Goal: Contribute content: Contribute content

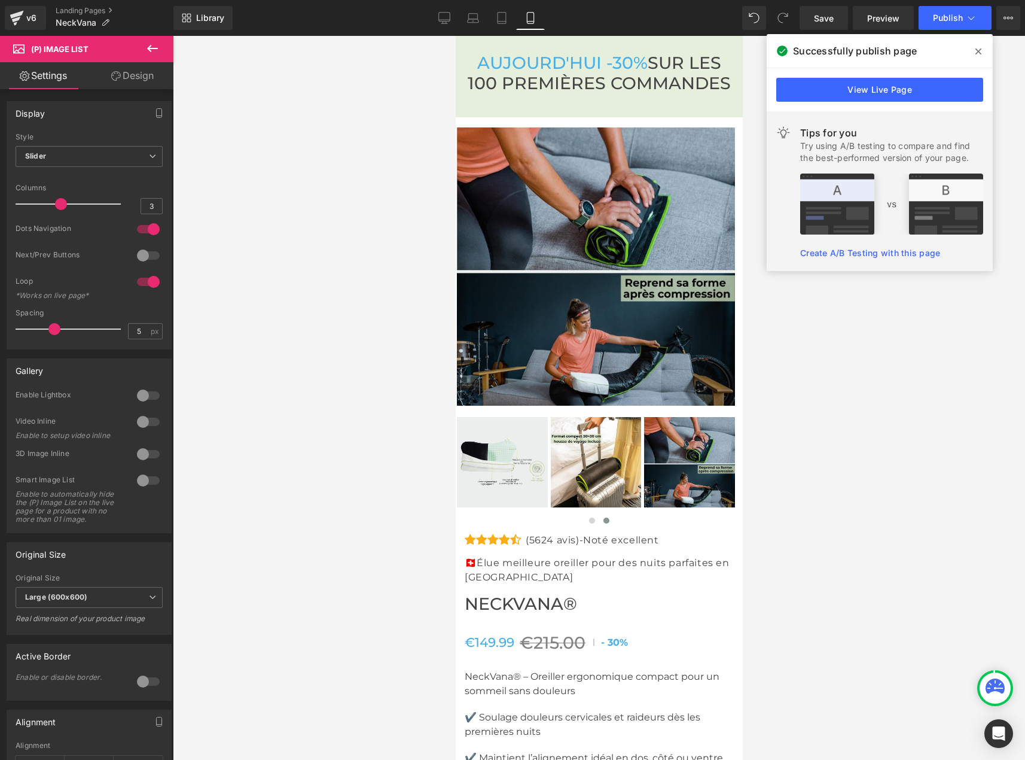
click at [822, 492] on div at bounding box center [599, 398] width 852 height 724
click at [980, 50] on icon at bounding box center [978, 51] width 6 height 6
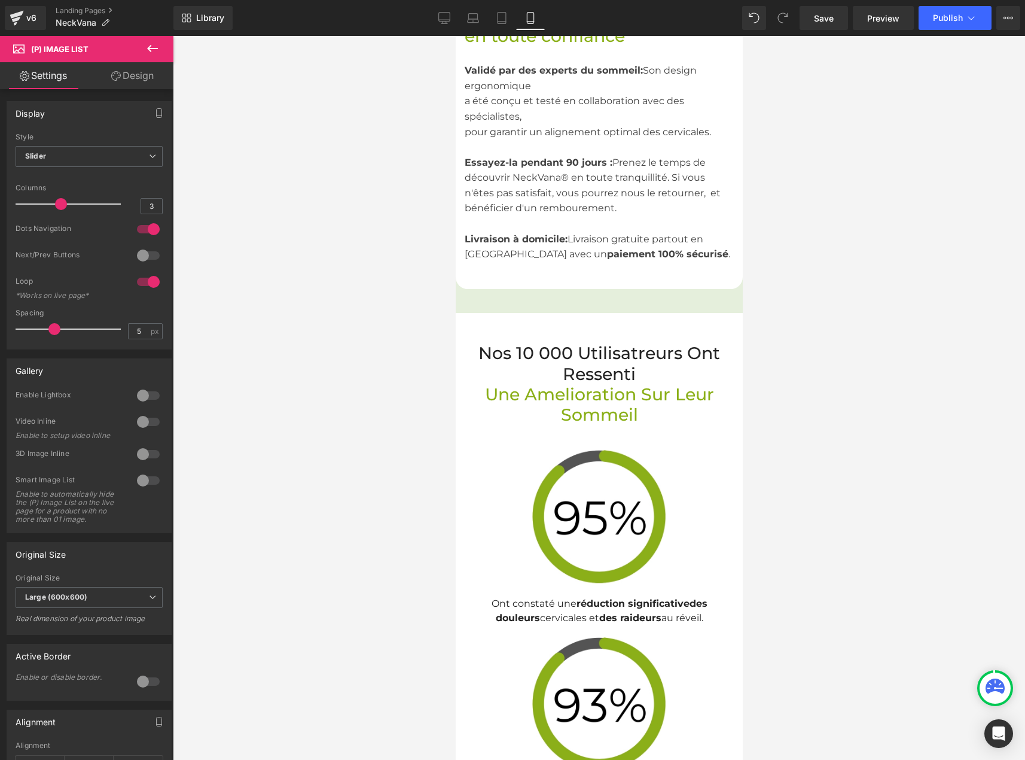
scroll to position [3291, 0]
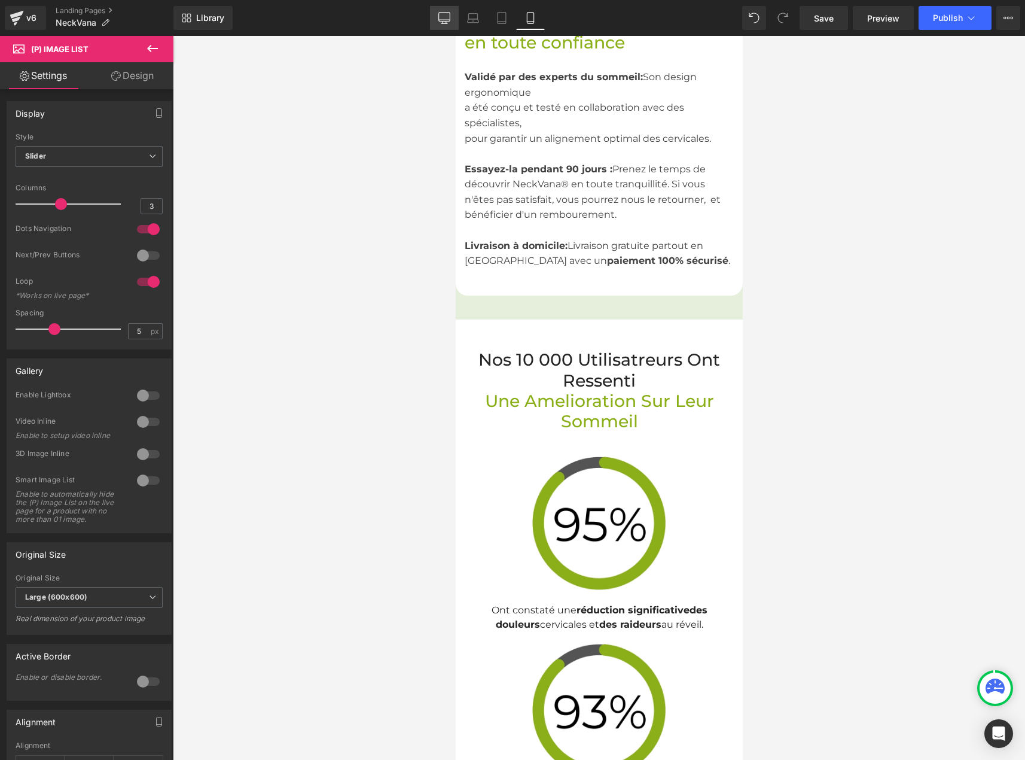
click at [444, 19] on icon at bounding box center [444, 18] width 12 height 12
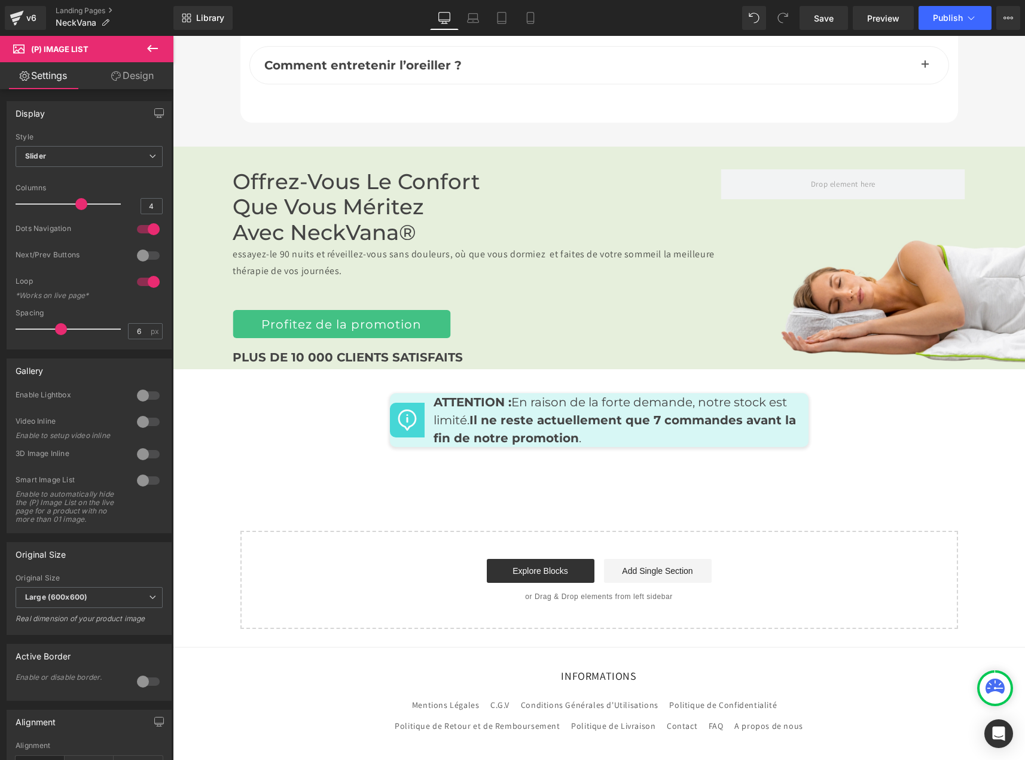
scroll to position [4848, 0]
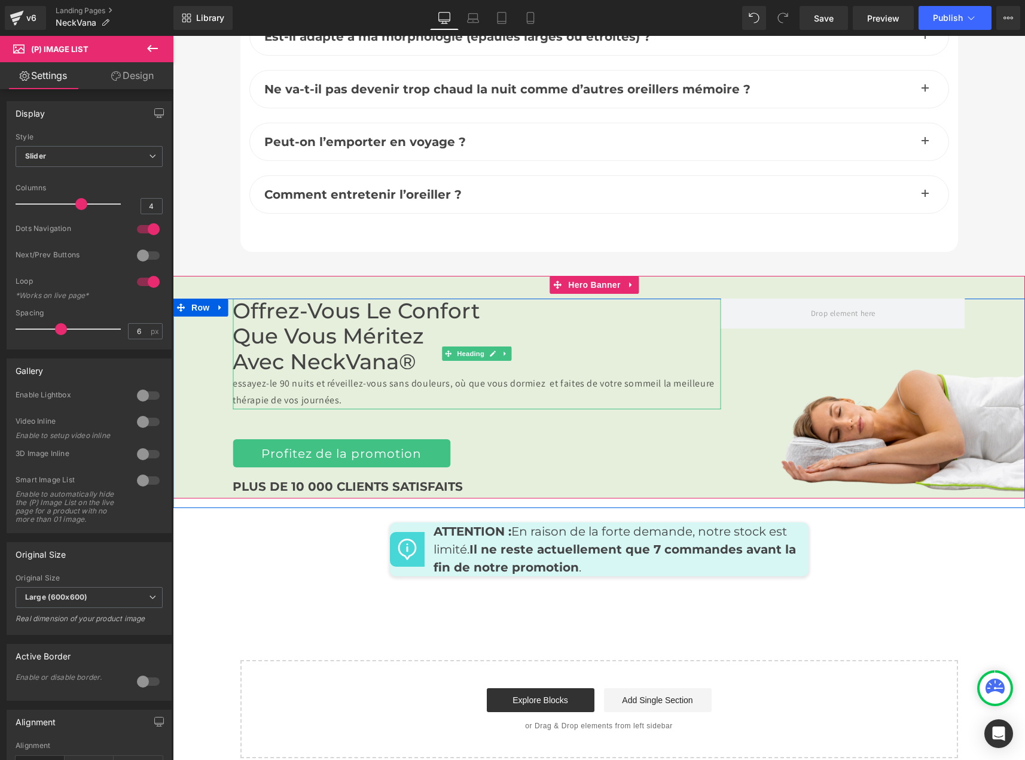
click at [233, 298] on h2 "Offrez-vous le confort que vous méritez avec NeckVana®" at bounding box center [477, 336] width 489 height 77
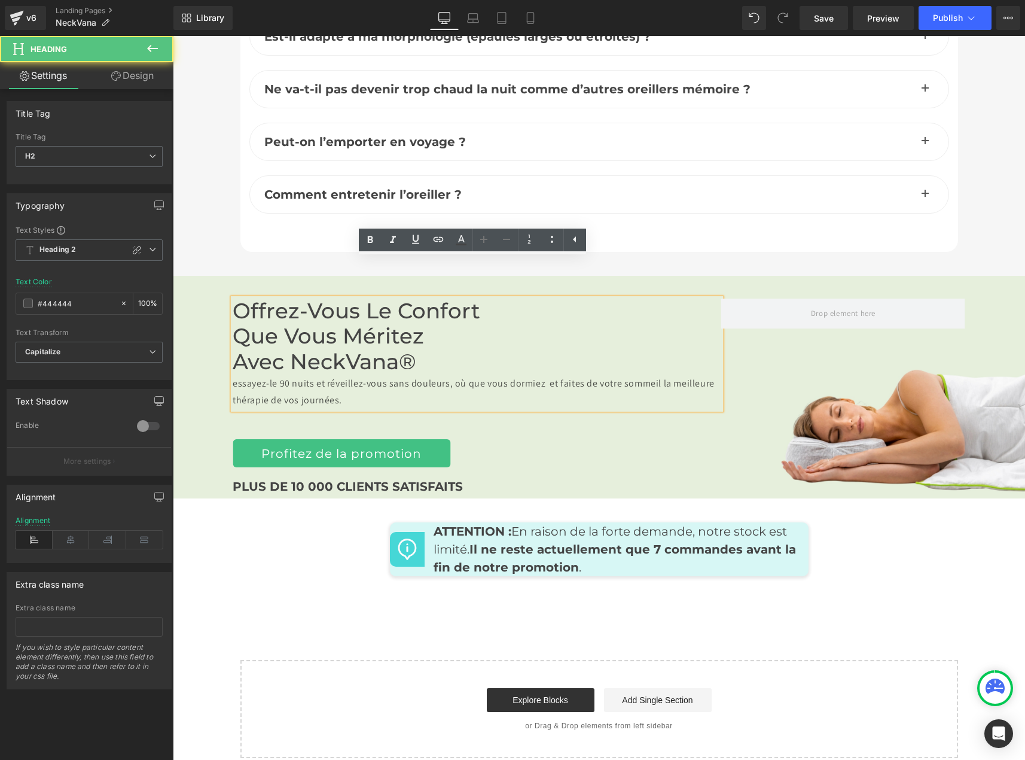
click at [233, 298] on h2 "Offrez-vous le confort que vous méritez avec NeckVana®" at bounding box center [477, 336] width 489 height 77
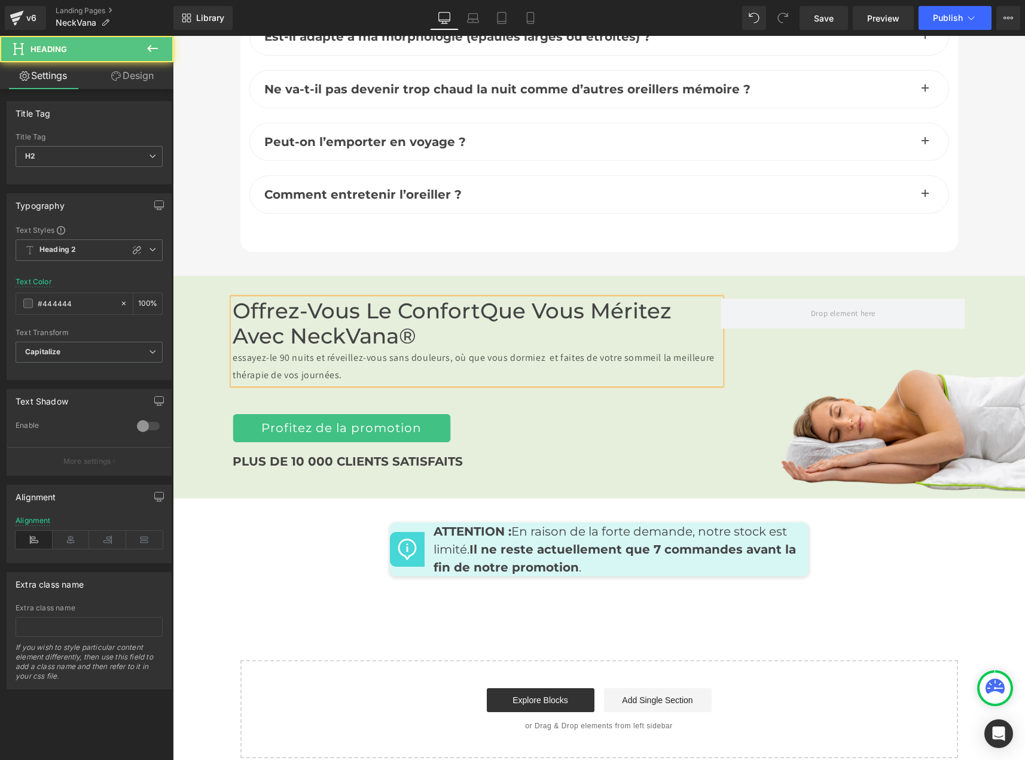
click at [600, 349] on div "essayez-le 90 nuits et réveillez-vous sans douleurs, où que vous dormiez et fai…" at bounding box center [477, 366] width 489 height 35
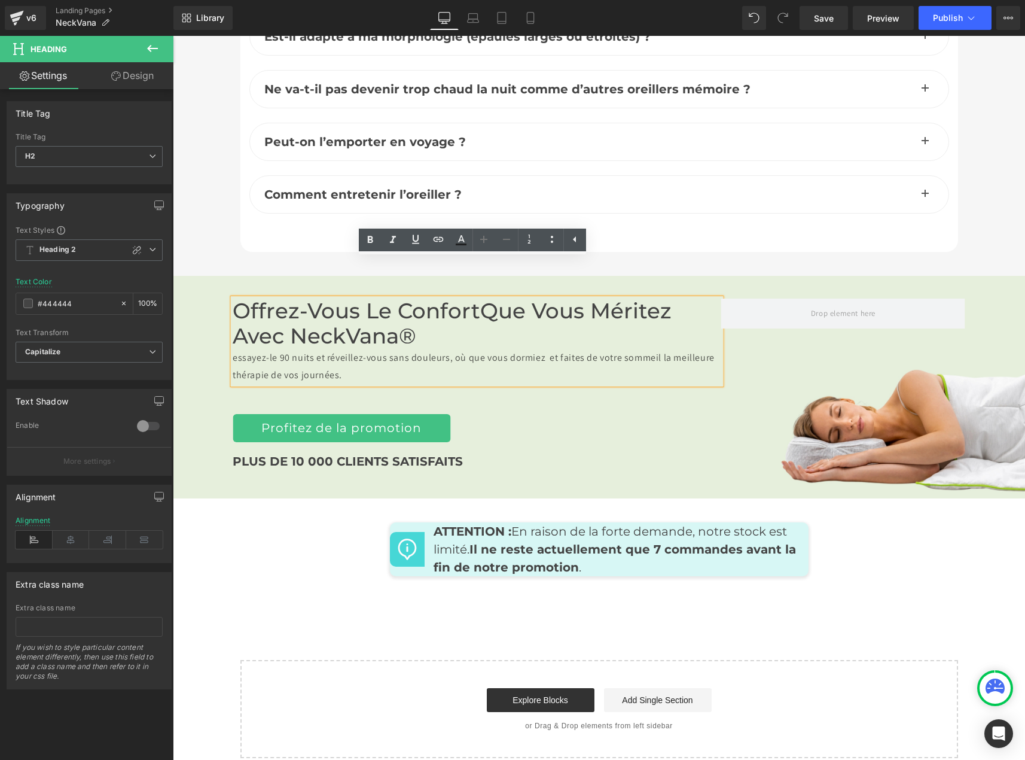
click at [469, 368] on div "Offrez-vous le confort que vous méritez avec NeckVana® essayez-le 90 nuits et r…" at bounding box center [477, 390] width 489 height 184
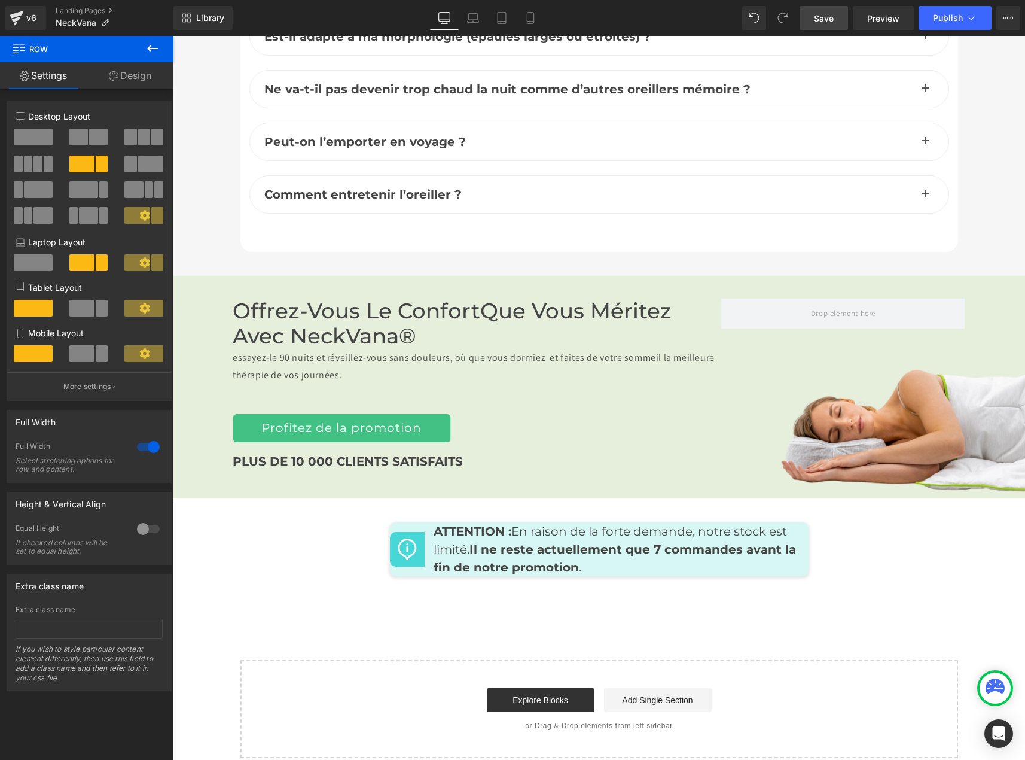
click at [818, 18] on span "Save" at bounding box center [824, 18] width 20 height 13
click at [475, 23] on icon at bounding box center [473, 21] width 11 height 4
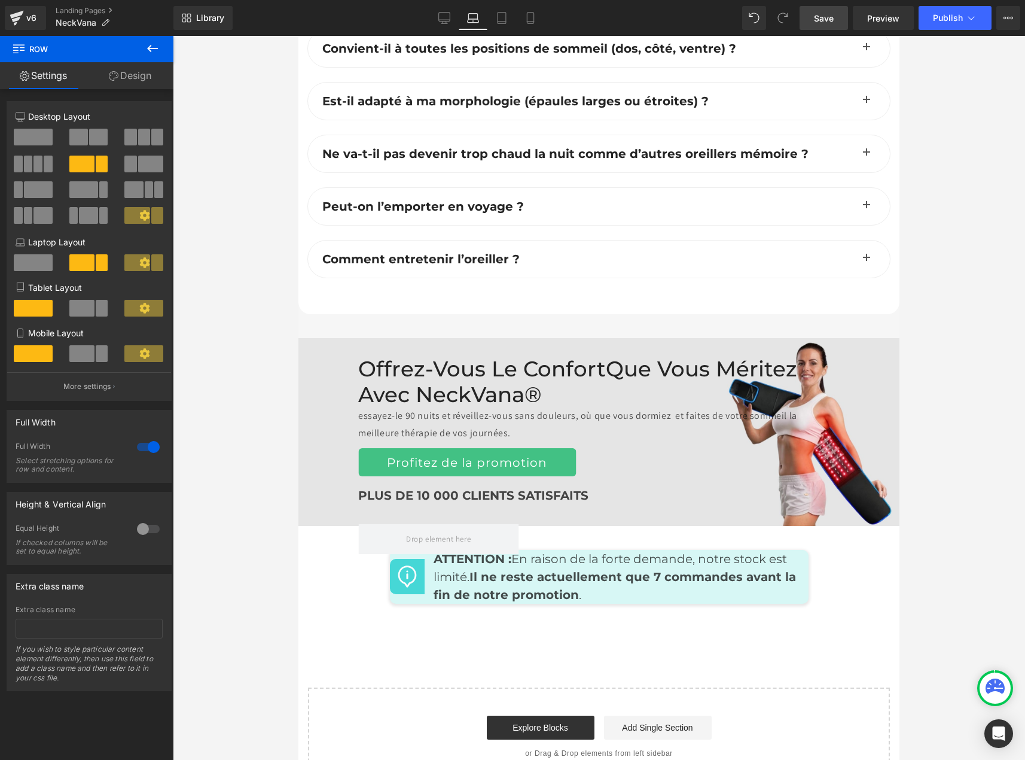
scroll to position [5242, 0]
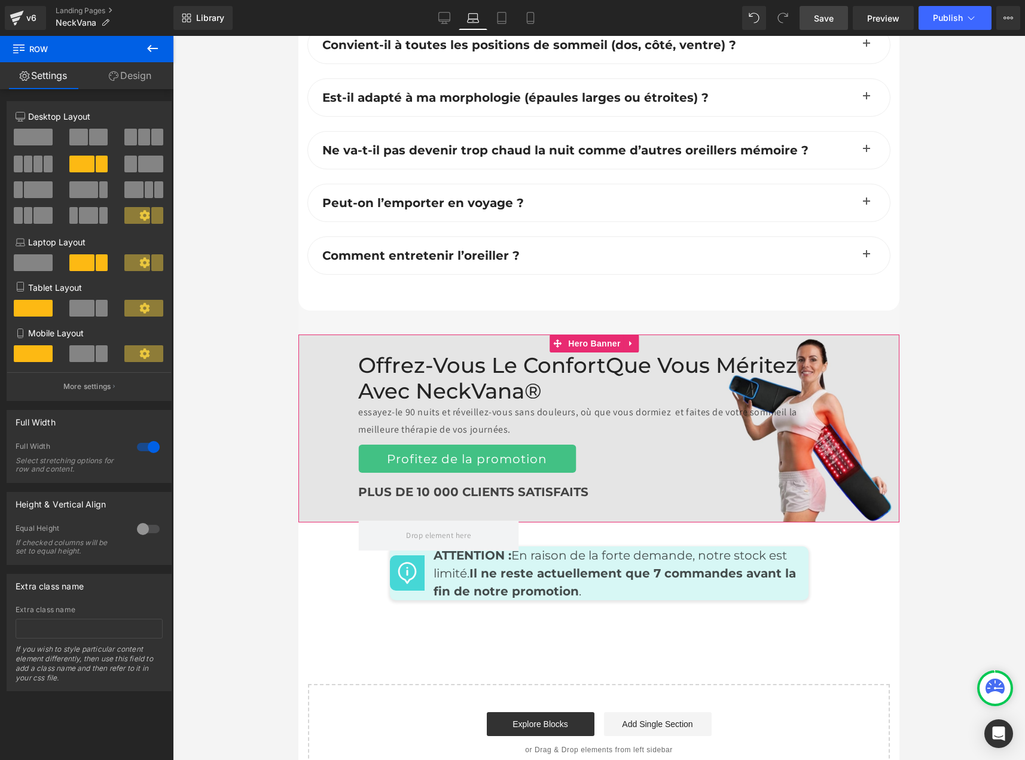
click at [713, 334] on div "Offrez-vous le confort que vous méritez avec NeckVana® essayez-le 90 nuits et r…" at bounding box center [598, 428] width 601 height 188
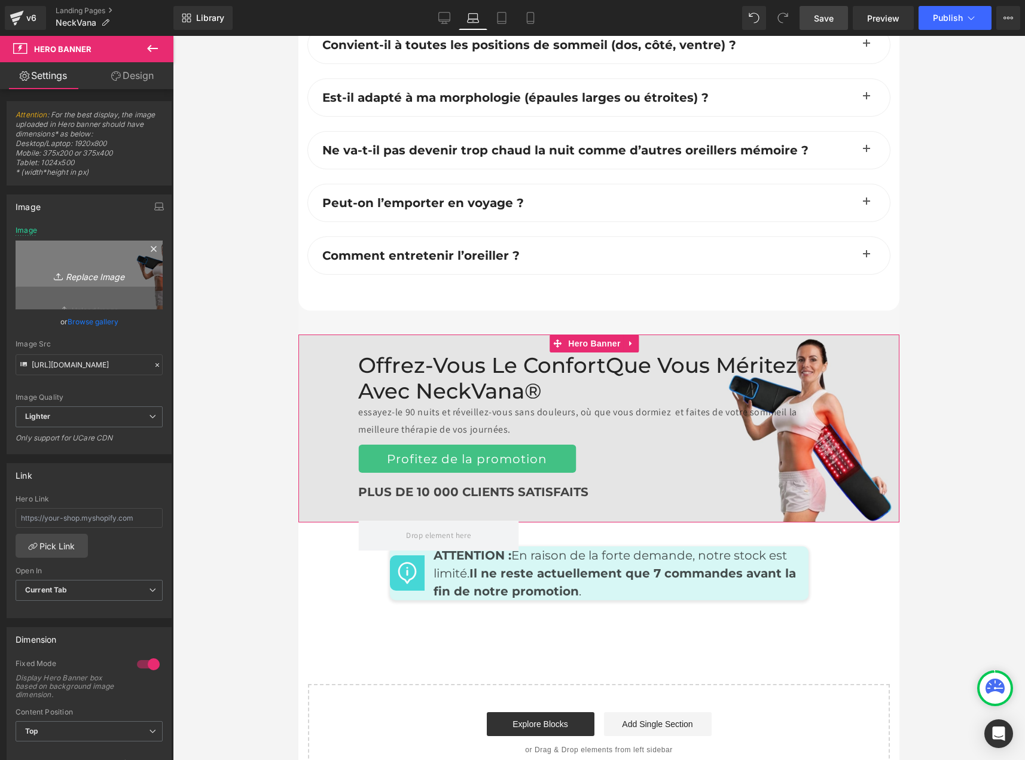
click at [89, 273] on icon "Replace Image" at bounding box center [89, 274] width 96 height 15
type input "C:\fakepath\bannières pc 4080 × 1063 down.jpg"
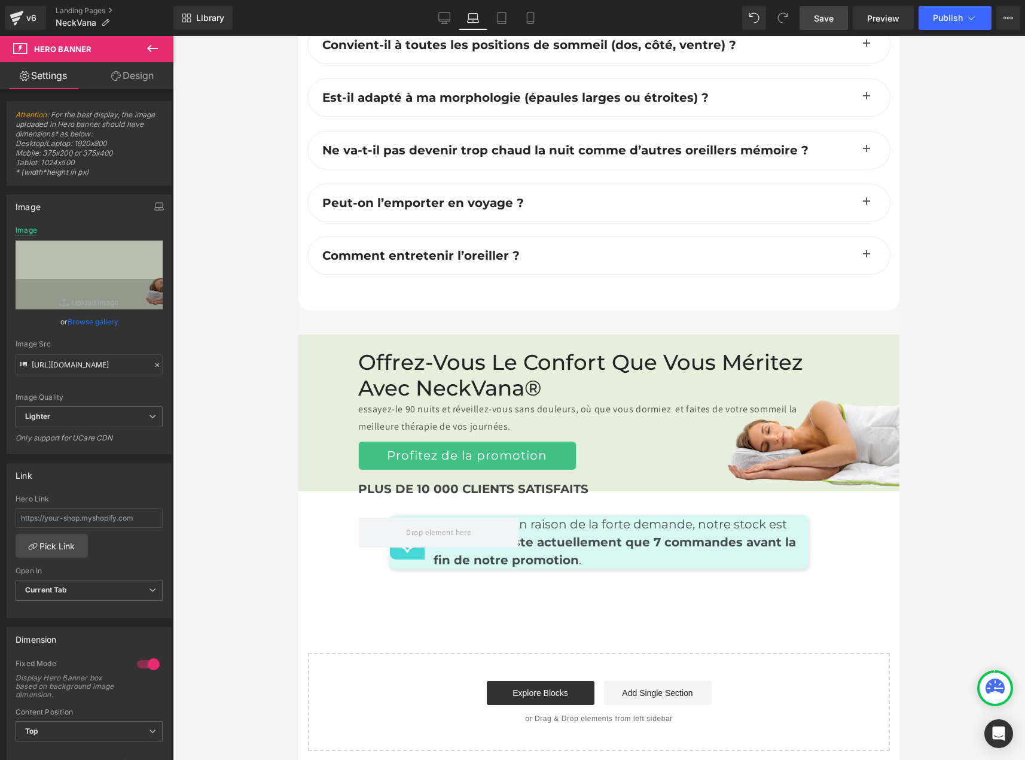
click at [825, 10] on link "Save" at bounding box center [824, 18] width 48 height 24
click at [490, 17] on icon at bounding box center [489, 18] width 12 height 12
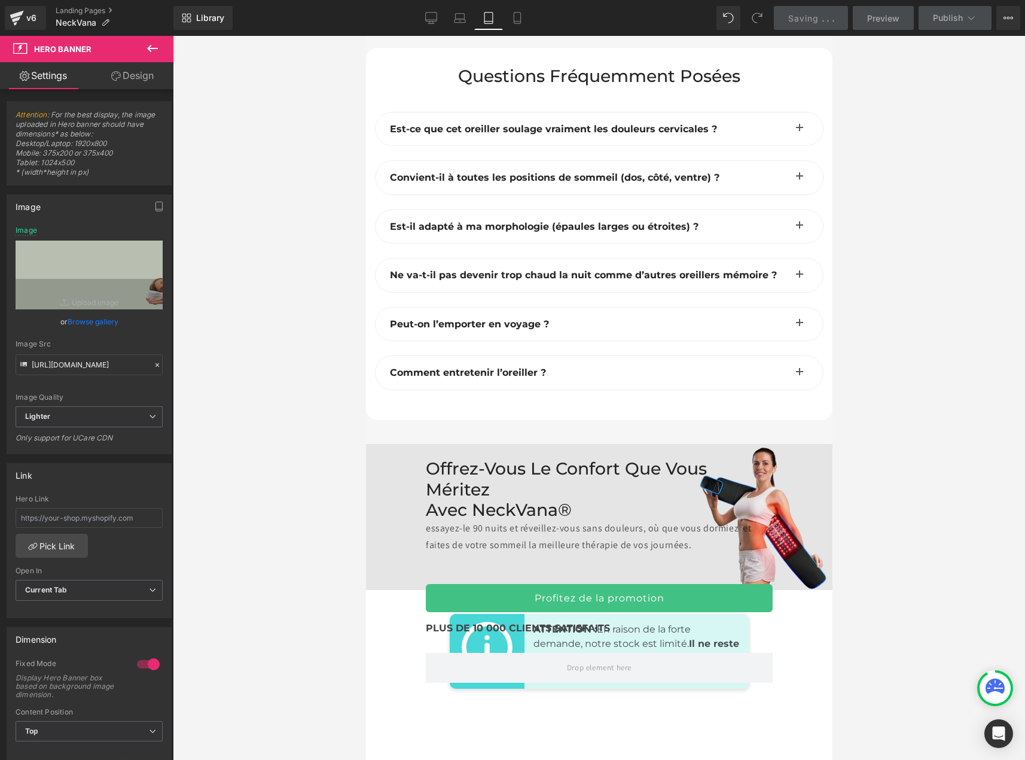
scroll to position [7210, 0]
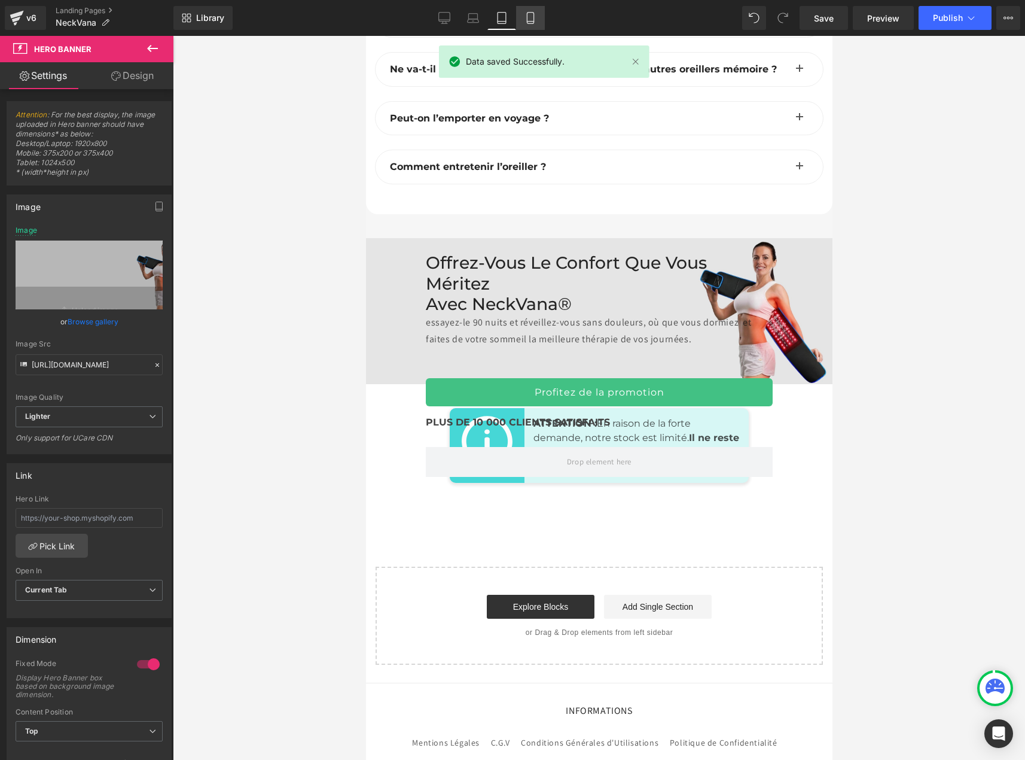
click at [527, 20] on icon at bounding box center [530, 18] width 7 height 11
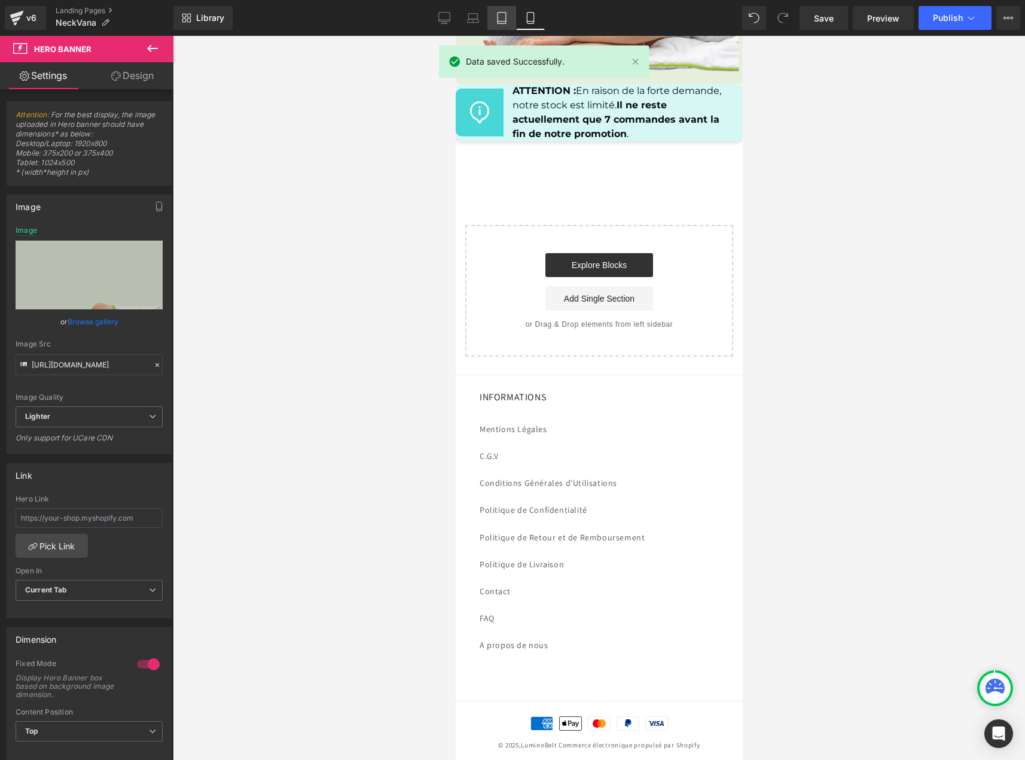
click at [503, 19] on icon at bounding box center [502, 18] width 12 height 12
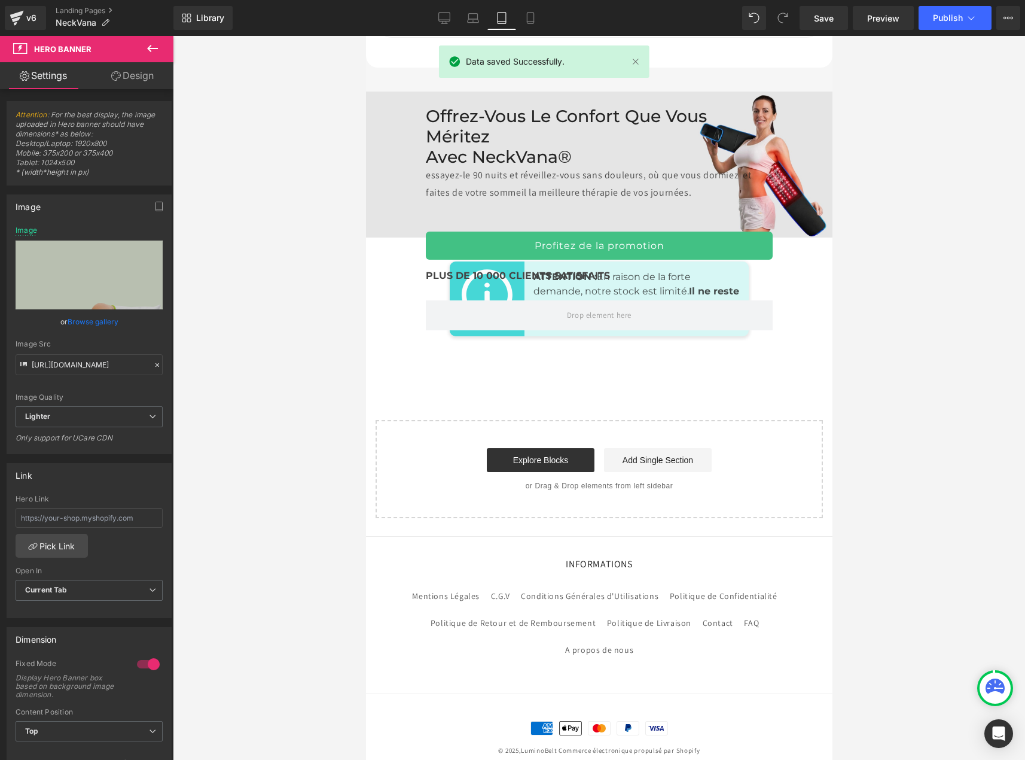
type input "[URL][DOMAIN_NAME]"
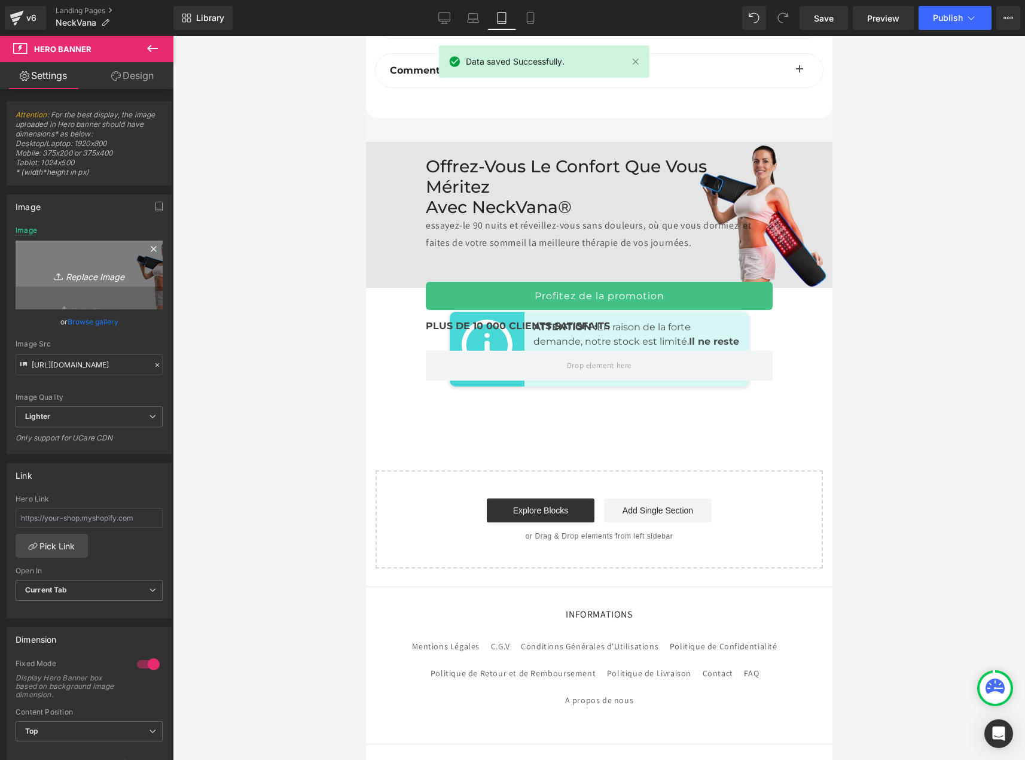
scroll to position [7306, 0]
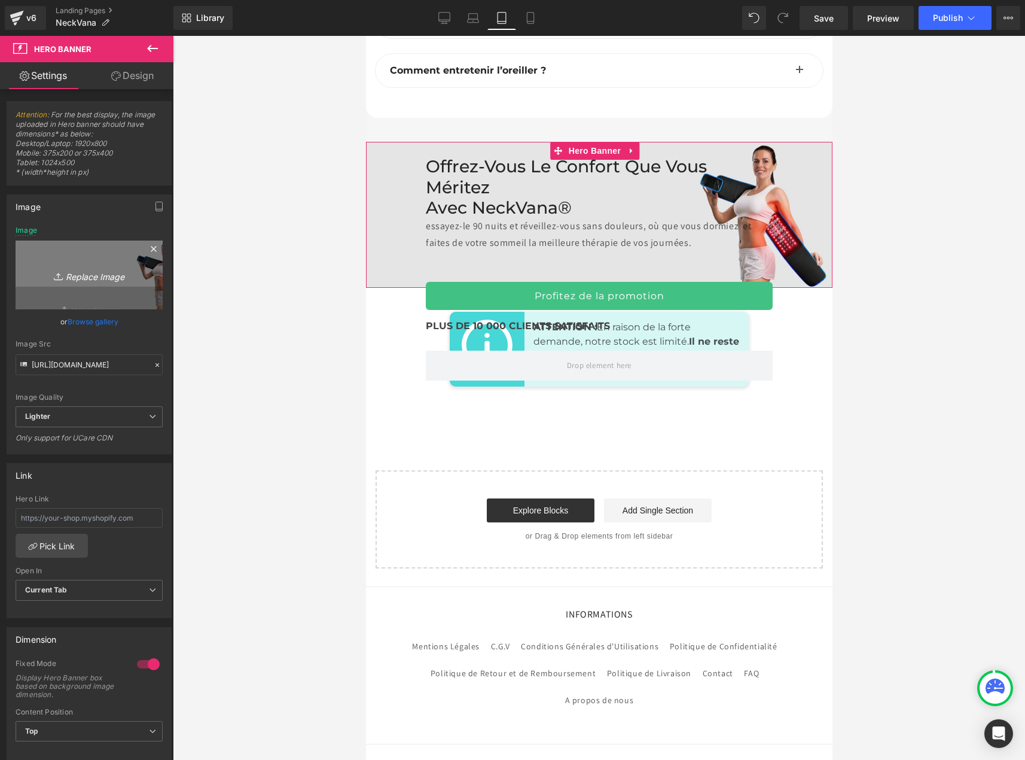
click at [100, 270] on icon "Replace Image" at bounding box center [89, 274] width 96 height 15
type input "C:\fakepath\bannières pc 4080 × 1063 down.jpg"
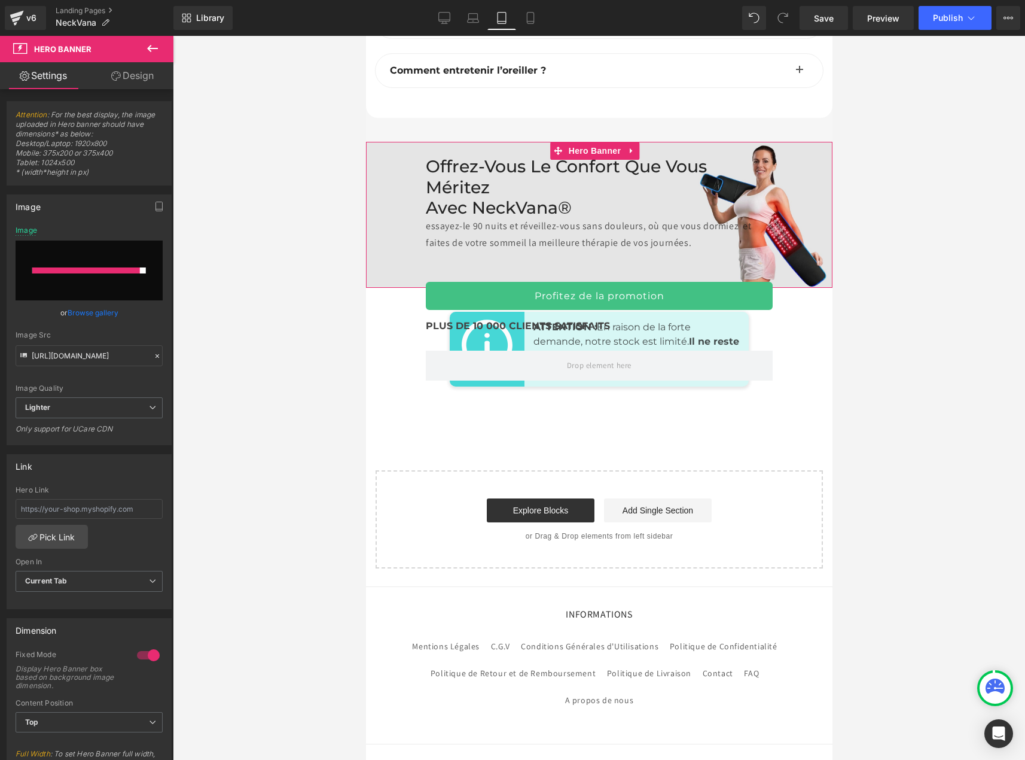
type input "https://ucarecdn.com/a086bff5-5bd5-4047-9e0f-36ea23c50aae/-/format/auto/-/previ…"
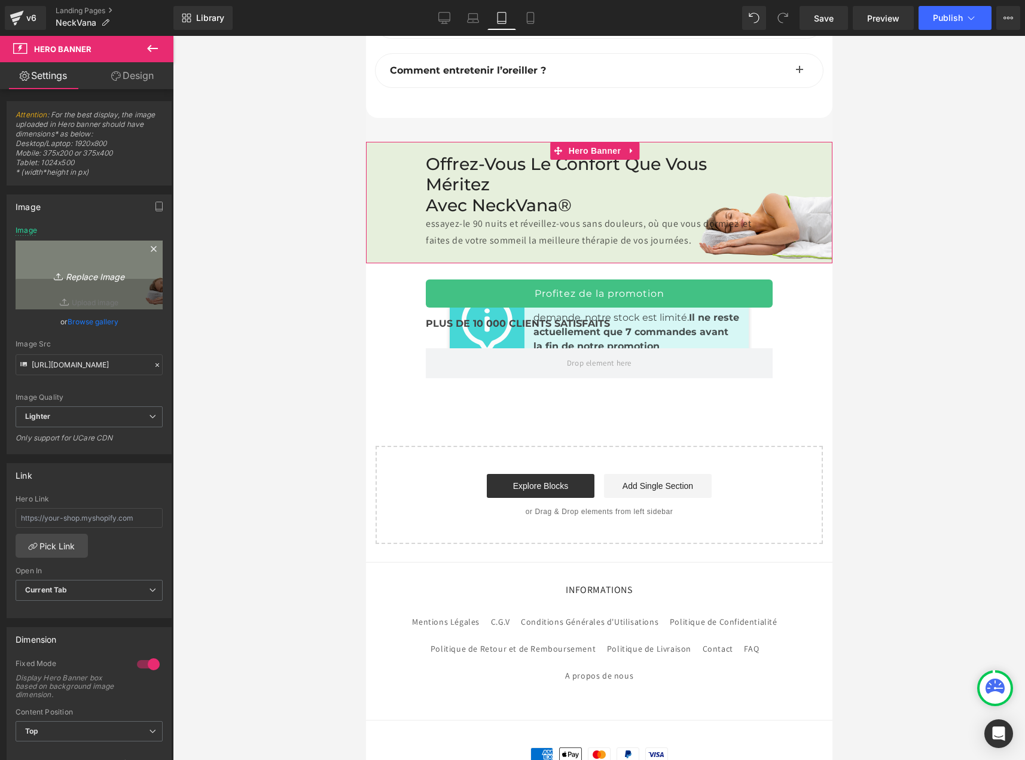
scroll to position [7283, 0]
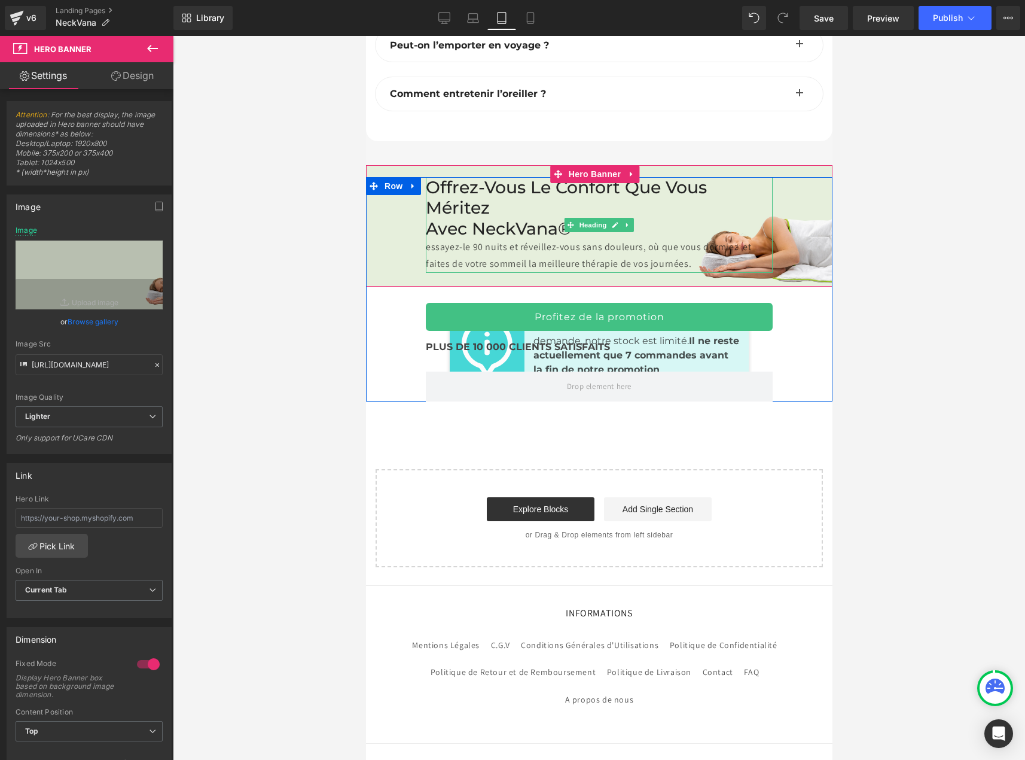
click at [425, 177] on h2 "Offrez-vous le confort que vous méritez avec NeckVana®" at bounding box center [598, 207] width 347 height 61
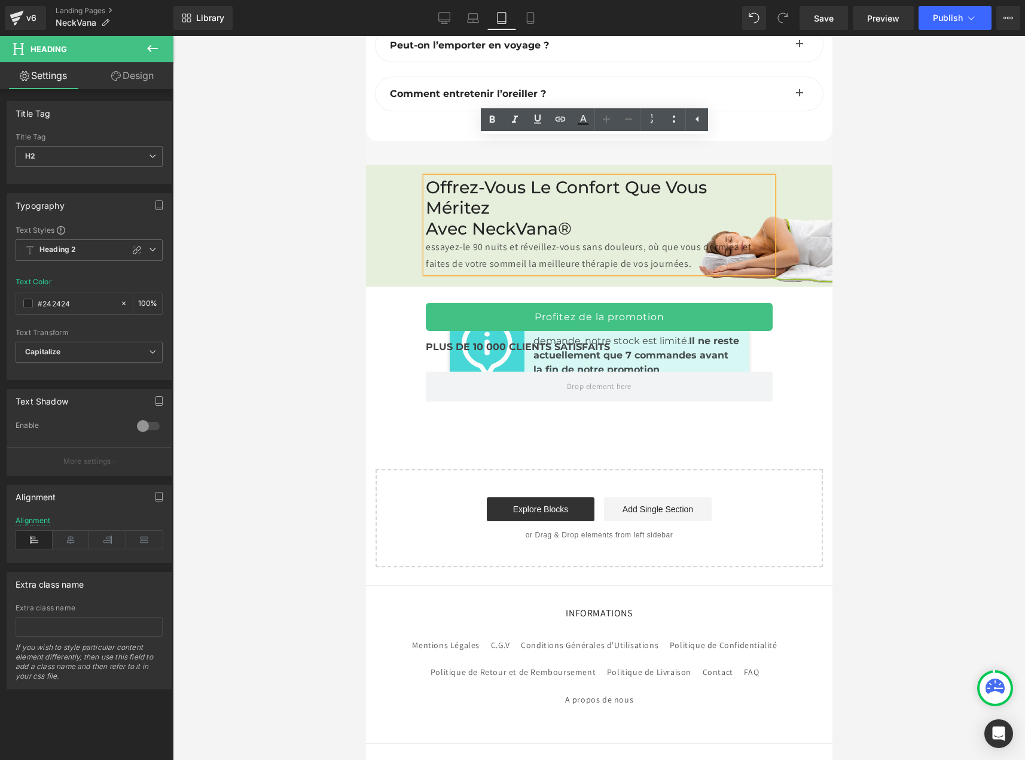
click at [426, 177] on h2 "Offrez-vous le confort que vous méritez avec NeckVana®" at bounding box center [598, 207] width 347 height 61
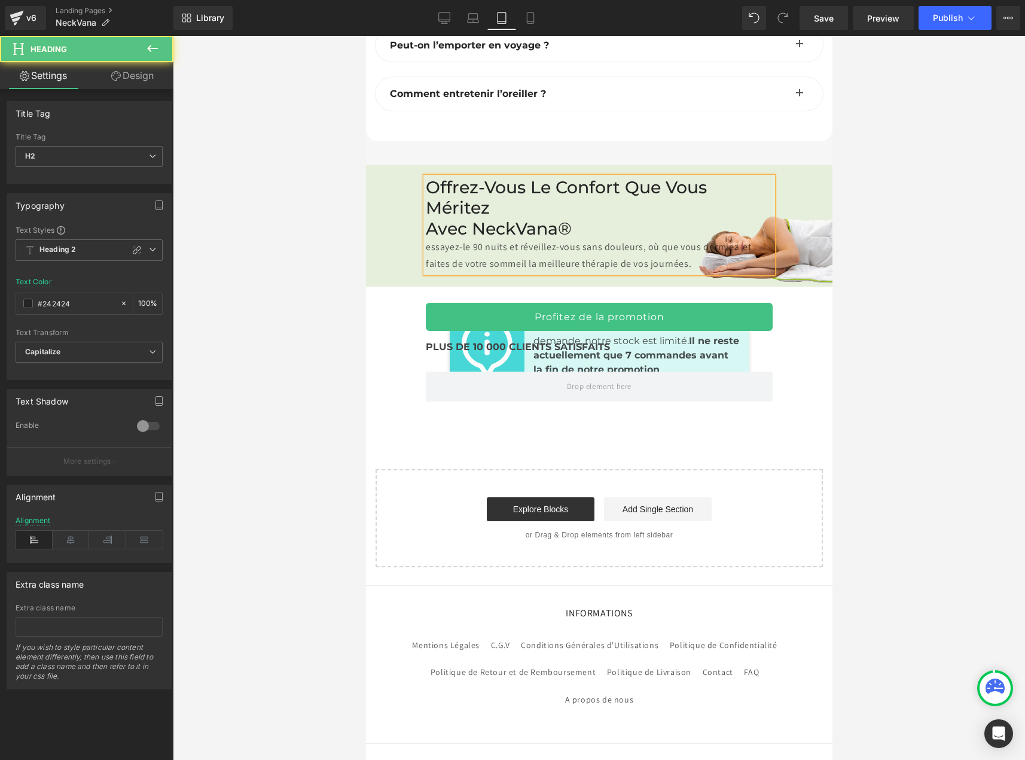
click at [713, 177] on h2 "Offrez-vous le confort que vous méritez avec NeckVana®" at bounding box center [598, 207] width 347 height 61
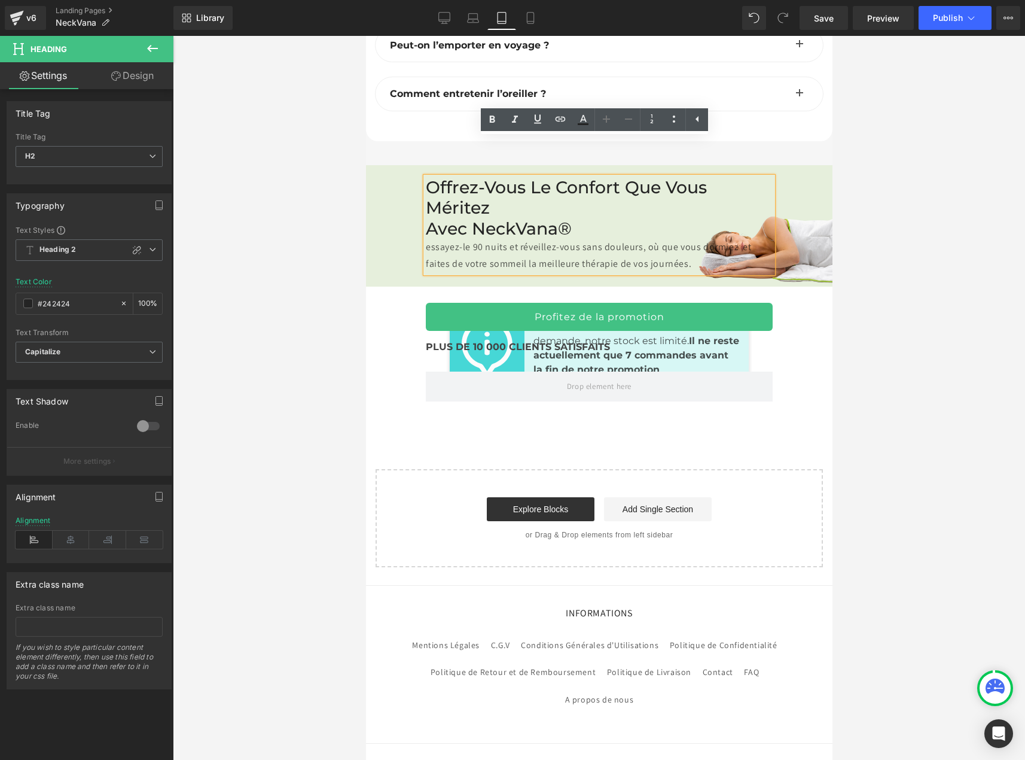
click at [425, 177] on div "Offrez-vous le confort que vous méritez avec NeckVana® essayez-le 90 nuits et r…" at bounding box center [598, 225] width 347 height 96
click at [425, 186] on h2 "Offrez-vous le confort que vous méritez avec NeckVana®" at bounding box center [598, 207] width 347 height 61
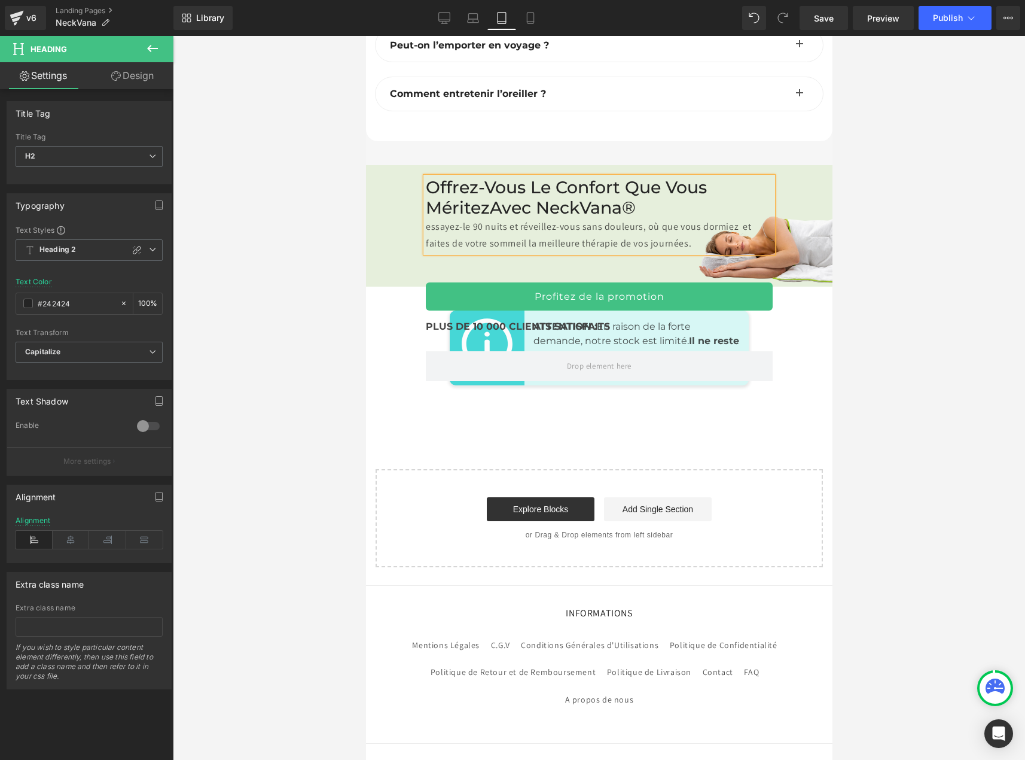
click at [659, 177] on h2 "Offrez-vous le confort que vous méritez avec NeckVana®" at bounding box center [598, 197] width 347 height 41
click at [811, 165] on div "Offrez-vous le confort que vous méritez avec NeckVana® essayez-le 90 nuits et r…" at bounding box center [598, 225] width 466 height 121
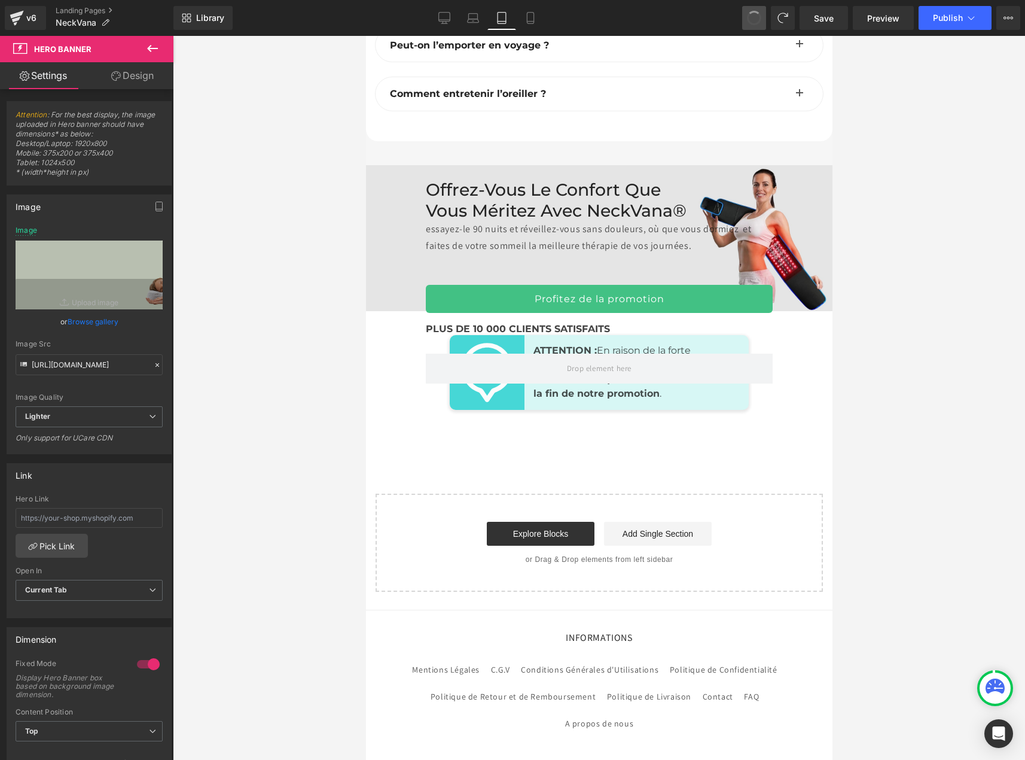
type input "https://ucarecdn.com/867daa83-4a24-43ac-b723-600b4c3fd090/-/format/auto/-/previ…"
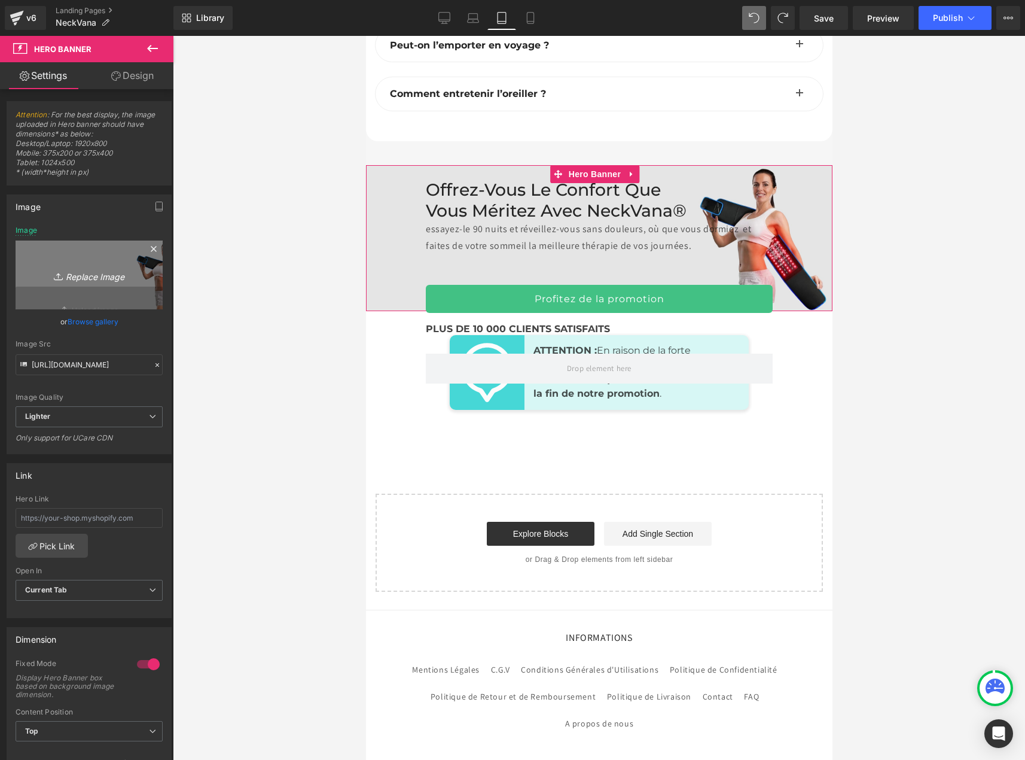
click at [90, 274] on icon "Replace Image" at bounding box center [89, 274] width 96 height 15
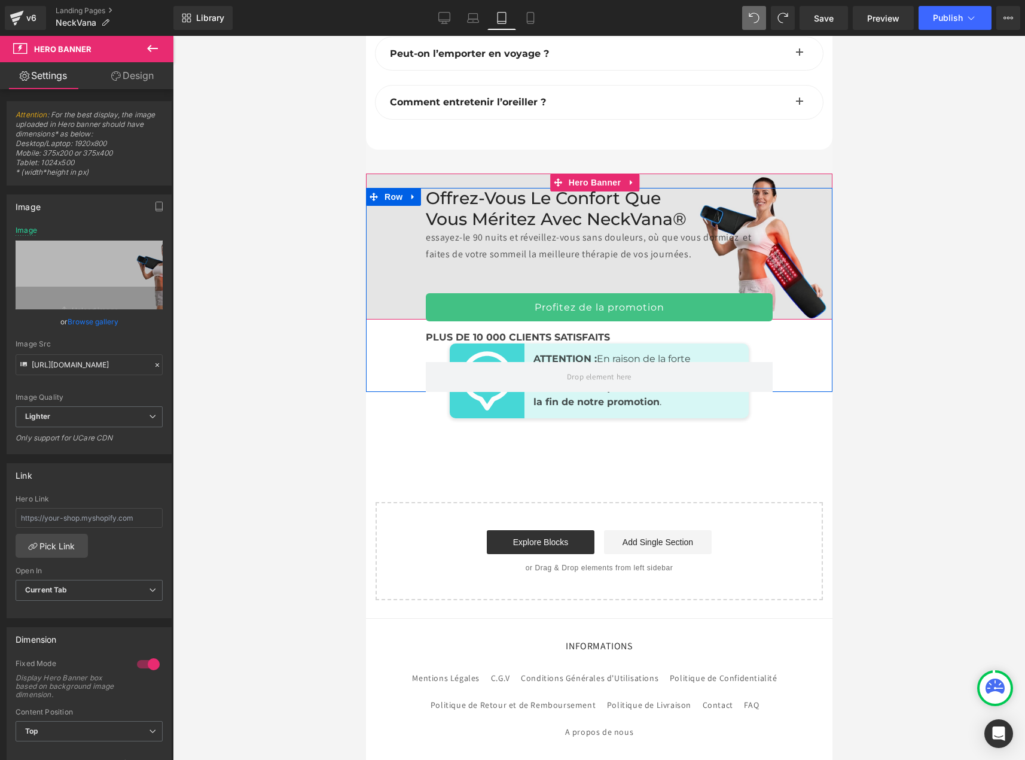
scroll to position [7247, 0]
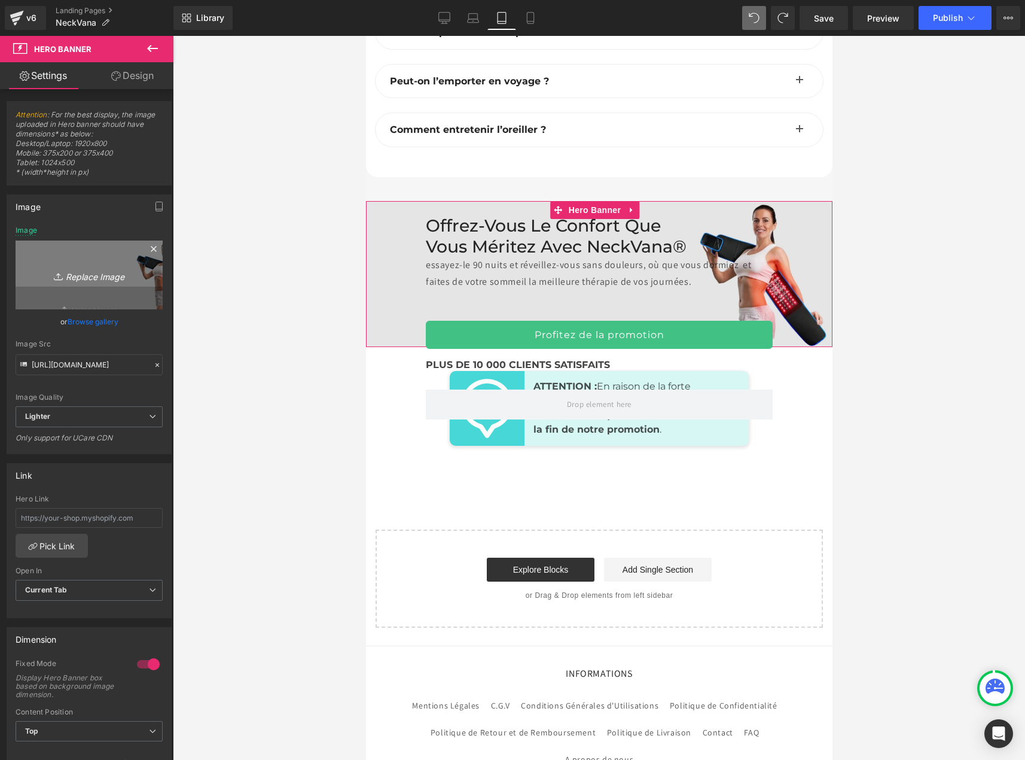
click at [80, 276] on icon "Replace Image" at bounding box center [89, 274] width 96 height 15
type input "C:\fakepath\banniere mobile down.jpg"
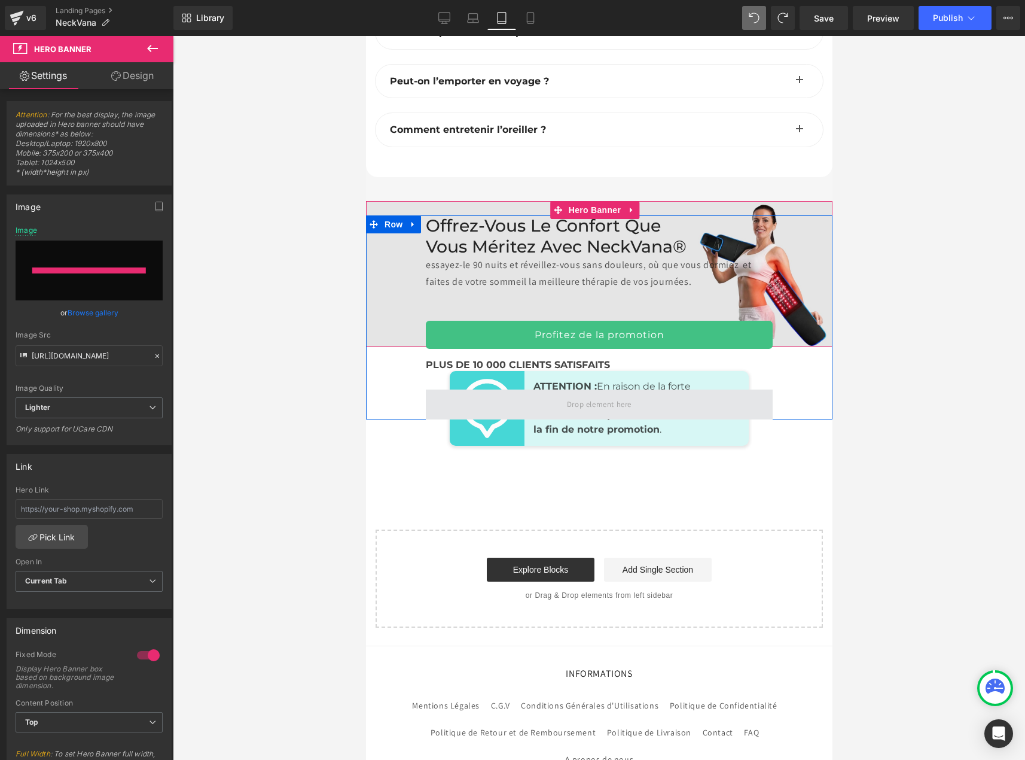
type input "https://ucarecdn.com/c6f31baf-63bd-4d3f-929c-418fe442b2d7/-/format/auto/-/previ…"
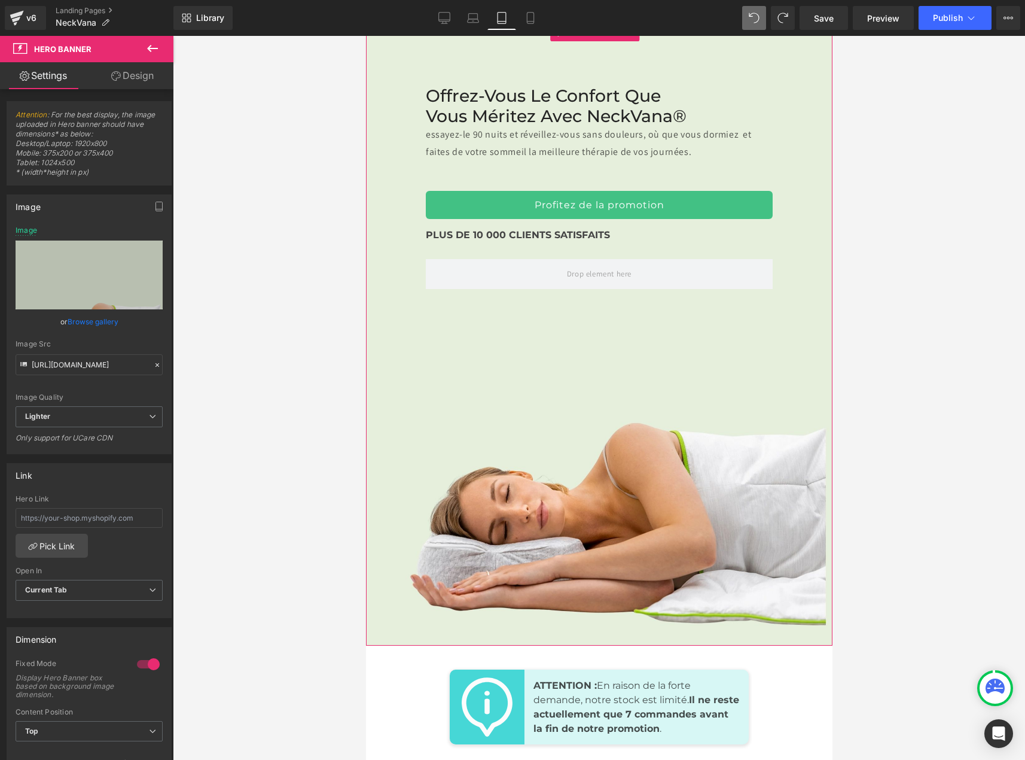
scroll to position [7307, 0]
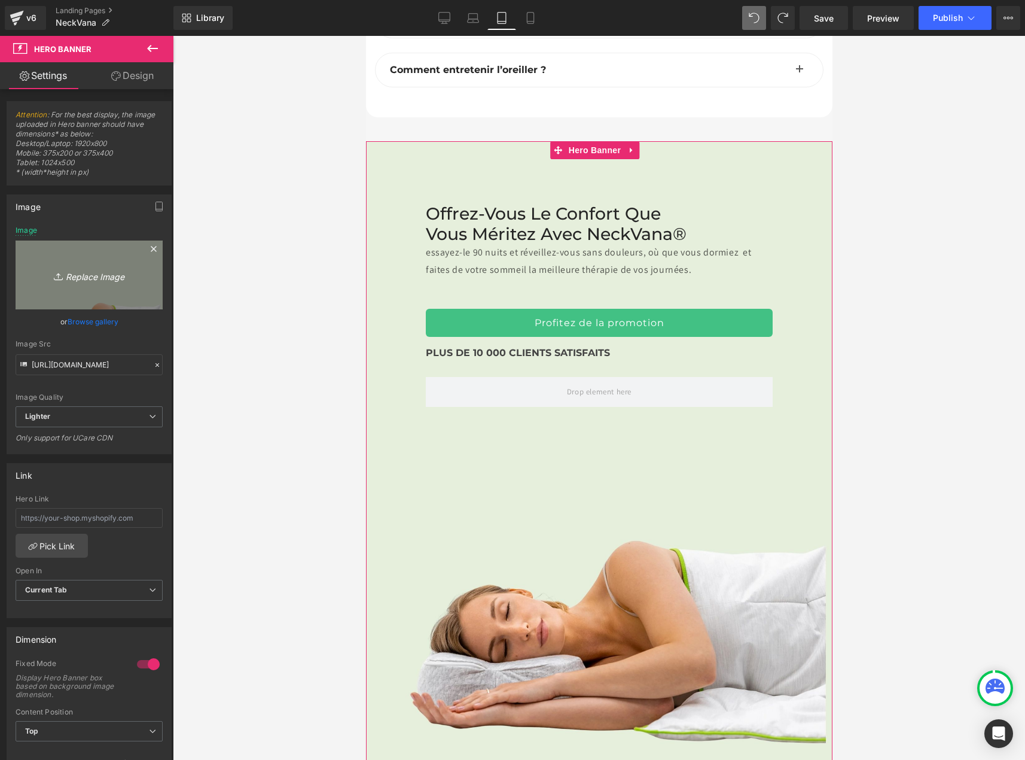
click at [100, 275] on icon "Replace Image" at bounding box center [89, 274] width 96 height 15
type input "C:\fakepath\bannières pc 4080 × 1063 down.jpg"
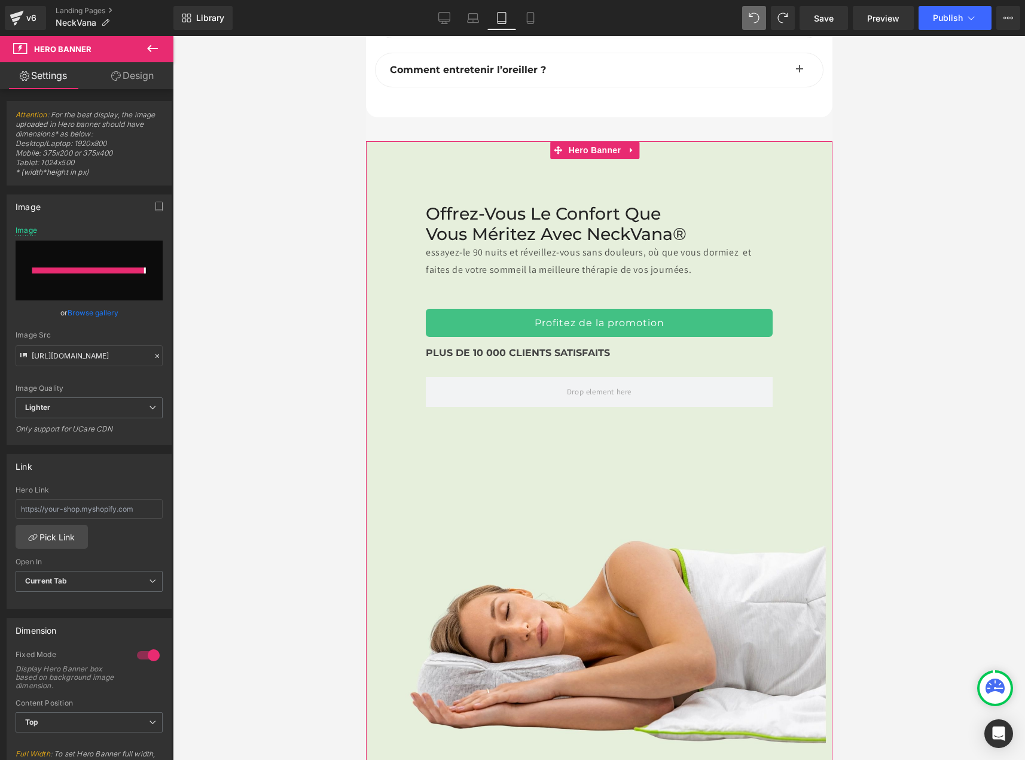
type input "https://ucarecdn.com/fecde442-2c78-4ab3-9d9b-6cb0881f1394/-/format/auto/-/previ…"
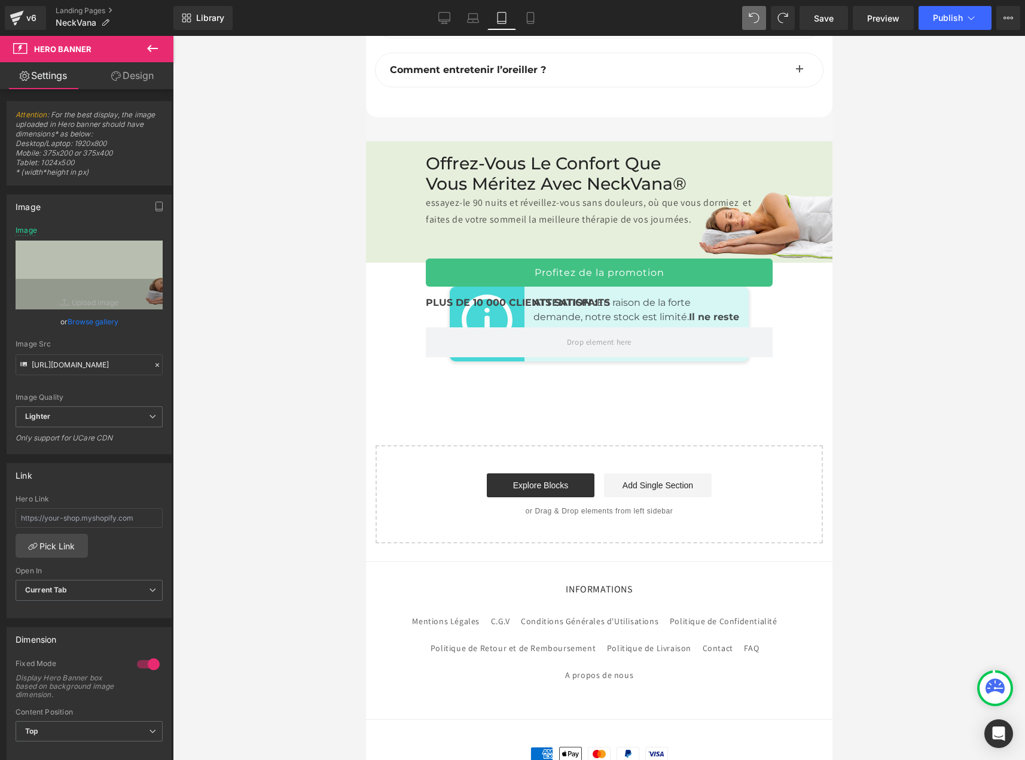
scroll to position [7283, 0]
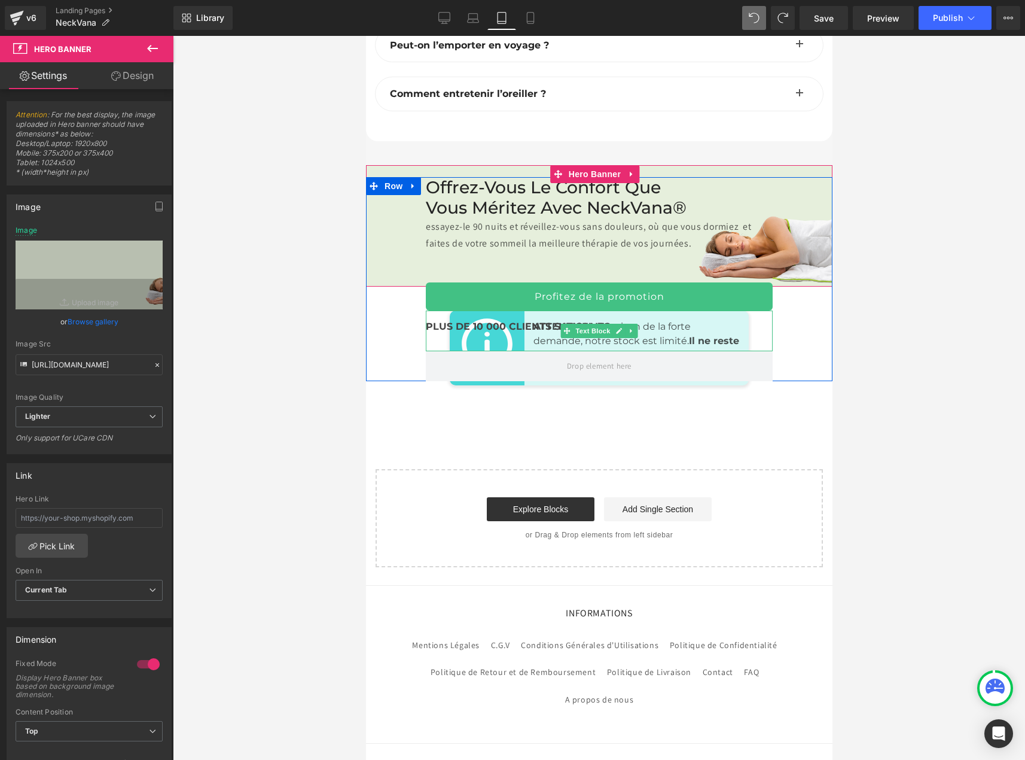
click at [490, 321] on b "PLUS DE 10 000 CLIENTS SATISFAITS" at bounding box center [517, 326] width 184 height 11
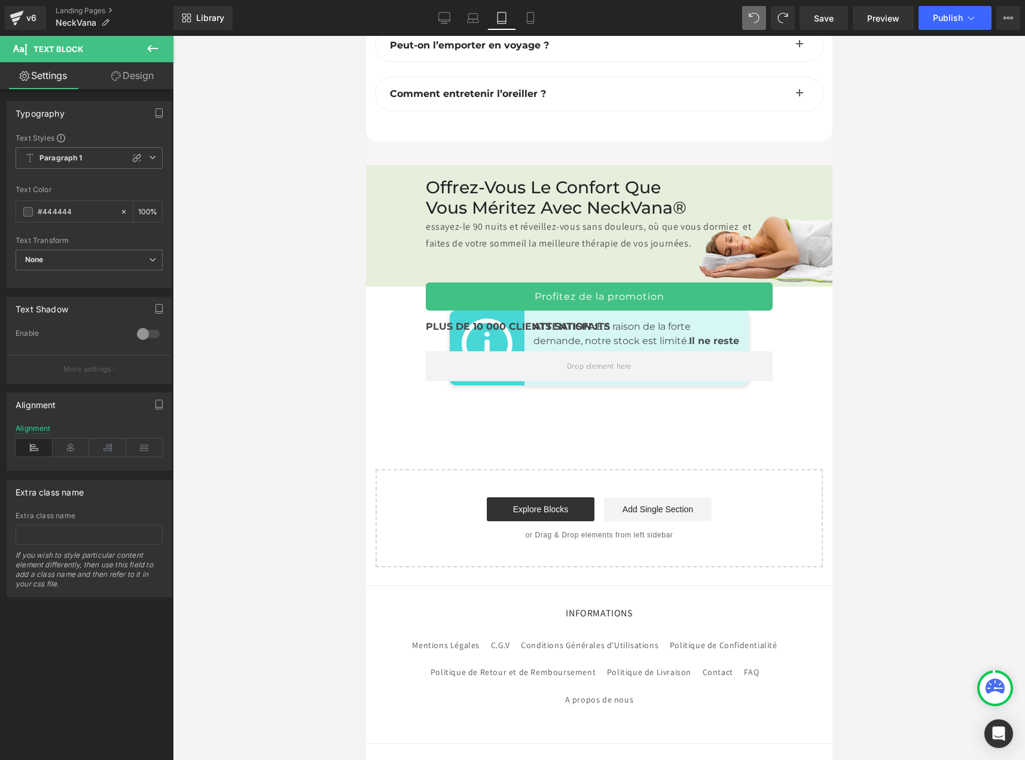
click at [886, 340] on div at bounding box center [599, 398] width 852 height 724
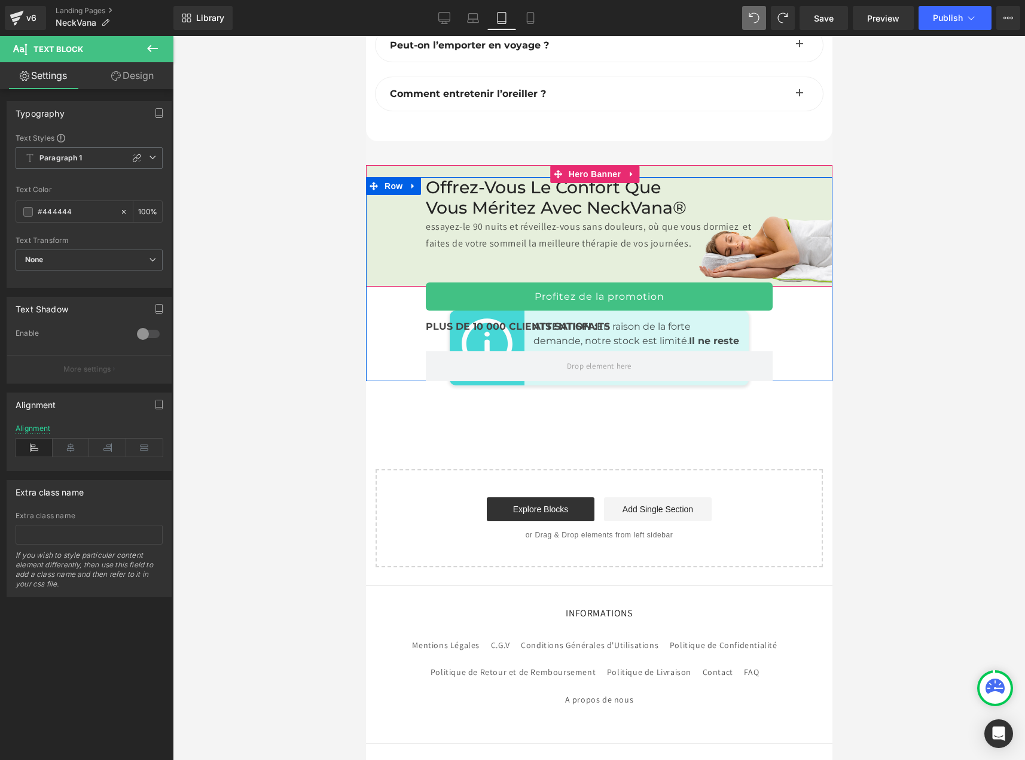
click at [393, 223] on div "Offrez-vous le confort que vous méritez avec NeckVana® essayez-le 90 nuits et r…" at bounding box center [598, 278] width 466 height 203
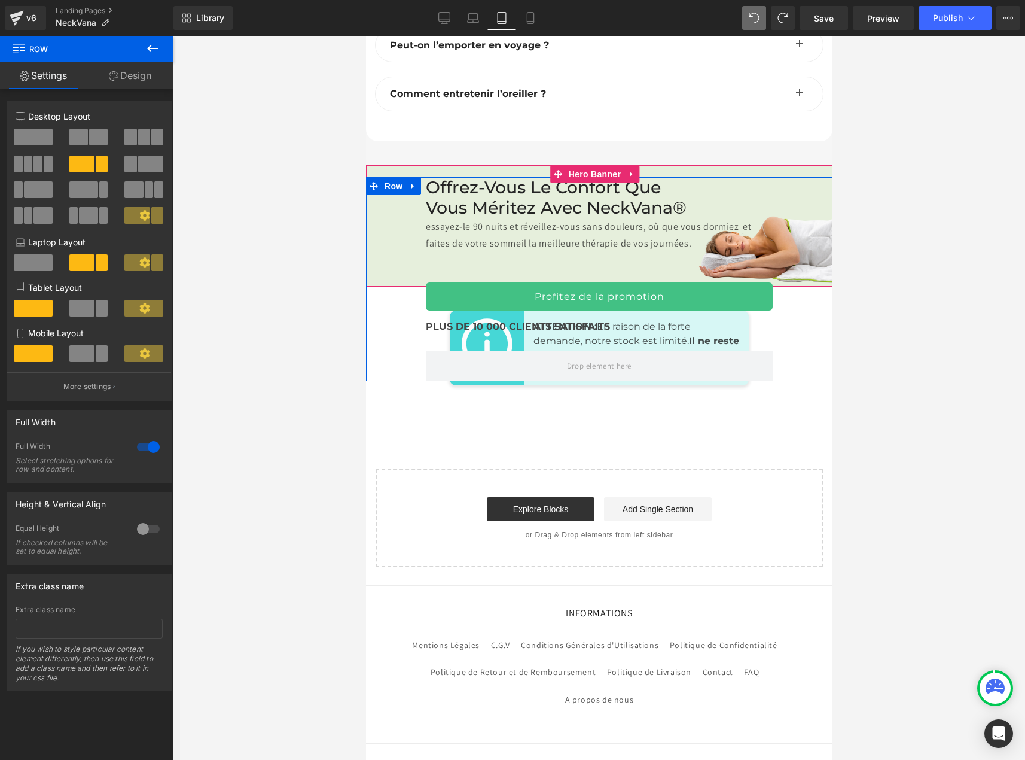
click at [410, 177] on div "Offrez-vous le confort que vous méritez avec NeckVana® essayez-le 90 nuits et r…" at bounding box center [598, 278] width 466 height 203
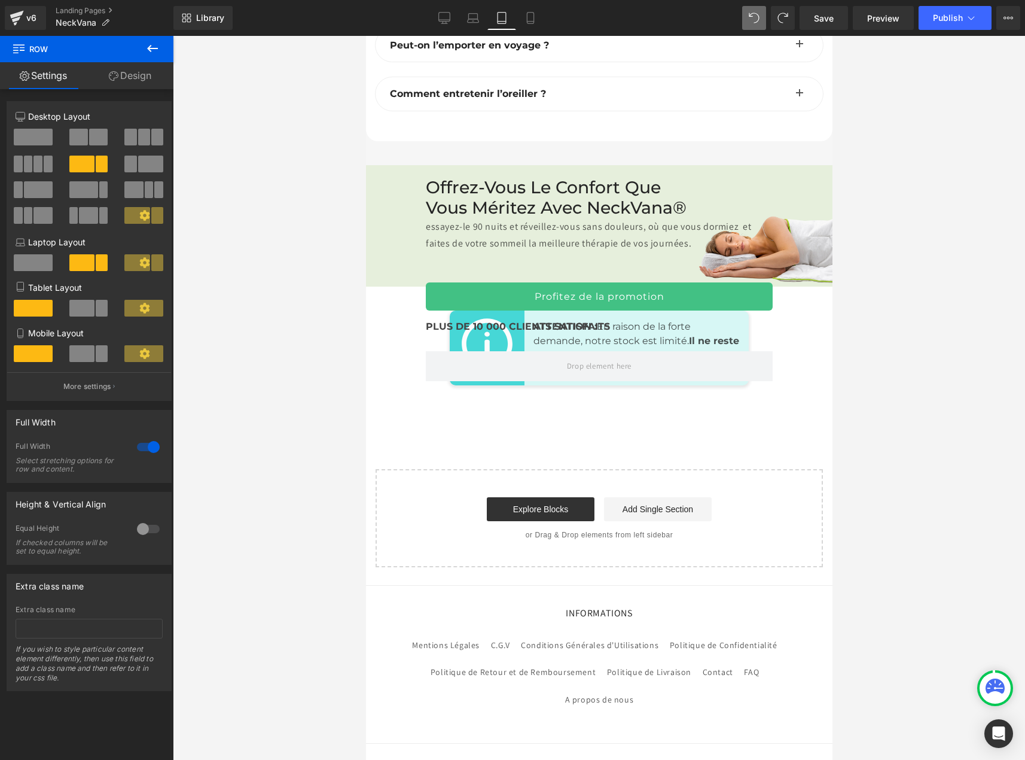
click at [391, 199] on div "Offrez-vous le confort que vous méritez avec NeckVana® essayez-le 90 nuits et r…" at bounding box center [598, 278] width 466 height 203
click at [747, 165] on div "Offrez-vous le confort que vous méritez avec NeckVana® essayez-le 90 nuits et r…" at bounding box center [598, 225] width 466 height 121
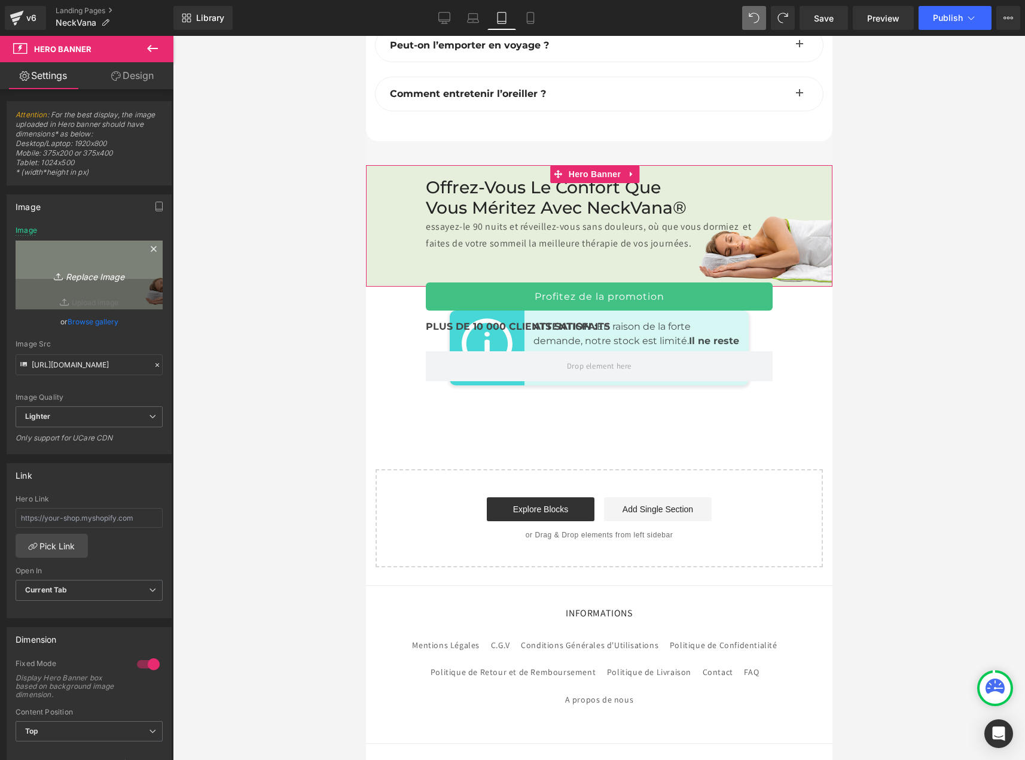
click at [66, 272] on icon "Replace Image" at bounding box center [89, 274] width 96 height 15
type input "C:\fakepath\banniere tablette.jpg"
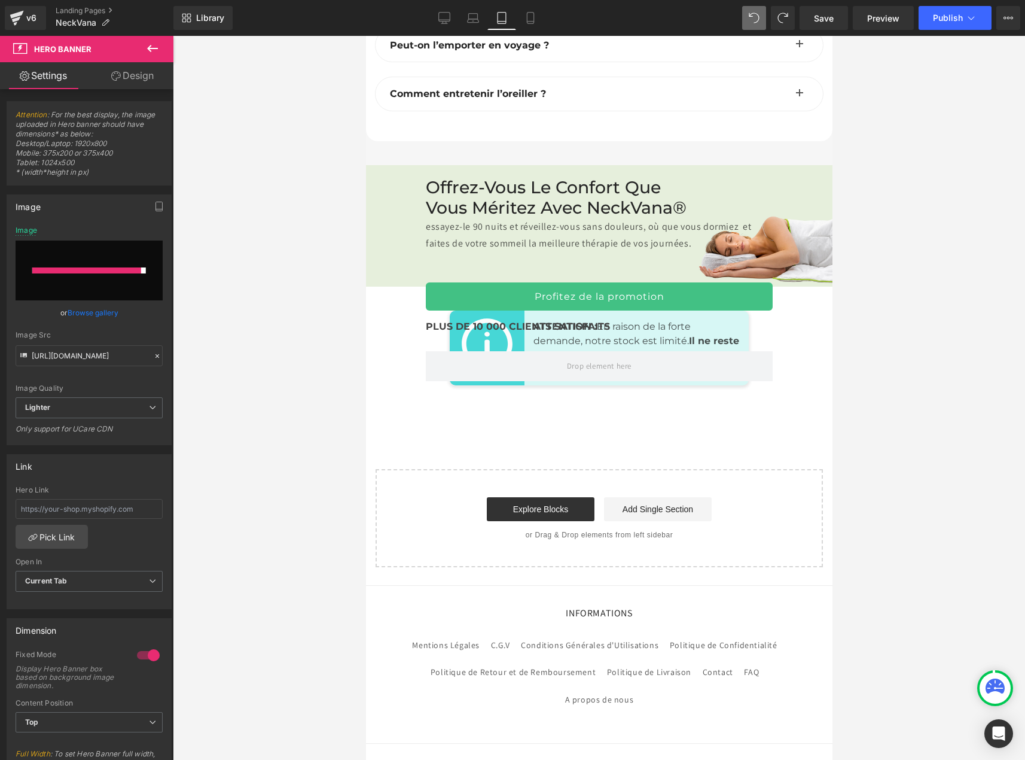
type input "https://ucarecdn.com/5492d0c6-5c20-4d07-b56c-1fd96abc409d/-/format/auto/-/previ…"
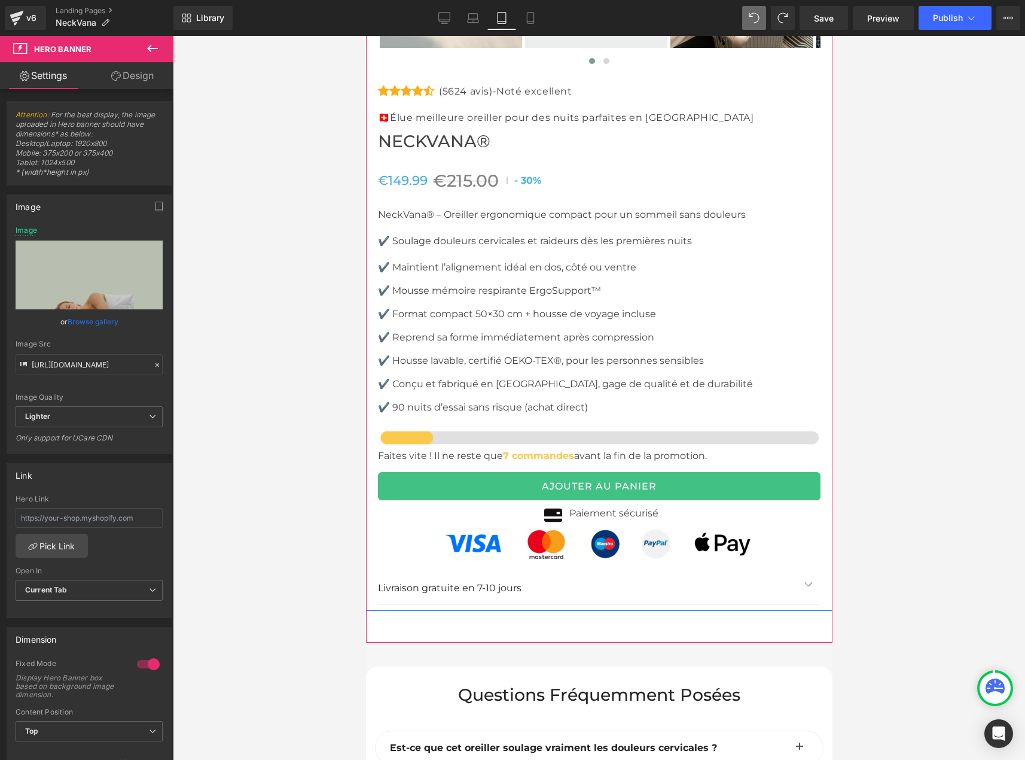
scroll to position [6685, 0]
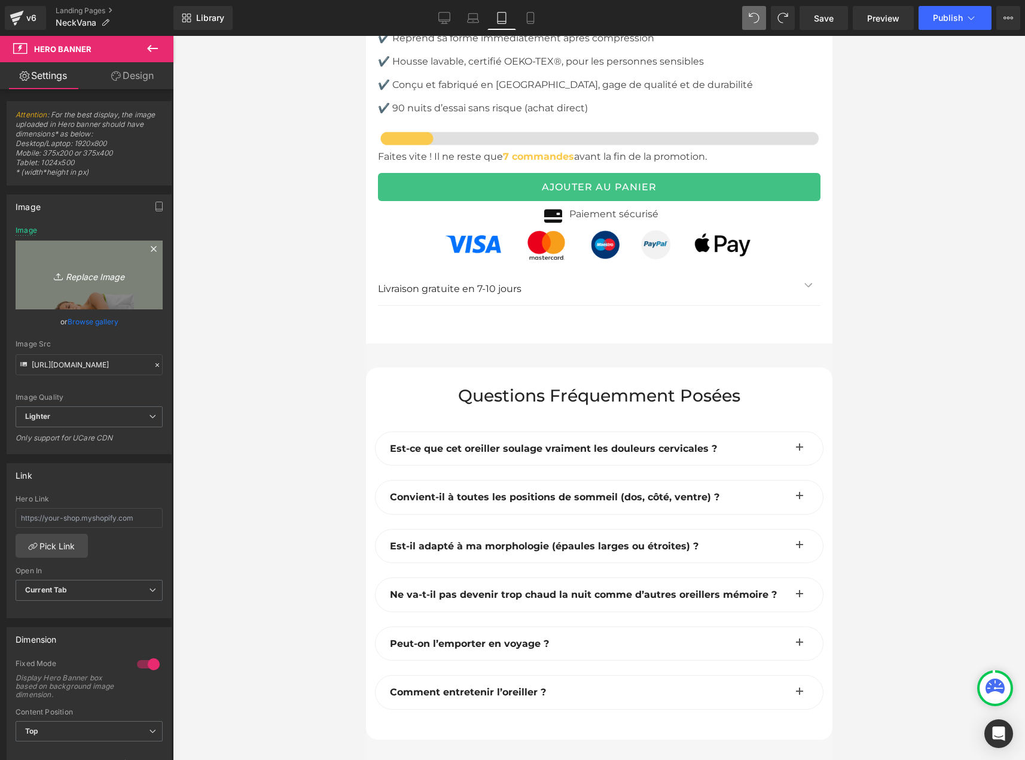
click at [93, 280] on icon "Replace Image" at bounding box center [89, 274] width 96 height 15
type input "C:\fakepath\banniere mobile down.jpg"
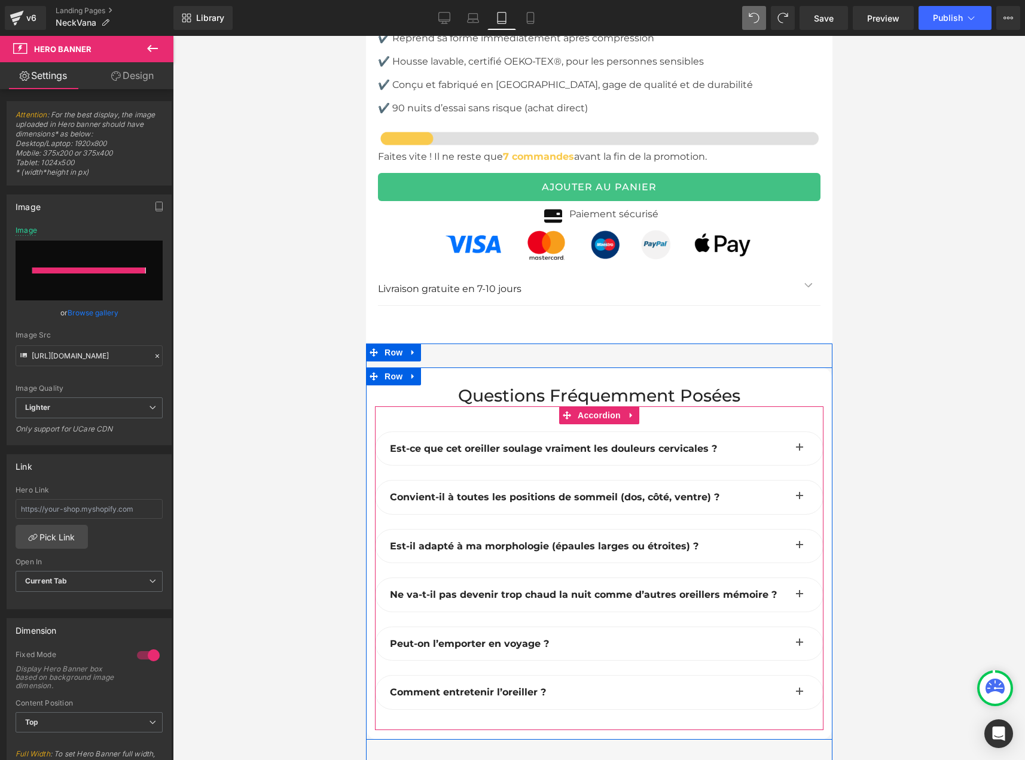
type input "https://ucarecdn.com/2f8d6a90-348b-4e39-a2f8-accce8cde1c1/-/format/auto/-/previ…"
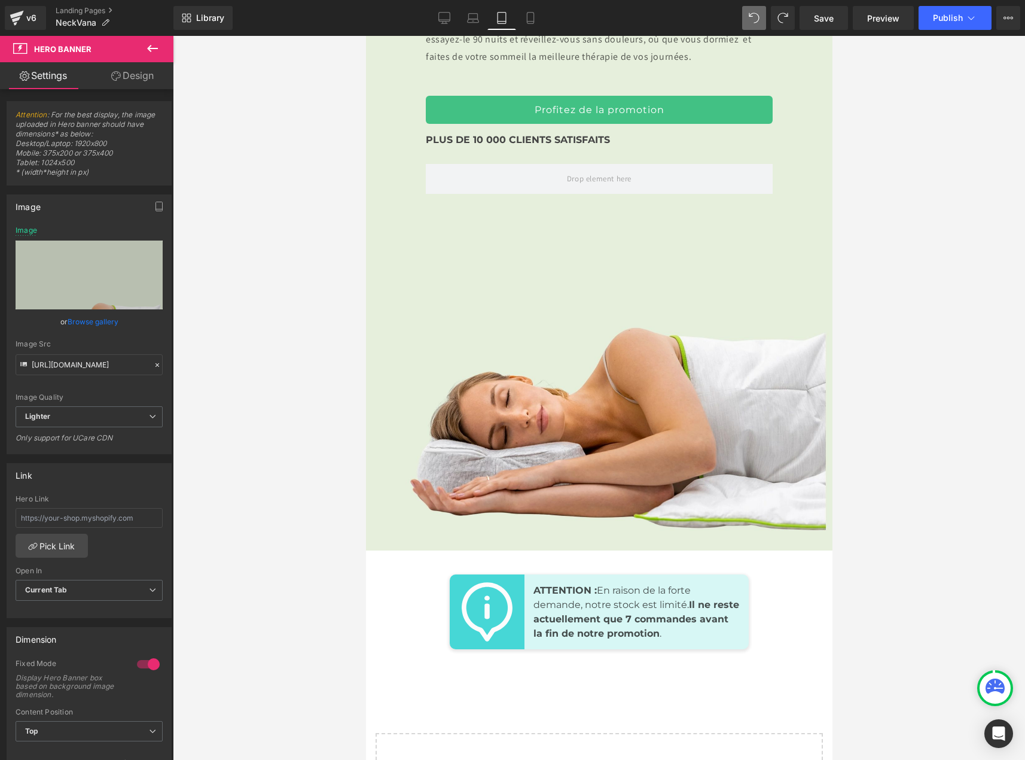
scroll to position [7522, 0]
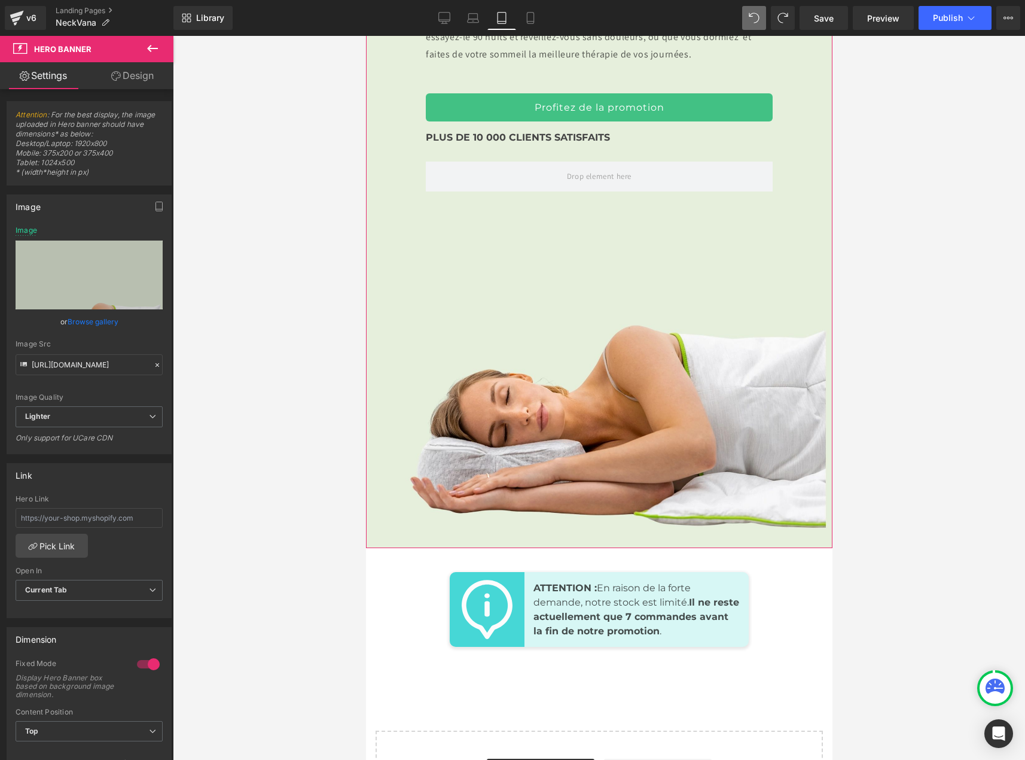
click at [570, 361] on div "Offrez-vous le confort que vous méritez avec NeckVana® essayez-le 90 nuits et r…" at bounding box center [598, 237] width 466 height 622
click at [696, 374] on div "Offrez-vous le confort que vous méritez avec NeckVana® essayez-le 90 nuits et r…" at bounding box center [598, 237] width 466 height 622
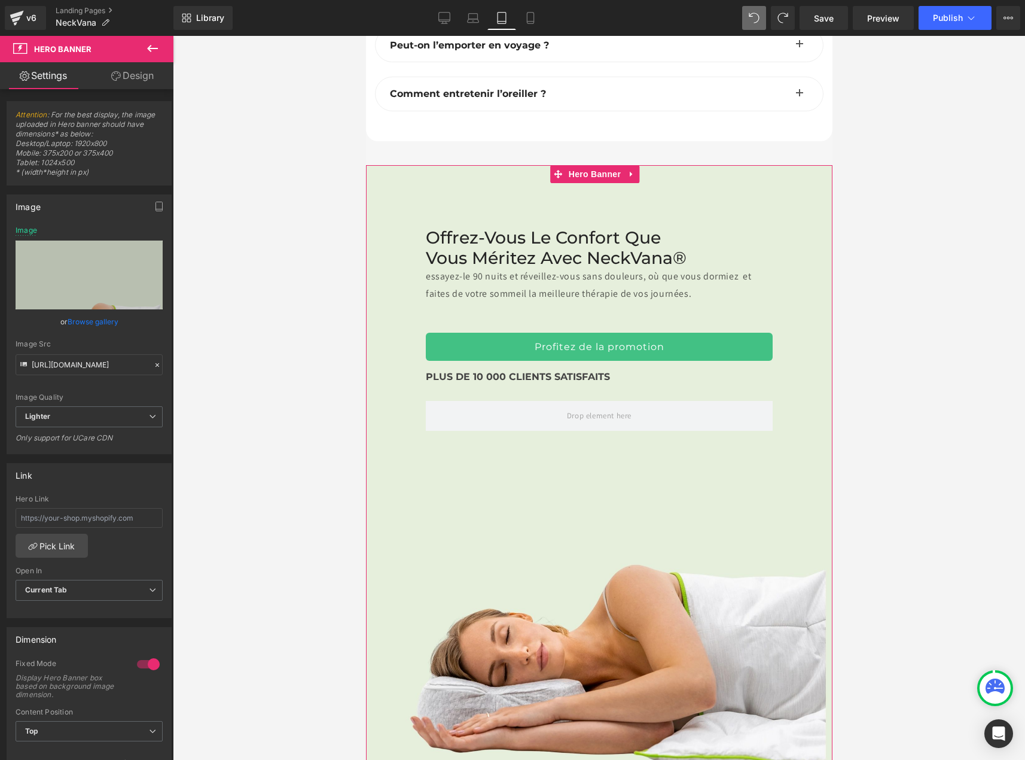
scroll to position [7342, 0]
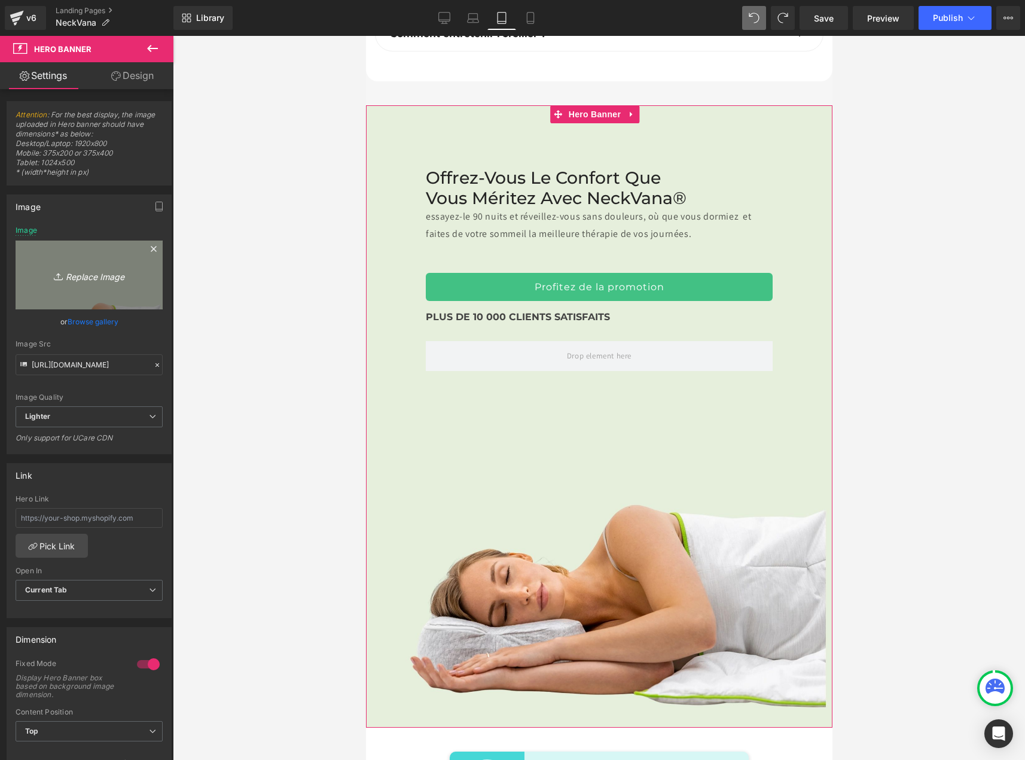
click at [63, 275] on icon "Replace Image" at bounding box center [89, 274] width 96 height 15
type input "C:\fakepath\banniere tab.jpg"
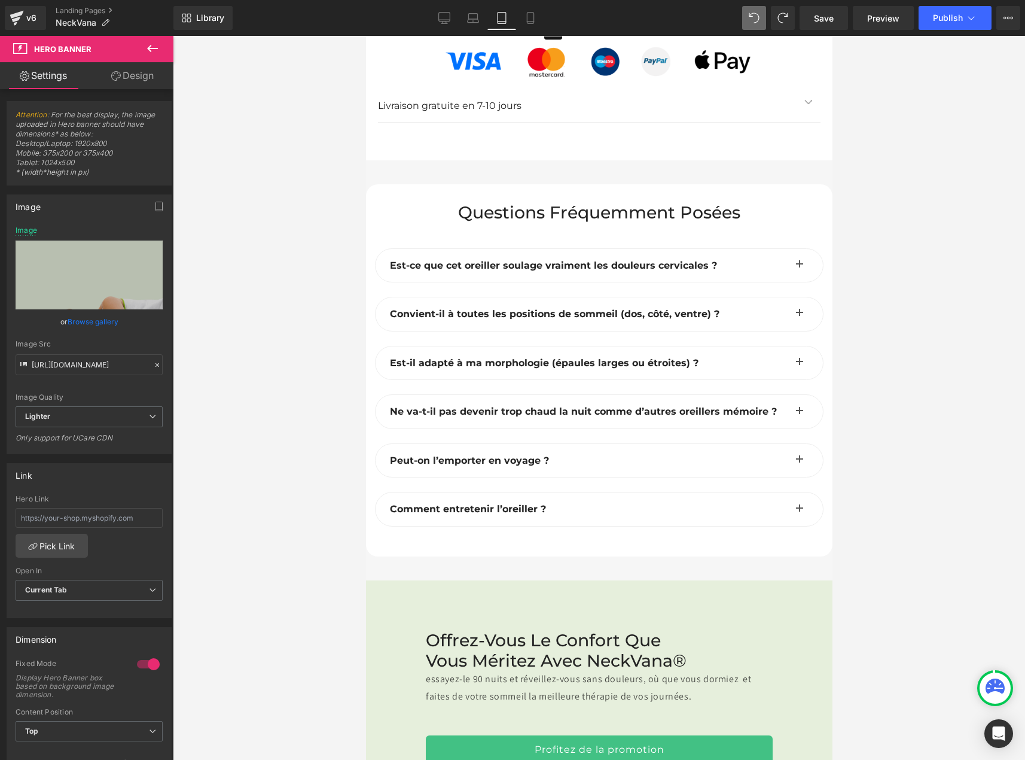
scroll to position [6804, 0]
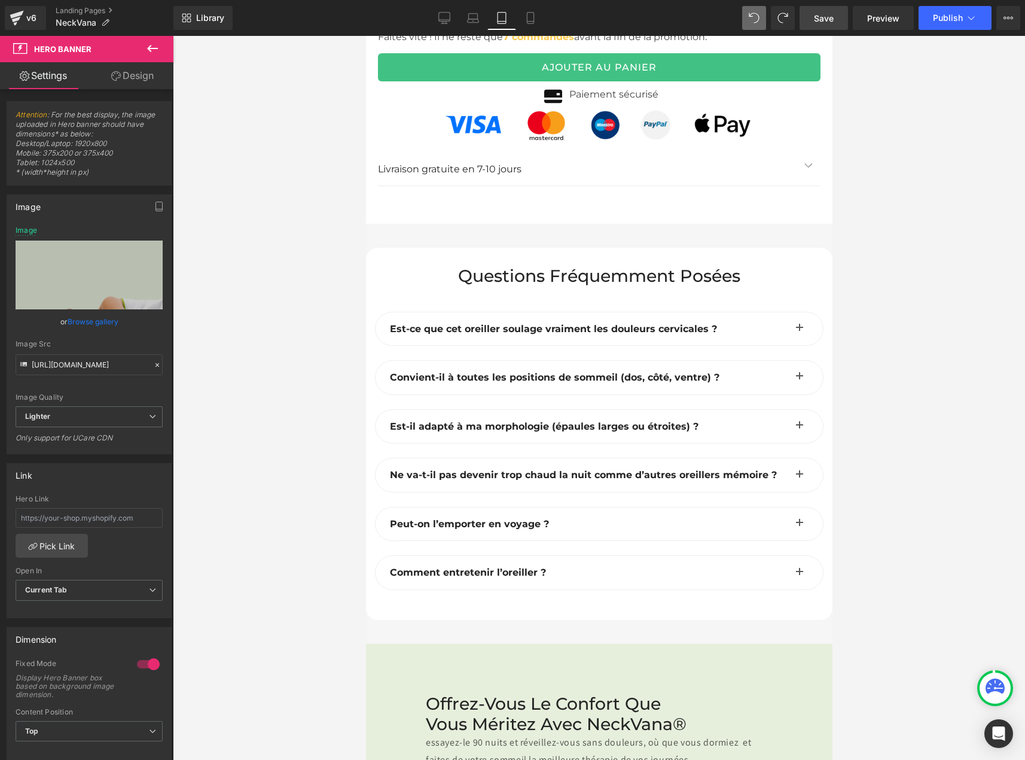
click at [821, 16] on span "Save" at bounding box center [824, 18] width 20 height 13
click at [512, 16] on icon at bounding box center [517, 18] width 12 height 12
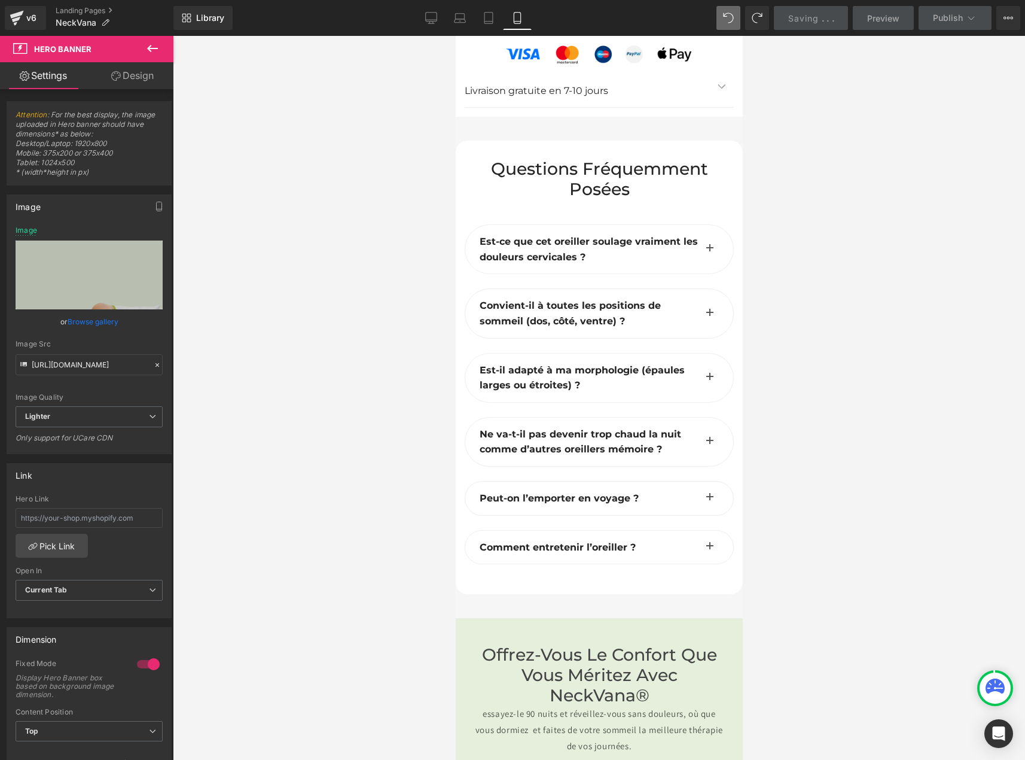
scroll to position [6475, 0]
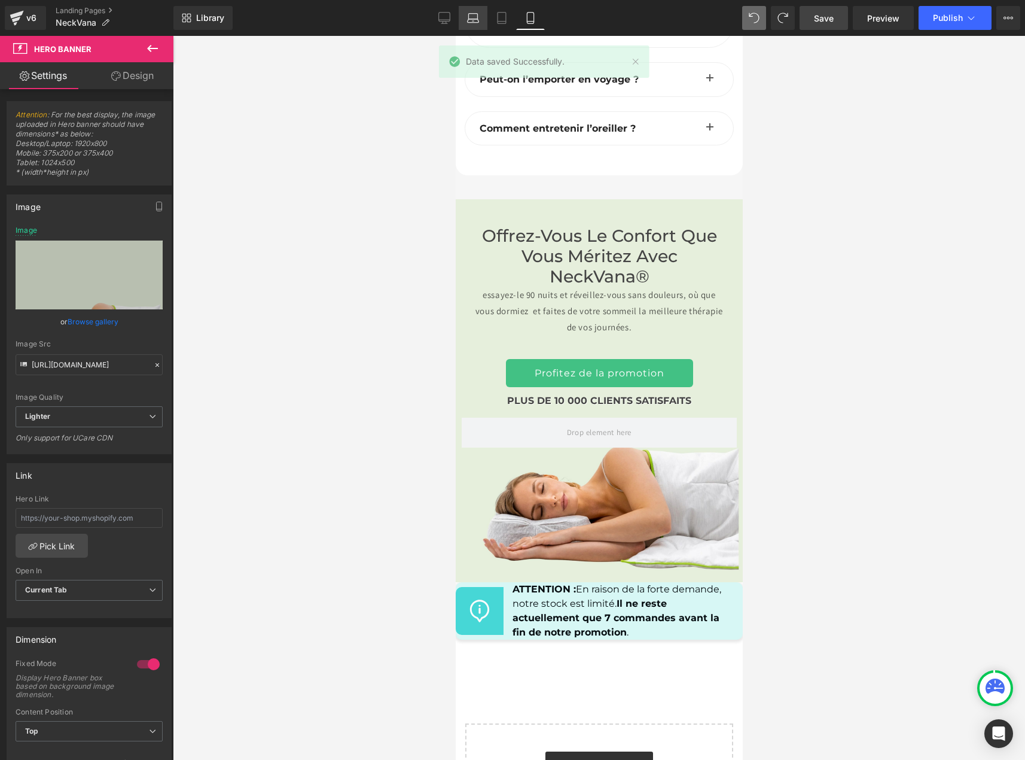
click at [471, 21] on icon at bounding box center [473, 18] width 12 height 12
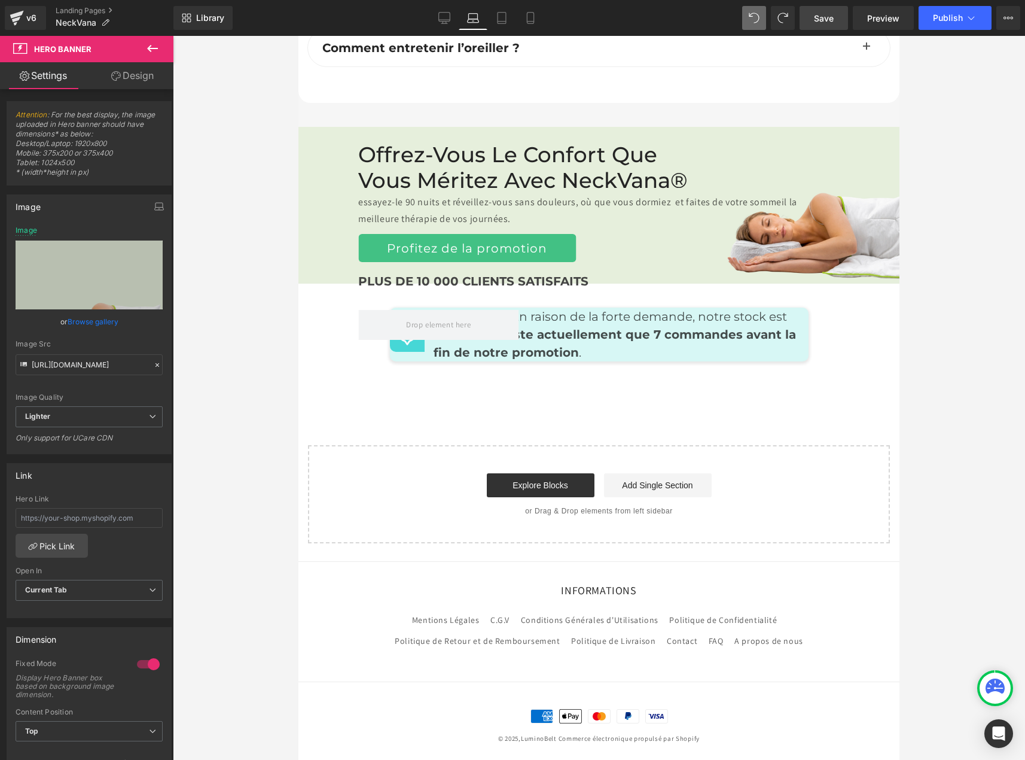
type input "https://ucarecdn.com/84c12836-2ece-4db1-8112-412252cd018e/-/format/auto/-/previ…"
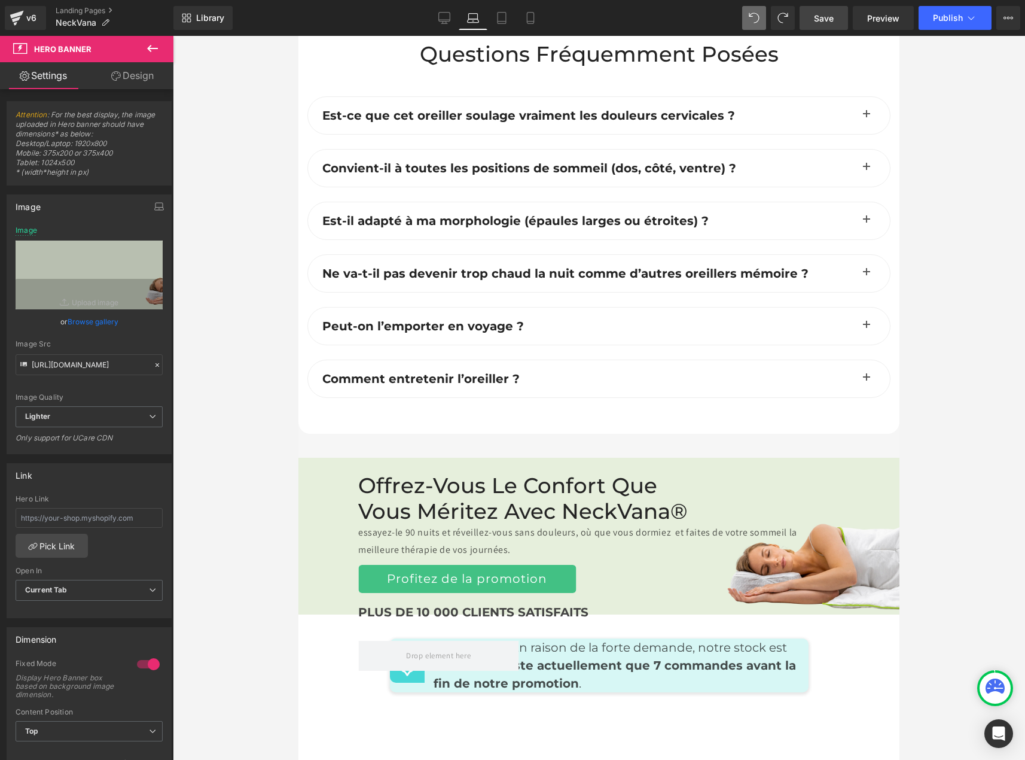
scroll to position [5203, 0]
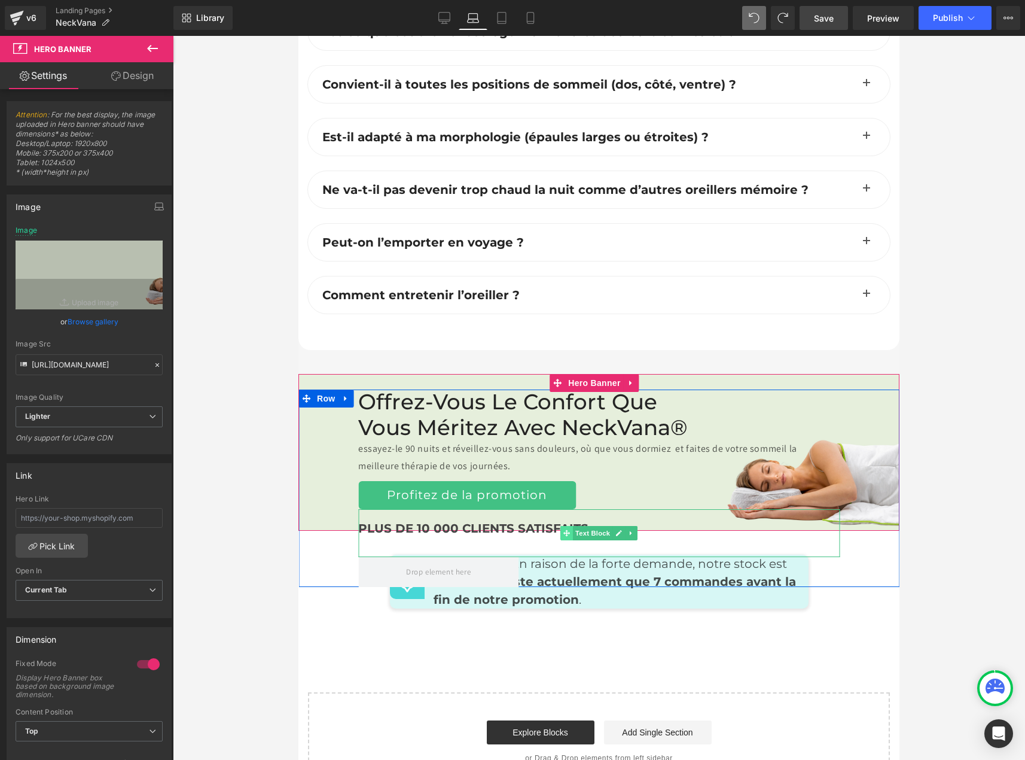
click at [563, 529] on icon at bounding box center [566, 532] width 7 height 7
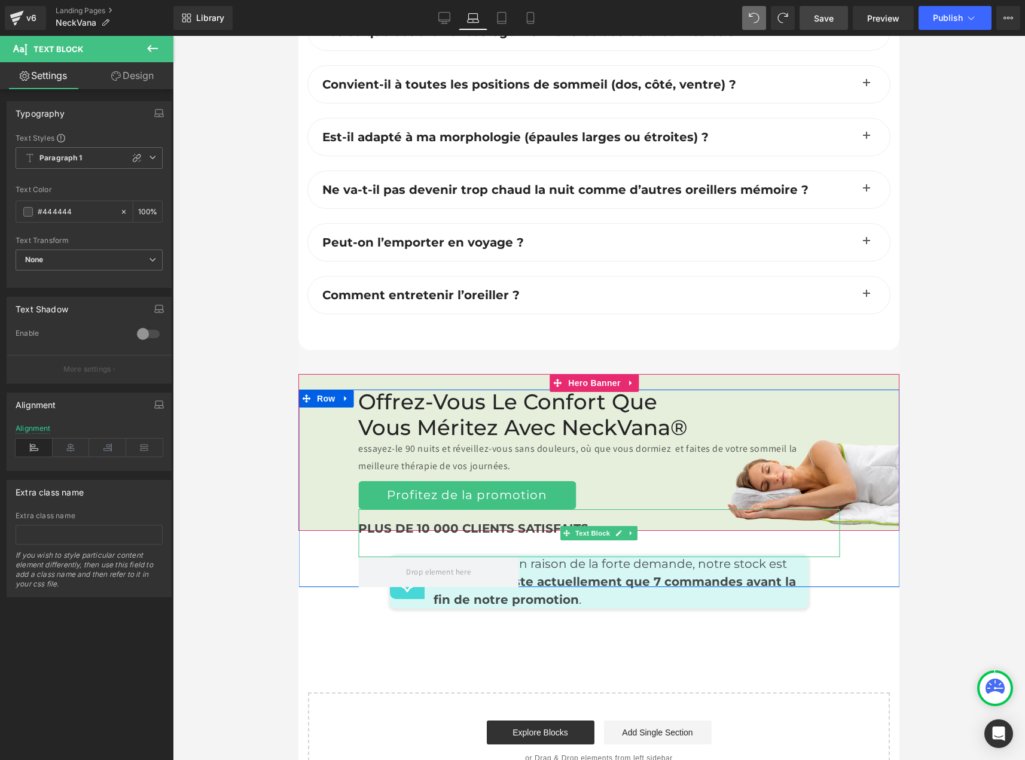
click at [509, 521] on b "PLUS DE 10 000 CLIENTS SATISFAITS" at bounding box center [473, 528] width 230 height 14
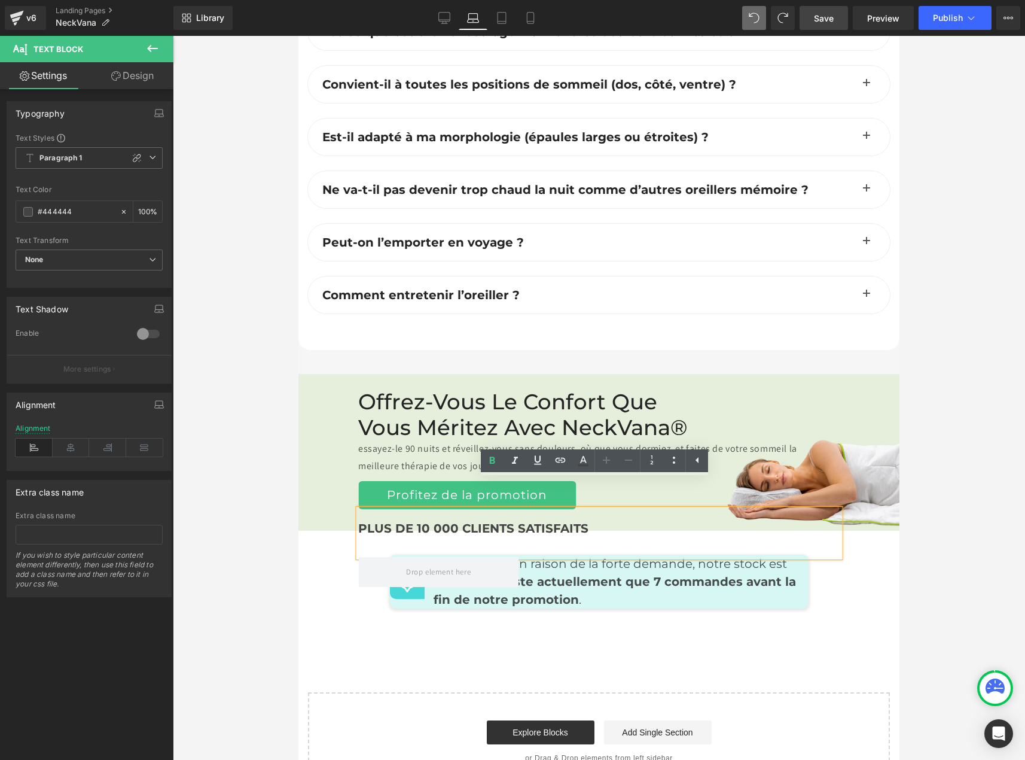
click at [484, 521] on b "PLUS DE 10 000 CLIENTS SATISFAITS" at bounding box center [473, 528] width 230 height 14
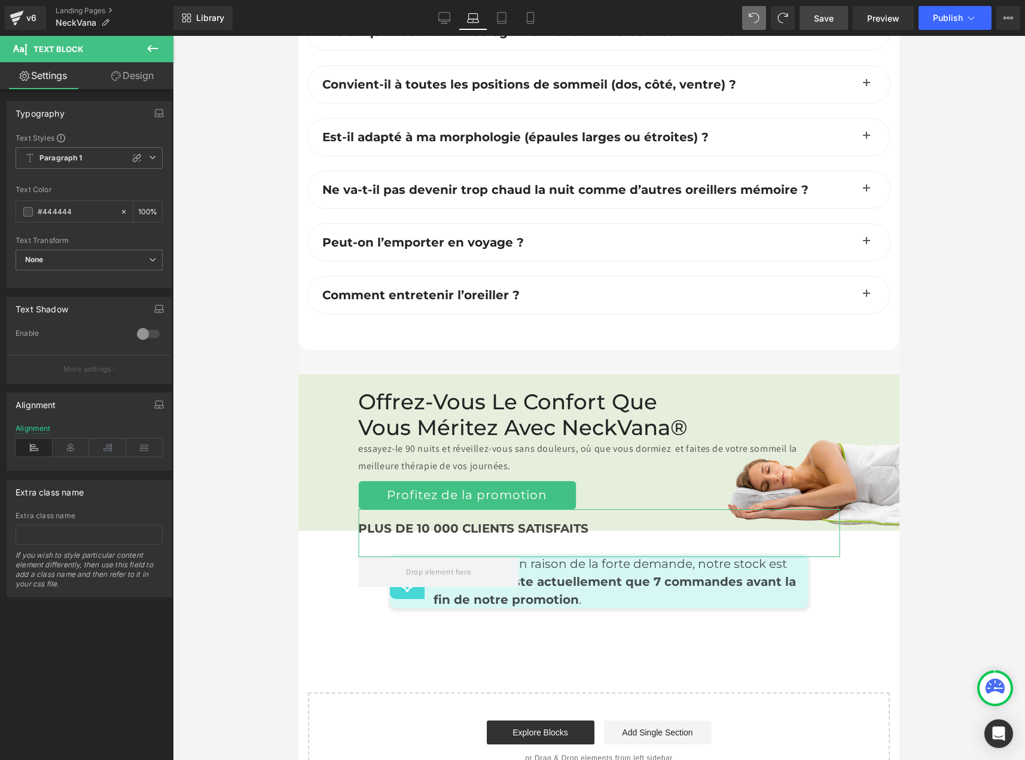
click at [113, 70] on link "Design" at bounding box center [132, 75] width 87 height 27
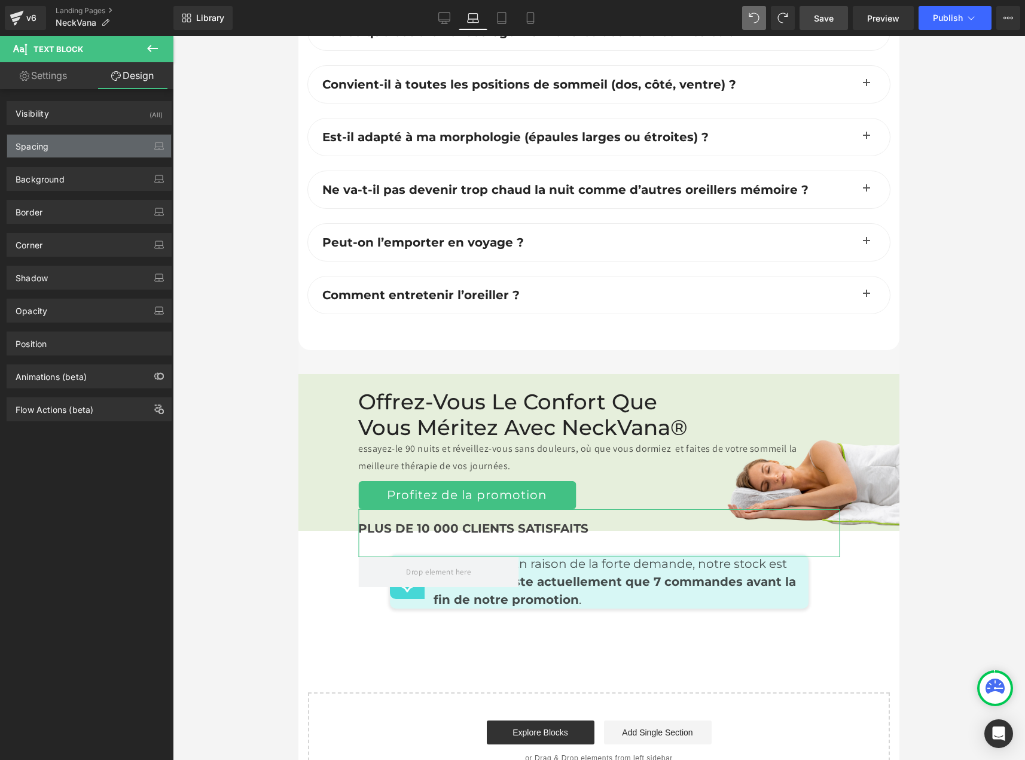
click at [53, 139] on div "Spacing" at bounding box center [89, 146] width 164 height 23
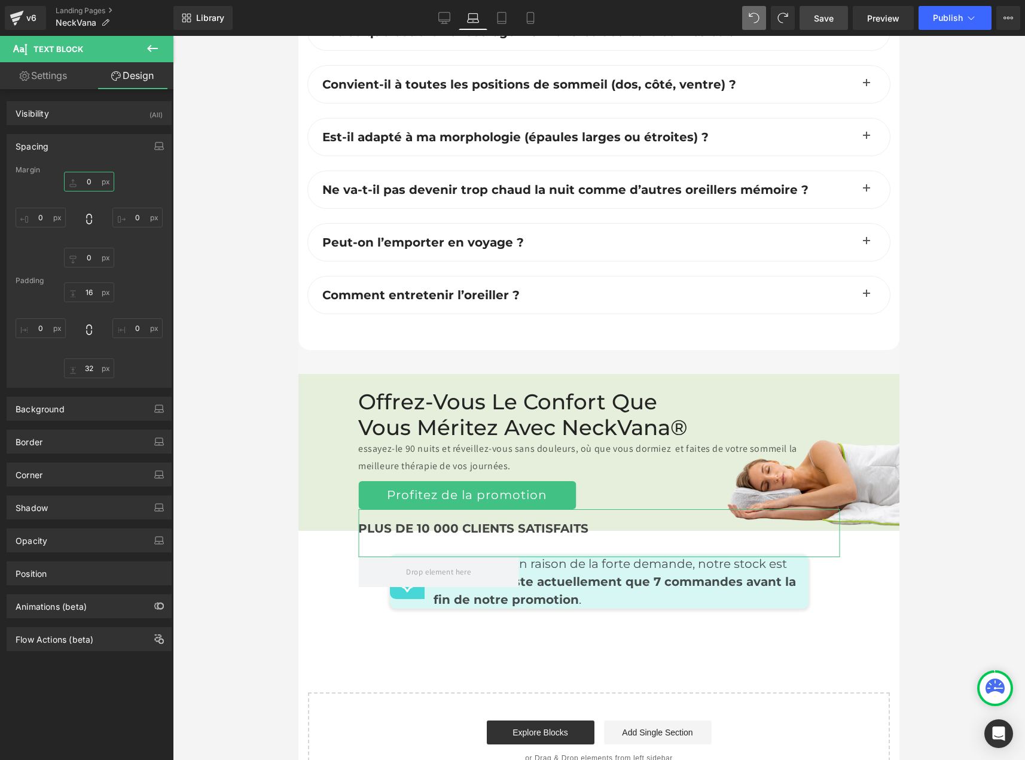
click at [83, 182] on input "0" at bounding box center [89, 182] width 50 height 20
click at [145, 275] on div "Margin 0px 0 XS S M L XL Edit Value 0px 0 0px 0 0px 0 Padding 16px 16 0px 0 32p…" at bounding box center [89, 276] width 164 height 221
click at [101, 263] on input "0" at bounding box center [89, 258] width 50 height 20
type input "M"
click at [90, 294] on input "16" at bounding box center [89, 292] width 50 height 20
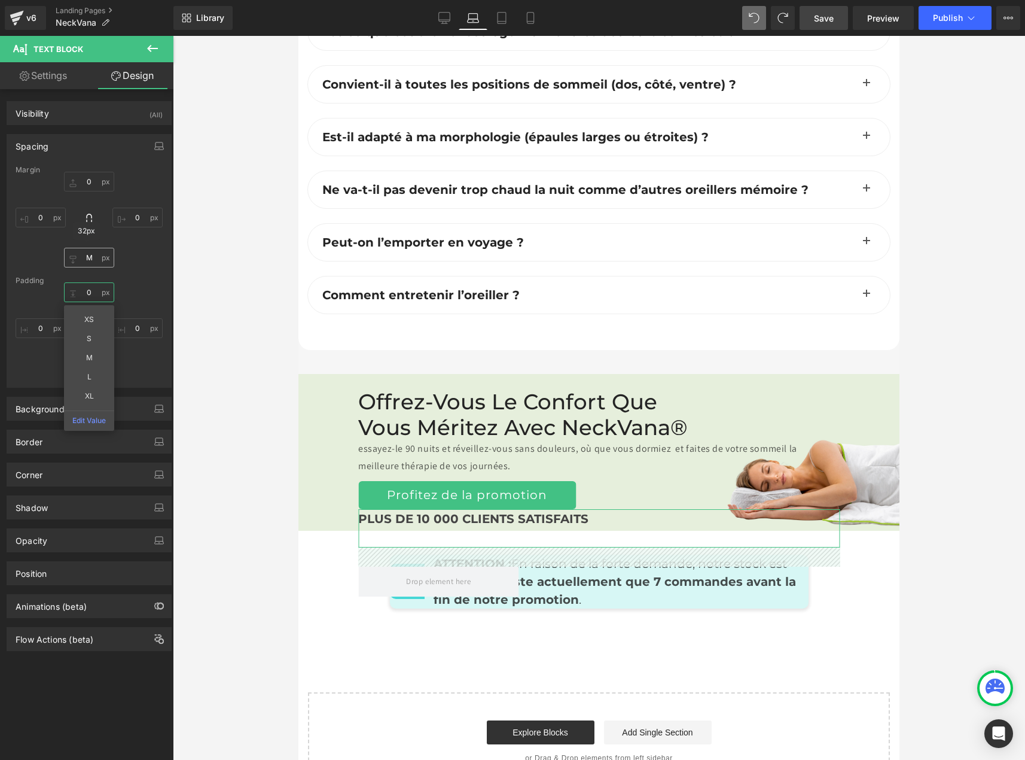
type input "0"
click at [90, 265] on input "M" at bounding box center [89, 258] width 50 height 20
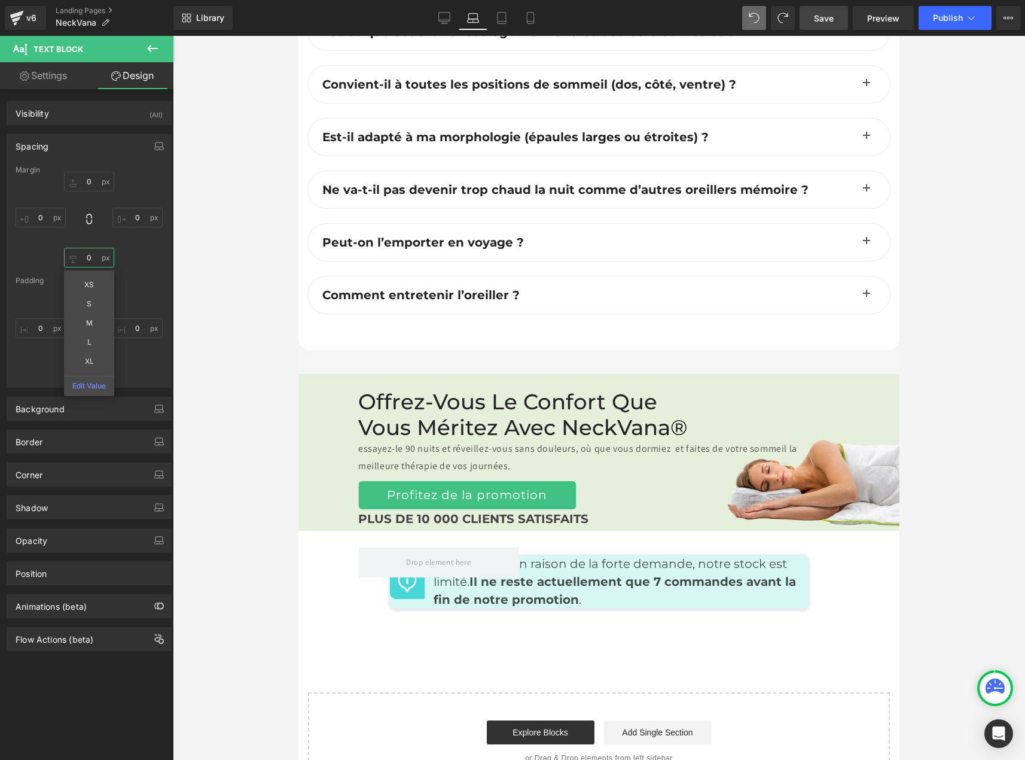
type input "0"
click at [205, 399] on div at bounding box center [599, 398] width 852 height 724
click at [234, 154] on div at bounding box center [599, 398] width 852 height 724
click at [818, 20] on span "Save" at bounding box center [824, 18] width 20 height 13
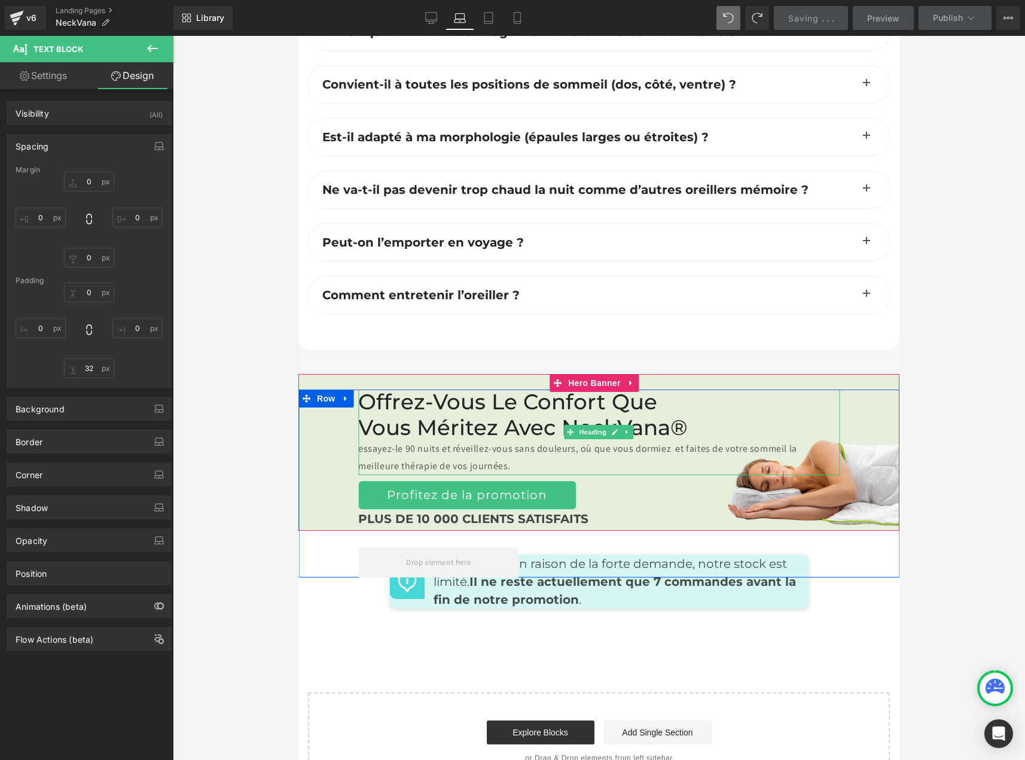
click at [666, 440] on div "essayez-le 90 nuits et réveillez-vous sans douleurs, où que vous dormiez et fai…" at bounding box center [598, 457] width 481 height 35
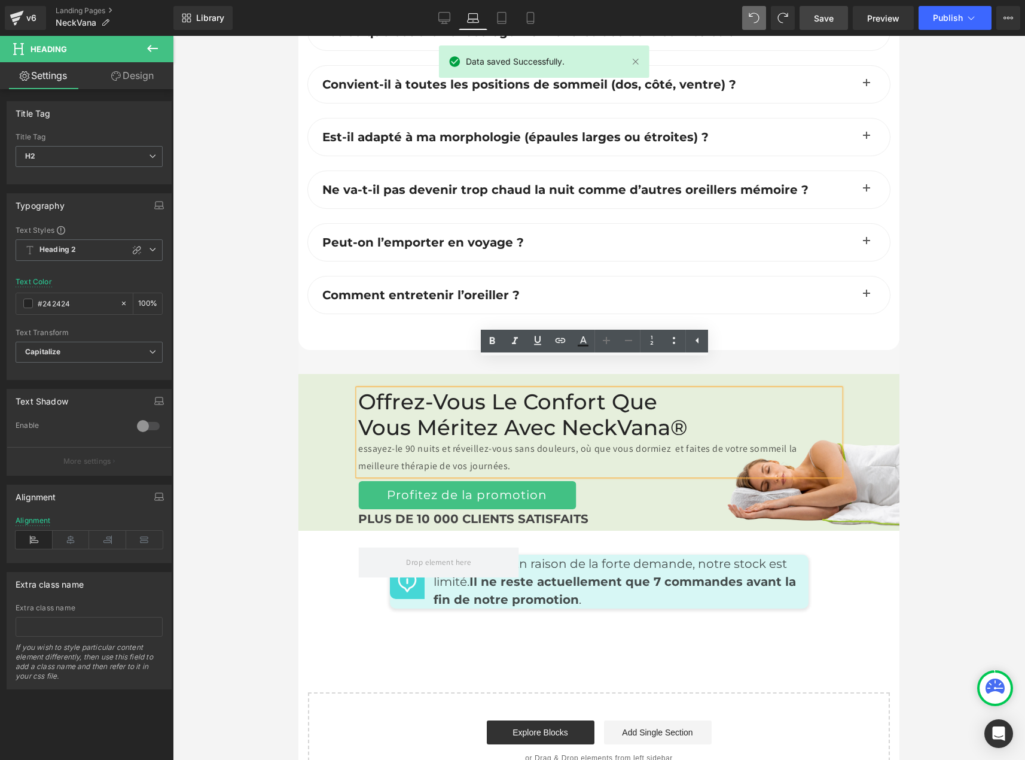
click at [666, 440] on div "essayez-le 90 nuits et réveillez-vous sans douleurs, où que vous dormiez et fai…" at bounding box center [598, 457] width 481 height 35
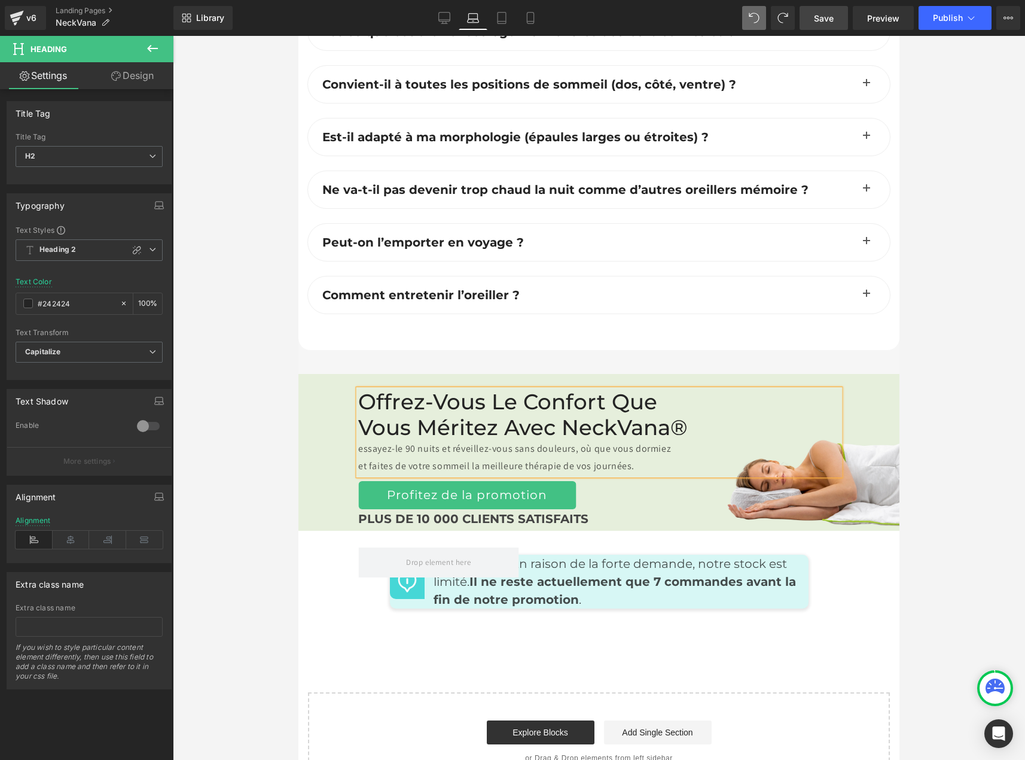
click at [821, 10] on link "Save" at bounding box center [824, 18] width 48 height 24
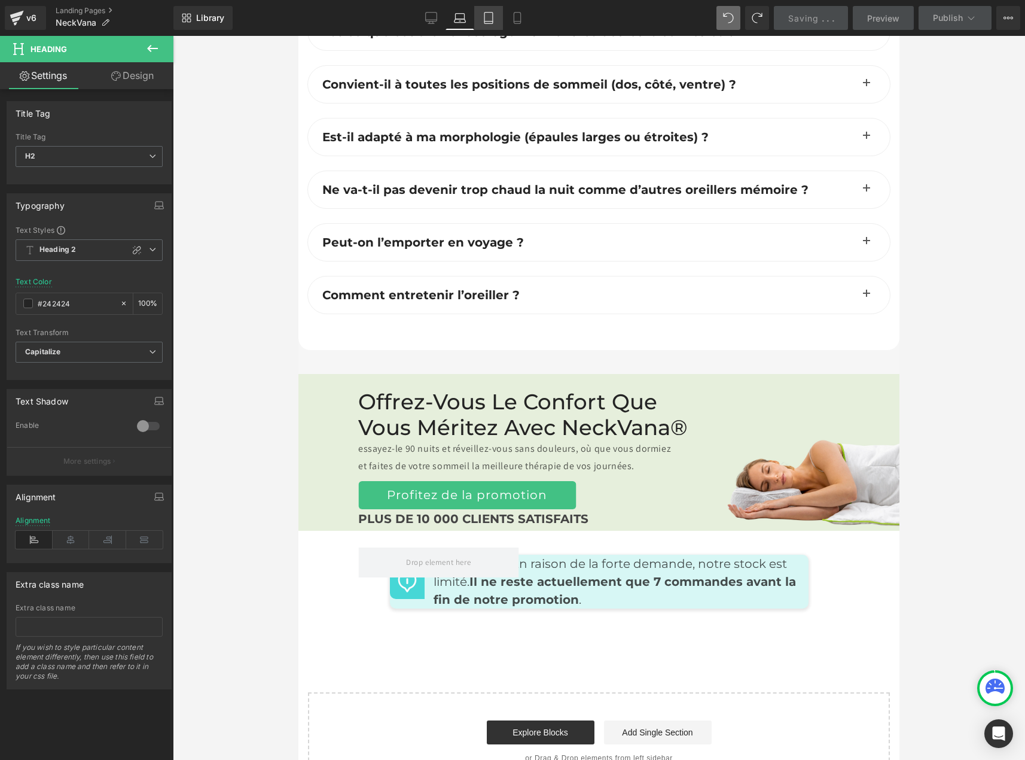
click at [491, 12] on icon at bounding box center [489, 18] width 12 height 12
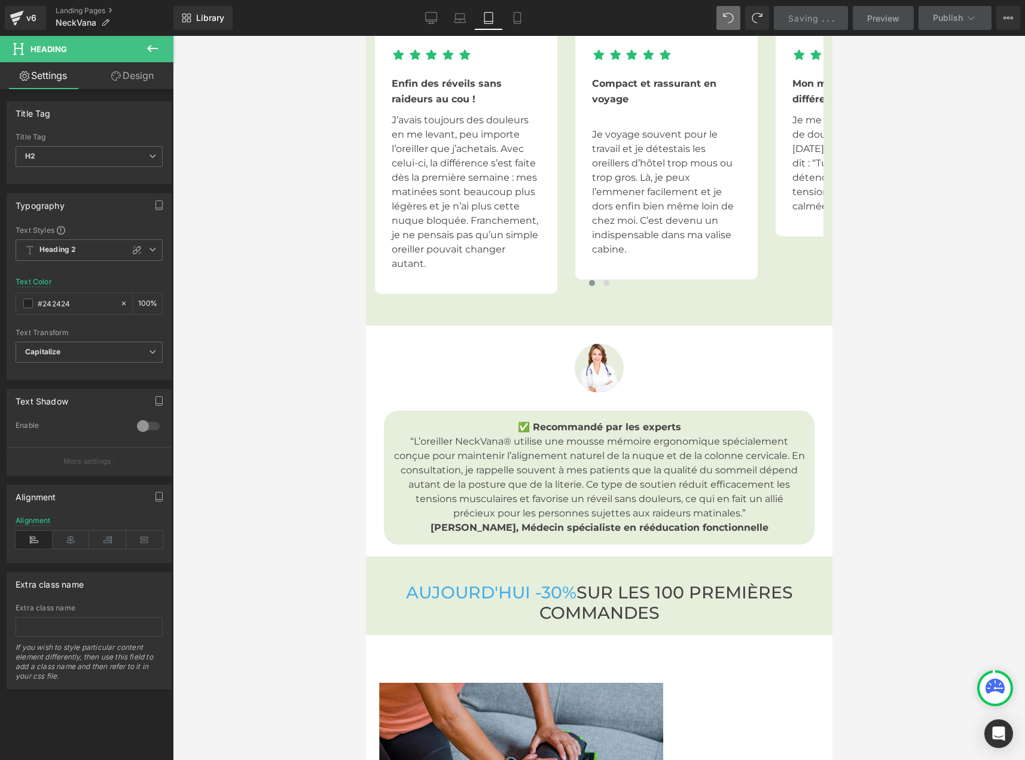
type input "100"
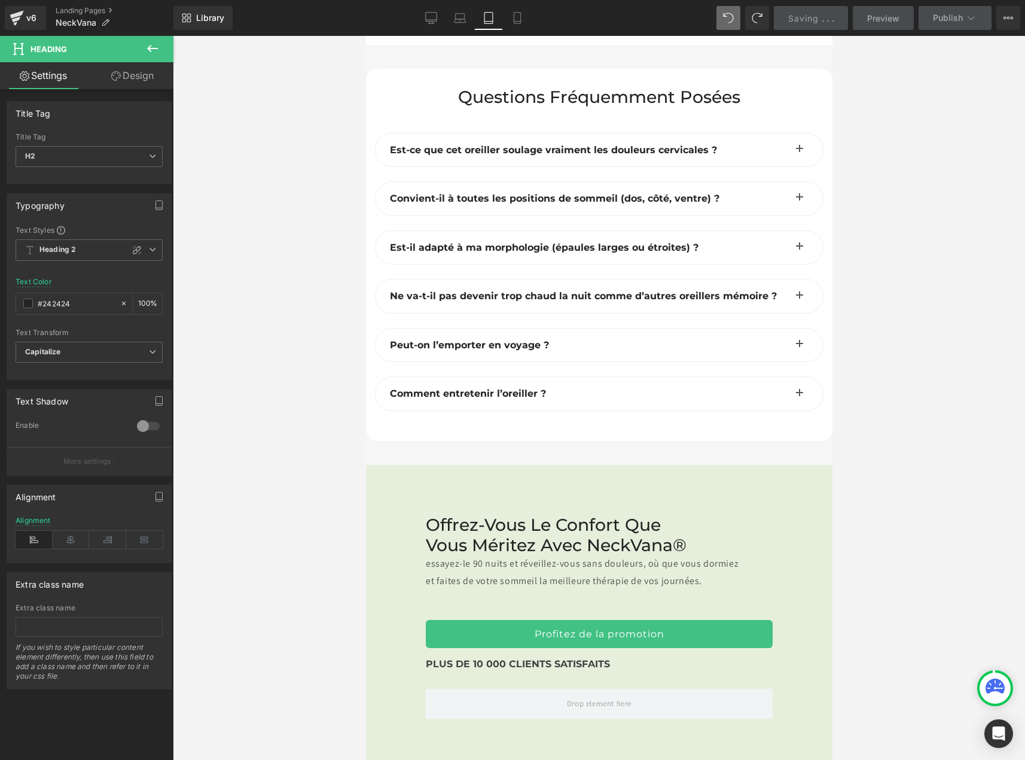
scroll to position [7186, 0]
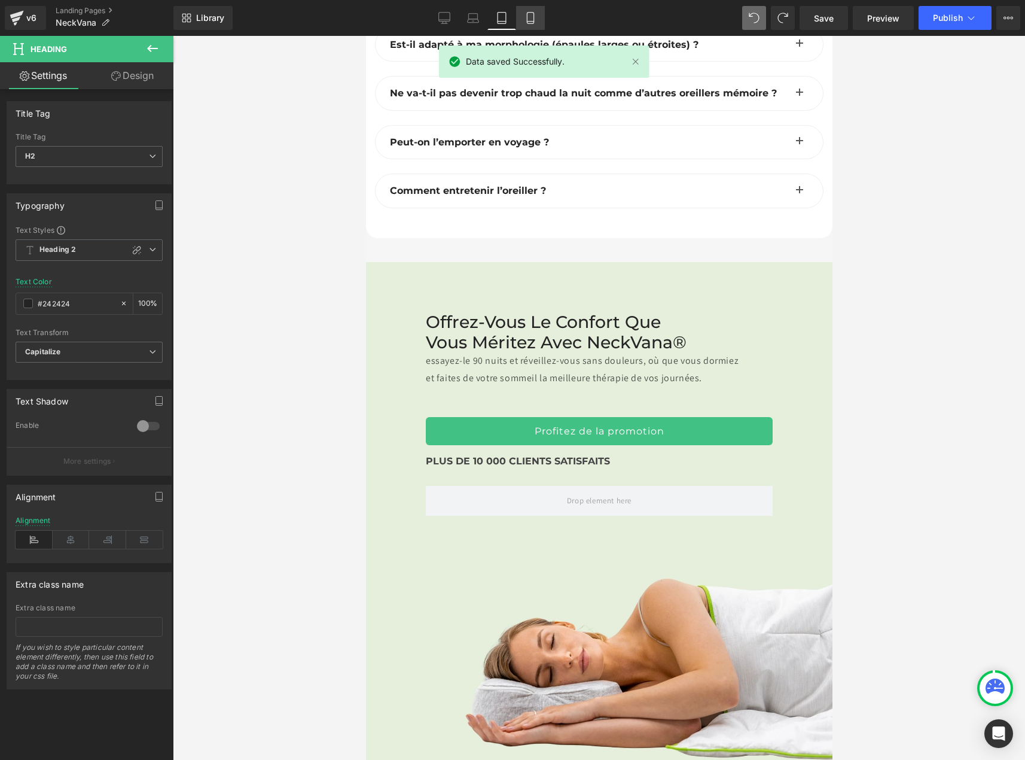
drag, startPoint x: 529, startPoint y: 20, endPoint x: 65, endPoint y: 196, distance: 496.3
click at [529, 20] on icon at bounding box center [531, 18] width 12 height 12
type input "#444444"
type input "100"
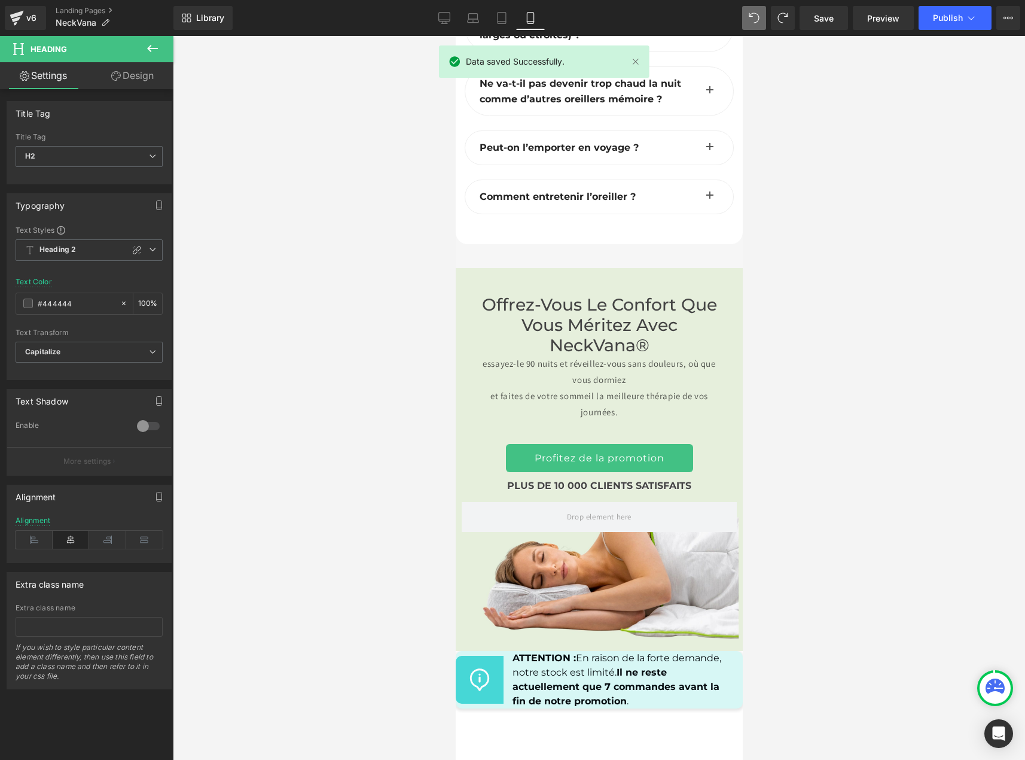
scroll to position [6406, 0]
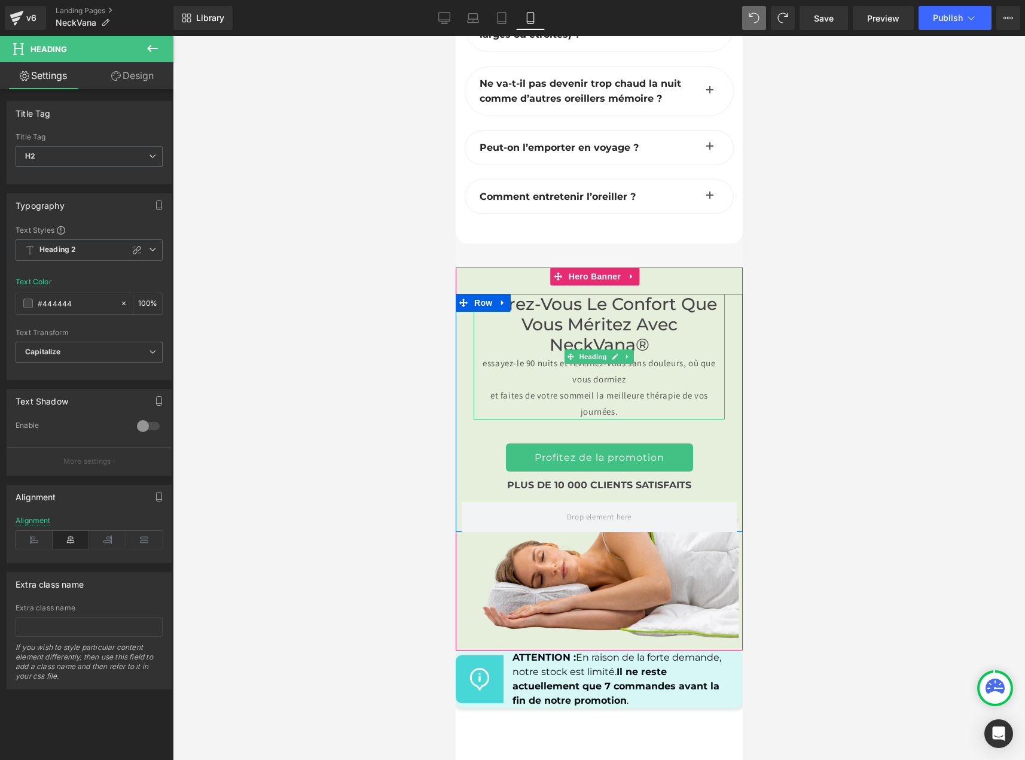
click at [683, 355] on div "essayez-le 90 nuits et réveillez-vous sans douleurs, où que vous dormiez" at bounding box center [598, 371] width 251 height 32
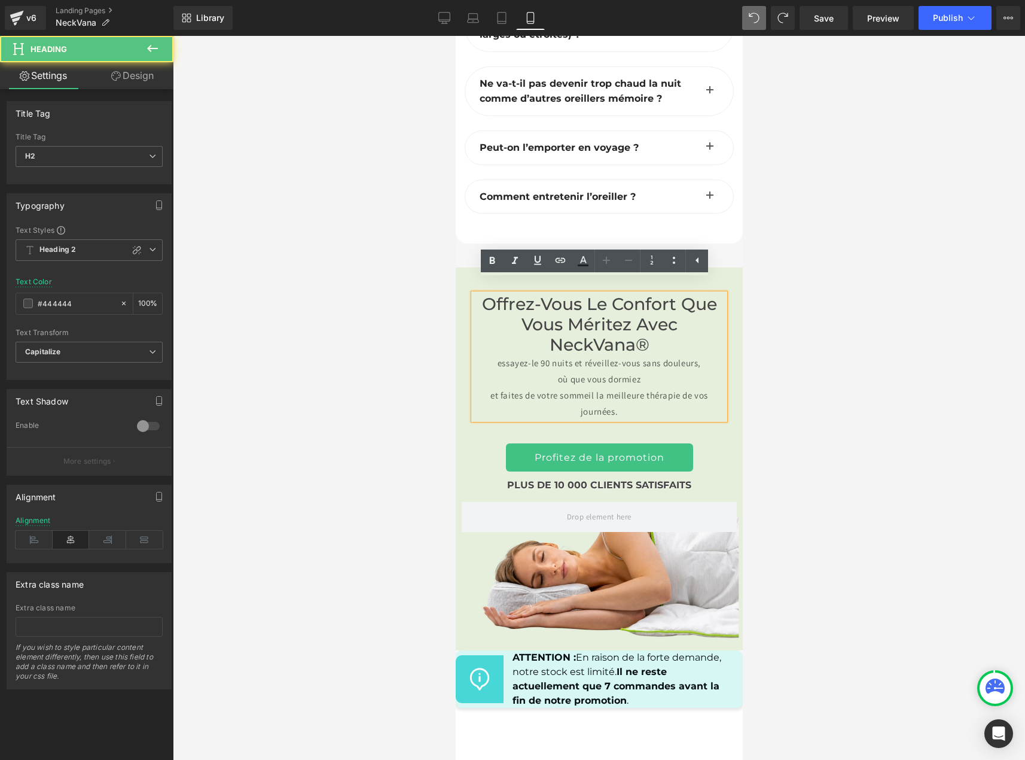
click at [679, 387] on div "et faites de votre sommeil la meilleure thérapie de vos journées." at bounding box center [598, 403] width 251 height 32
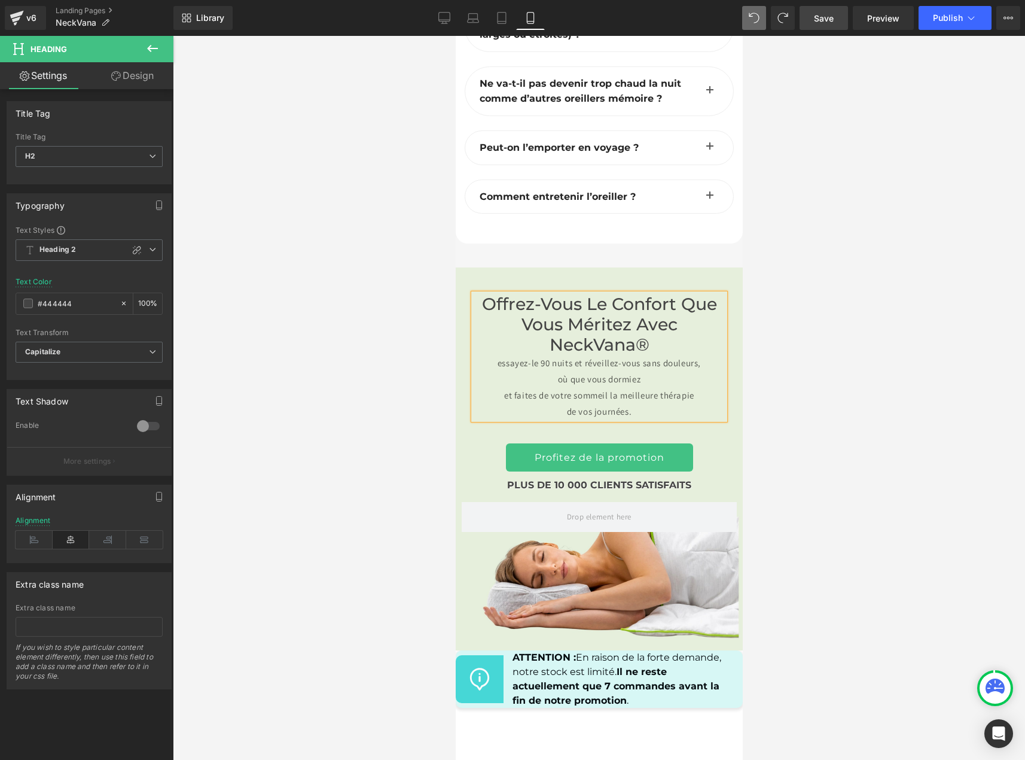
click at [823, 22] on span "Save" at bounding box center [824, 18] width 20 height 13
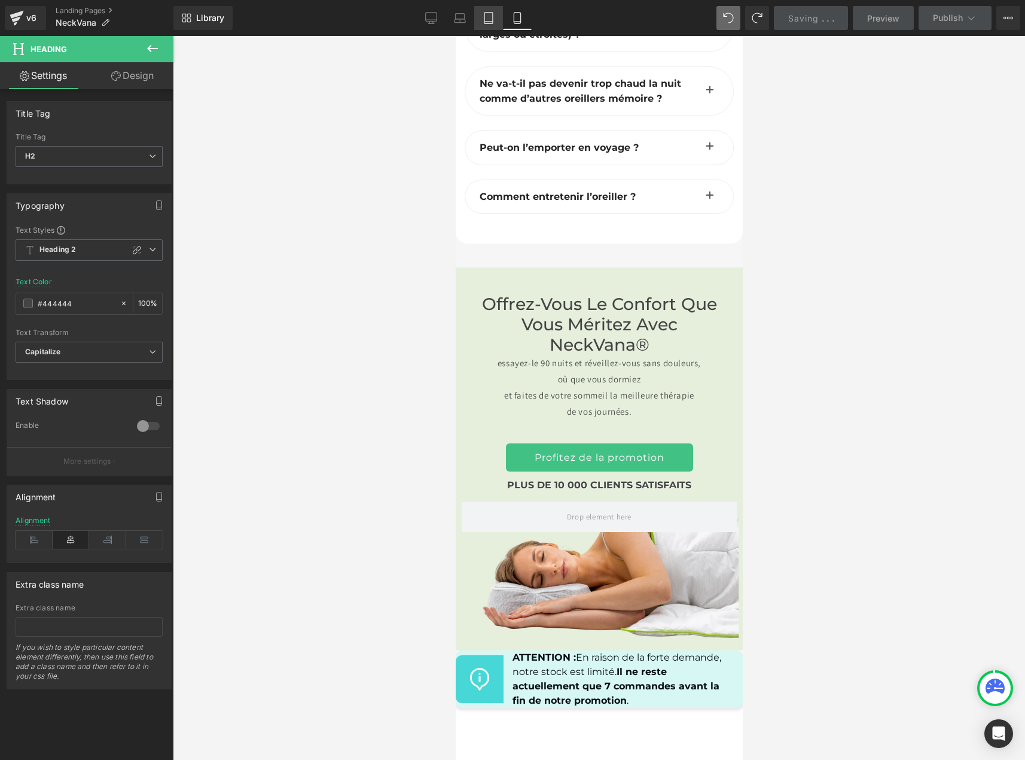
click at [487, 19] on icon at bounding box center [489, 18] width 12 height 12
type input "#242424"
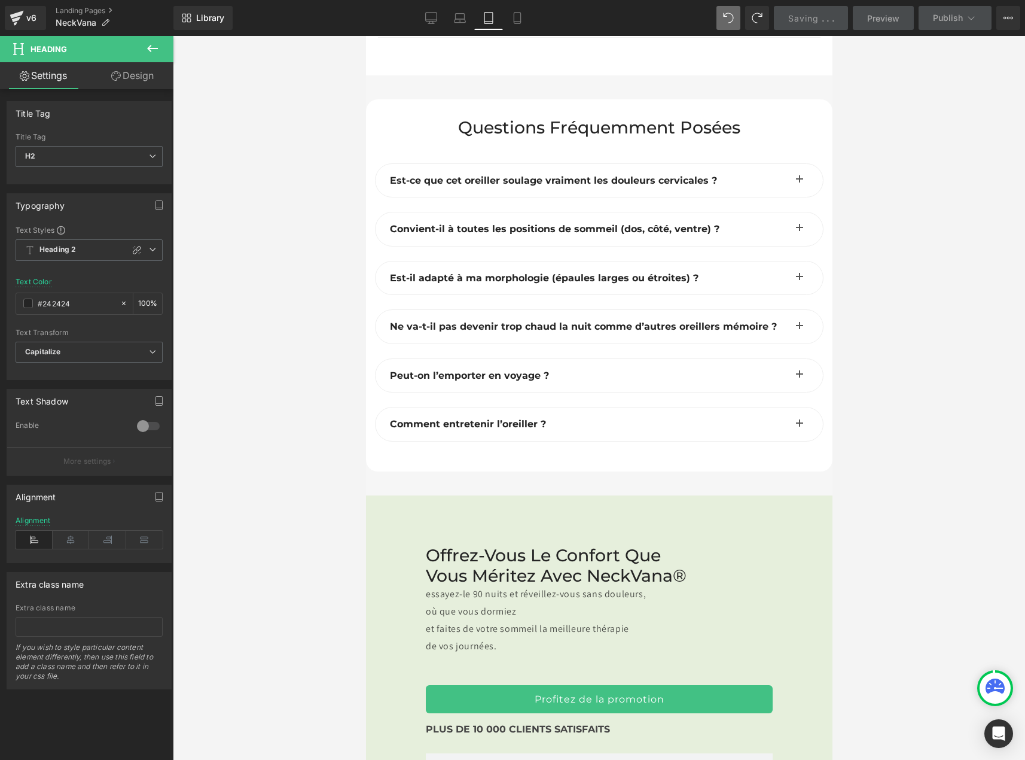
scroll to position [7191, 0]
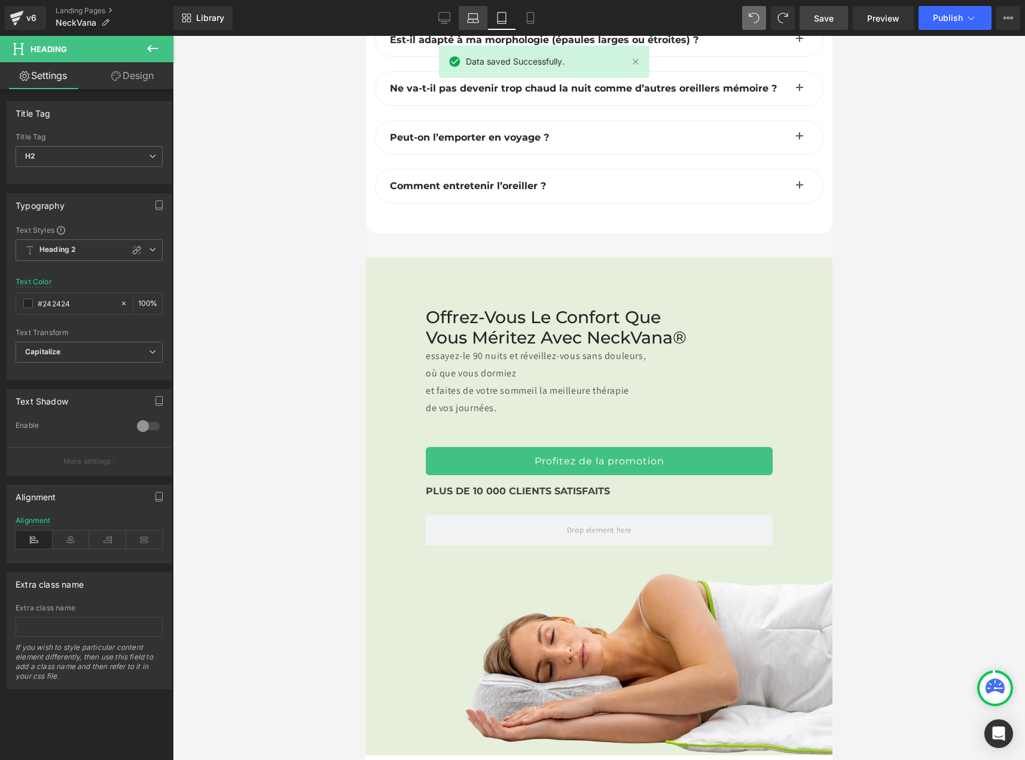
click at [469, 20] on icon at bounding box center [473, 21] width 11 height 4
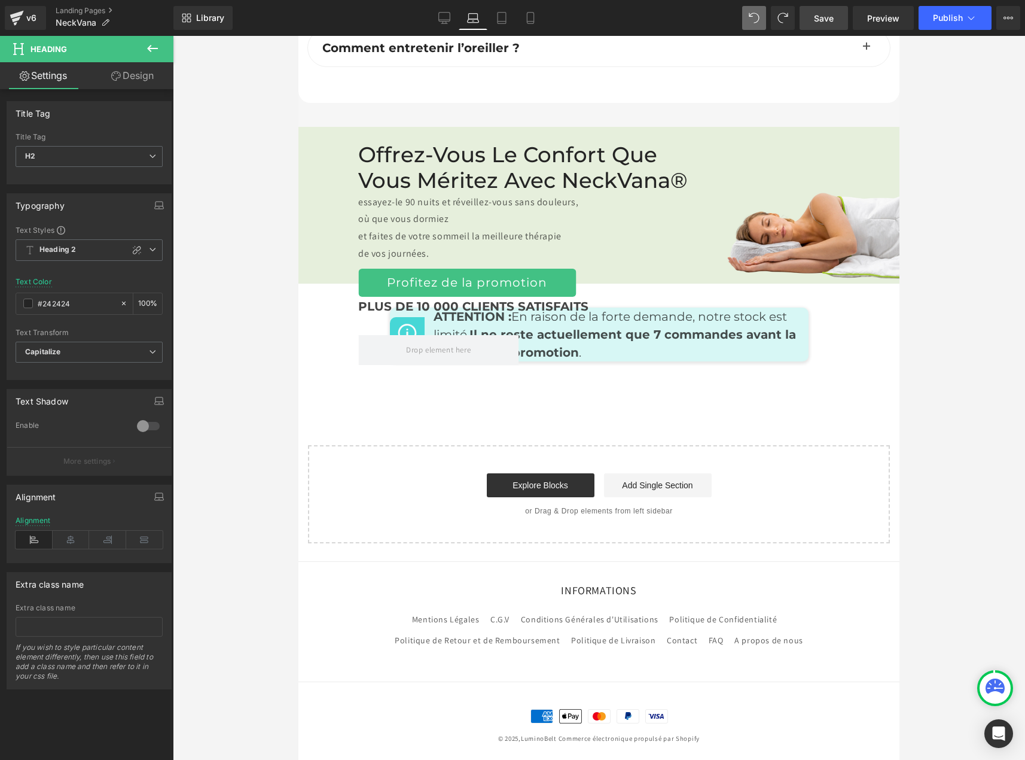
type input "100"
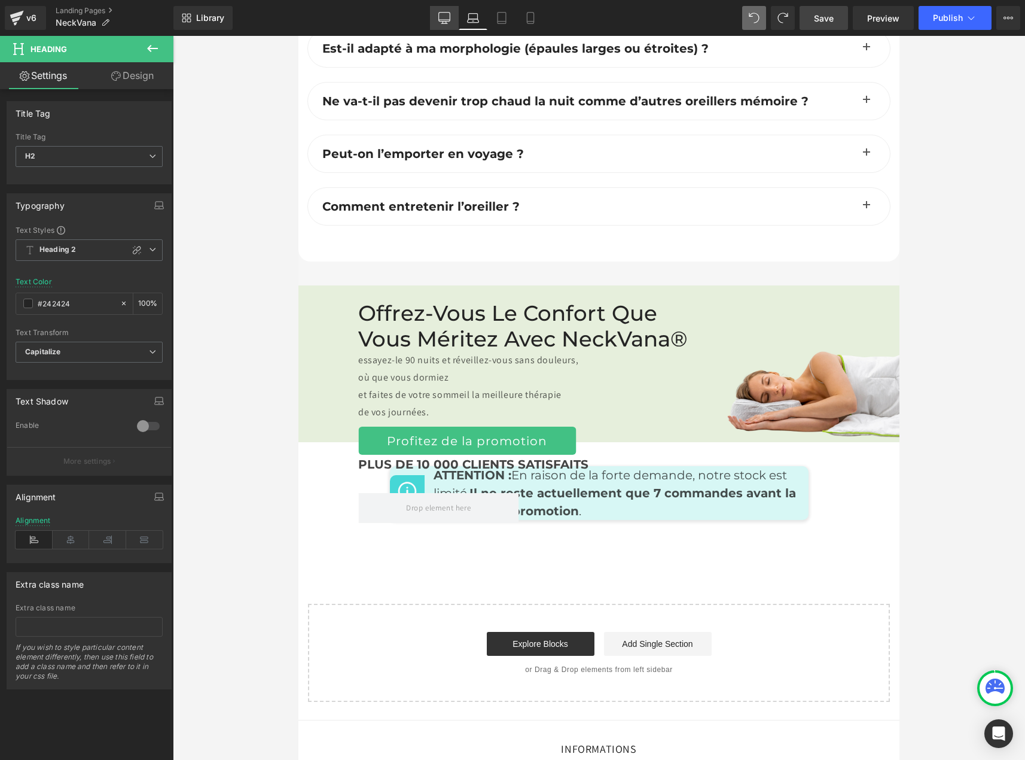
scroll to position [5338, 0]
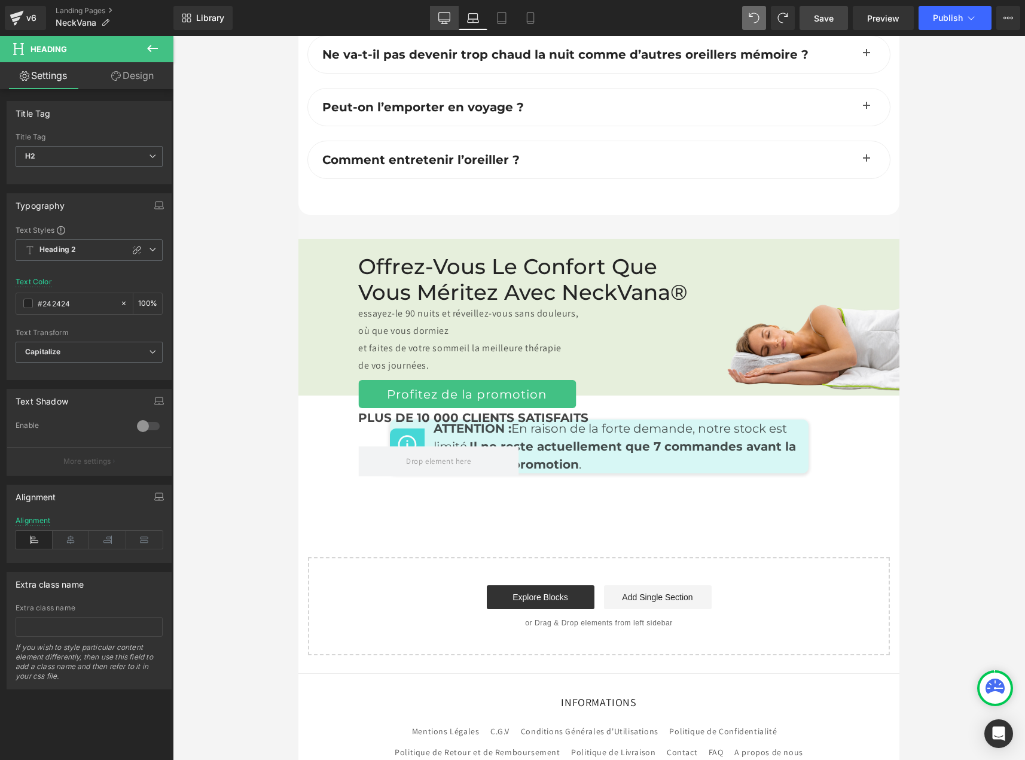
click at [440, 24] on link "Desktop" at bounding box center [444, 18] width 29 height 24
type input "#444444"
type input "100"
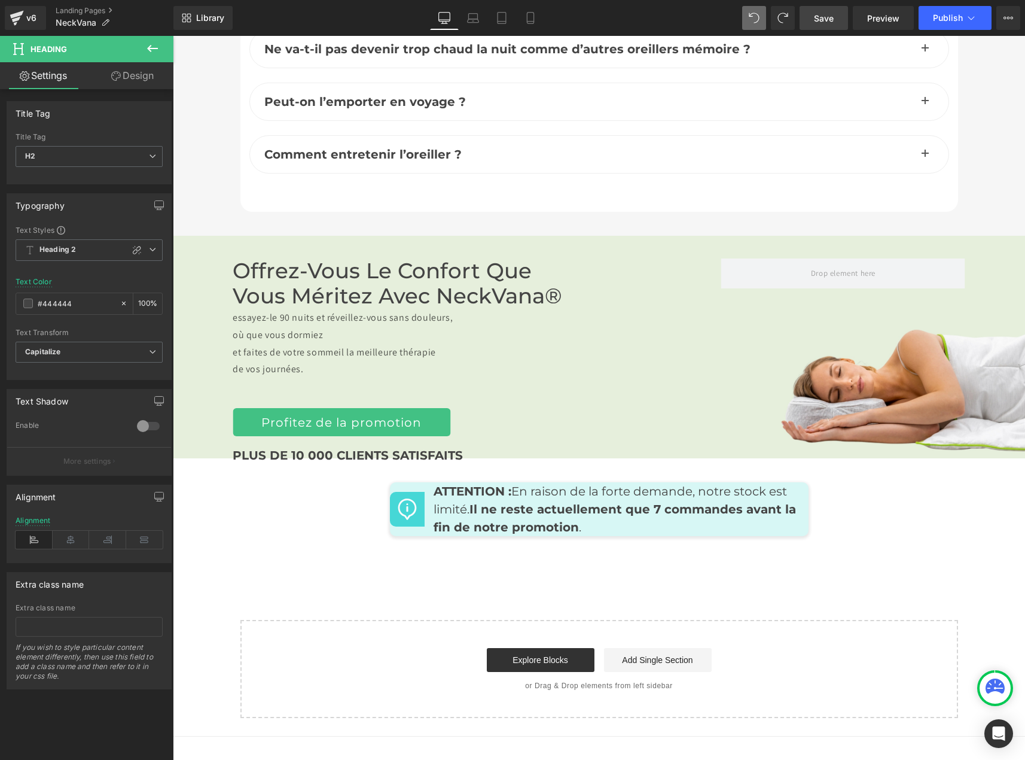
scroll to position [4890, 0]
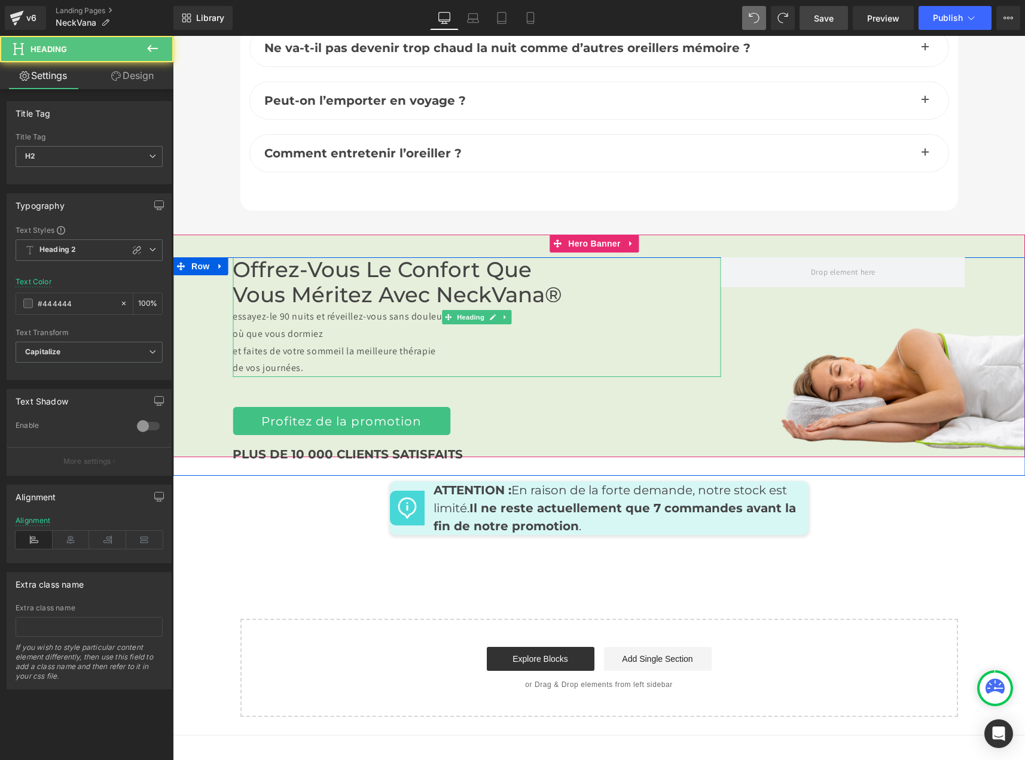
click at [241, 325] on div "où que vous dormiez" at bounding box center [477, 333] width 489 height 17
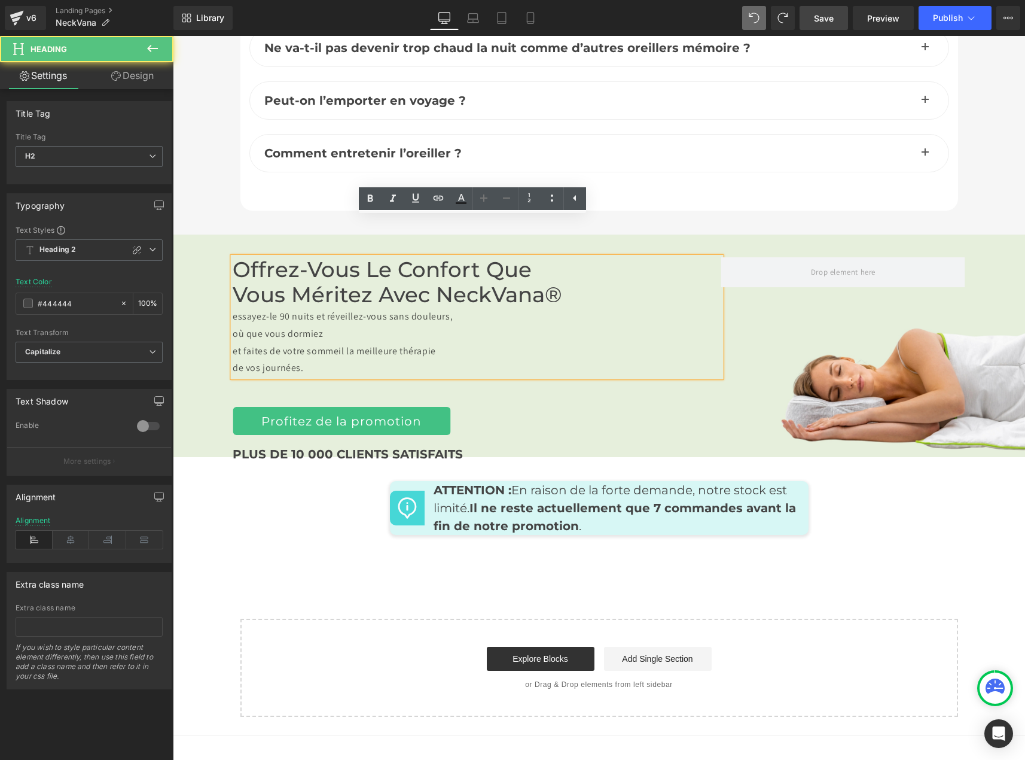
click at [233, 343] on div "et faites de votre sommeil la meilleure thérapie" at bounding box center [477, 351] width 489 height 17
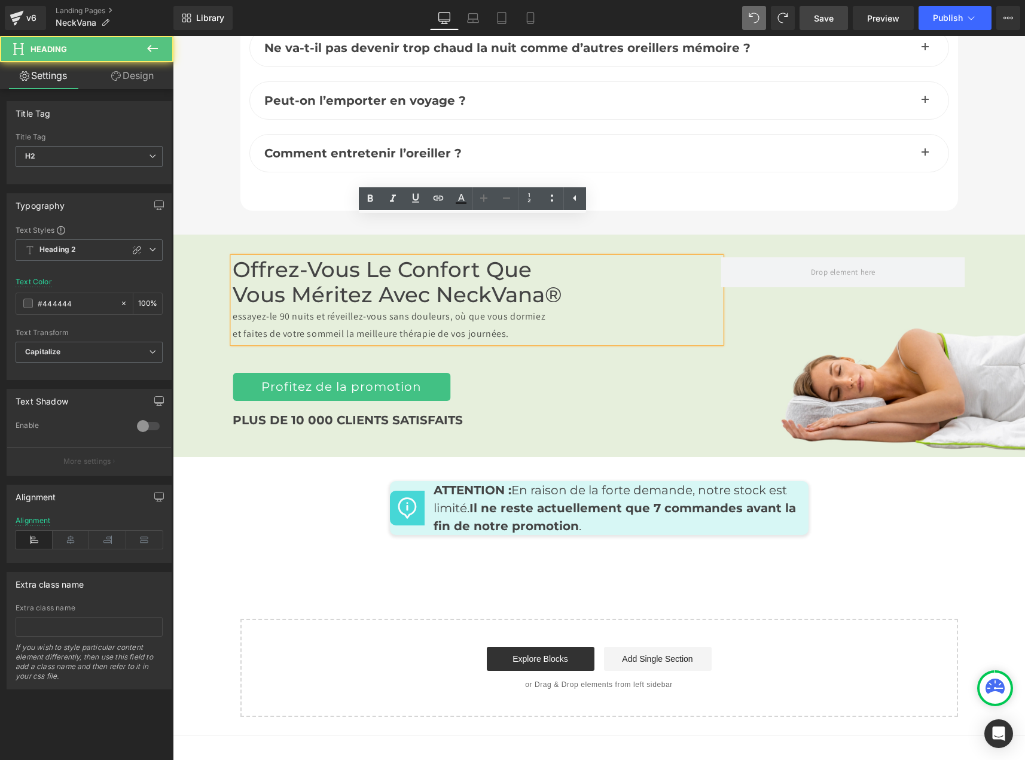
click at [477, 325] on div "et faites de votre sommeil la meilleure thérapie de vos journées." at bounding box center [477, 333] width 489 height 17
click at [554, 282] on h2 "vous méritez avec NeckVana®" at bounding box center [477, 295] width 489 height 26
click at [532, 401] on div "PLUS DE 10 000 CLIENTS SATISFAITS" at bounding box center [477, 421] width 489 height 41
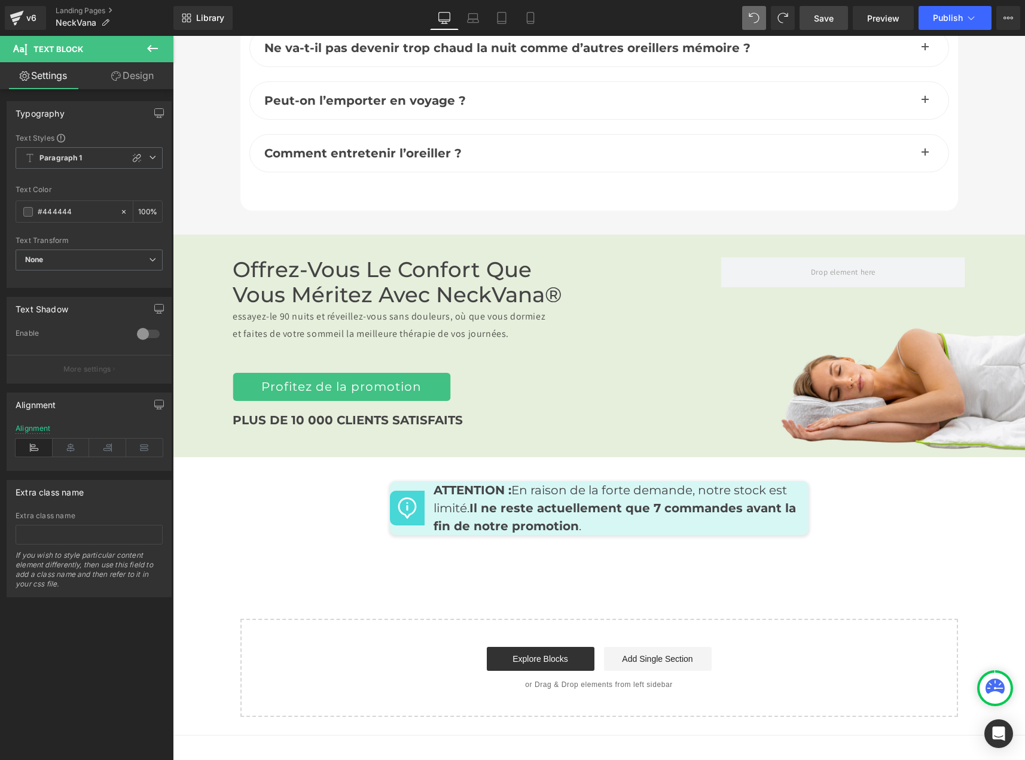
click at [833, 22] on span "Save" at bounding box center [824, 18] width 20 height 13
click at [478, 22] on icon at bounding box center [473, 18] width 12 height 12
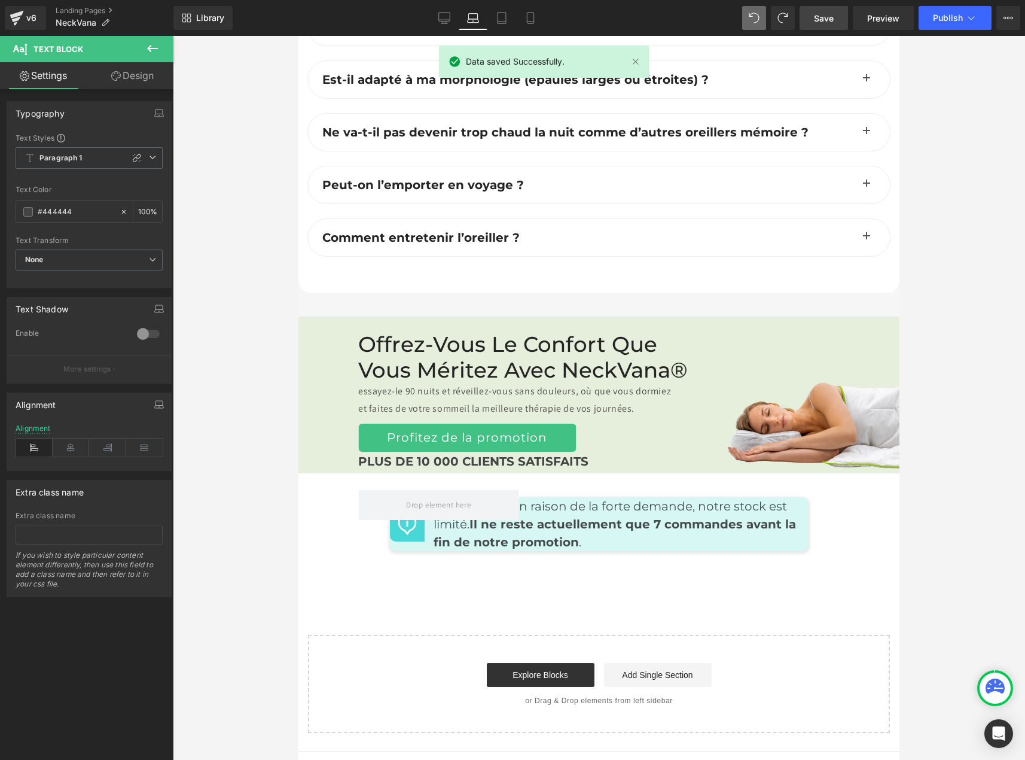
scroll to position [5318, 0]
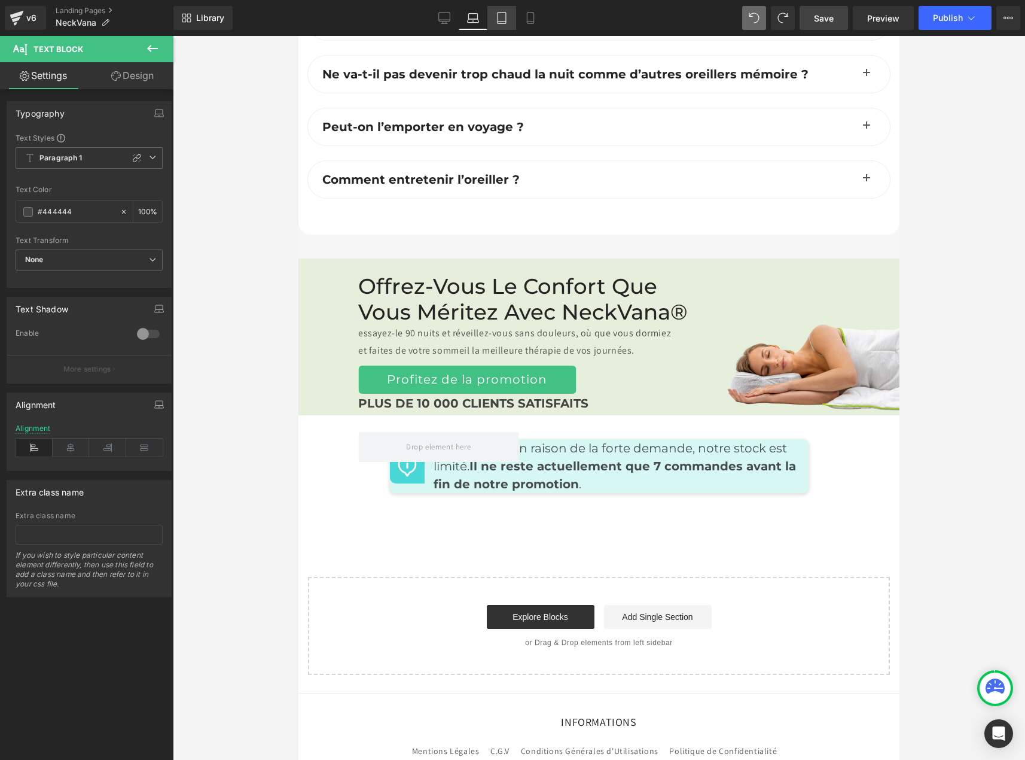
click at [500, 16] on icon at bounding box center [502, 18] width 12 height 12
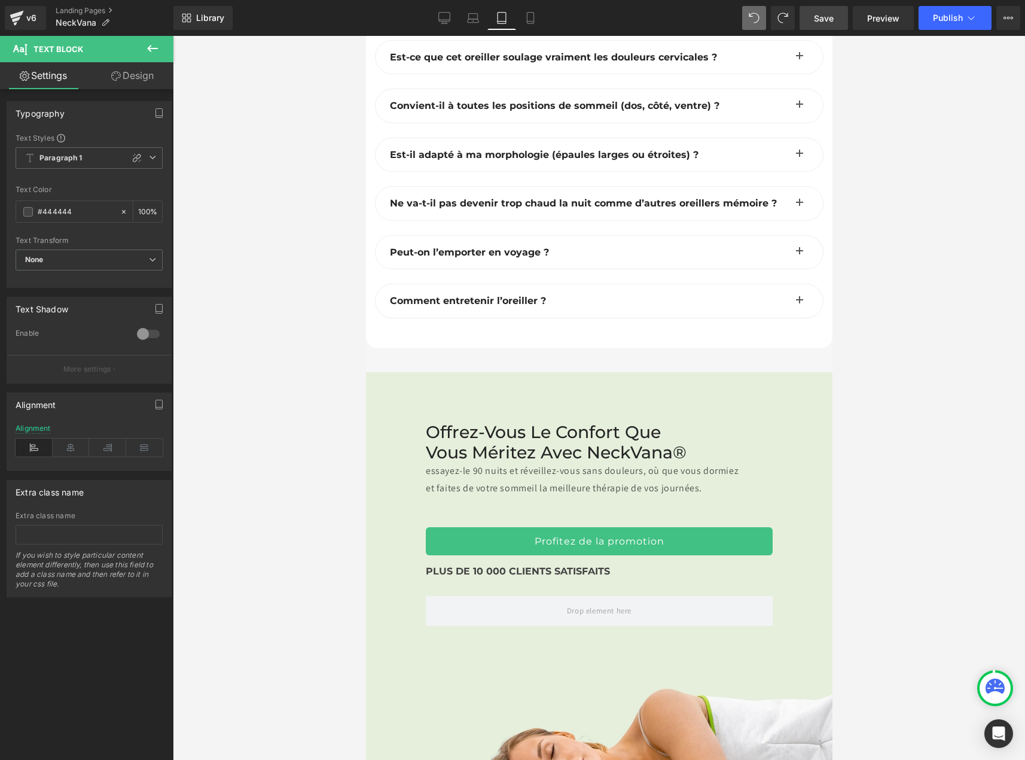
scroll to position [7279, 0]
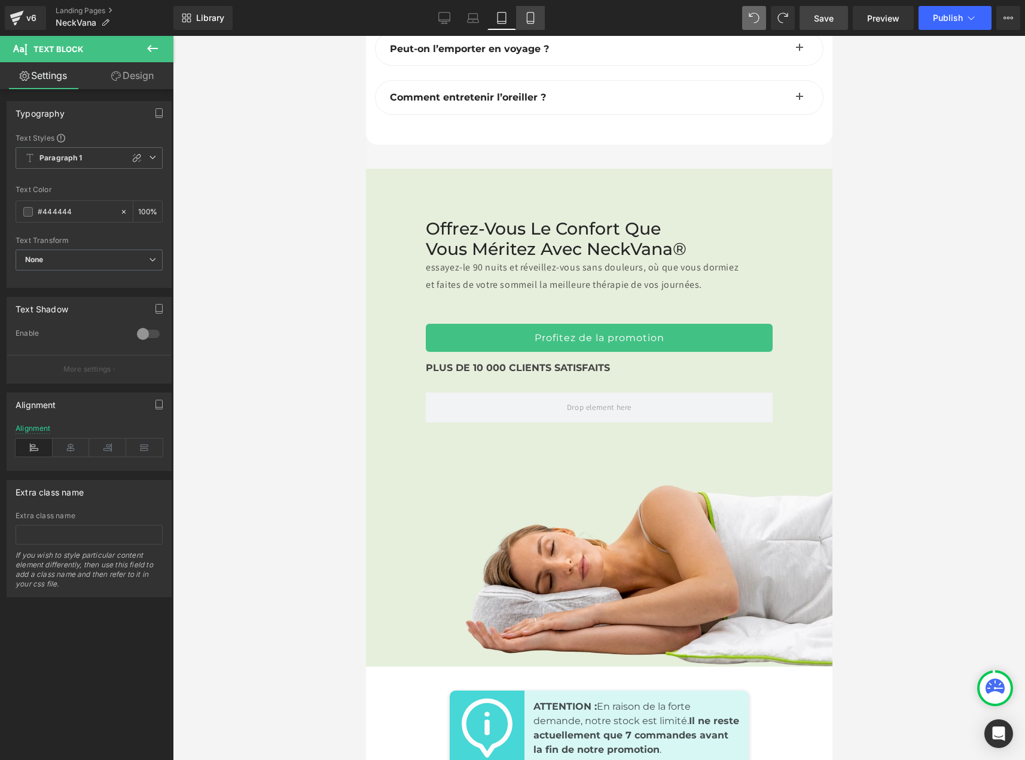
click at [528, 23] on icon at bounding box center [530, 18] width 7 height 11
type input "100"
type input "#ffffff"
type input "100"
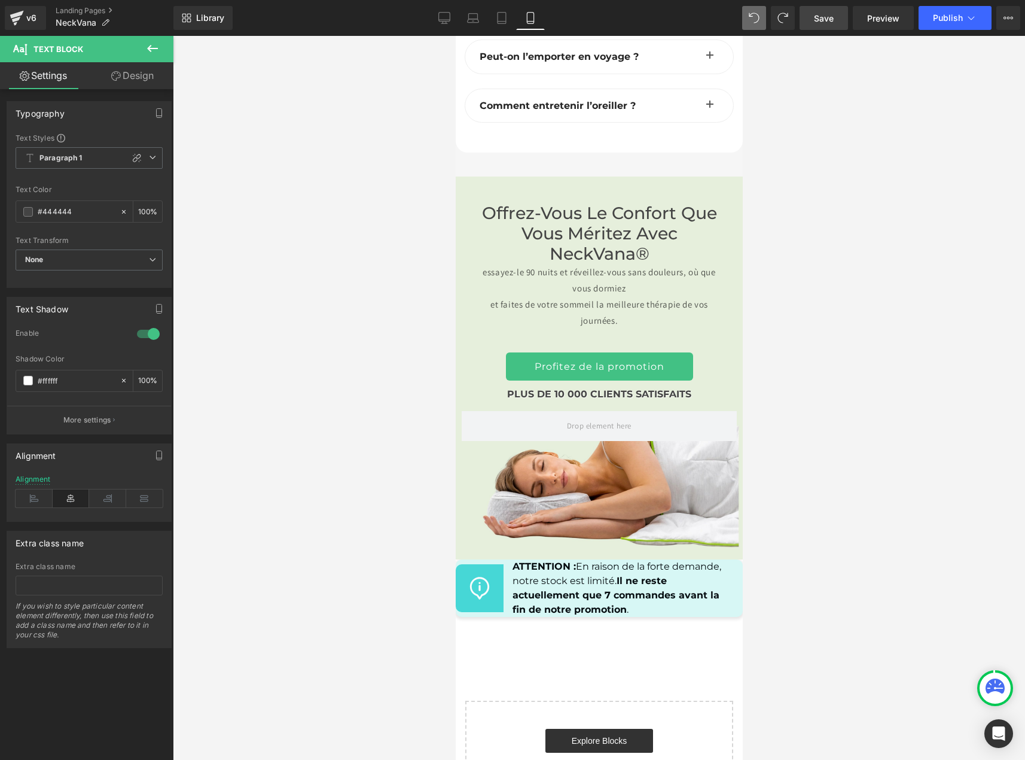
scroll to position [6485, 0]
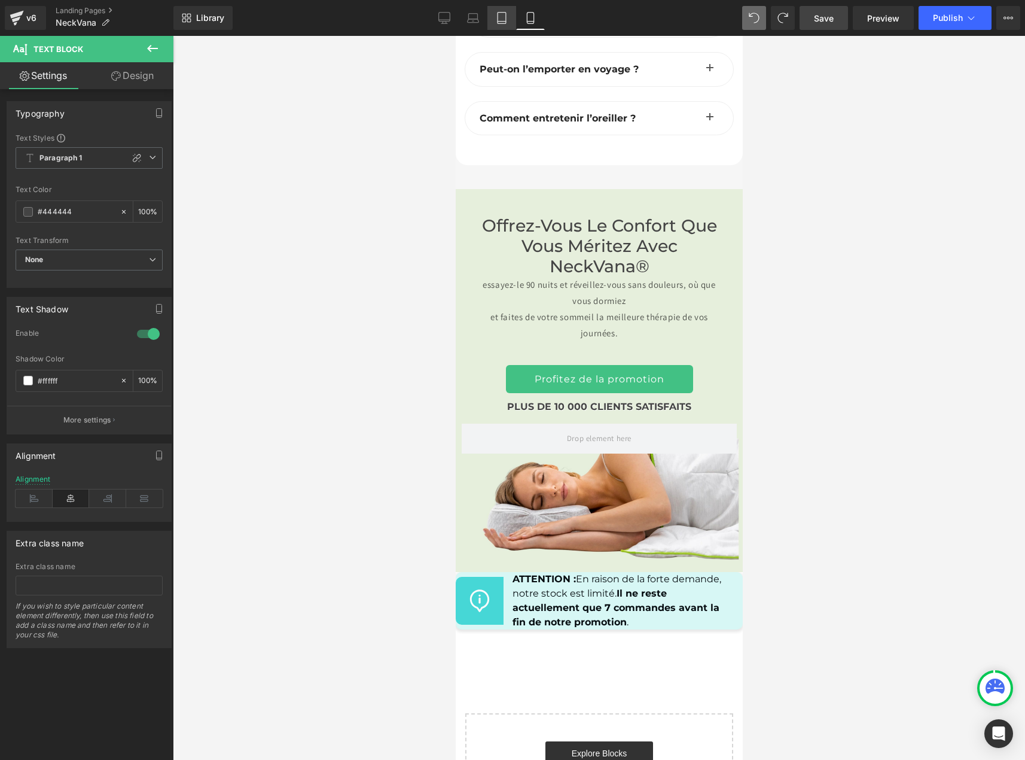
click at [500, 22] on icon at bounding box center [502, 22] width 8 height 0
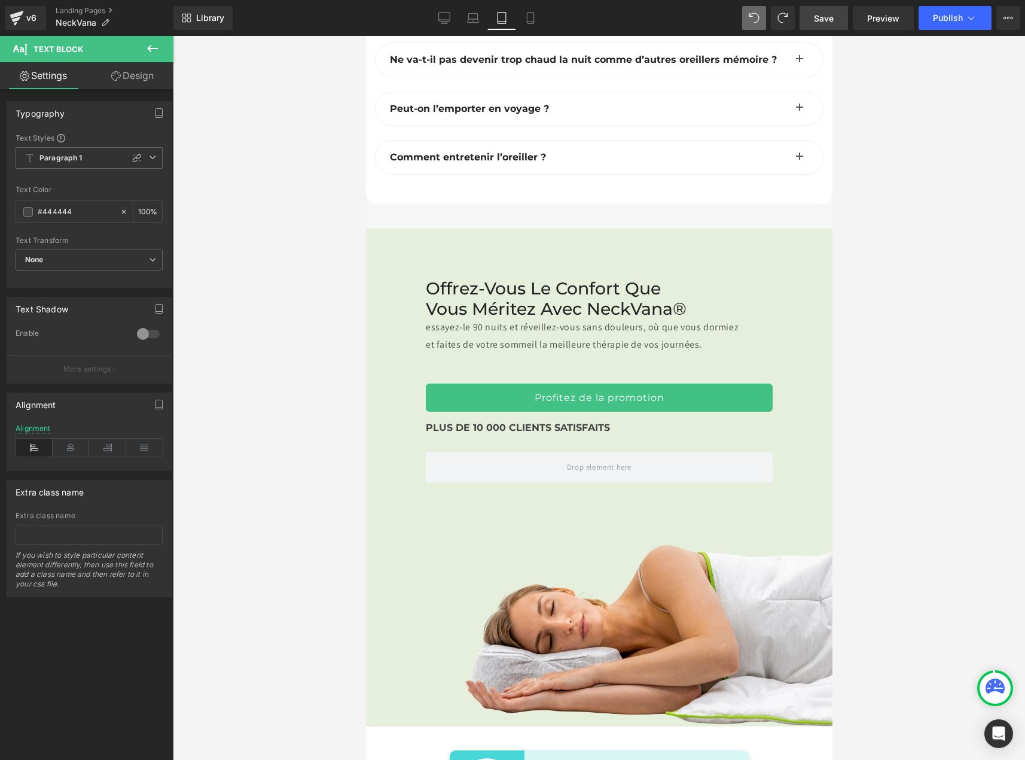
scroll to position [7336, 0]
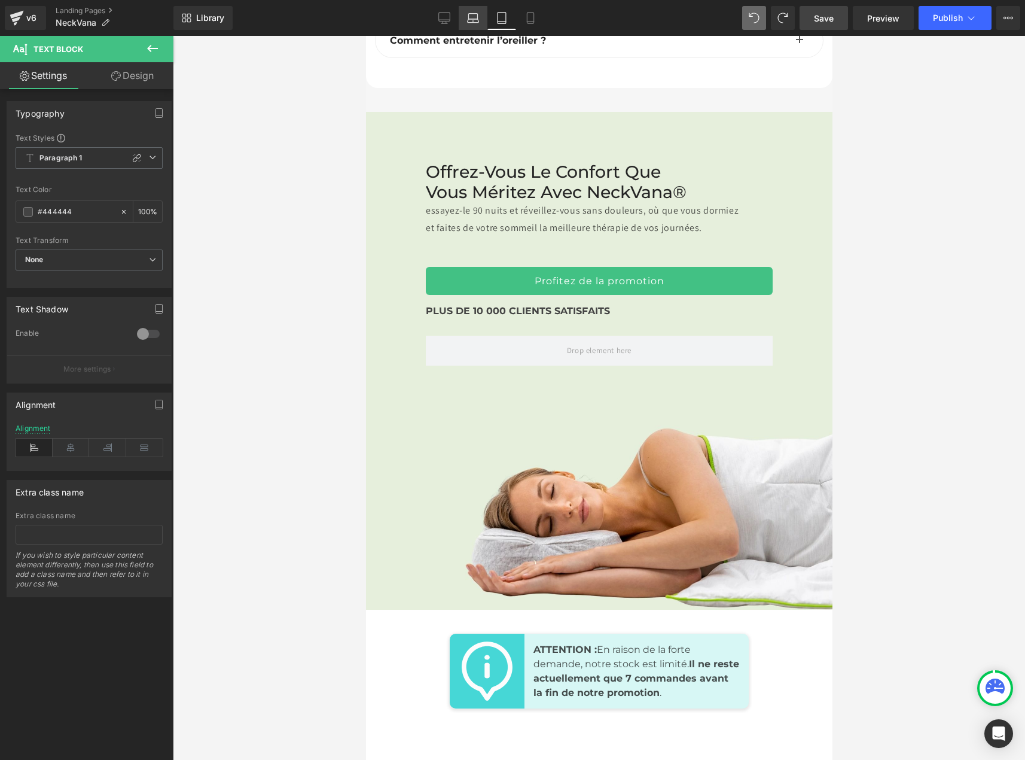
click at [476, 20] on icon at bounding box center [473, 18] width 12 height 12
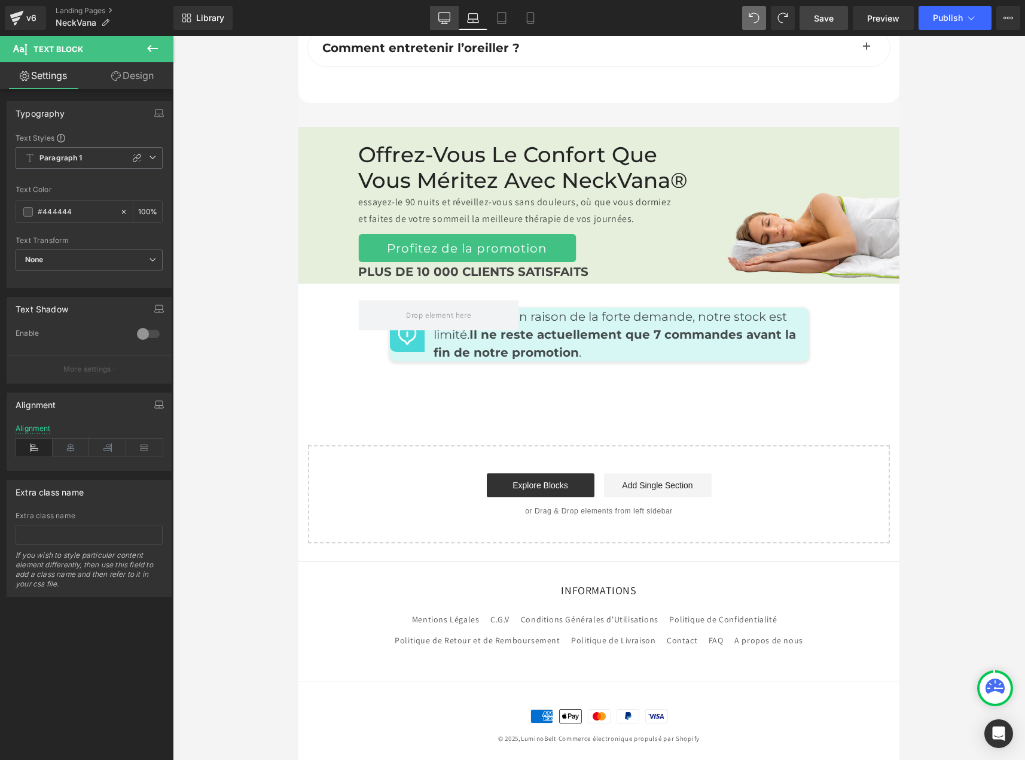
type input "100"
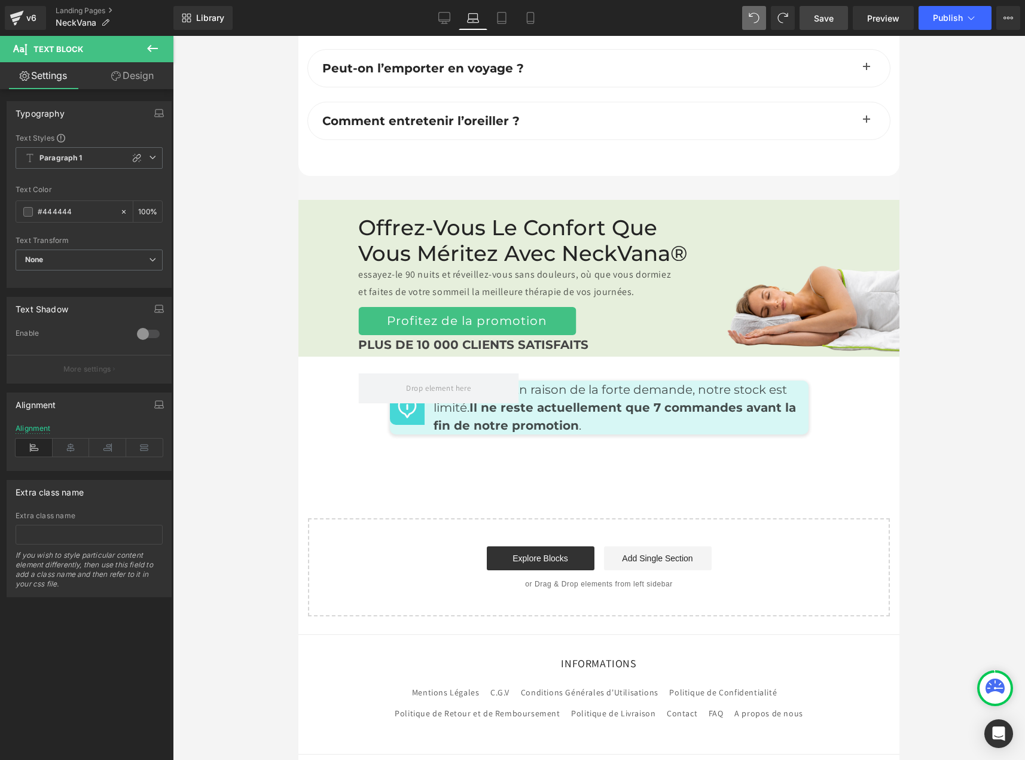
scroll to position [5418, 0]
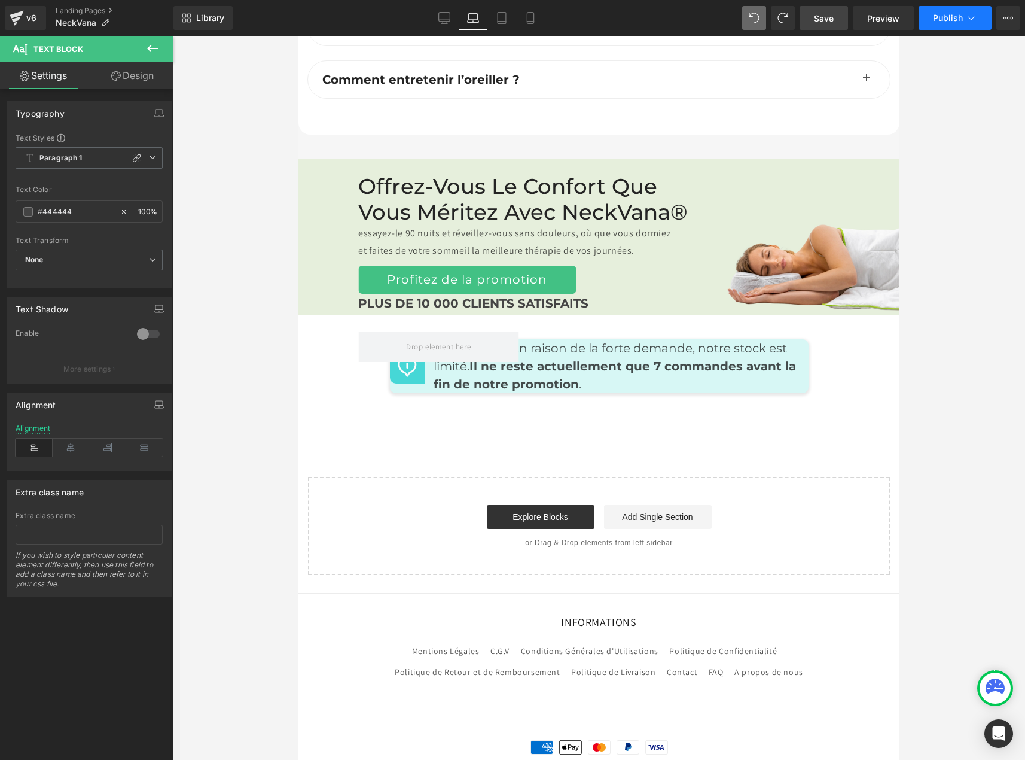
click at [937, 22] on span "Publish" at bounding box center [948, 18] width 30 height 10
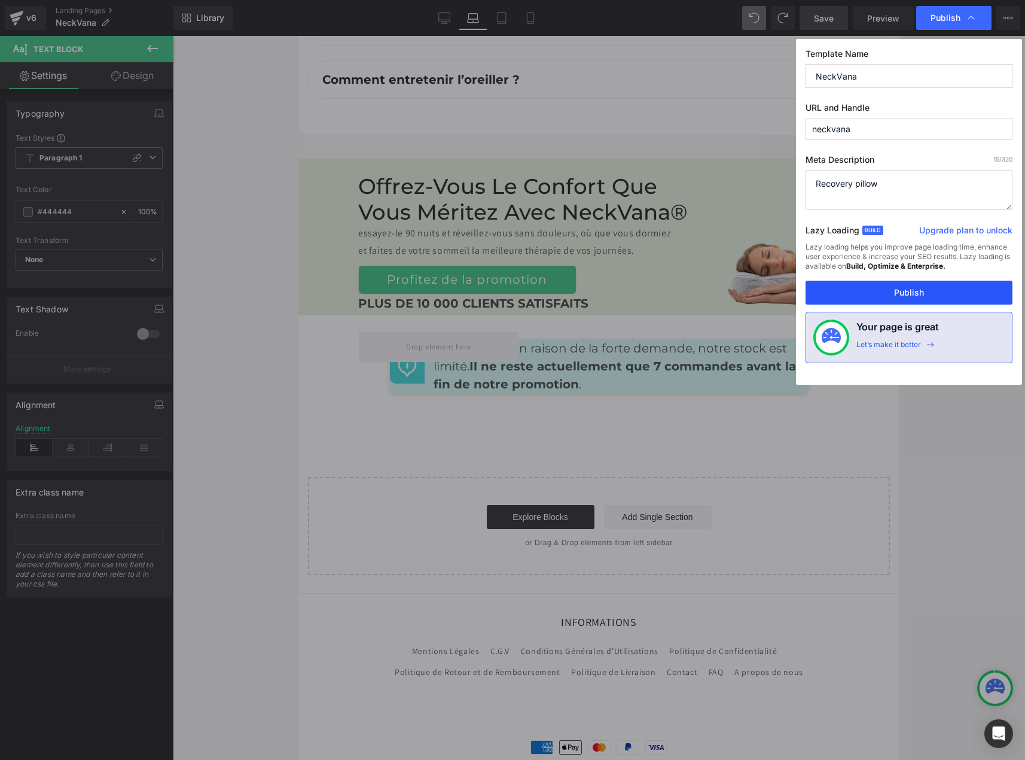
click at [870, 296] on button "Publish" at bounding box center [909, 292] width 207 height 24
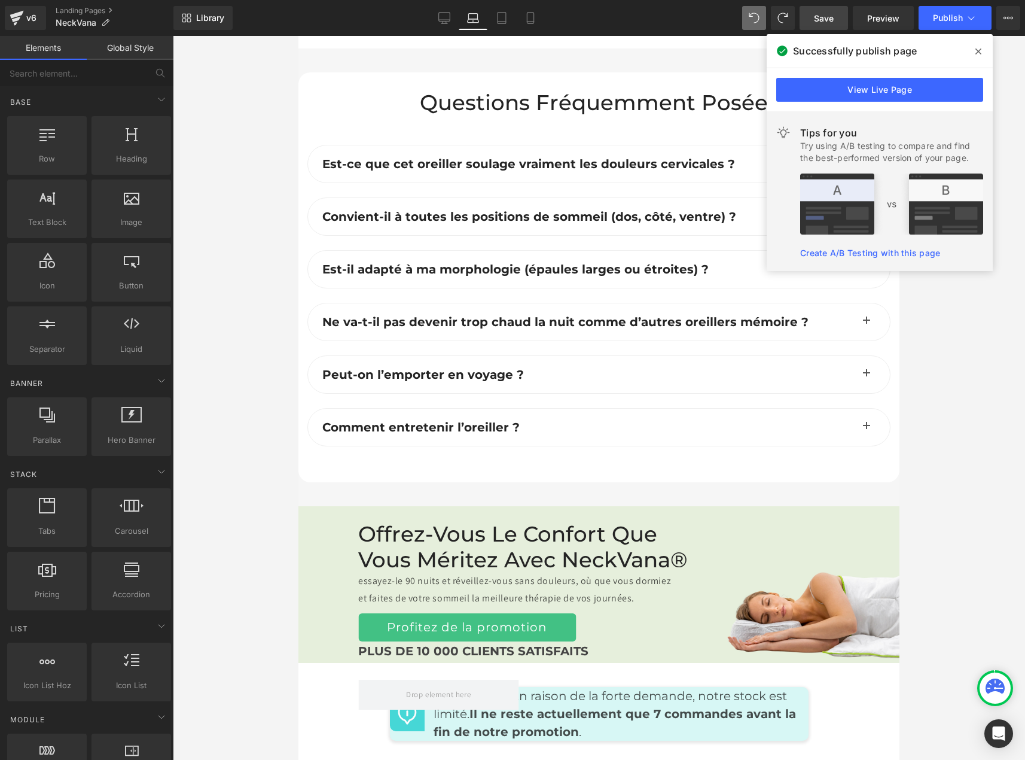
scroll to position [5065, 0]
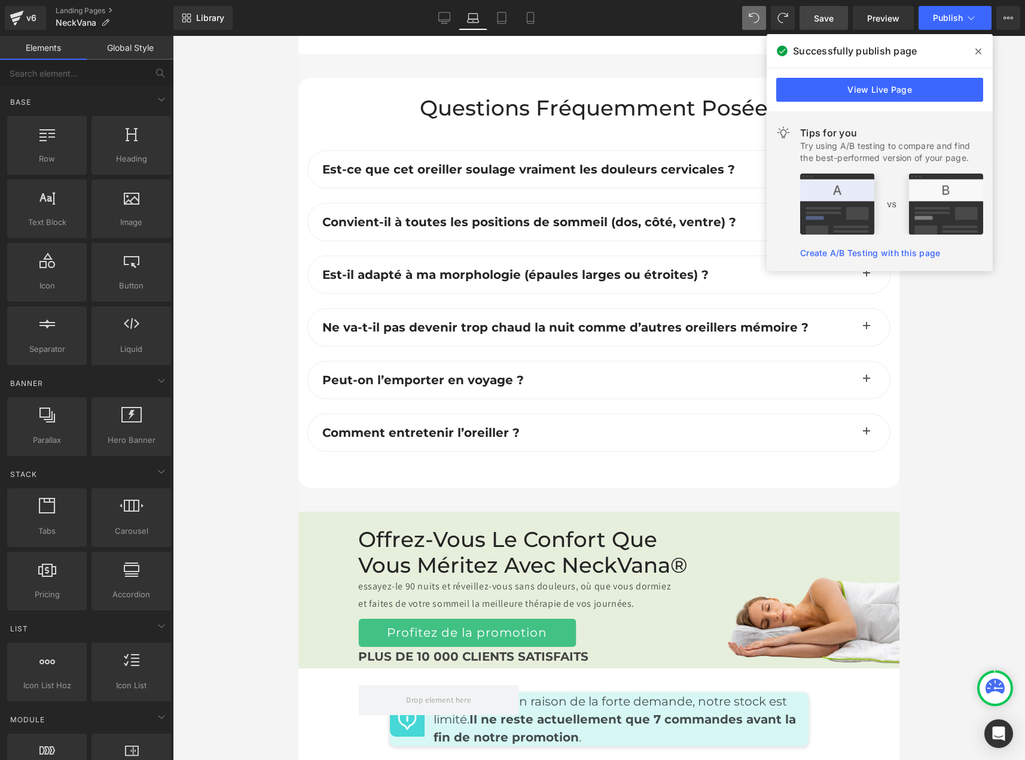
click at [974, 53] on span at bounding box center [978, 51] width 19 height 19
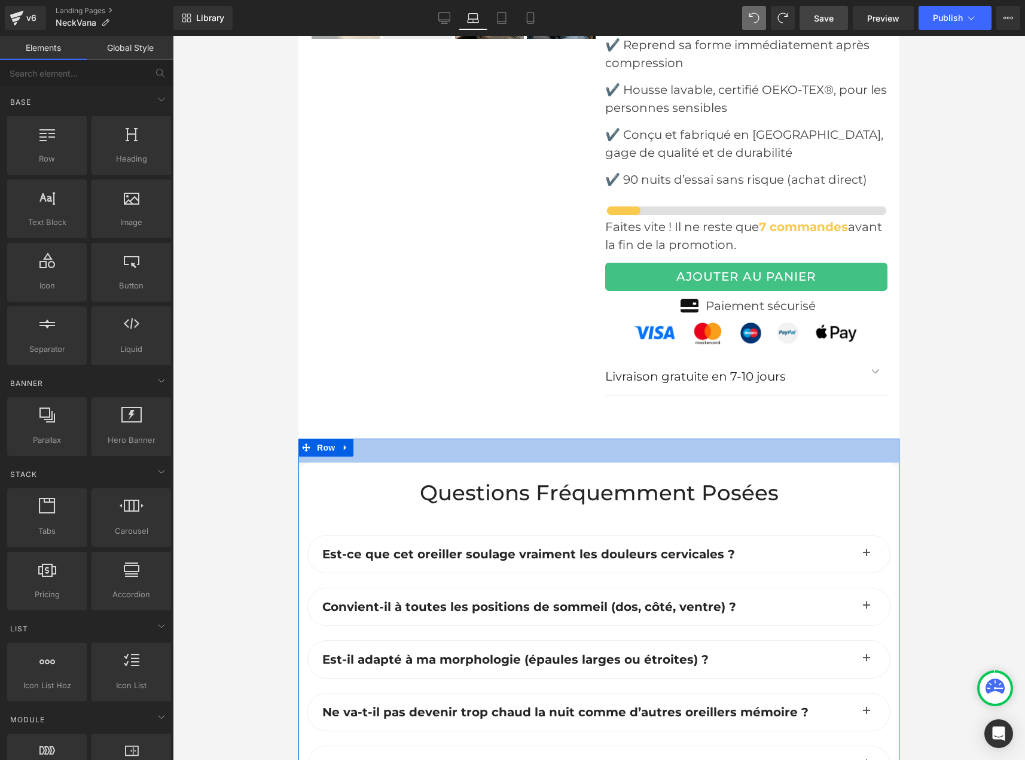
scroll to position [4646, 0]
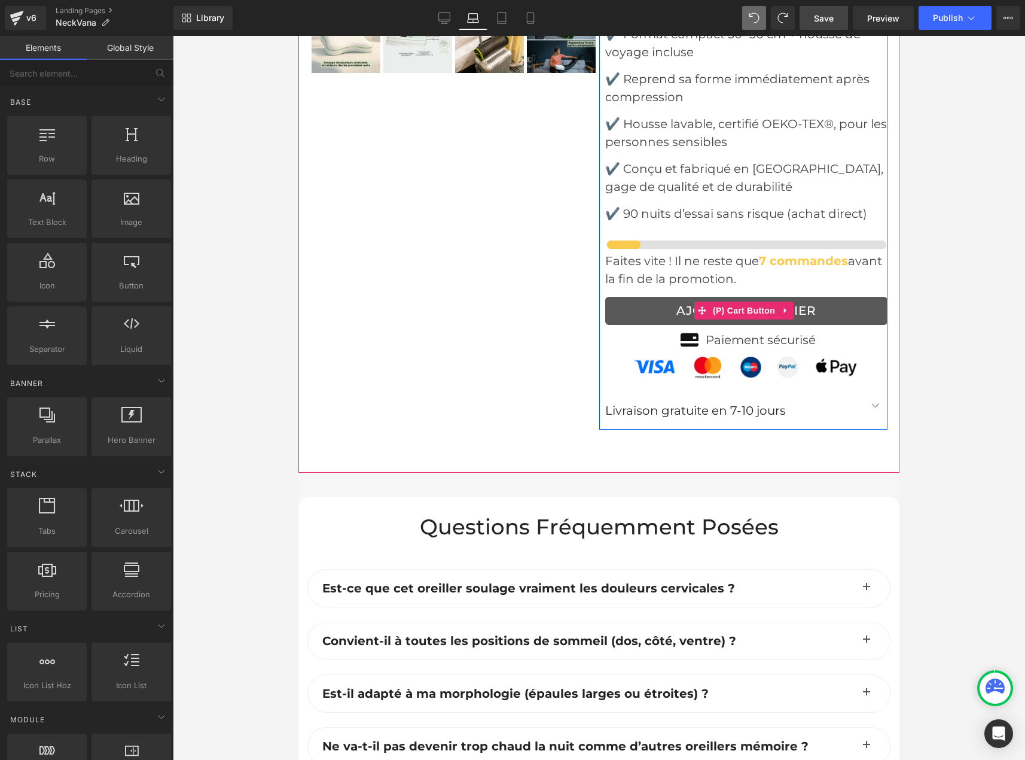
click at [833, 297] on button "AJOUTER AU PANIER" at bounding box center [746, 311] width 283 height 28
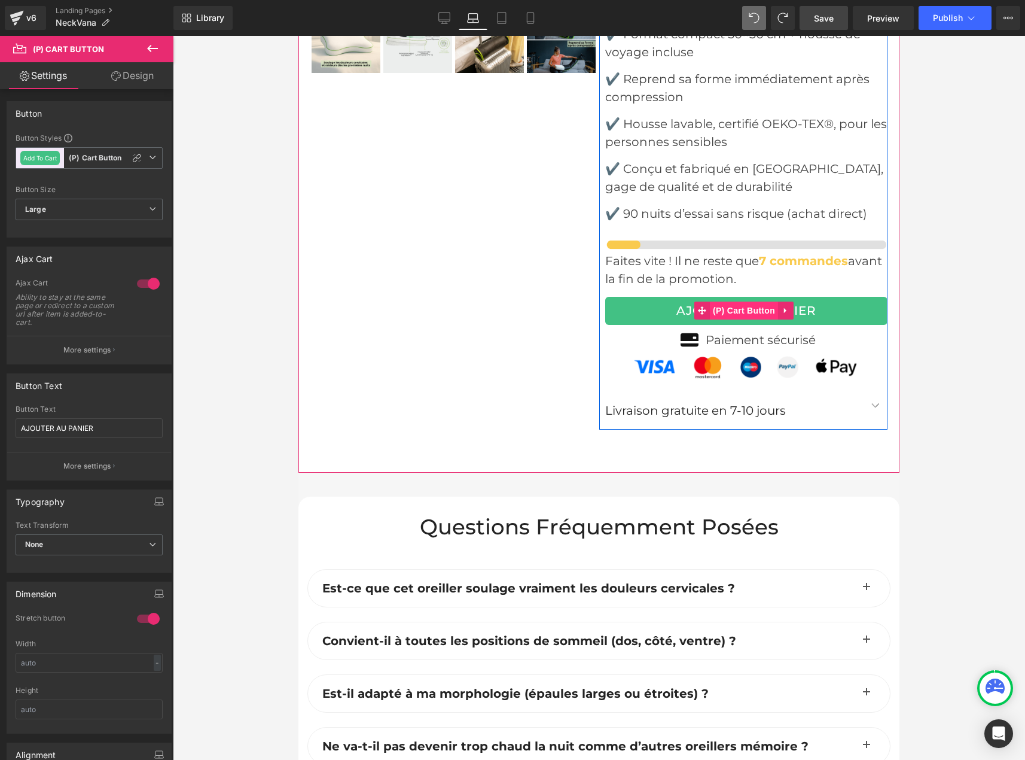
click at [748, 301] on span "(P) Cart Button" at bounding box center [744, 310] width 68 height 18
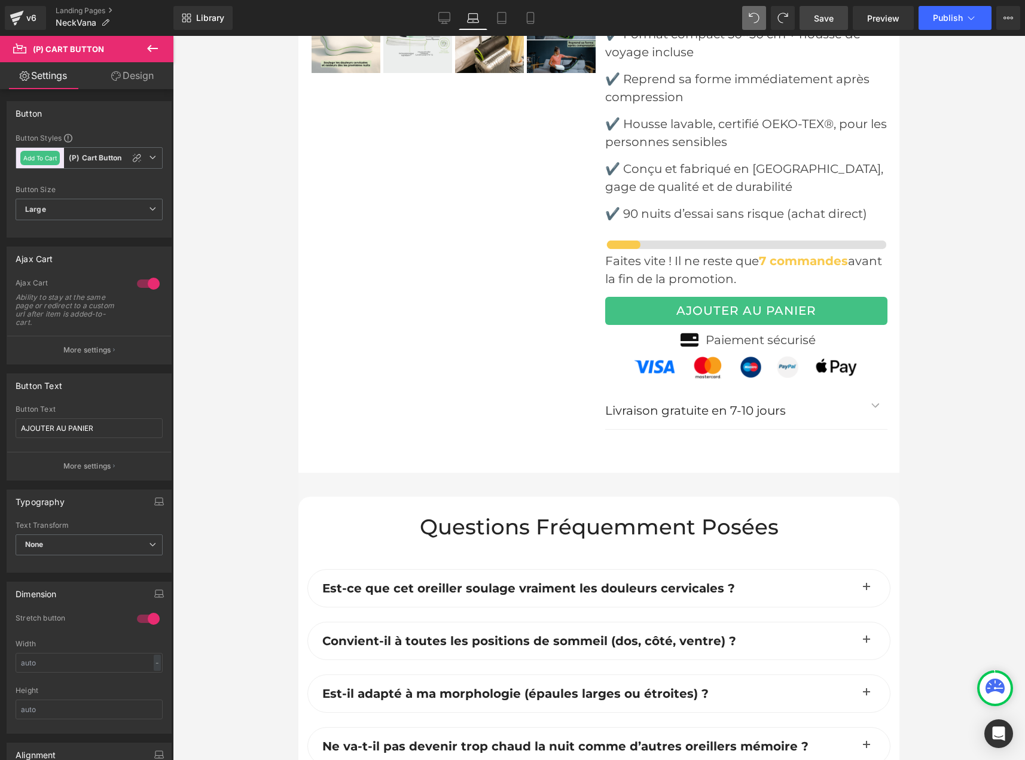
click at [984, 413] on div at bounding box center [599, 398] width 852 height 724
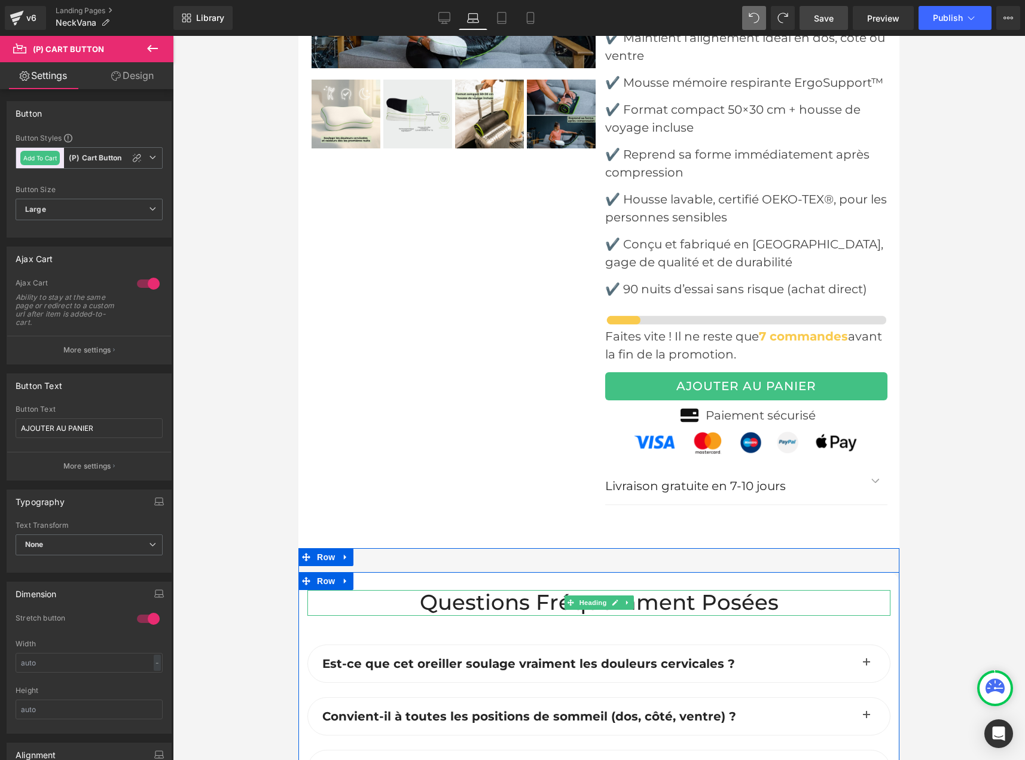
scroll to position [4407, 0]
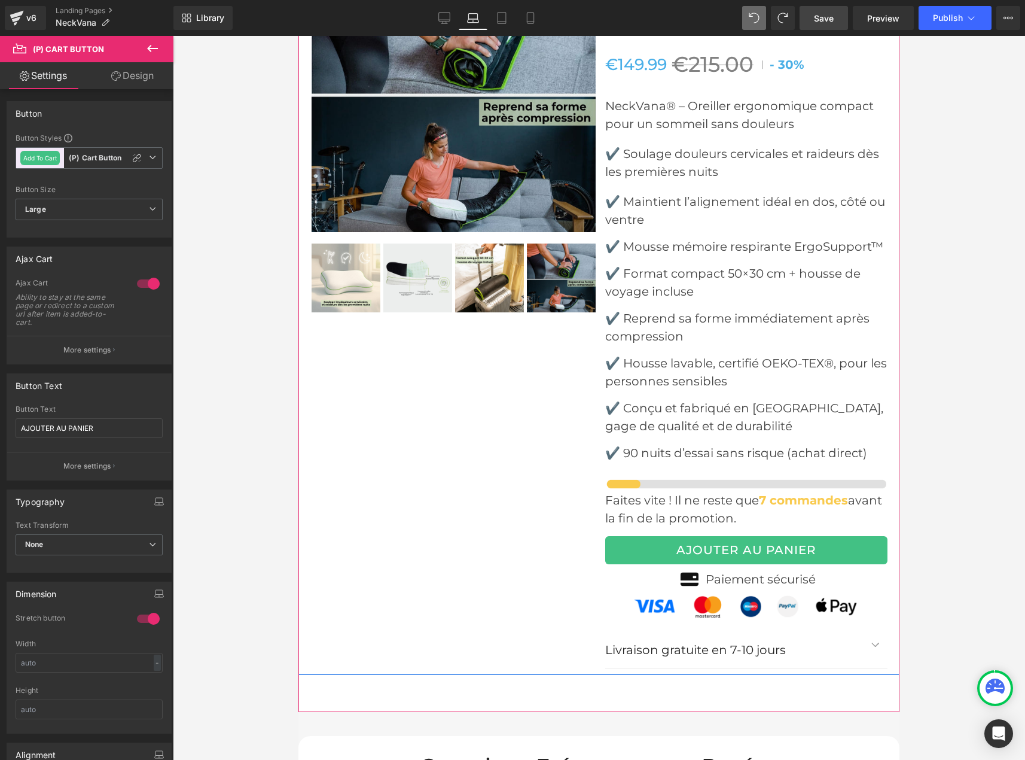
click at [474, 504] on div "‹ ›" at bounding box center [598, 297] width 601 height 755
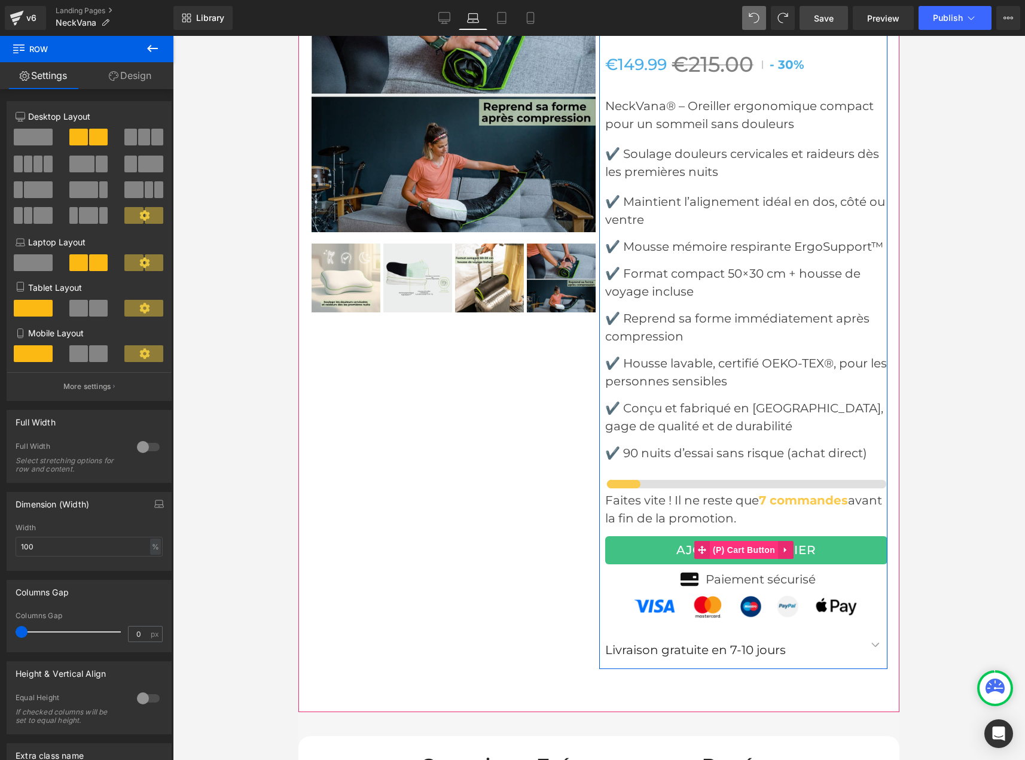
click at [710, 541] on span "(P) Cart Button" at bounding box center [744, 550] width 68 height 18
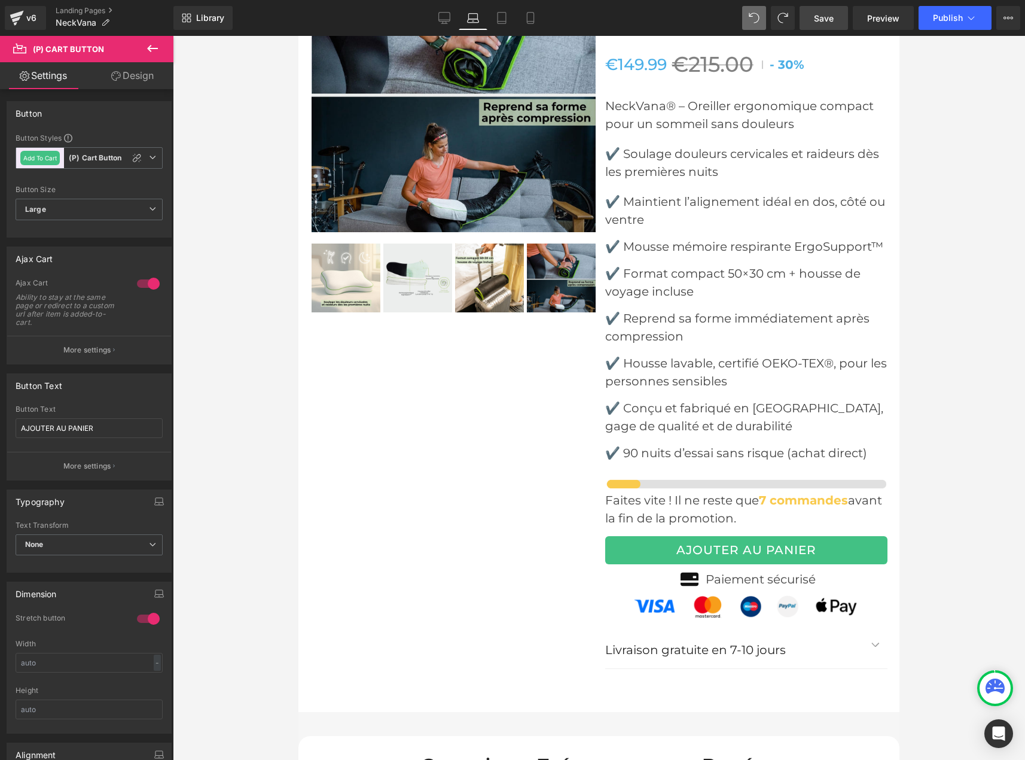
click at [121, 75] on link "Design" at bounding box center [132, 75] width 87 height 27
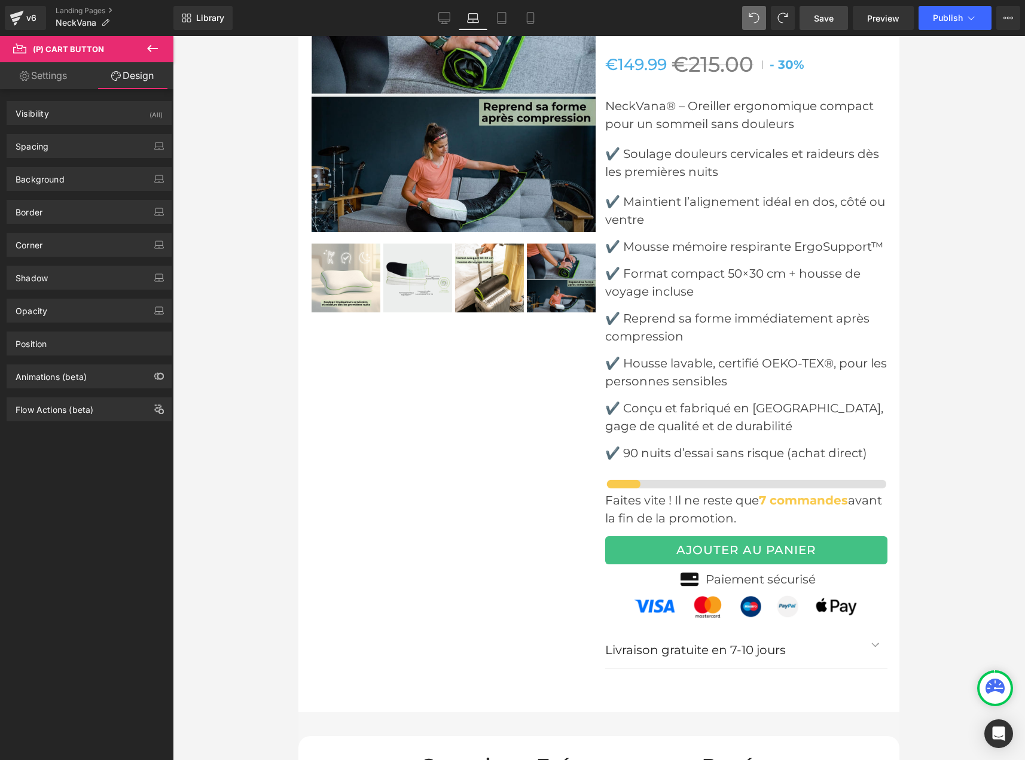
click at [60, 68] on link "Settings" at bounding box center [43, 75] width 87 height 27
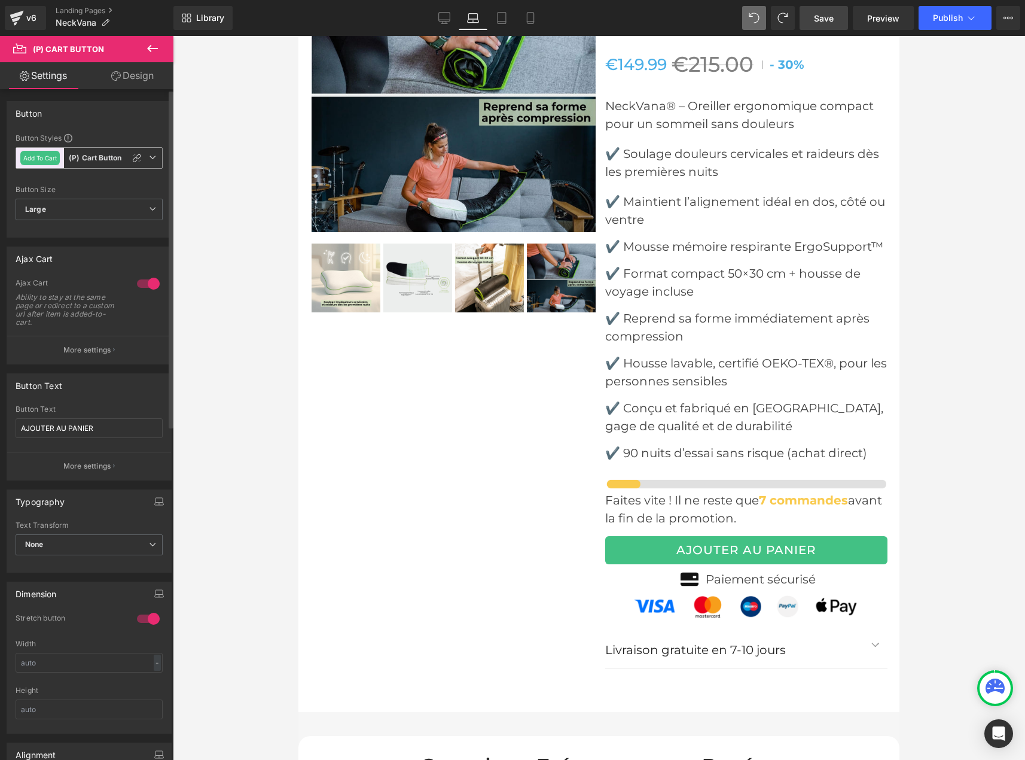
click at [86, 163] on b "(P) Cart Button" at bounding box center [95, 158] width 53 height 10
click at [87, 156] on b "(P) Cart Button" at bounding box center [95, 158] width 53 height 10
click at [148, 208] on icon at bounding box center [147, 210] width 10 height 10
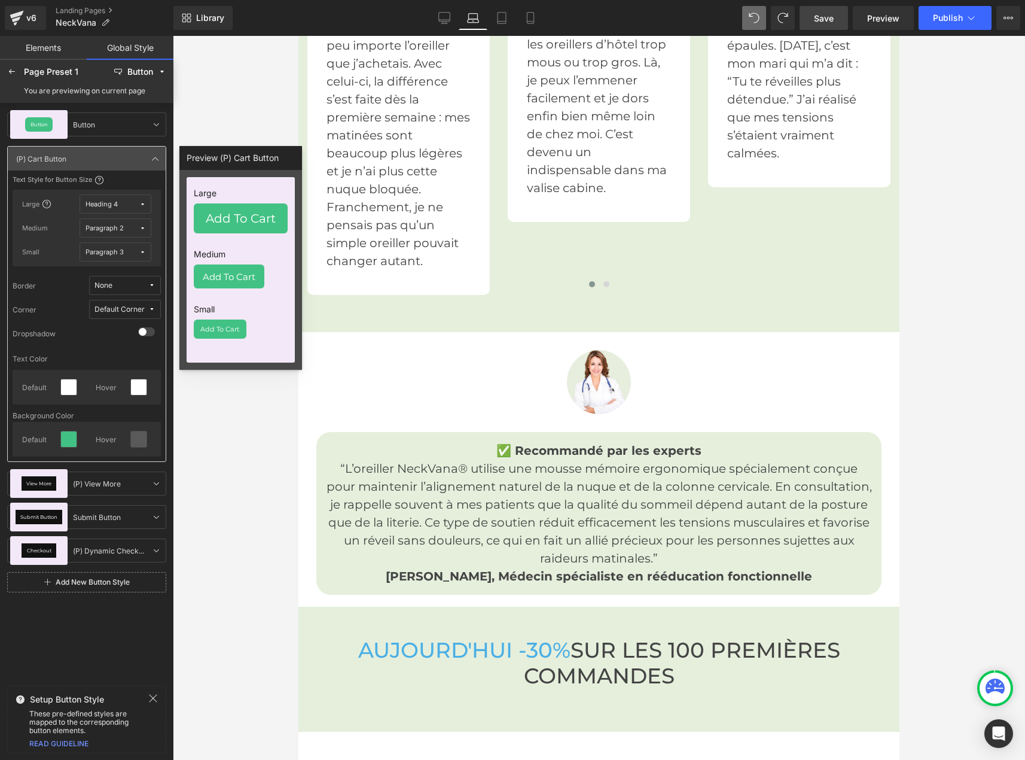
scroll to position [3570, 0]
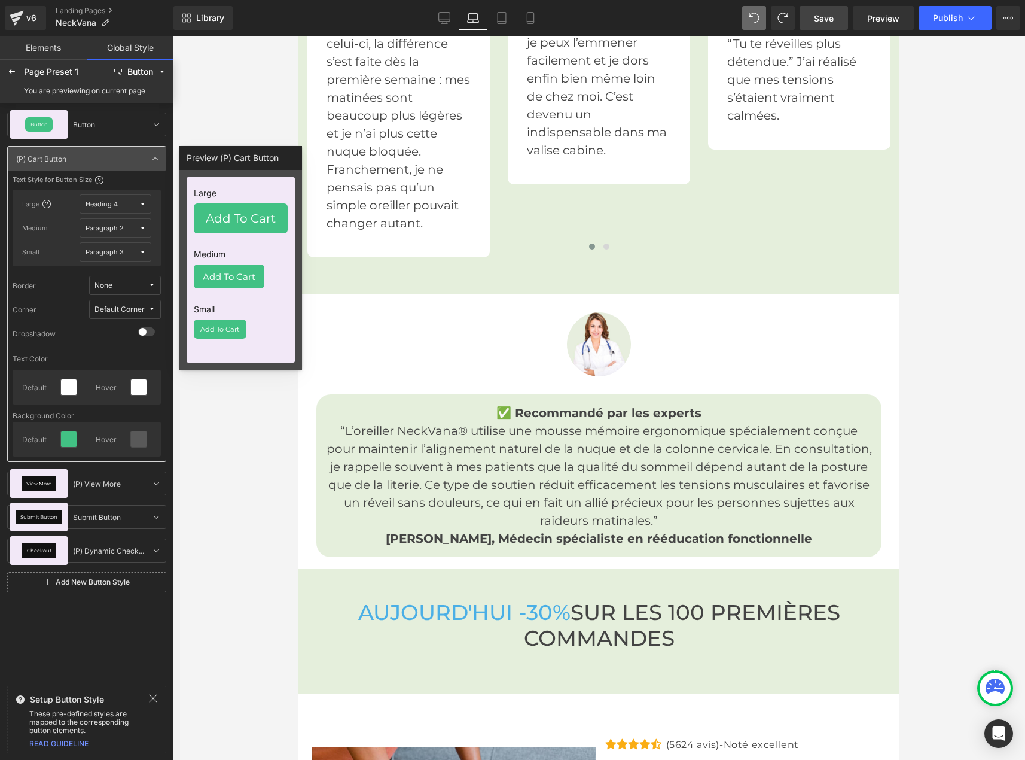
scroll to position [3630, 0]
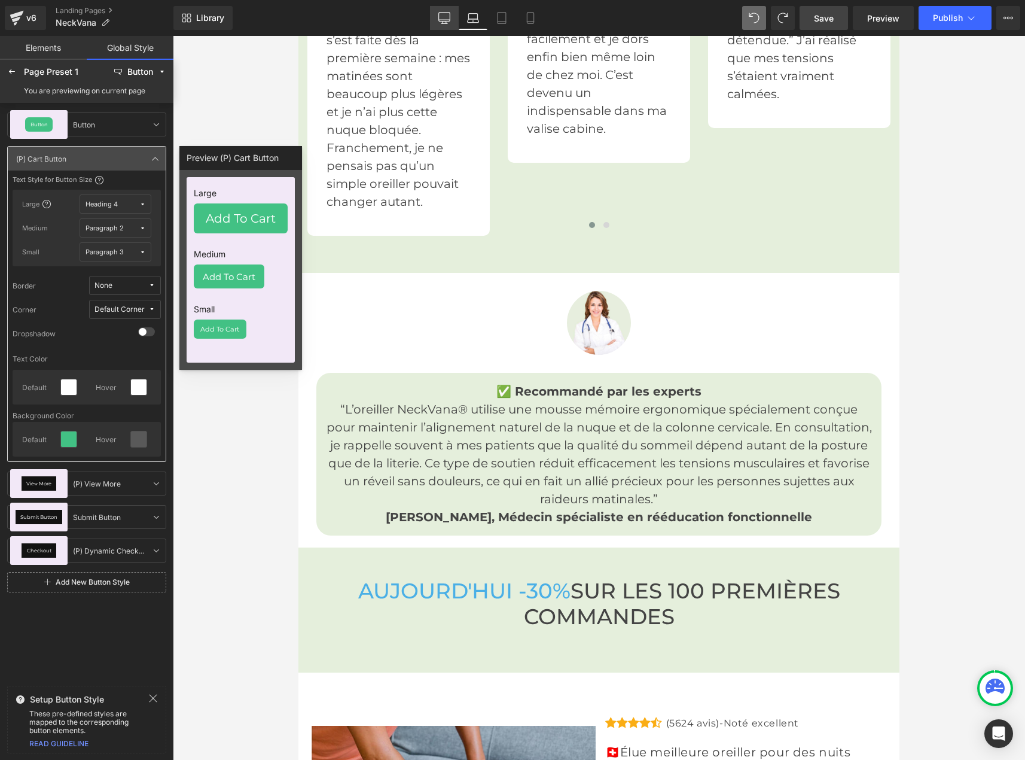
click at [447, 19] on icon at bounding box center [444, 18] width 12 height 12
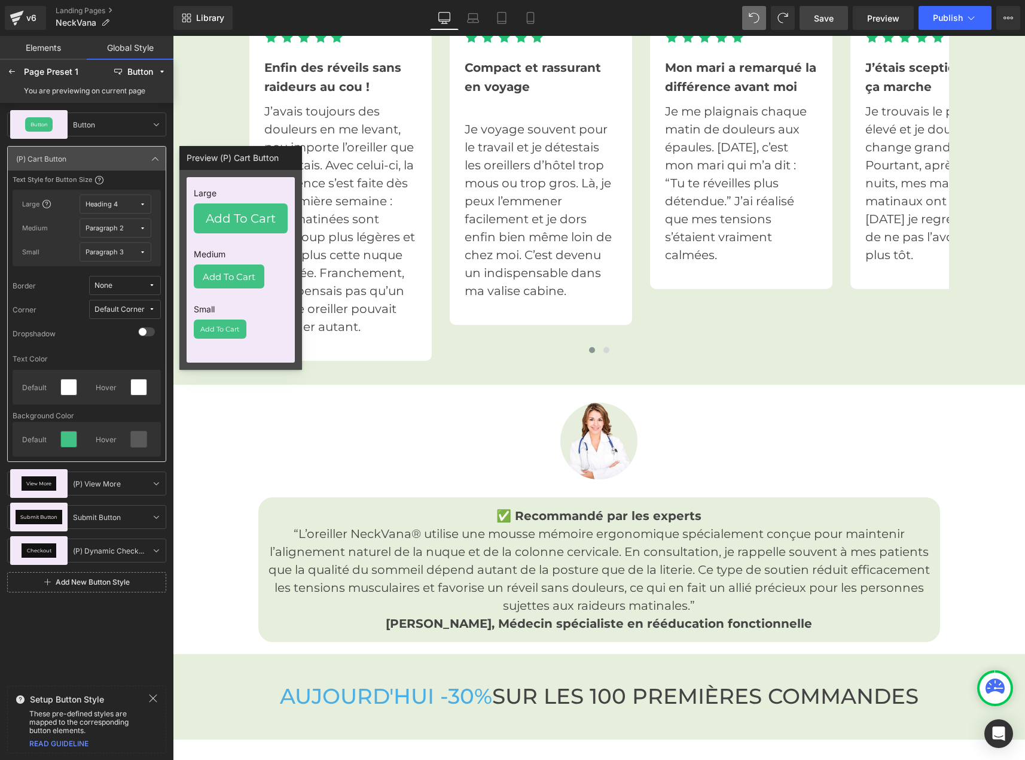
scroll to position [3268, 0]
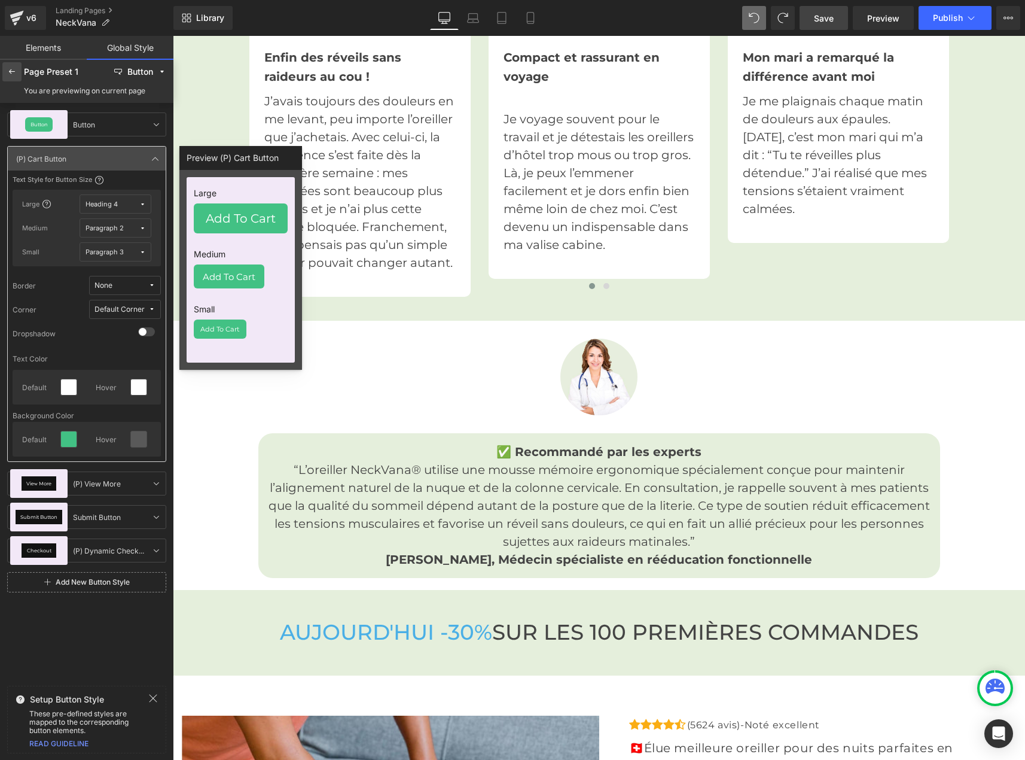
click at [13, 74] on icon at bounding box center [12, 72] width 10 height 10
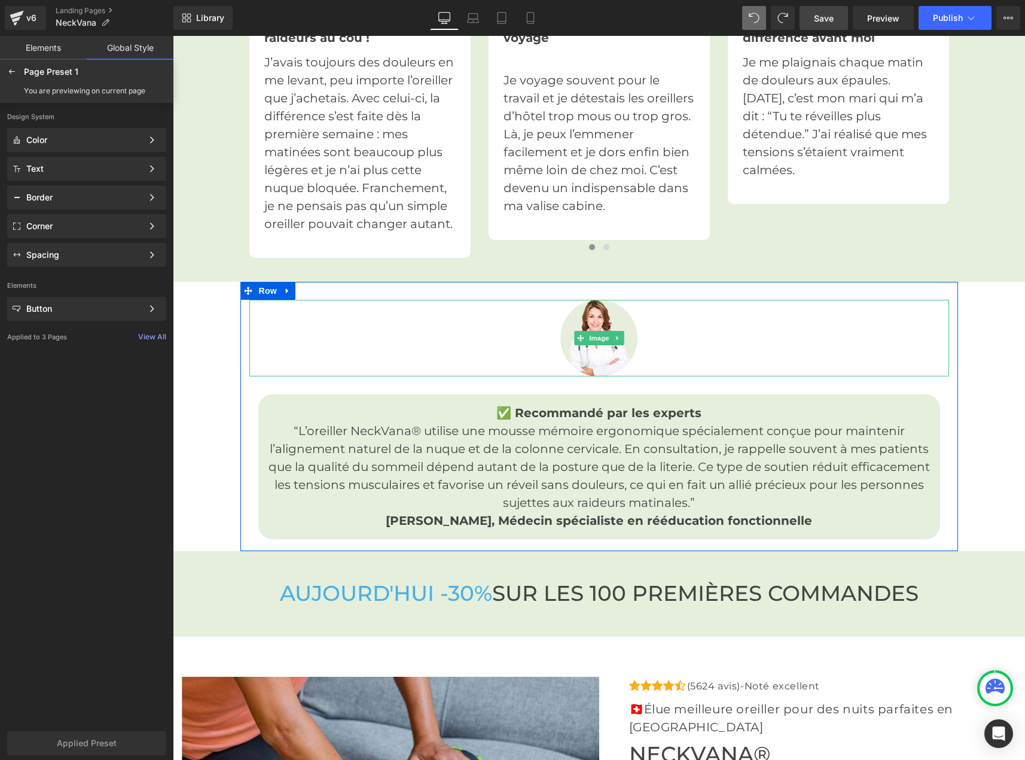
scroll to position [3328, 0]
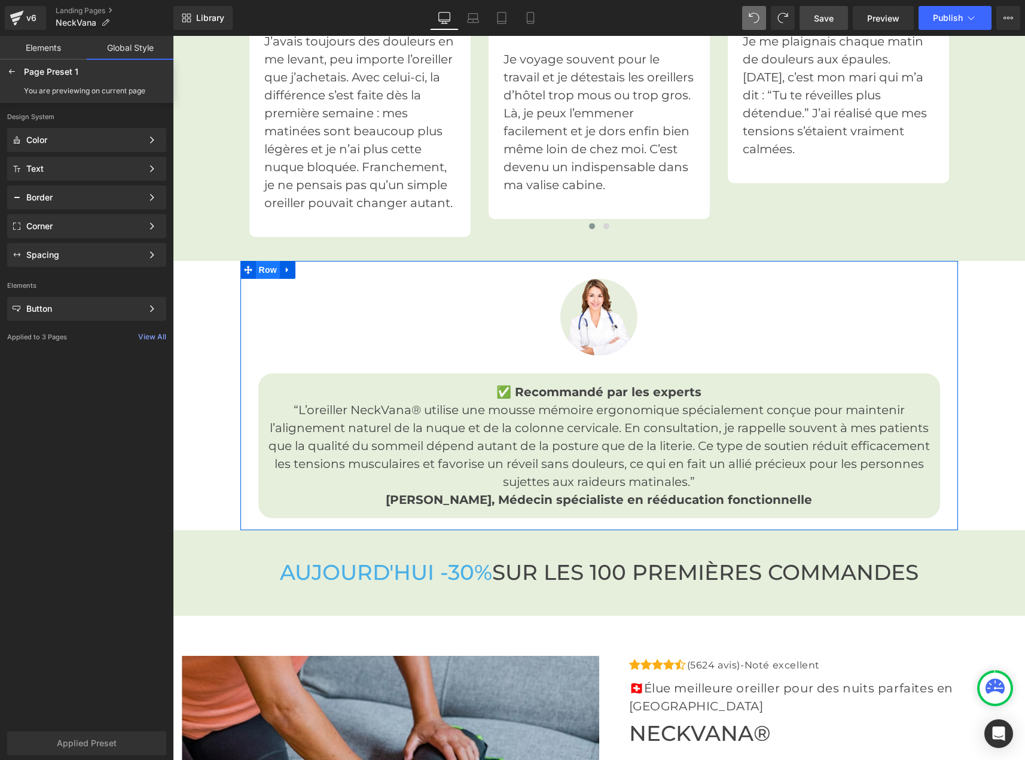
click at [257, 261] on span "Row" at bounding box center [268, 270] width 24 height 18
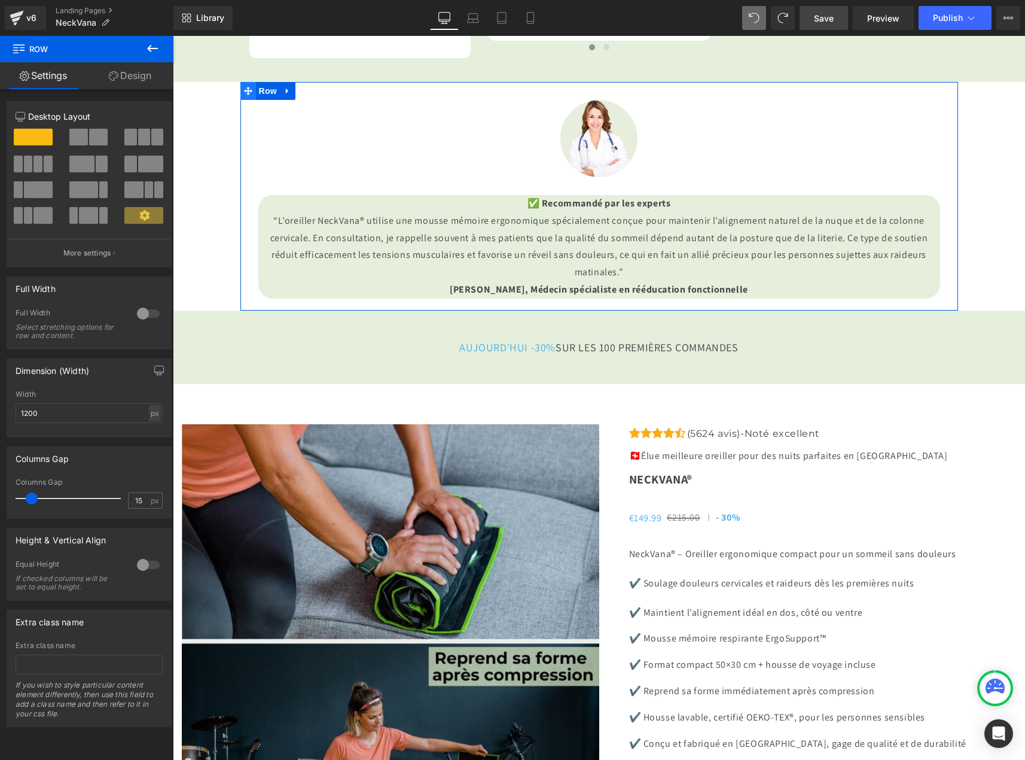
click at [244, 96] on icon at bounding box center [248, 91] width 8 height 9
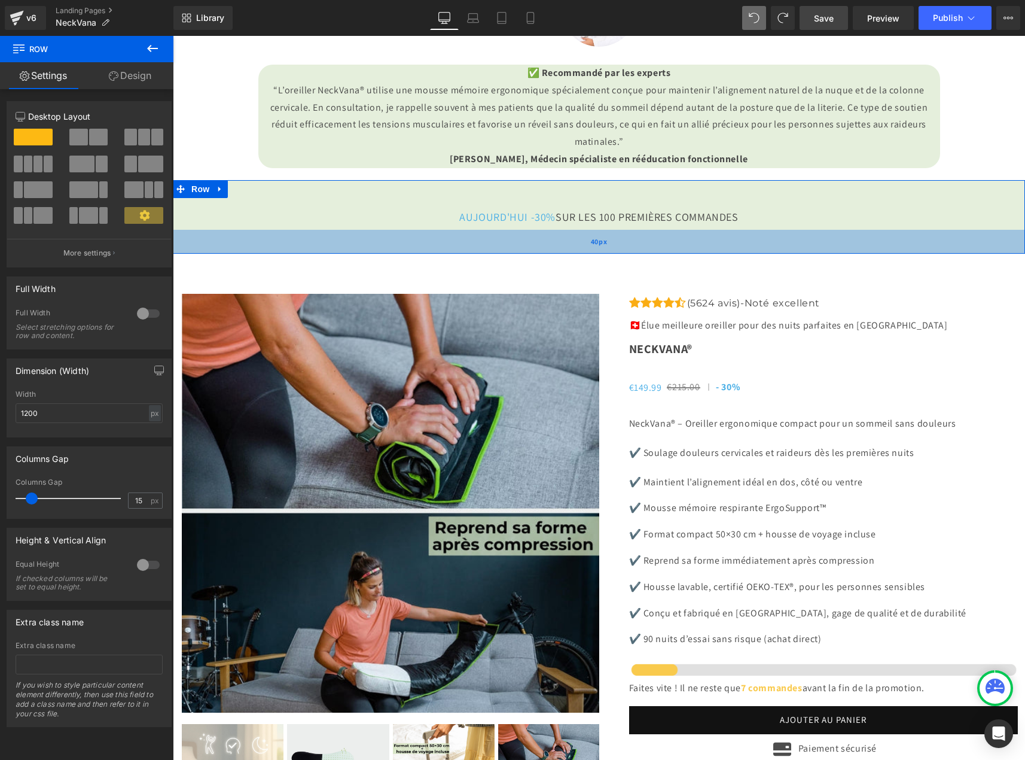
scroll to position [3208, 0]
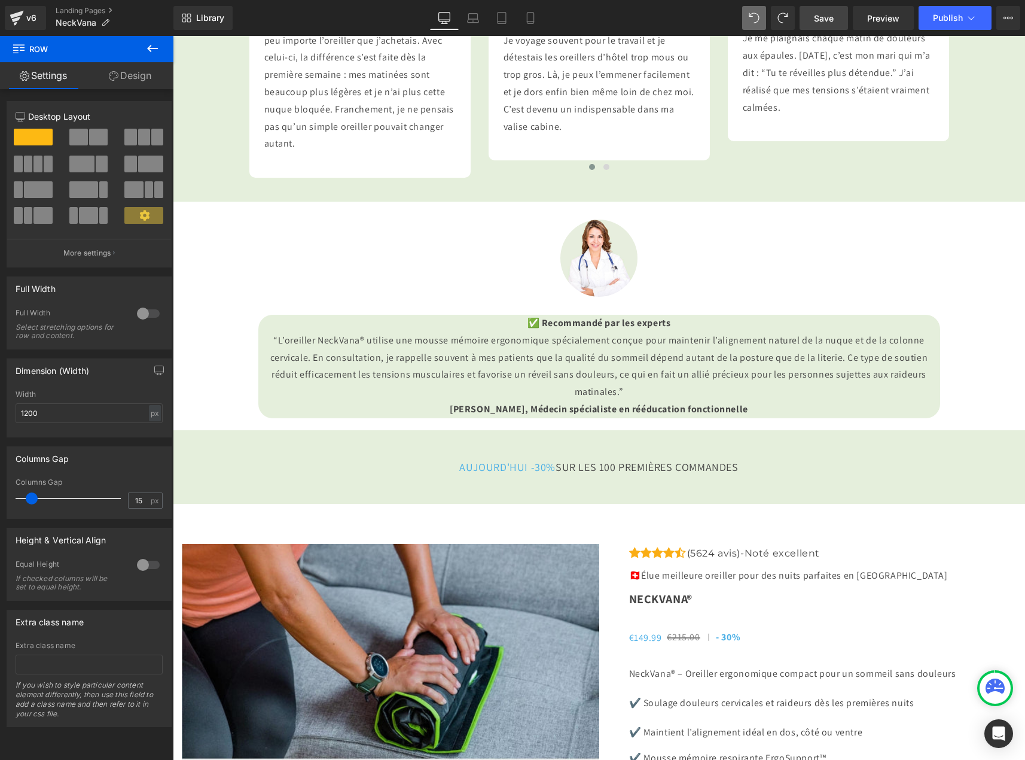
click at [817, 18] on span "Save" at bounding box center [824, 18] width 20 height 13
click at [157, 47] on icon at bounding box center [152, 48] width 14 height 14
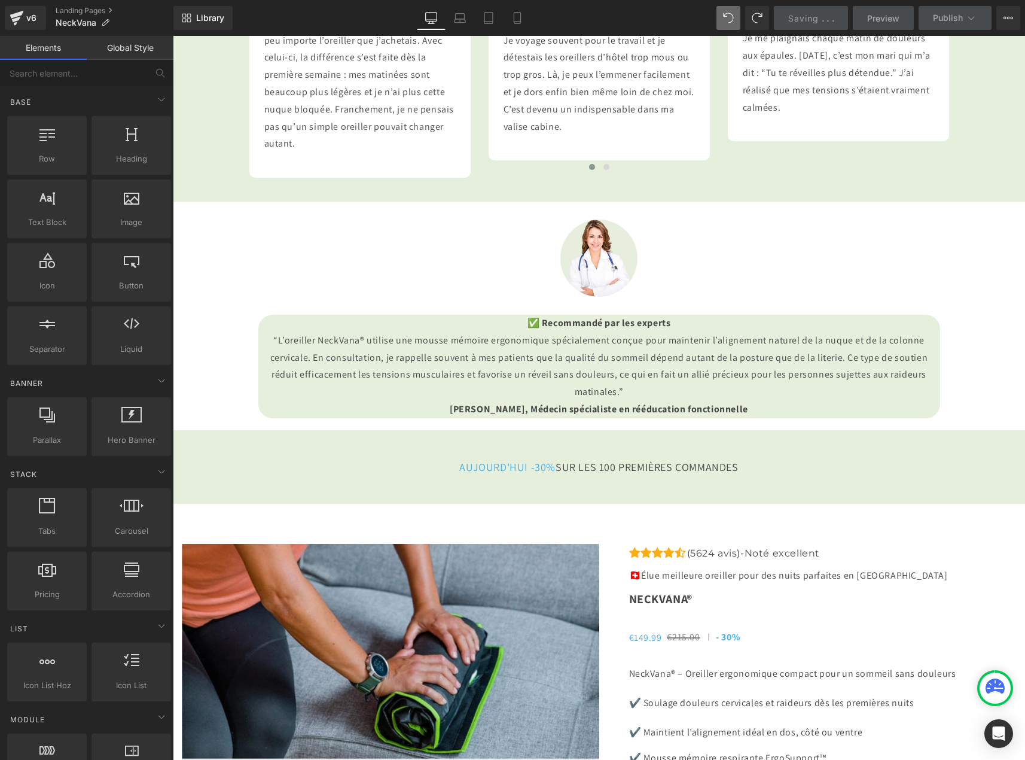
click at [149, 39] on link "Global Style" at bounding box center [130, 48] width 87 height 24
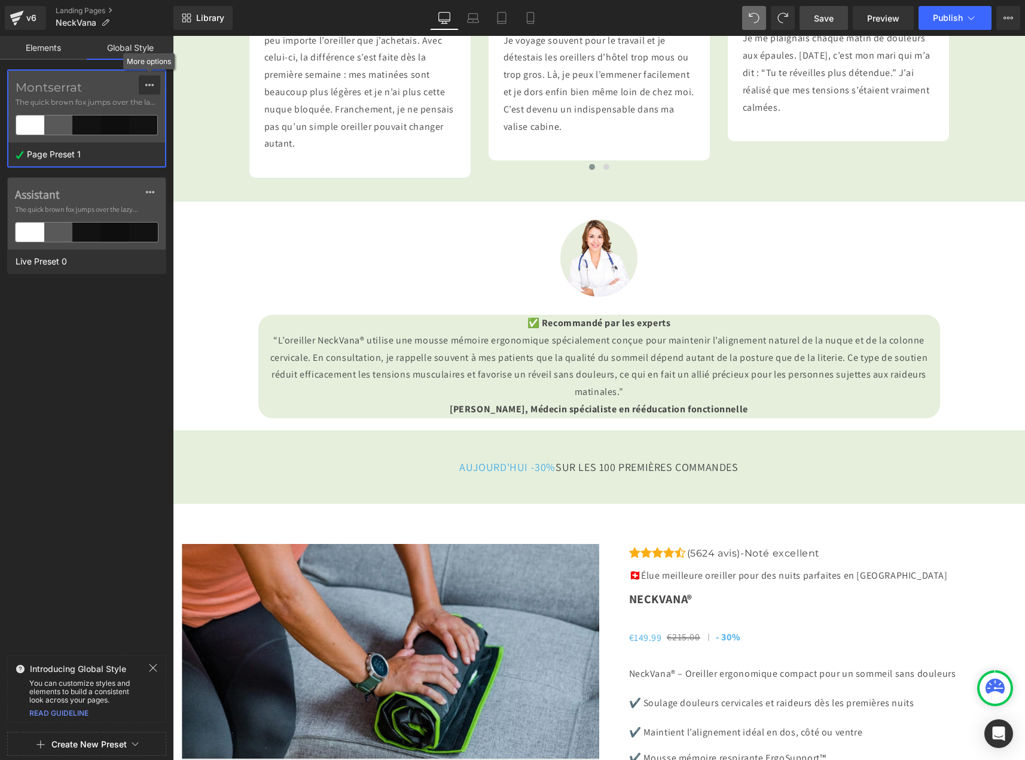
click at [152, 91] on div at bounding box center [150, 84] width 10 height 19
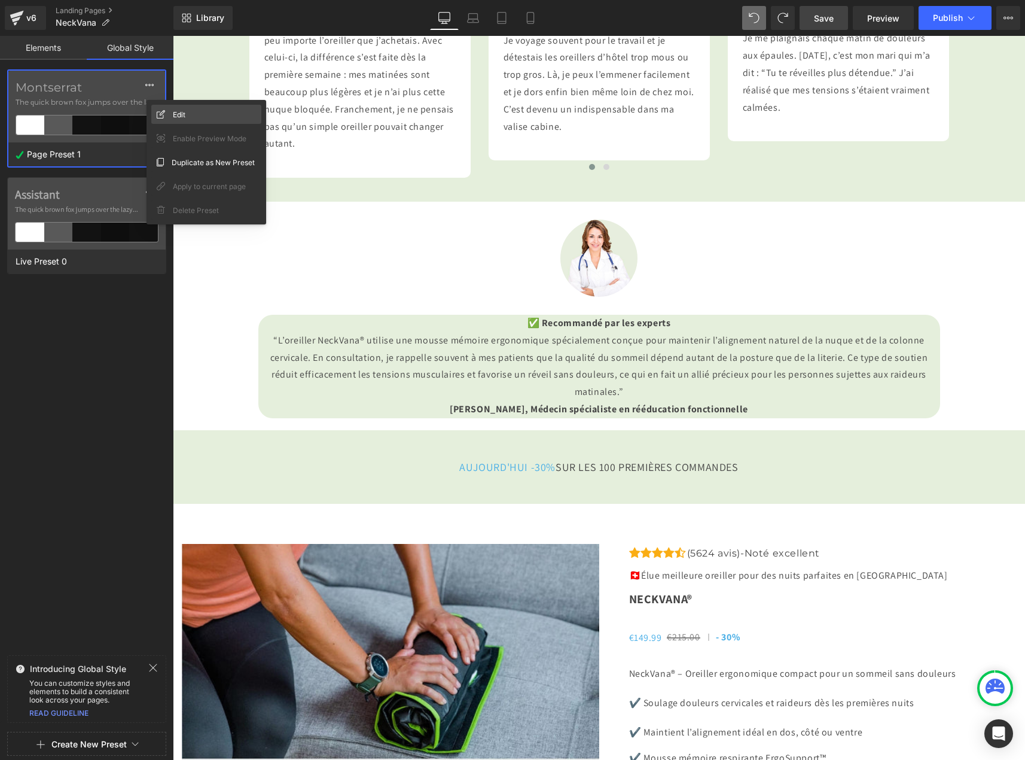
click at [168, 116] on div "Edit" at bounding box center [206, 114] width 110 height 19
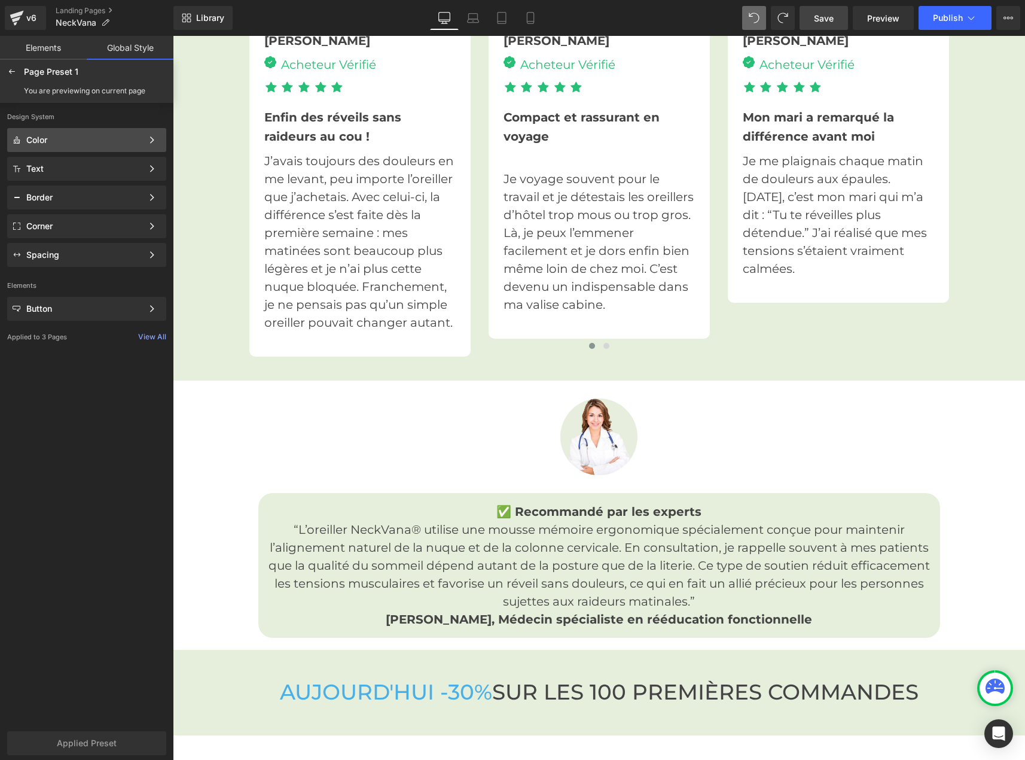
click at [115, 148] on div "Color Color Style Define a color palette and apply it to your pages 1 of 3 Next" at bounding box center [86, 140] width 159 height 24
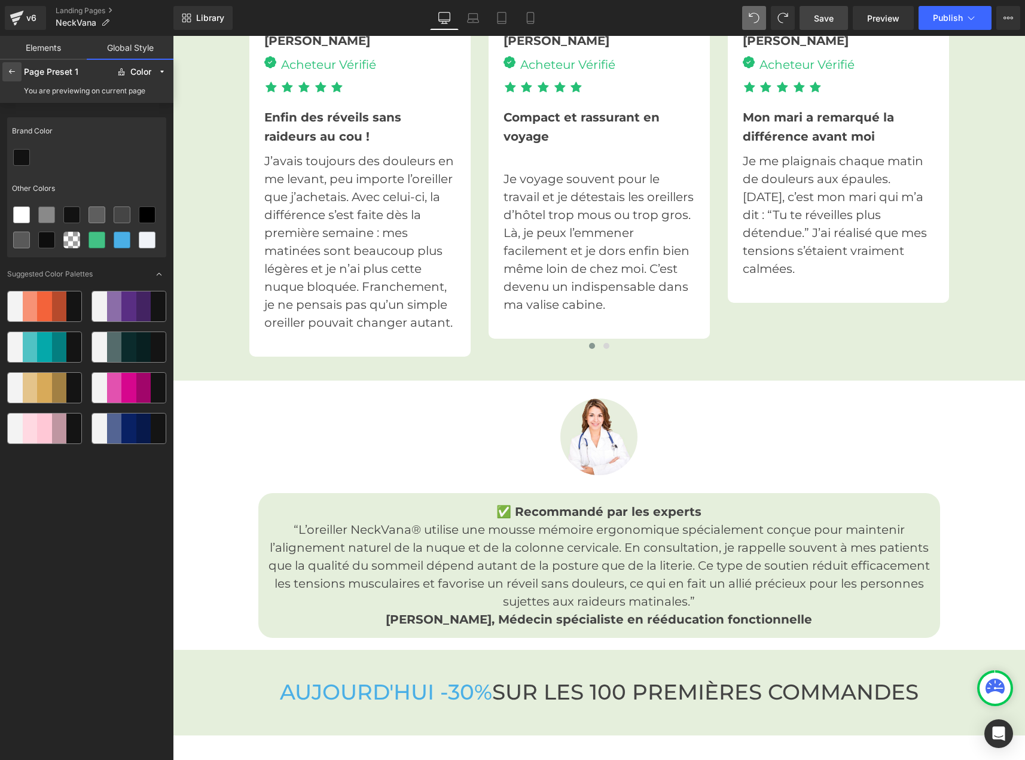
click at [16, 75] on icon at bounding box center [12, 72] width 10 height 10
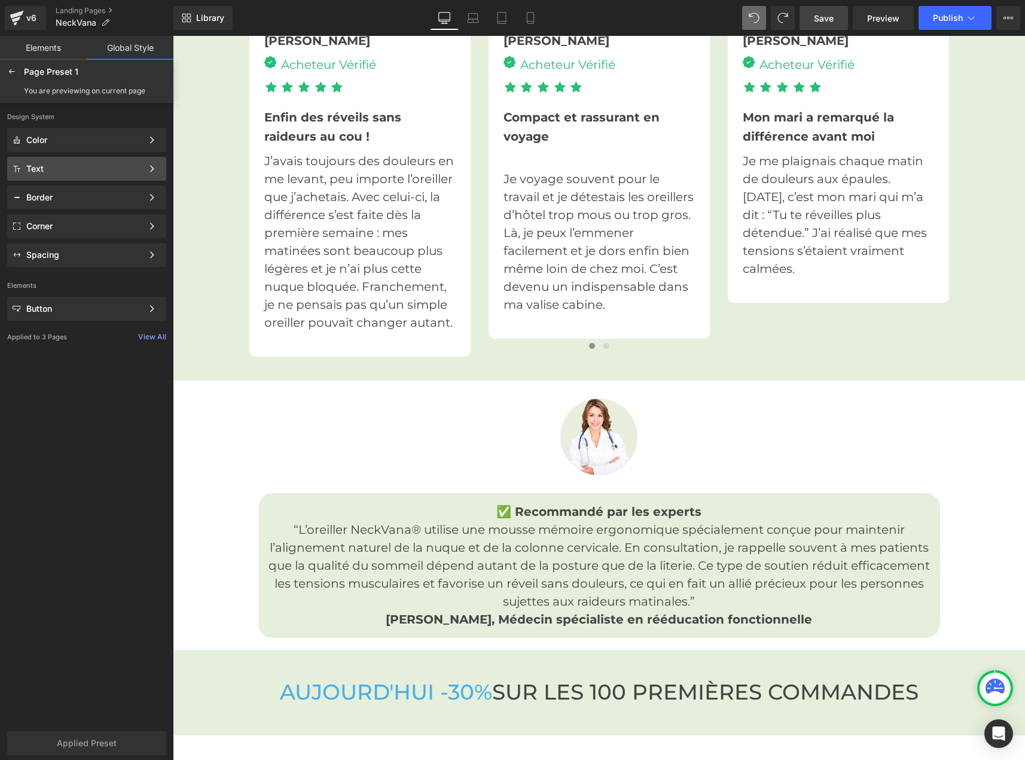
click at [42, 161] on div "Text Color Style Define a color palette and apply it to your pages 1 of 3 Next" at bounding box center [86, 169] width 159 height 24
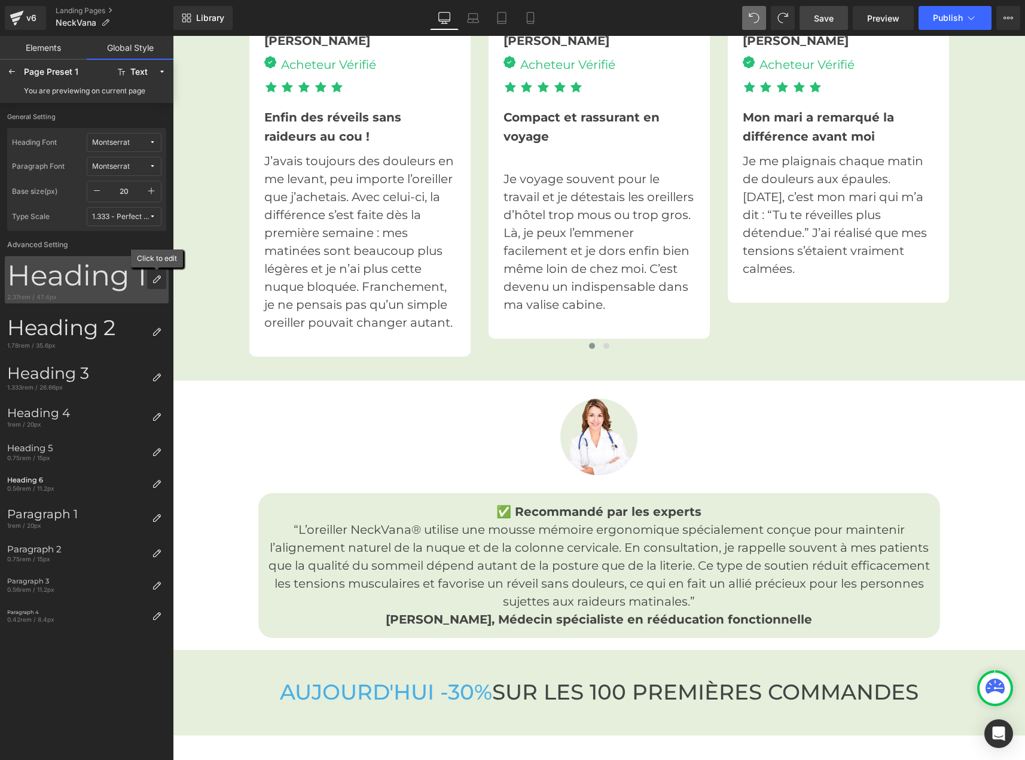
click at [157, 280] on icon at bounding box center [157, 280] width 10 height 10
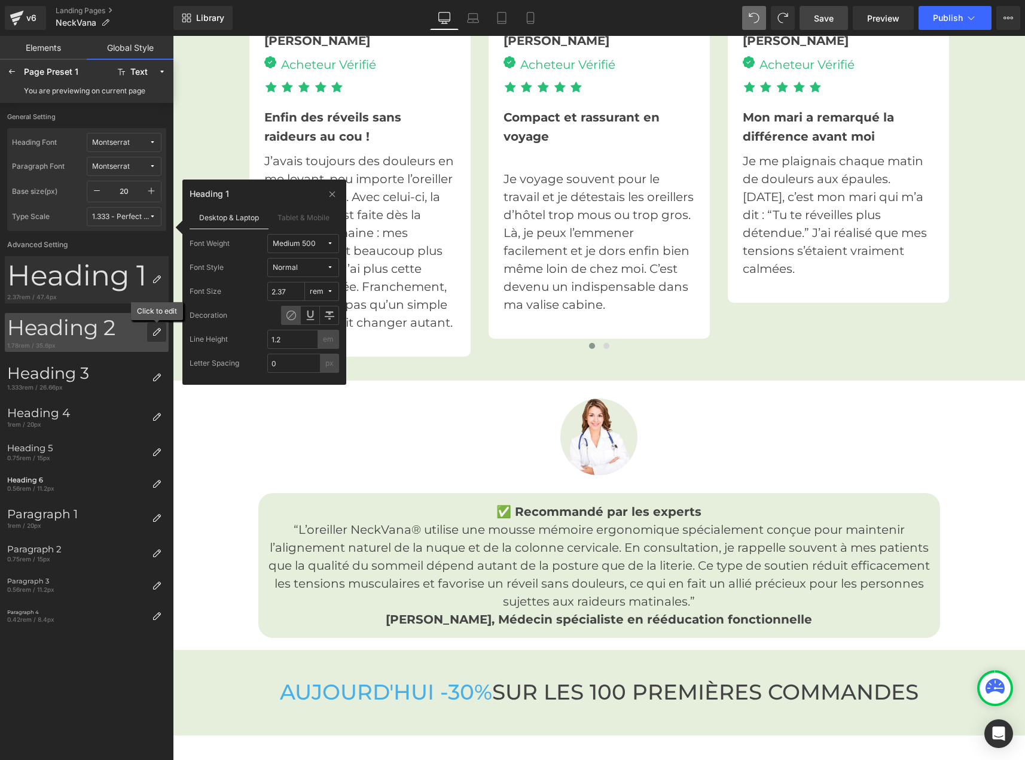
click at [161, 326] on div at bounding box center [156, 331] width 19 height 19
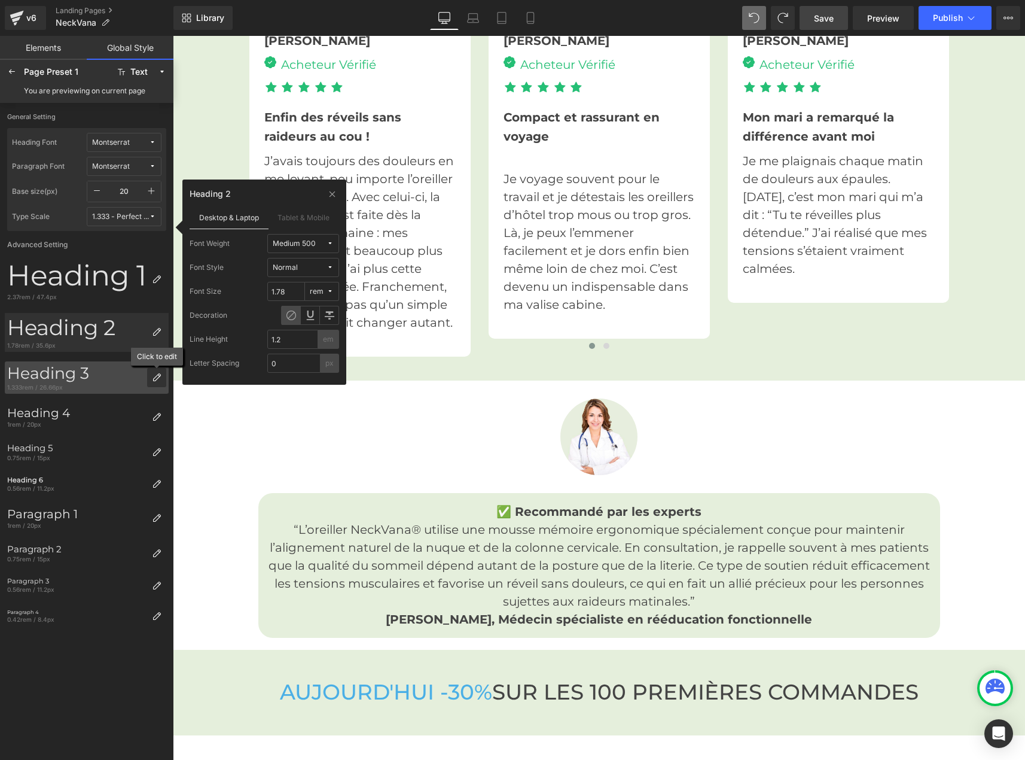
click at [154, 375] on icon at bounding box center [157, 378] width 10 height 10
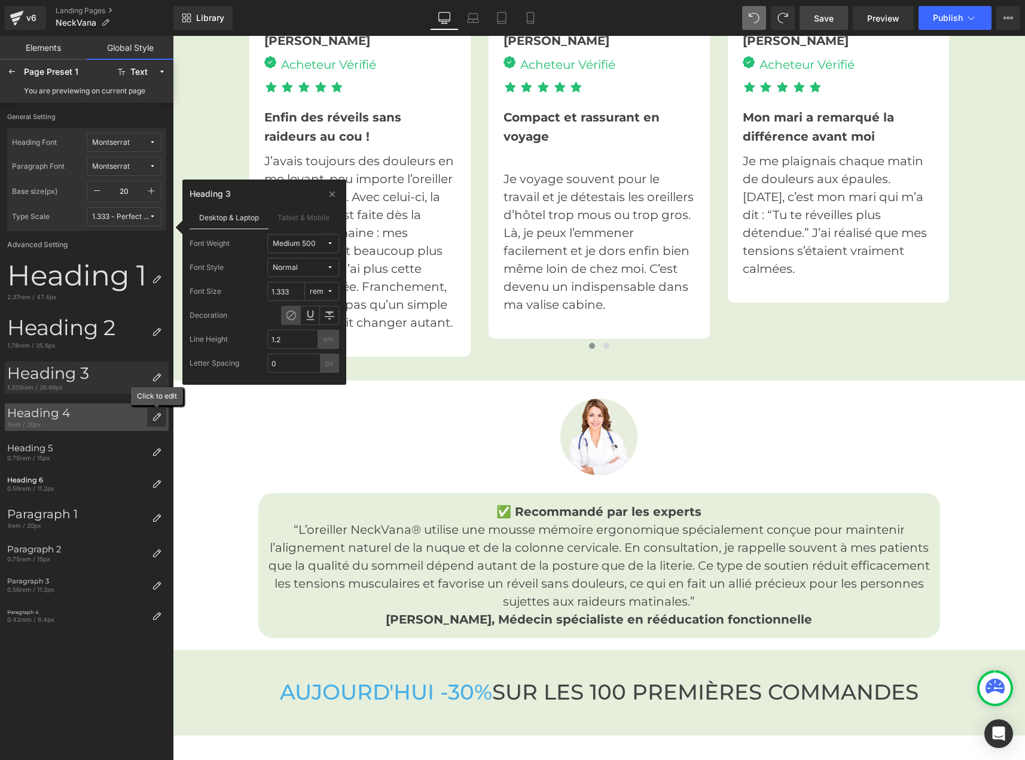
click at [160, 412] on icon at bounding box center [157, 417] width 10 height 10
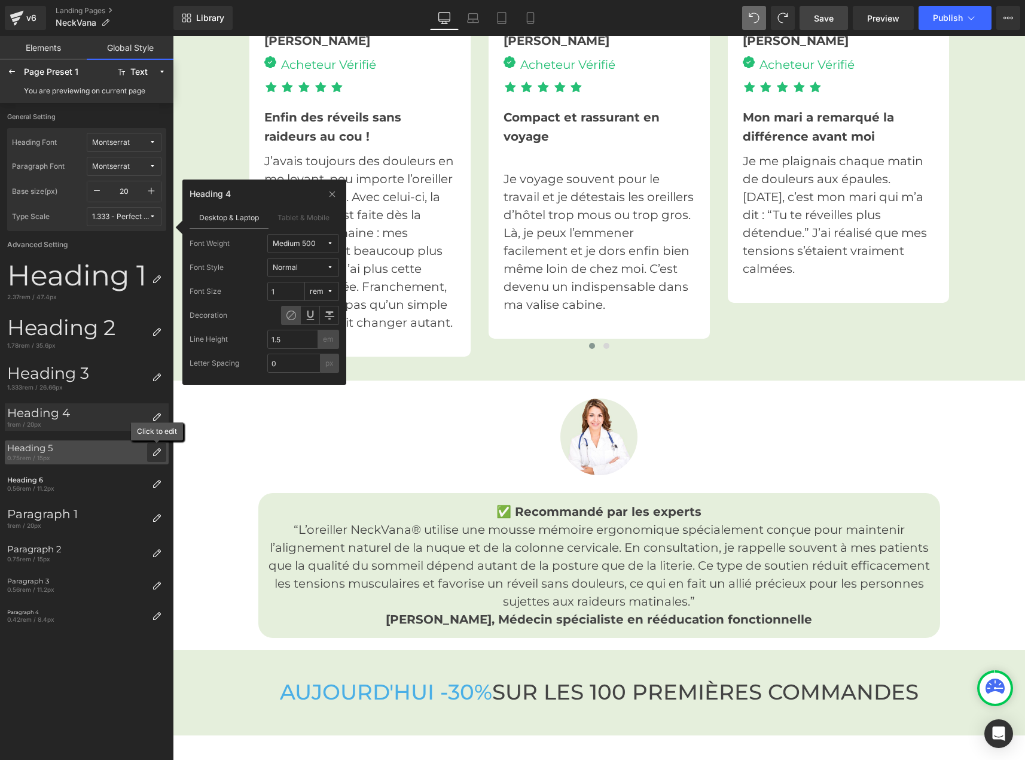
click at [159, 455] on icon at bounding box center [157, 452] width 10 height 10
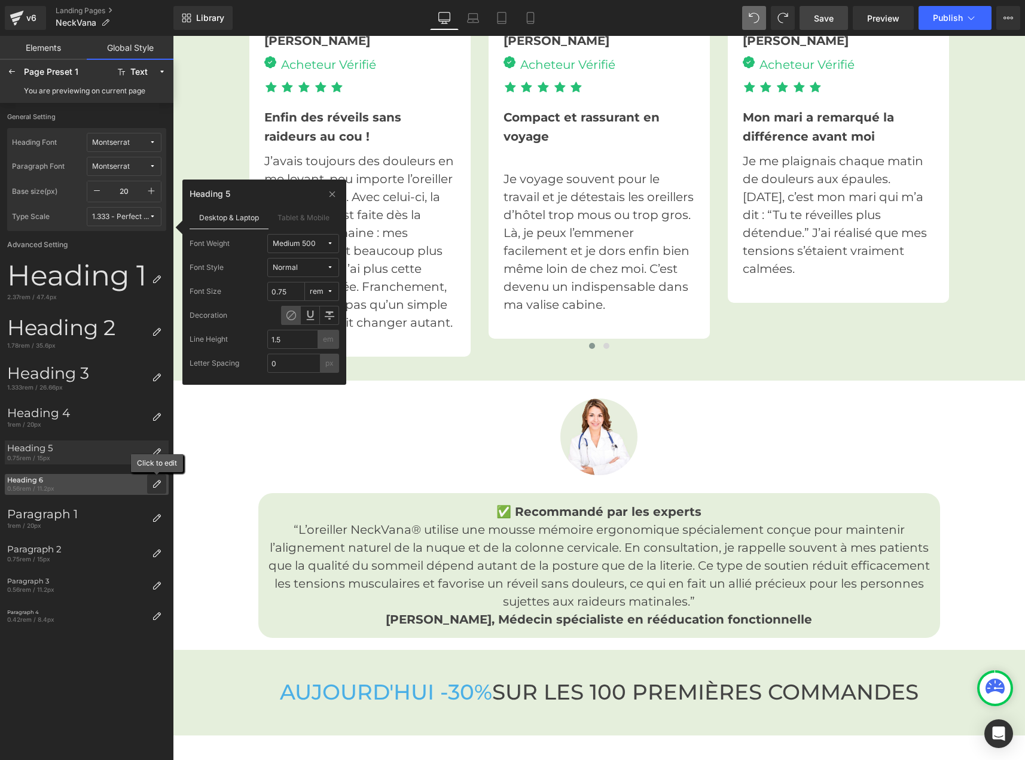
click at [159, 484] on icon at bounding box center [157, 484] width 10 height 10
click at [318, 243] on span "Bold 700" at bounding box center [300, 243] width 54 height 9
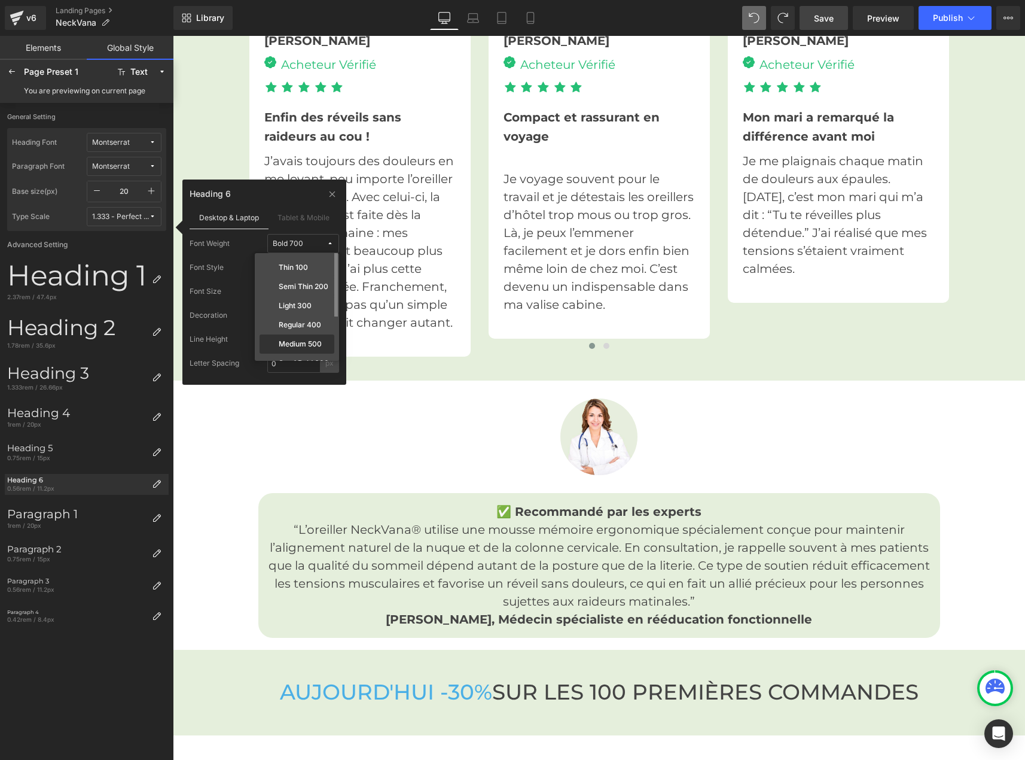
click at [306, 346] on label "Medium 500" at bounding box center [300, 344] width 43 height 8
click at [328, 193] on icon at bounding box center [332, 194] width 9 height 10
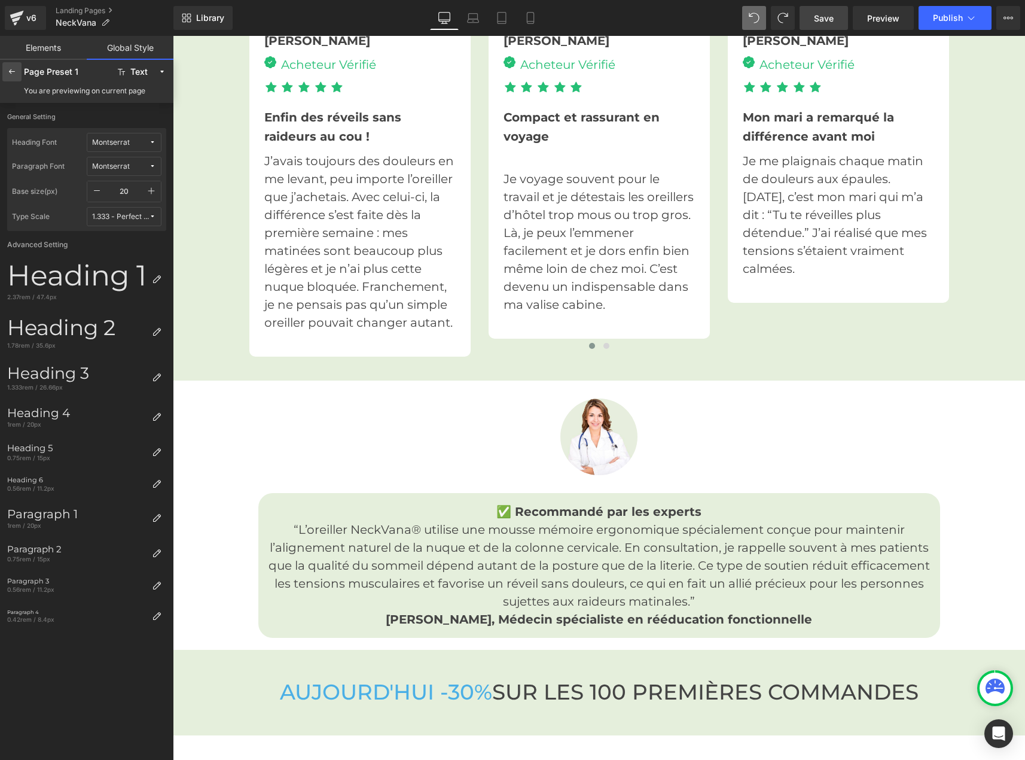
click at [16, 74] on icon at bounding box center [12, 72] width 10 height 10
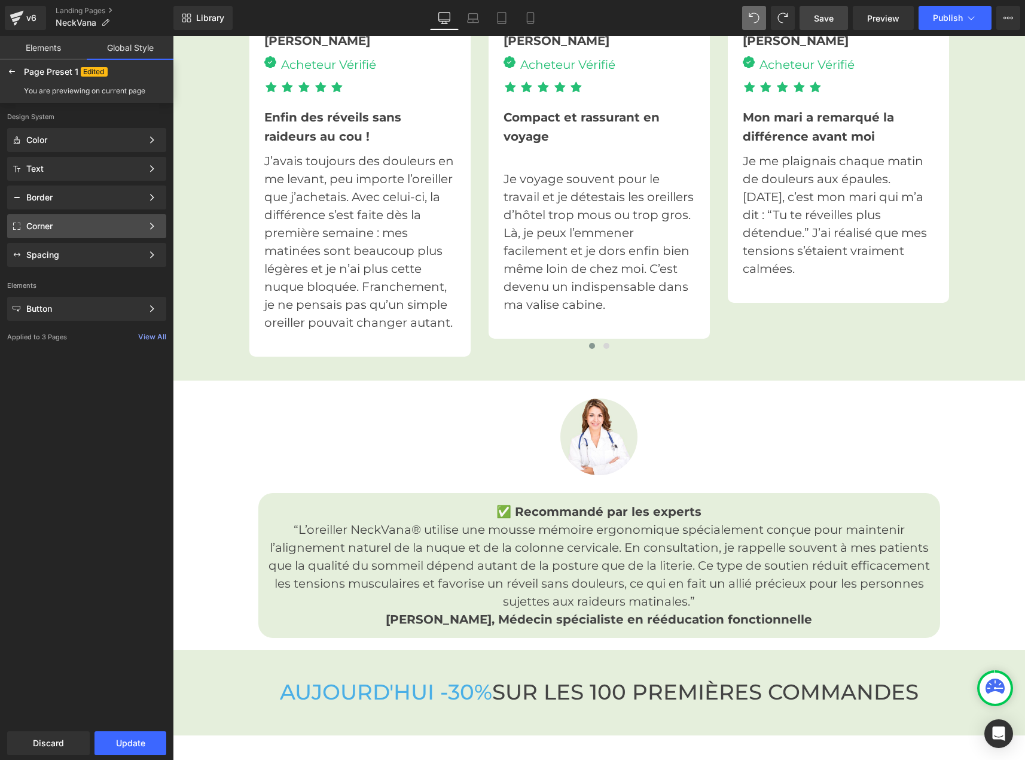
click at [132, 225] on div "Corner" at bounding box center [84, 226] width 116 height 10
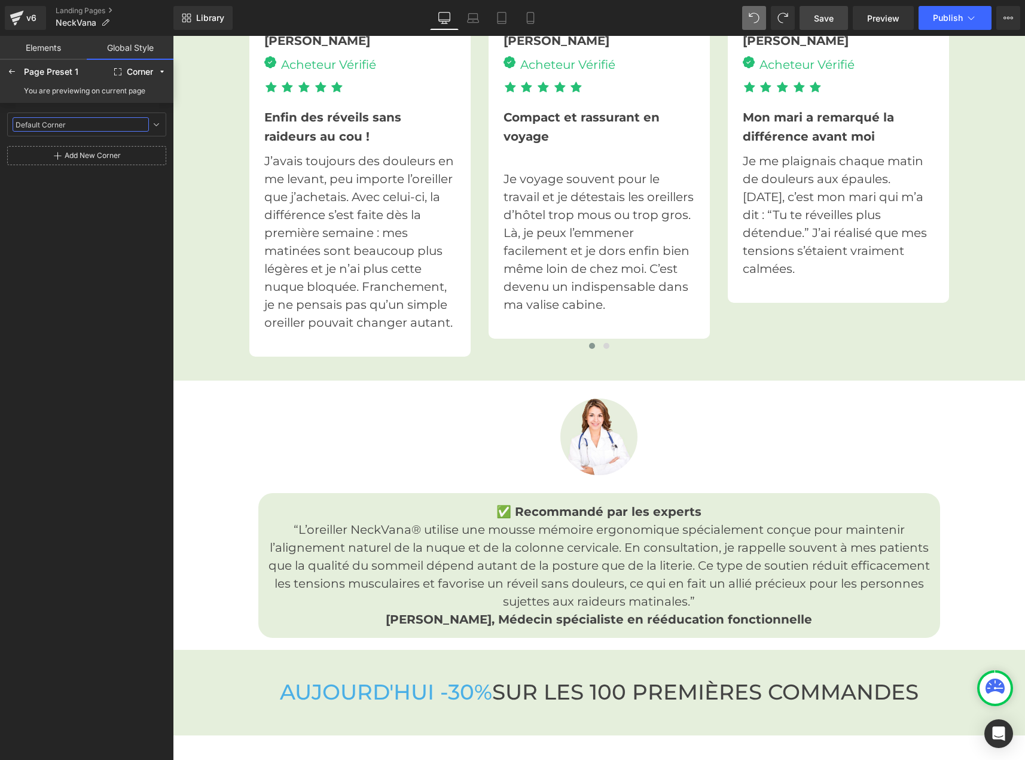
click at [66, 121] on input "Default Corner" at bounding box center [81, 124] width 136 height 14
click at [158, 125] on icon at bounding box center [156, 125] width 10 height 10
type input "2"
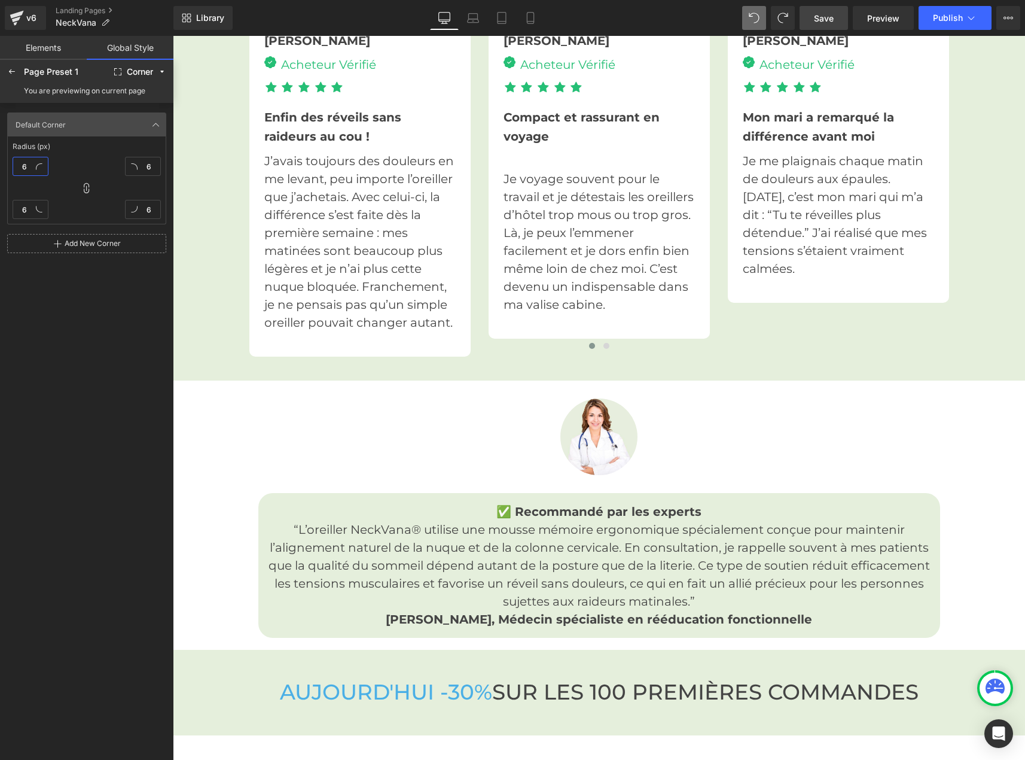
type input "2"
type input "20"
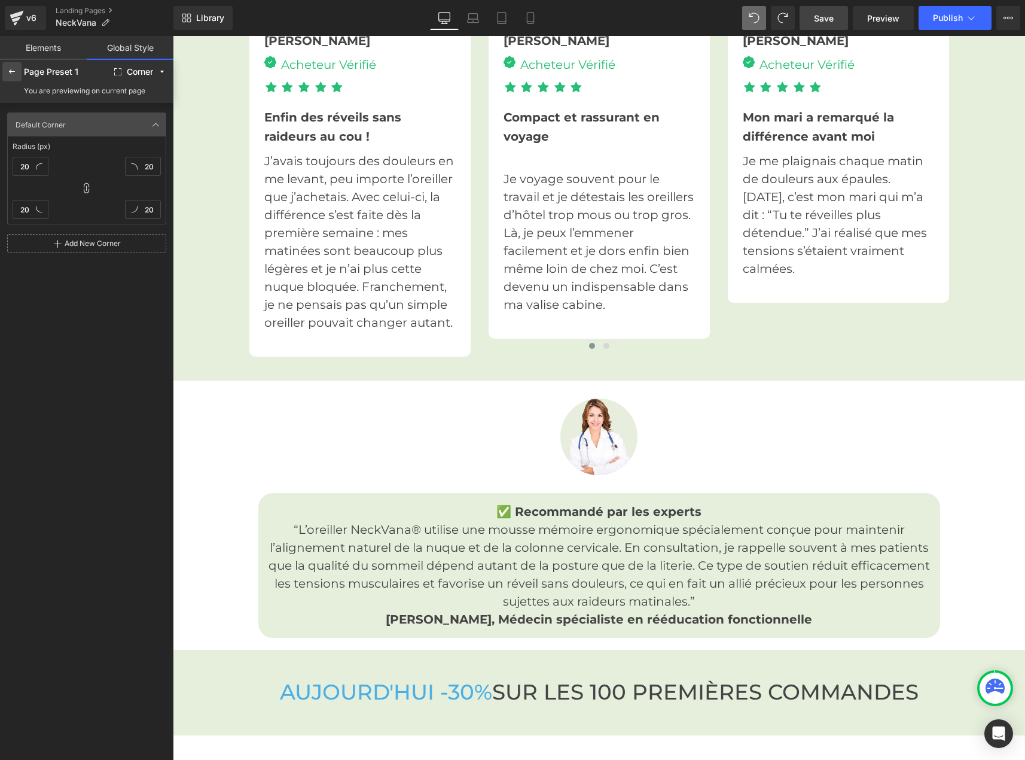
click at [10, 77] on div at bounding box center [11, 71] width 19 height 19
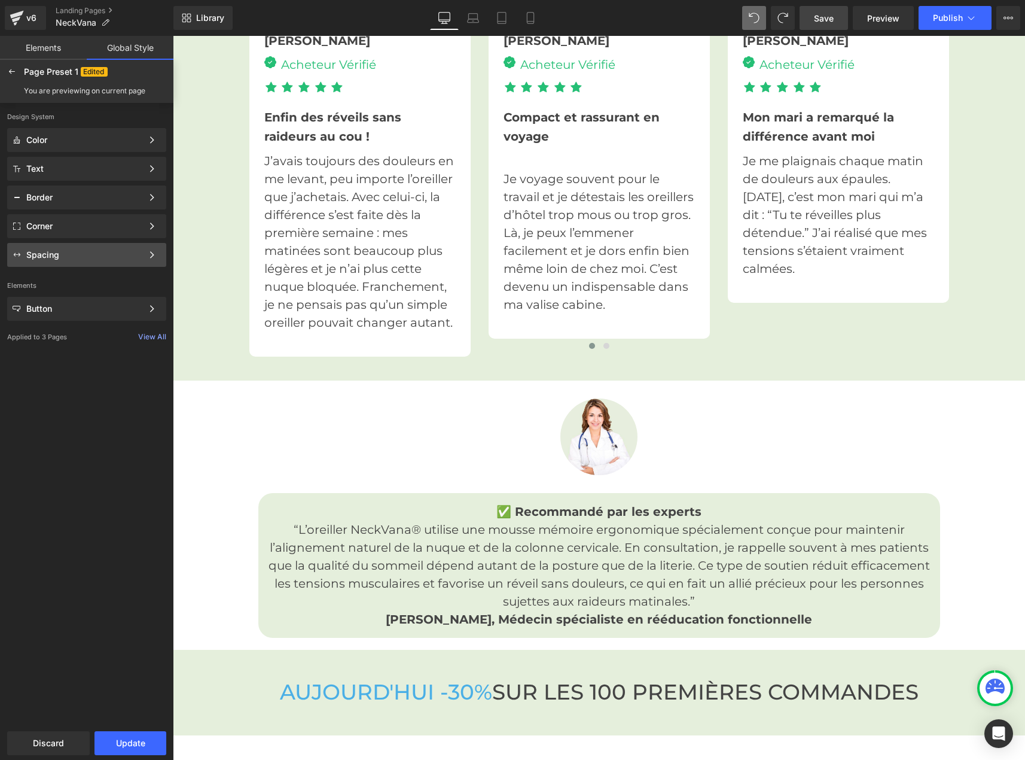
click at [63, 248] on div "Spacing" at bounding box center [86, 255] width 159 height 24
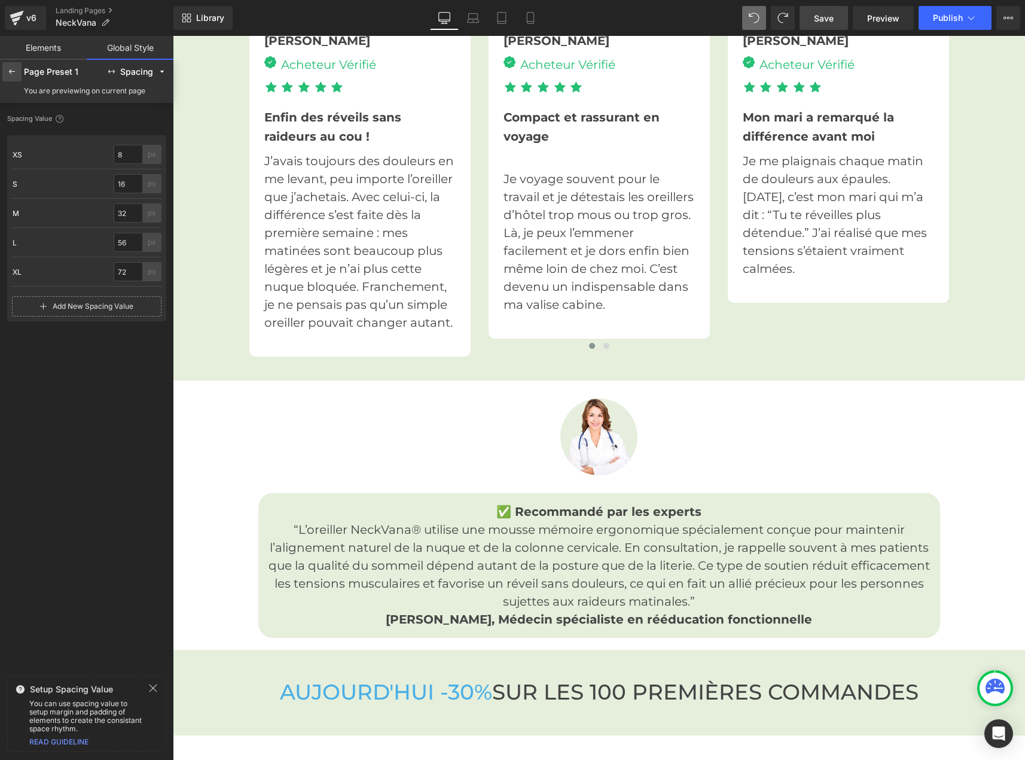
click at [11, 69] on icon at bounding box center [12, 72] width 10 height 10
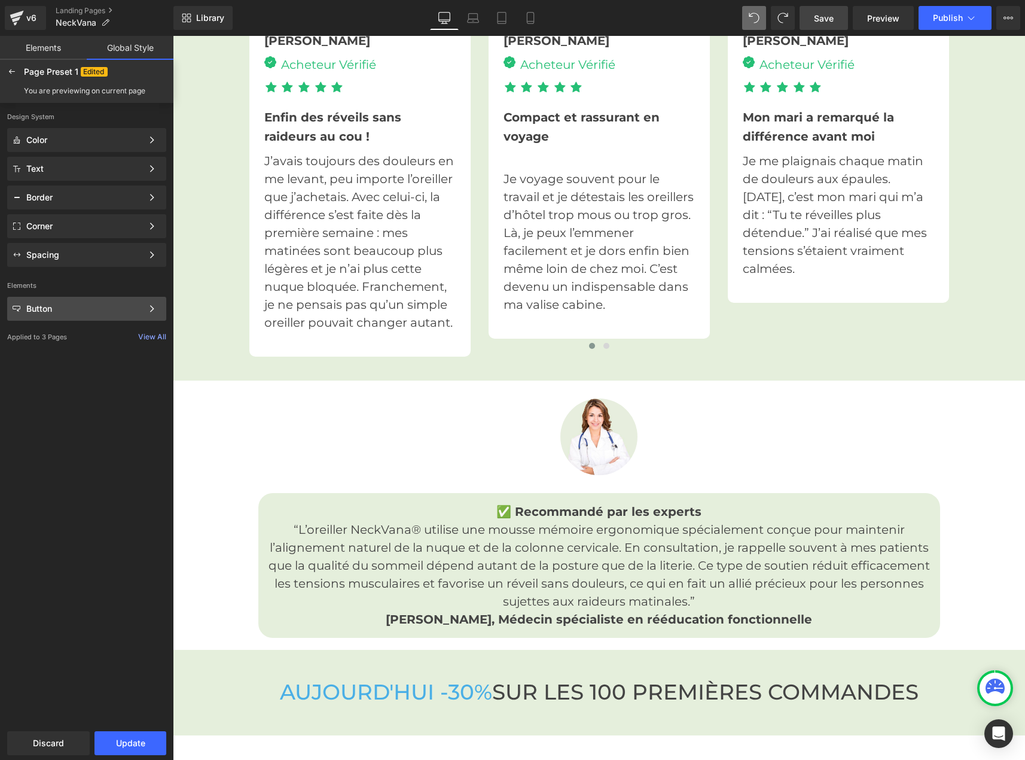
click at [57, 307] on div "Button" at bounding box center [84, 309] width 116 height 10
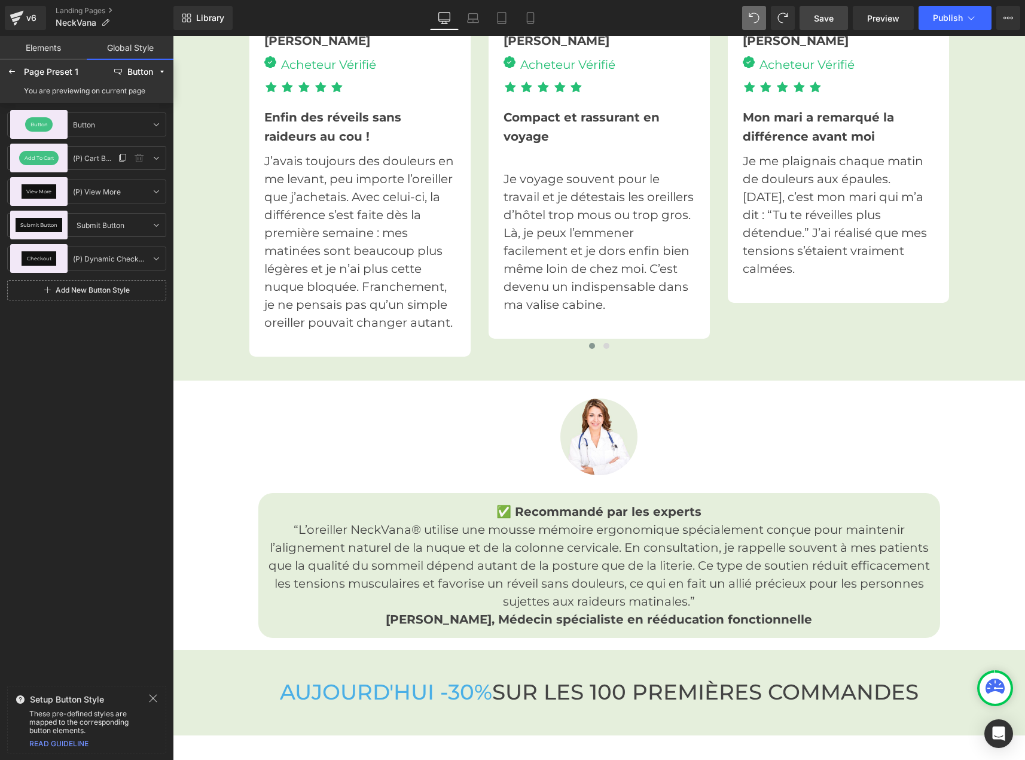
click at [32, 163] on div "Add To Cart" at bounding box center [38, 158] width 39 height 14
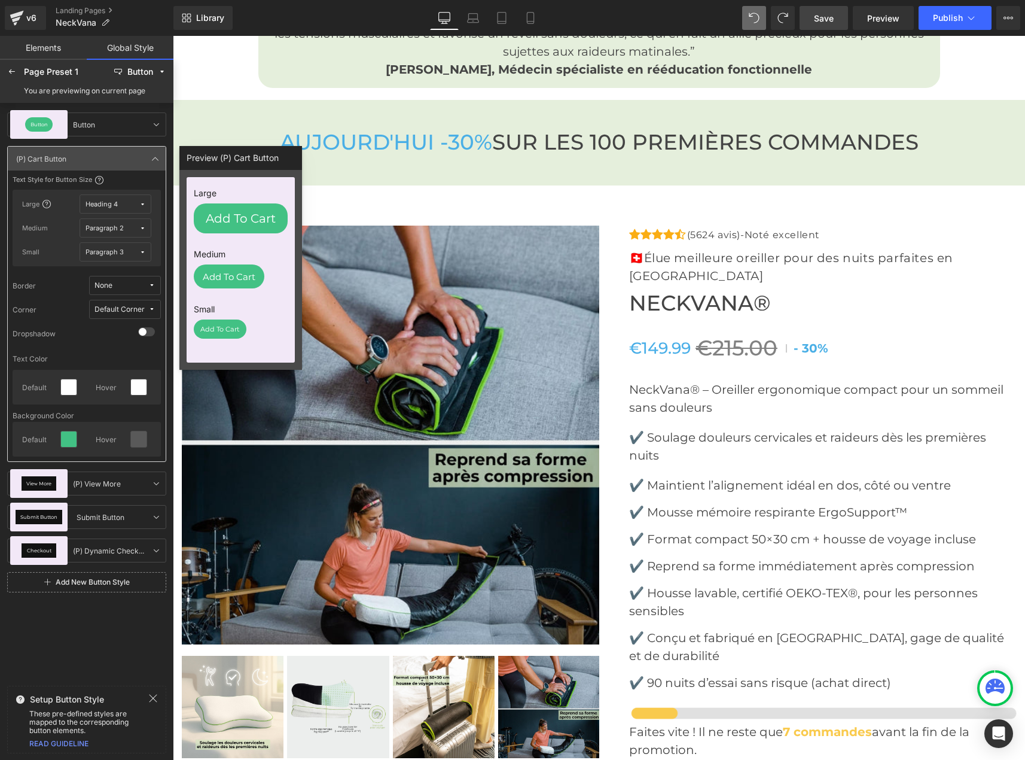
scroll to position [3985, 0]
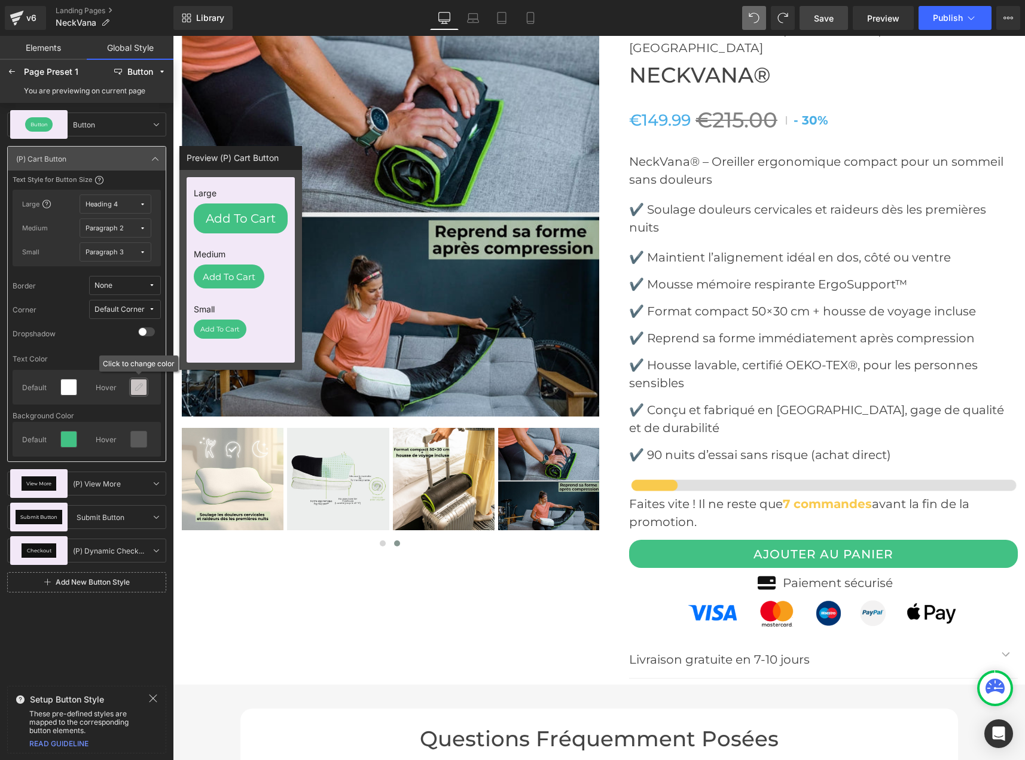
click at [129, 383] on div at bounding box center [138, 386] width 19 height 19
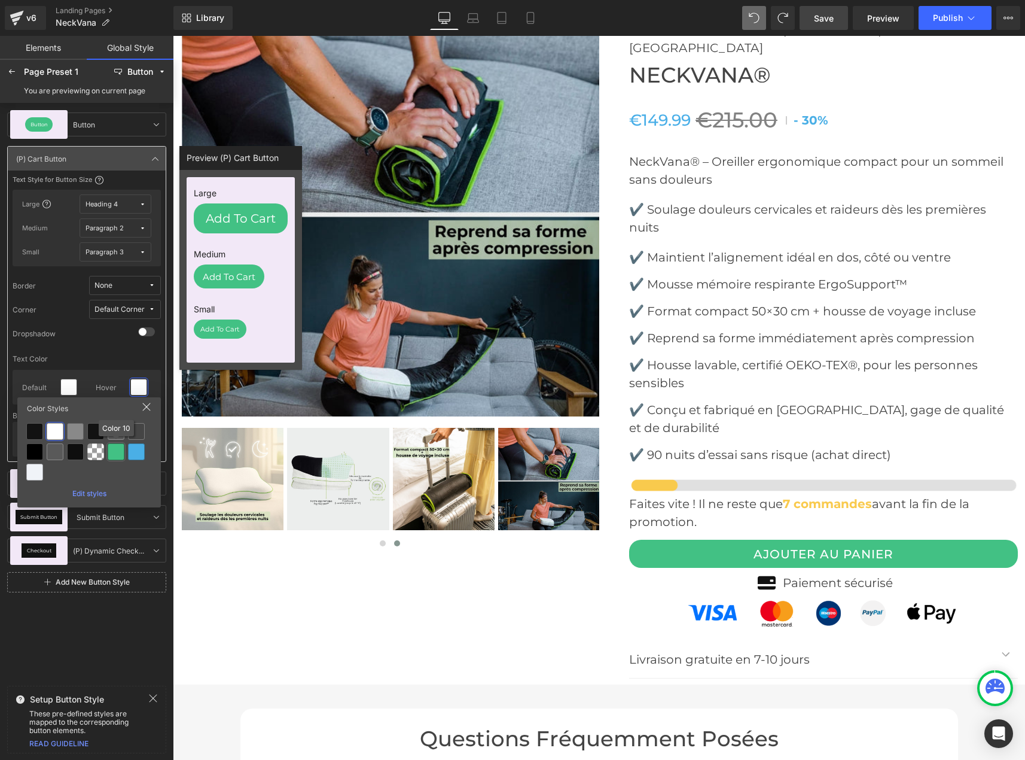
click at [114, 449] on div at bounding box center [116, 451] width 17 height 17
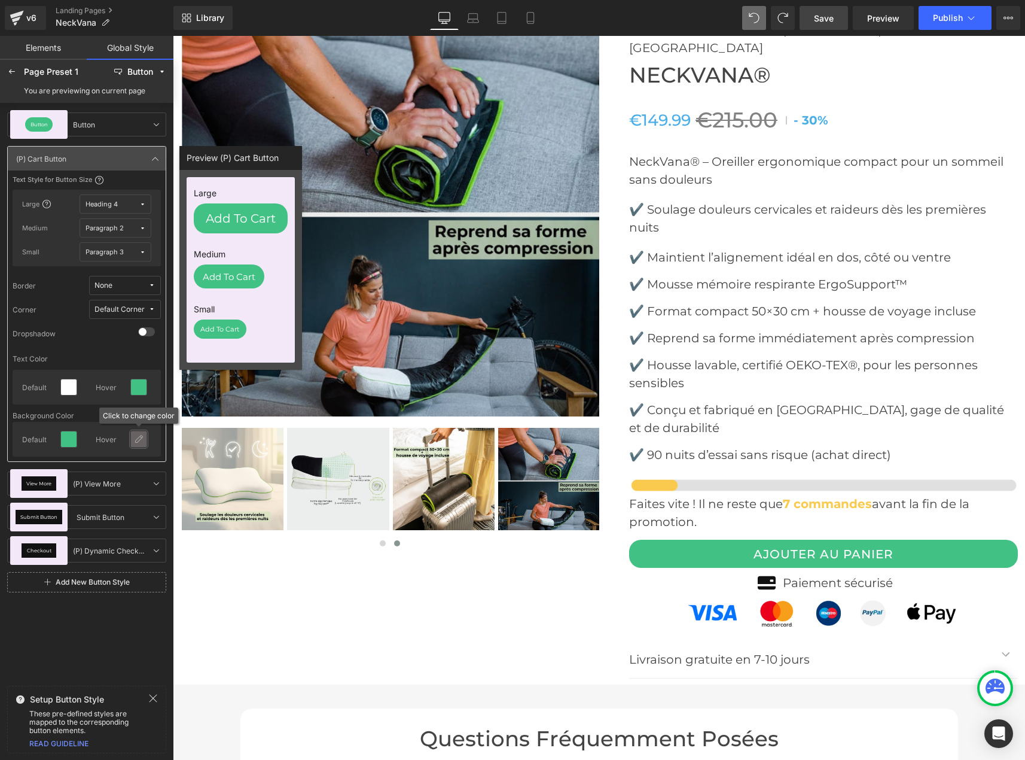
click at [135, 447] on div at bounding box center [138, 438] width 19 height 19
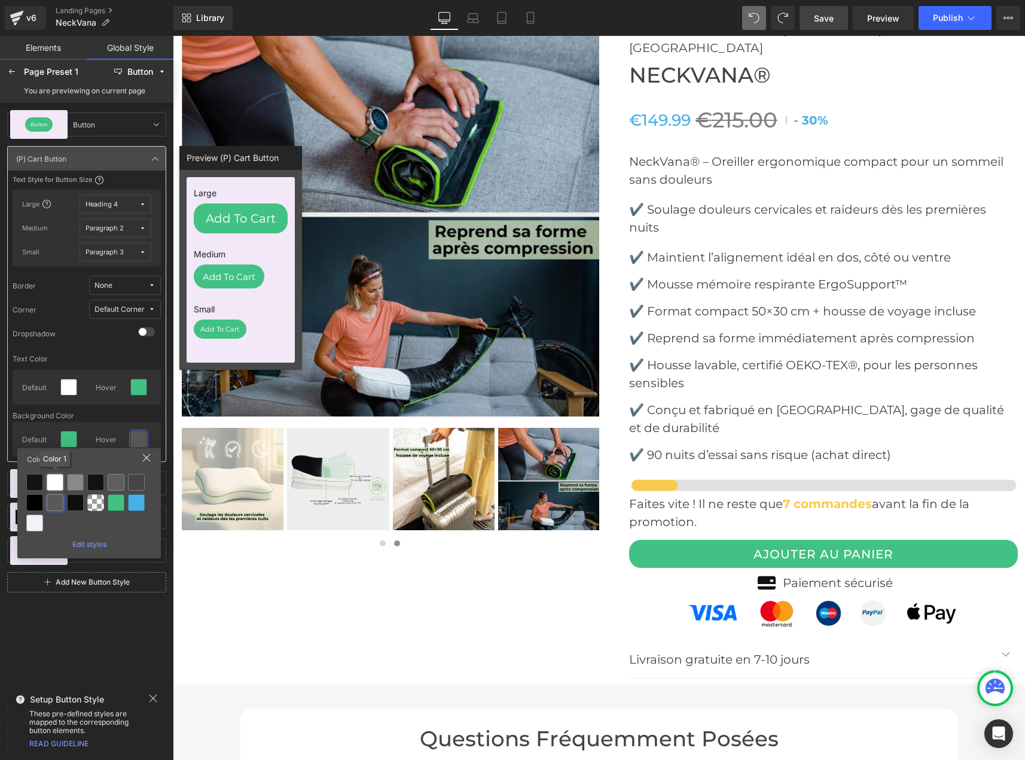
click at [52, 486] on div at bounding box center [55, 482] width 17 height 17
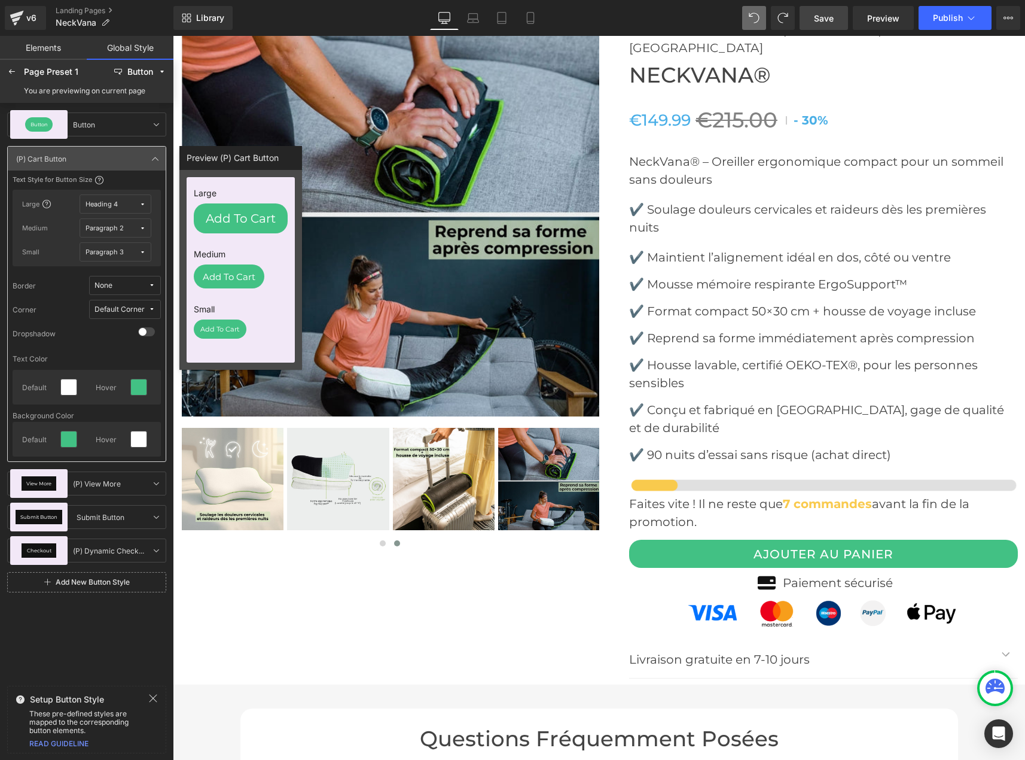
click at [97, 205] on div "Heading 4" at bounding box center [102, 204] width 32 height 9
click at [99, 270] on label "Heading 3" at bounding box center [85, 266] width 35 height 8
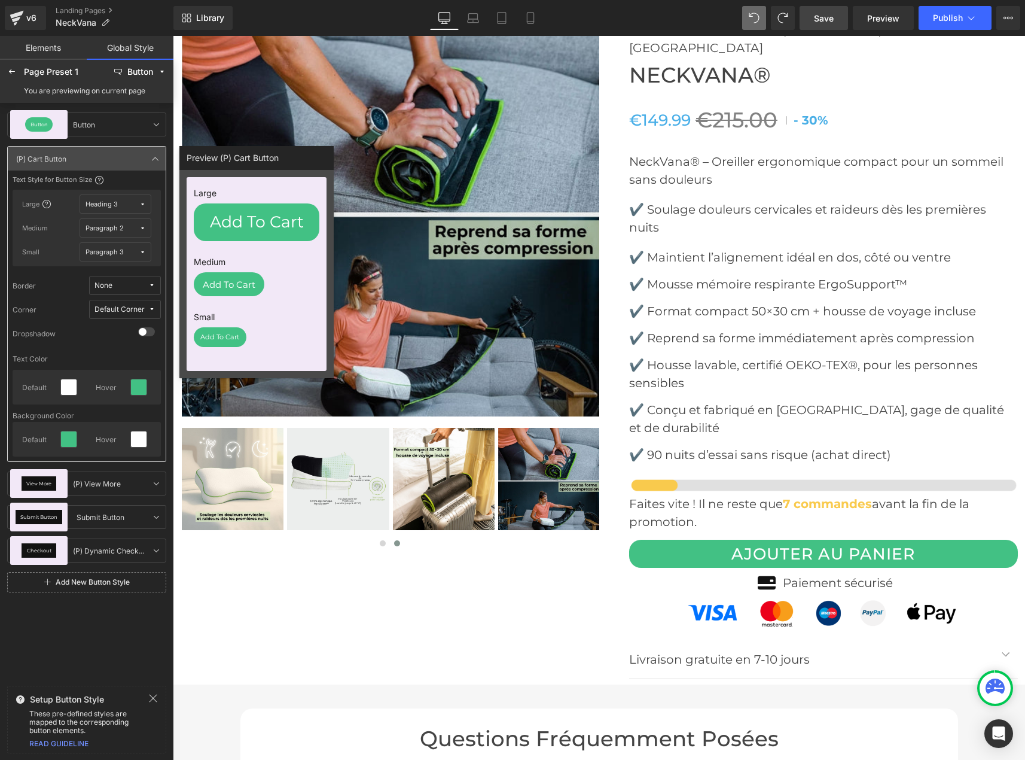
click at [103, 228] on div "Paragraph 2" at bounding box center [105, 228] width 38 height 9
click at [103, 307] on div "Heading 4" at bounding box center [91, 309] width 80 height 10
click at [117, 251] on div "Paragraph 3" at bounding box center [105, 252] width 38 height 9
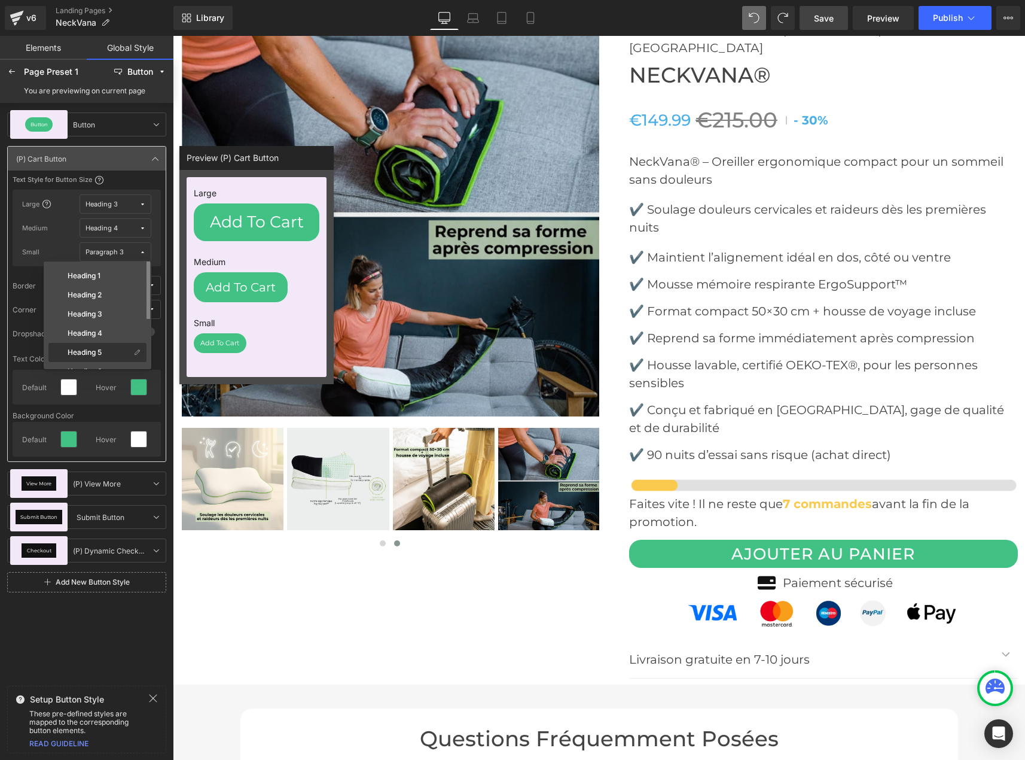
click at [106, 351] on div "Heading 5" at bounding box center [91, 352] width 80 height 10
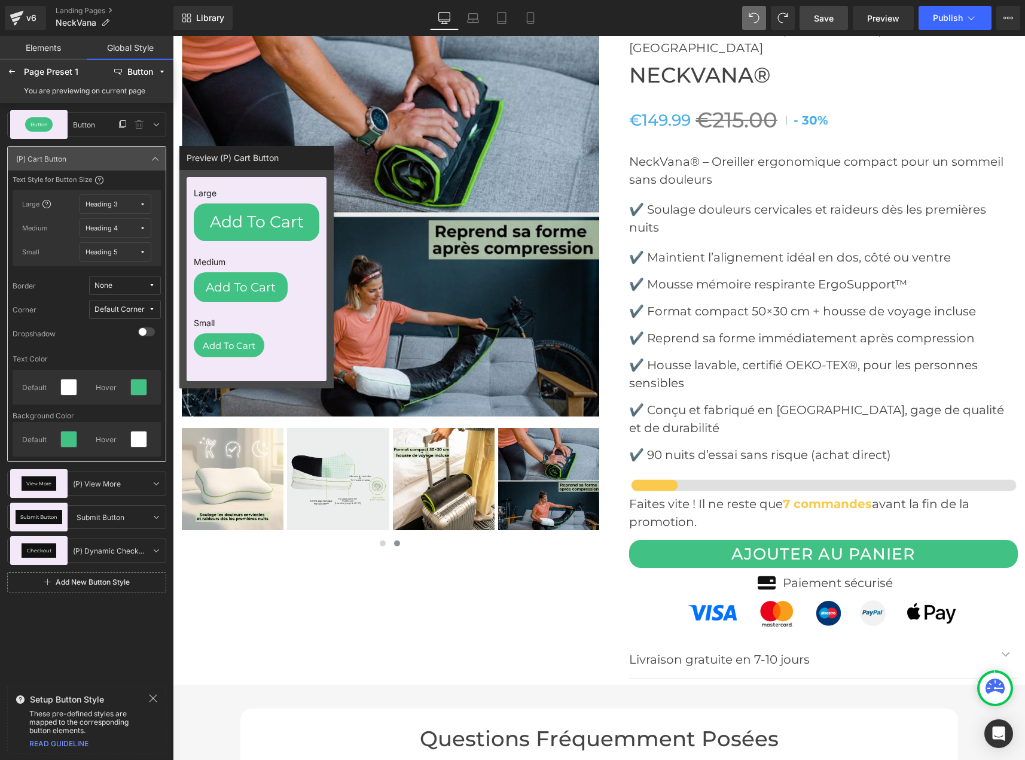
click at [33, 129] on div "Button" at bounding box center [39, 124] width 28 height 14
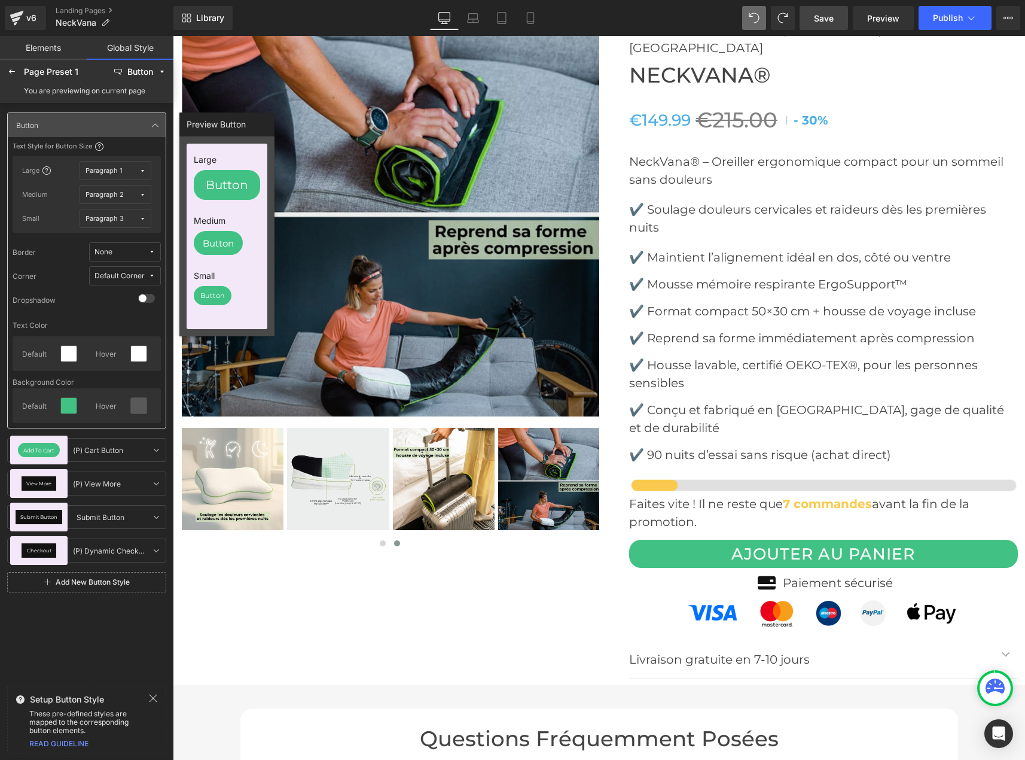
click at [117, 173] on div "Paragraph 1" at bounding box center [104, 170] width 36 height 9
click at [91, 227] on div "Heading 3" at bounding box center [97, 232] width 98 height 19
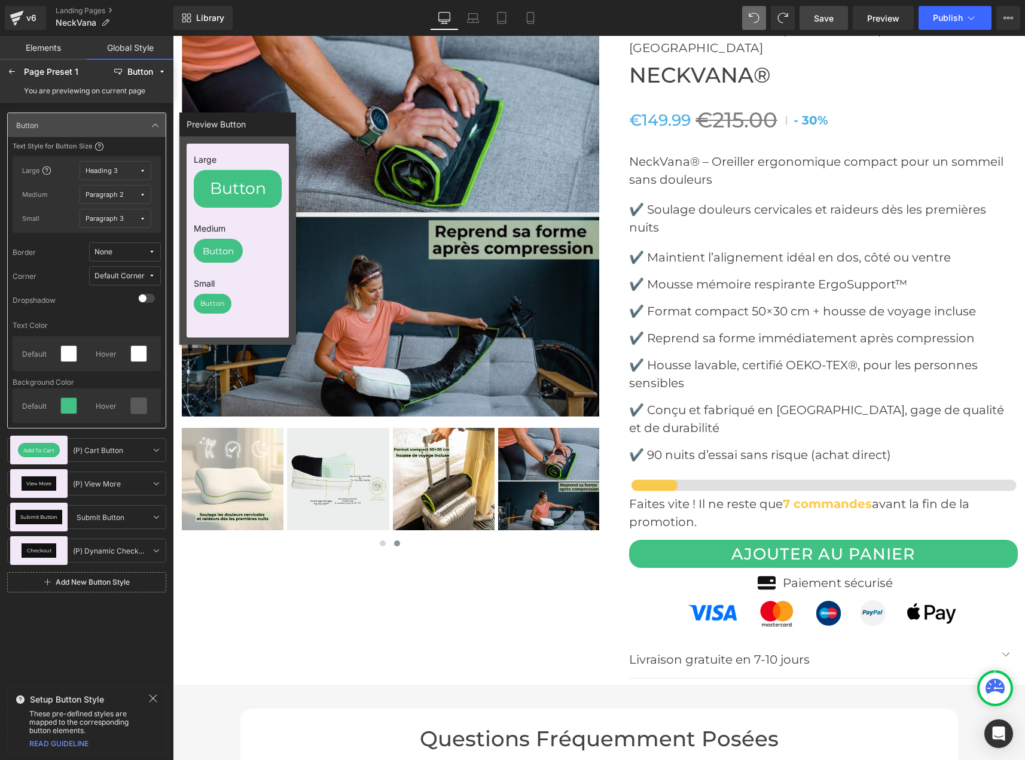
click at [97, 196] on div "Paragraph 2" at bounding box center [105, 194] width 38 height 9
click at [92, 278] on label "Heading 4" at bounding box center [85, 276] width 35 height 8
click at [100, 217] on div "Paragraph 3" at bounding box center [105, 218] width 38 height 9
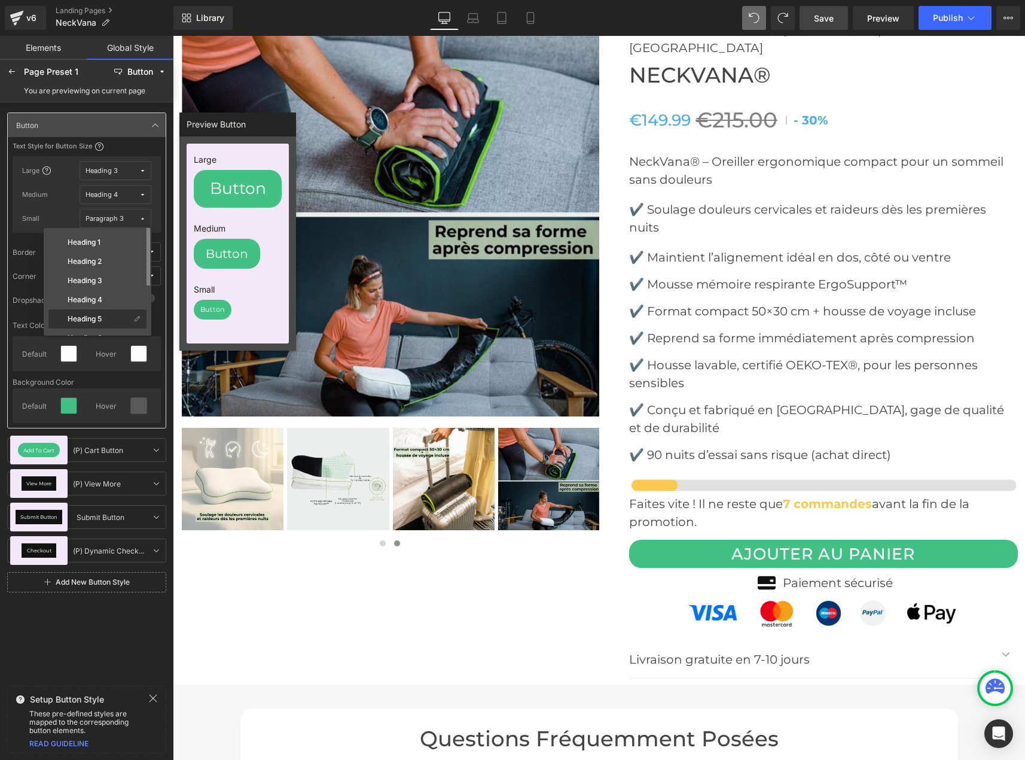
click at [91, 313] on div "Heading 5" at bounding box center [97, 318] width 98 height 19
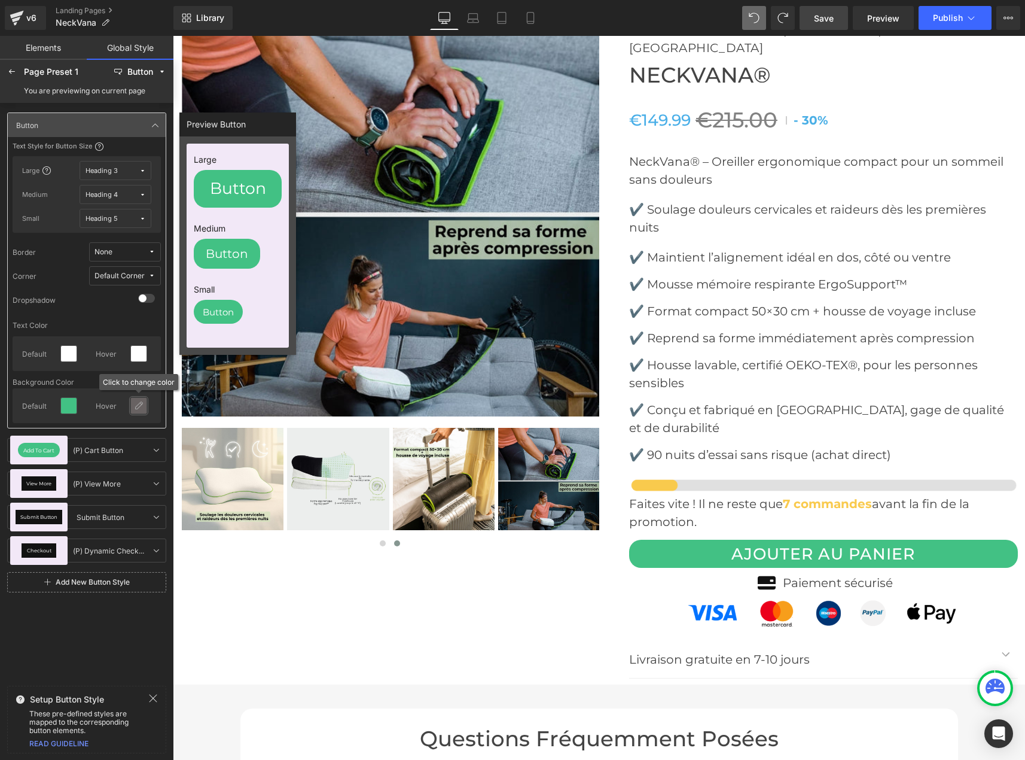
click at [137, 411] on div at bounding box center [139, 406] width 16 height 16
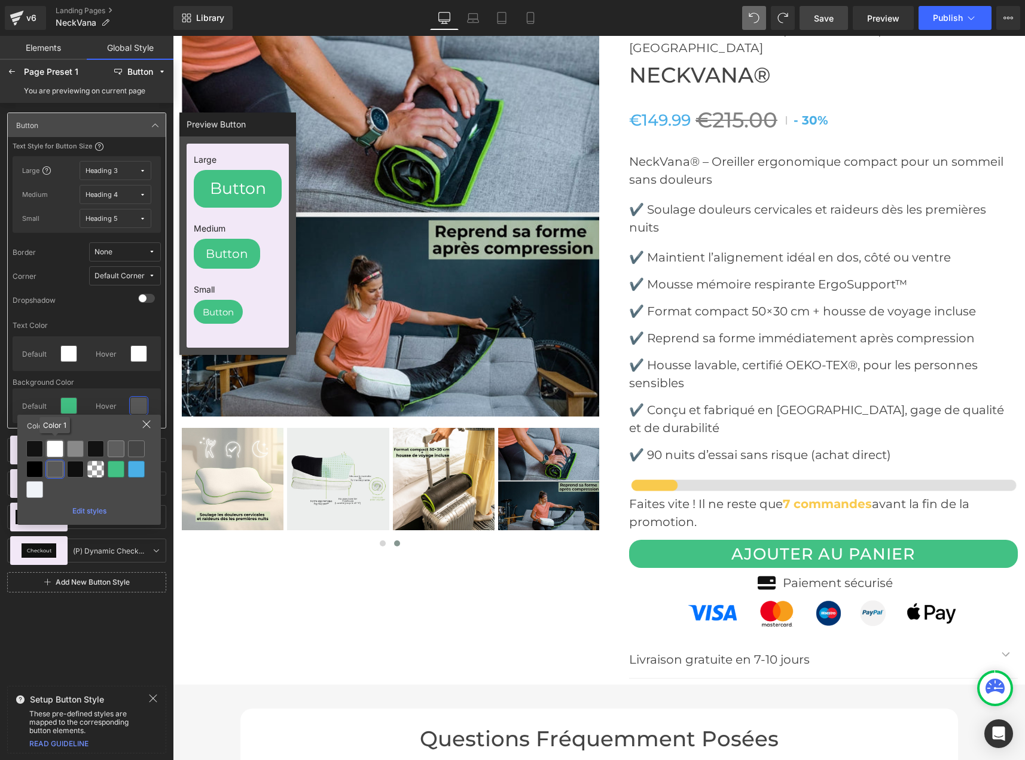
click at [56, 449] on div at bounding box center [55, 448] width 17 height 17
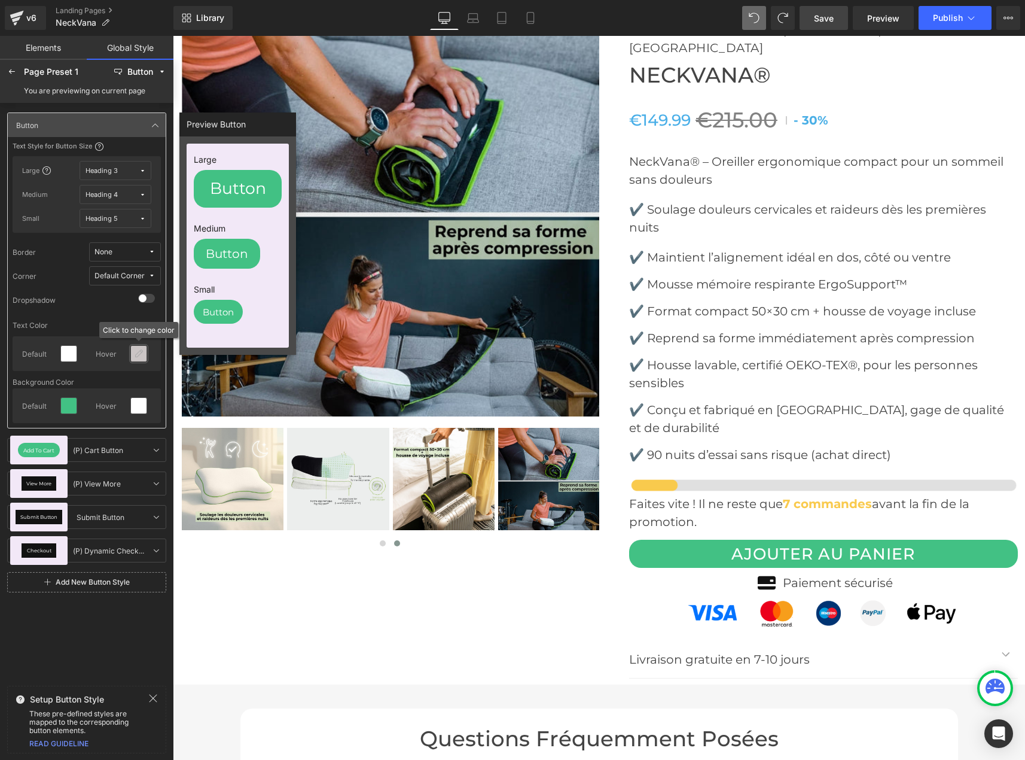
click at [136, 356] on icon at bounding box center [139, 354] width 10 height 10
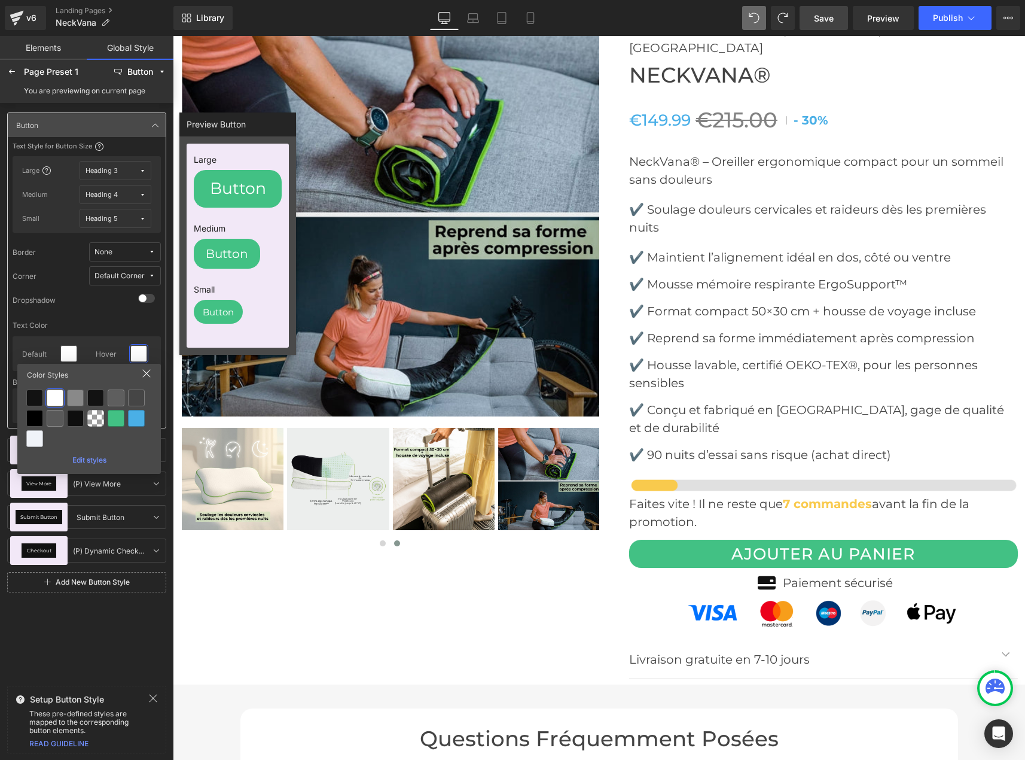
click at [84, 325] on div "Text Color" at bounding box center [87, 325] width 148 height 13
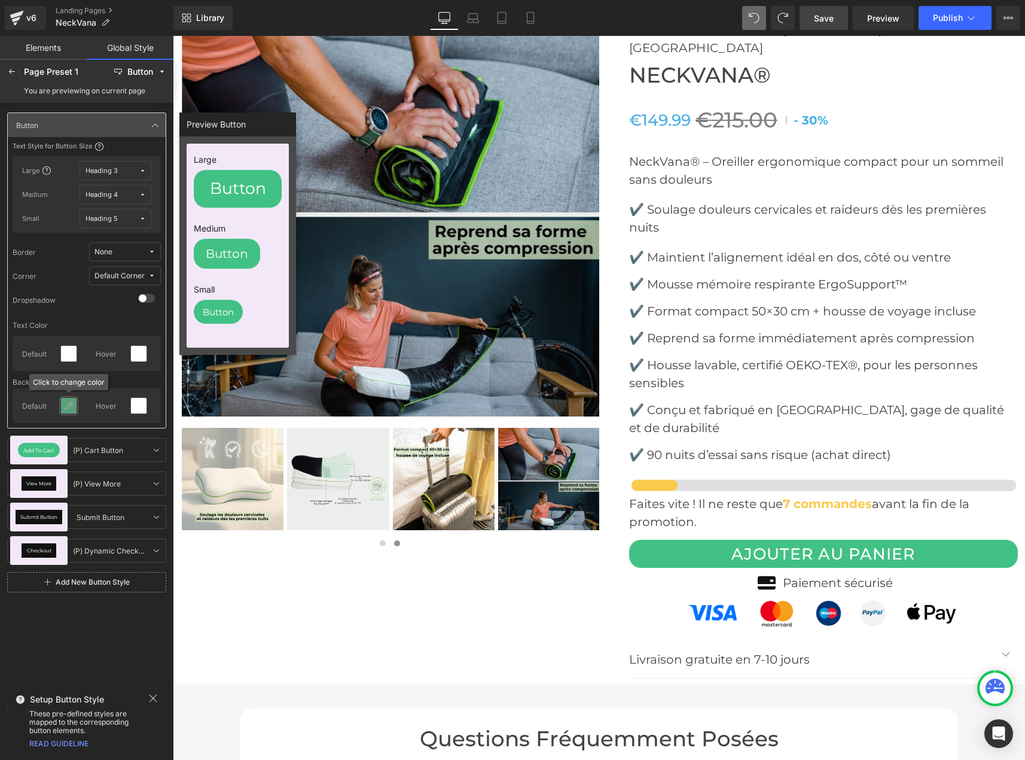
click at [69, 405] on icon at bounding box center [69, 406] width 10 height 10
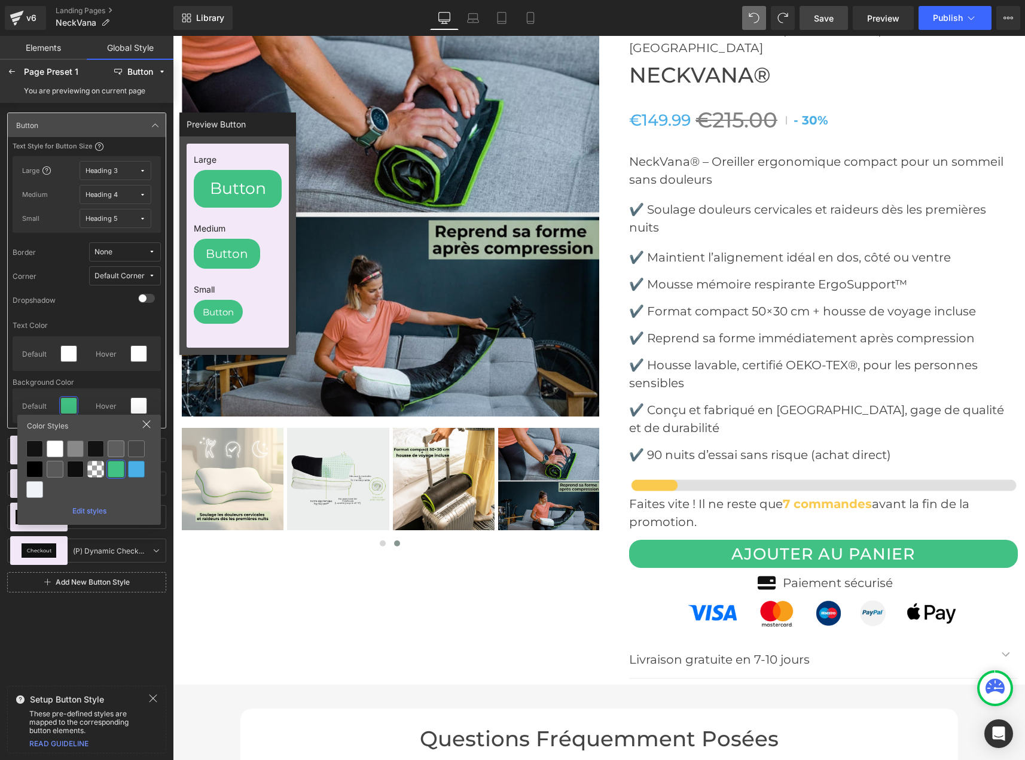
click at [82, 507] on div "Edit styles" at bounding box center [89, 508] width 134 height 13
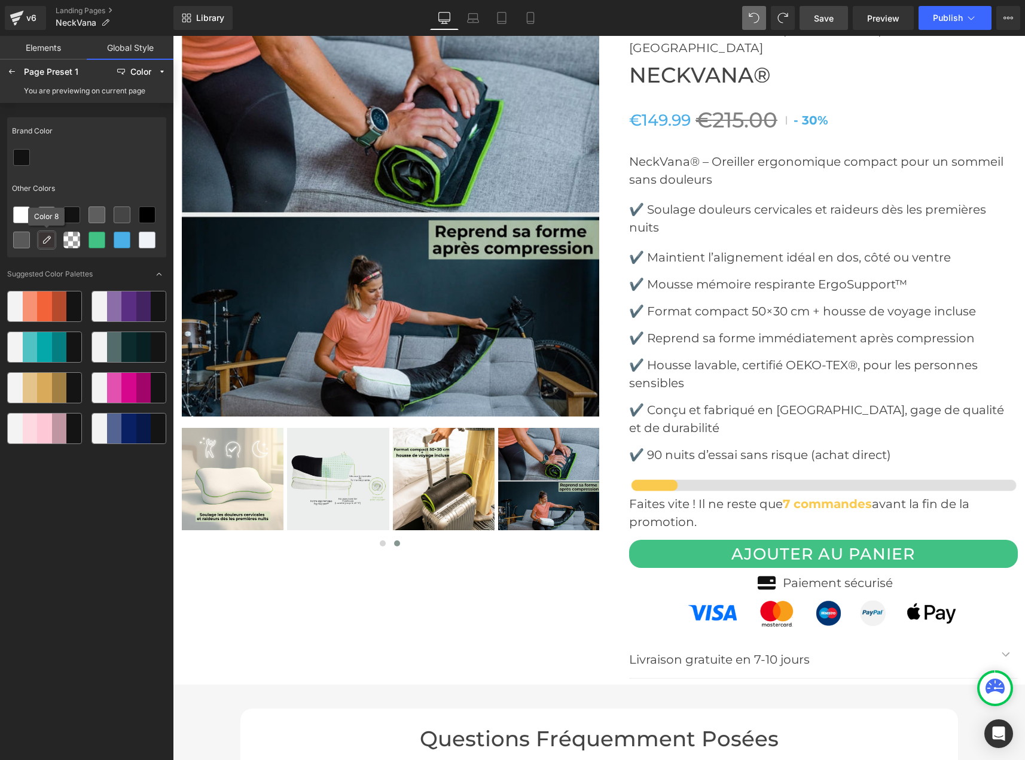
click at [46, 240] on icon at bounding box center [47, 240] width 10 height 10
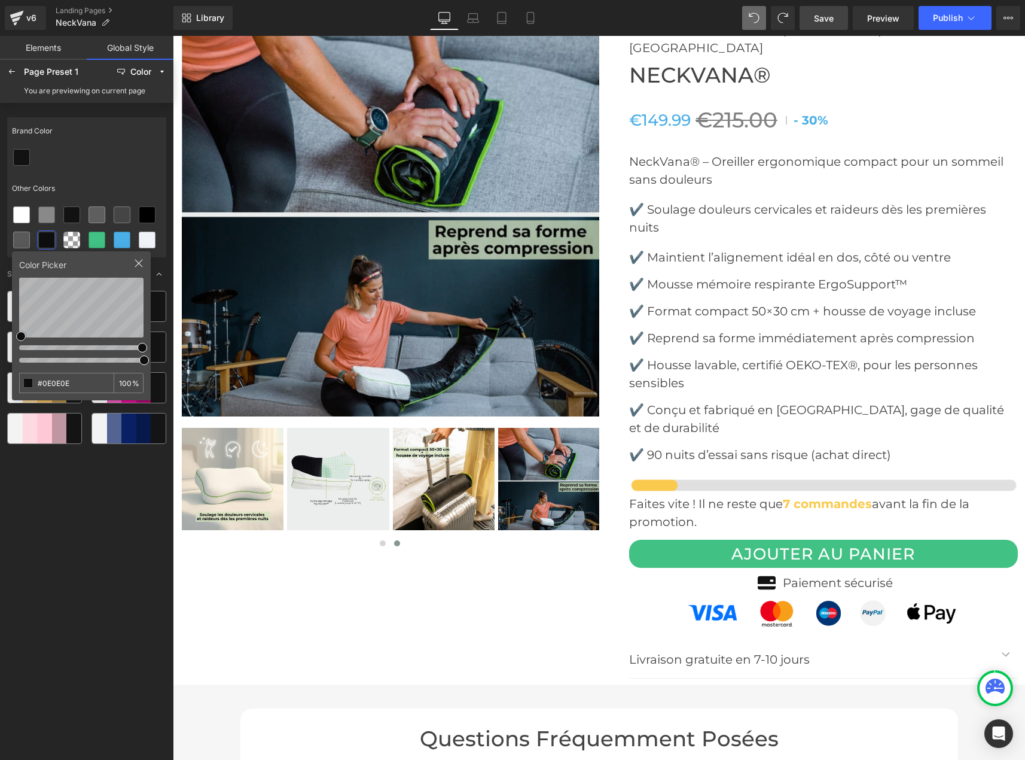
drag, startPoint x: 83, startPoint y: 386, endPoint x: -1, endPoint y: 375, distance: 84.4
click at [0, 375] on html "Row You are previewing how the Page Preset 1 will restyle your page. You can no…" at bounding box center [512, 380] width 1025 height 760
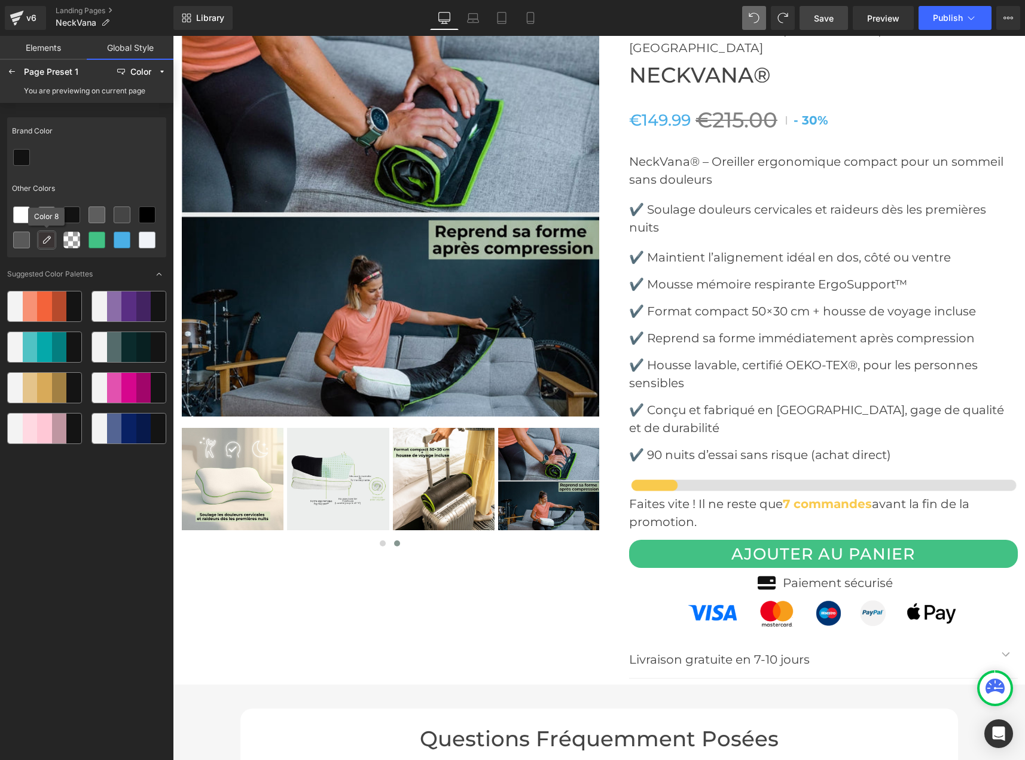
click at [51, 242] on div at bounding box center [47, 240] width 16 height 16
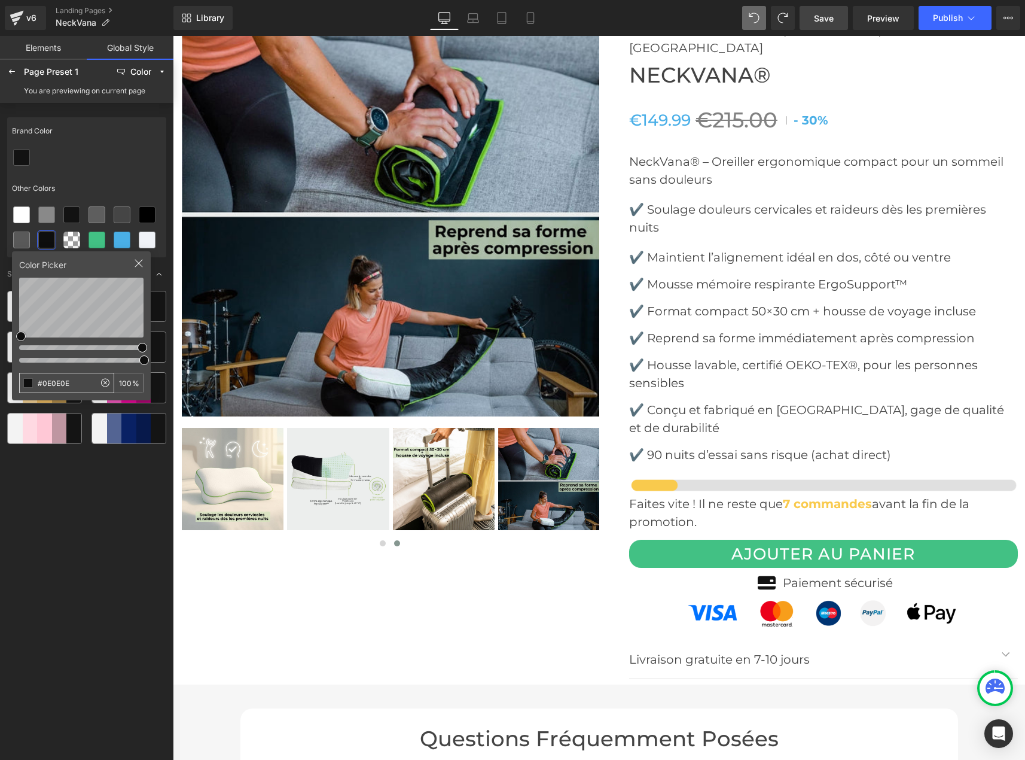
click at [108, 382] on icon at bounding box center [105, 382] width 14 height 14
click at [66, 382] on input "#FFFFFF" at bounding box center [57, 382] width 75 height 19
type input "#E5EFDC"
click at [134, 263] on icon at bounding box center [139, 263] width 10 height 10
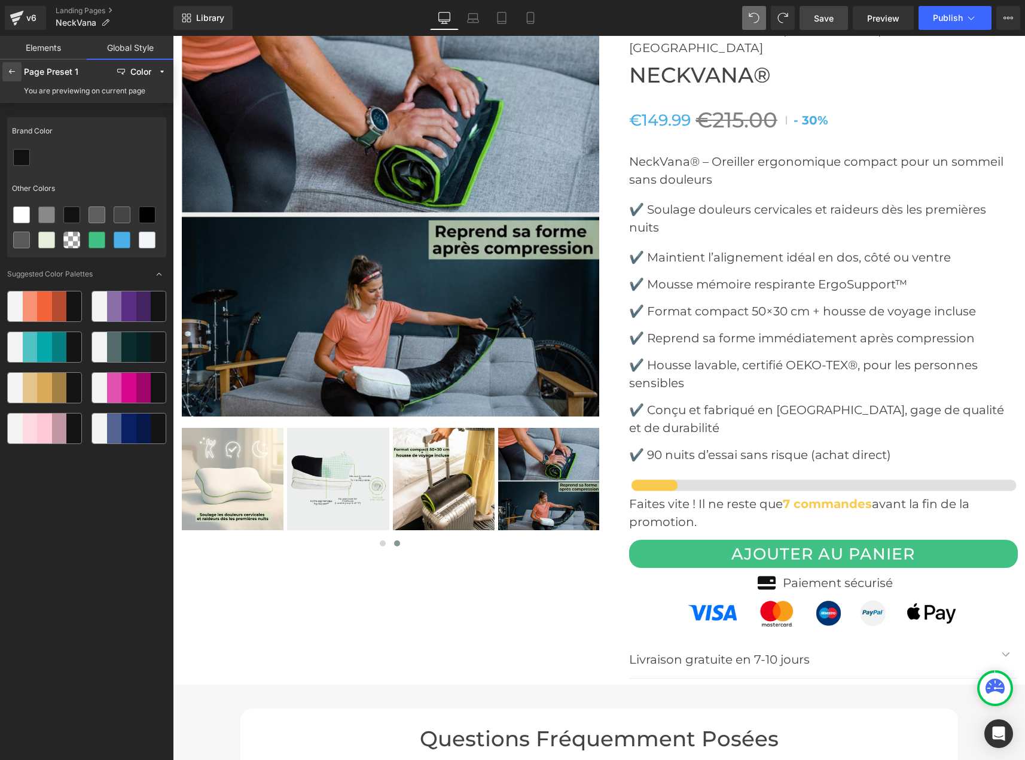
click at [14, 74] on icon at bounding box center [12, 72] width 10 height 10
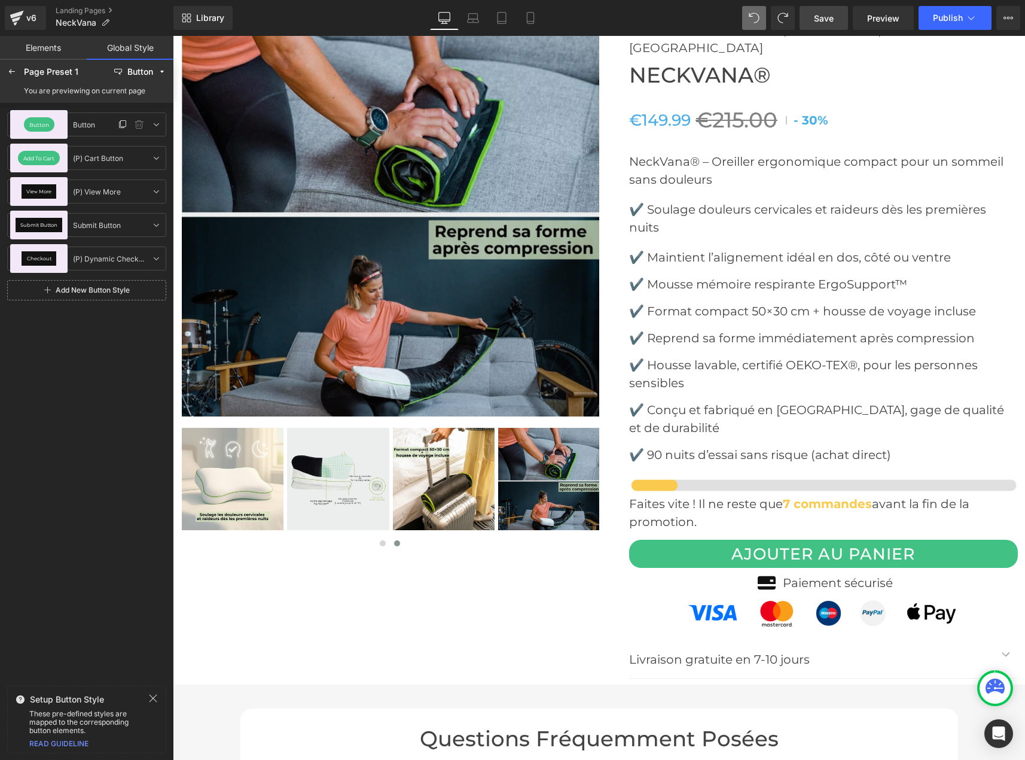
click at [36, 124] on span "Button" at bounding box center [39, 124] width 20 height 5
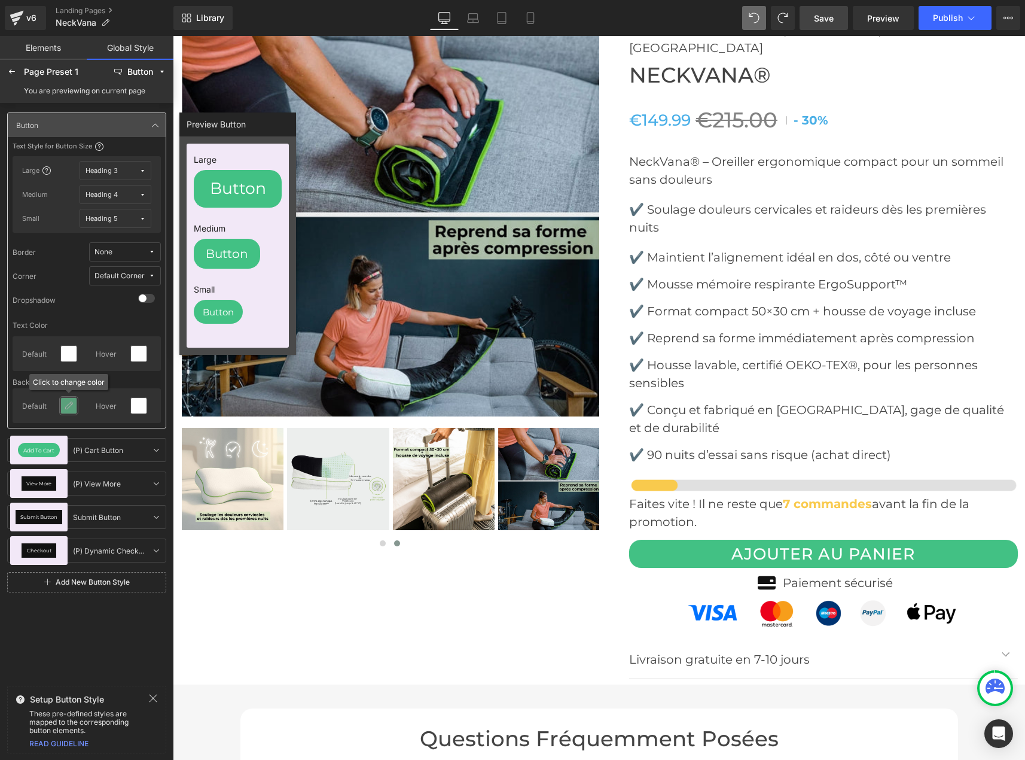
click at [70, 406] on icon at bounding box center [69, 406] width 10 height 10
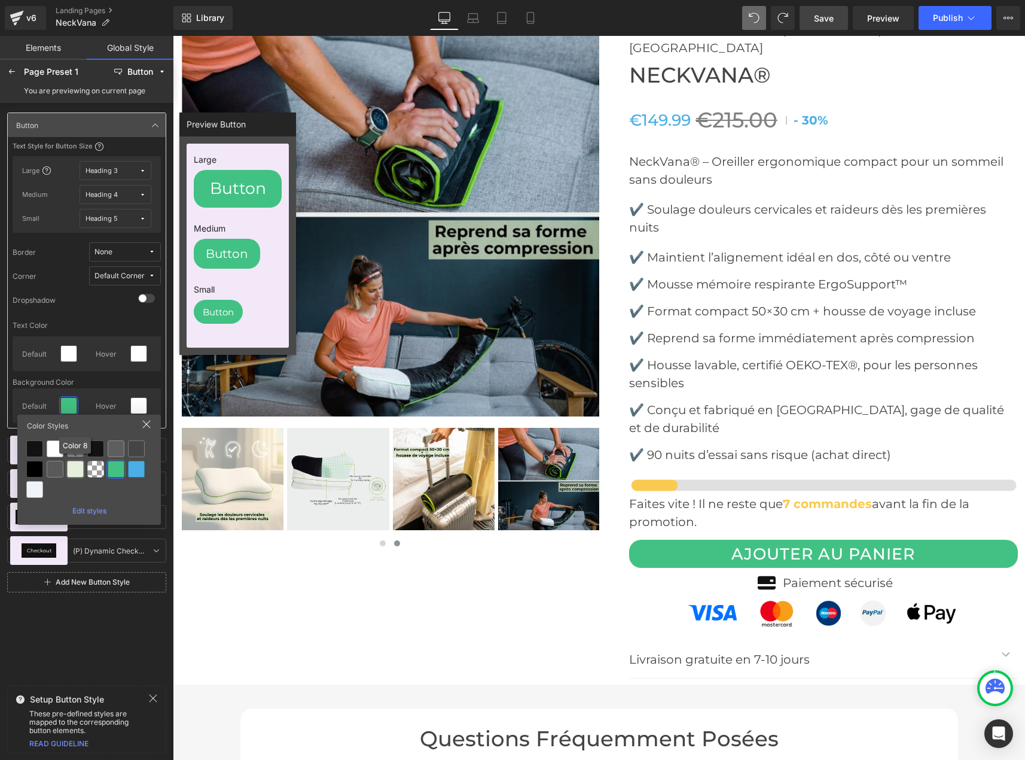
click at [74, 466] on div at bounding box center [75, 469] width 17 height 17
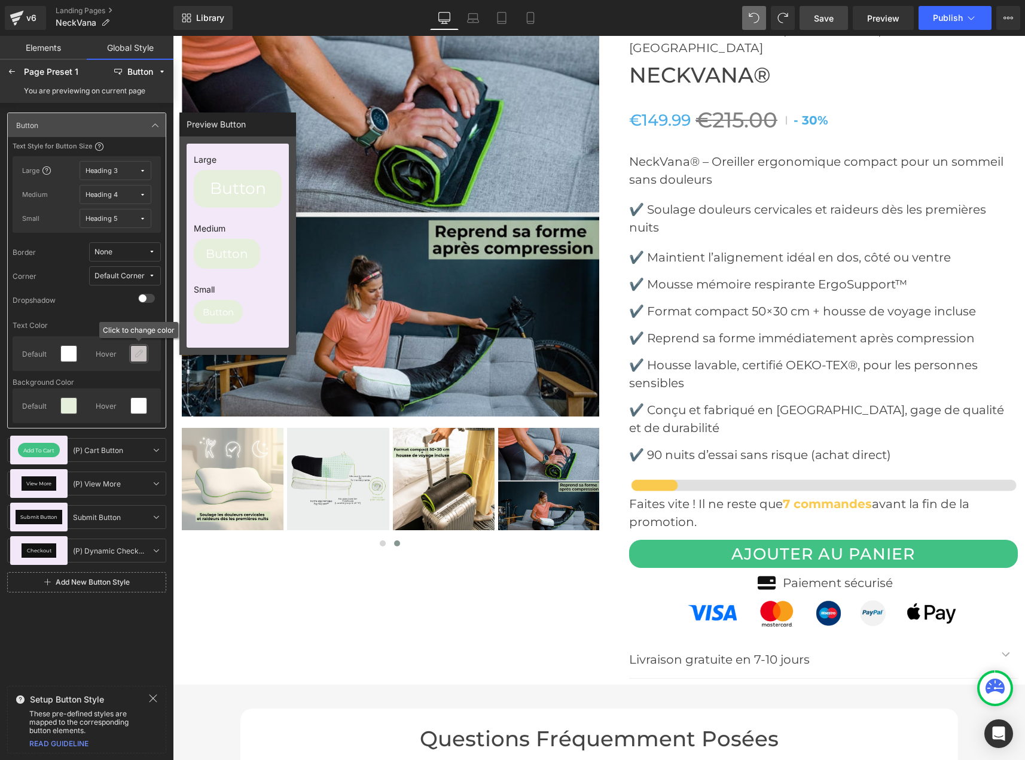
click at [139, 355] on icon at bounding box center [139, 354] width 10 height 10
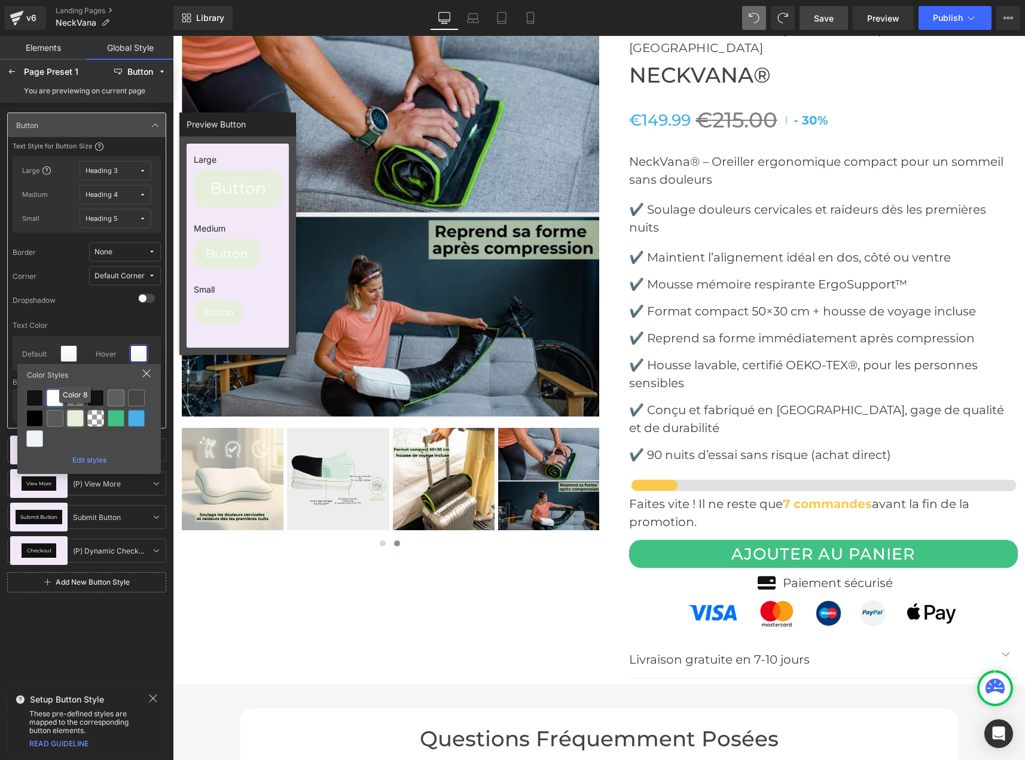
click at [72, 417] on div at bounding box center [75, 418] width 17 height 17
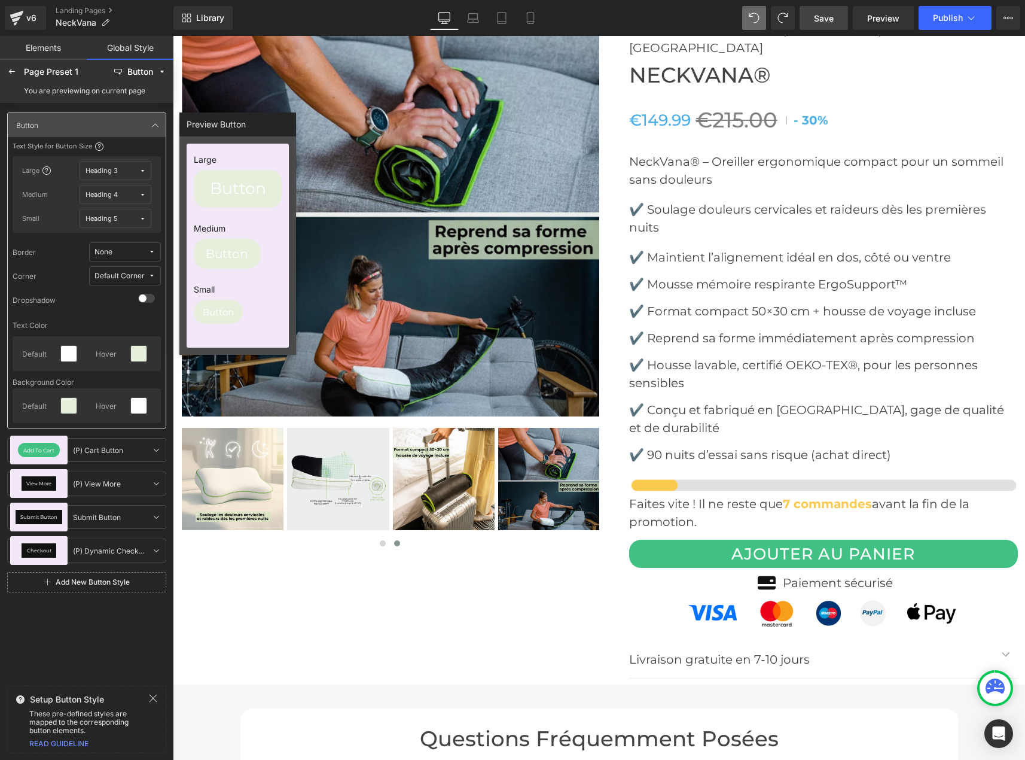
click at [154, 695] on icon at bounding box center [153, 698] width 10 height 10
click at [820, 18] on span "Save" at bounding box center [824, 18] width 20 height 13
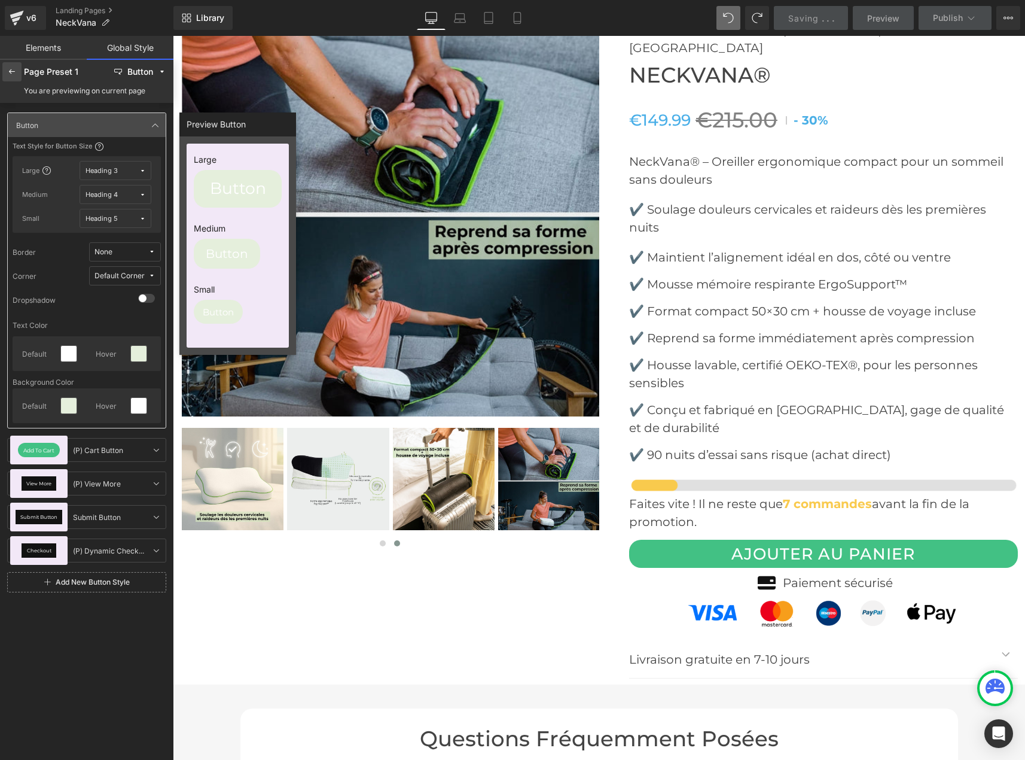
click at [6, 76] on div at bounding box center [11, 71] width 19 height 19
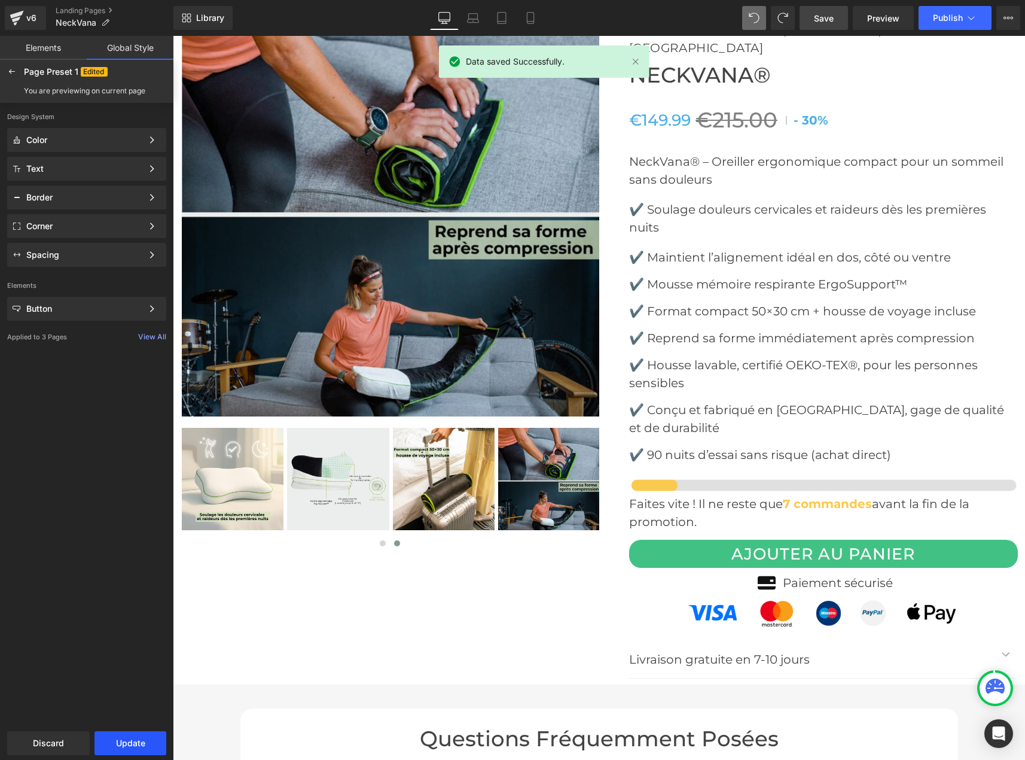
click at [127, 754] on button "Update" at bounding box center [130, 743] width 72 height 24
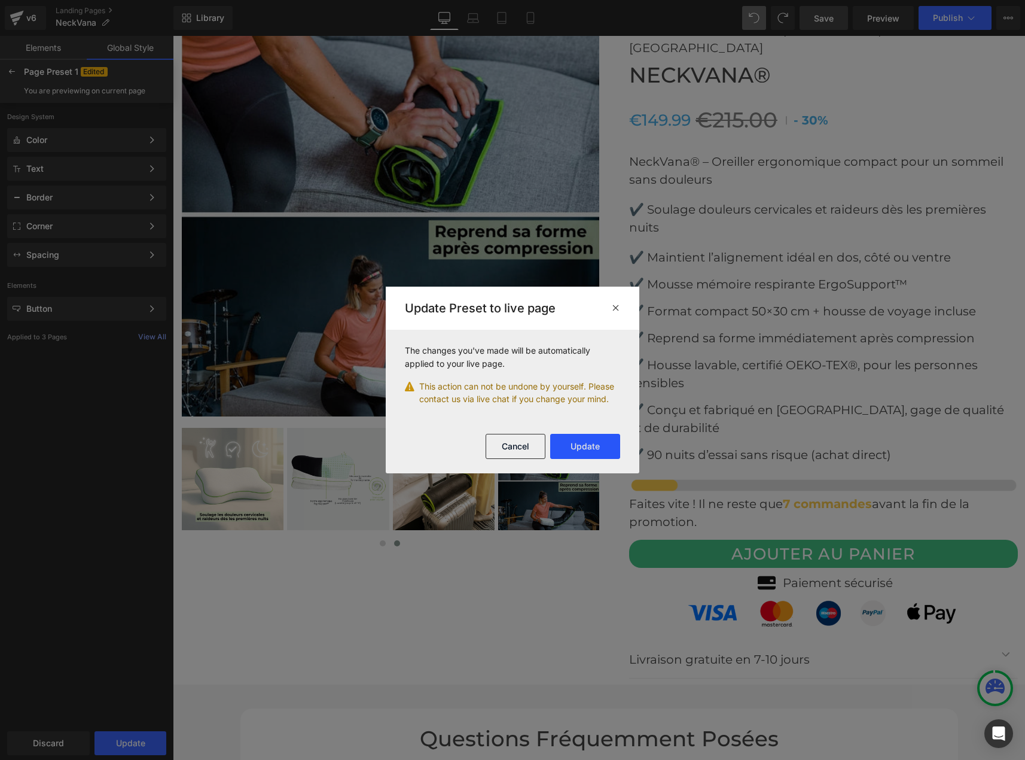
click at [582, 447] on button "Update" at bounding box center [585, 446] width 70 height 25
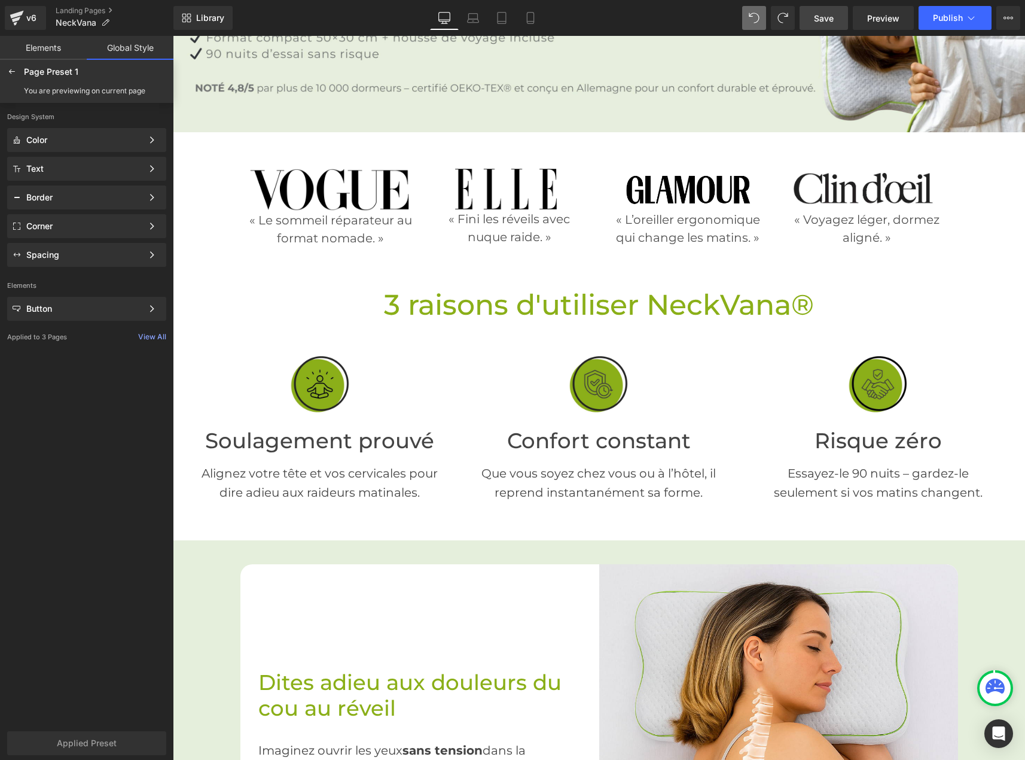
scroll to position [239, 0]
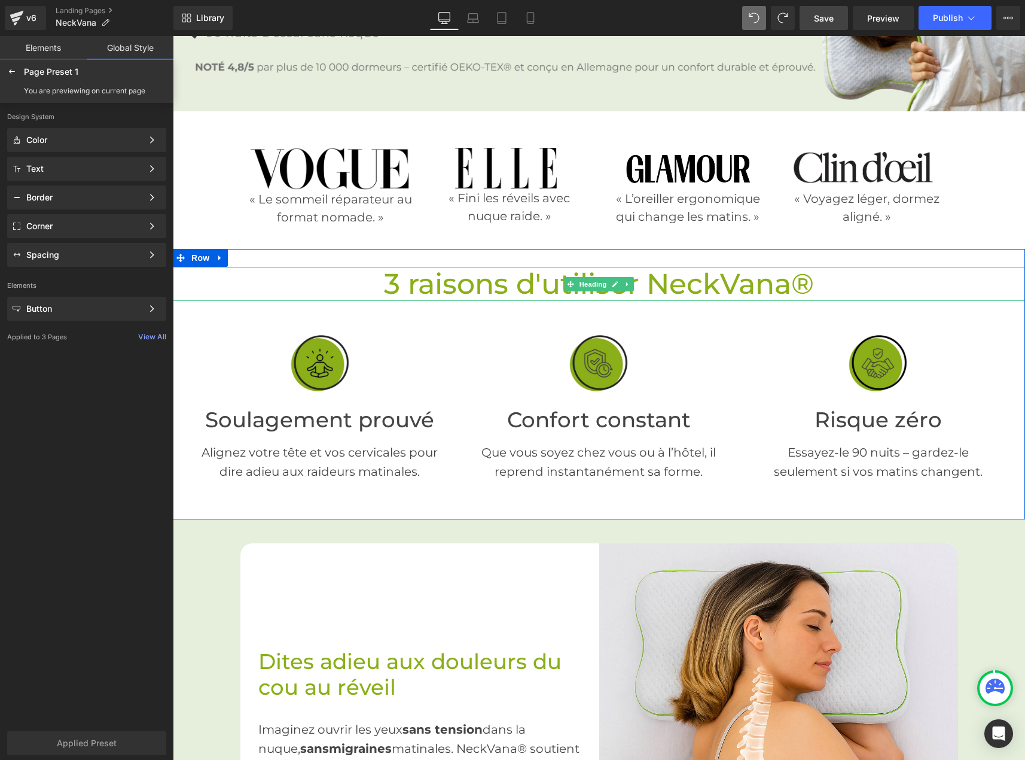
click at [403, 266] on span "3 raisons d'utiliser NeckVana®" at bounding box center [599, 283] width 430 height 35
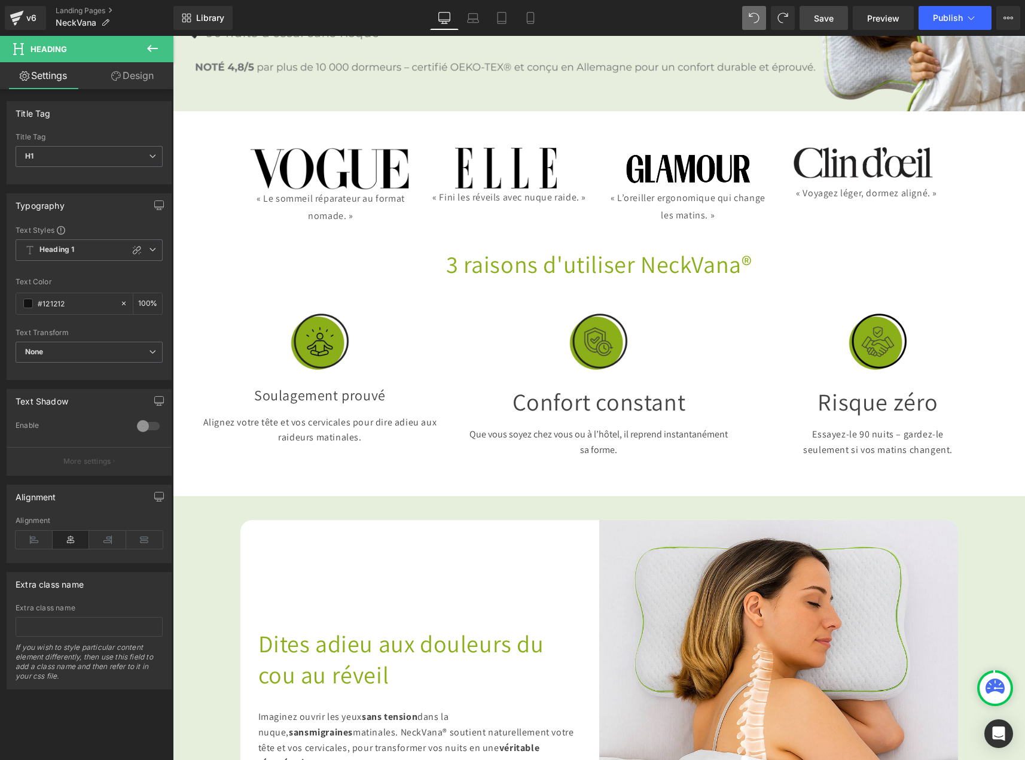
click at [446, 264] on span "3 raisons d'utiliser NeckVana®" at bounding box center [599, 263] width 306 height 31
click at [76, 253] on span "Heading 1" at bounding box center [89, 250] width 147 height 22
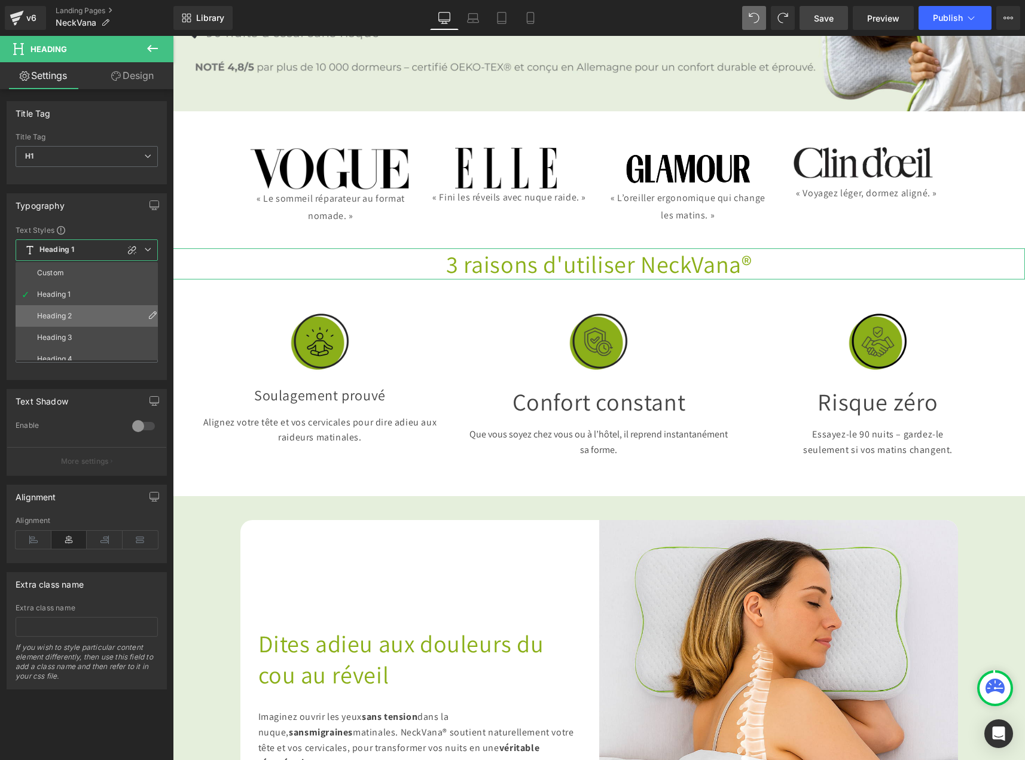
click at [72, 309] on li "Heading 2" at bounding box center [90, 316] width 148 height 22
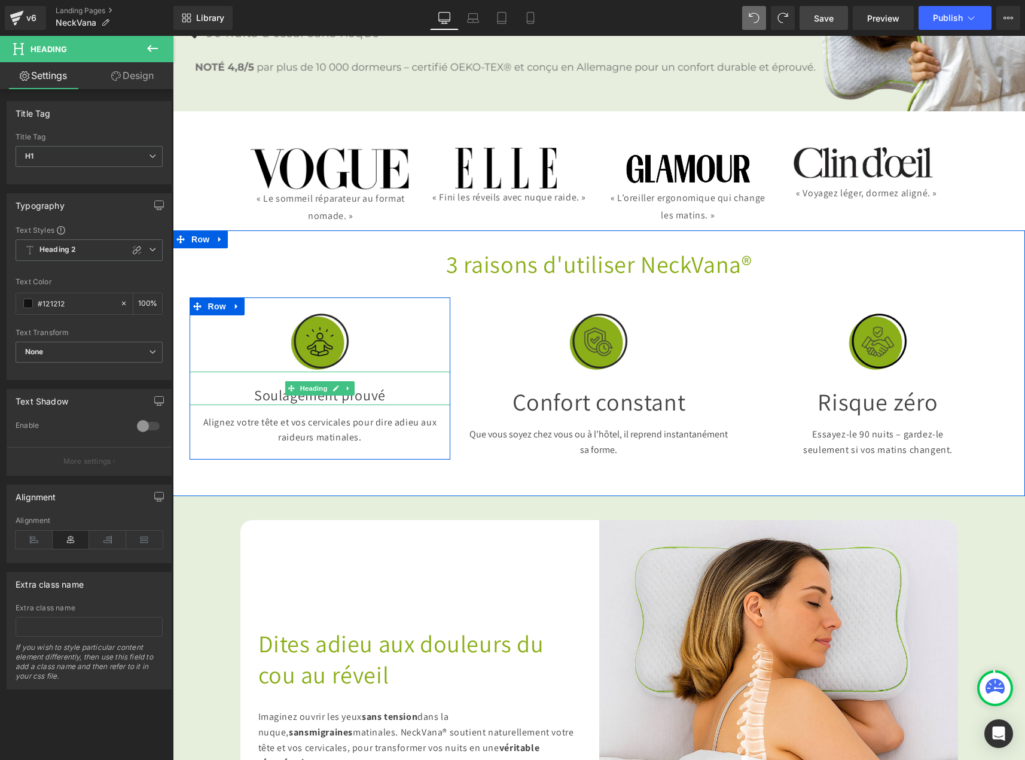
click at [263, 397] on font "Soulagement prouvé" at bounding box center [320, 394] width 132 height 19
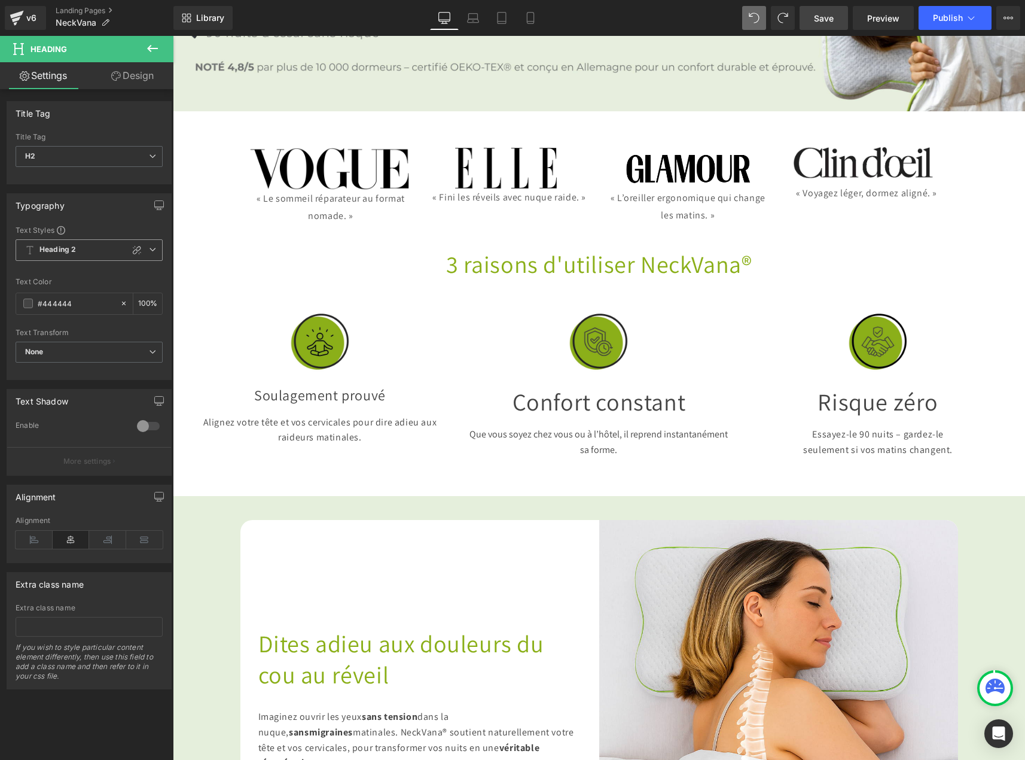
click at [66, 249] on b "Heading 2" at bounding box center [57, 250] width 36 height 10
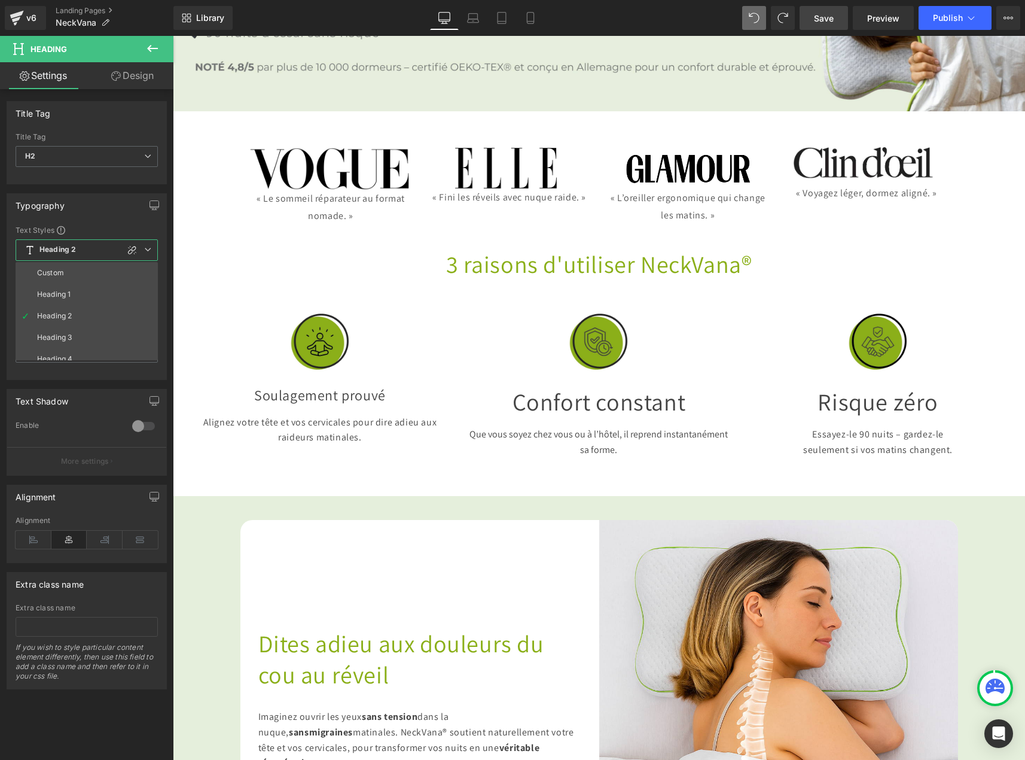
click at [66, 249] on b "Heading 2" at bounding box center [57, 250] width 36 height 10
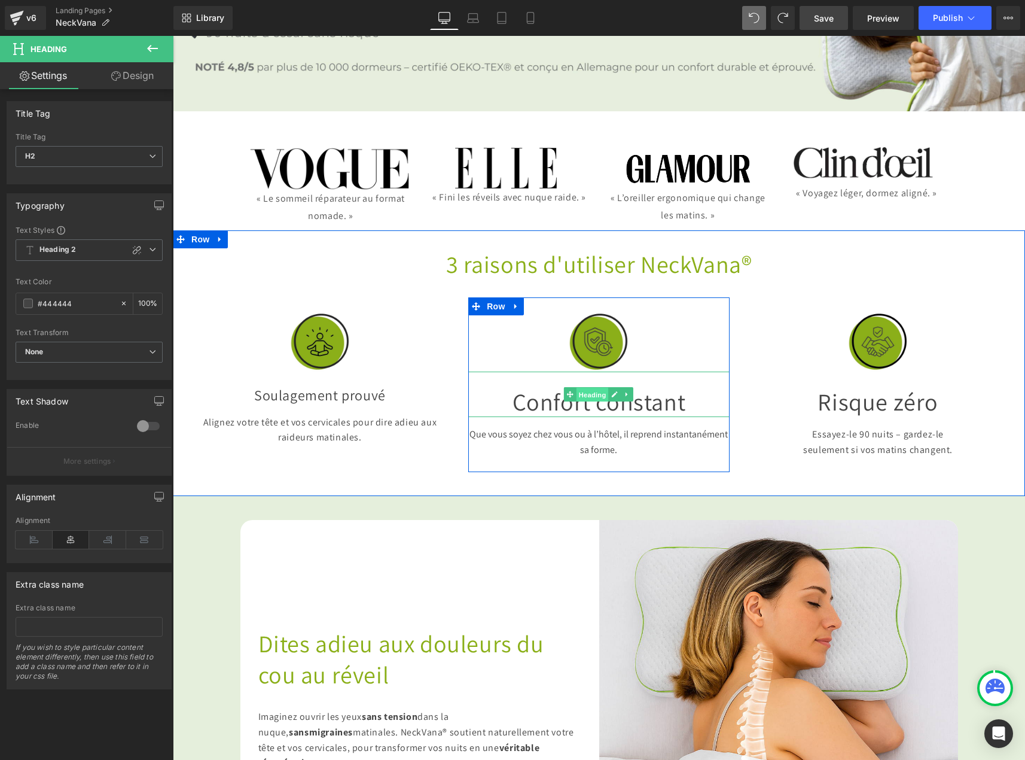
click at [588, 389] on span "Heading" at bounding box center [593, 395] width 32 height 14
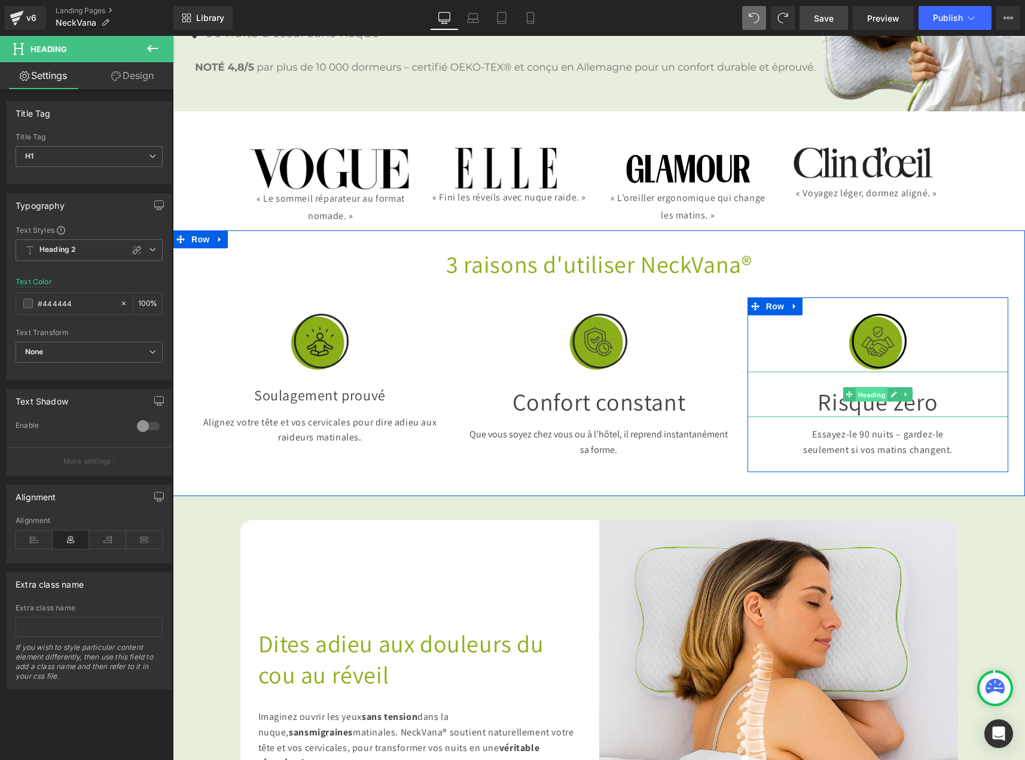
click at [866, 388] on span "Heading" at bounding box center [872, 395] width 32 height 14
click at [270, 427] on p "Alignez votre tête et vos cervicales pour dire adieu aux raideurs matinales." at bounding box center [320, 429] width 261 height 31
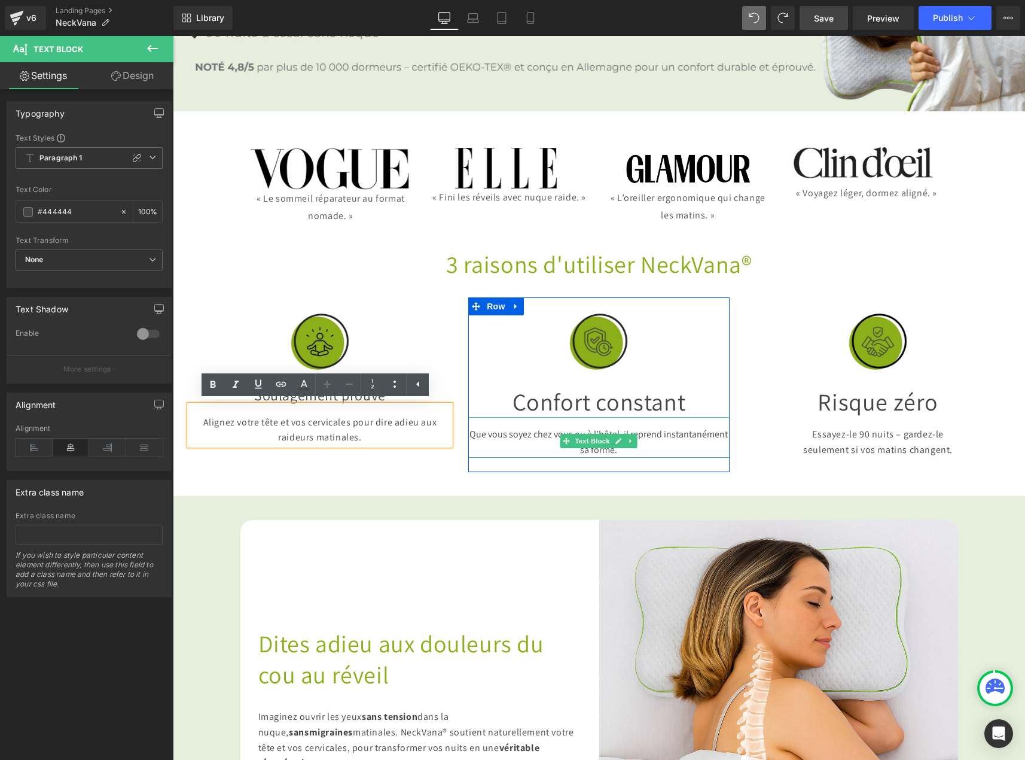
drag, startPoint x: 703, startPoint y: 424, endPoint x: 794, endPoint y: 453, distance: 95.9
click at [703, 428] on span "Que vous soyez chez vous ou à l’hôtel, il reprend instantanément sa forme." at bounding box center [598, 442] width 258 height 28
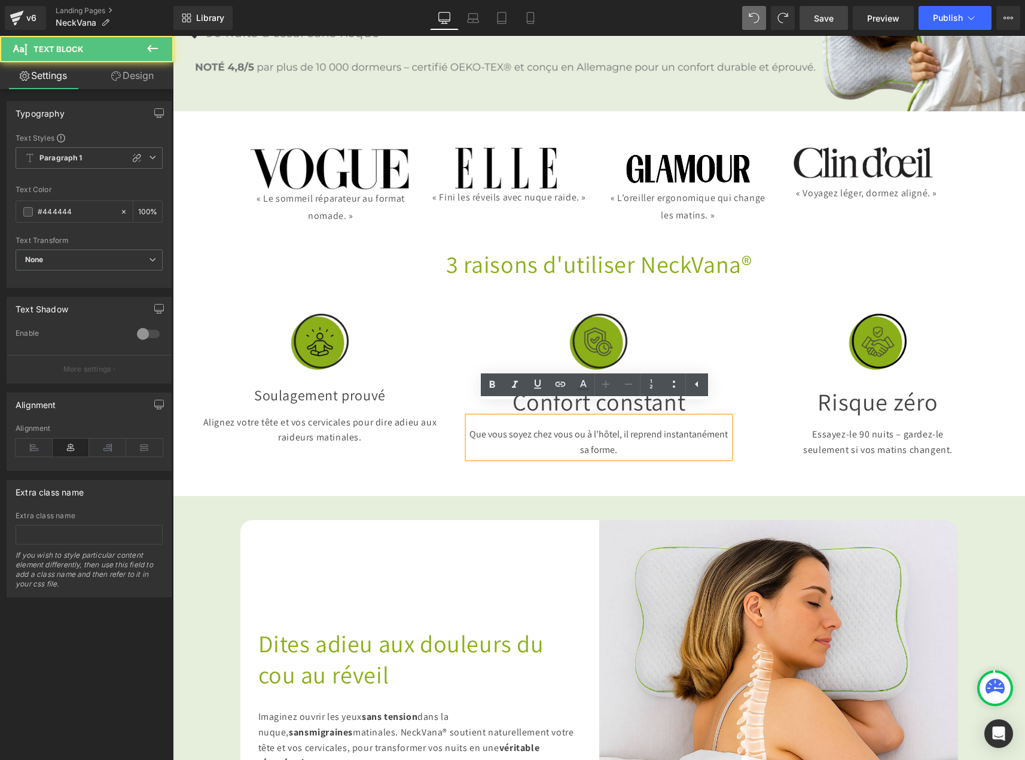
click at [707, 428] on span "Que vous soyez chez vous ou à l’hôtel, il reprend instantanément sa forme." at bounding box center [598, 442] width 258 height 28
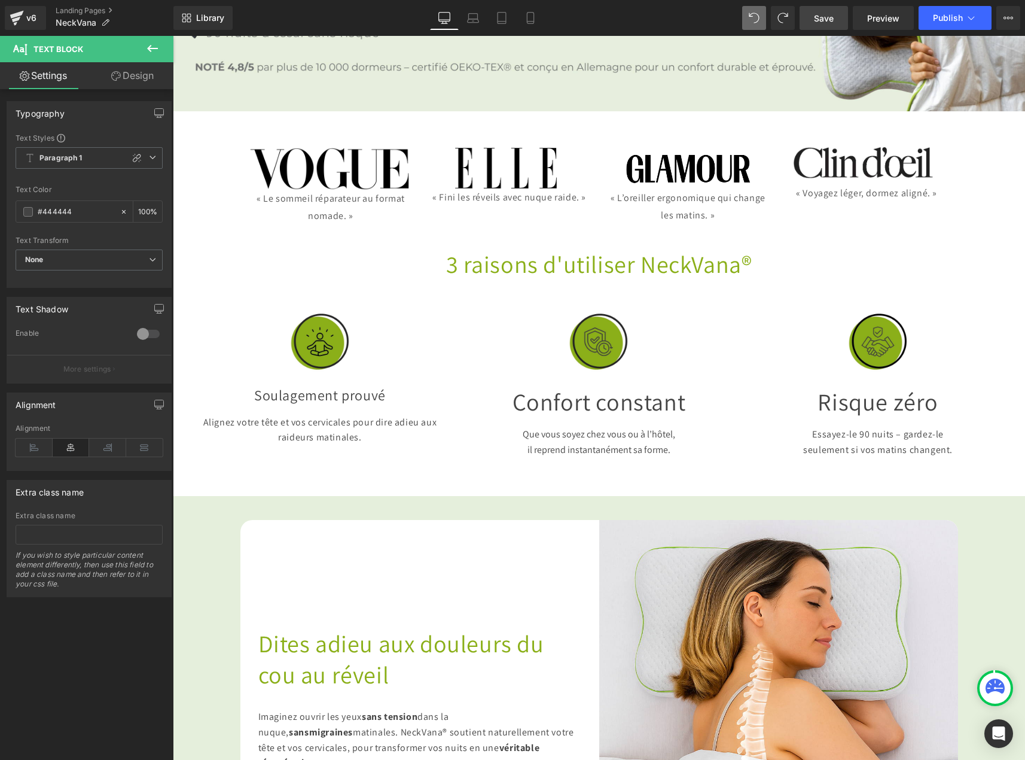
click at [833, 20] on span "Save" at bounding box center [824, 18] width 20 height 13
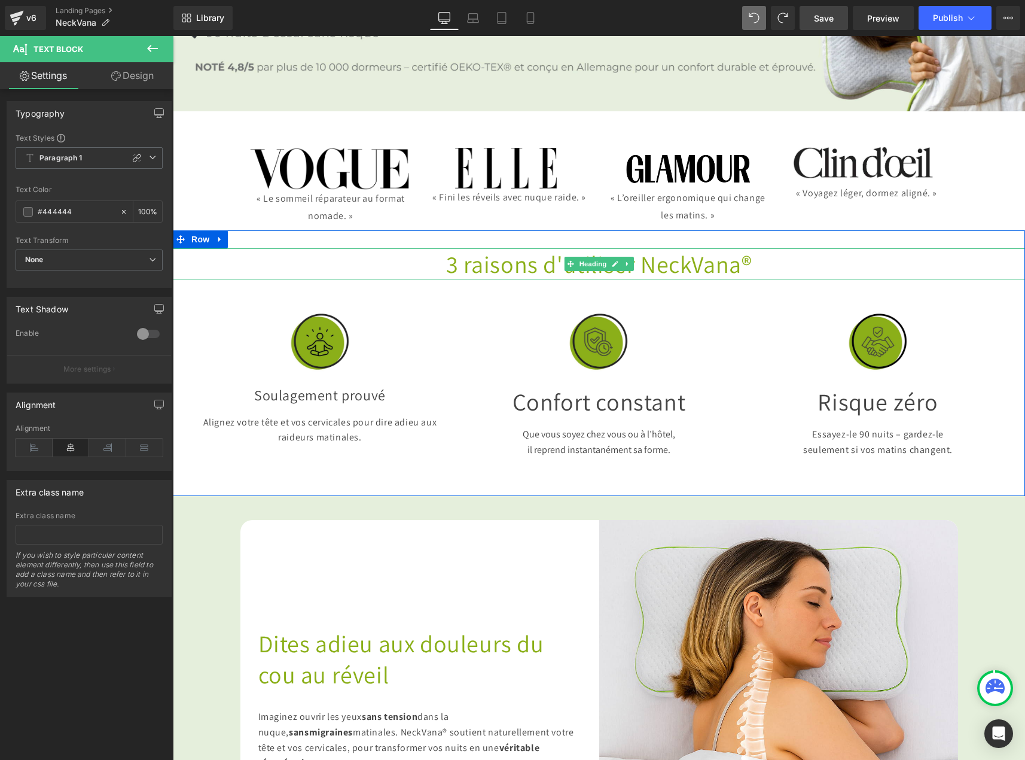
drag, startPoint x: 539, startPoint y: 257, endPoint x: 545, endPoint y: 264, distance: 9.3
click at [539, 257] on span "3 raisons d'utiliser NeckVana®" at bounding box center [599, 263] width 306 height 31
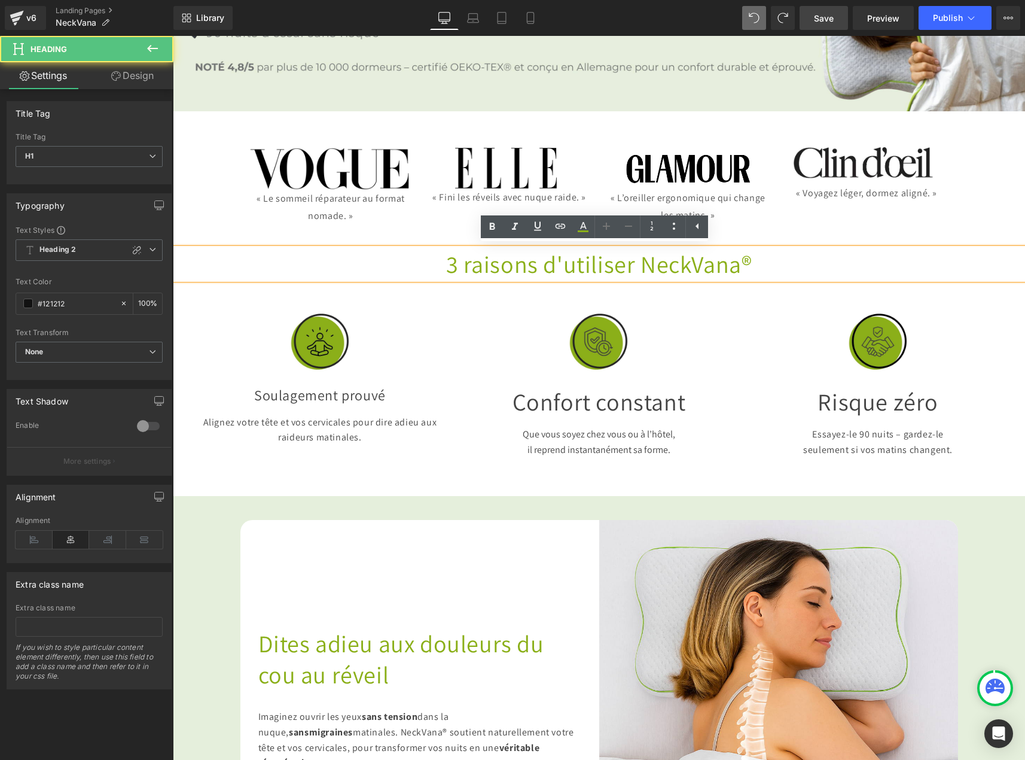
click at [545, 261] on span "3 raisons d'utiliser NeckVana®" at bounding box center [599, 263] width 306 height 31
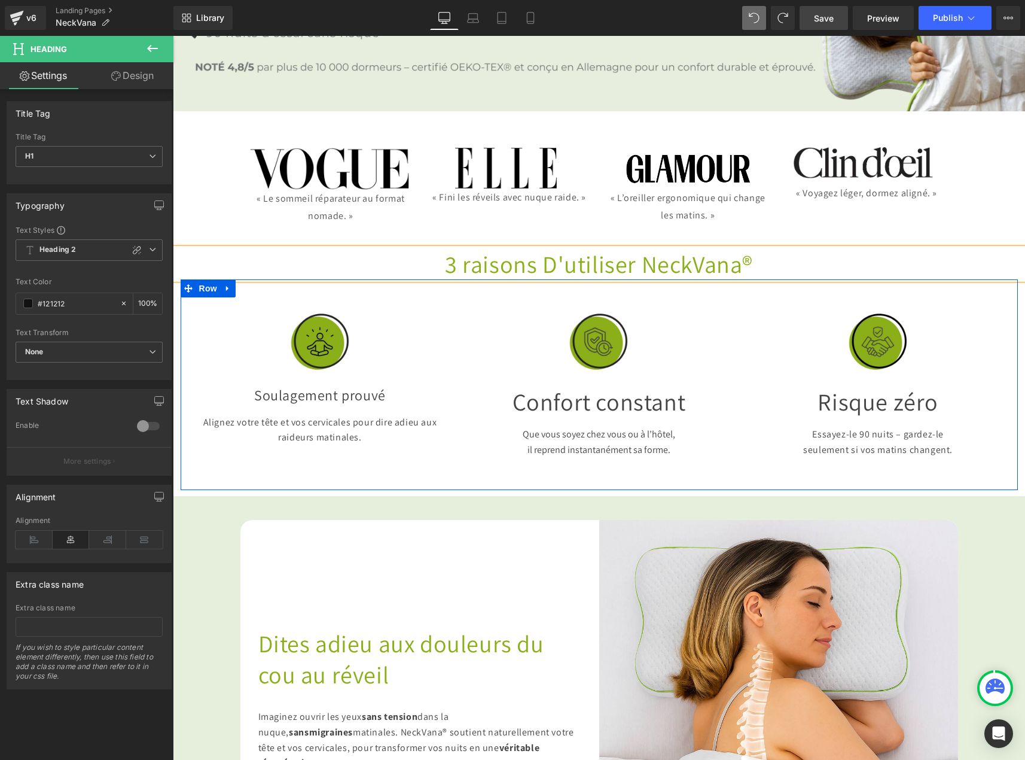
click at [173, 36] on div at bounding box center [173, 36] width 0 height 0
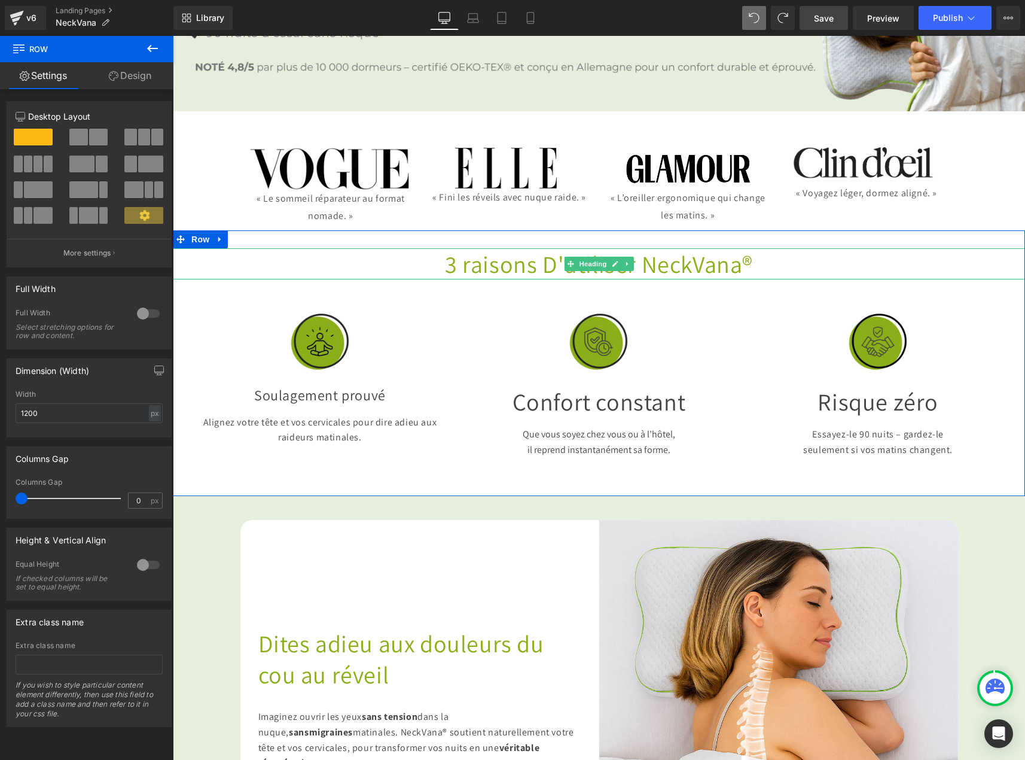
click at [532, 258] on span "3 raisons D'utiliser NeckVana®" at bounding box center [599, 263] width 308 height 31
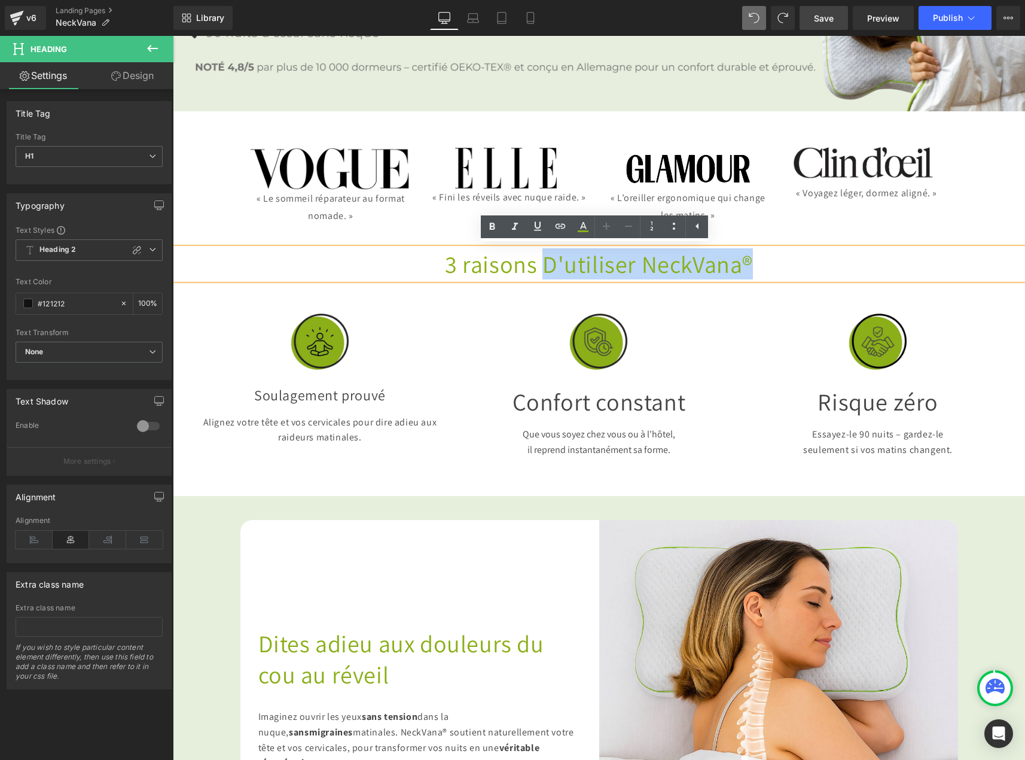
drag, startPoint x: 532, startPoint y: 258, endPoint x: 767, endPoint y: 255, distance: 235.1
click at [767, 255] on h1 "3 raisons D'utiliser NeckVana®" at bounding box center [599, 263] width 852 height 31
click at [583, 225] on icon at bounding box center [583, 226] width 14 height 14
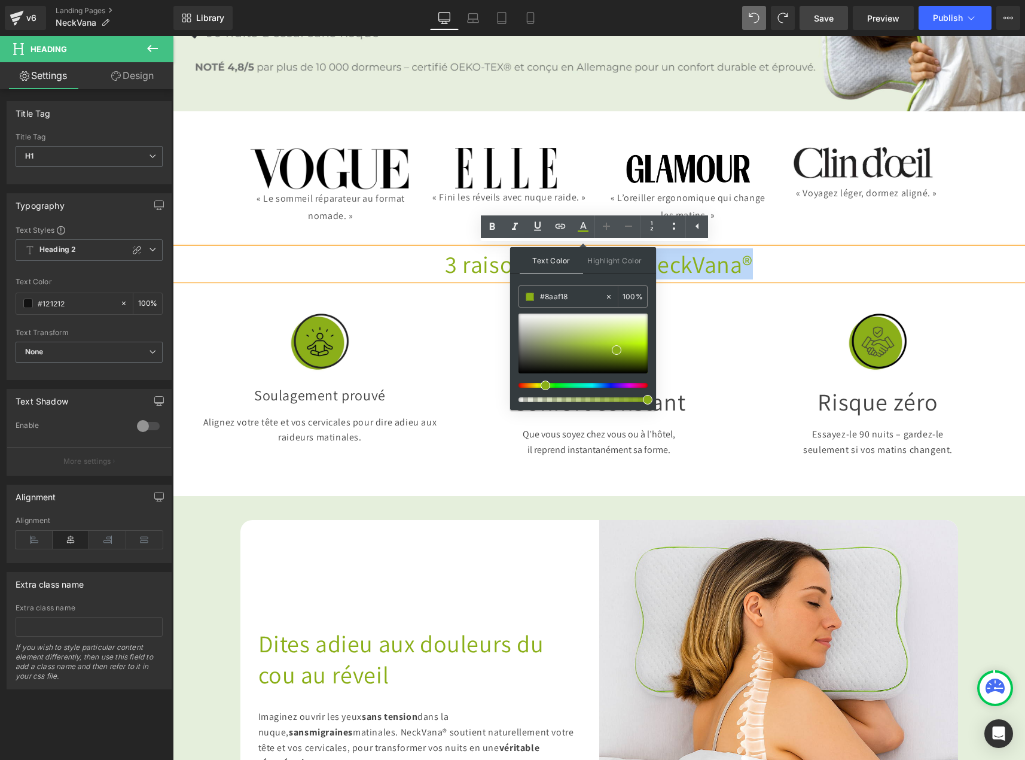
click at [795, 388] on h1 "Risque zéro" at bounding box center [878, 401] width 261 height 31
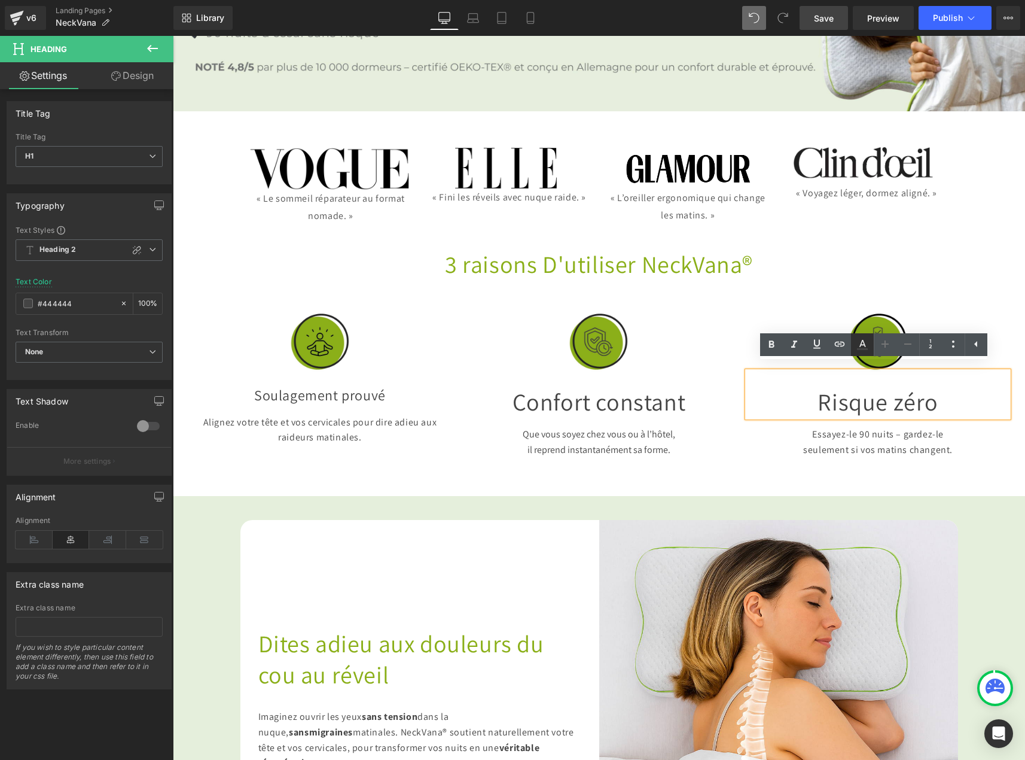
click at [862, 344] on icon at bounding box center [862, 343] width 7 height 7
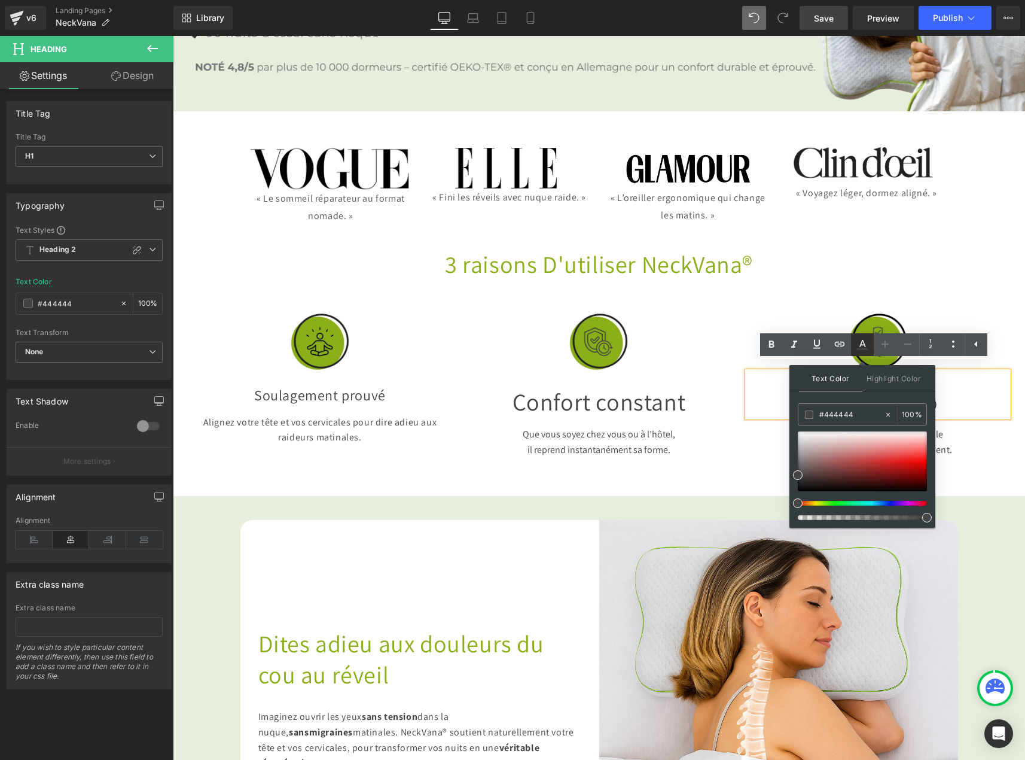
type input "#444444"
type input "100"
click at [834, 413] on input "#444444" at bounding box center [851, 414] width 65 height 13
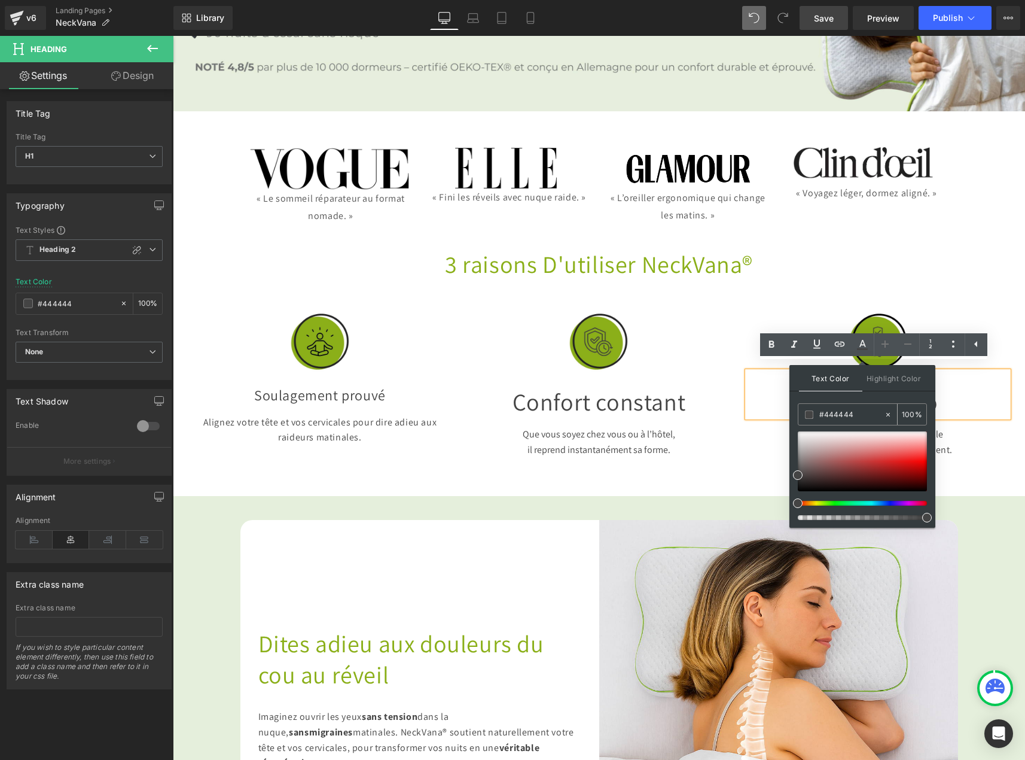
click at [834, 413] on input "#444444" at bounding box center [851, 414] width 65 height 13
click at [671, 244] on div "3 raisons D'utiliser NeckVana® Heading Image Soulagement prouvé Heading Alignez…" at bounding box center [599, 362] width 852 height 265
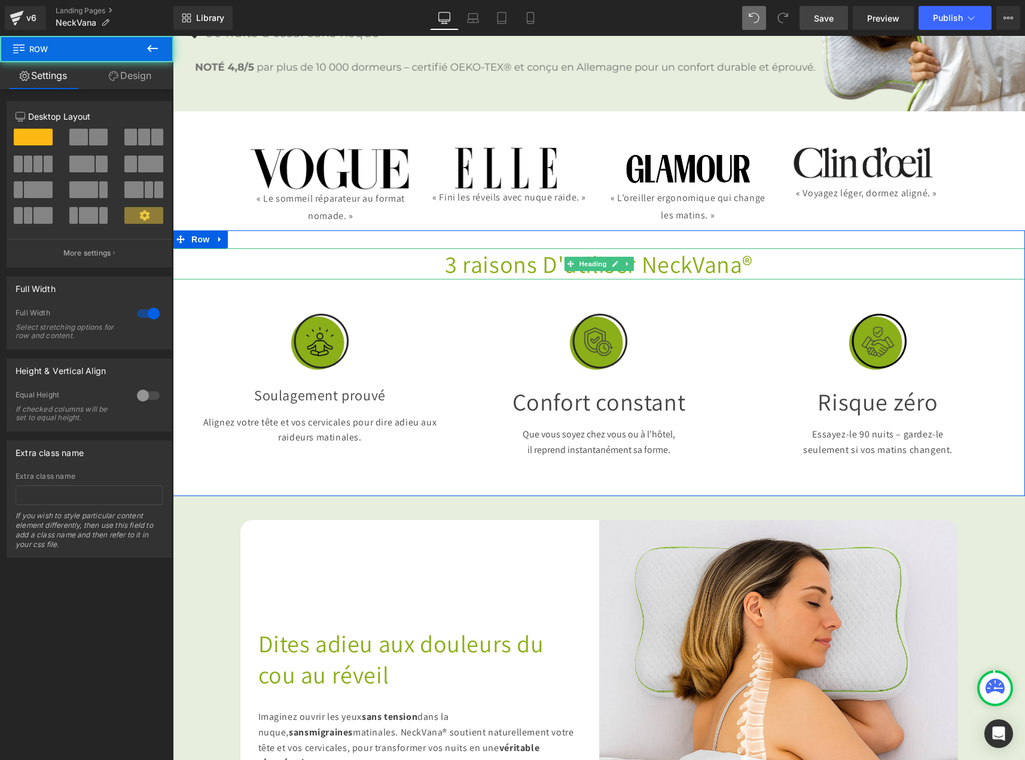
click at [536, 262] on span "3 raisons D'utiliser NeckVana®" at bounding box center [599, 263] width 308 height 31
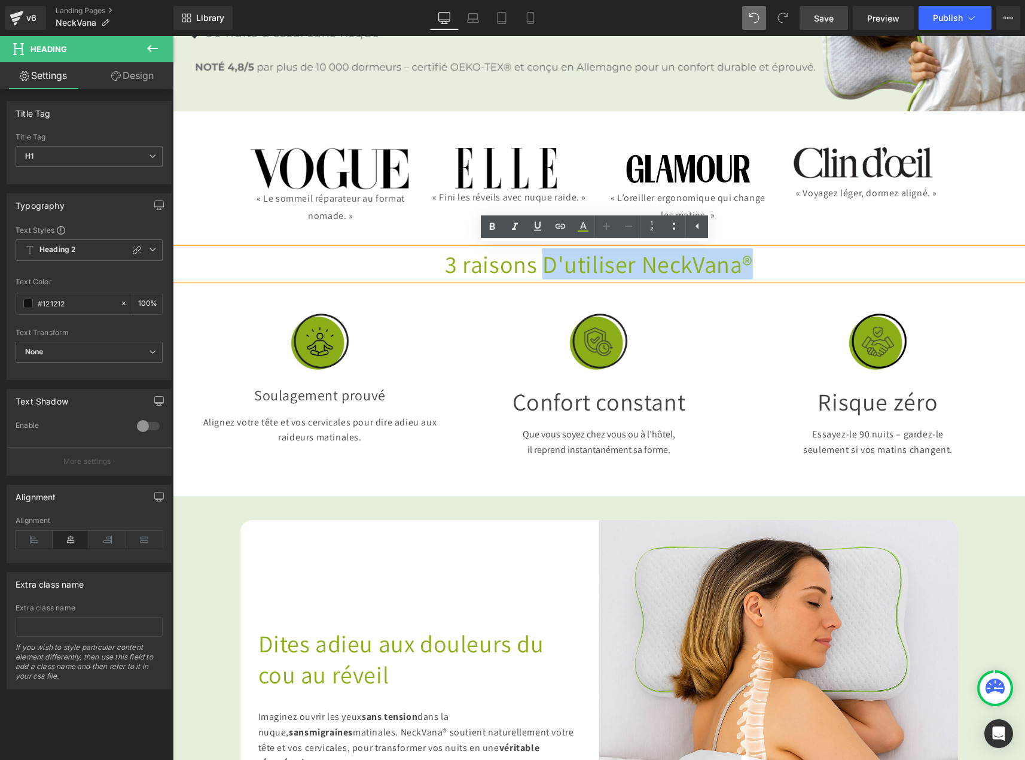
drag, startPoint x: 534, startPoint y: 261, endPoint x: 772, endPoint y: 264, distance: 238.0
click at [772, 264] on h1 "3 raisons D'utiliser NeckVana®" at bounding box center [599, 263] width 852 height 31
click at [583, 225] on icon at bounding box center [583, 225] width 7 height 7
type input "#8aaf18"
type input "100"
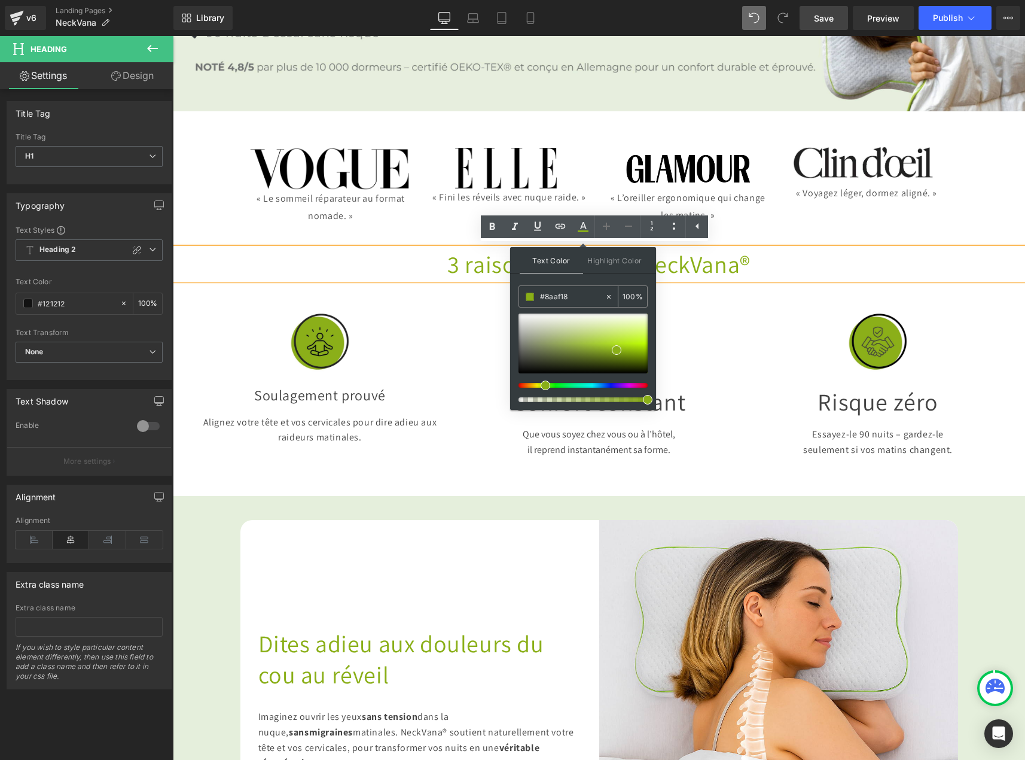
click at [609, 293] on icon at bounding box center [609, 296] width 8 height 8
type input "none"
type input "0"
click at [572, 294] on input "none" at bounding box center [572, 296] width 65 height 13
paste input "#444444"
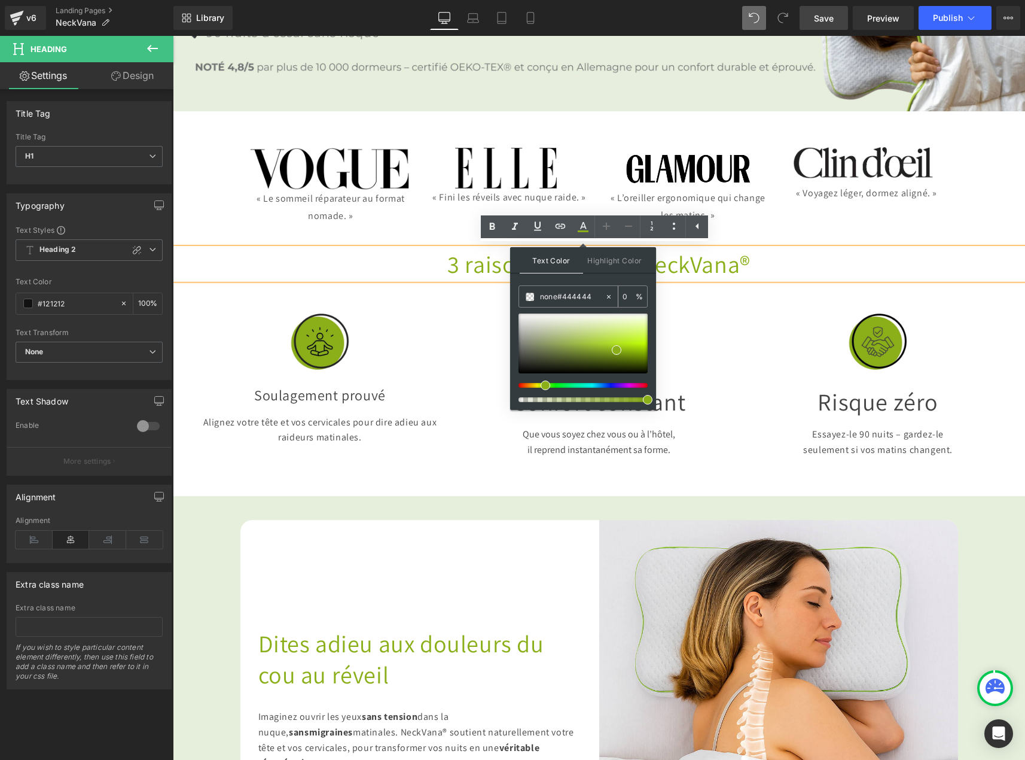
click at [556, 295] on input "none#444444" at bounding box center [572, 296] width 65 height 13
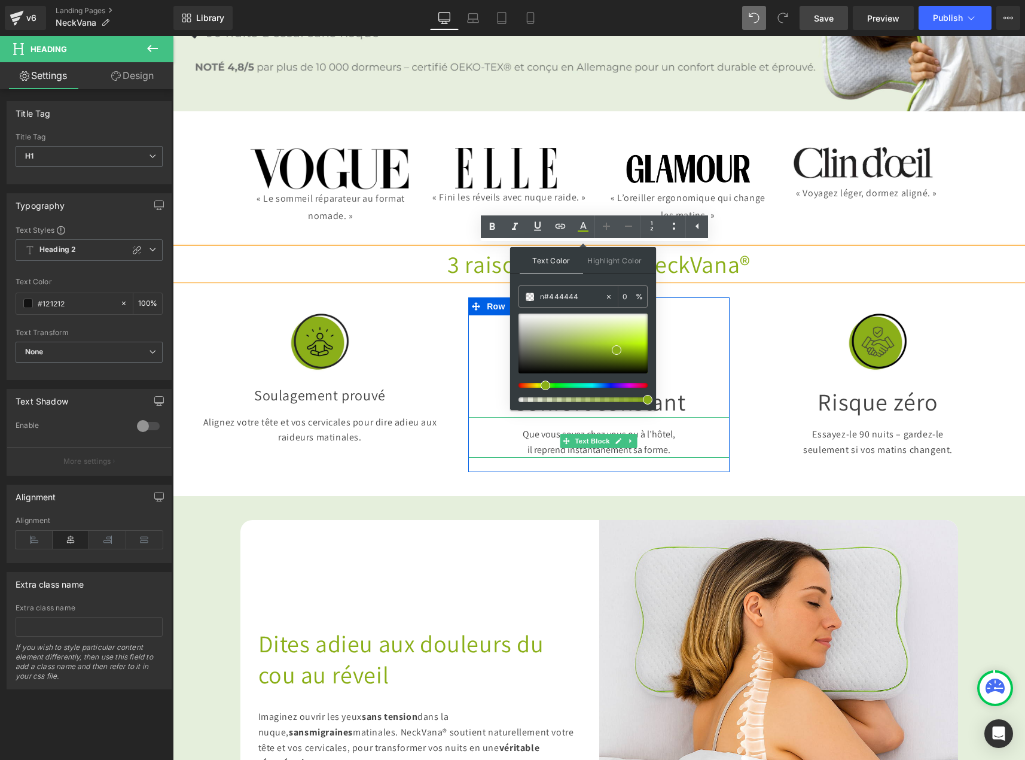
type input "#444444"
type input "100"
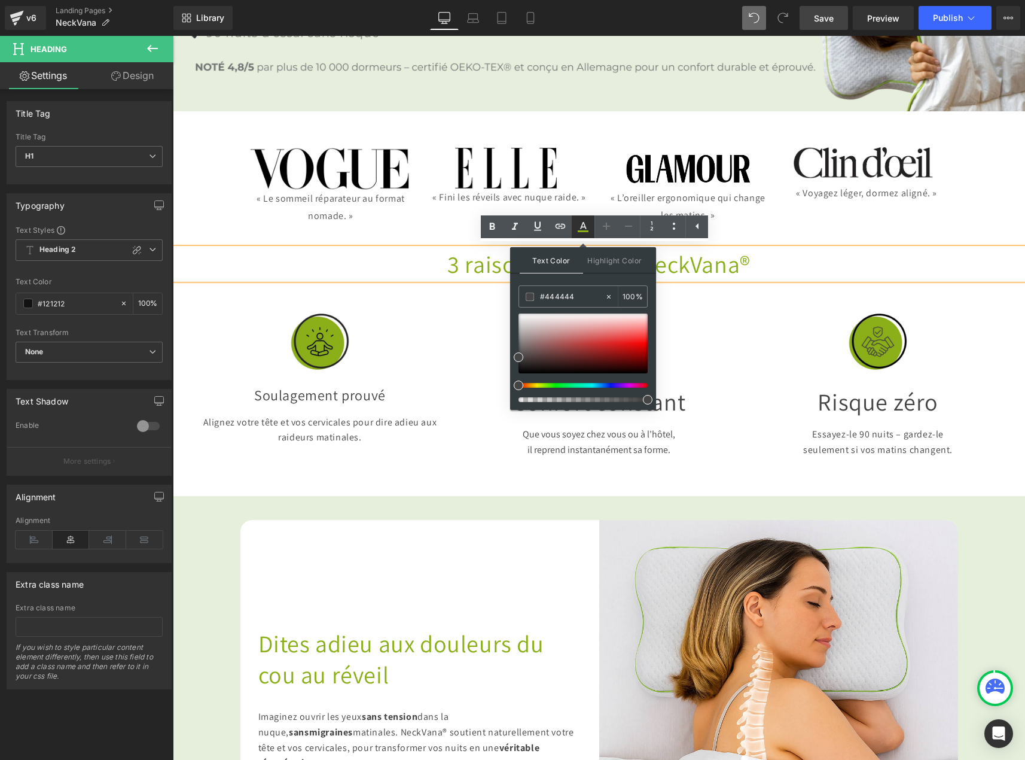
type input "#444444"
click at [583, 222] on icon at bounding box center [583, 226] width 14 height 14
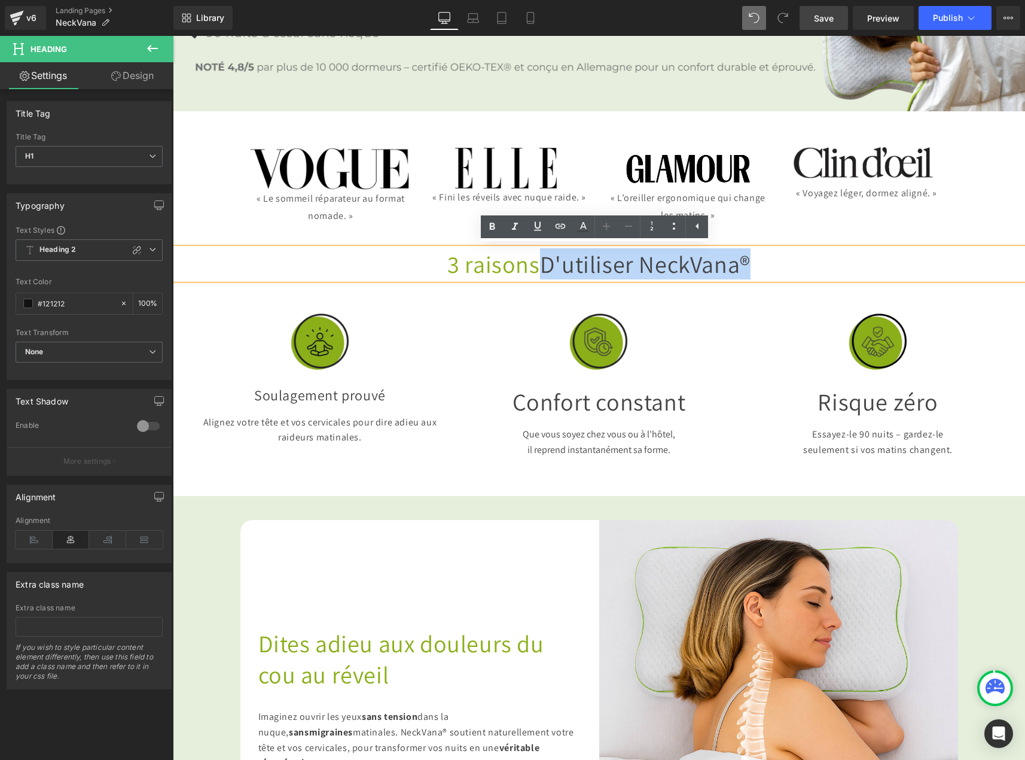
click at [725, 325] on div "Image Confort constant Heading Que vous soyez chez vous ou à l’hôtel, il repren…" at bounding box center [598, 384] width 279 height 174
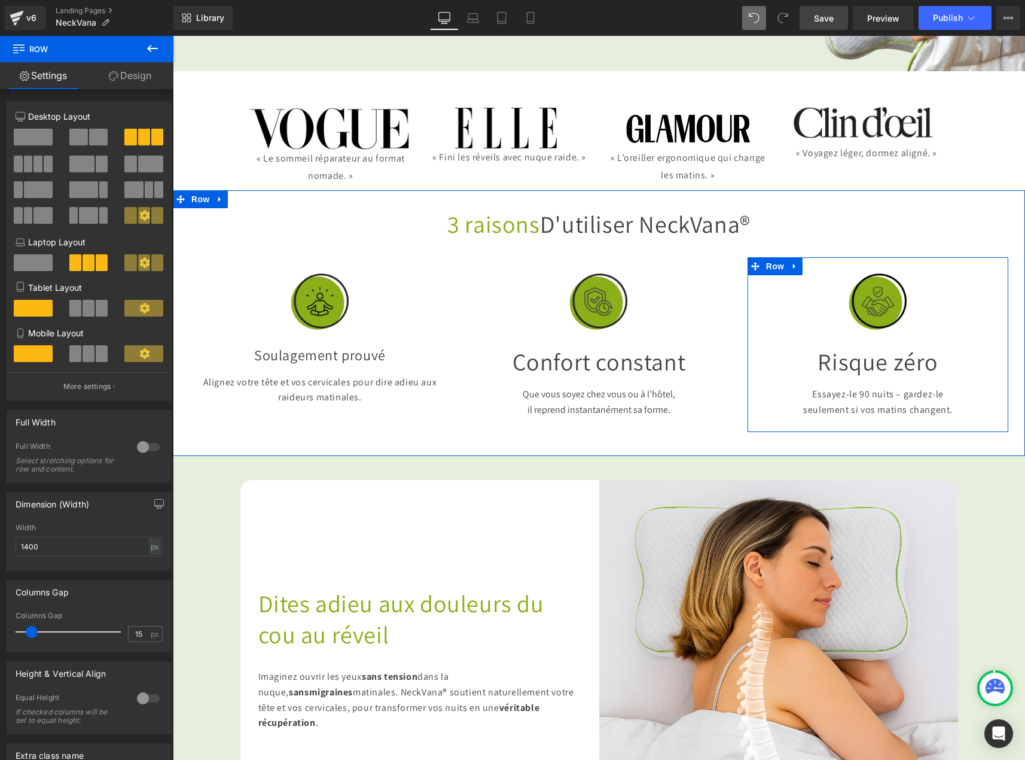
scroll to position [299, 0]
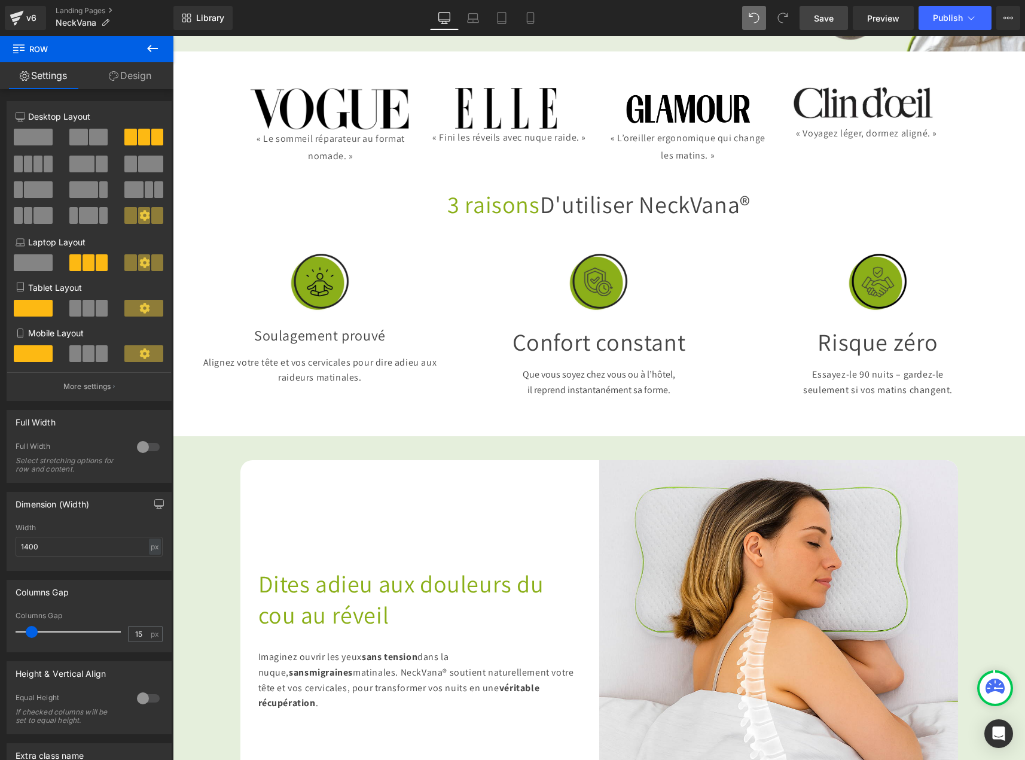
click at [828, 23] on span "Save" at bounding box center [824, 18] width 20 height 13
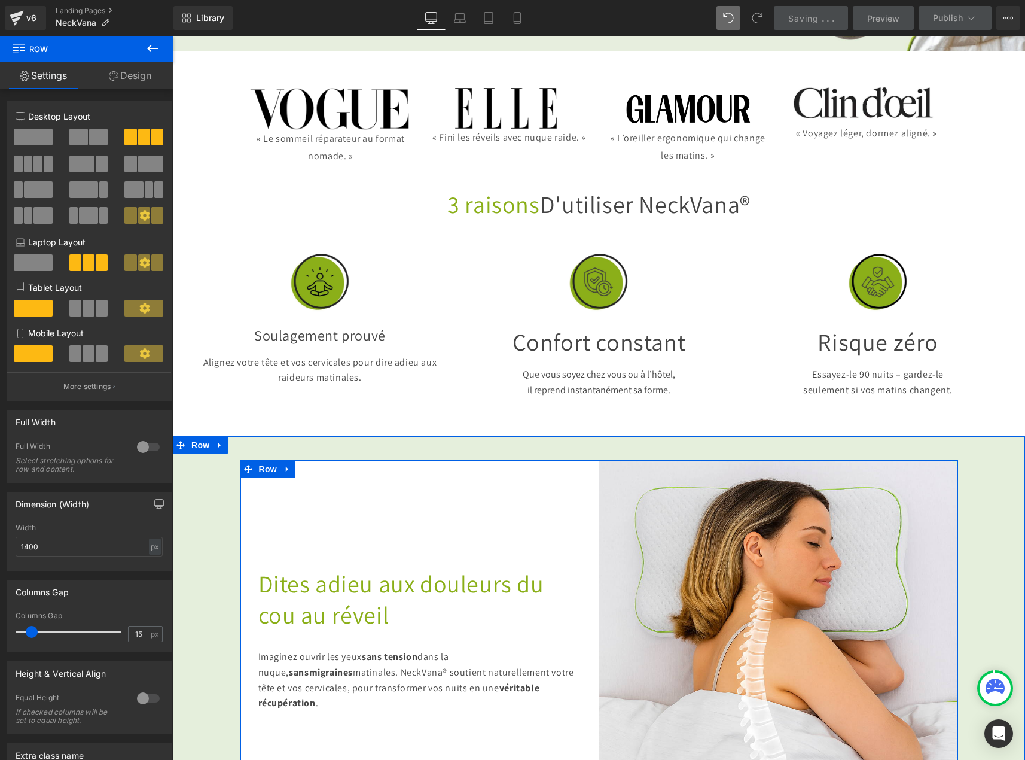
click at [391, 569] on span "Dites adieu aux douleurs du cou au réveil" at bounding box center [401, 599] width 286 height 62
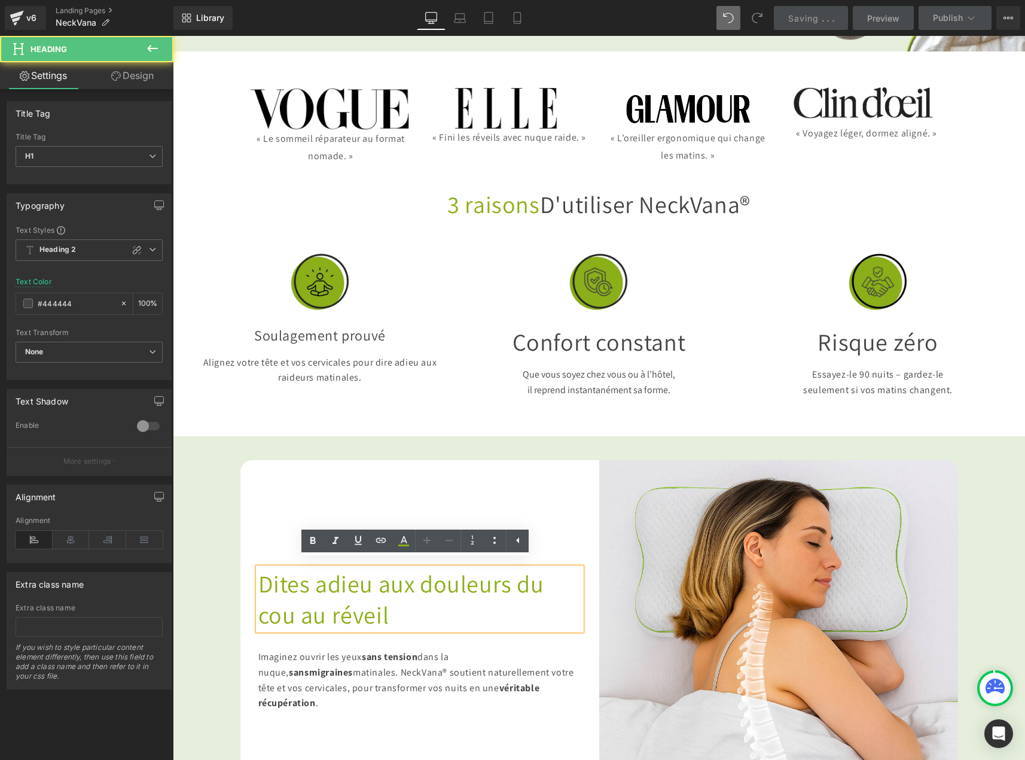
click at [338, 580] on span "Dites adieu aux douleurs du cou au réveil" at bounding box center [401, 599] width 286 height 62
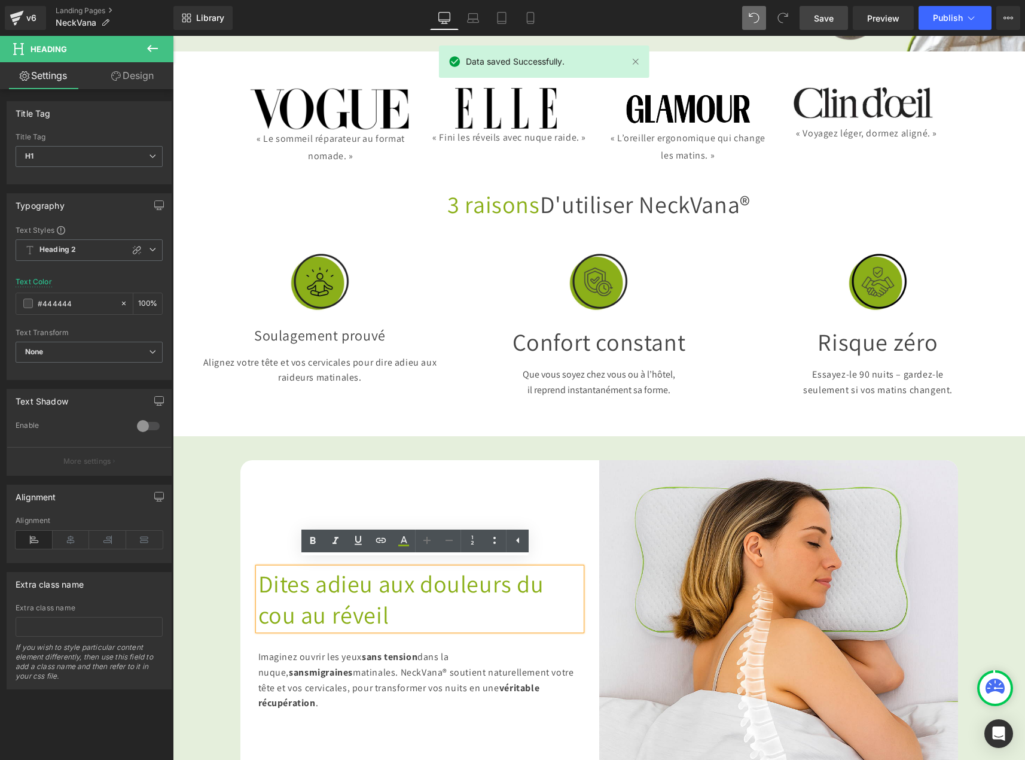
click at [372, 503] on div "Dites adieu aux douleurs du cou au réveil Heading Imaginez ouvrir les yeux sans…" at bounding box center [419, 639] width 359 height 359
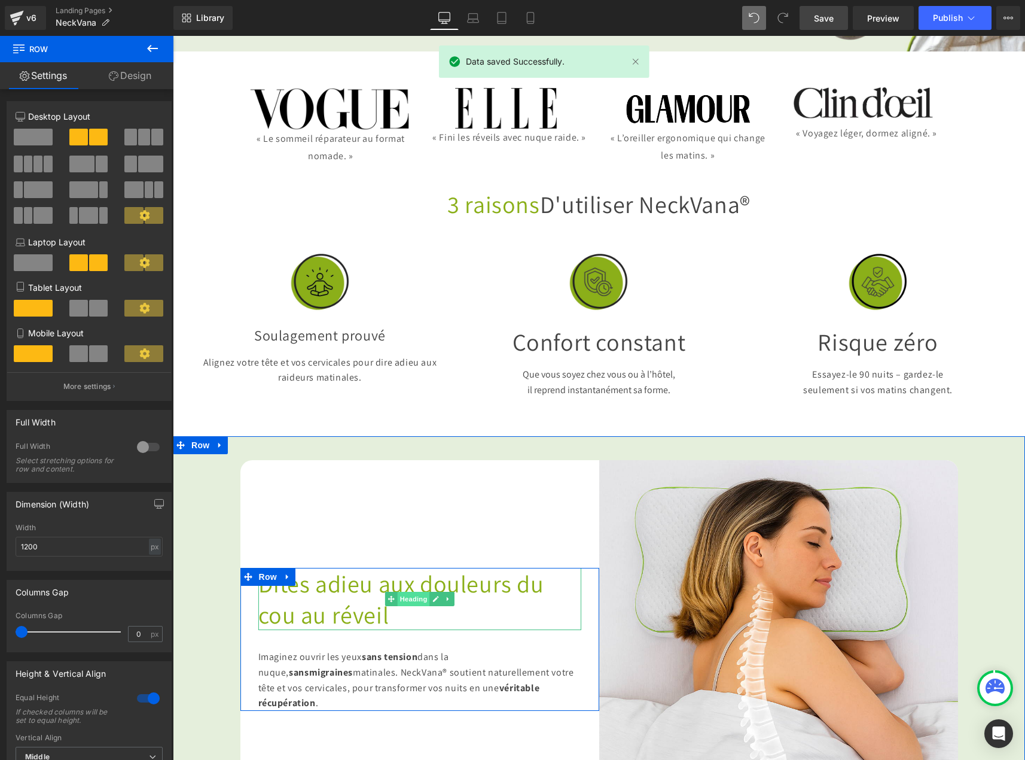
click at [407, 591] on span "Heading" at bounding box center [413, 598] width 32 height 14
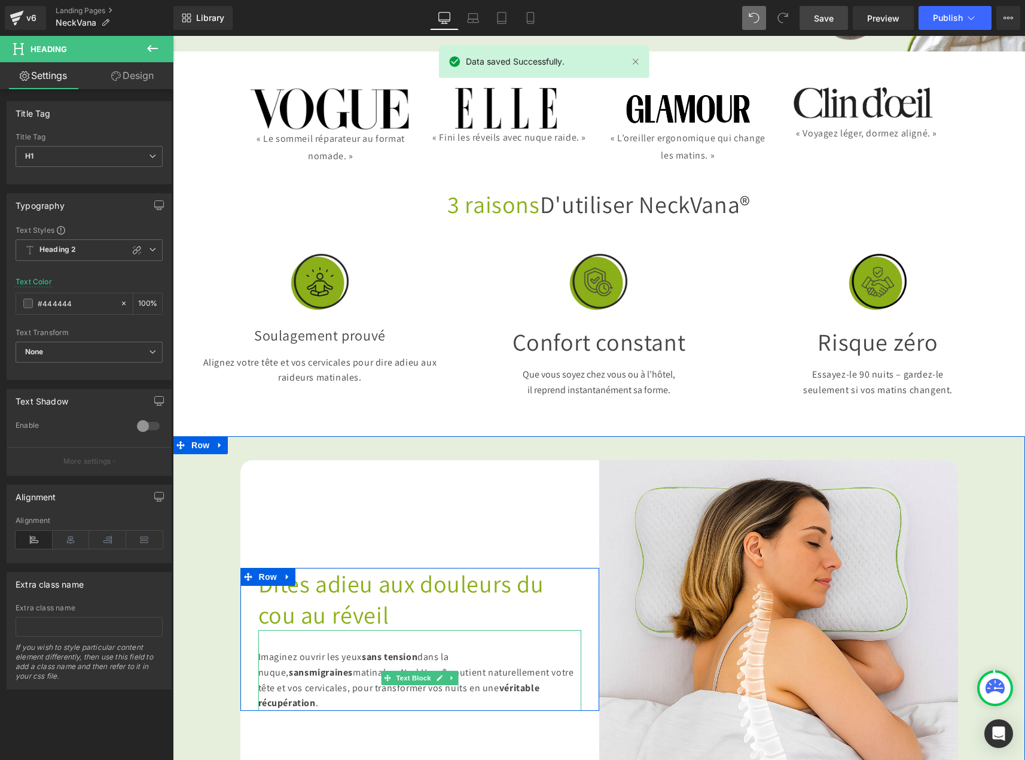
click at [398, 668] on div "Imaginez ouvrir les yeux sans tension dans la nuque, sans migraines matinales. …" at bounding box center [419, 670] width 323 height 80
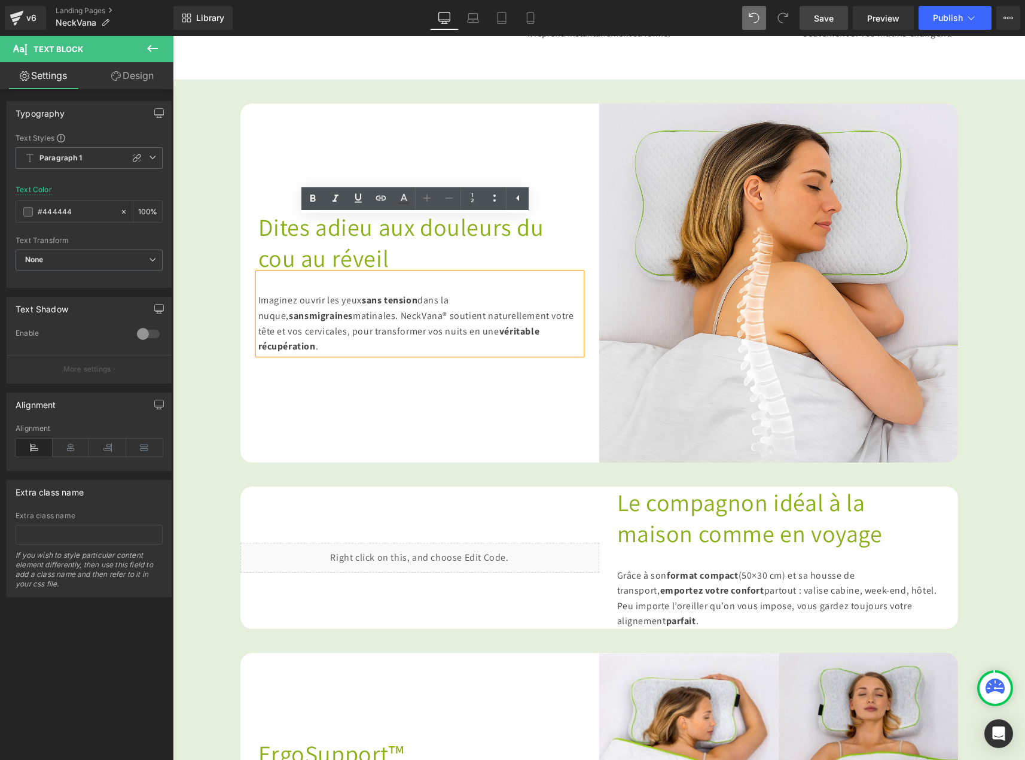
scroll to position [718, 0]
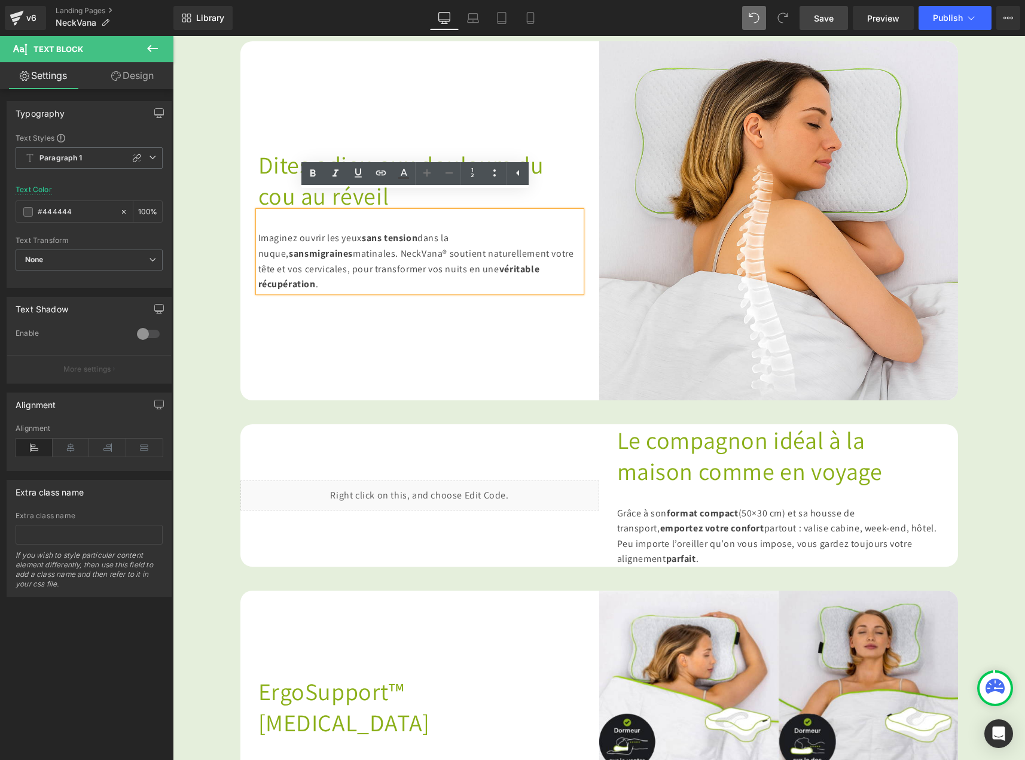
click at [683, 433] on span "Le compagnon idéal à la maison comme en voyage" at bounding box center [750, 455] width 266 height 62
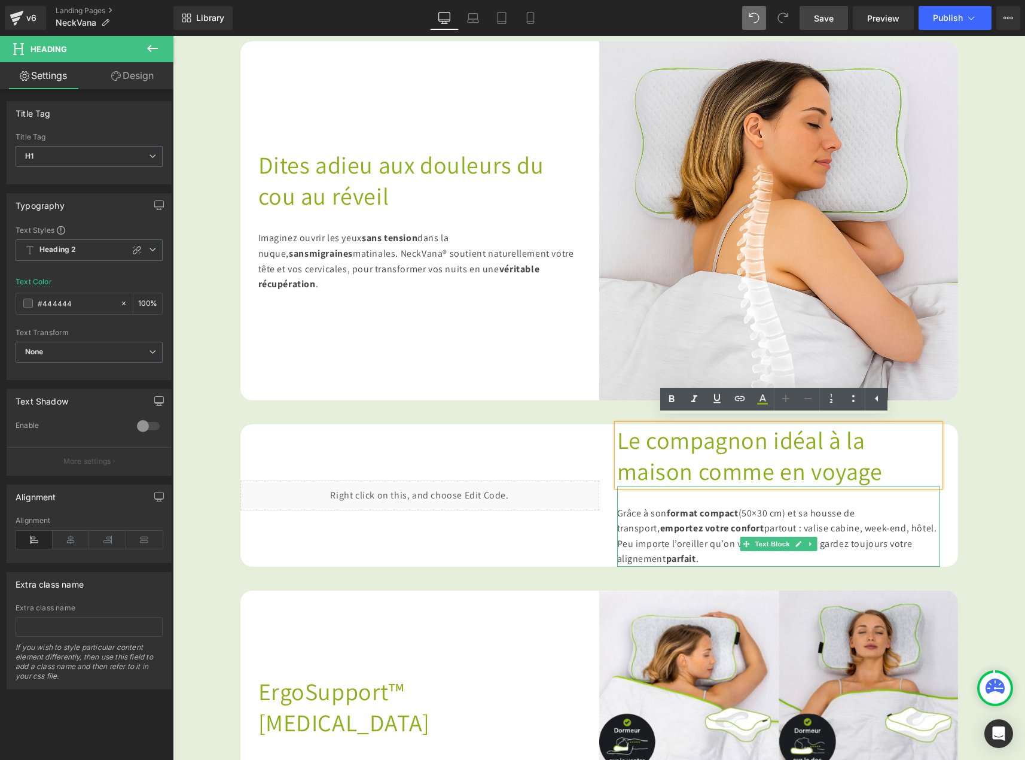
click at [696, 523] on span "emportez votre confort" at bounding box center [712, 528] width 104 height 13
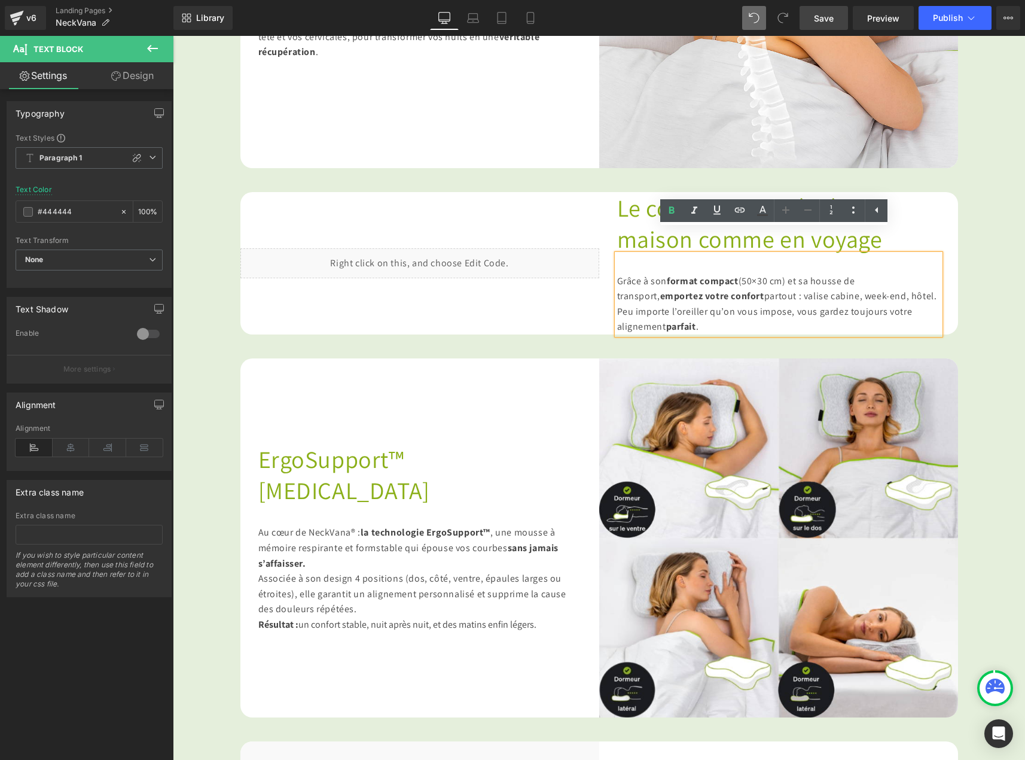
scroll to position [957, 0]
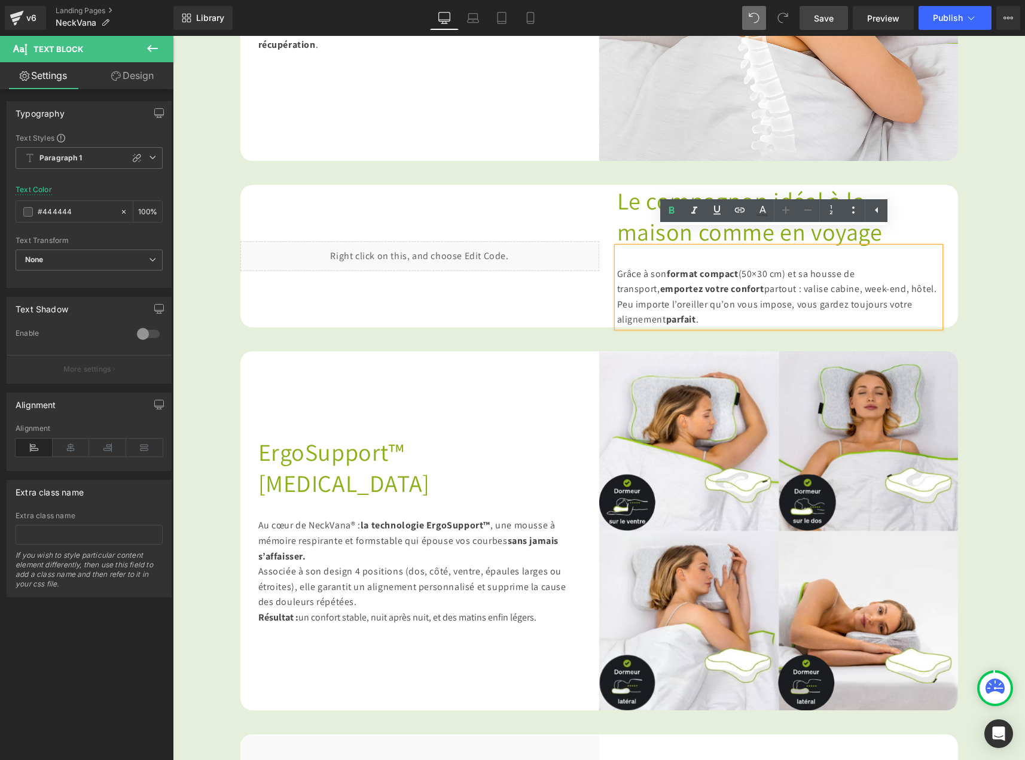
click at [369, 436] on span "ErgoSupport™ [MEDICAL_DATA]" at bounding box center [344, 467] width 172 height 62
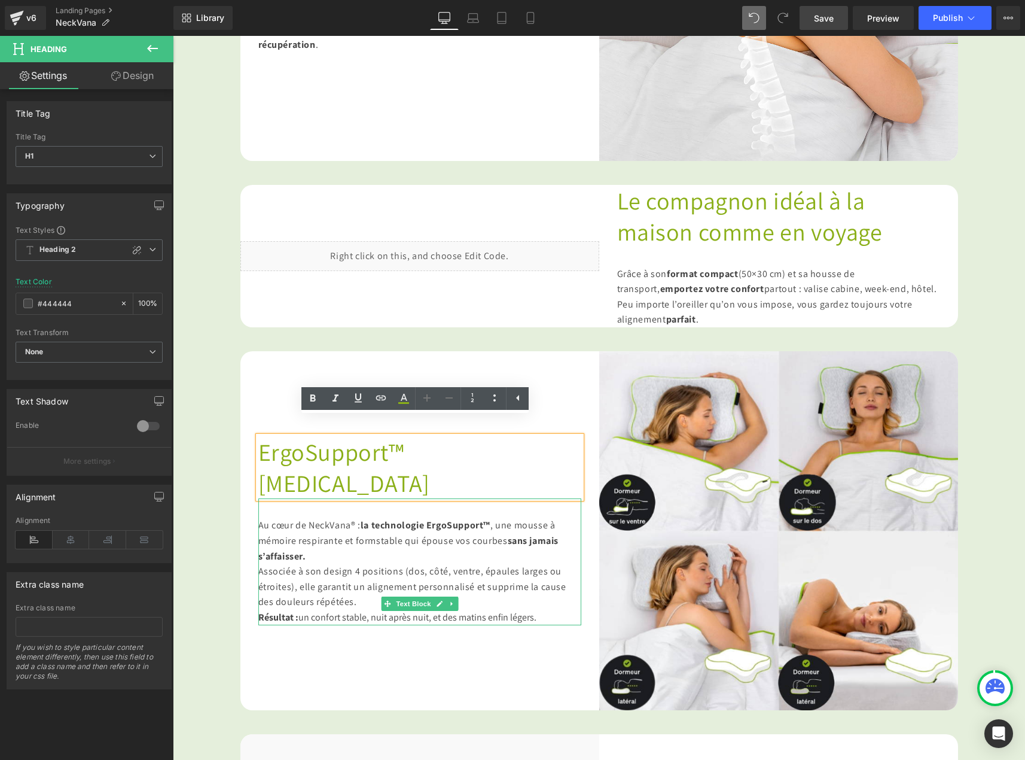
click at [310, 588] on div "Au cœur de NeckVana® : la technologie ErgoSupport™ , une mousse à mémoire respi…" at bounding box center [419, 561] width 323 height 126
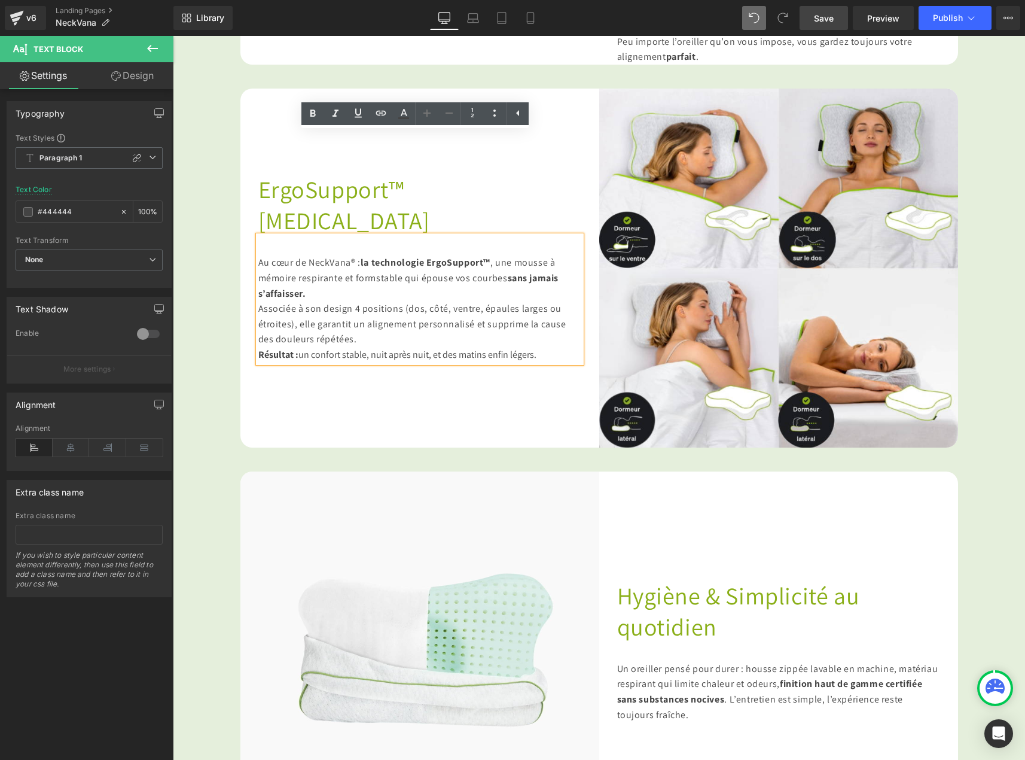
scroll to position [1376, 0]
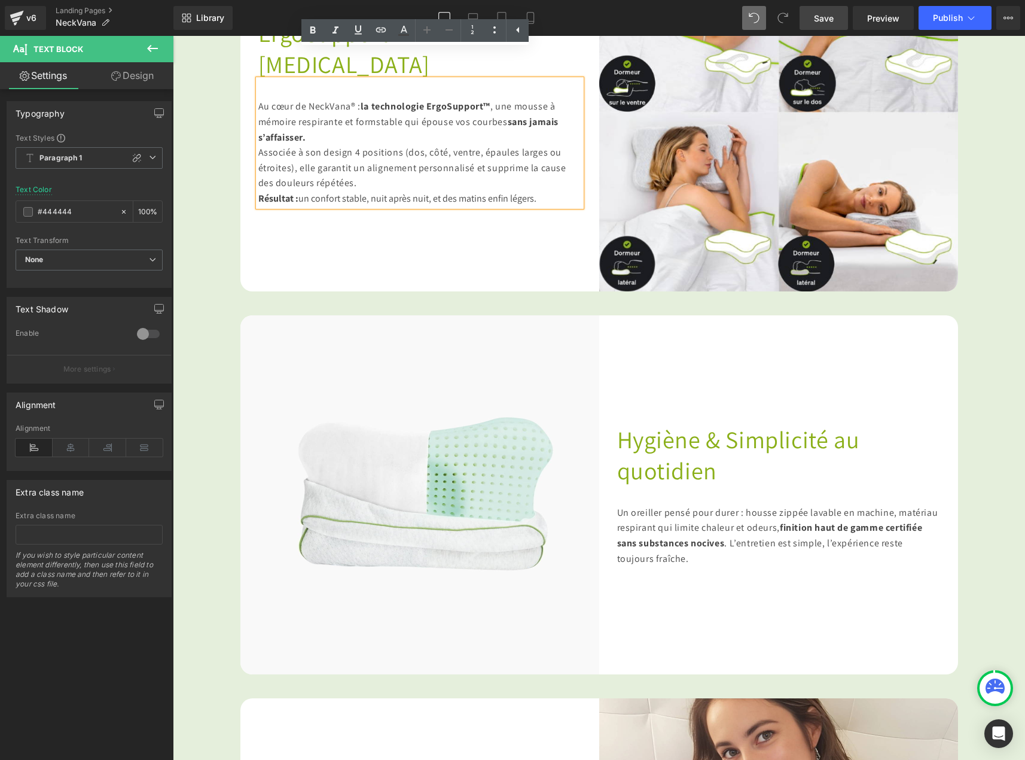
drag, startPoint x: 694, startPoint y: 455, endPoint x: 716, endPoint y: 486, distance: 38.7
click at [694, 455] on span "Hygiène & Simplicité au quotidien" at bounding box center [738, 454] width 243 height 62
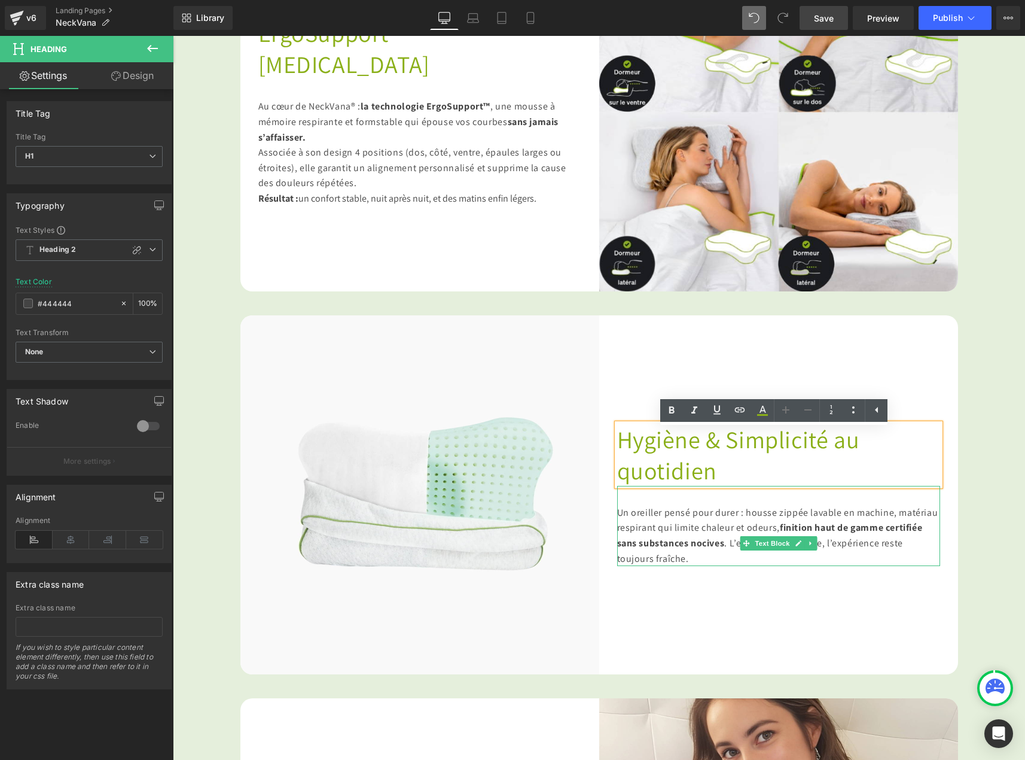
click at [728, 530] on div "Un oreiller pensé pour durer : housse zippée lavable en machine, matériau respi…" at bounding box center [778, 535] width 323 height 61
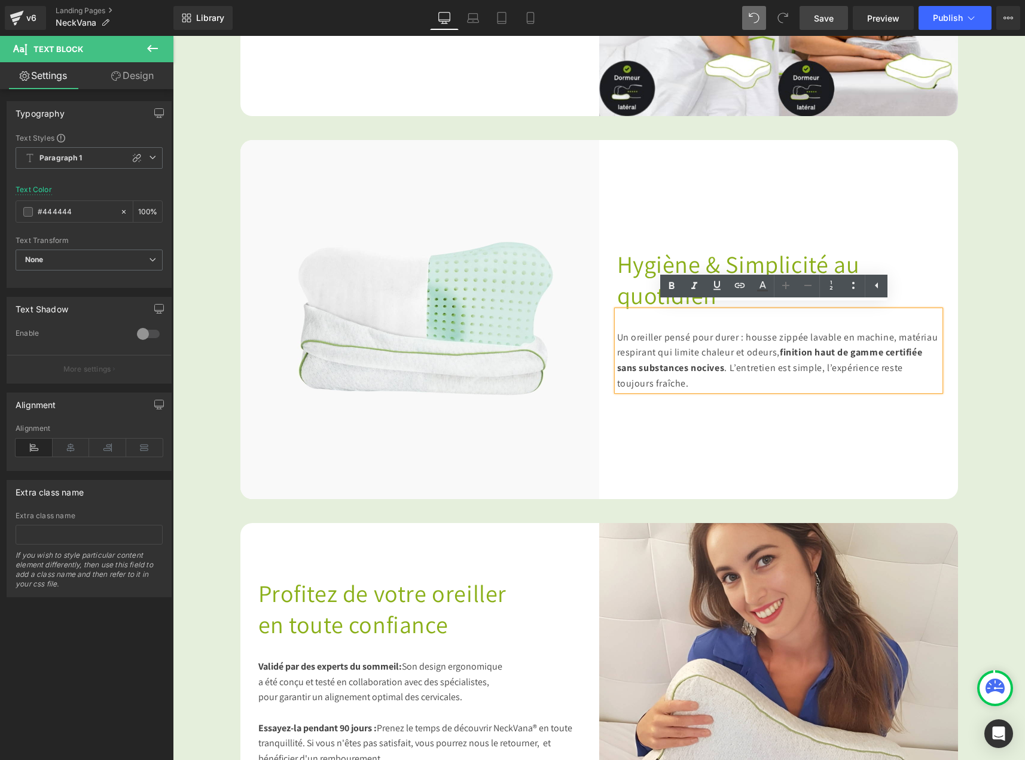
scroll to position [1675, 0]
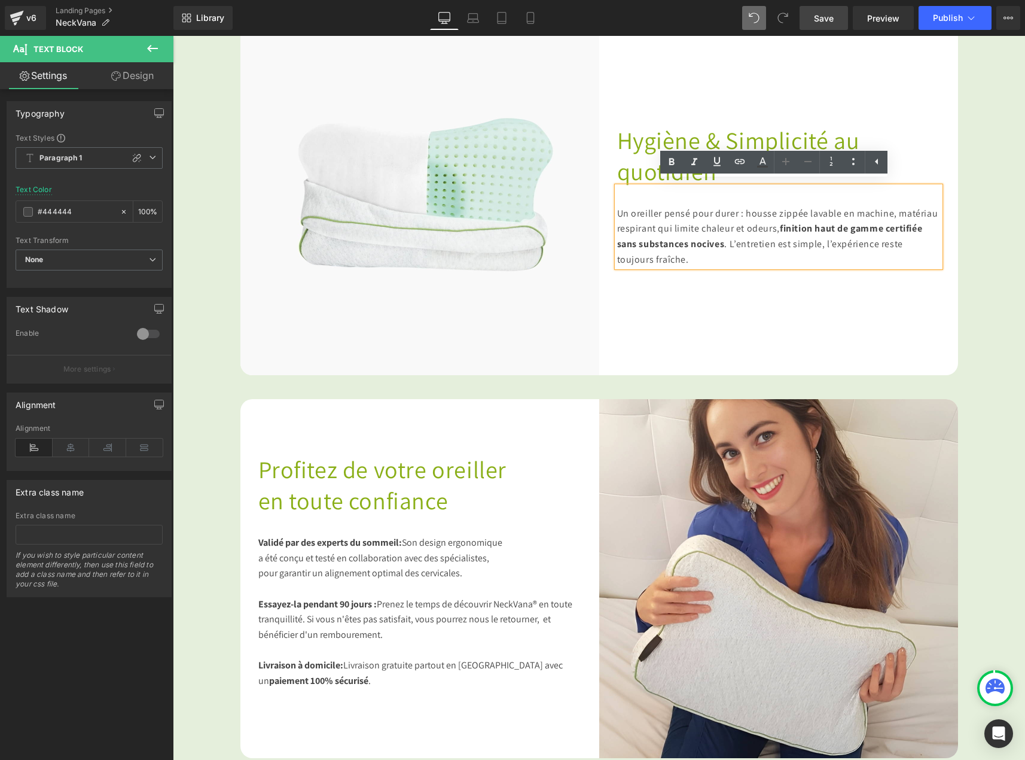
click at [443, 484] on span "en toute confiance" at bounding box center [353, 499] width 190 height 31
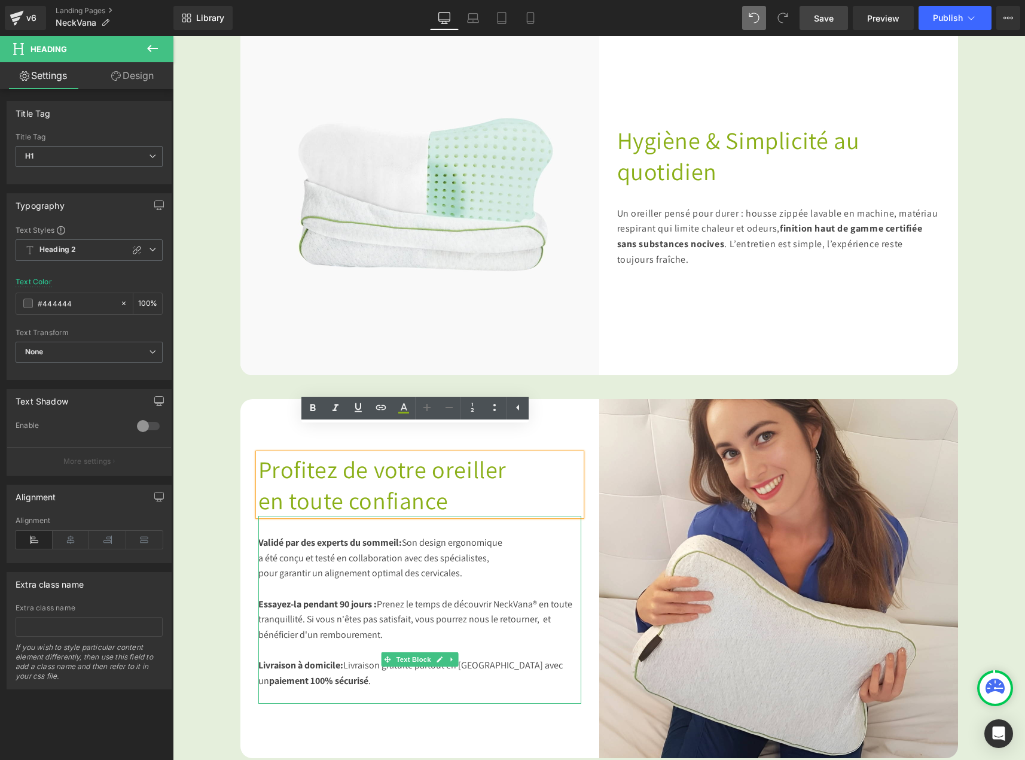
click at [385, 551] on span "a été conçu et testé en collaboration avec des spécialistes," at bounding box center [373, 557] width 231 height 13
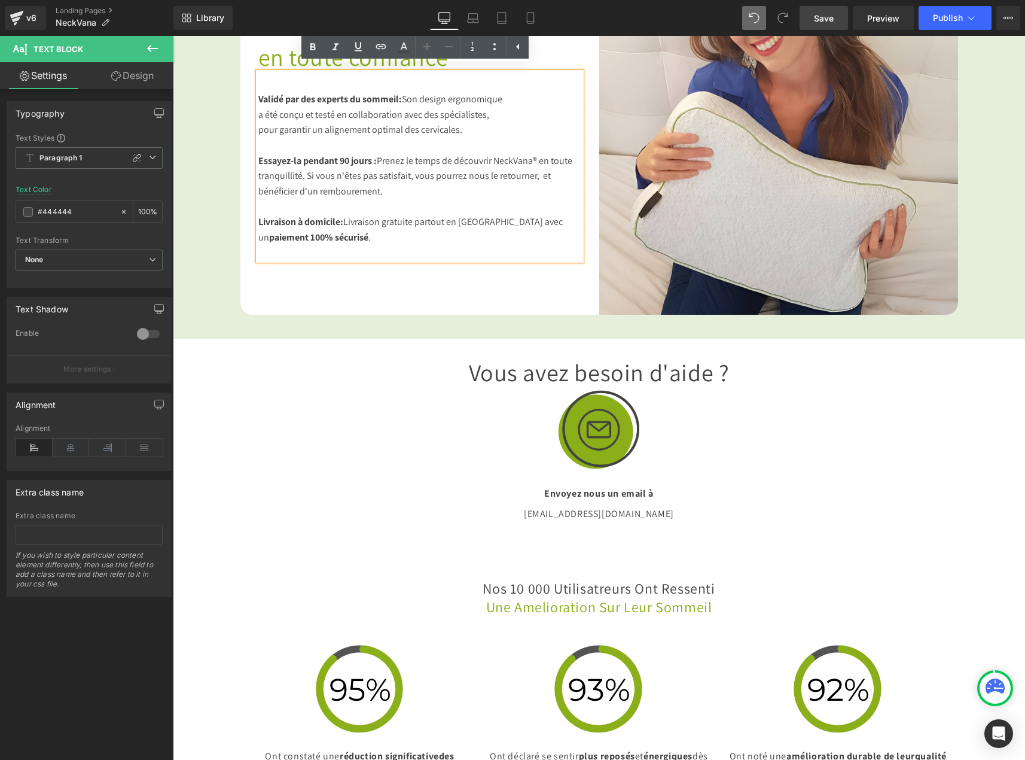
scroll to position [2452, 0]
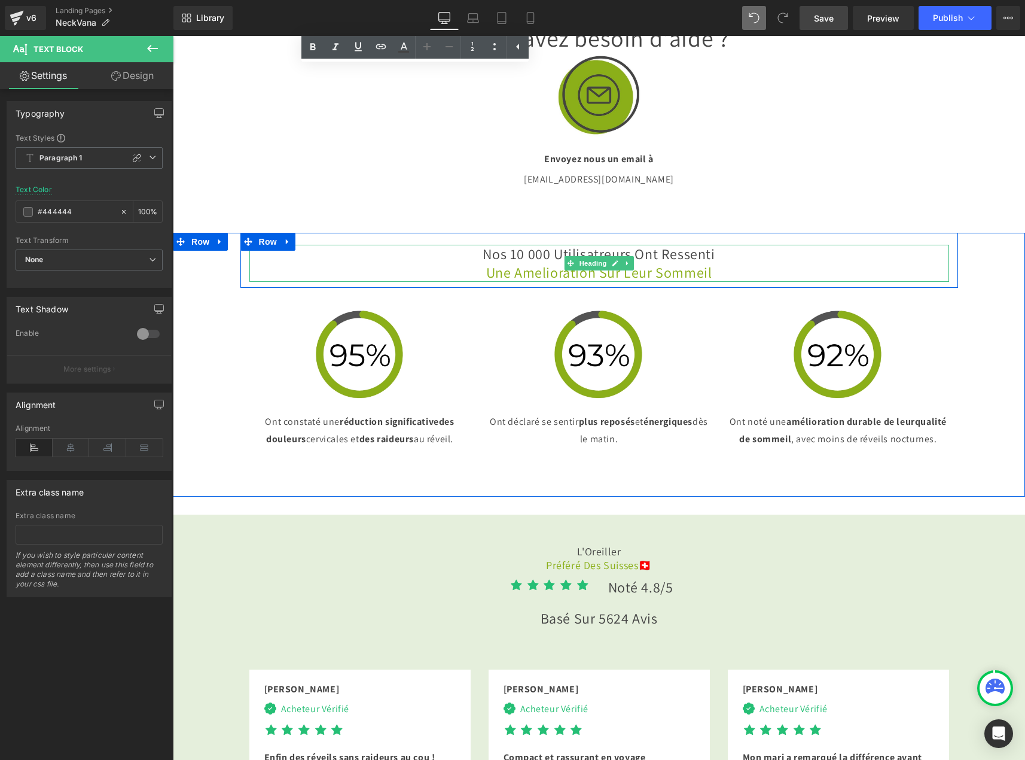
click at [712, 282] on span "une amelioration sur leur sommeil" at bounding box center [599, 272] width 226 height 19
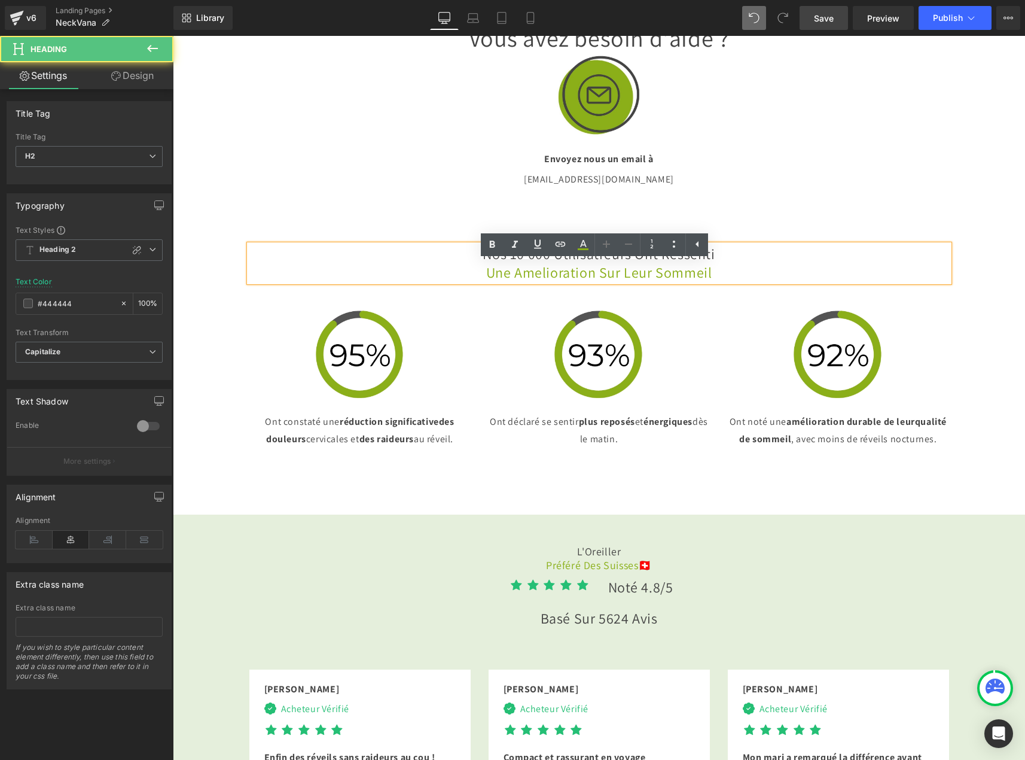
click at [586, 282] on span "une amelioration sur leur sommeil" at bounding box center [599, 272] width 226 height 19
click at [494, 383] on div at bounding box center [598, 354] width 221 height 89
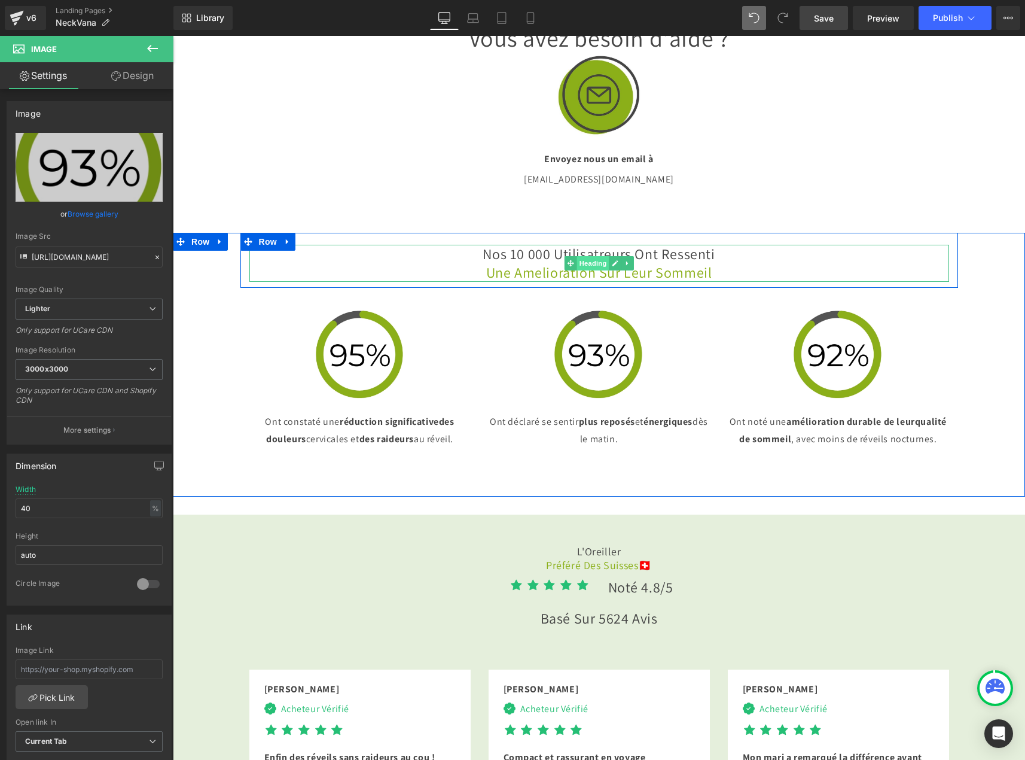
click at [580, 270] on span "Heading" at bounding box center [593, 263] width 32 height 14
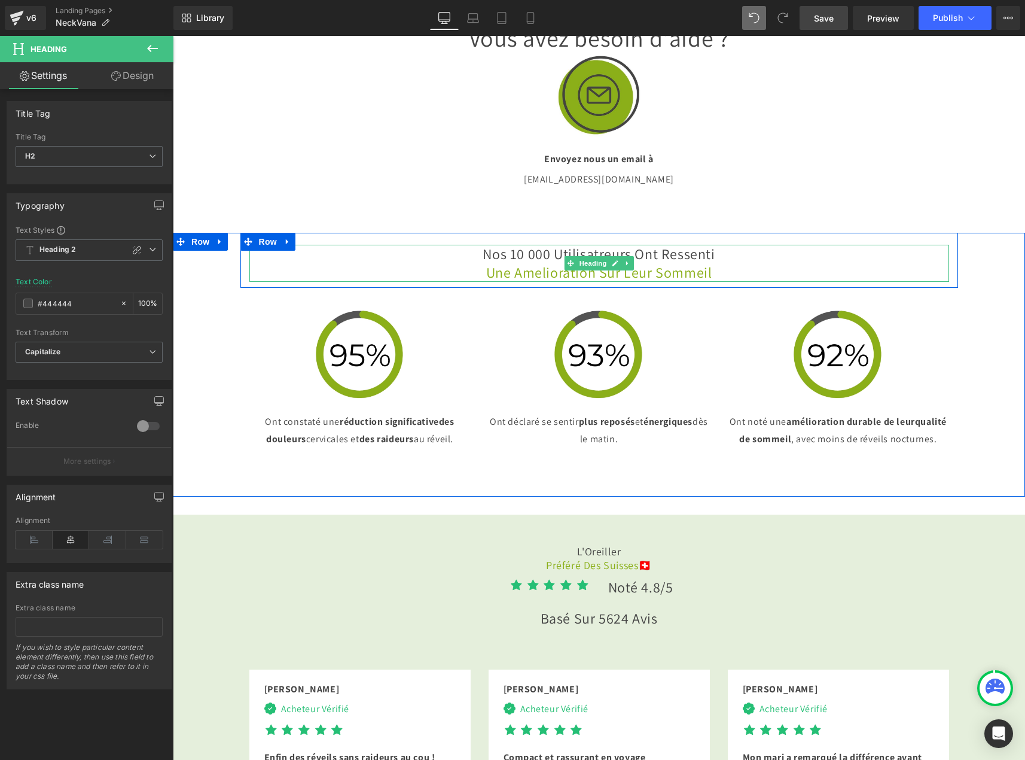
click at [500, 282] on span "une amelioration sur leur sommeil" at bounding box center [599, 272] width 226 height 19
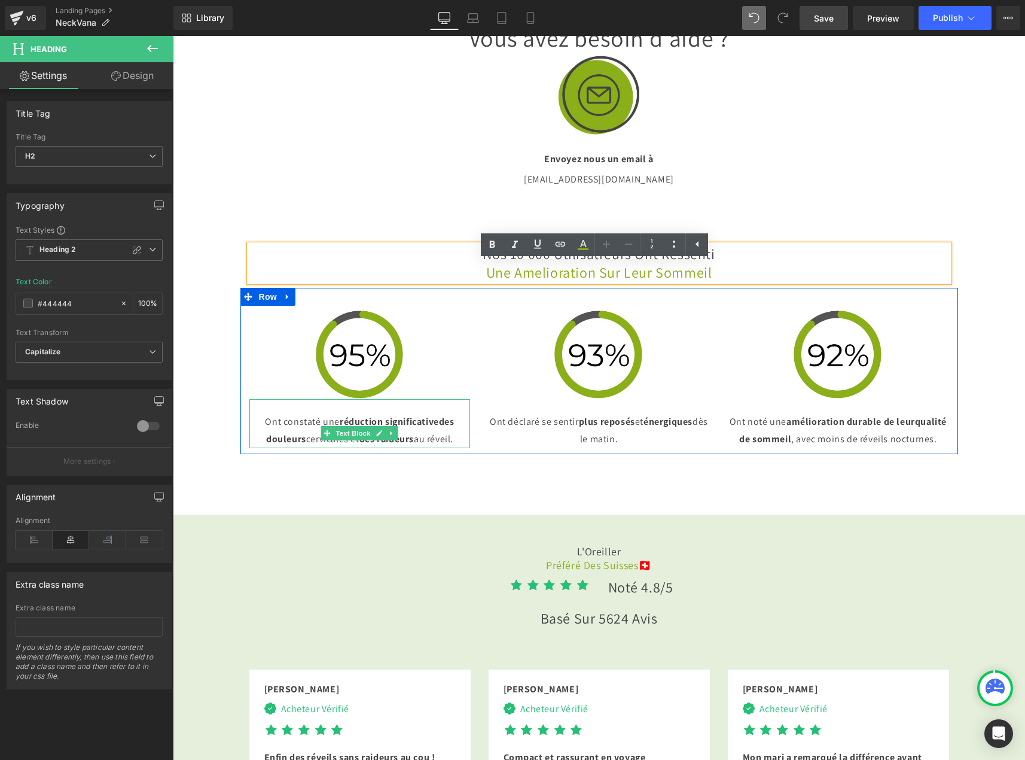
click at [360, 448] on p "Ont constaté une réduction significative des douleurs cervicales et des raideur…" at bounding box center [359, 430] width 221 height 35
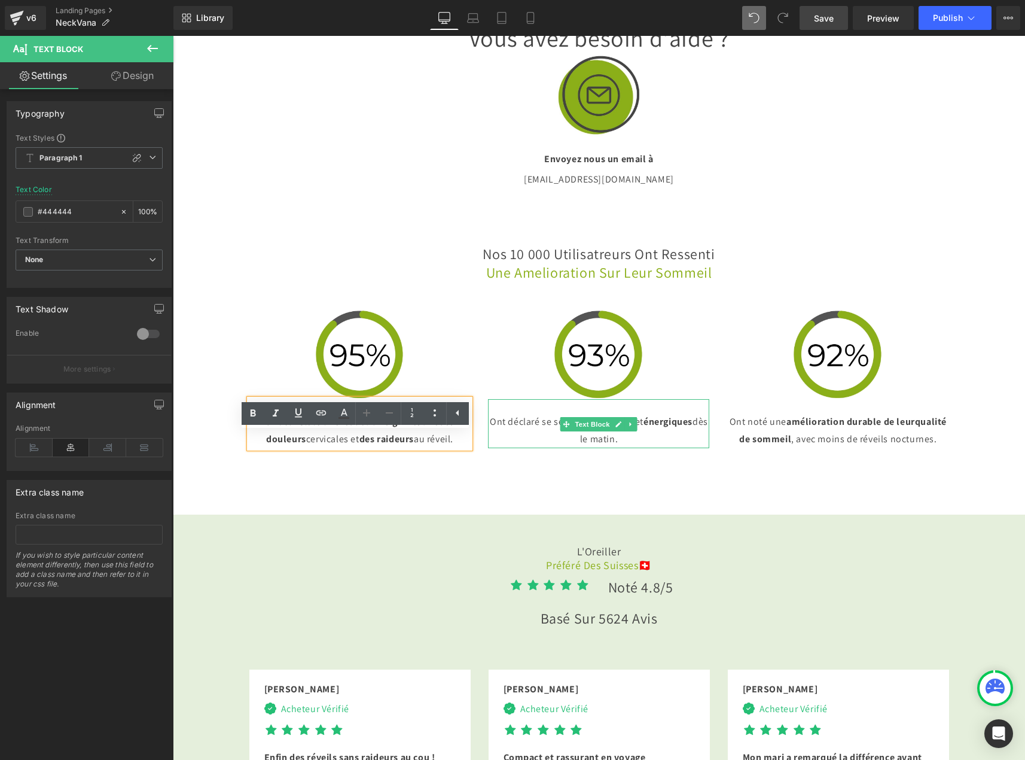
click at [603, 448] on p "Ont déclaré se sentir plus reposés et énergiques dès le matin." at bounding box center [598, 430] width 221 height 35
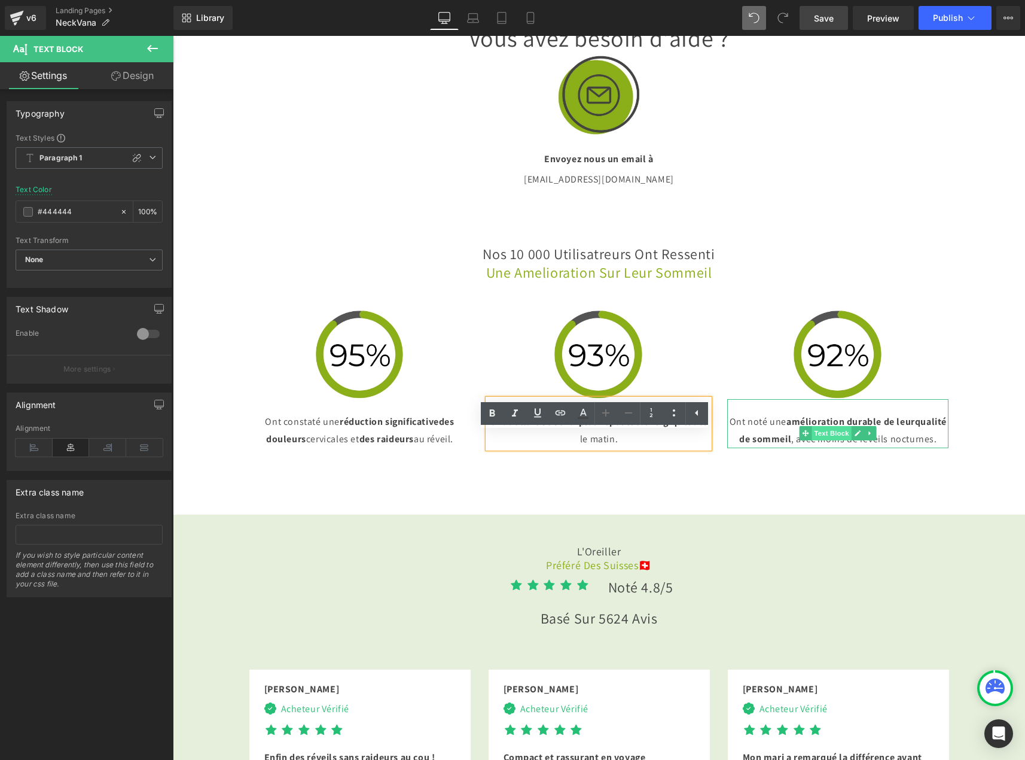
click at [830, 440] on span "Text Block" at bounding box center [831, 433] width 39 height 14
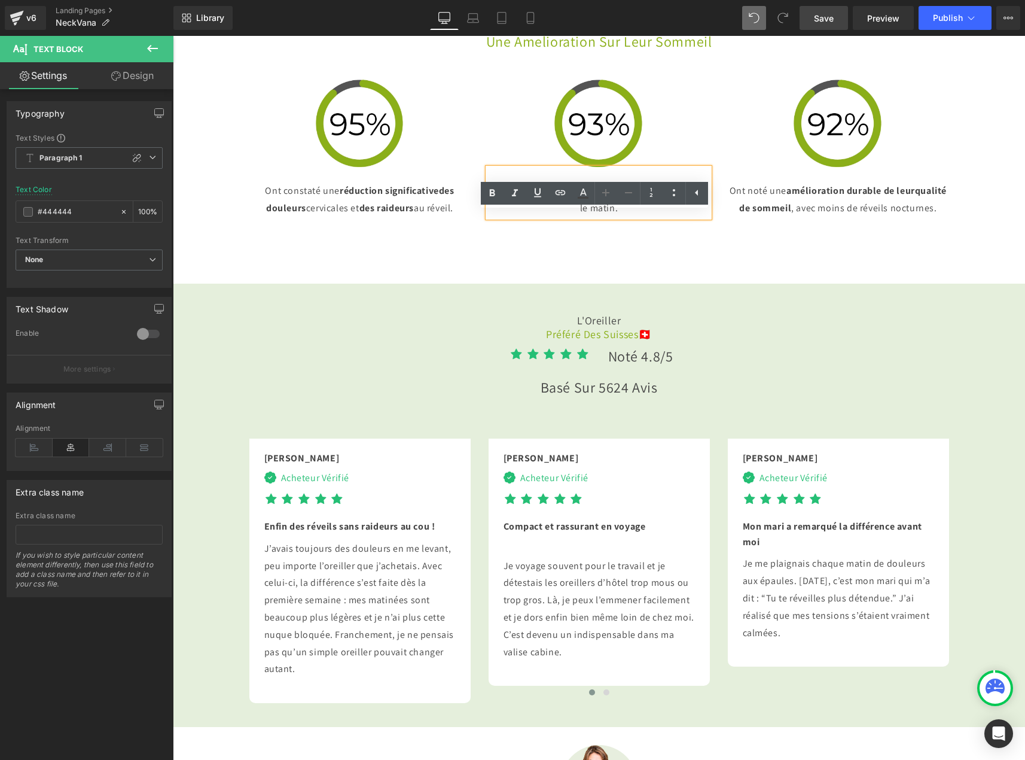
scroll to position [2691, 0]
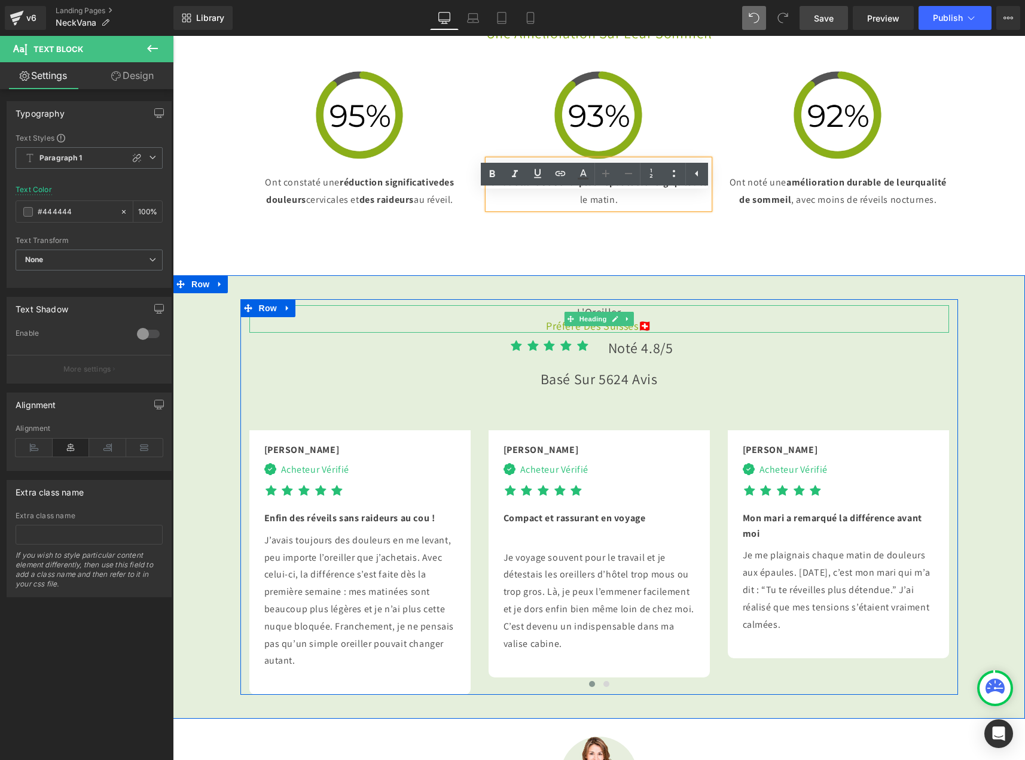
drag, startPoint x: 550, startPoint y: 372, endPoint x: 519, endPoint y: 384, distance: 33.3
click at [550, 333] on h3 "L'Oreiller Préféré Des Suisses 🇨🇭" at bounding box center [599, 319] width 700 height 28
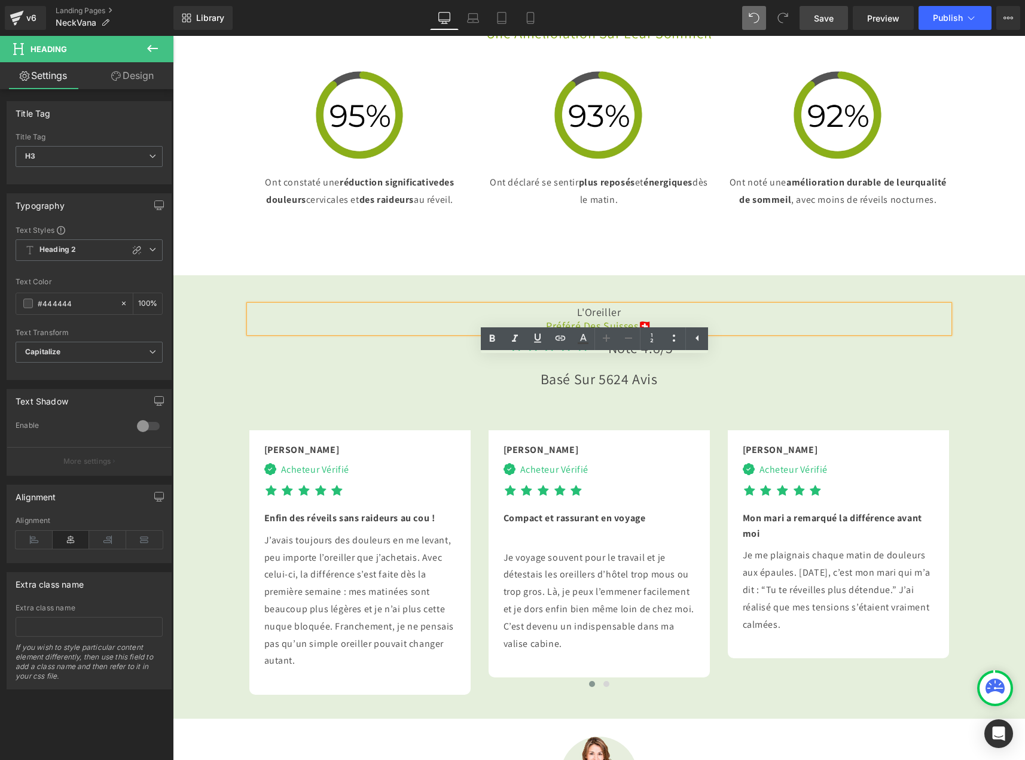
click at [475, 333] on h3 "L'Oreiller Préféré Des Suisses 🇨🇭" at bounding box center [599, 319] width 700 height 28
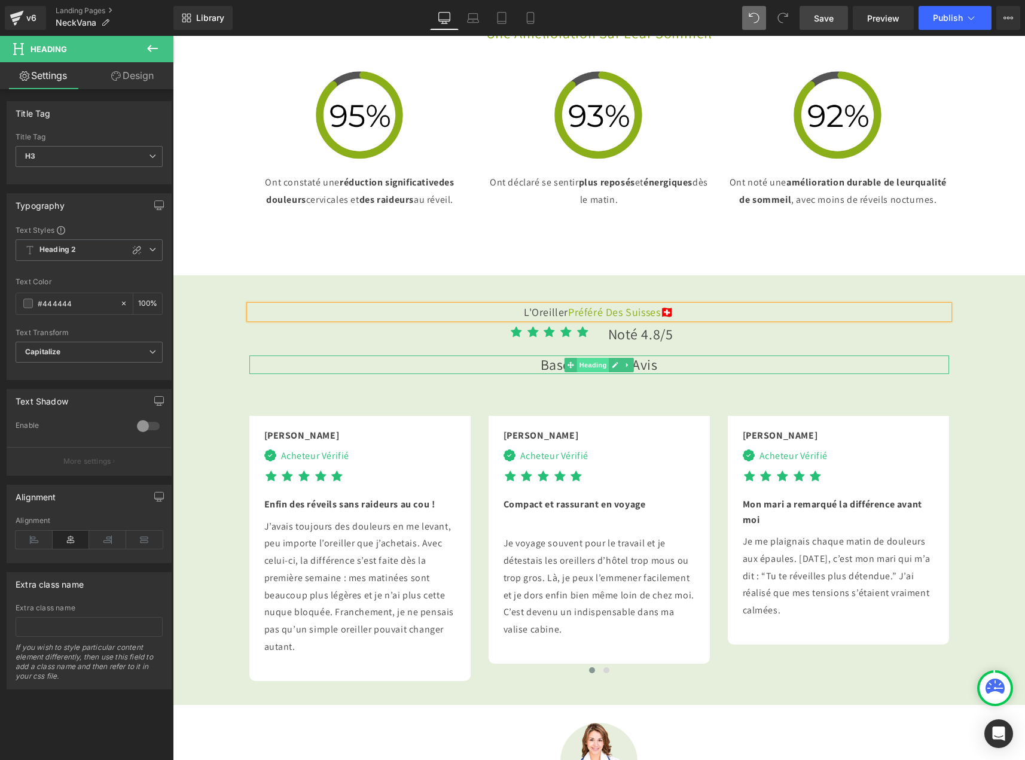
click at [577, 372] on span "Heading" at bounding box center [593, 365] width 32 height 14
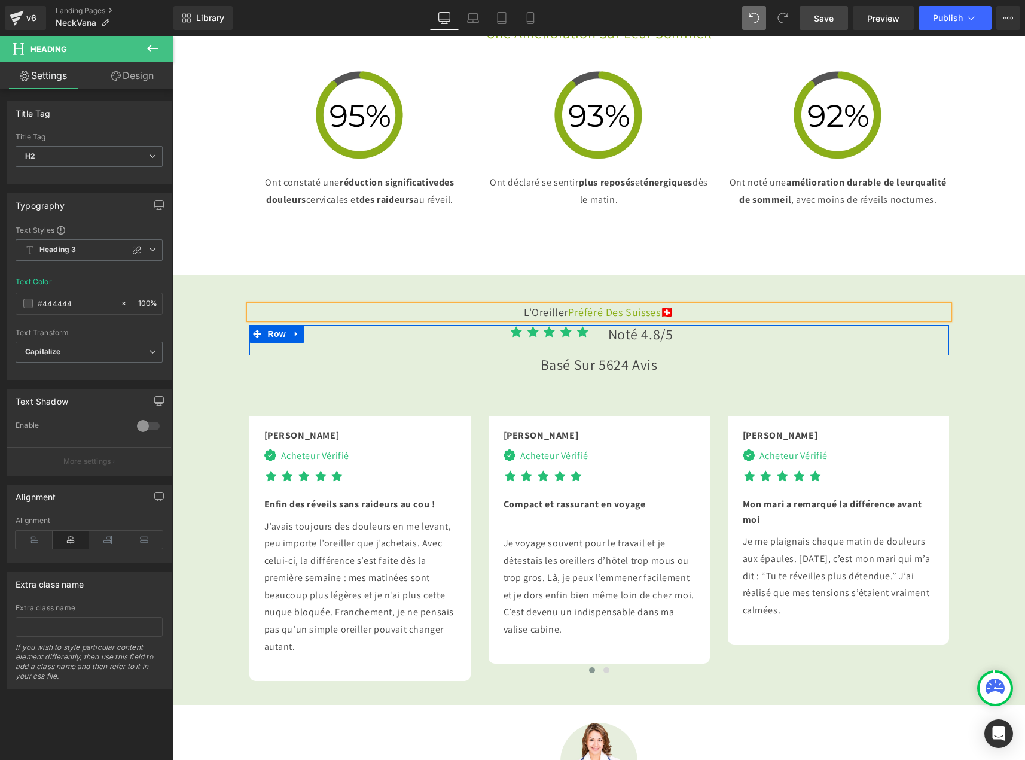
click at [663, 343] on span "Noté 4.8/5" at bounding box center [640, 333] width 65 height 19
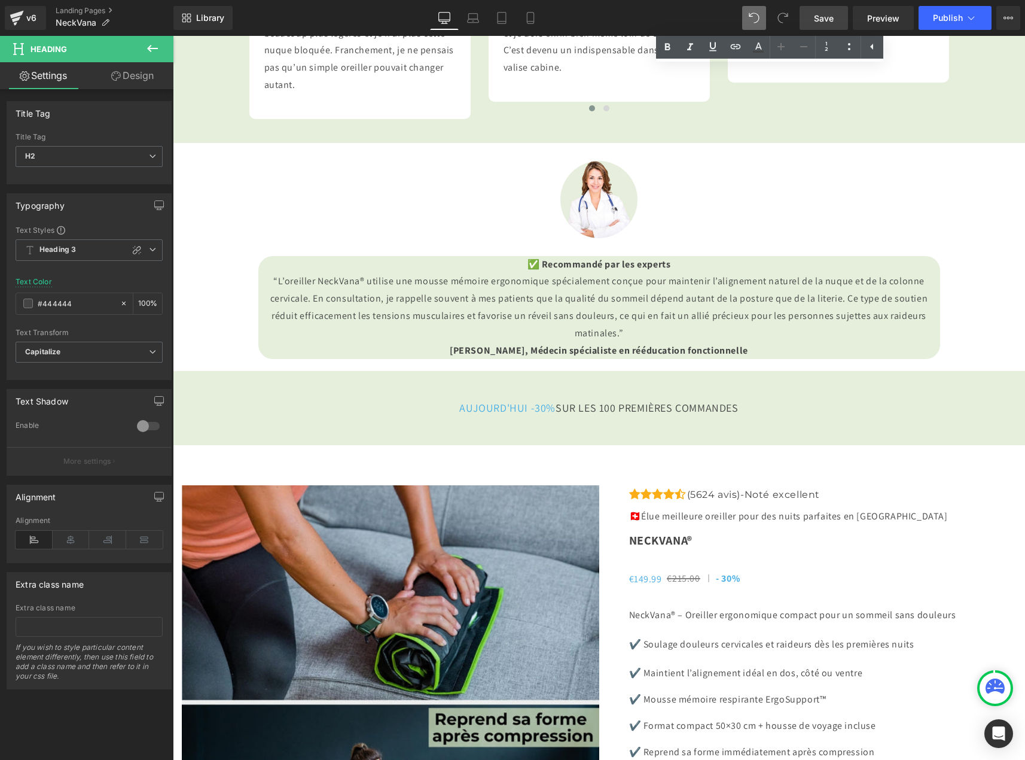
scroll to position [3289, 0]
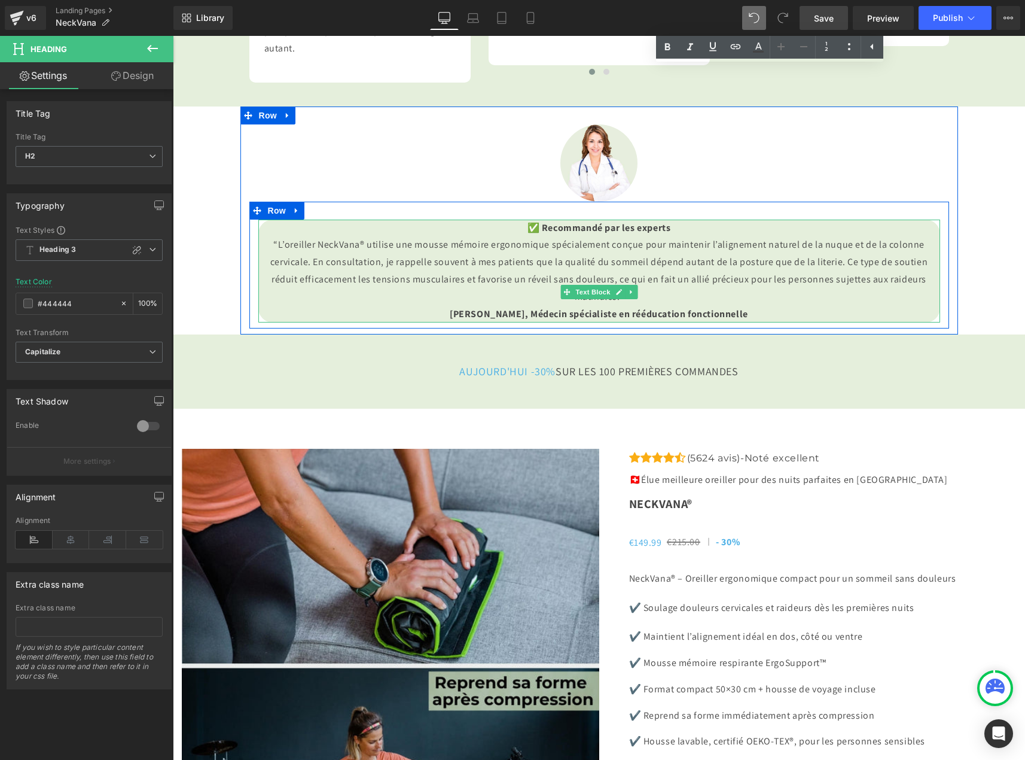
click at [596, 234] on span "✅ Recommandé par les experts" at bounding box center [599, 227] width 144 height 13
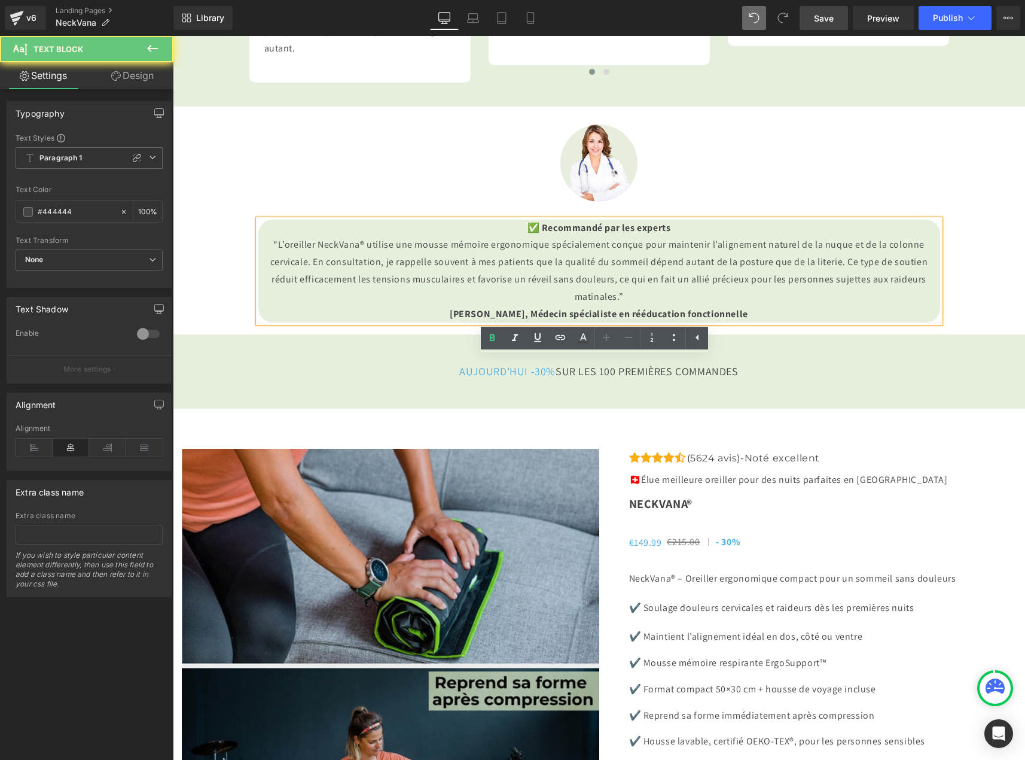
click at [596, 234] on span "✅ Recommandé par les experts" at bounding box center [599, 227] width 144 height 13
click at [658, 305] on p "“L’oreiller NeckVana® utilise une mousse mémoire ergonomique spécialement conçu…" at bounding box center [599, 270] width 682 height 69
click at [728, 305] on p "“L’oreiller NeckVana® utilise une mousse mémoire ergonomique spécialement conçu…" at bounding box center [599, 270] width 682 height 69
click at [522, 378] on h3 "AUJOURD'HUI -30% SUR LES 100 PREMIÈRES COMMANDES" at bounding box center [599, 371] width 700 height 14
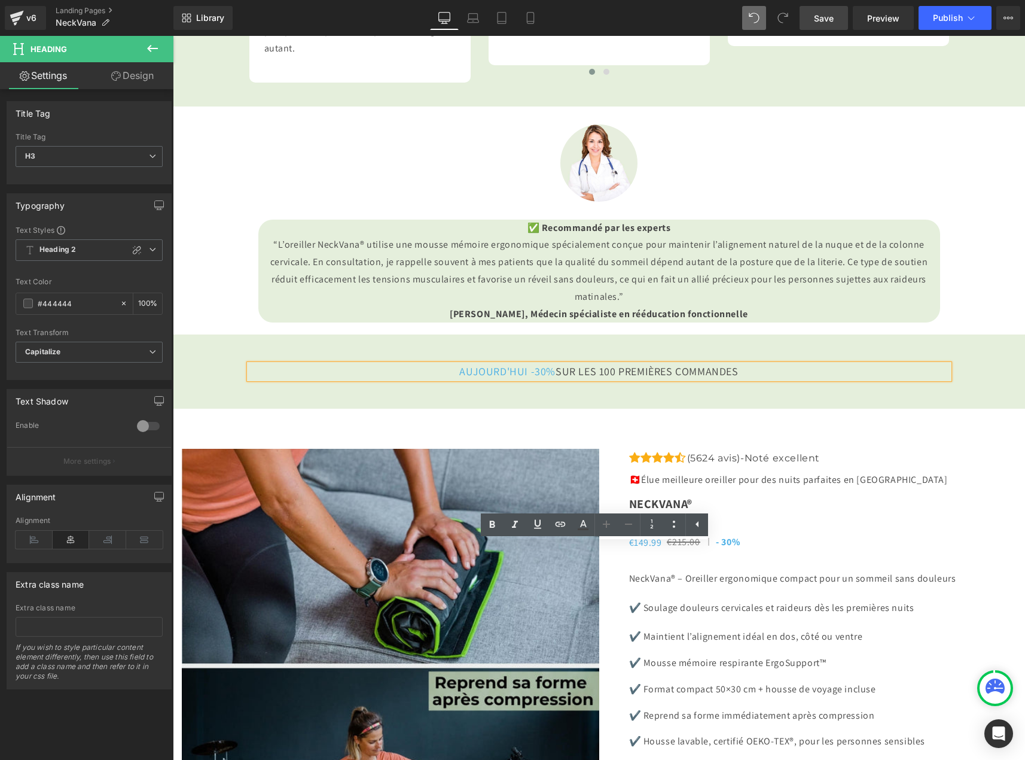
click at [173, 36] on div at bounding box center [173, 36] width 0 height 0
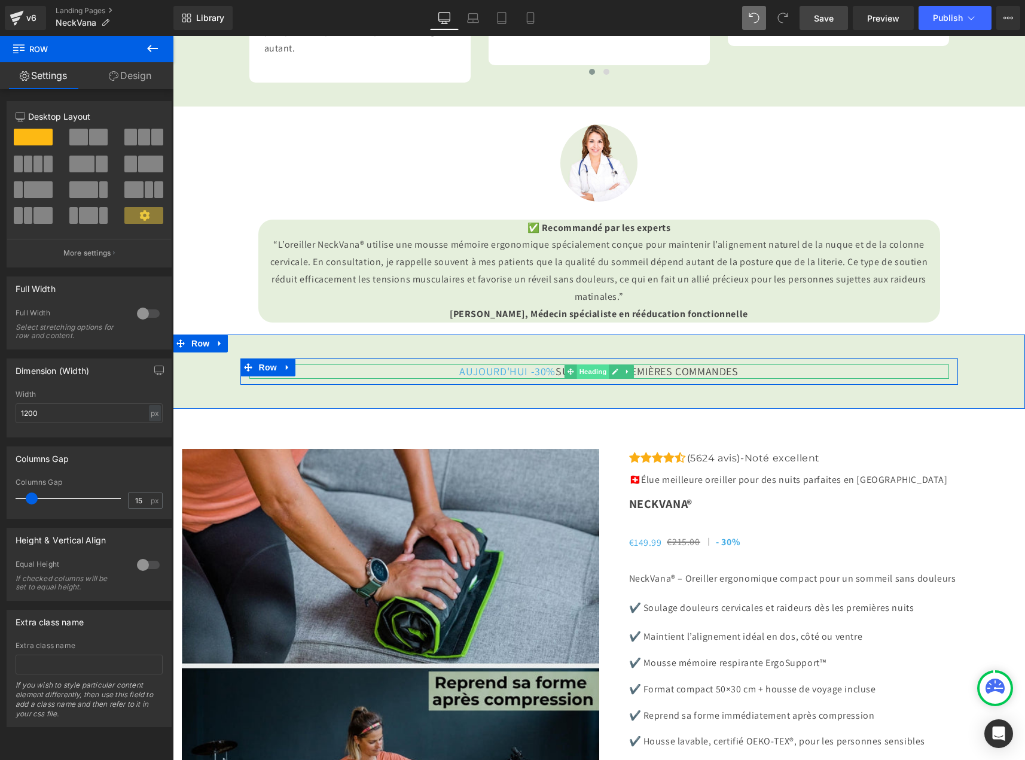
click at [588, 379] on span "Heading" at bounding box center [593, 371] width 32 height 14
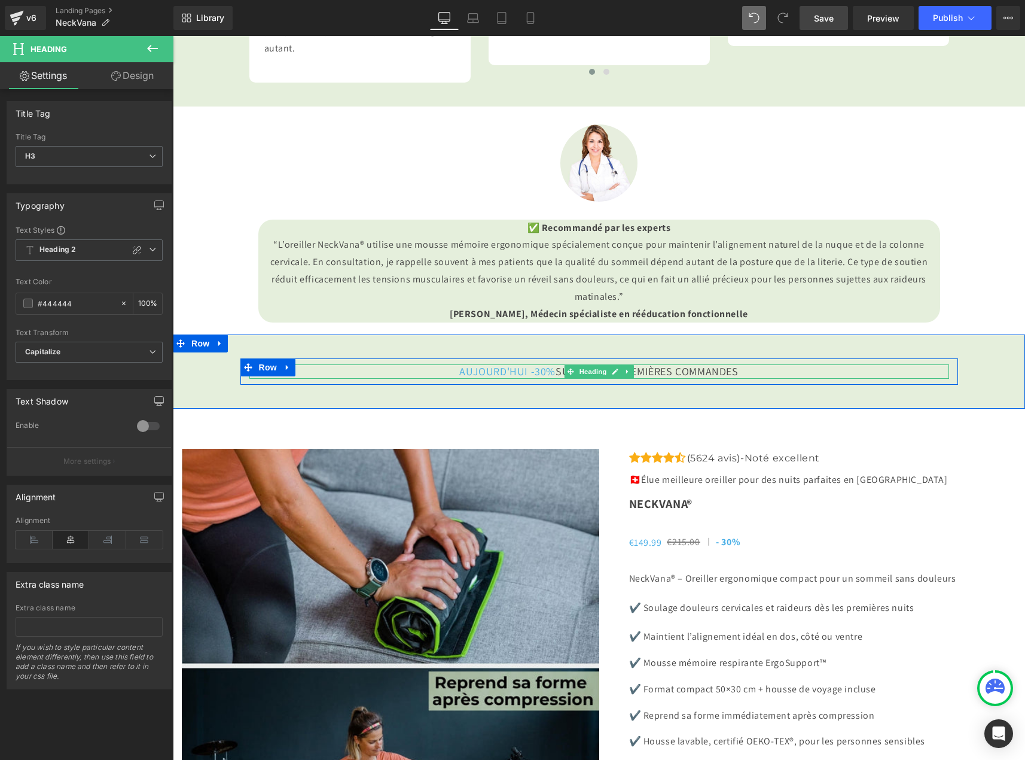
click at [459, 378] on span "AUJOURD'HUI -30%" at bounding box center [507, 371] width 96 height 14
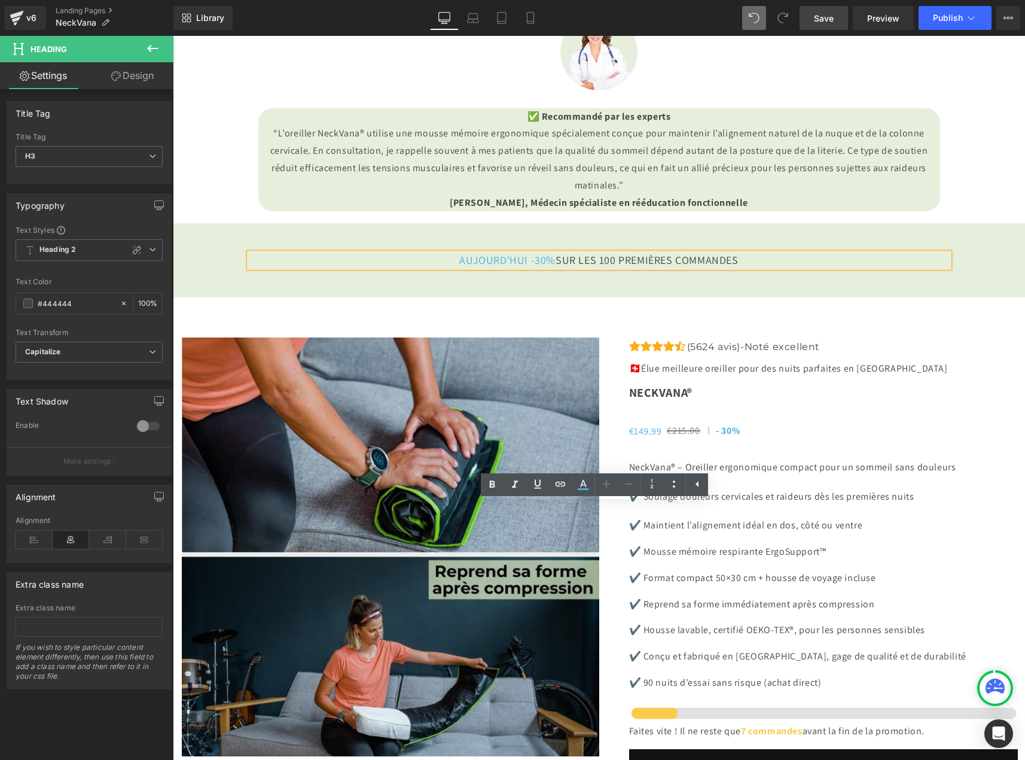
scroll to position [3409, 0]
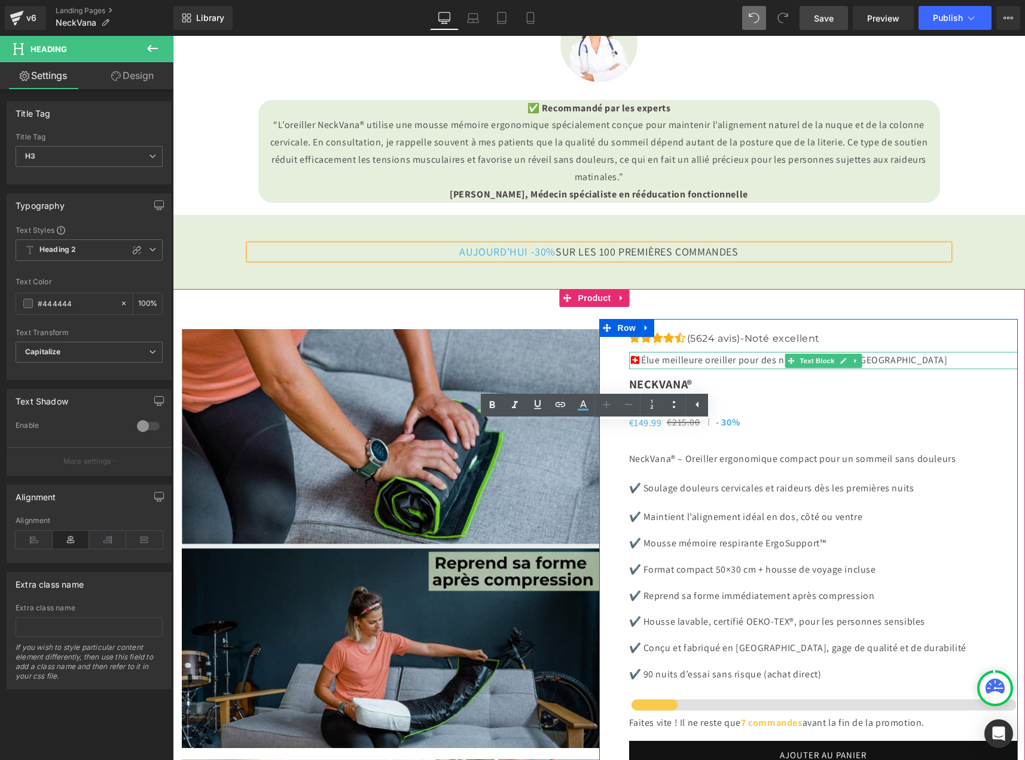
click at [751, 369] on div "🇨🇭 Élue meilleure oreiller pour des nuits parfaites en Suisse Text Block" at bounding box center [823, 360] width 389 height 17
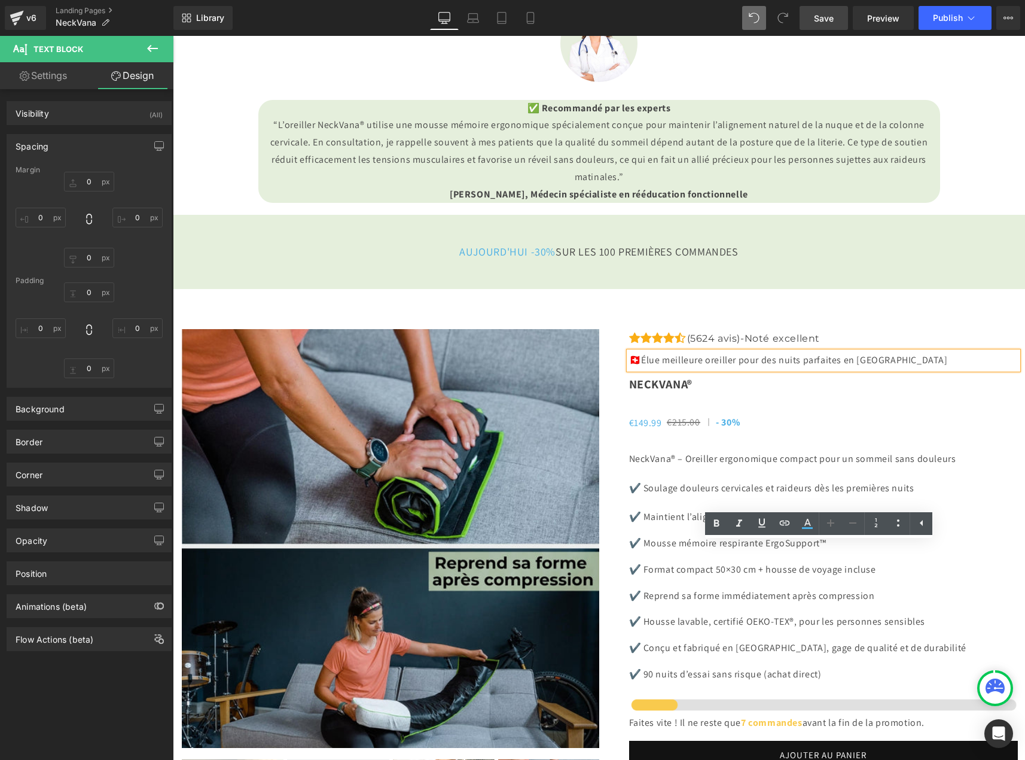
click at [819, 394] on h3 "NeckVana®" at bounding box center [823, 384] width 389 height 19
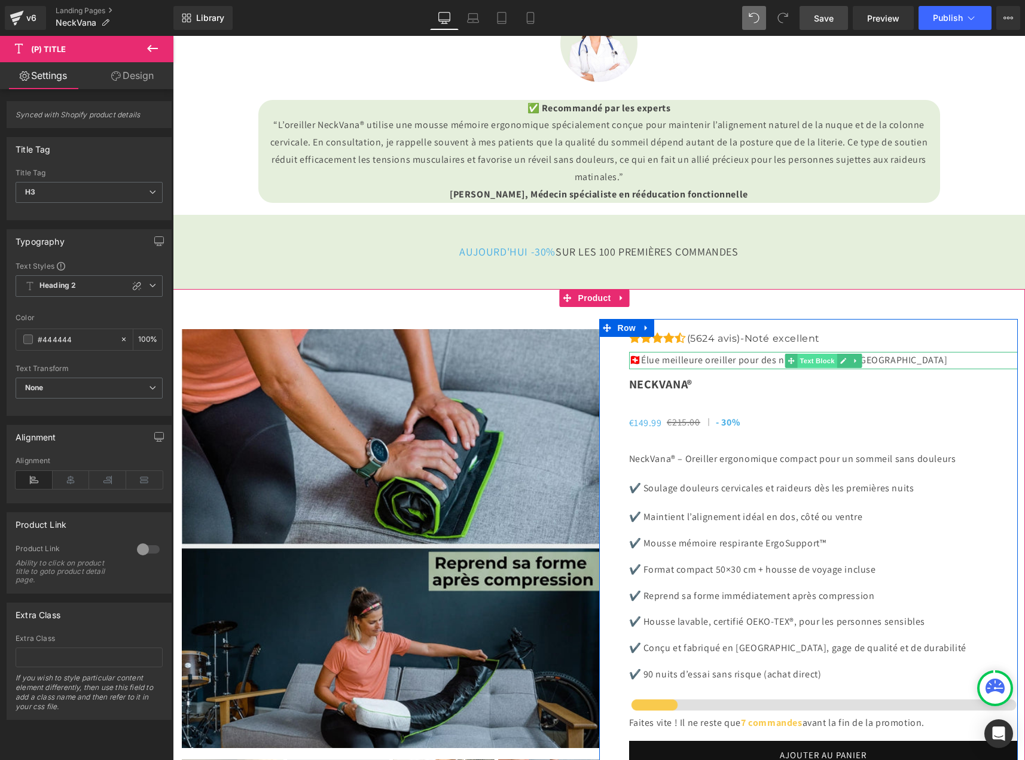
click at [810, 368] on span "Text Block" at bounding box center [816, 360] width 39 height 14
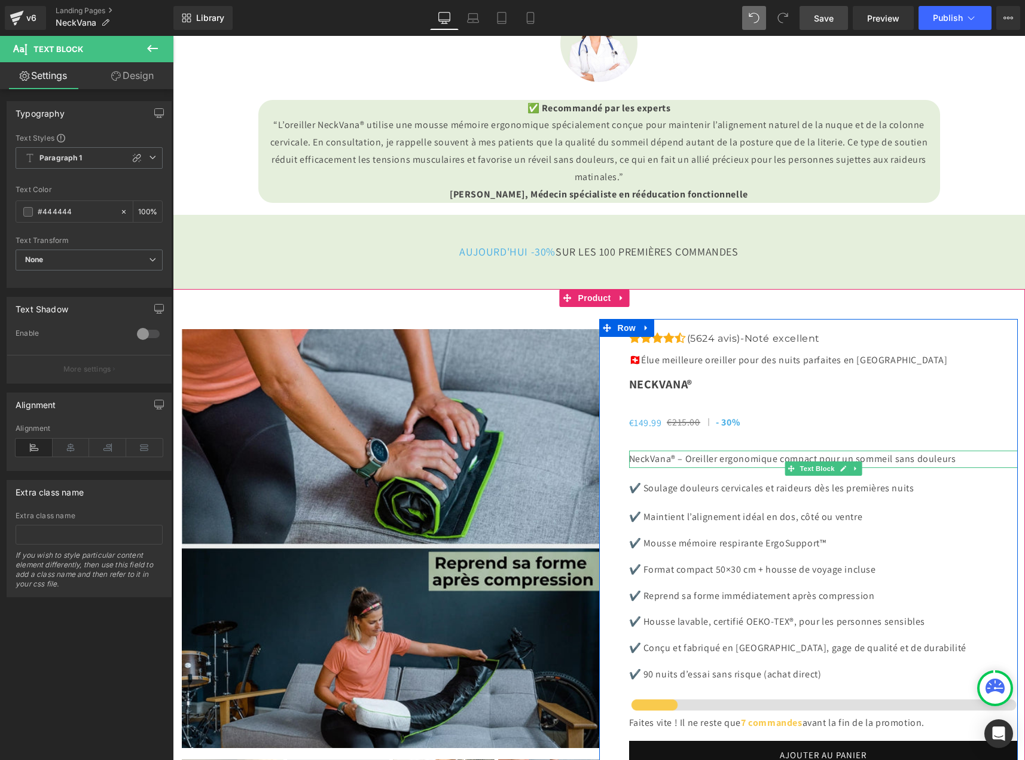
drag, startPoint x: 855, startPoint y: 661, endPoint x: 838, endPoint y: 667, distance: 17.8
click at [855, 468] on p "NeckVana® – Oreiller ergonomique compact pour un sommeil sans douleurs" at bounding box center [823, 458] width 389 height 17
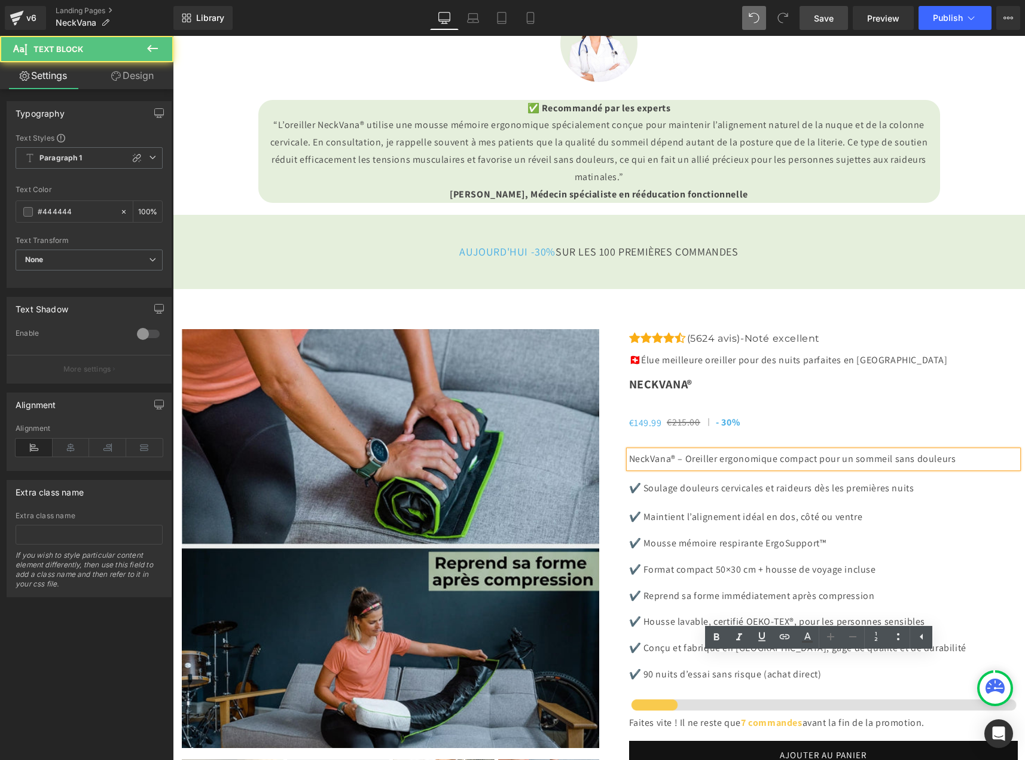
click at [815, 468] on p "NeckVana® – Oreiller ergonomique compact pour un sommeil sans douleurs" at bounding box center [823, 458] width 389 height 17
click at [815, 497] on div "✔️ Soulage douleurs cervicales et raideurs dès les premières nuits Text Block" at bounding box center [823, 488] width 389 height 17
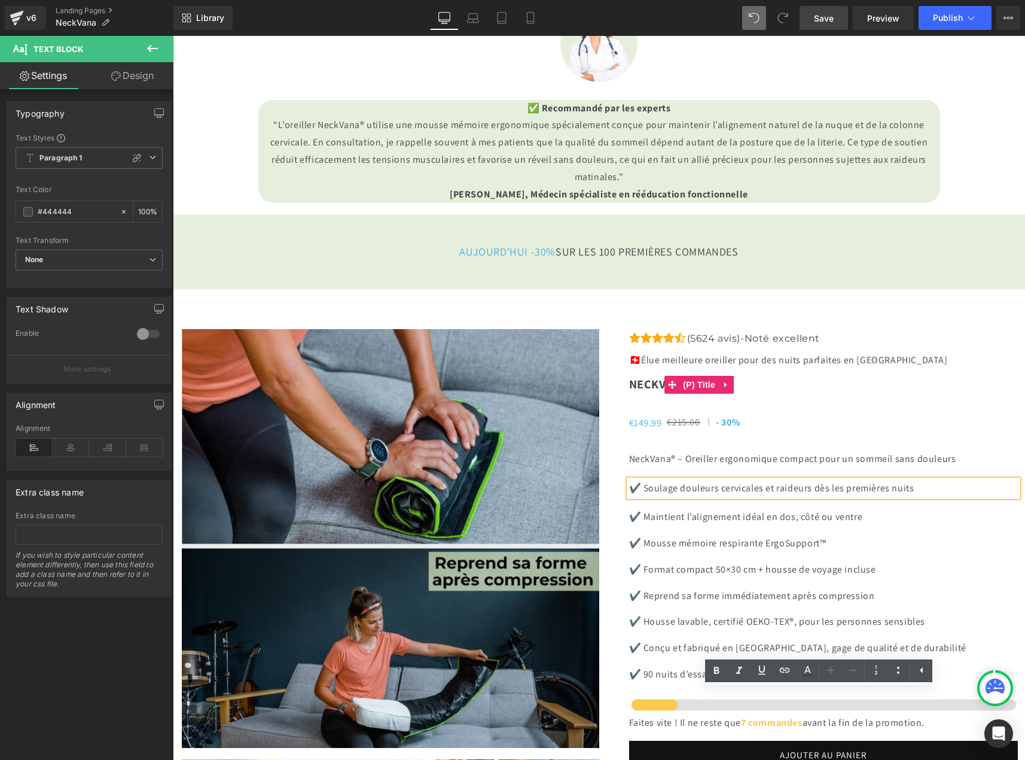
scroll to position [3529, 0]
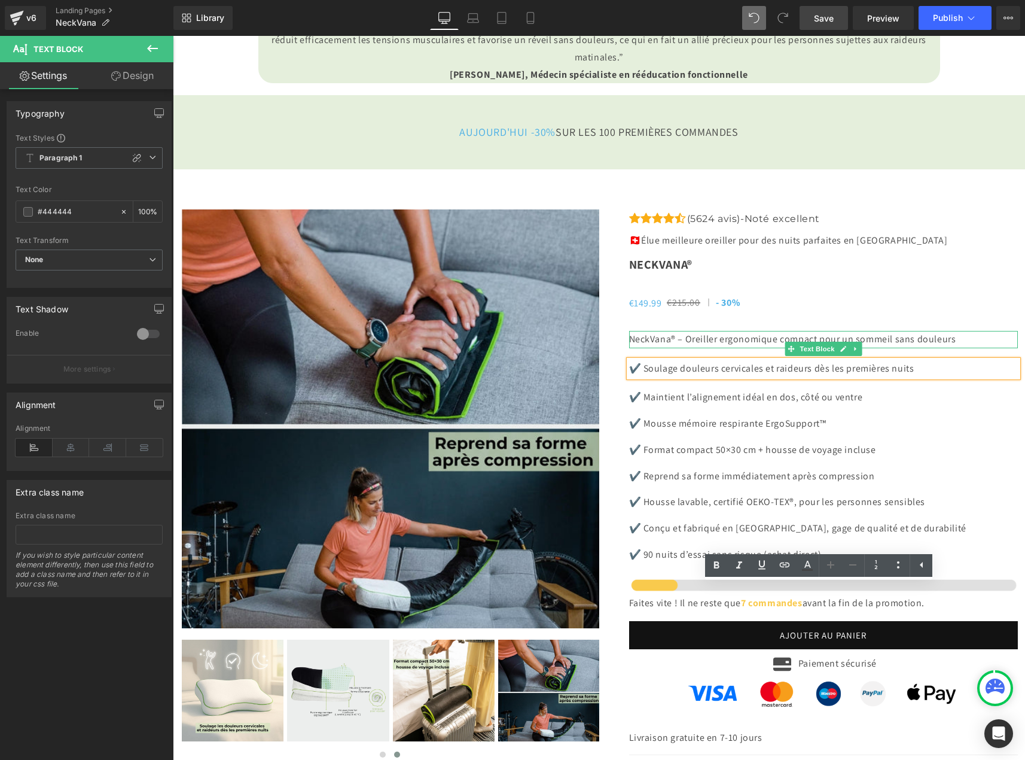
click at [672, 348] on p "NeckVana® – Oreiller ergonomique compact pour un sommeil sans douleurs" at bounding box center [823, 339] width 389 height 17
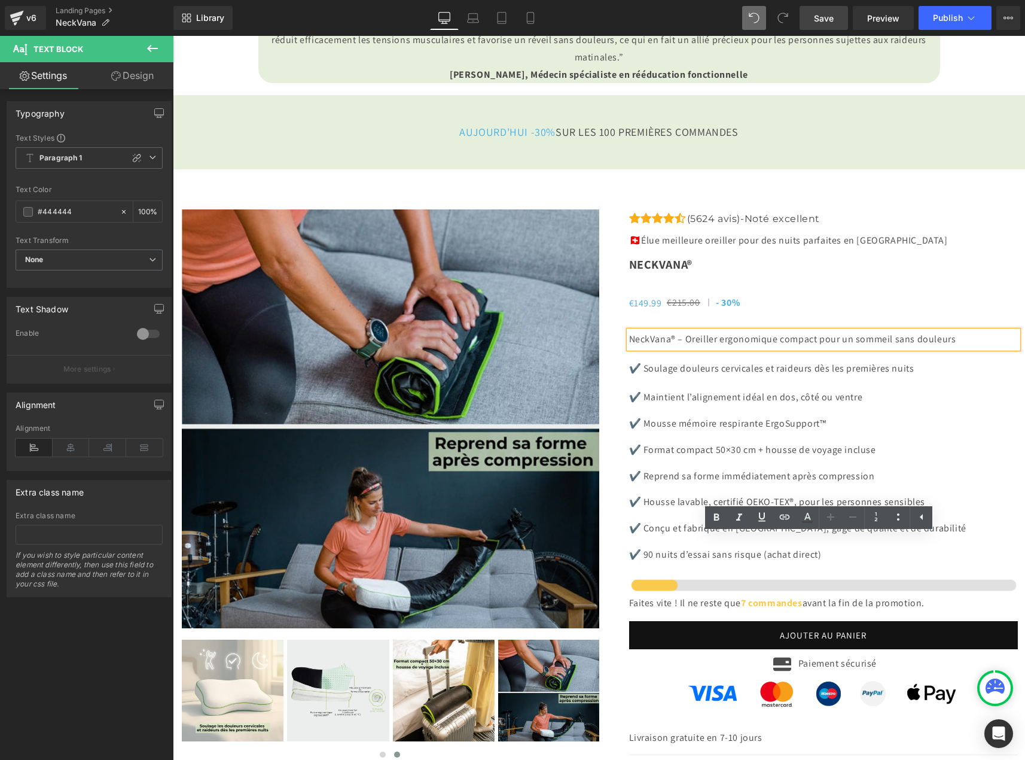
click at [899, 275] on h3 "NeckVana®" at bounding box center [823, 264] width 389 height 19
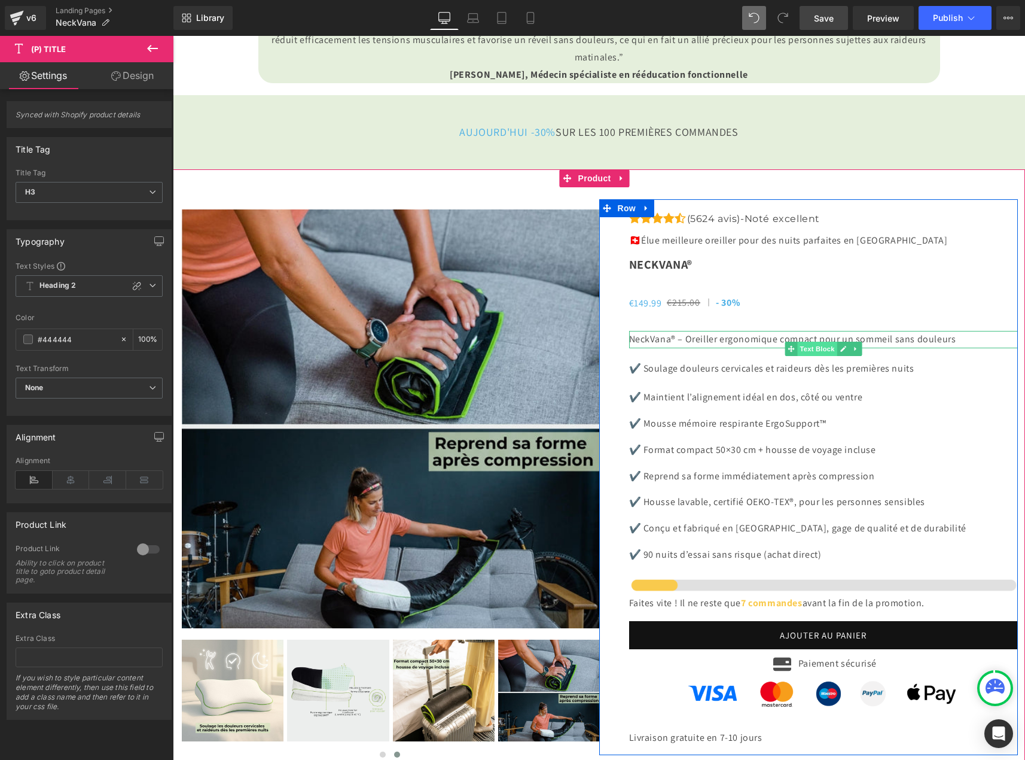
click at [815, 356] on span "Text Block" at bounding box center [816, 348] width 39 height 14
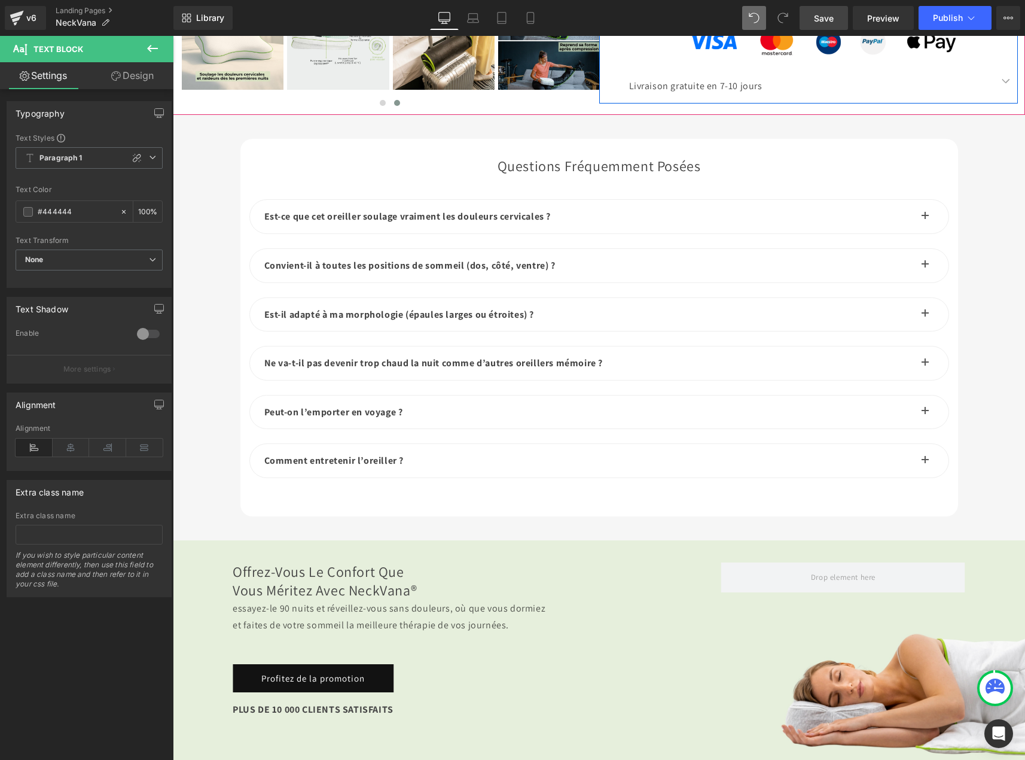
scroll to position [4186, 0]
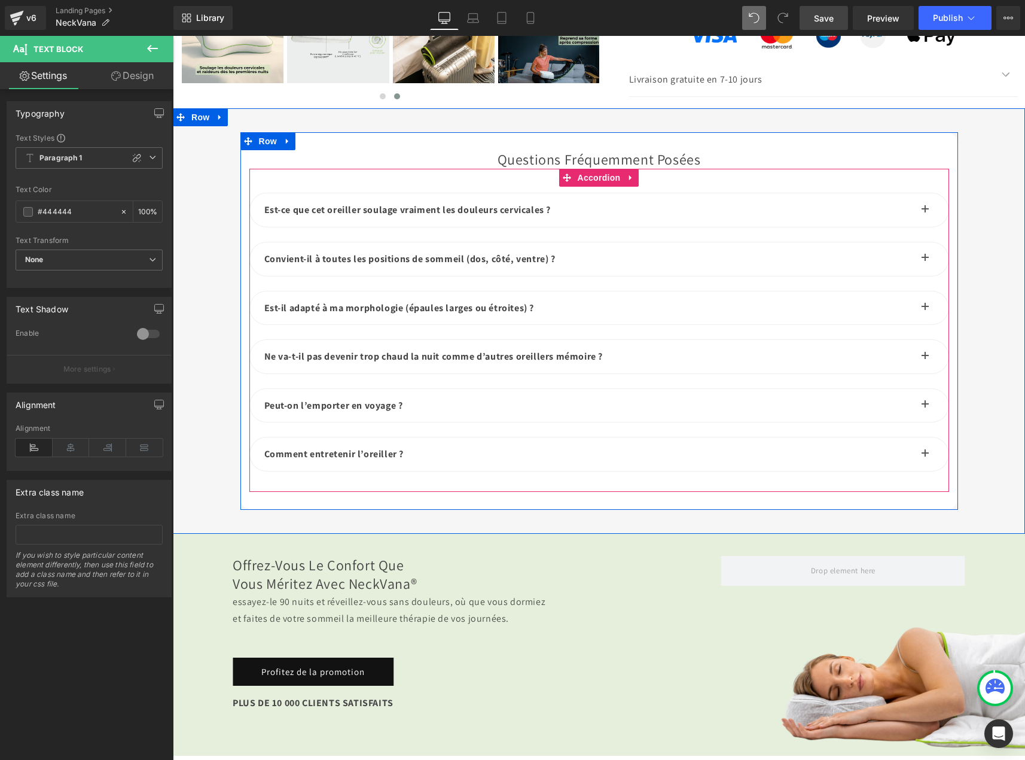
click at [915, 227] on button "button" at bounding box center [925, 209] width 24 height 33
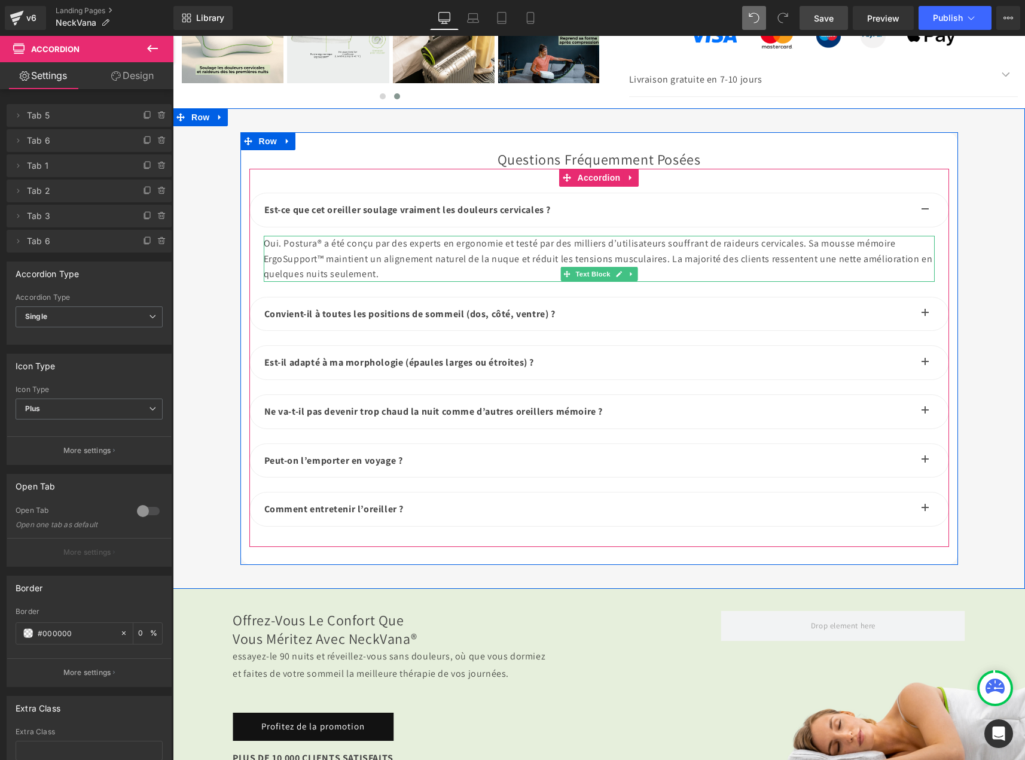
click at [383, 282] on div "Oui. Postura® a été conçu par des experts en ergonomie et testé par des millier…" at bounding box center [599, 259] width 671 height 46
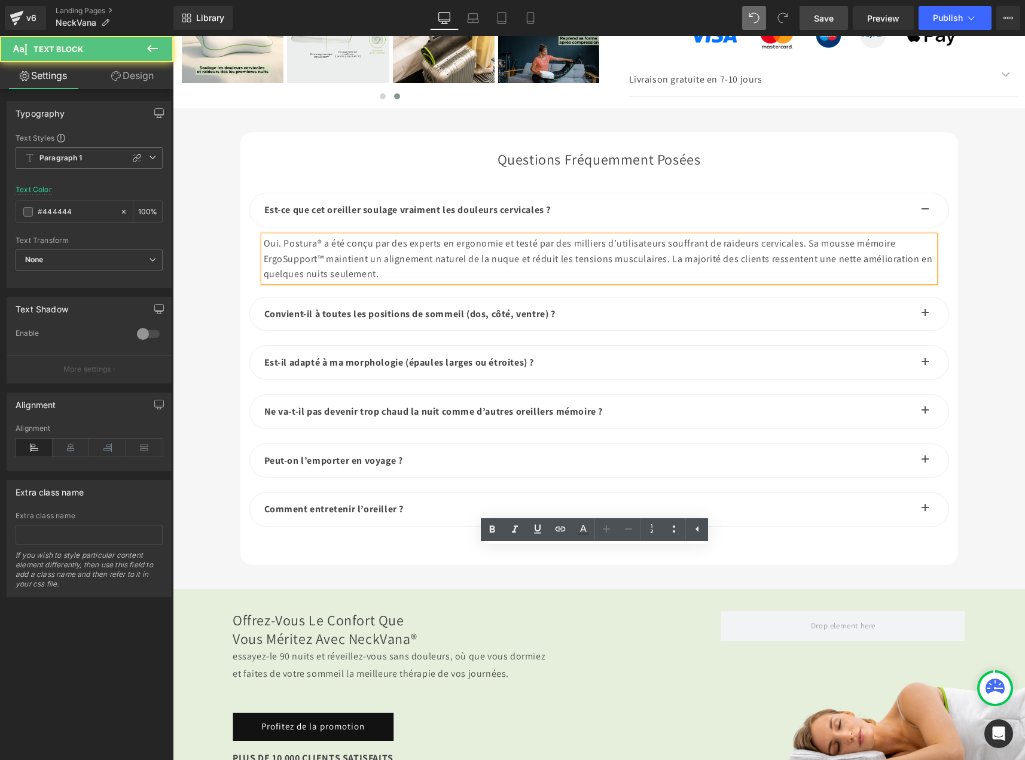
click at [333, 282] on div "Oui. Postura® a été conçu par des experts en ergonomie et testé par des millier…" at bounding box center [599, 259] width 671 height 46
drag, startPoint x: 333, startPoint y: 559, endPoint x: 288, endPoint y: 560, distance: 44.9
click at [288, 282] on div "Oui. Postura® a été conçu par des experts en ergonomie et testé par des millier…" at bounding box center [599, 259] width 671 height 46
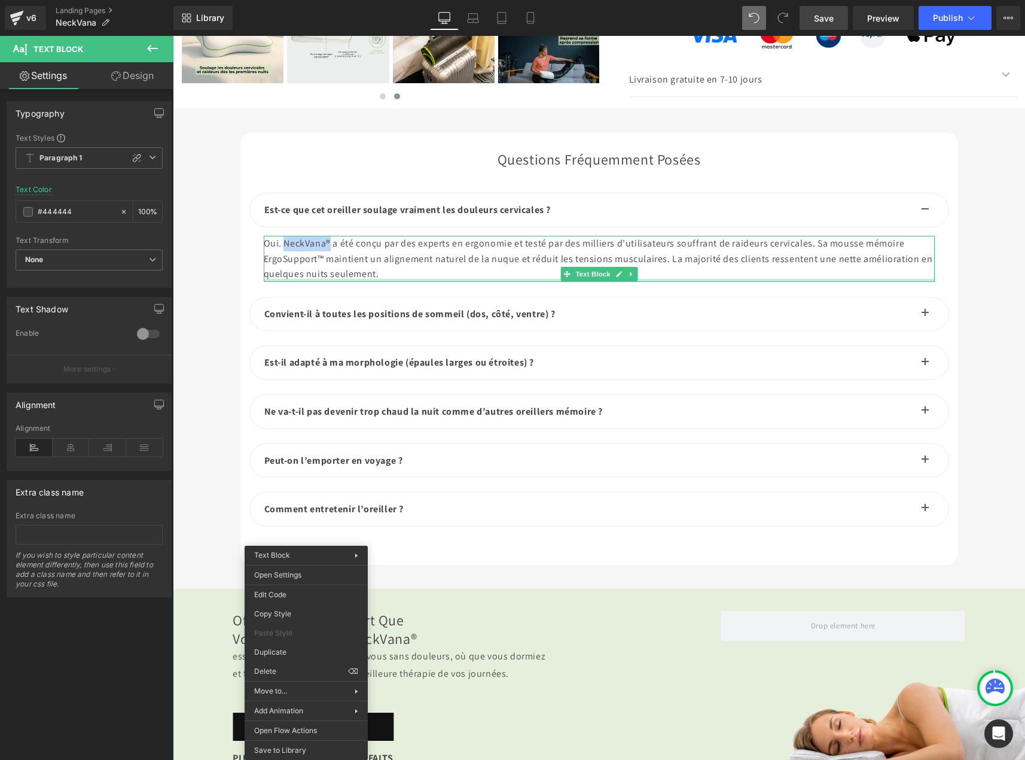
click at [480, 322] on div "Convient-il à toutes les positions de sommeil (dos, côté, ventre) ? Text Block" at bounding box center [588, 314] width 649 height 16
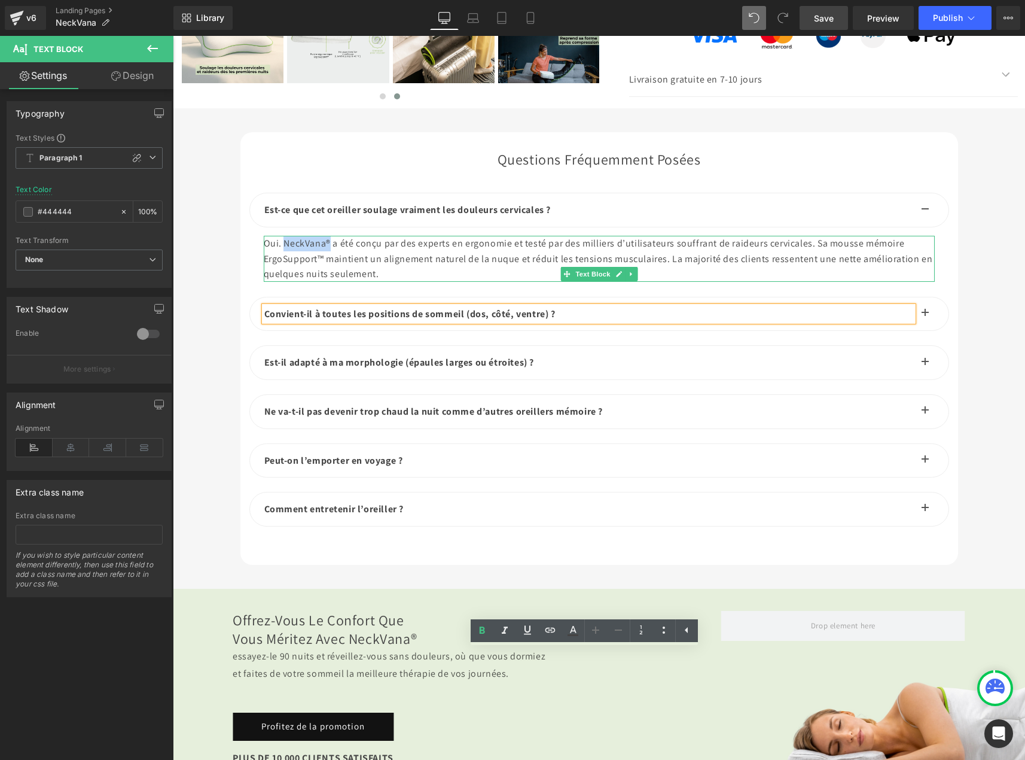
drag, startPoint x: 345, startPoint y: 557, endPoint x: 286, endPoint y: 553, distance: 58.8
click at [286, 282] on div "Oui. NeckVana® a été conçu par des experts en ergonomie et testé par des millie…" at bounding box center [599, 259] width 671 height 46
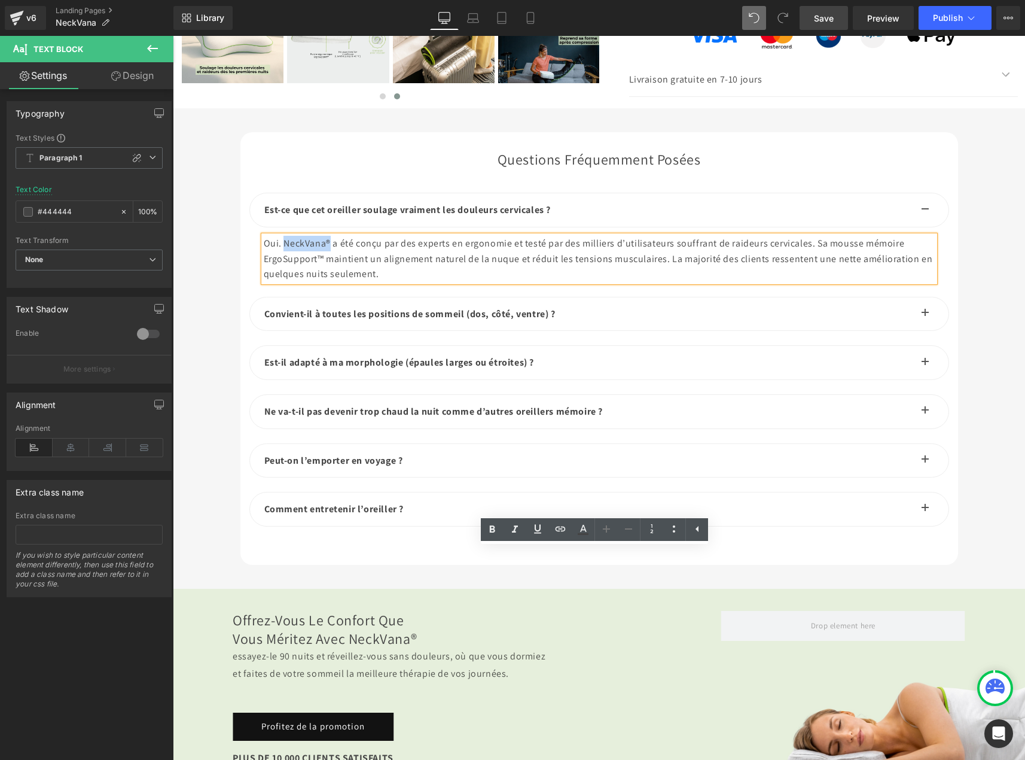
copy div "NeckVana®"
click at [925, 316] on span "button" at bounding box center [925, 316] width 0 height 0
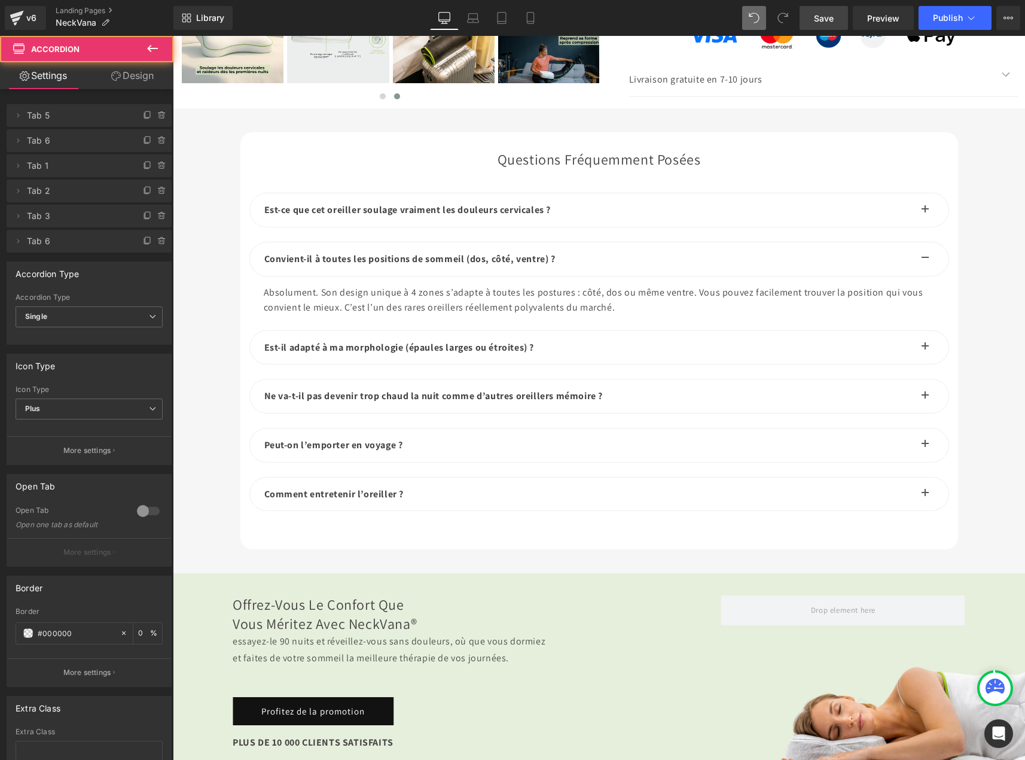
click at [925, 350] on span "button" at bounding box center [925, 350] width 0 height 0
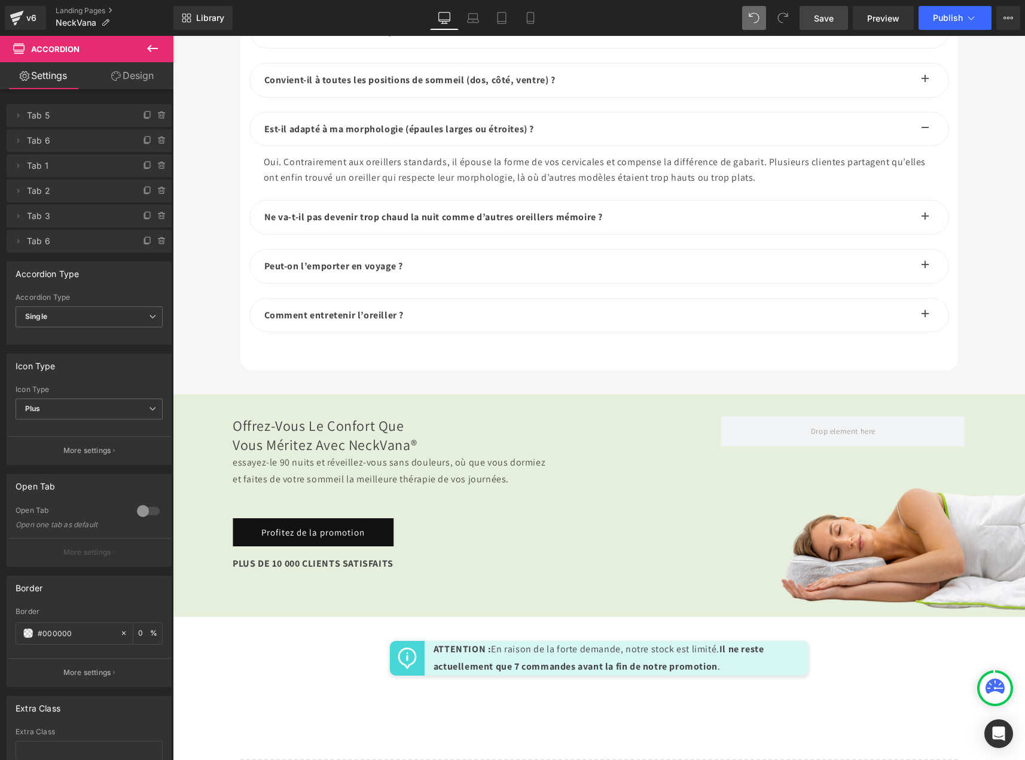
scroll to position [4366, 0]
click at [921, 233] on button "button" at bounding box center [925, 216] width 24 height 33
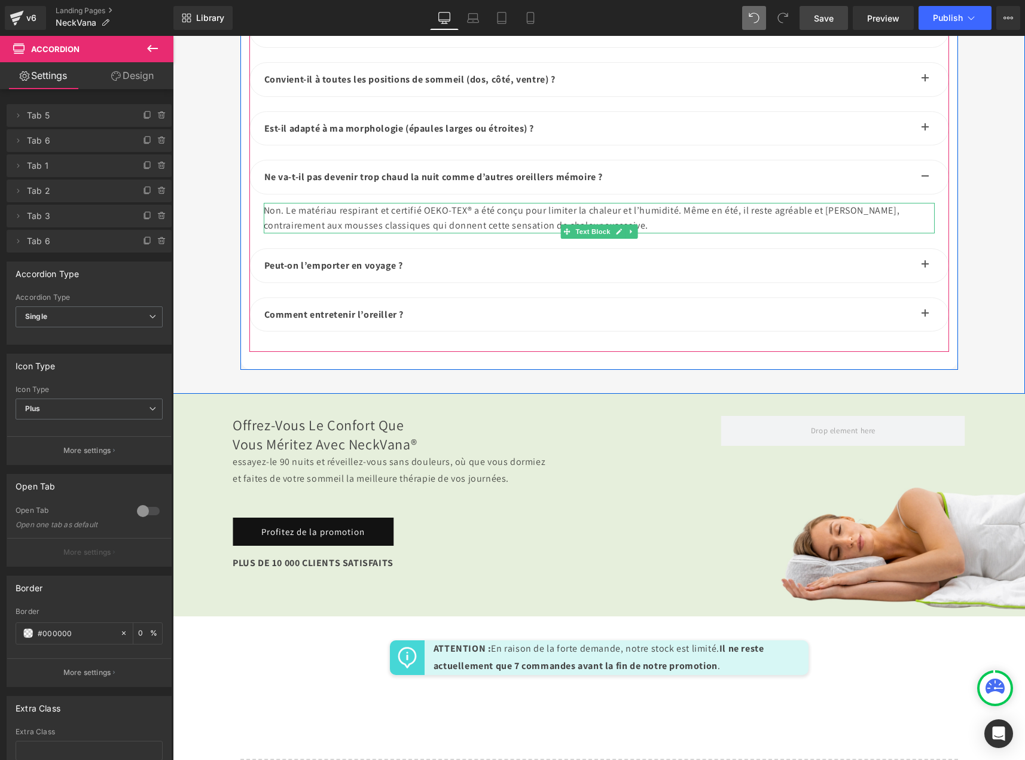
click at [362, 233] on div "Non. Le matériau respirant et certifié OEKO-TEX® a été conçu pour limiter la ch…" at bounding box center [599, 218] width 671 height 31
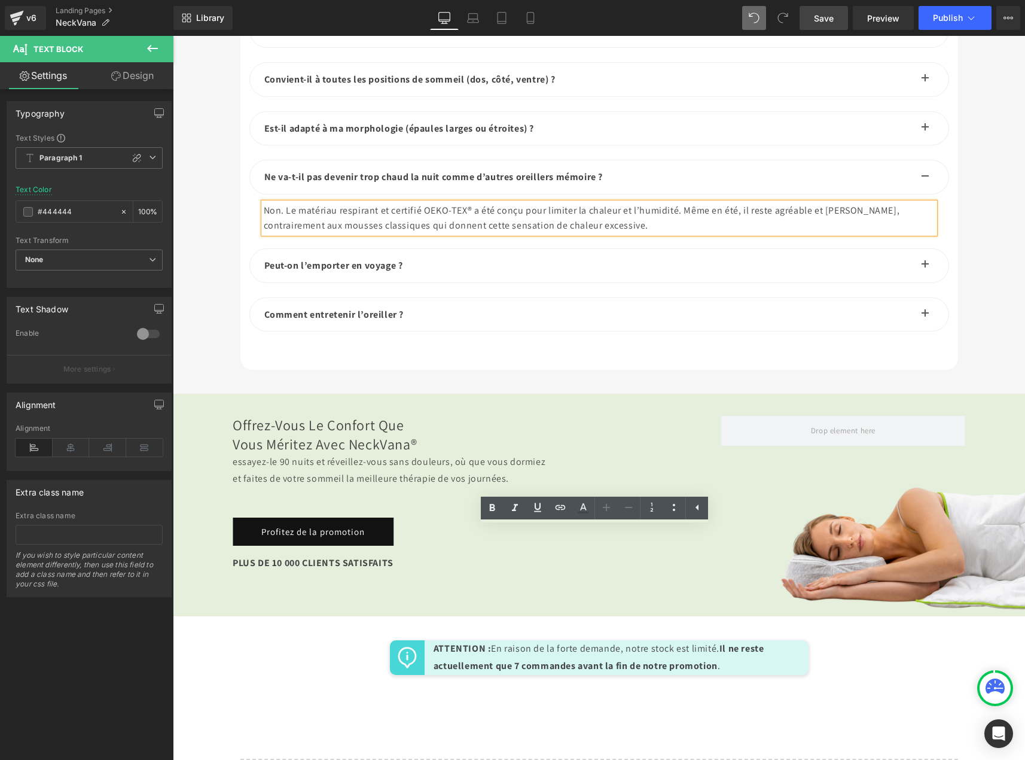
click at [360, 233] on div "Non. Le matériau respirant et certifié OEKO-TEX® a été conçu pour limiter la ch…" at bounding box center [599, 218] width 671 height 31
click at [917, 282] on button "button" at bounding box center [925, 265] width 24 height 33
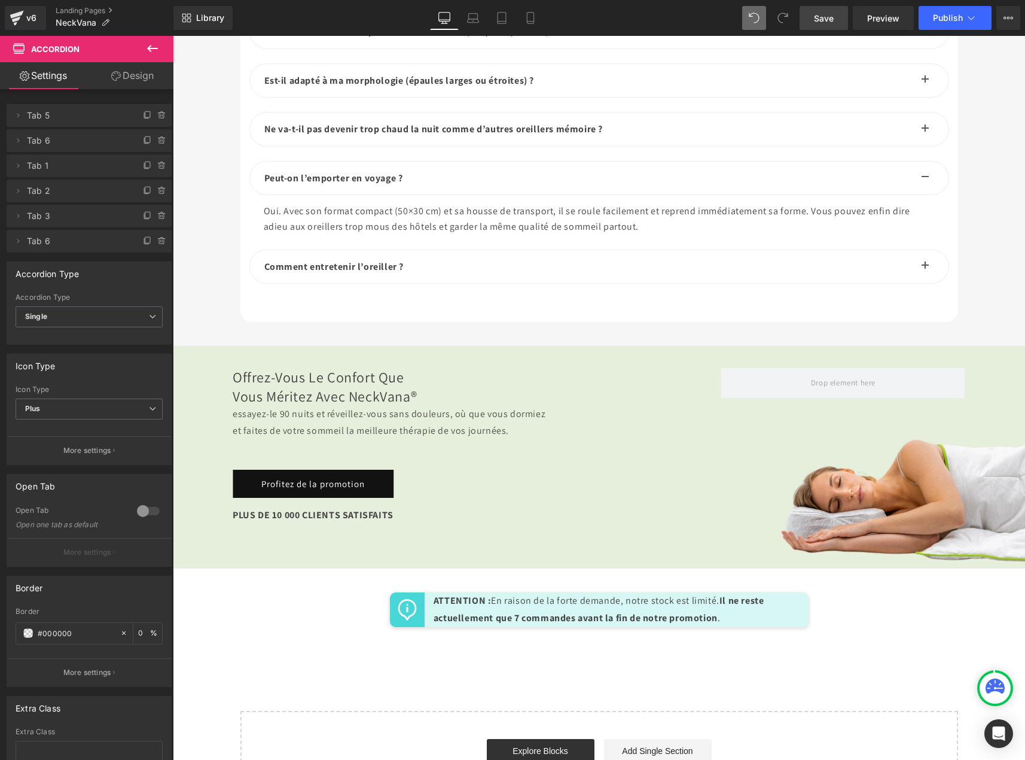
scroll to position [4485, 0]
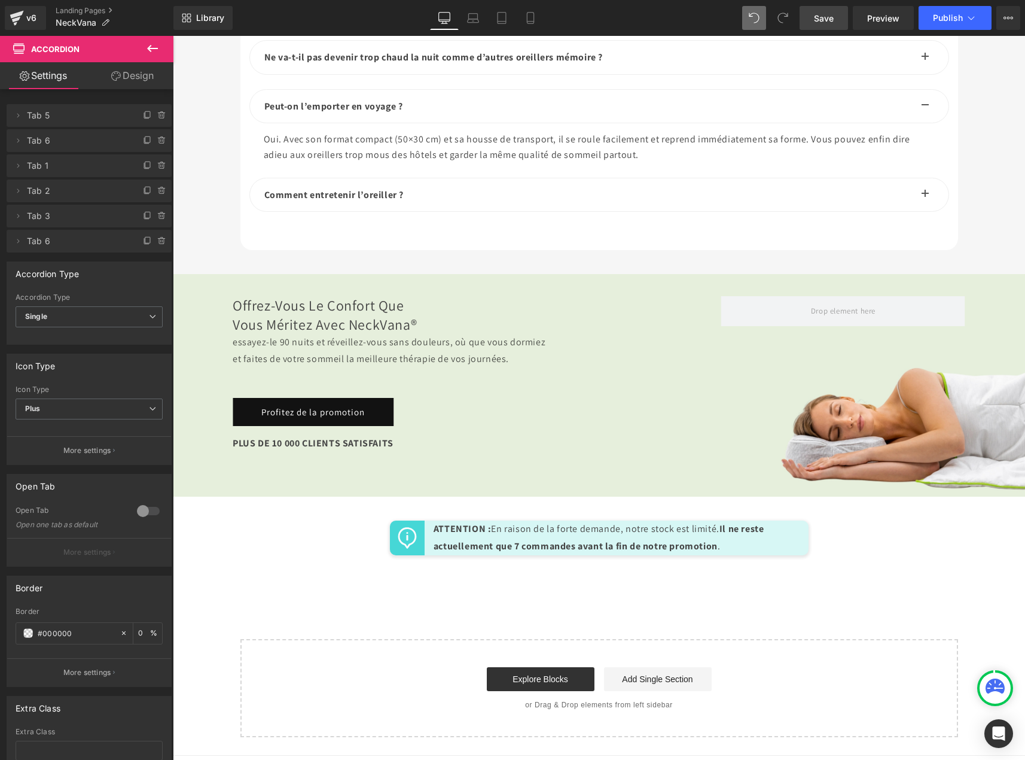
click at [925, 197] on span "button" at bounding box center [925, 197] width 0 height 0
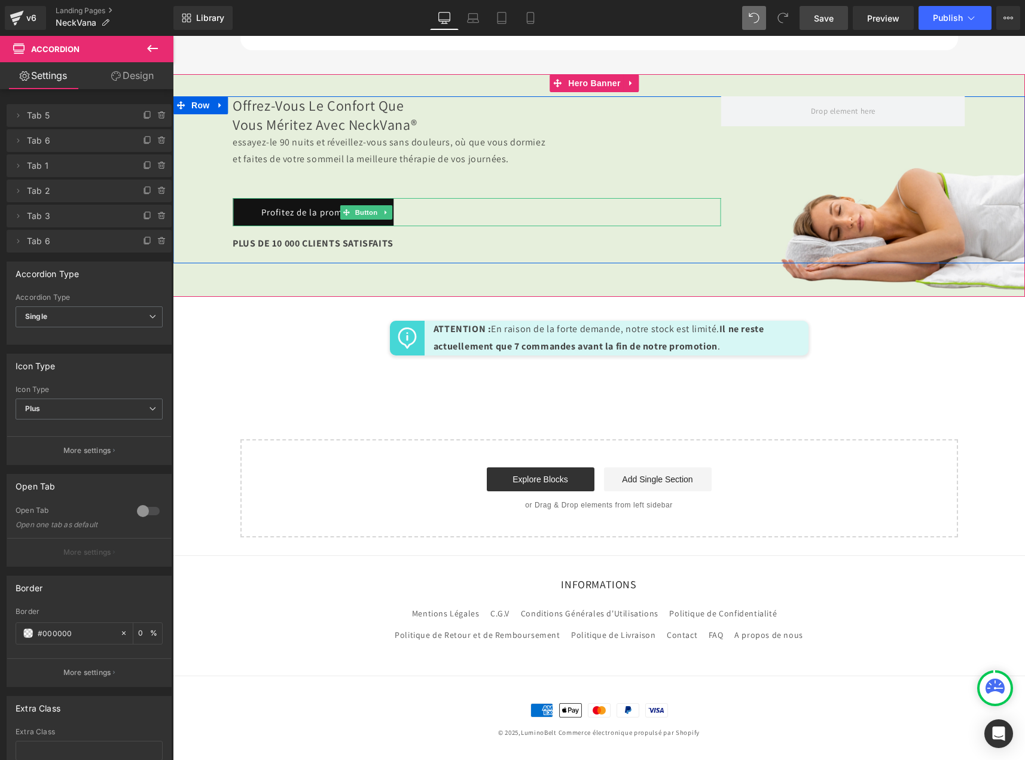
scroll to position [4844, 0]
click at [360, 220] on span "Button" at bounding box center [367, 213] width 28 height 14
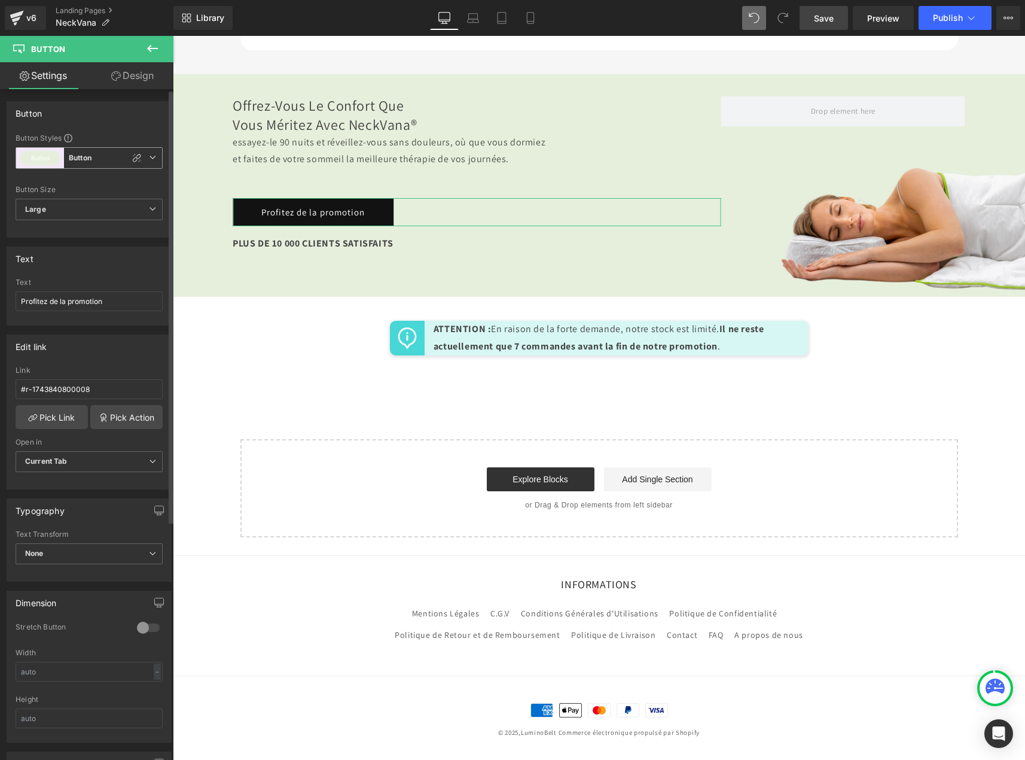
click at [31, 157] on button "Button" at bounding box center [39, 158] width 39 height 14
click at [142, 208] on icon at bounding box center [147, 210] width 10 height 10
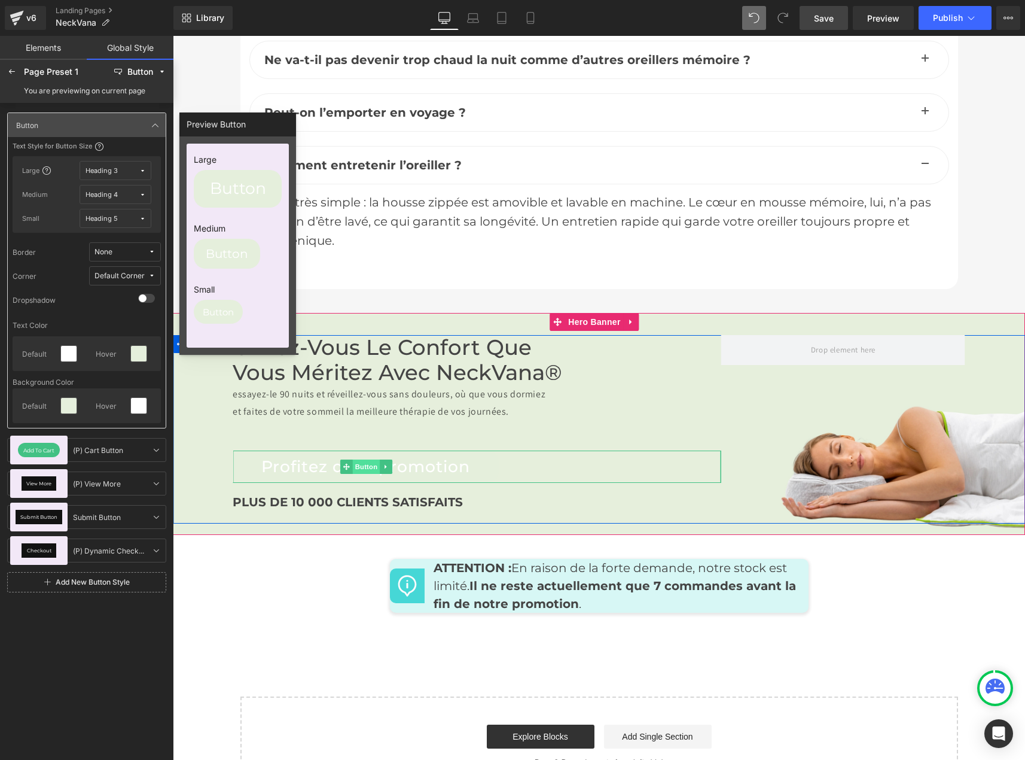
click at [364, 459] on span "Button" at bounding box center [367, 466] width 28 height 14
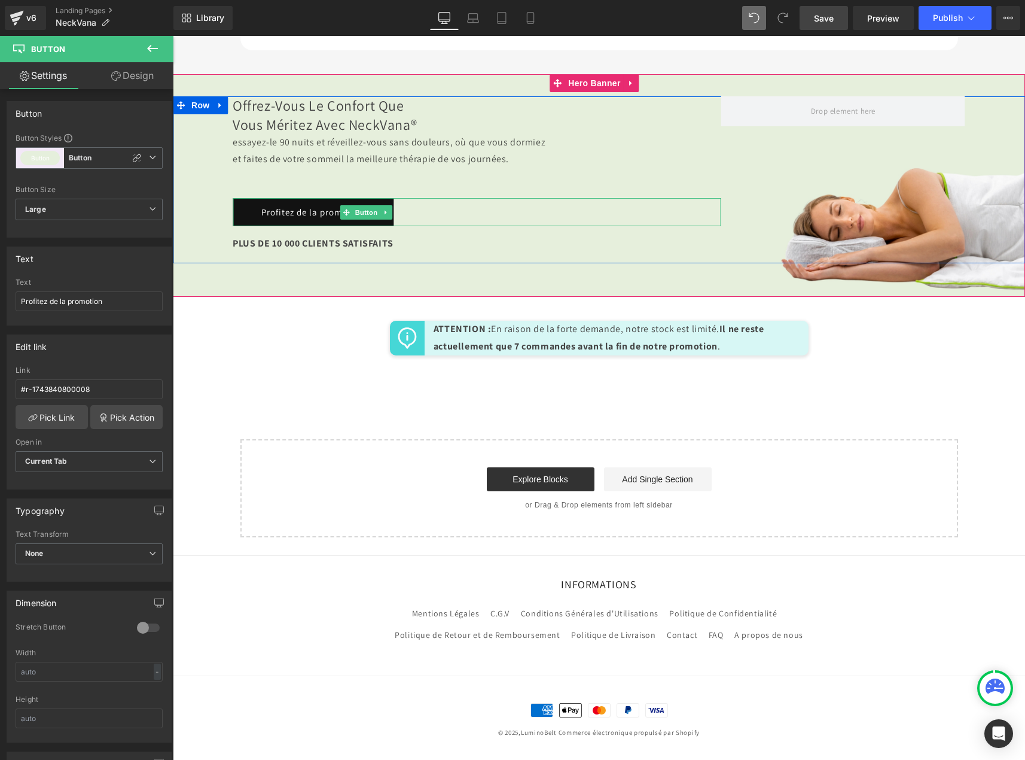
click at [298, 226] on link "Profitez de la promotion" at bounding box center [313, 212] width 161 height 28
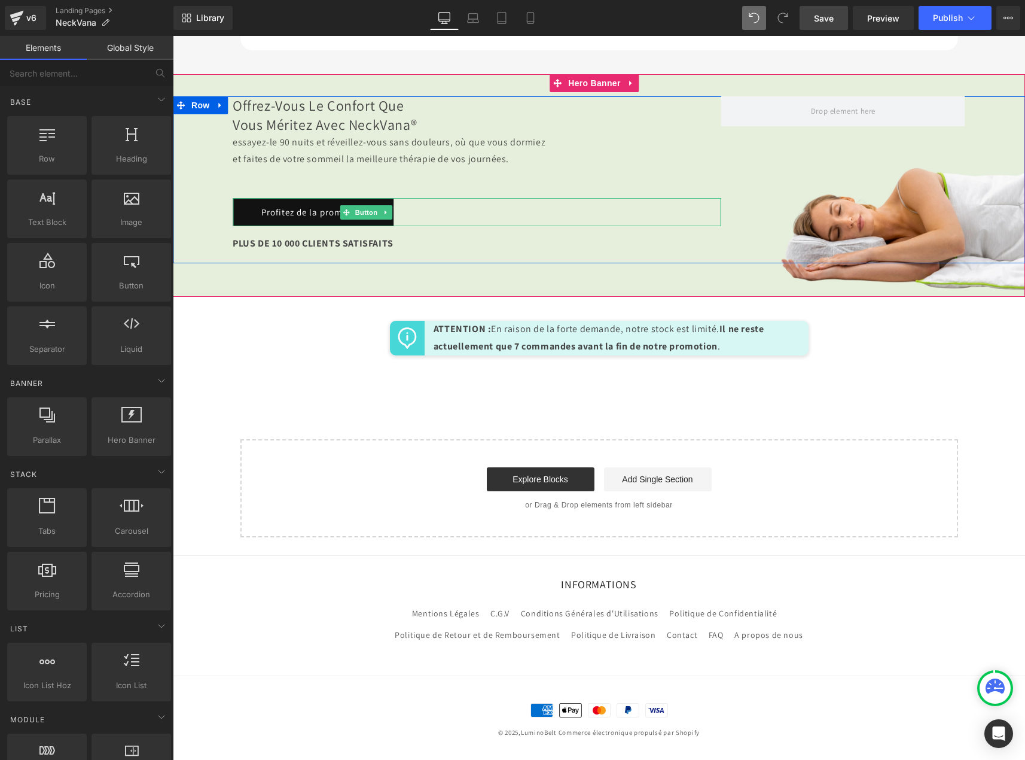
click at [289, 226] on link "Profitez de la promotion" at bounding box center [313, 212] width 161 height 28
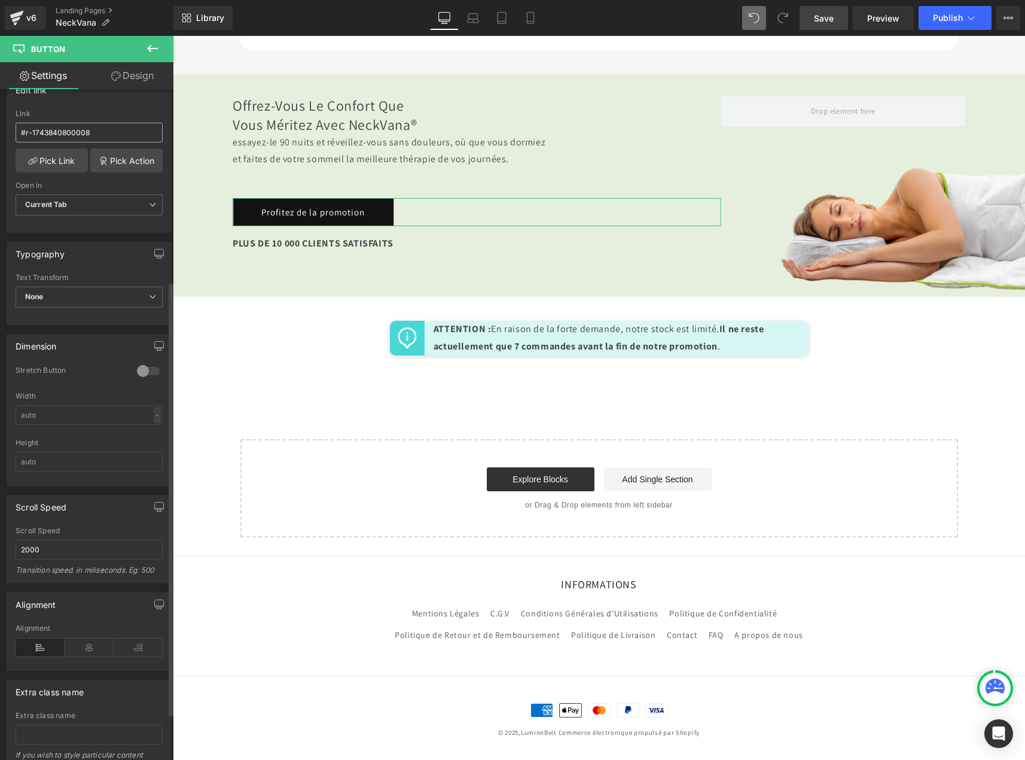
scroll to position [0, 0]
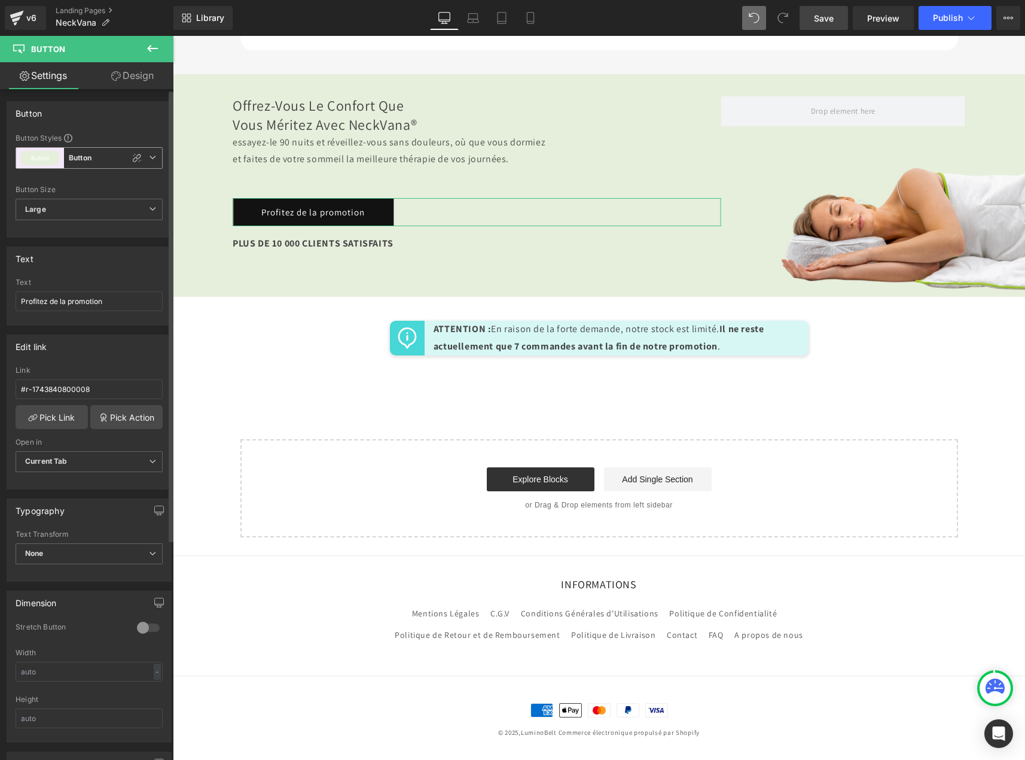
click at [94, 156] on span "Button Button" at bounding box center [89, 158] width 147 height 22
click at [60, 212] on button "Button" at bounding box center [60, 210] width 39 height 14
click at [77, 155] on b "Button" at bounding box center [80, 158] width 23 height 10
click at [143, 210] on icon at bounding box center [147, 210] width 10 height 10
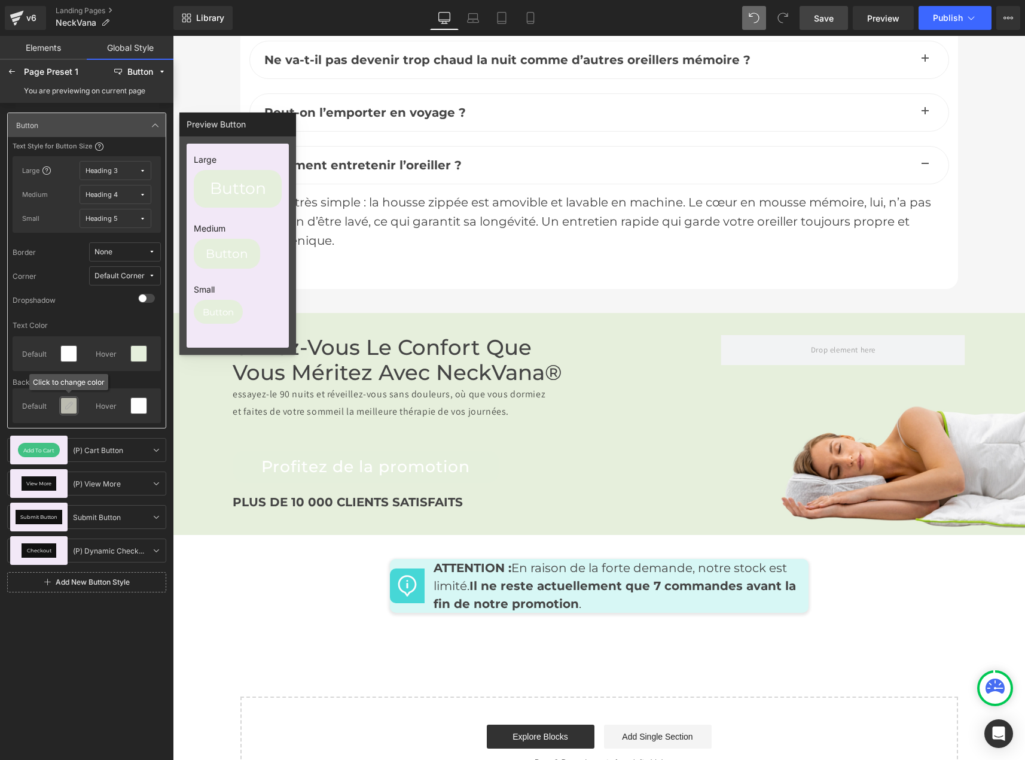
click at [69, 404] on icon at bounding box center [69, 406] width 10 height 10
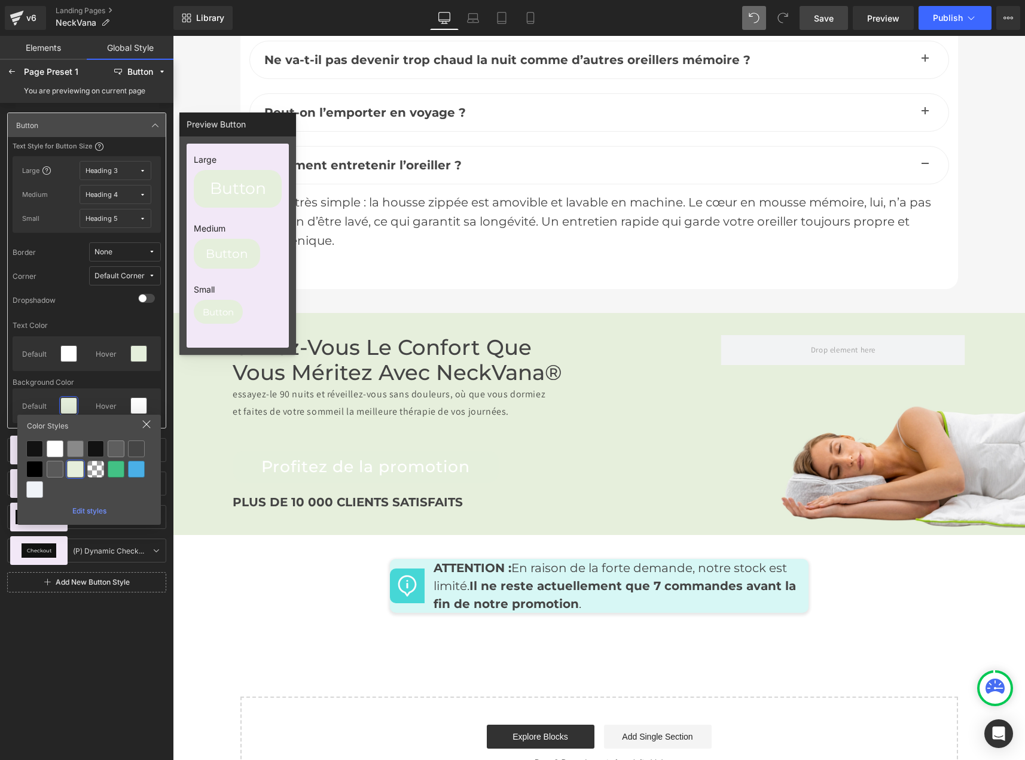
click at [82, 510] on div "Edit styles" at bounding box center [89, 508] width 134 height 13
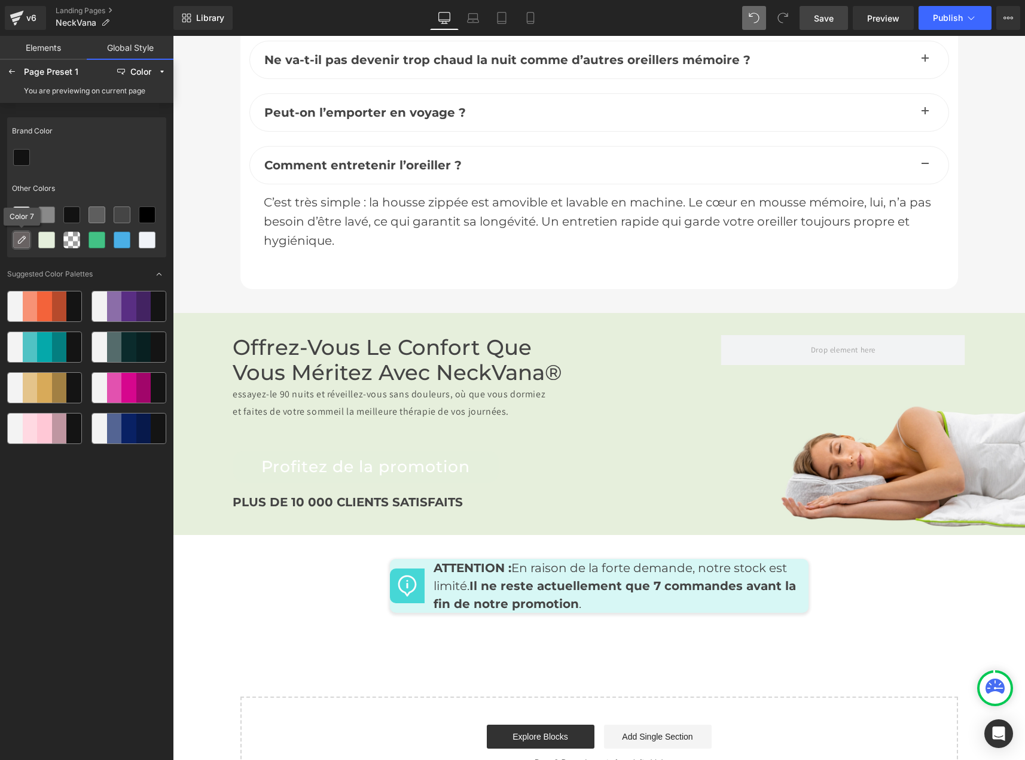
click at [20, 239] on icon at bounding box center [22, 240] width 10 height 10
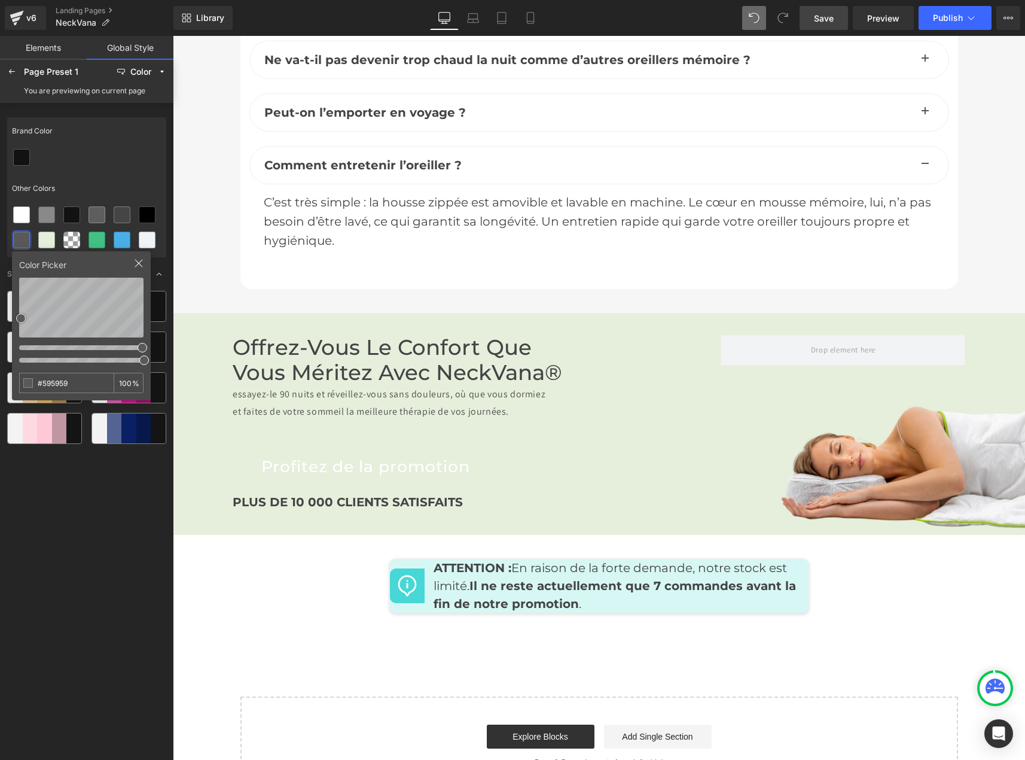
drag, startPoint x: 73, startPoint y: 382, endPoint x: 31, endPoint y: 382, distance: 42.5
click at [31, 382] on div "#595959 100 %" at bounding box center [81, 383] width 124 height 20
type input "#8AAF18"
click at [24, 245] on div at bounding box center [22, 240] width 16 height 16
click at [140, 261] on icon at bounding box center [139, 263] width 10 height 10
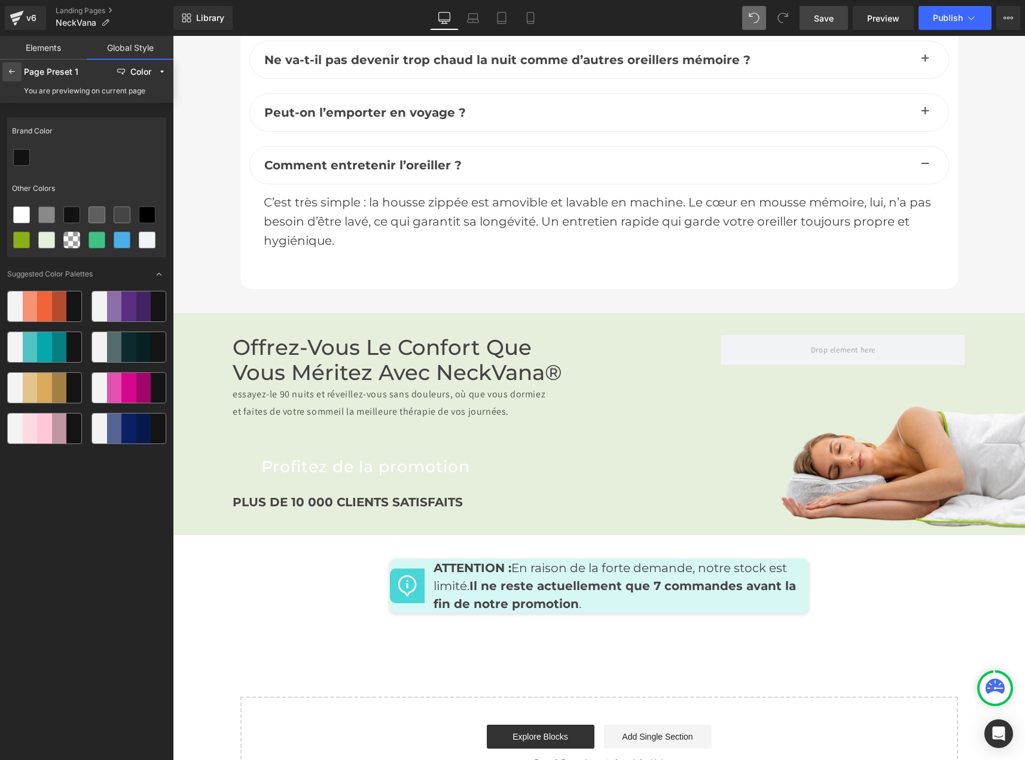
click at [15, 74] on icon at bounding box center [12, 72] width 10 height 10
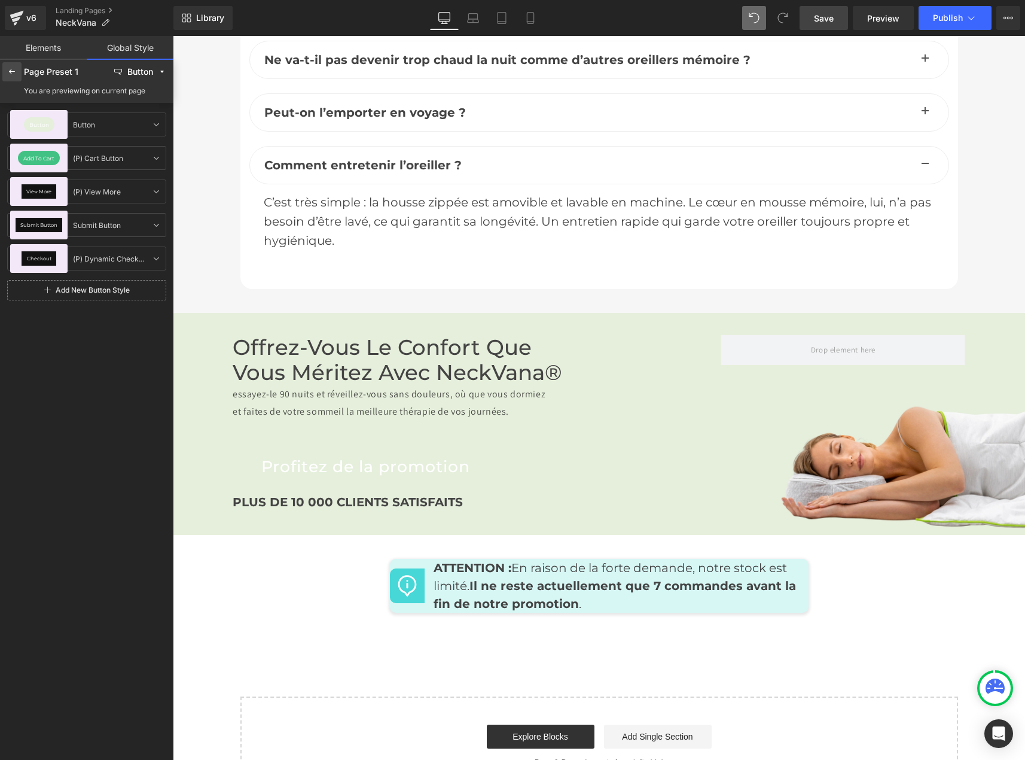
click at [11, 73] on icon at bounding box center [12, 72] width 10 height 10
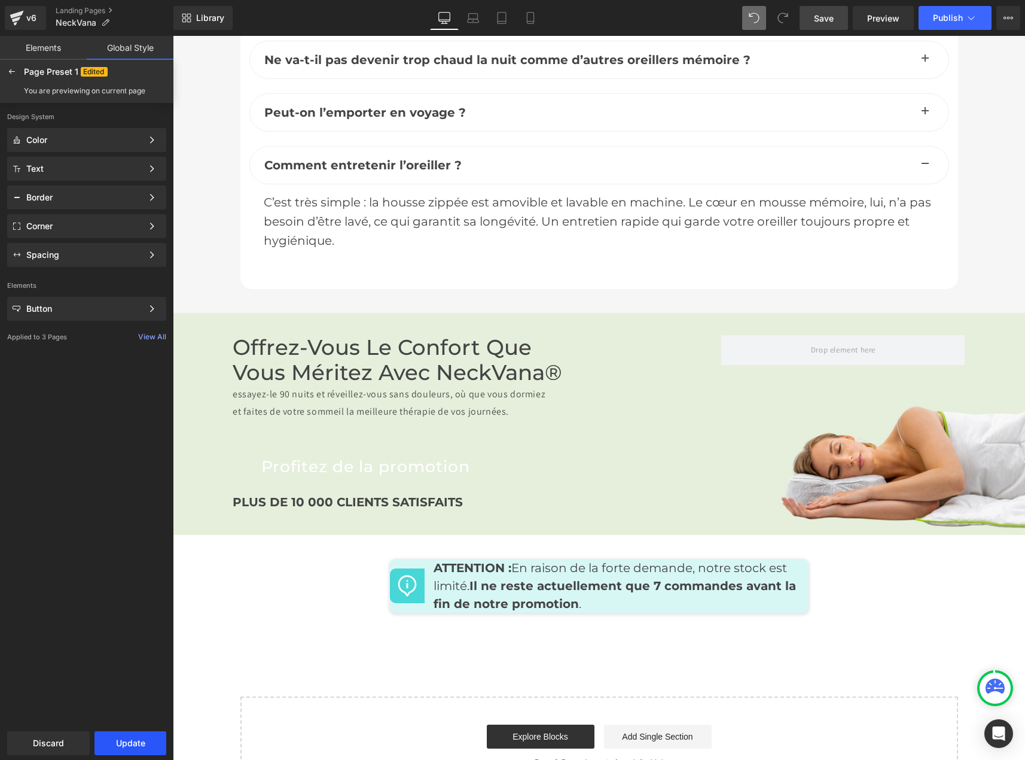
click at [130, 742] on button "Update" at bounding box center [130, 743] width 72 height 24
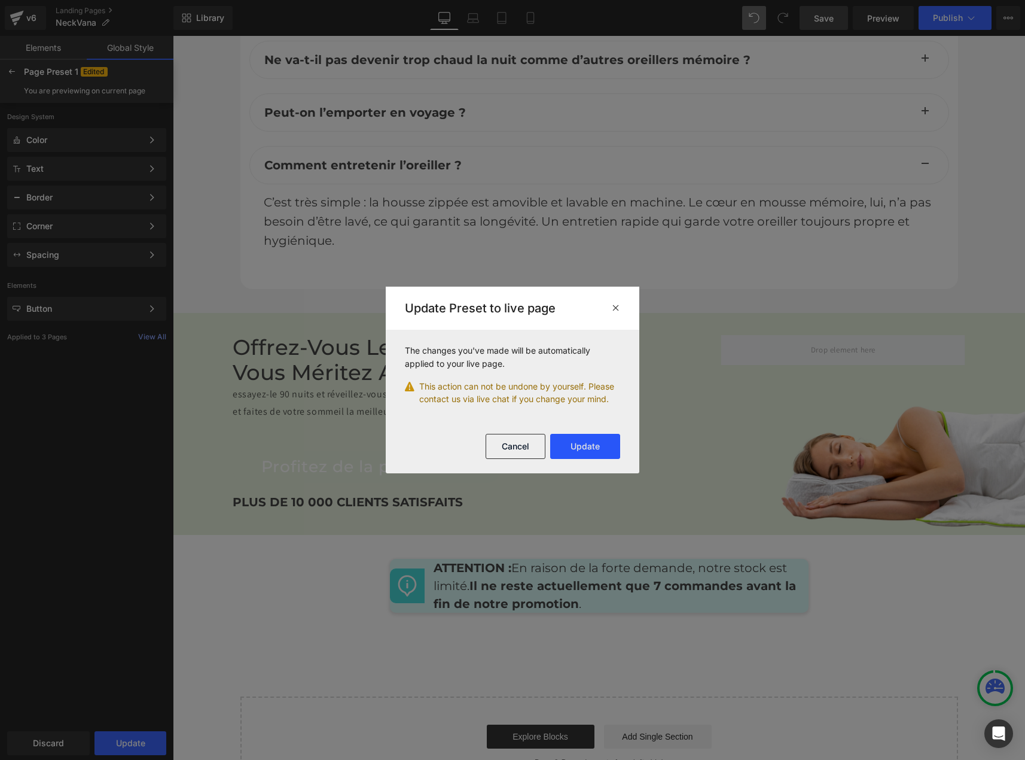
click at [591, 447] on button "Update" at bounding box center [585, 446] width 70 height 25
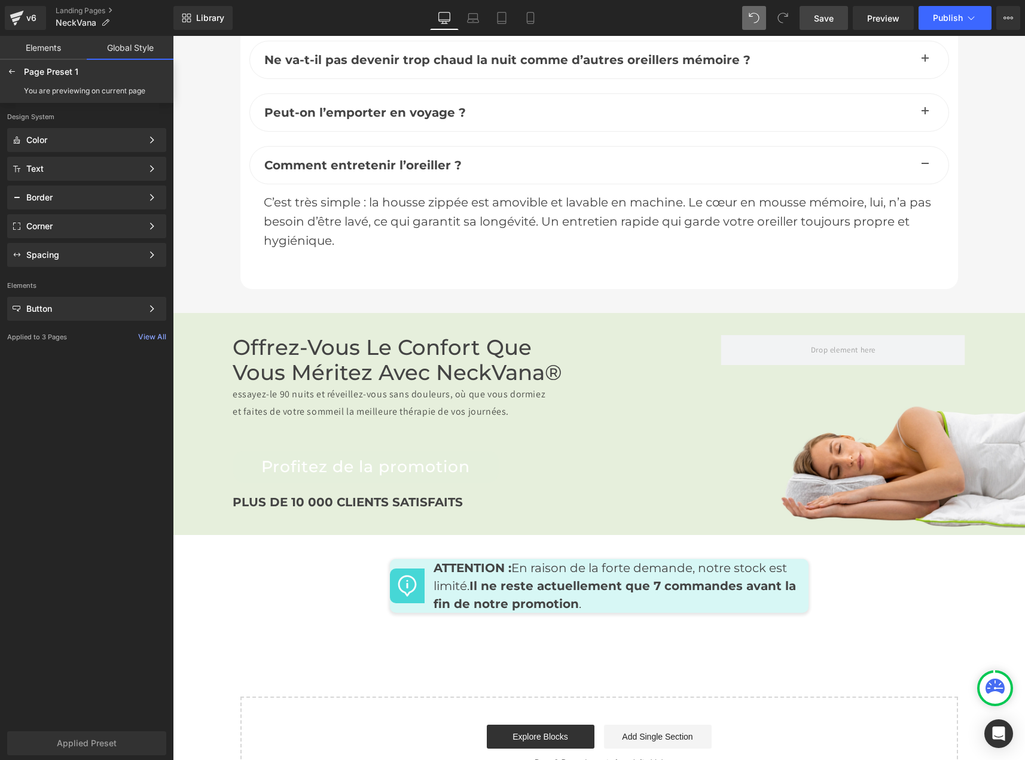
click at [820, 19] on span "Save" at bounding box center [824, 18] width 20 height 13
click at [935, 19] on span "Publish" at bounding box center [948, 18] width 30 height 10
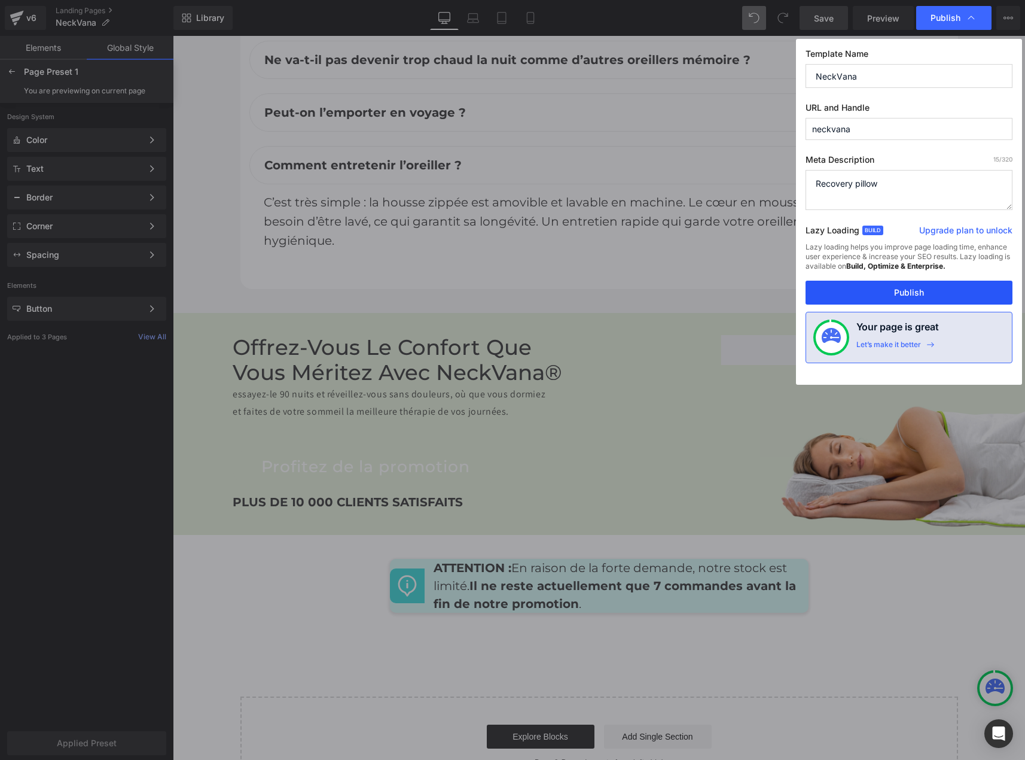
click at [902, 294] on button "Publish" at bounding box center [909, 292] width 207 height 24
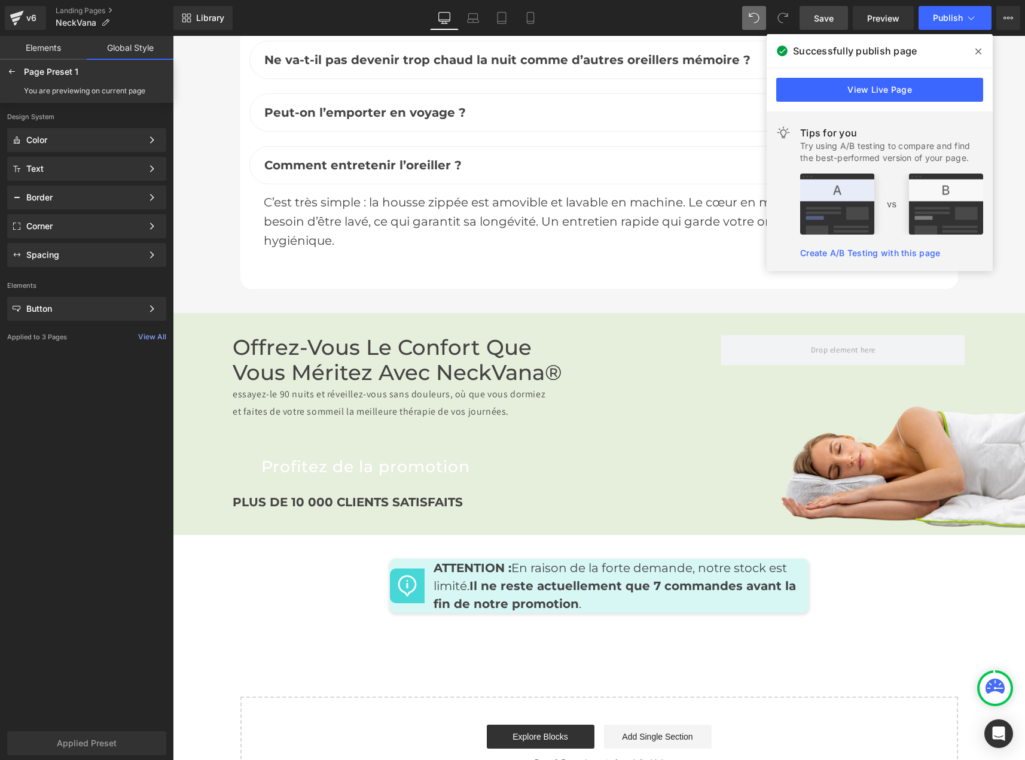
click at [974, 48] on span at bounding box center [978, 51] width 19 height 19
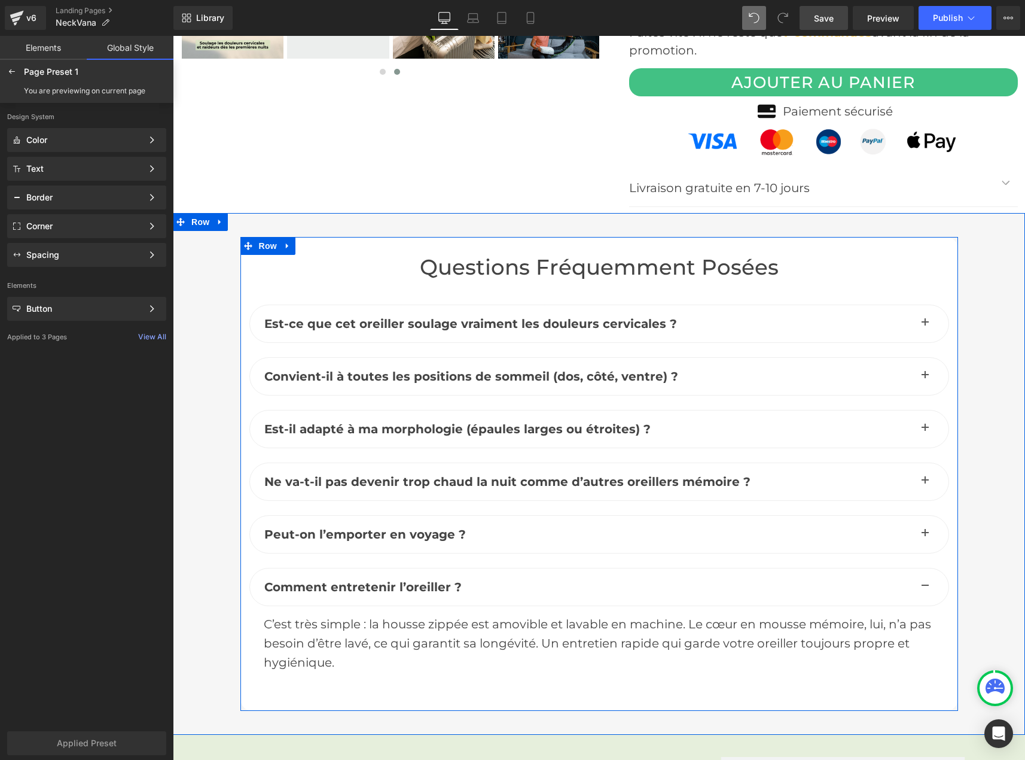
scroll to position [4402, 0]
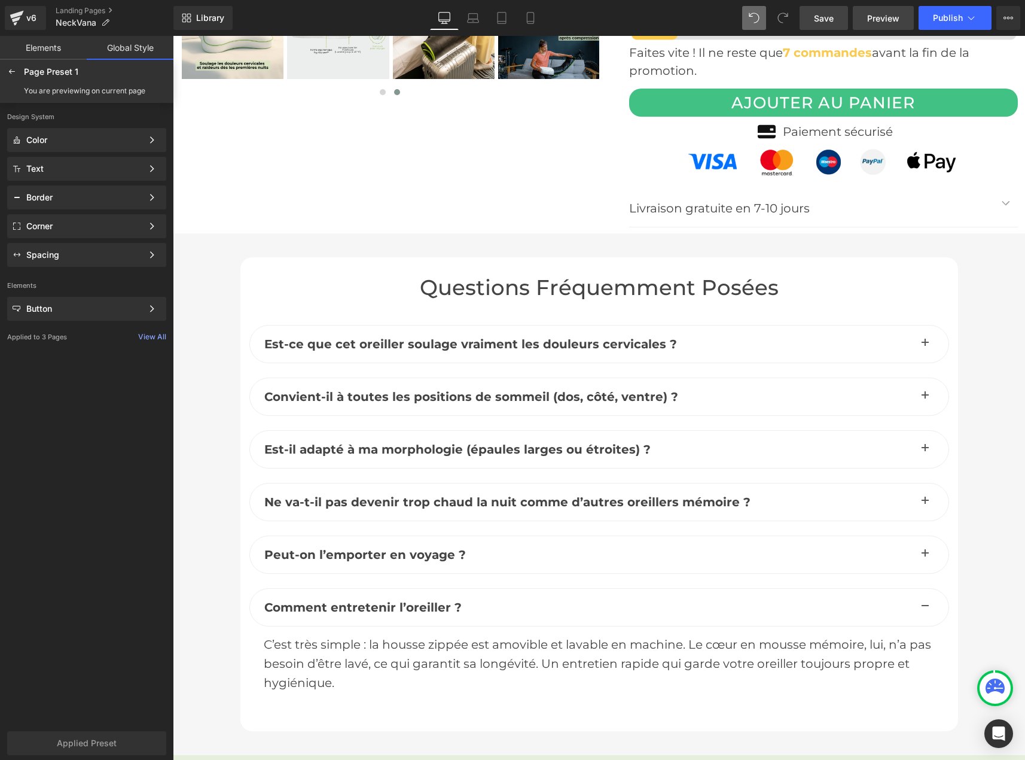
click at [871, 20] on span "Preview" at bounding box center [883, 18] width 32 height 13
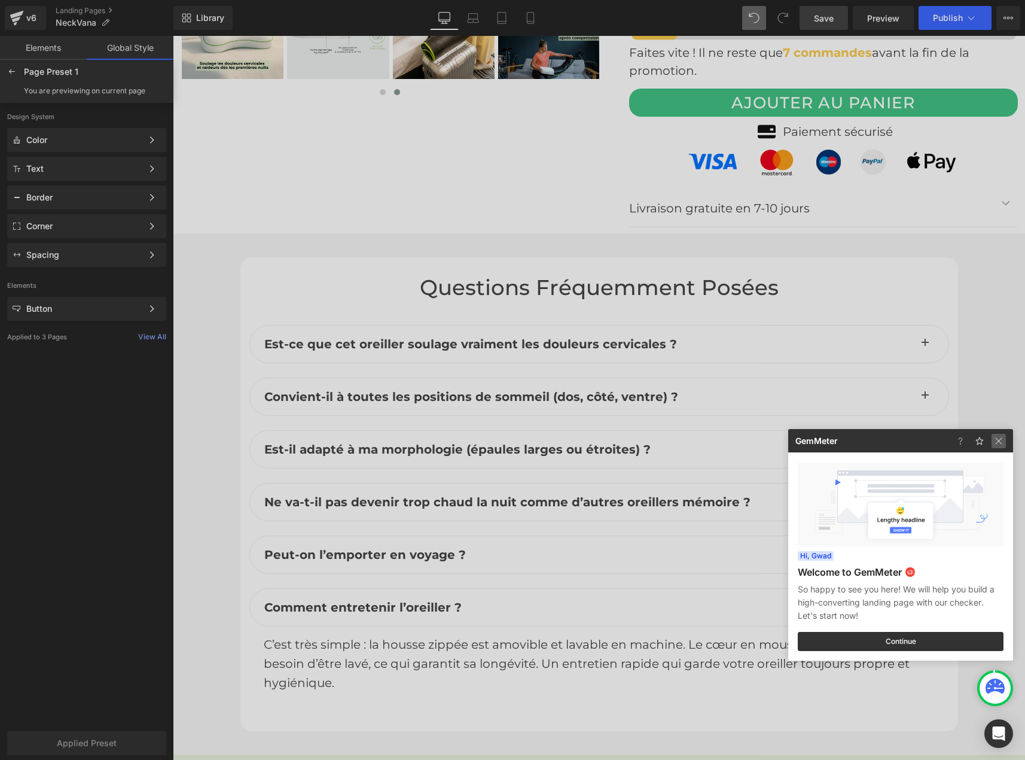
click at [1001, 441] on img at bounding box center [999, 441] width 14 height 14
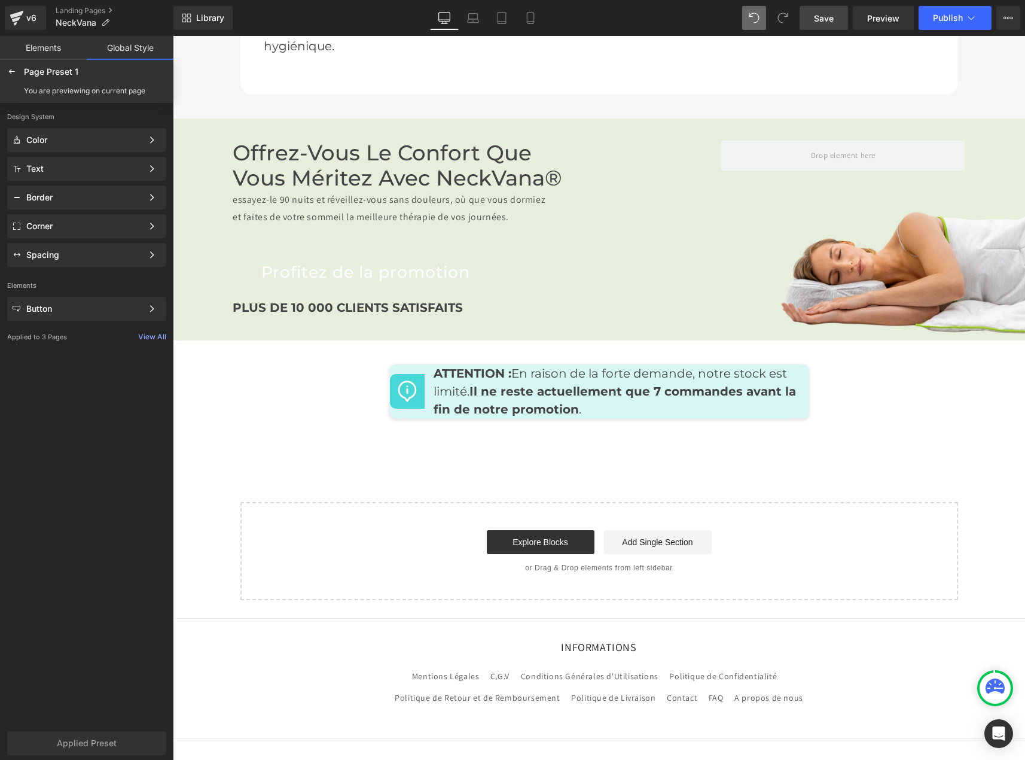
scroll to position [5060, 0]
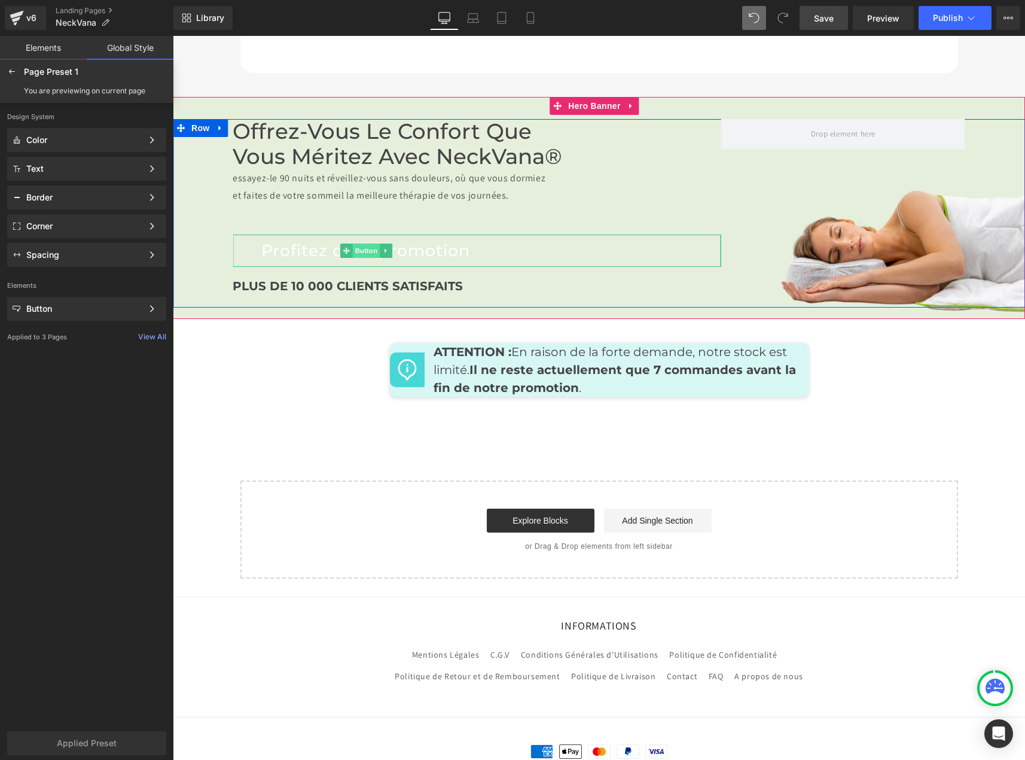
click at [359, 243] on span "Button" at bounding box center [367, 250] width 28 height 14
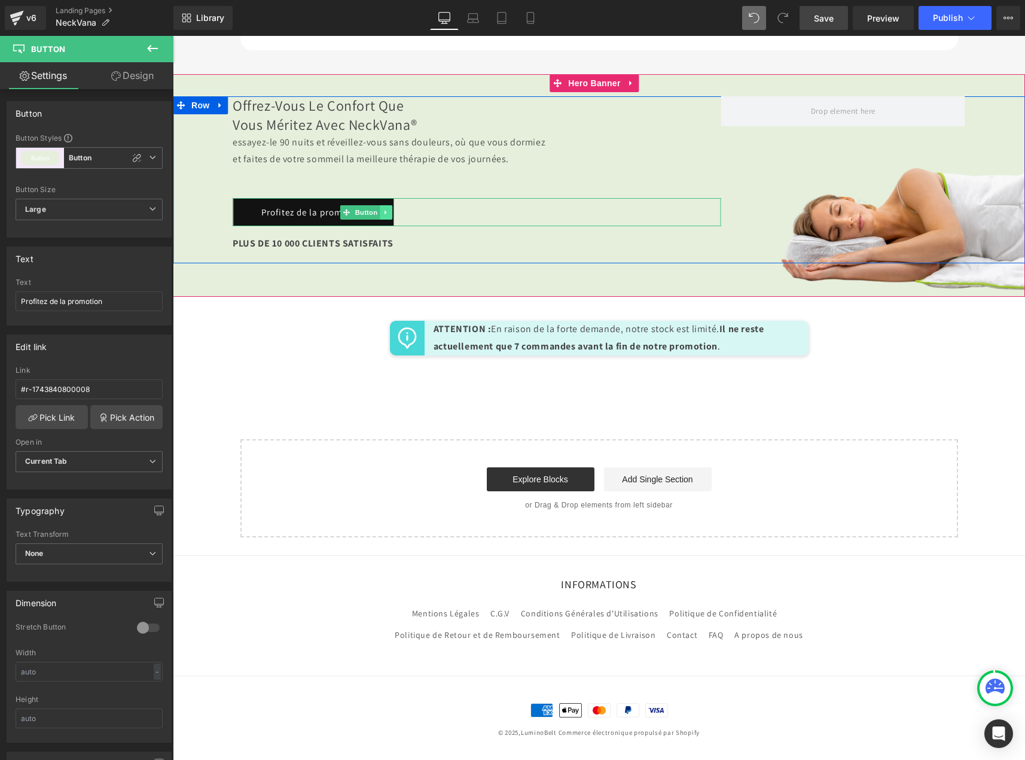
click at [385, 212] on link at bounding box center [386, 212] width 13 height 14
click at [401, 213] on icon at bounding box center [404, 212] width 7 height 7
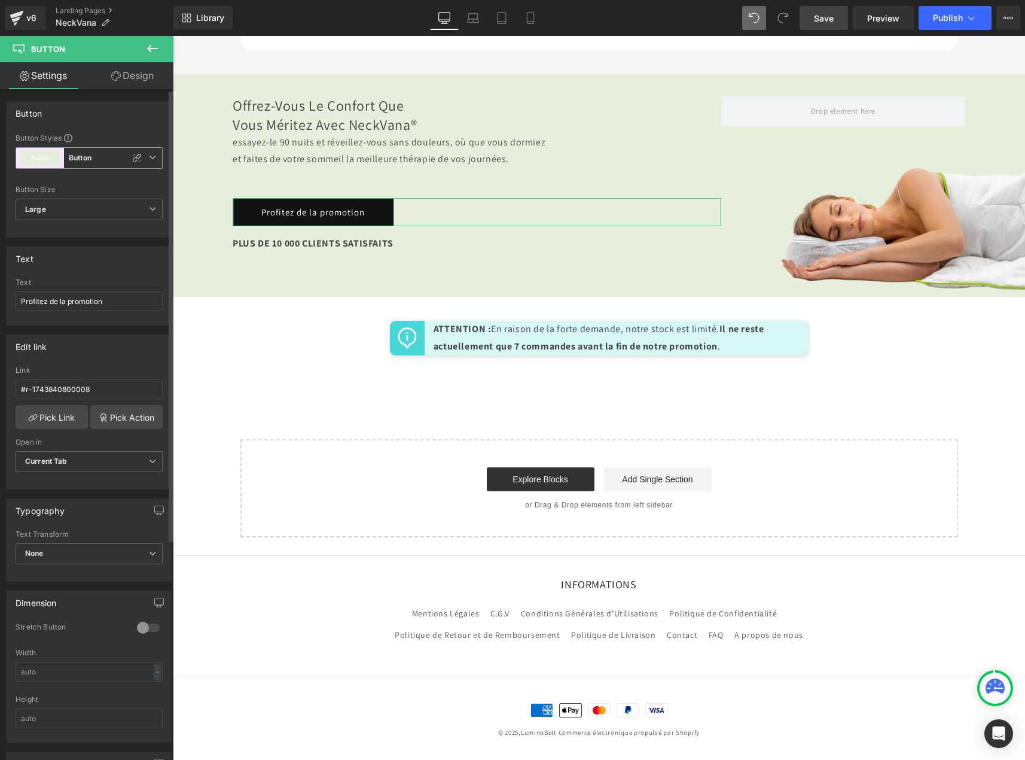
click at [44, 158] on button "Button" at bounding box center [39, 158] width 39 height 14
click at [141, 206] on li "Button Button" at bounding box center [87, 210] width 142 height 22
click at [149, 211] on icon at bounding box center [152, 208] width 7 height 7
click at [146, 211] on icon at bounding box center [147, 208] width 7 height 7
click at [96, 187] on div "Button Size" at bounding box center [89, 189] width 147 height 8
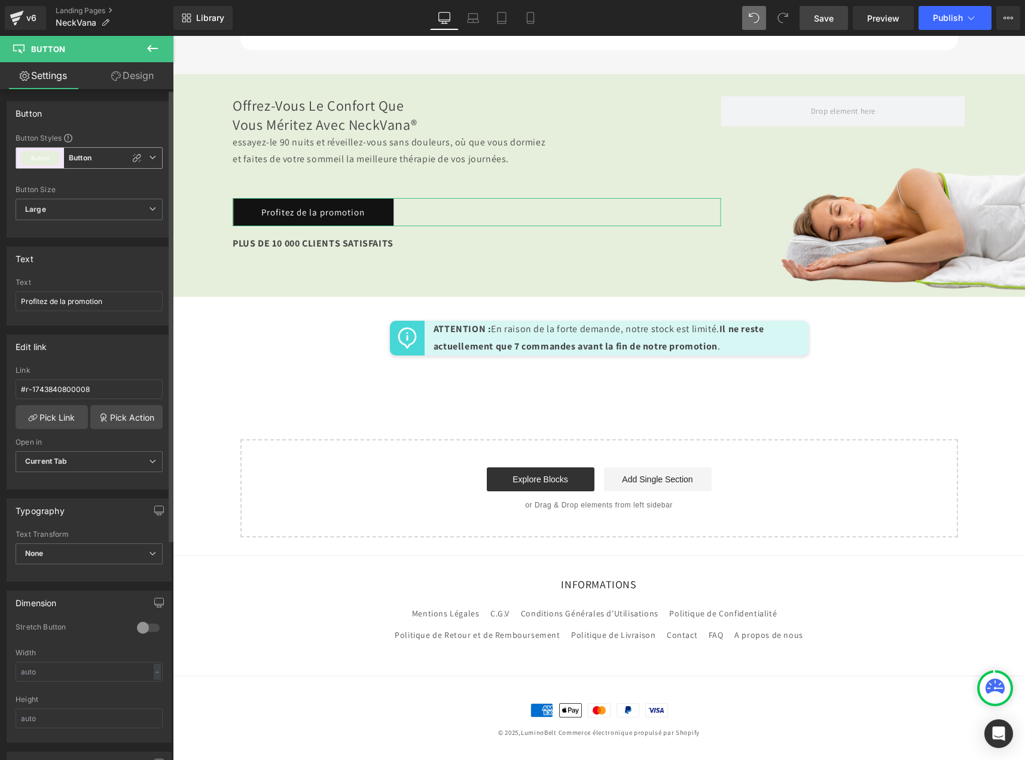
click at [32, 161] on button "Button" at bounding box center [39, 158] width 39 height 14
click at [83, 153] on b "Button" at bounding box center [80, 158] width 23 height 10
click at [87, 157] on b "Button" at bounding box center [80, 158] width 23 height 10
click at [150, 205] on icon at bounding box center [147, 210] width 10 height 10
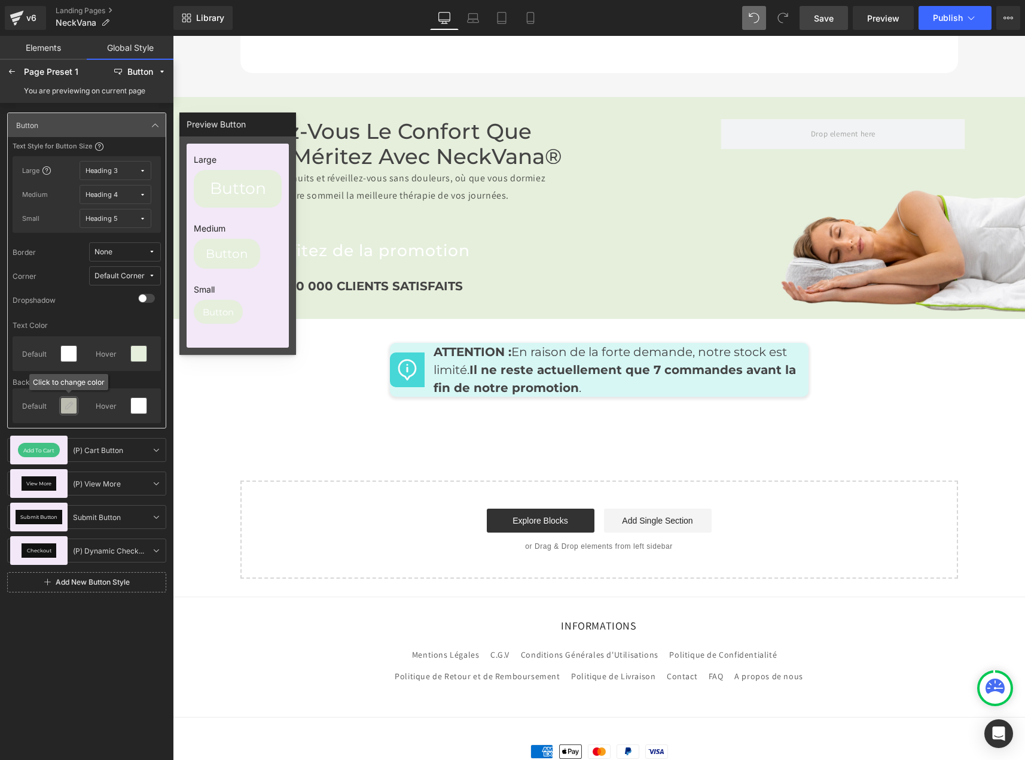
click at [67, 408] on icon at bounding box center [69, 406] width 10 height 10
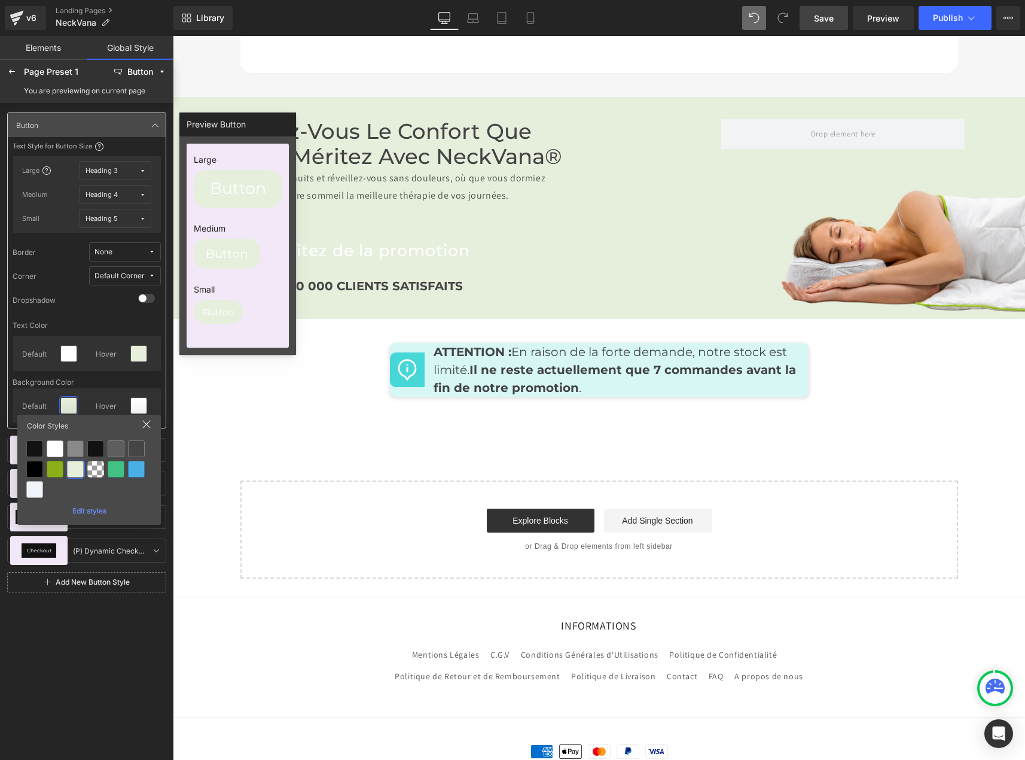
click at [89, 511] on div "Edit styles" at bounding box center [89, 508] width 134 height 13
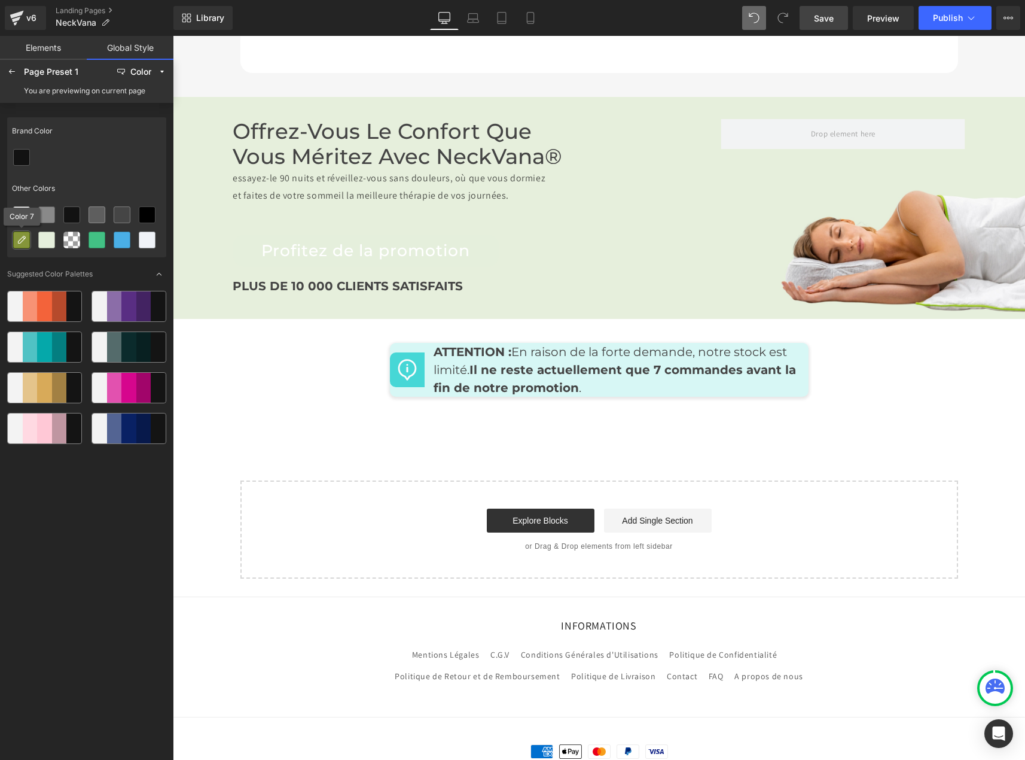
click at [19, 239] on icon at bounding box center [22, 240] width 10 height 10
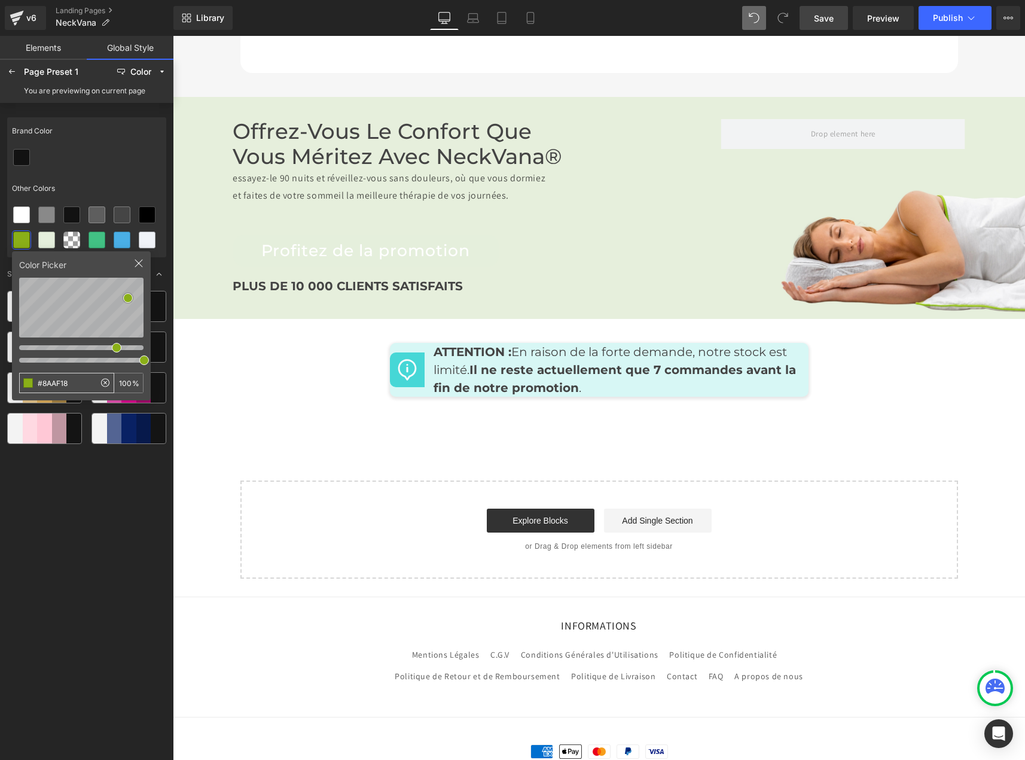
click at [81, 389] on input "#8AAF18" at bounding box center [57, 382] width 75 height 19
drag, startPoint x: 78, startPoint y: 389, endPoint x: 6, endPoint y: 361, distance: 77.4
click at [7, 361] on div "Brand Color Other Colors Color Picker #8AAF18 100 % Suggested Color Palettes" at bounding box center [86, 434] width 159 height 645
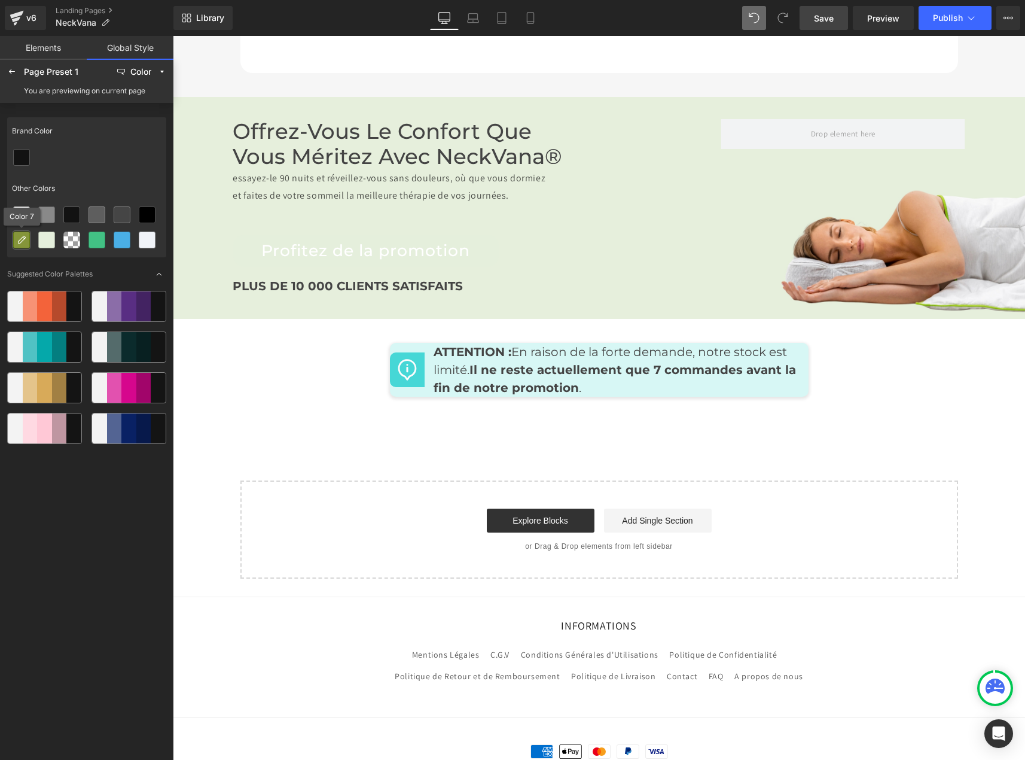
click at [19, 240] on icon at bounding box center [22, 240] width 10 height 10
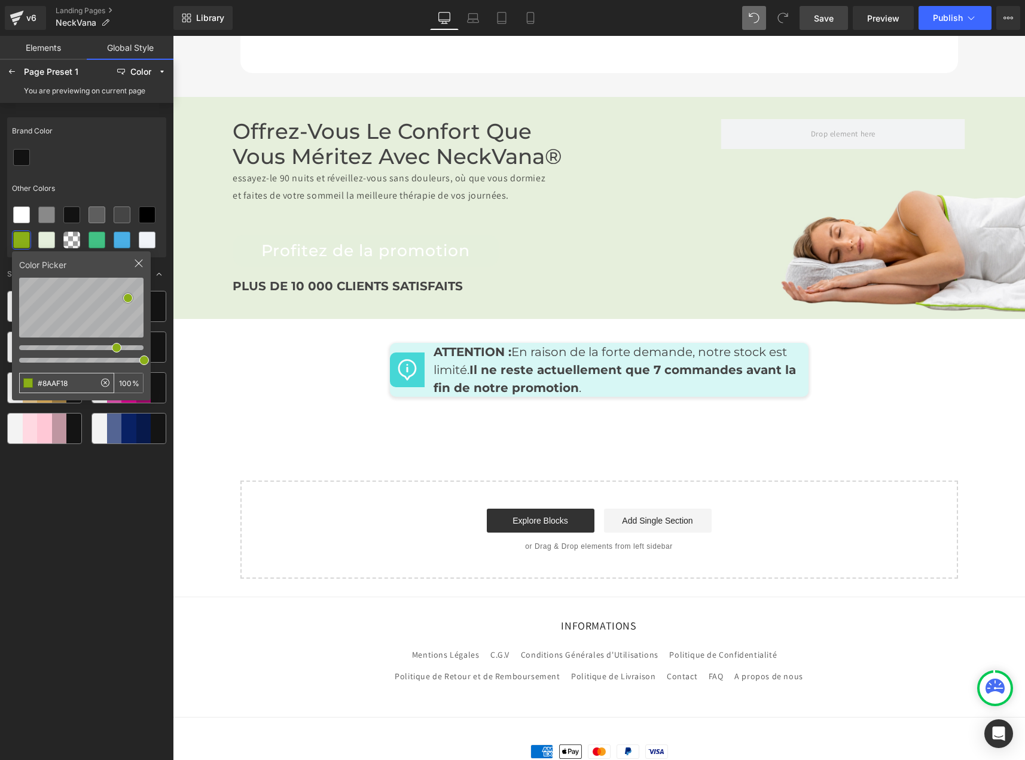
click at [80, 392] on input "#8AAF18" at bounding box center [57, 382] width 75 height 19
drag, startPoint x: 90, startPoint y: 382, endPoint x: 38, endPoint y: 383, distance: 52.0
click at [38, 383] on input "#8AAF18" at bounding box center [57, 382] width 75 height 19
type input "#8AAF18"
click at [24, 241] on icon at bounding box center [22, 240] width 10 height 10
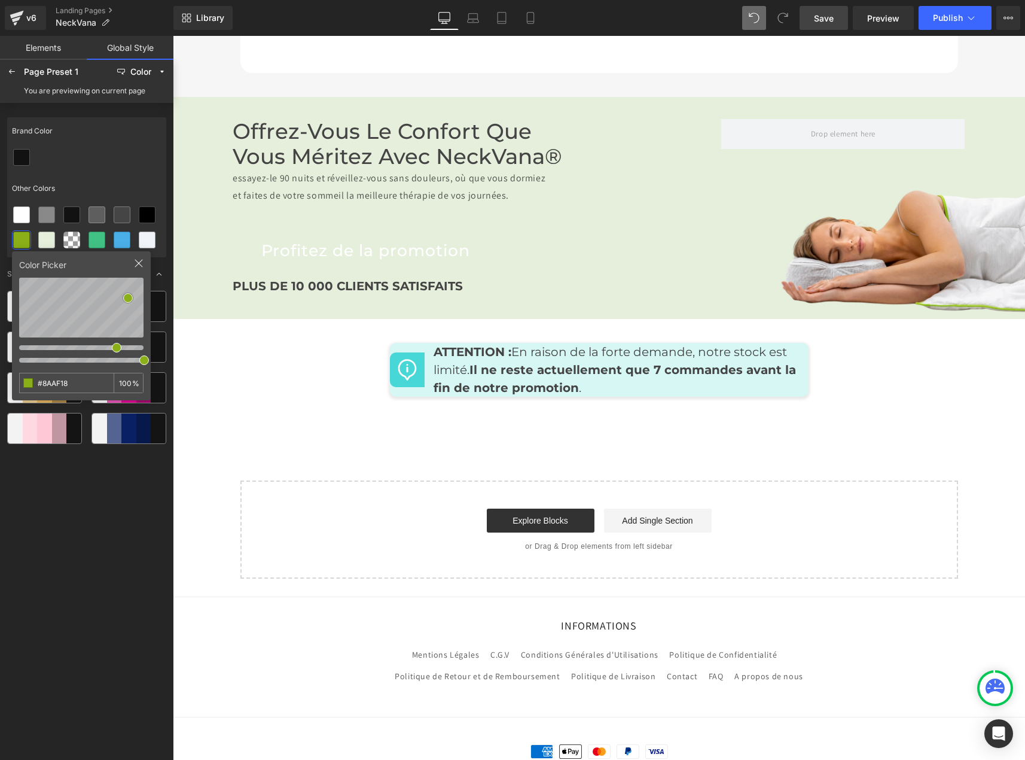
click at [142, 263] on icon at bounding box center [139, 263] width 10 height 10
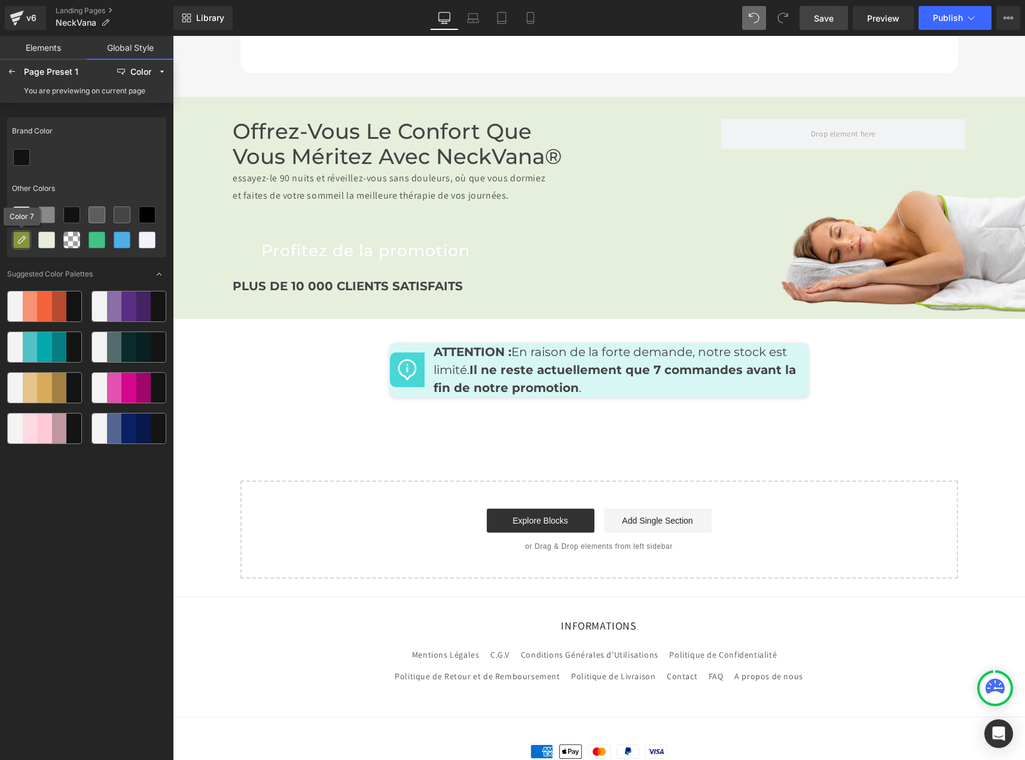
click at [22, 238] on icon at bounding box center [22, 240] width 10 height 10
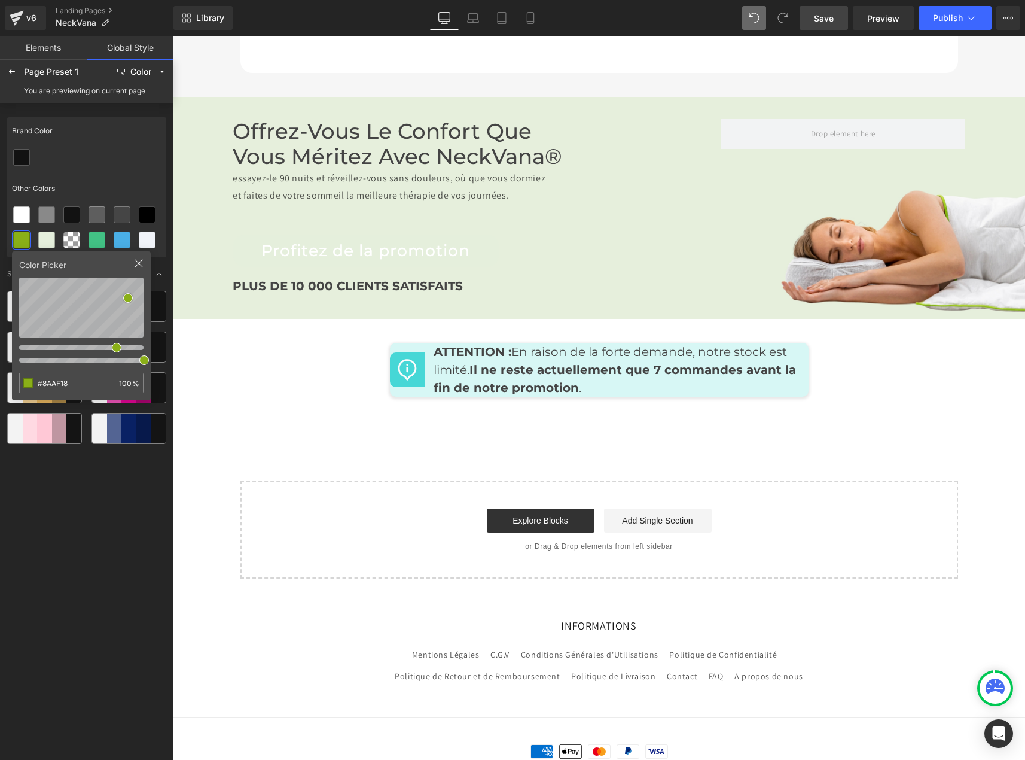
click at [125, 144] on div "Brand Color" at bounding box center [86, 131] width 159 height 28
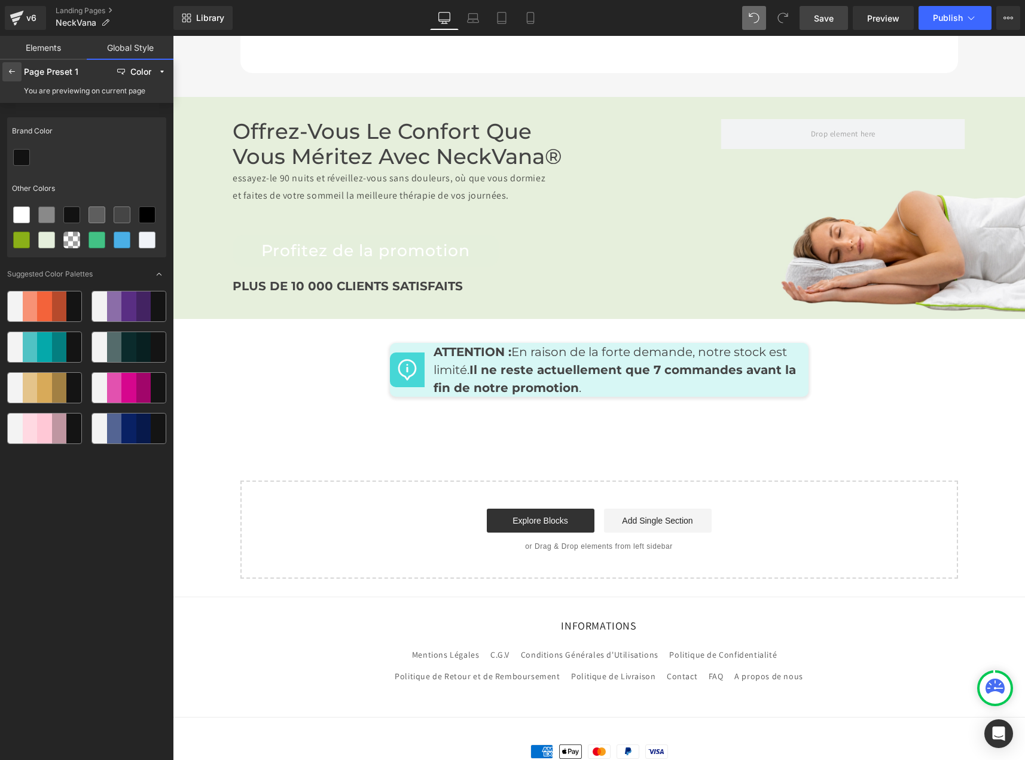
click at [13, 74] on icon at bounding box center [12, 72] width 10 height 10
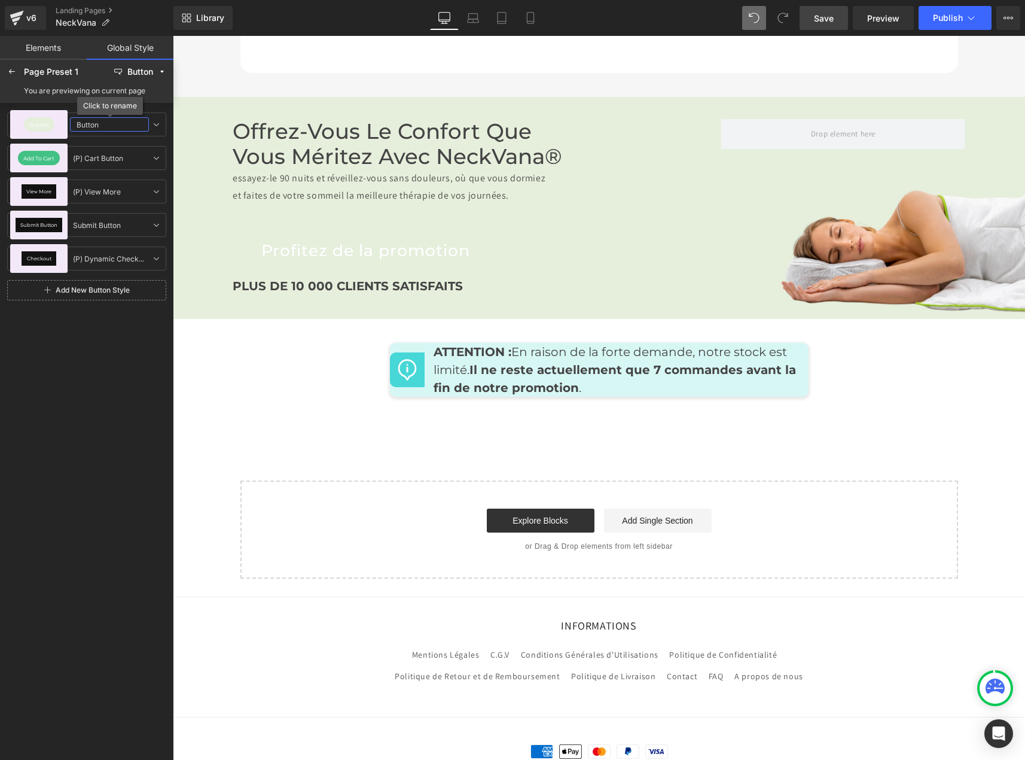
click at [89, 130] on input "Button" at bounding box center [109, 124] width 79 height 14
click at [41, 119] on div "Button" at bounding box center [39, 124] width 31 height 14
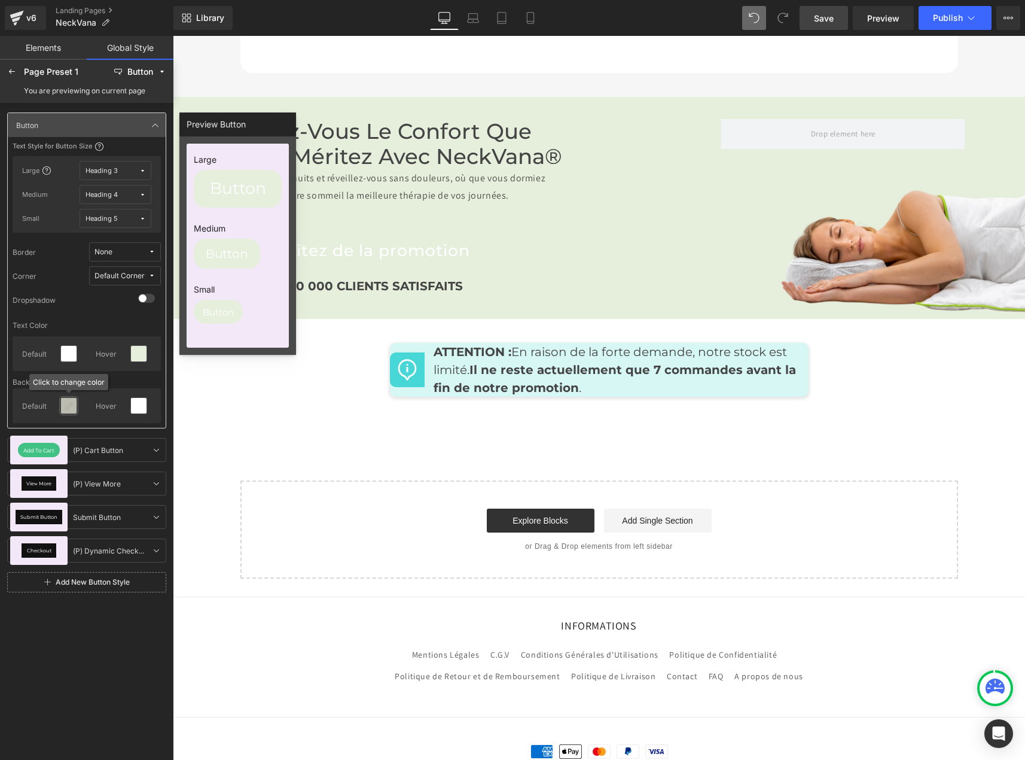
click at [67, 404] on icon at bounding box center [69, 406] width 10 height 10
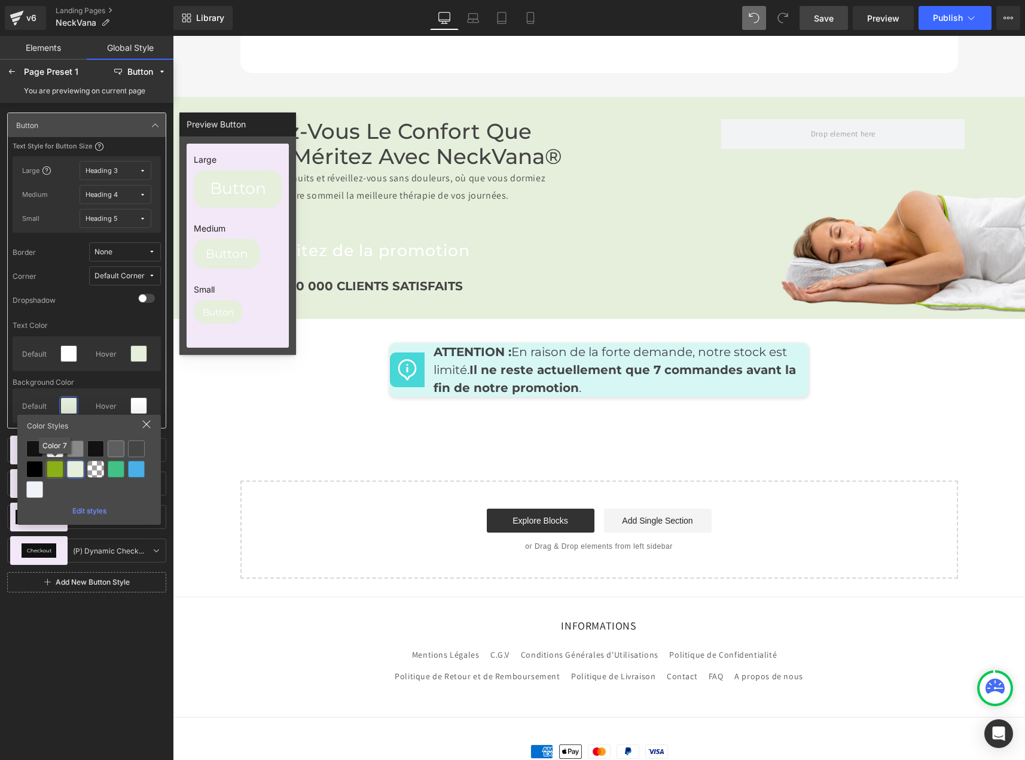
click at [57, 469] on div at bounding box center [55, 469] width 17 height 17
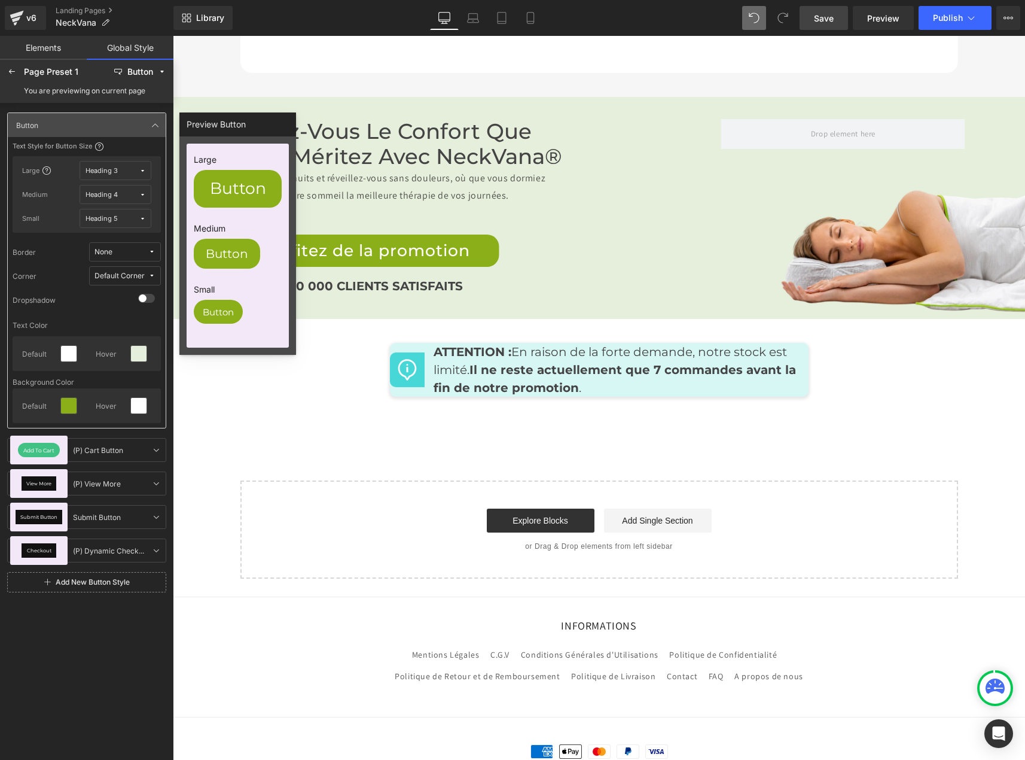
click at [54, 587] on link "Add New Button Style" at bounding box center [86, 582] width 159 height 20
click at [11, 75] on icon at bounding box center [12, 72] width 10 height 10
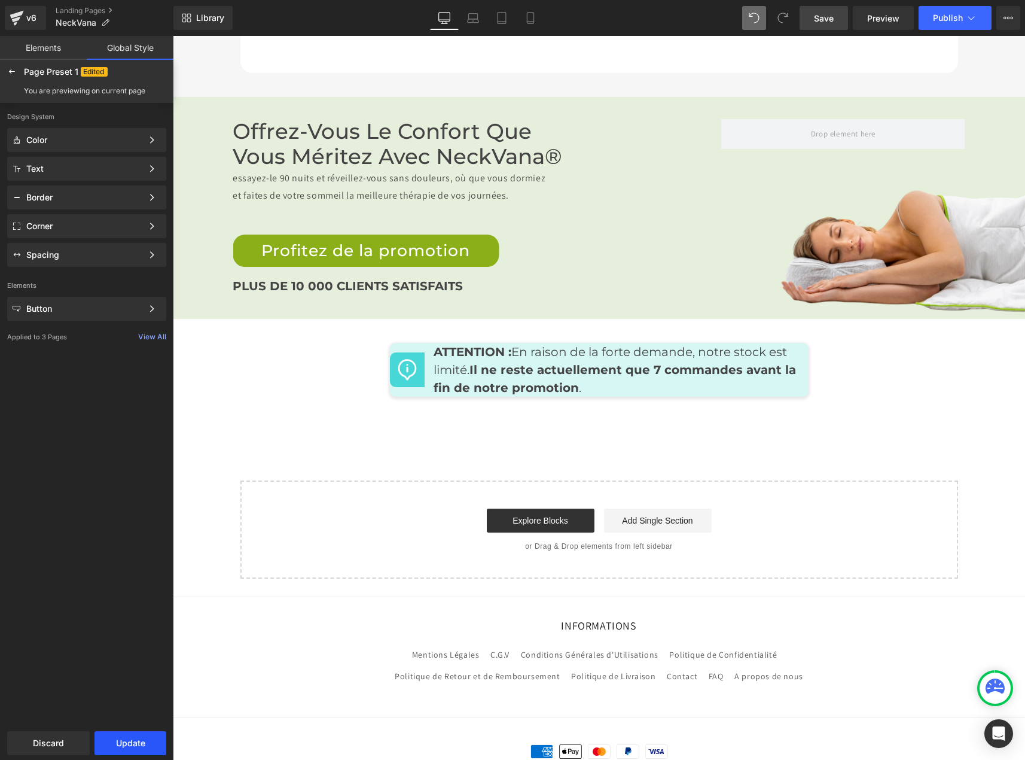
click at [140, 734] on button "Update" at bounding box center [130, 743] width 72 height 24
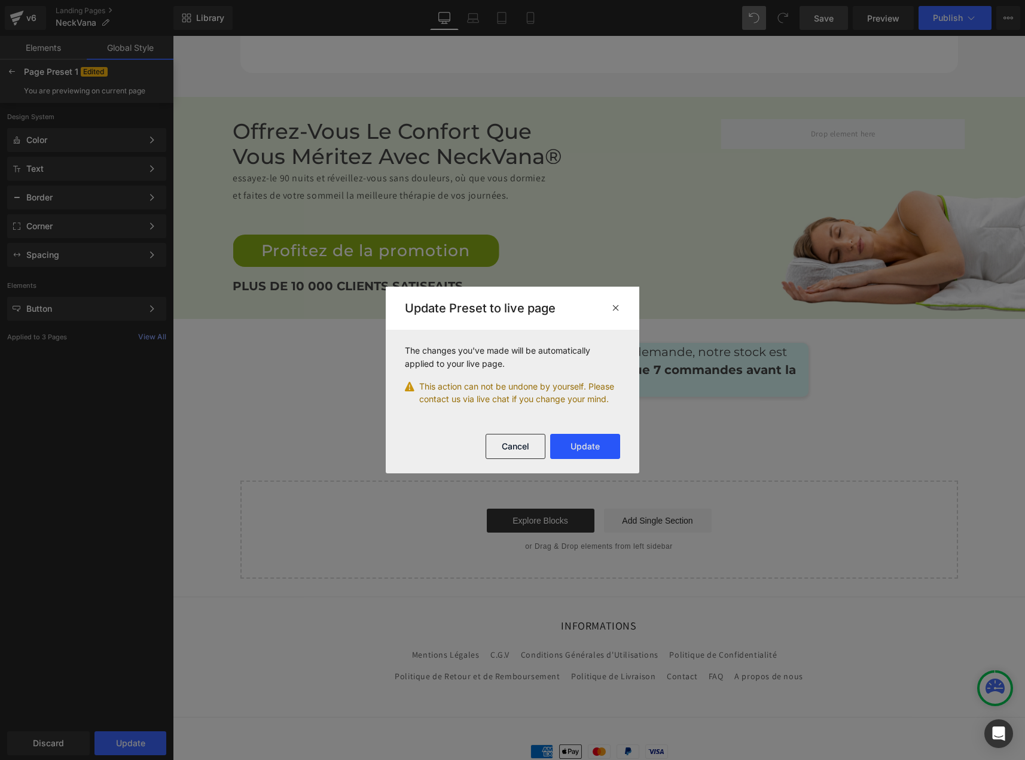
drag, startPoint x: 585, startPoint y: 450, endPoint x: 412, endPoint y: 416, distance: 176.2
click at [585, 450] on button "Update" at bounding box center [585, 446] width 70 height 25
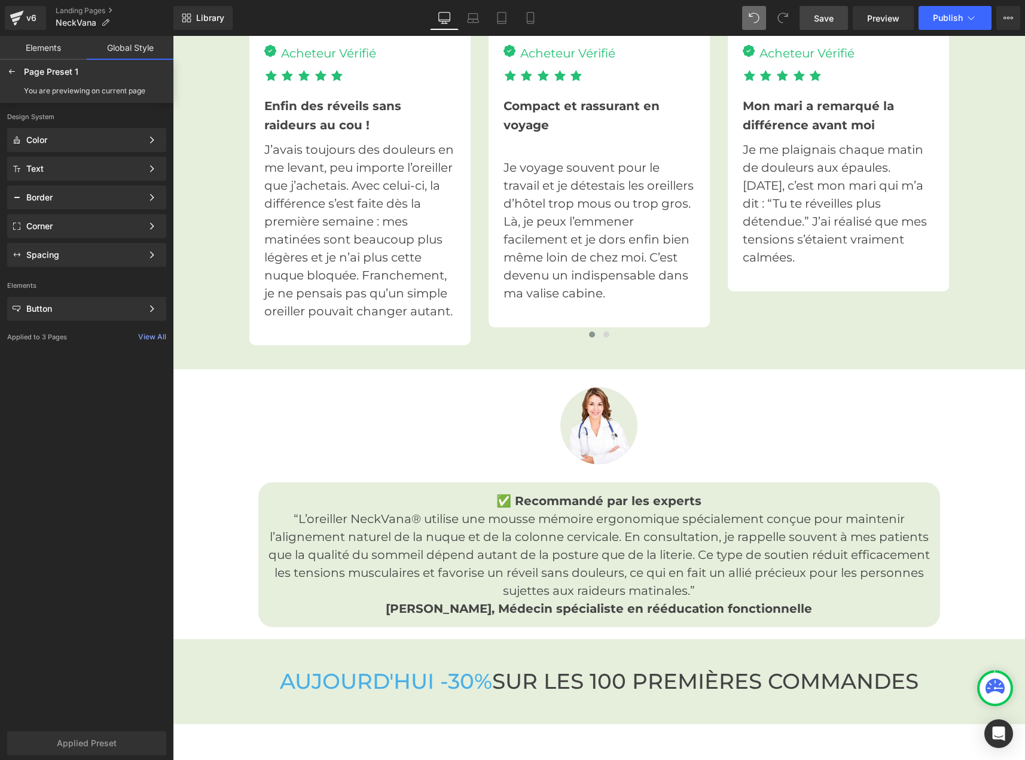
scroll to position [3206, 0]
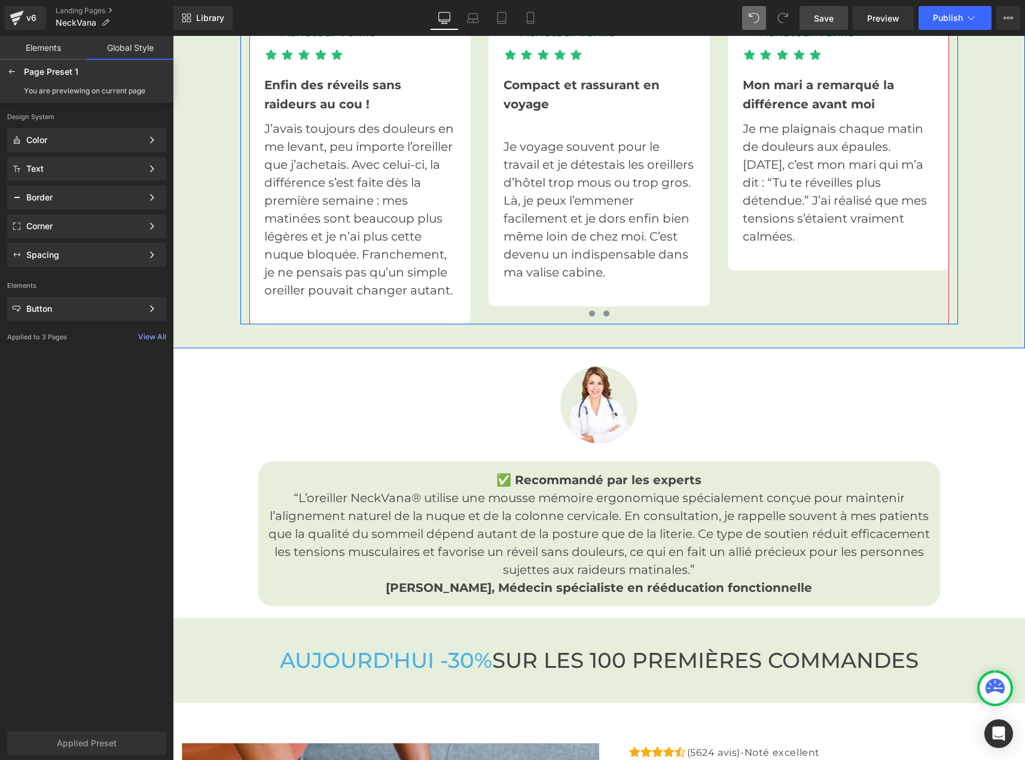
click at [603, 310] on span at bounding box center [606, 313] width 6 height 6
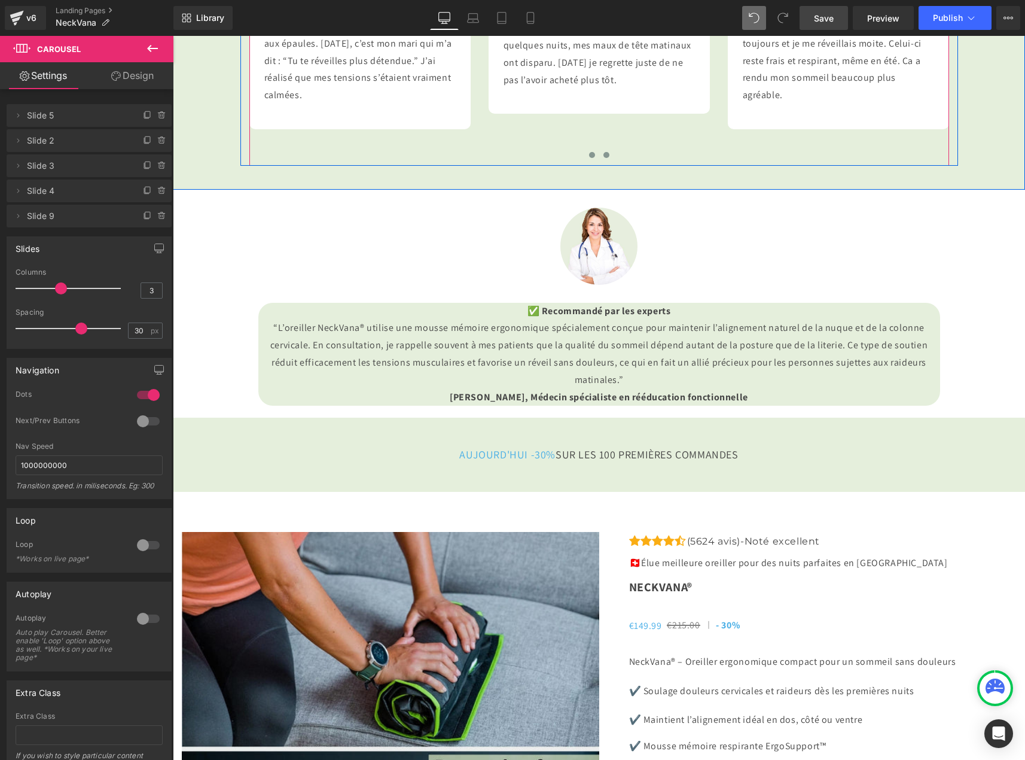
click at [589, 158] on span at bounding box center [592, 155] width 6 height 6
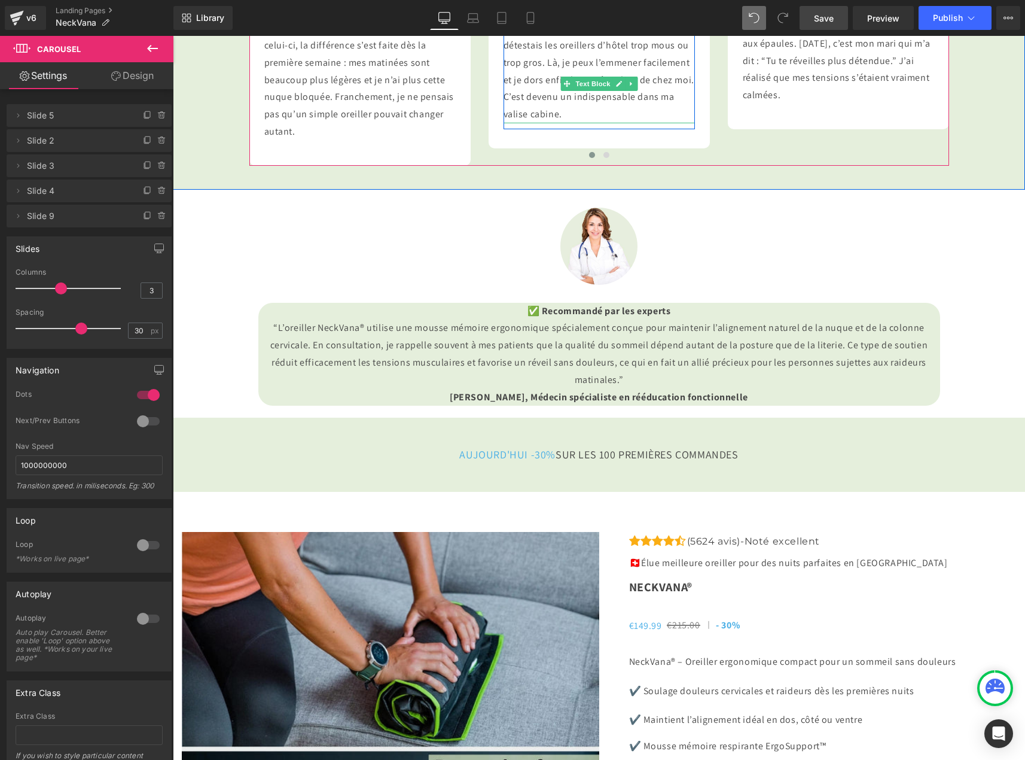
click at [572, 123] on p "Je voyage souvent pour le travail et je détestais les oreillers d’hôtel trop mo…" at bounding box center [599, 71] width 191 height 103
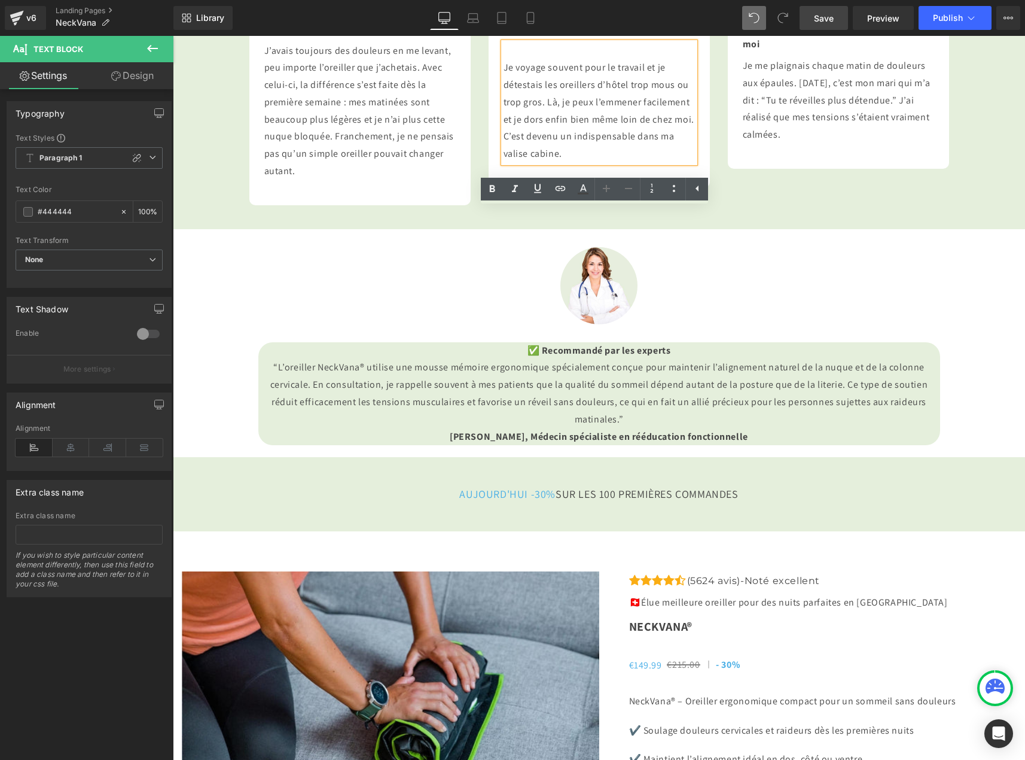
scroll to position [3087, 0]
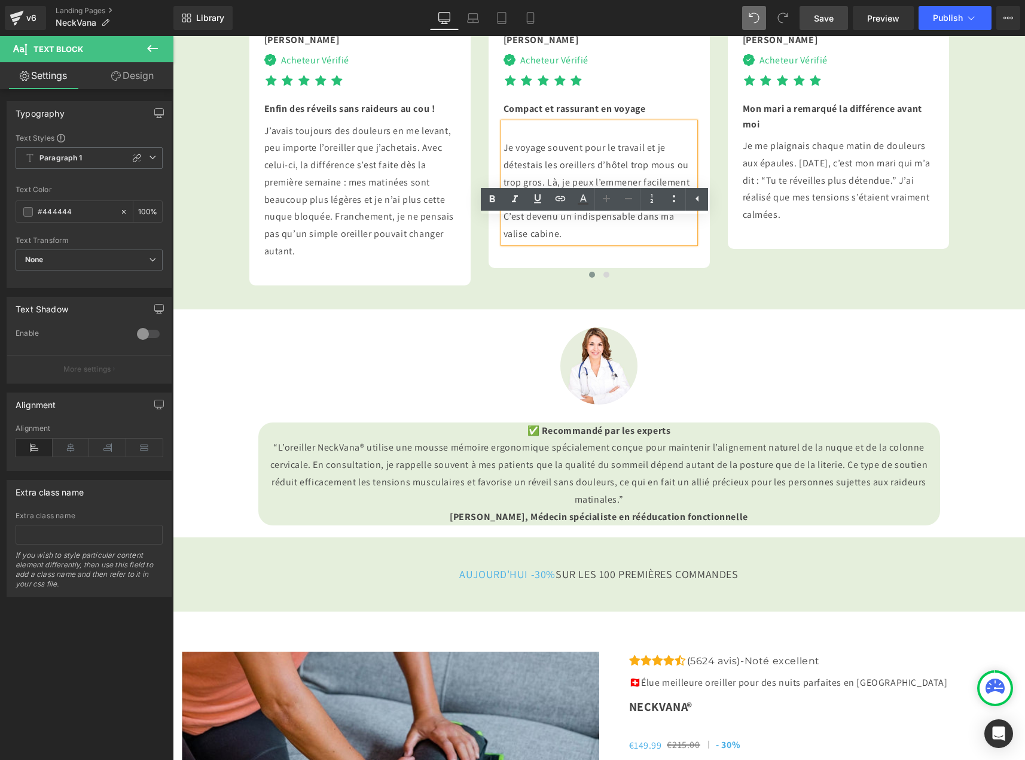
click at [618, 243] on p "Je voyage souvent pour le travail et je détestais les oreillers d’hôtel trop mo…" at bounding box center [599, 190] width 191 height 103
click at [504, 243] on p "Je voyage souvent pour le travail et je détestais les oreillers d’hôtel trop mo…" at bounding box center [599, 190] width 191 height 103
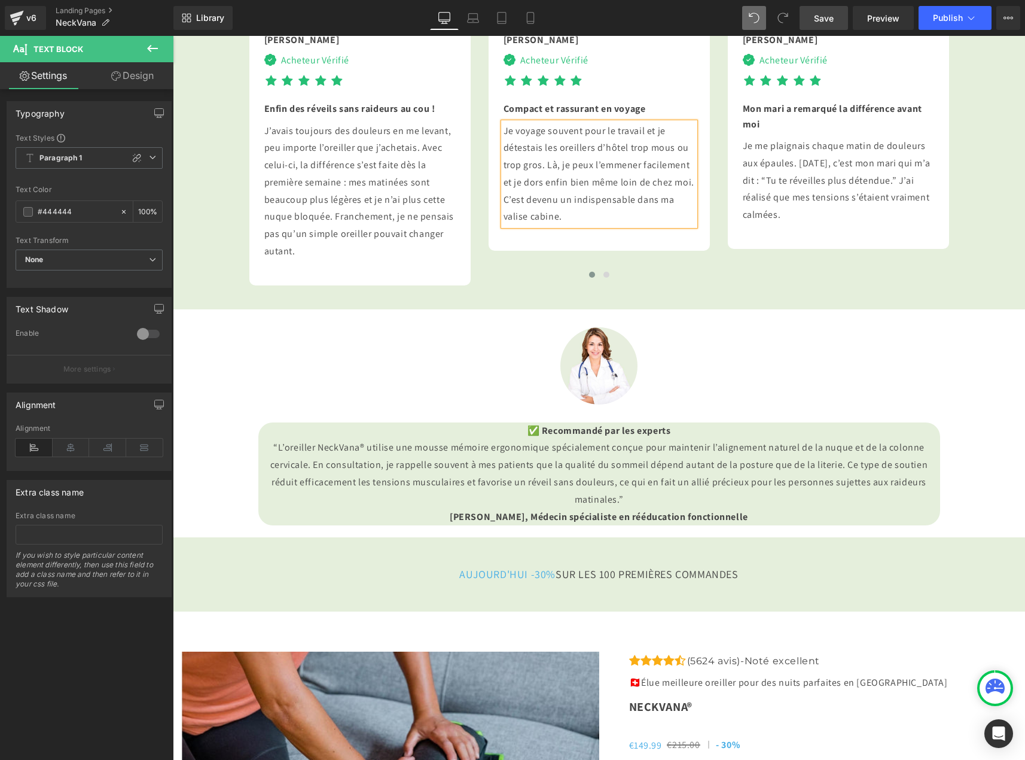
click at [752, 285] on div "Camille Text Block Image Acheteur Vérifié Text Block Icon List Icon Icon Icon I…" at bounding box center [847, 152] width 1196 height 265
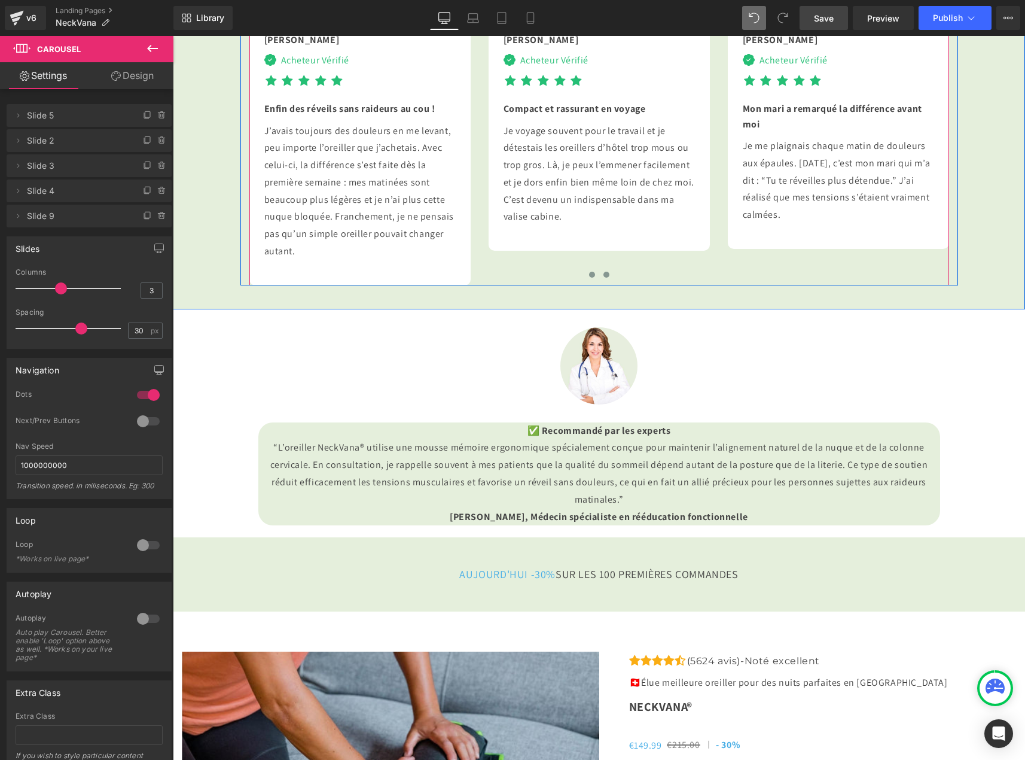
click at [603, 278] on span at bounding box center [606, 275] width 6 height 6
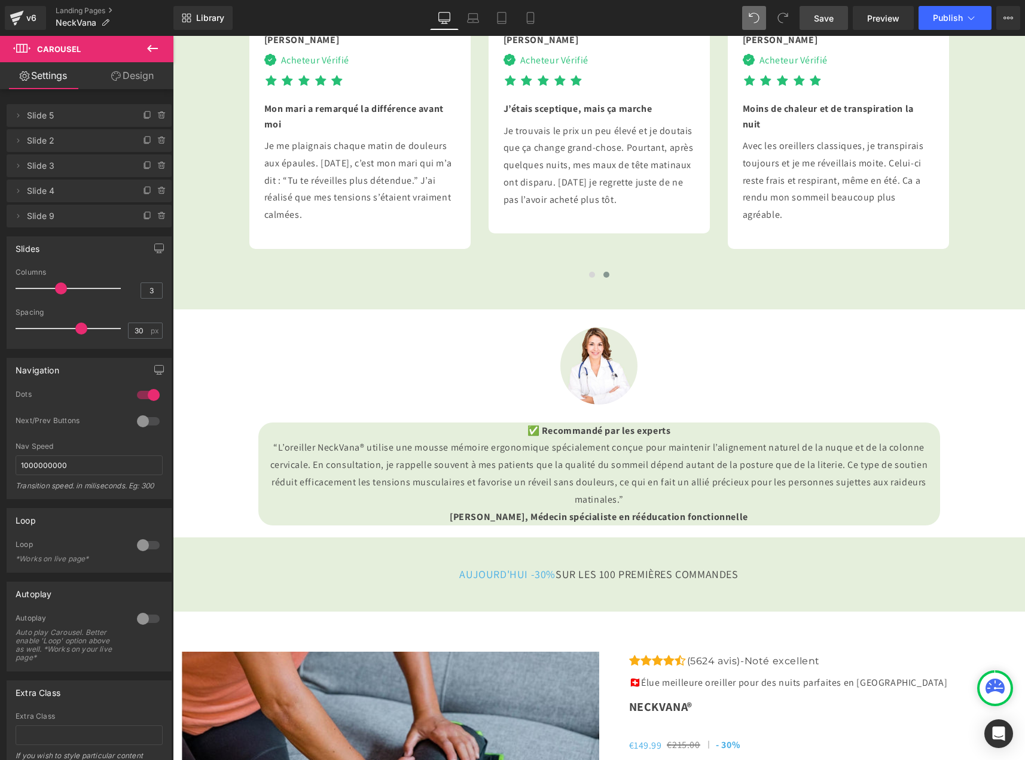
click at [826, 20] on span "Save" at bounding box center [824, 18] width 20 height 13
click at [815, 13] on span "Save" at bounding box center [824, 18] width 20 height 13
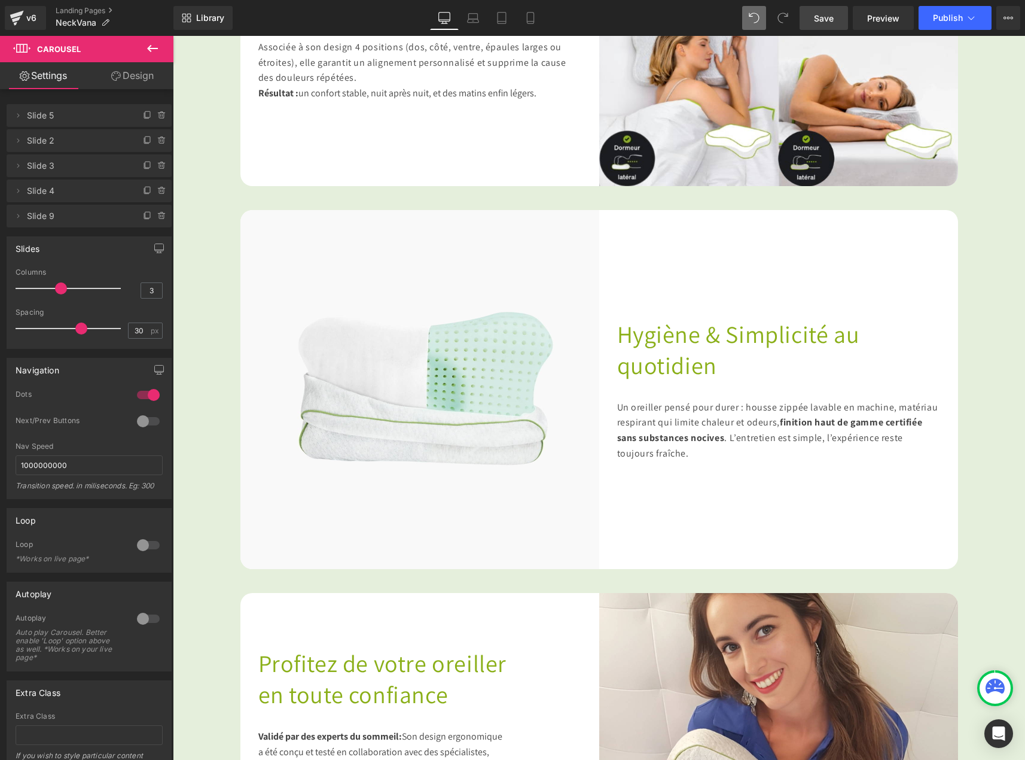
scroll to position [1771, 0]
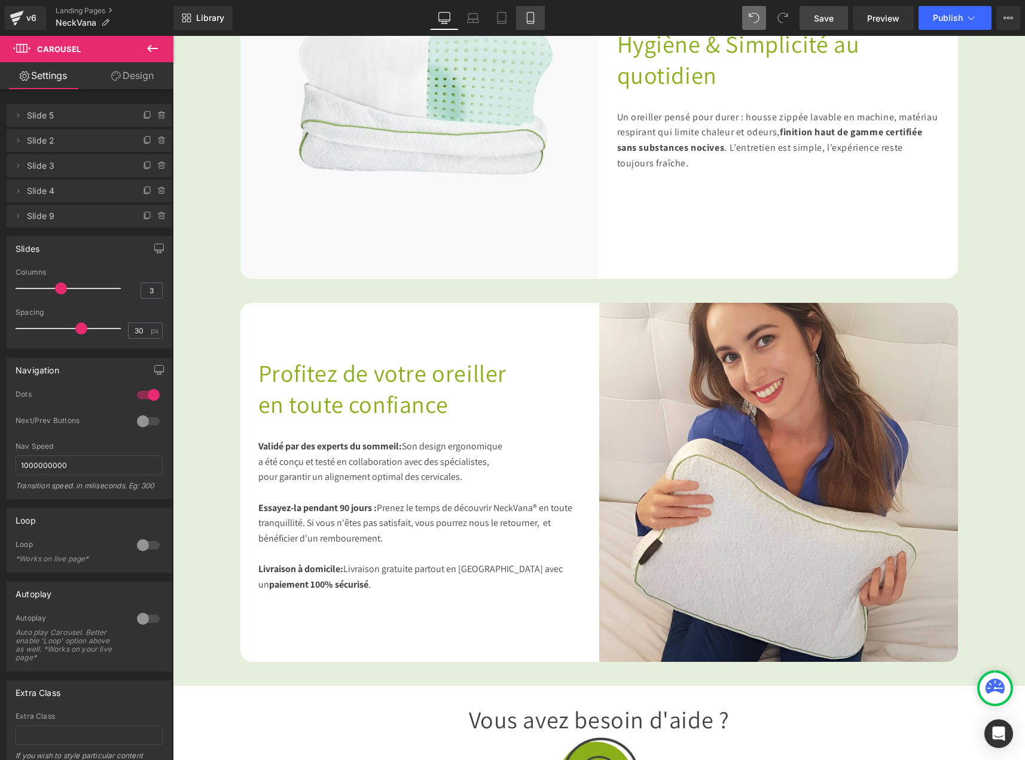
click at [530, 17] on icon at bounding box center [531, 18] width 12 height 12
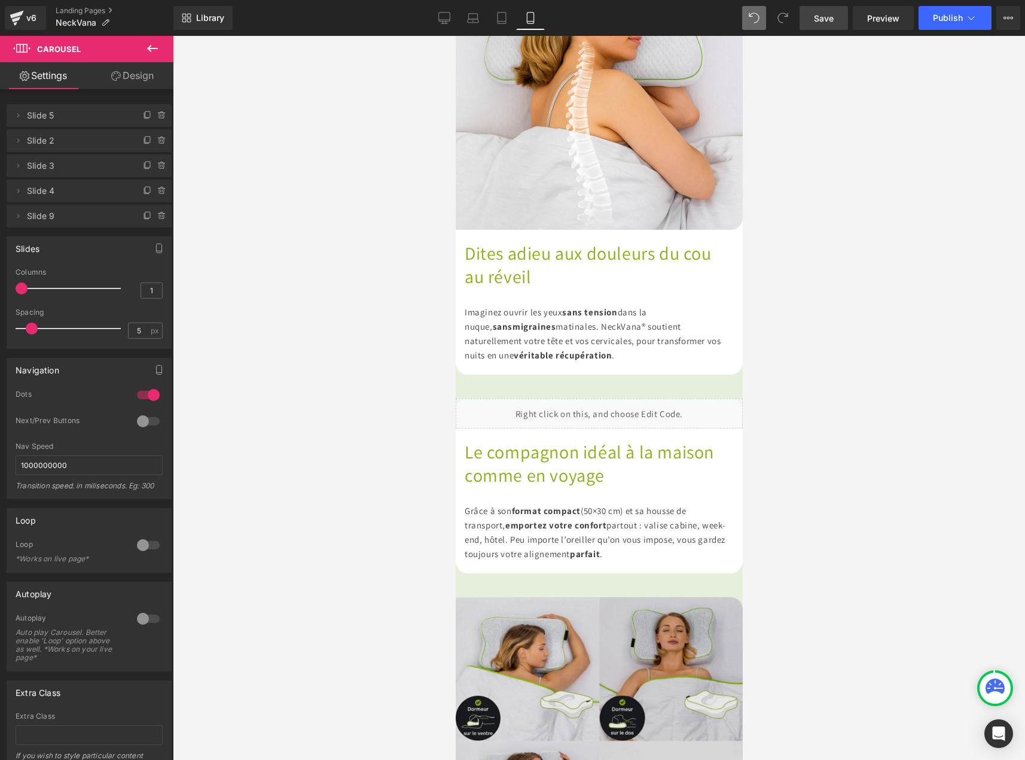
scroll to position [1372, 0]
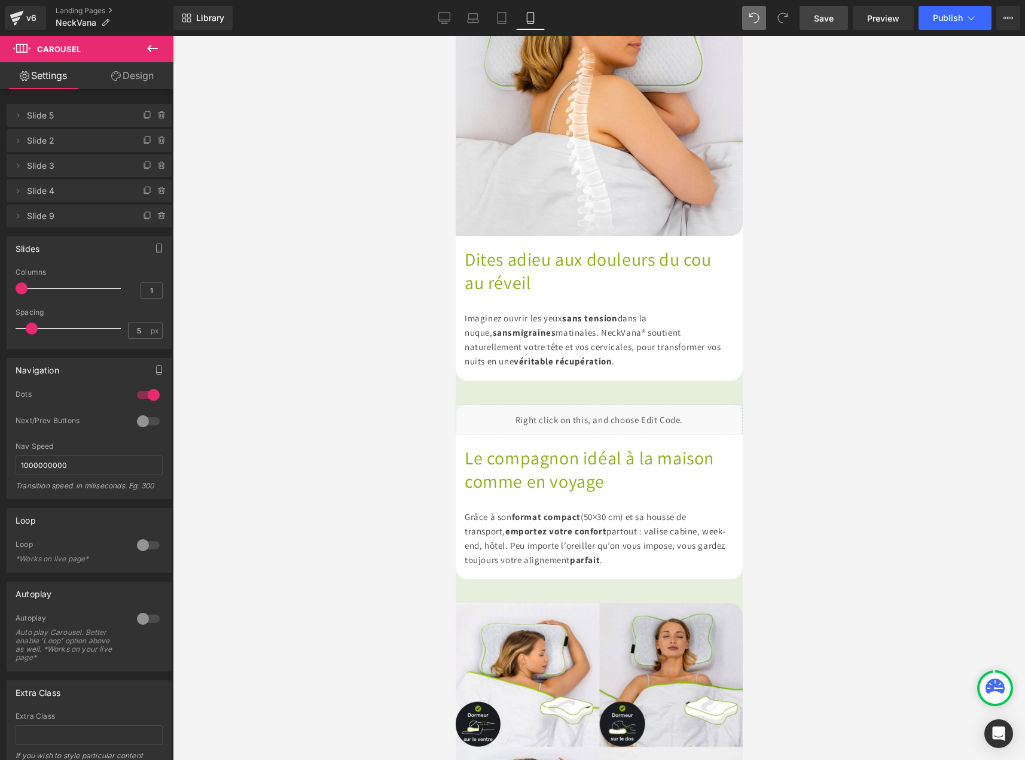
click at [851, 371] on div at bounding box center [599, 398] width 852 height 724
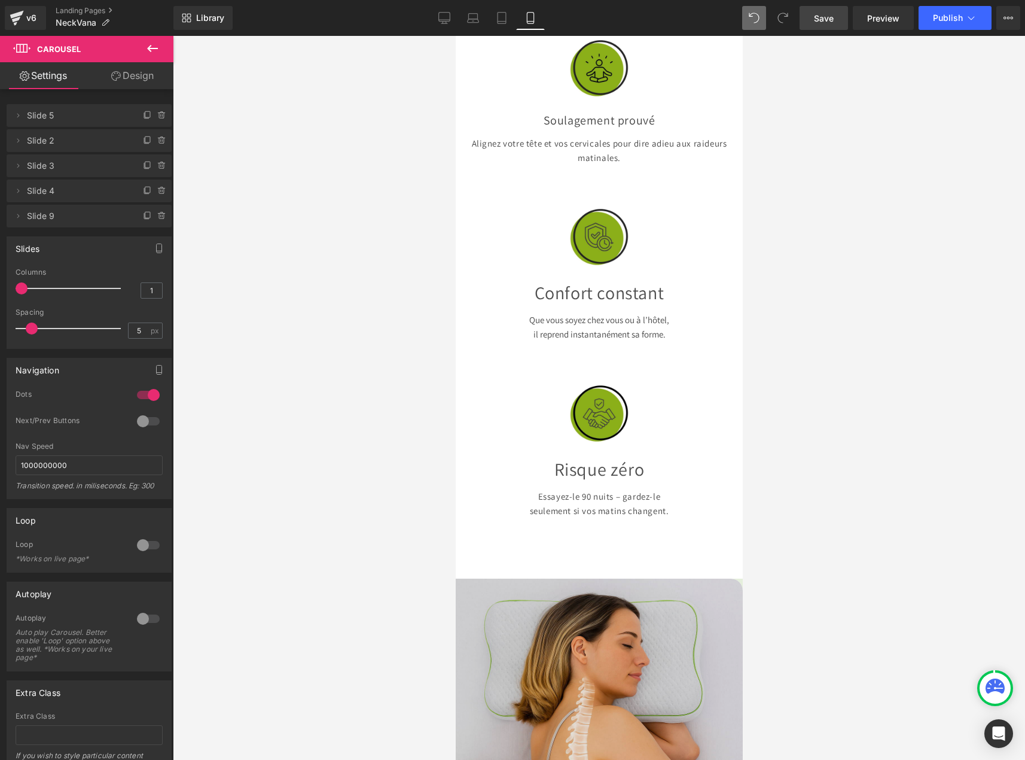
scroll to position [834, 0]
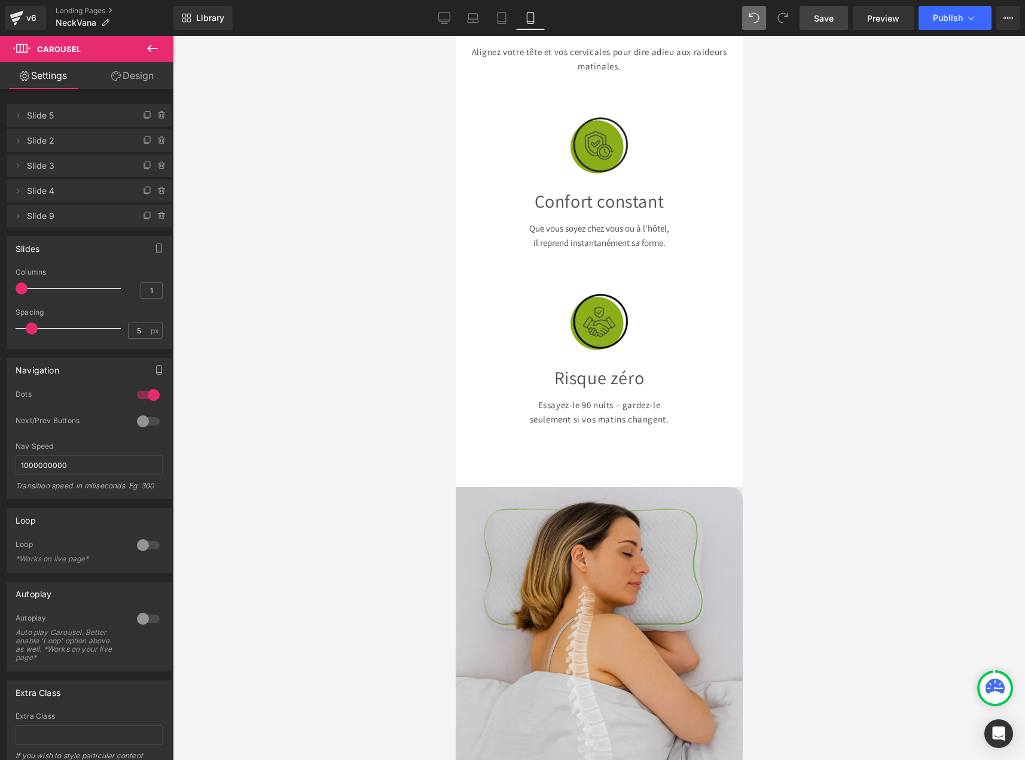
click at [550, 602] on img at bounding box center [598, 630] width 287 height 287
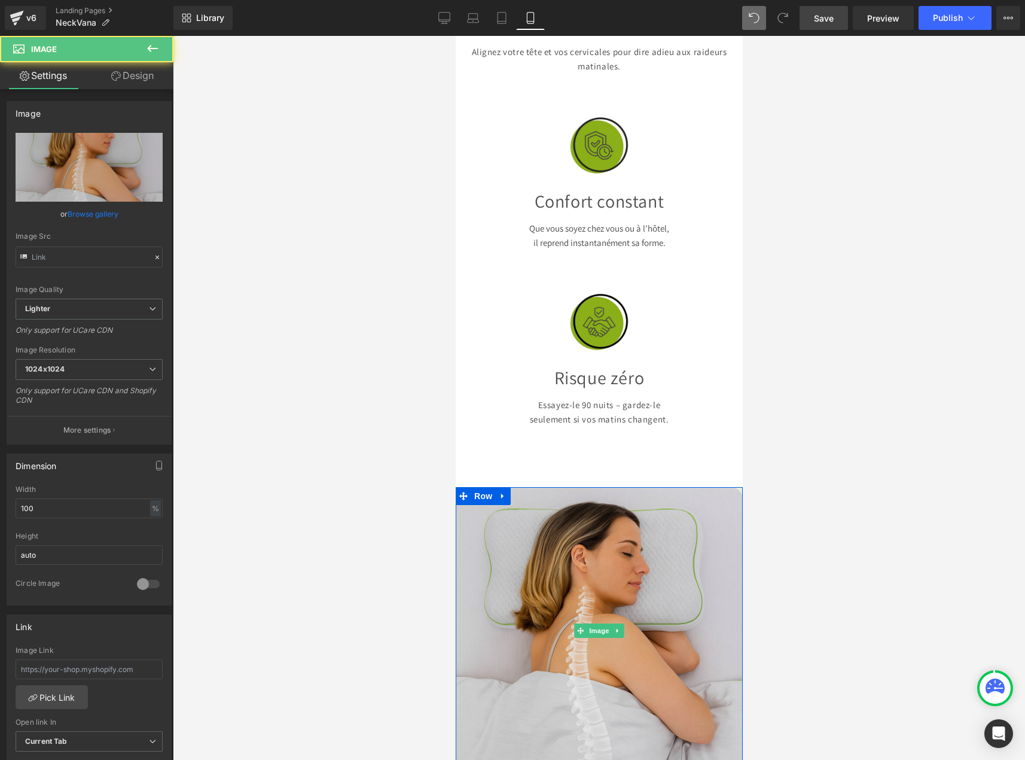
type input "https://ucarecdn.com/d14bb1fc-2a72-4f0e-893d-c9f18148e305/-/format/auto/-/previ…"
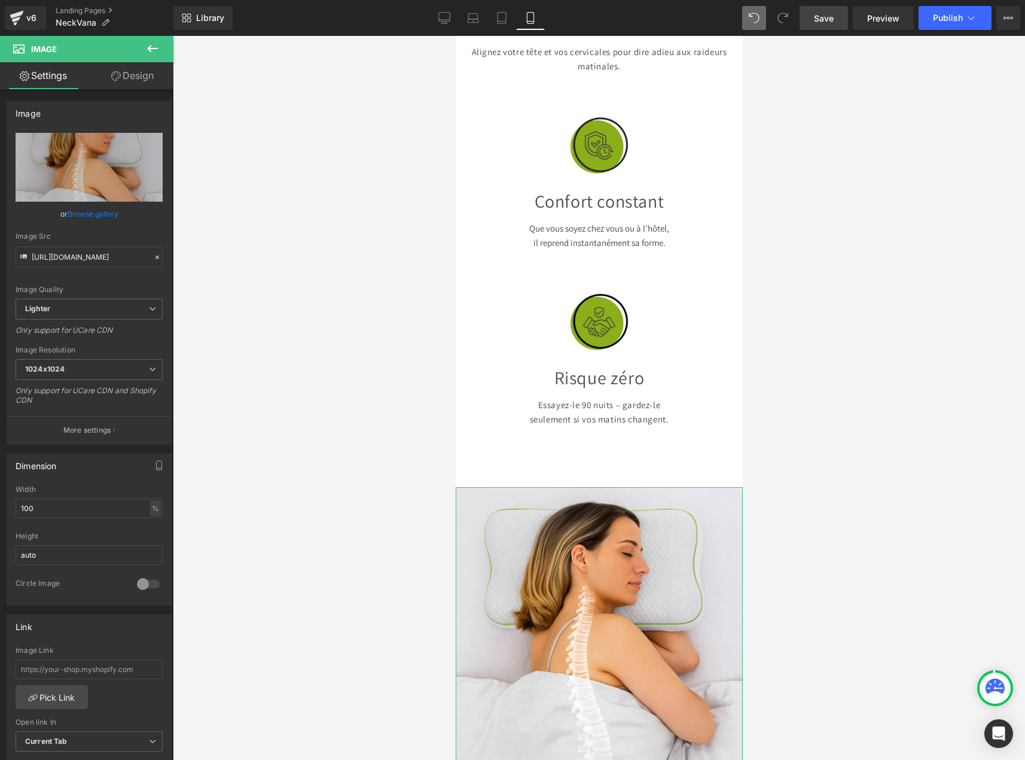
click at [123, 73] on link "Design" at bounding box center [132, 75] width 87 height 27
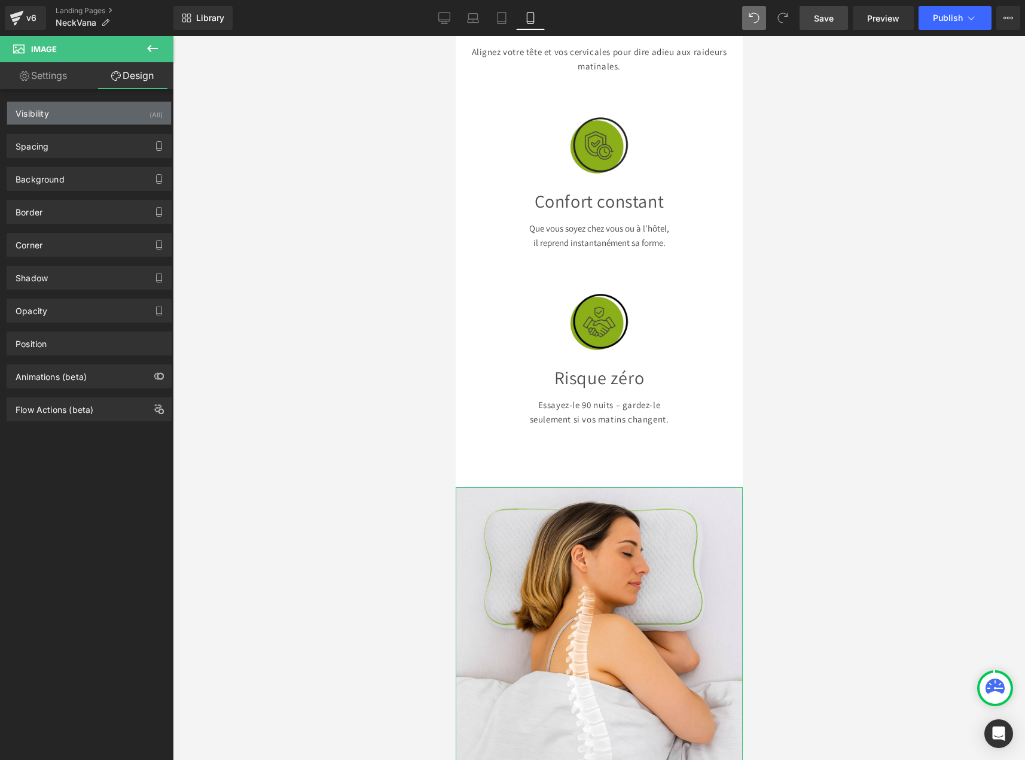
type input "#121212"
type input "75"
type input "0"
click at [54, 218] on div "Border" at bounding box center [89, 211] width 164 height 23
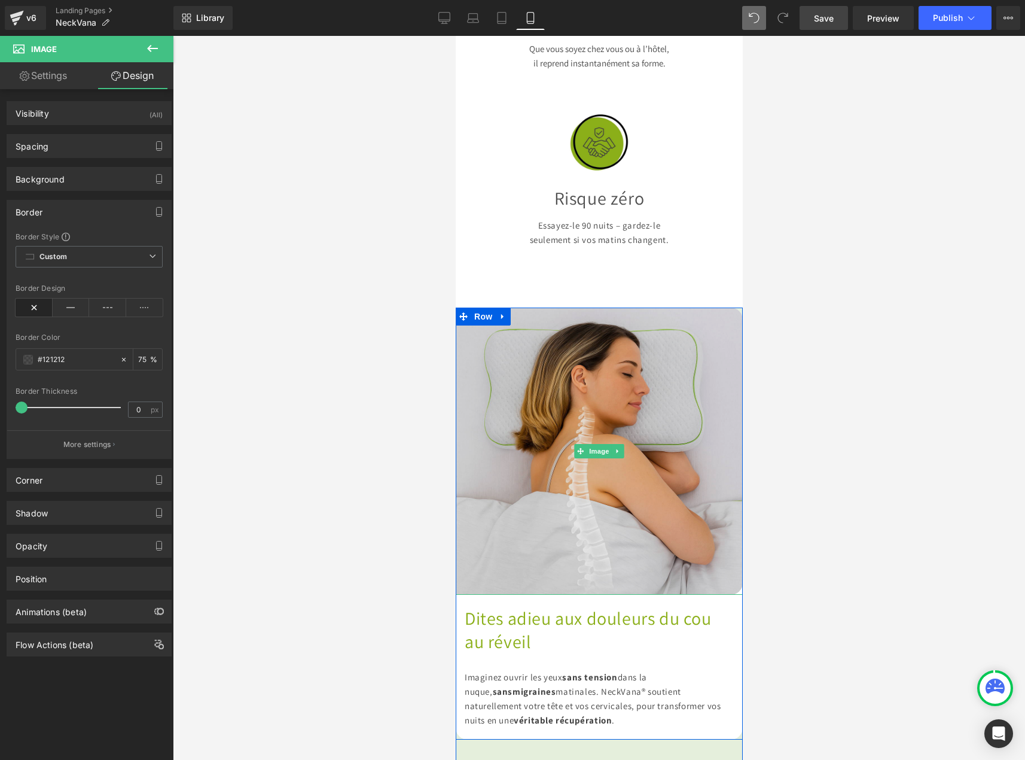
scroll to position [1252, 0]
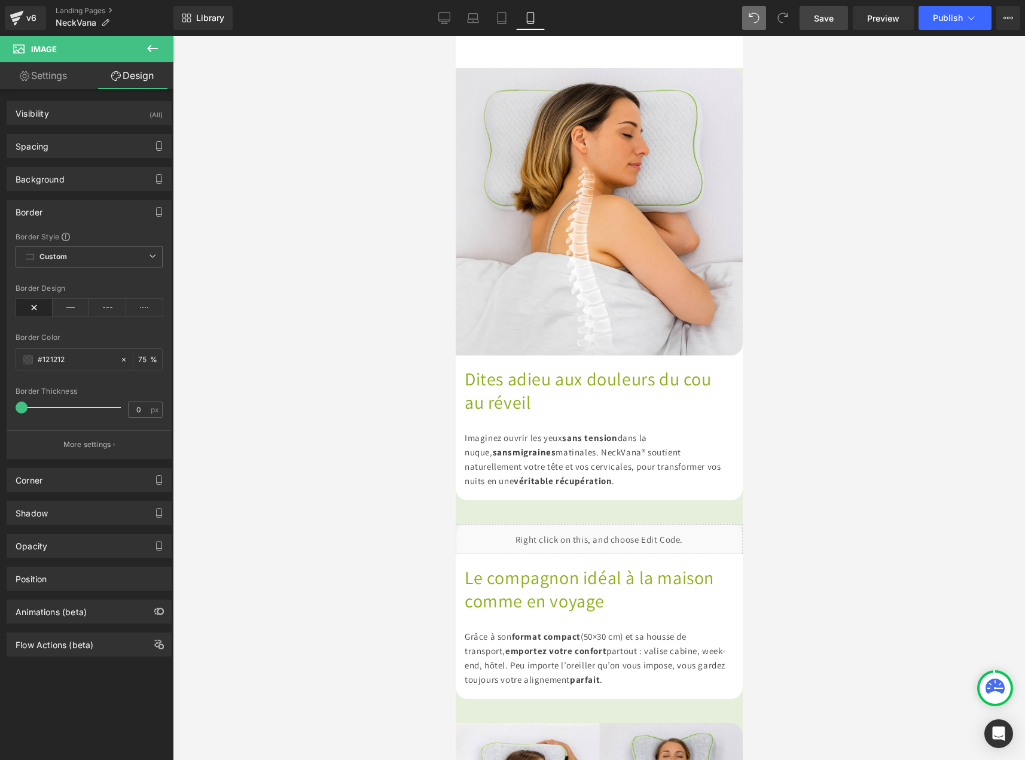
click at [827, 508] on div at bounding box center [599, 398] width 852 height 724
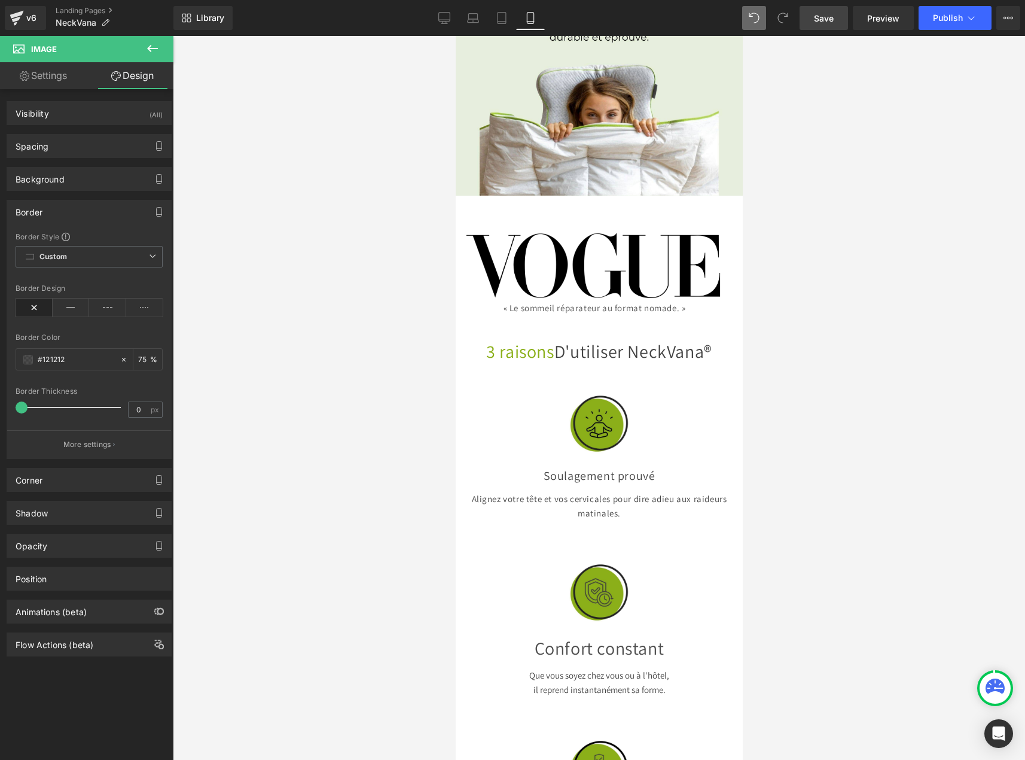
scroll to position [415, 0]
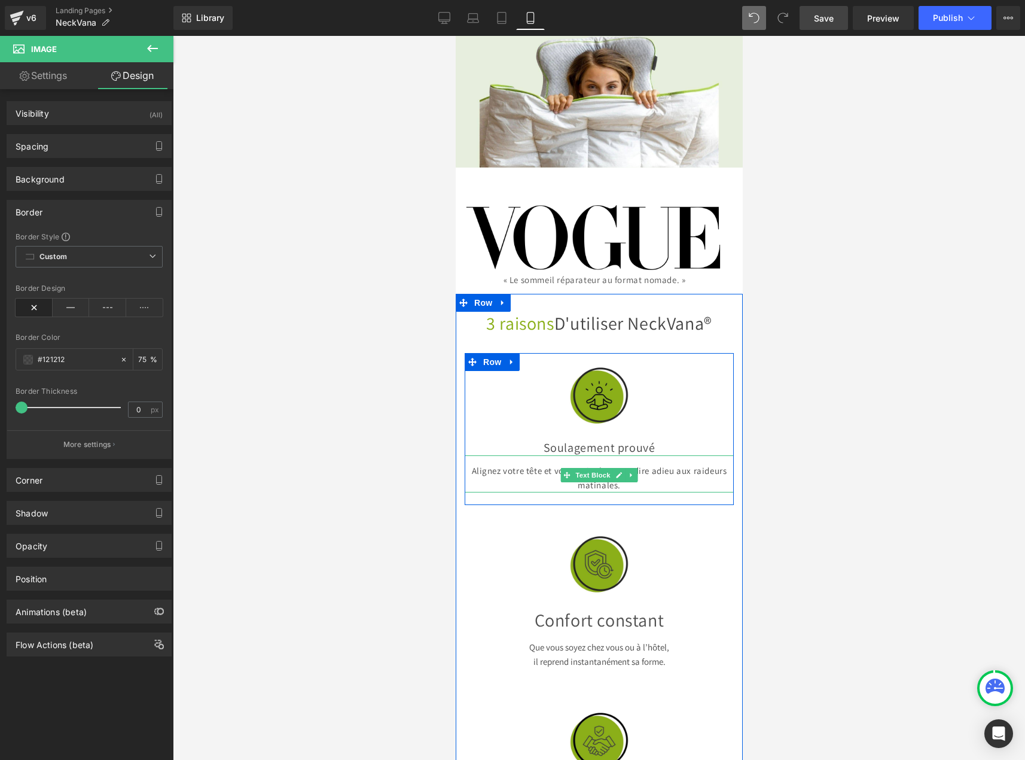
click at [611, 463] on p "Alignez votre tête et vos cervicales pour dire adieu aux raideurs matinales." at bounding box center [598, 477] width 269 height 29
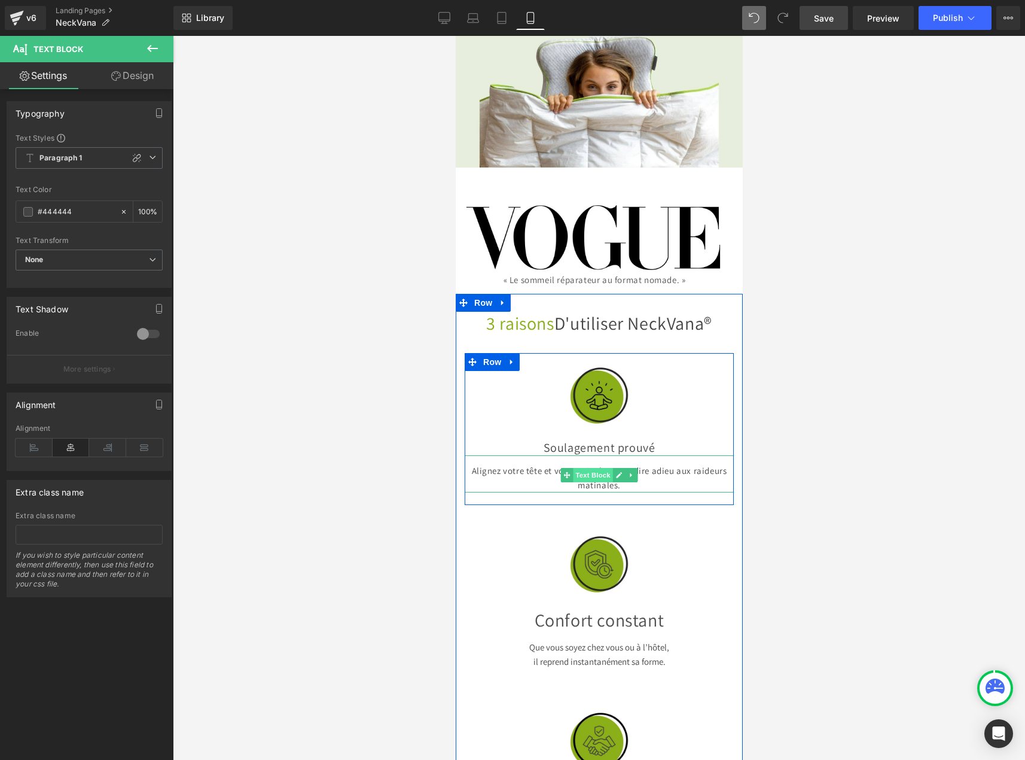
click at [595, 468] on span "Text Block" at bounding box center [591, 475] width 39 height 14
click at [588, 468] on span "Text Block" at bounding box center [591, 475] width 39 height 14
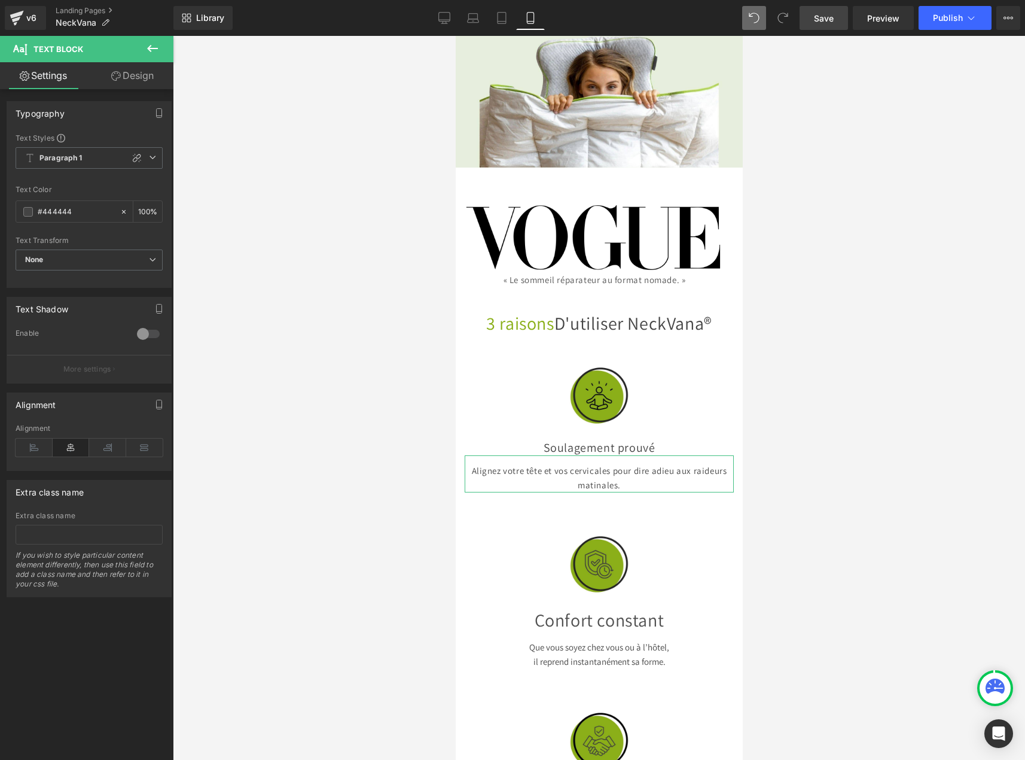
click at [117, 65] on link "Design" at bounding box center [132, 75] width 87 height 27
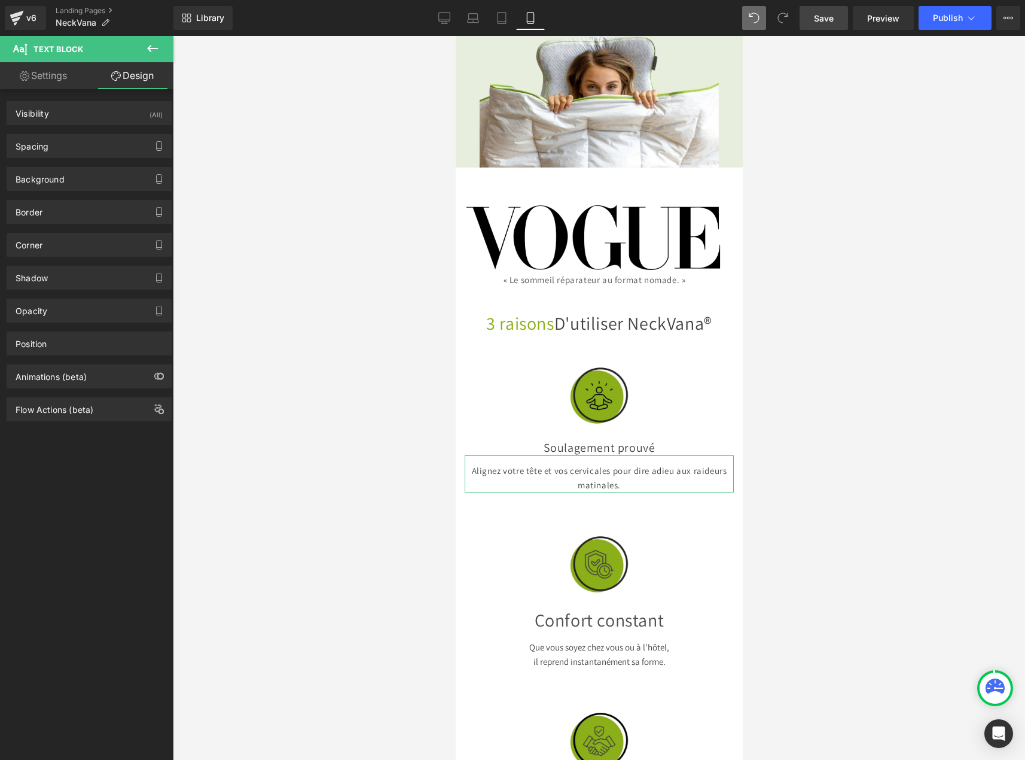
type input "0"
type input "14"
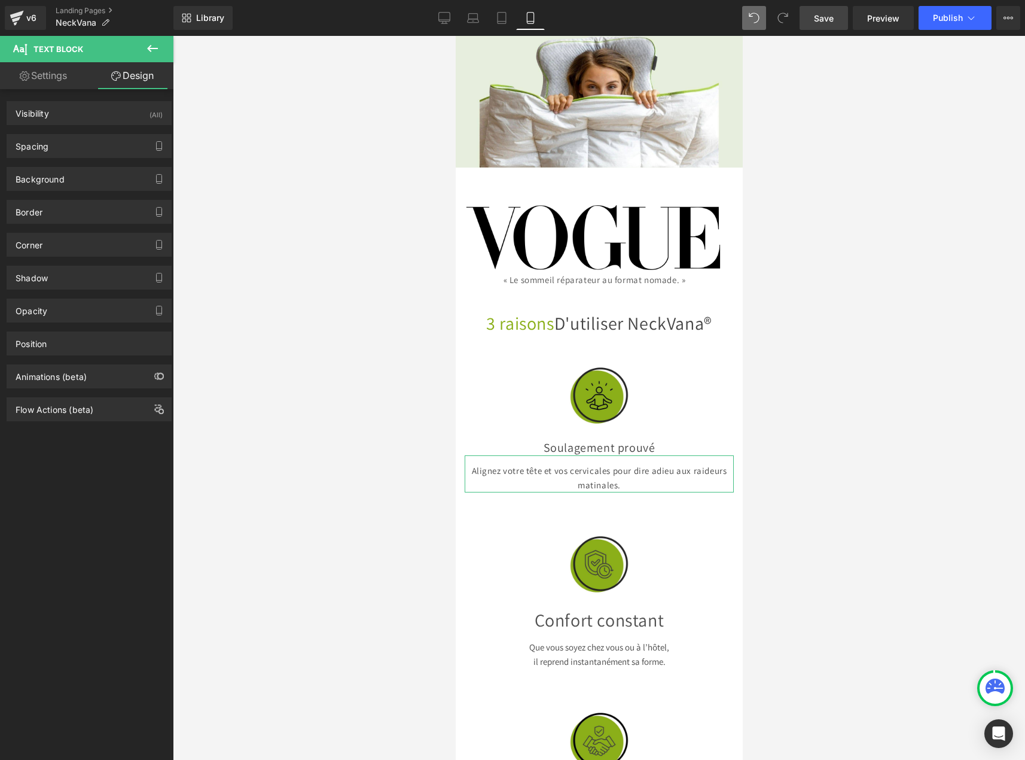
type input "0"
click at [64, 154] on div "Spacing" at bounding box center [89, 146] width 164 height 23
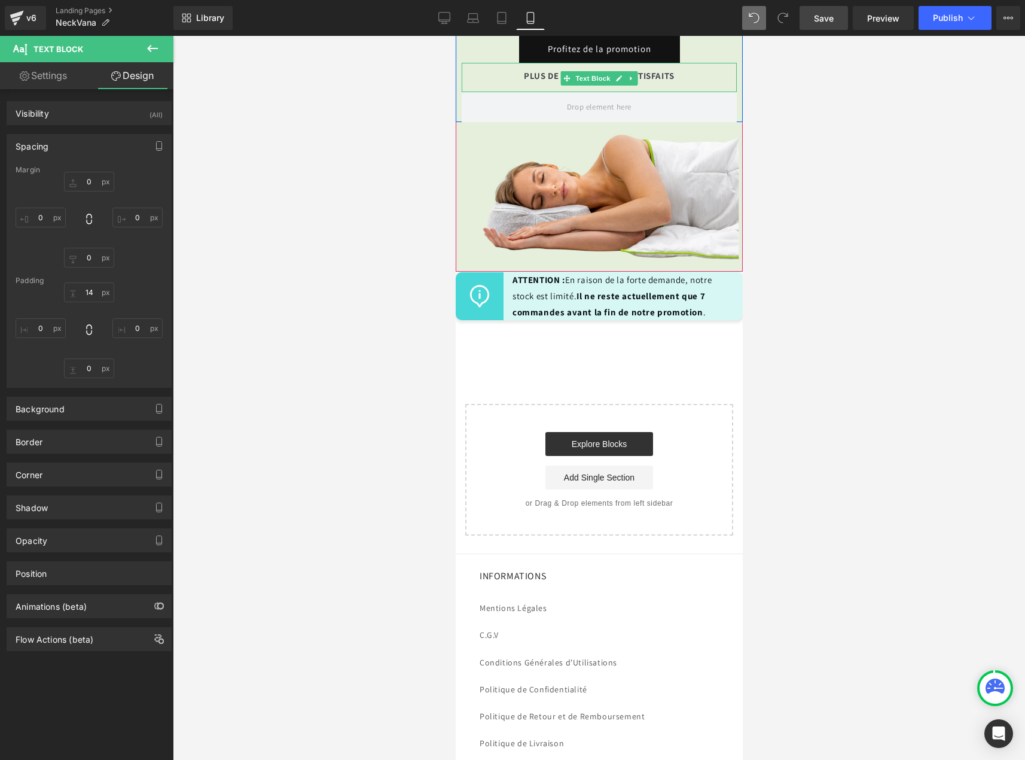
scroll to position [6515, 0]
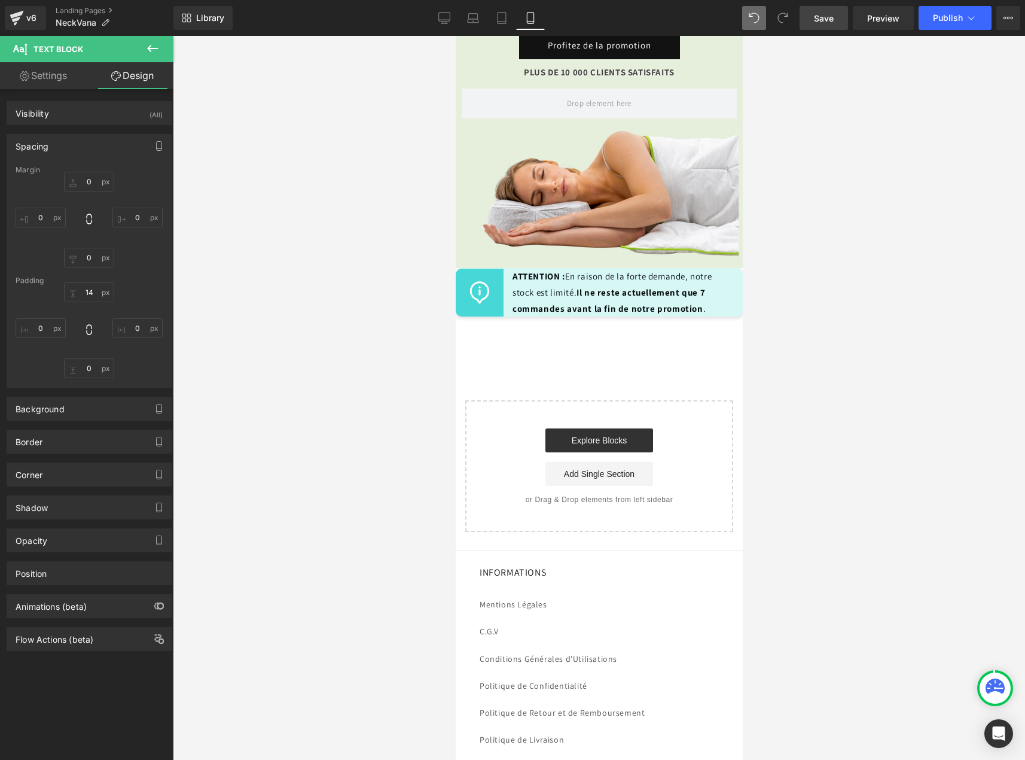
click at [398, 484] on div at bounding box center [599, 398] width 852 height 724
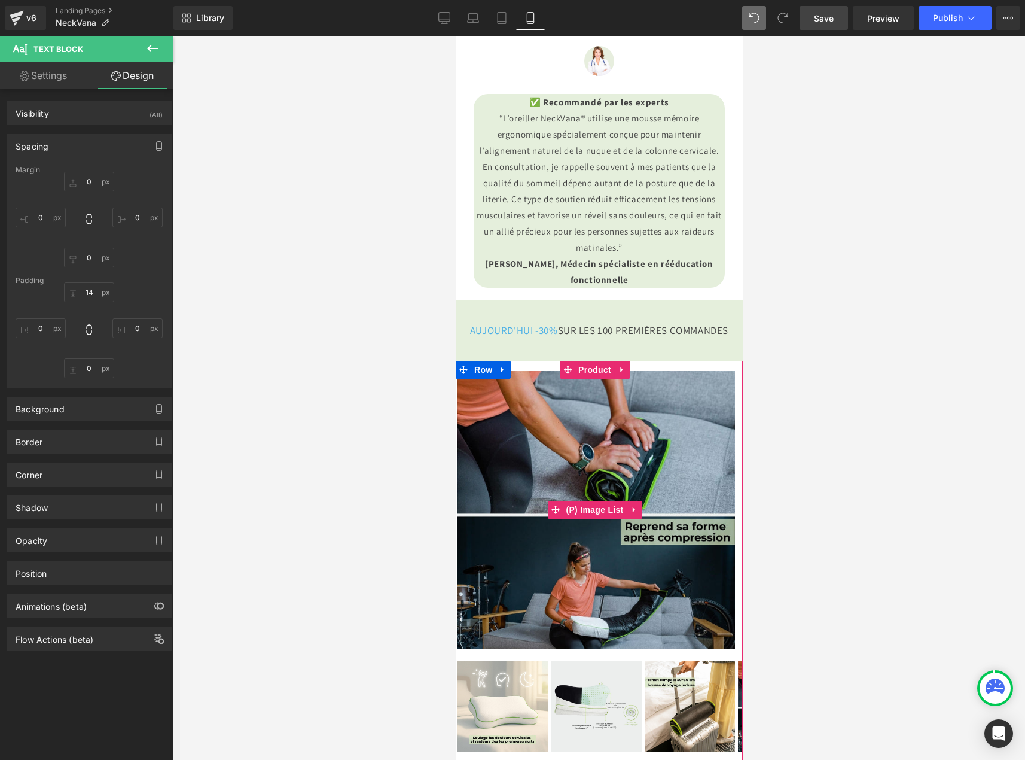
scroll to position [4422, 0]
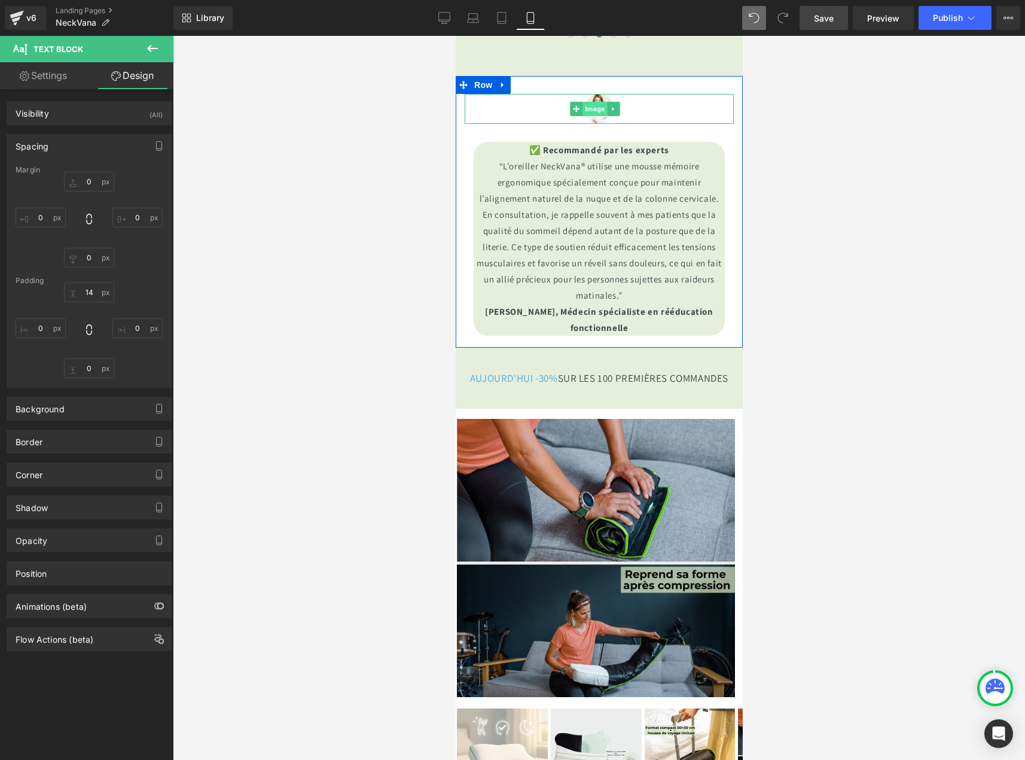
click at [596, 116] on span "Image" at bounding box center [594, 109] width 25 height 14
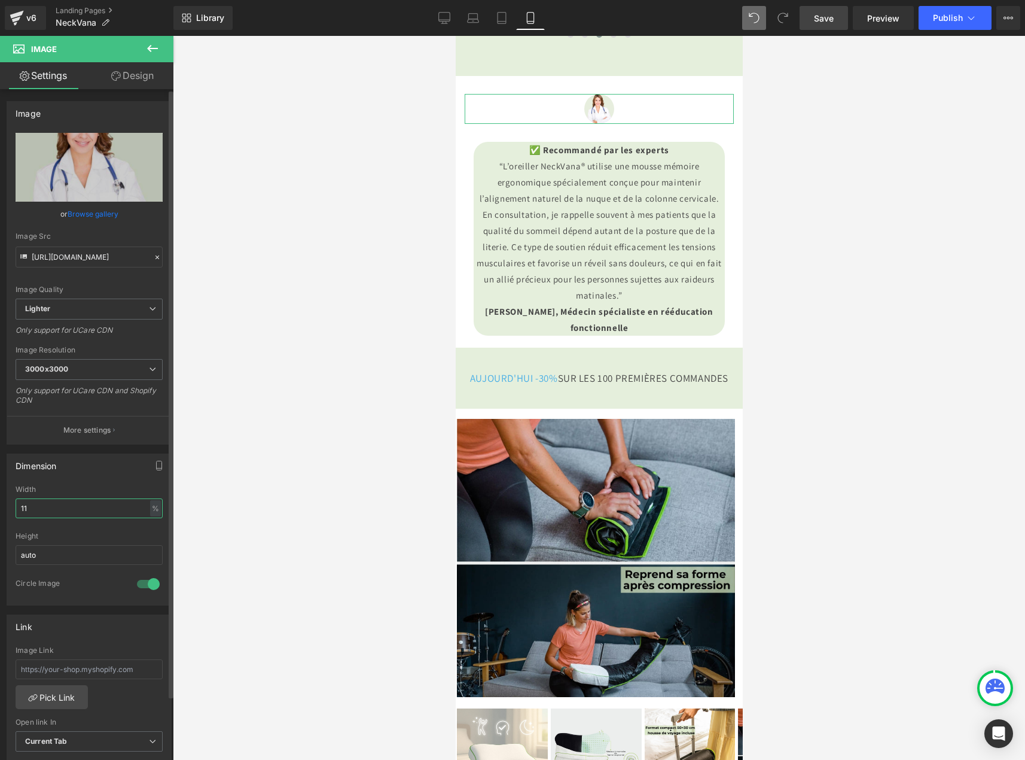
click at [93, 508] on input "11" at bounding box center [89, 508] width 147 height 20
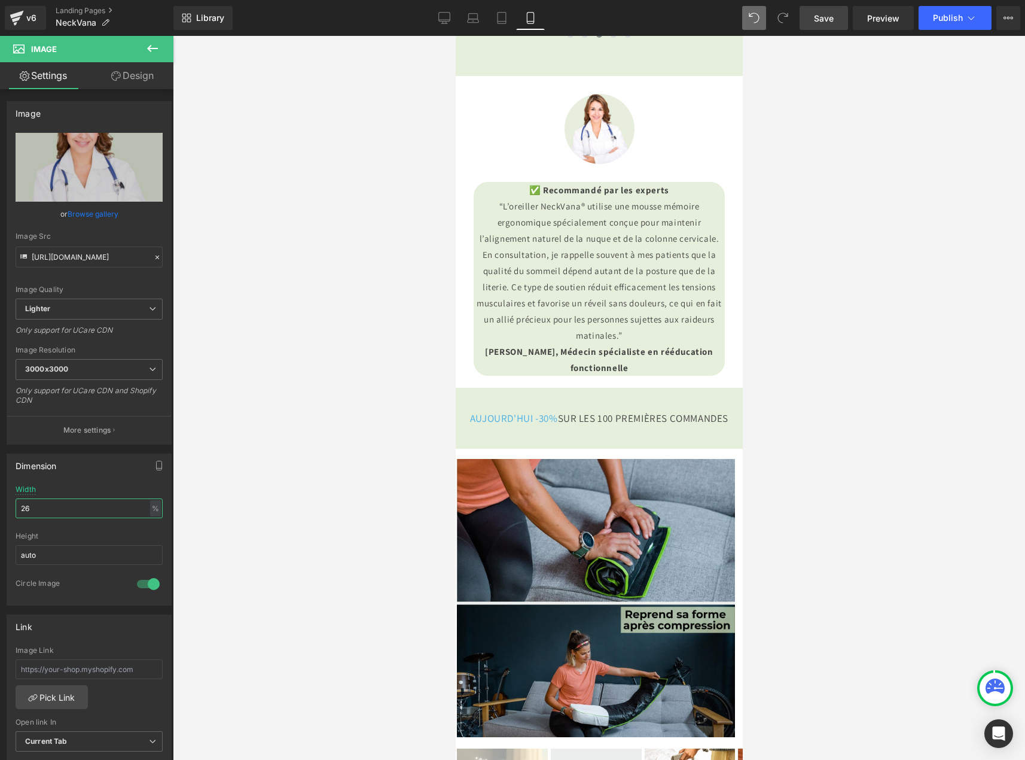
type input "25"
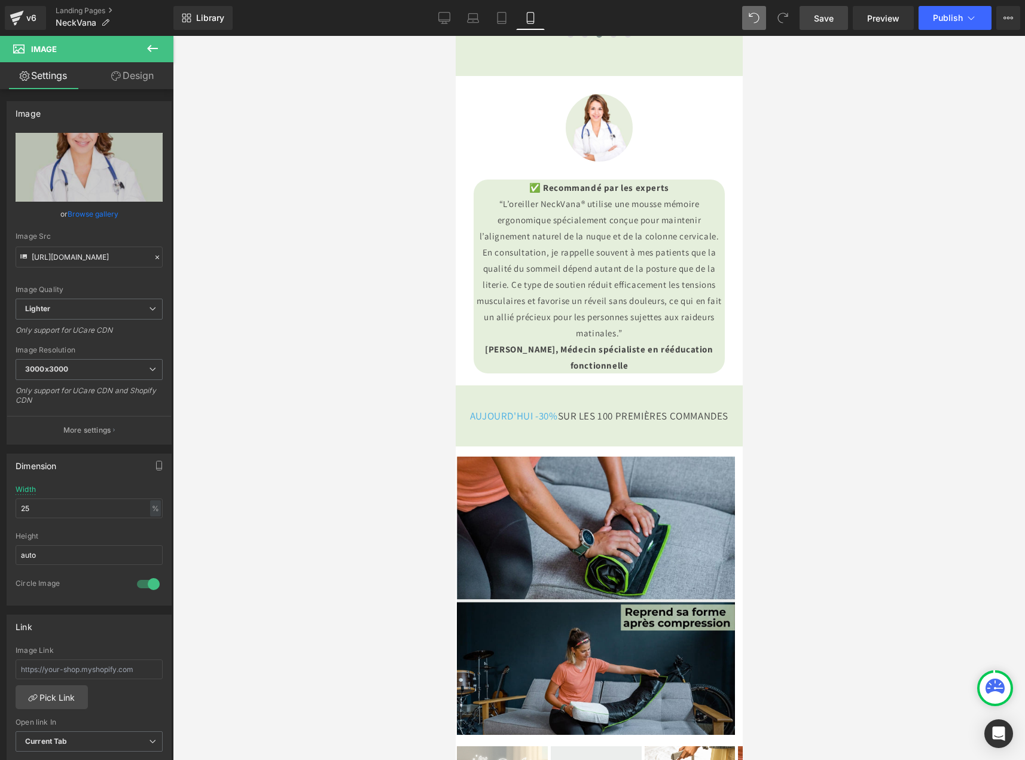
click at [792, 17] on span at bounding box center [783, 18] width 24 height 24
click at [821, 16] on span "Save" at bounding box center [824, 18] width 20 height 13
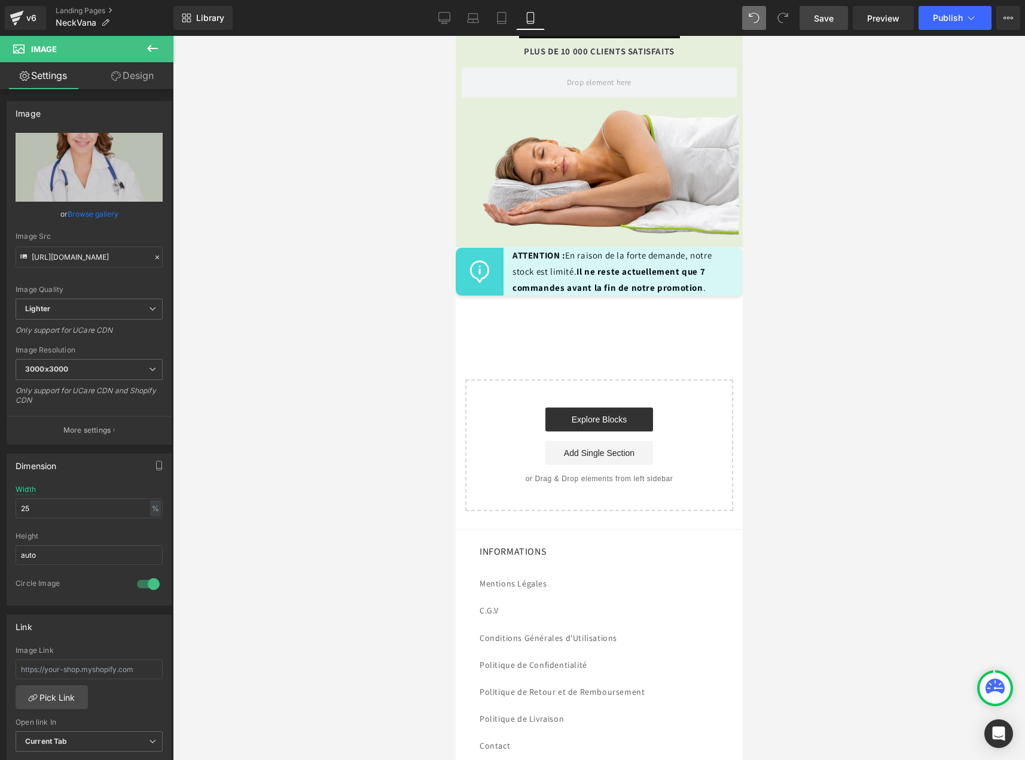
scroll to position [6575, 0]
click at [672, 246] on div "Offrez-vous le confort que vous méritez avec NeckVana® essayez-le 90 nuits et r…" at bounding box center [598, 54] width 287 height 383
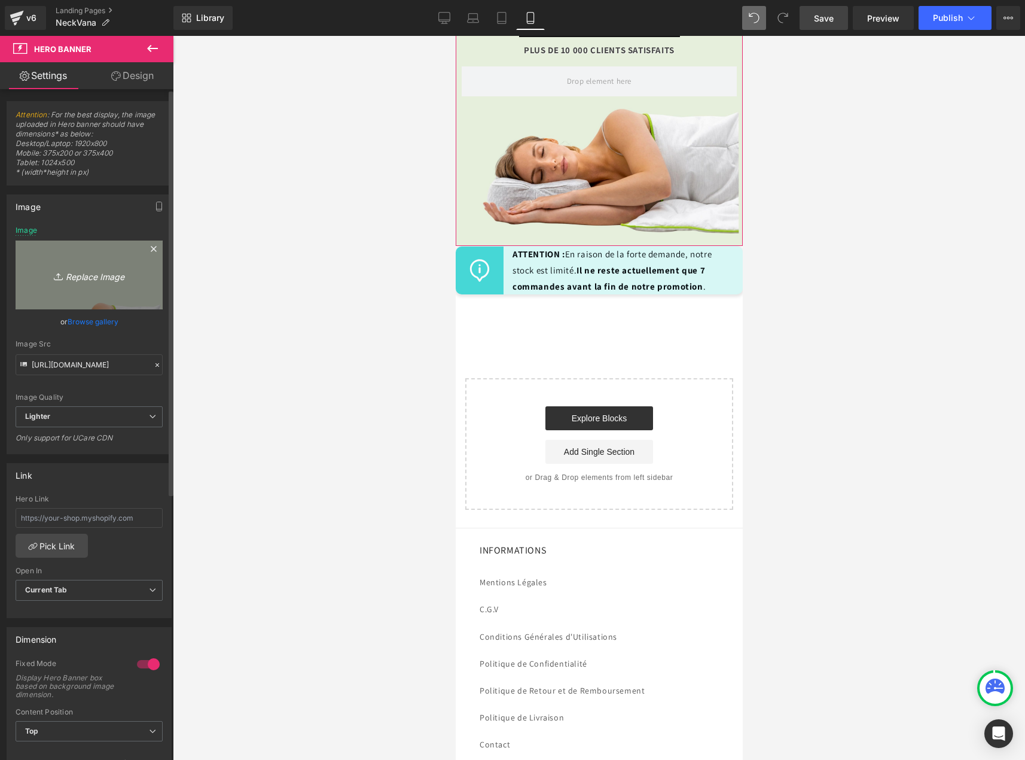
click at [89, 281] on icon "Replace Image" at bounding box center [89, 274] width 96 height 15
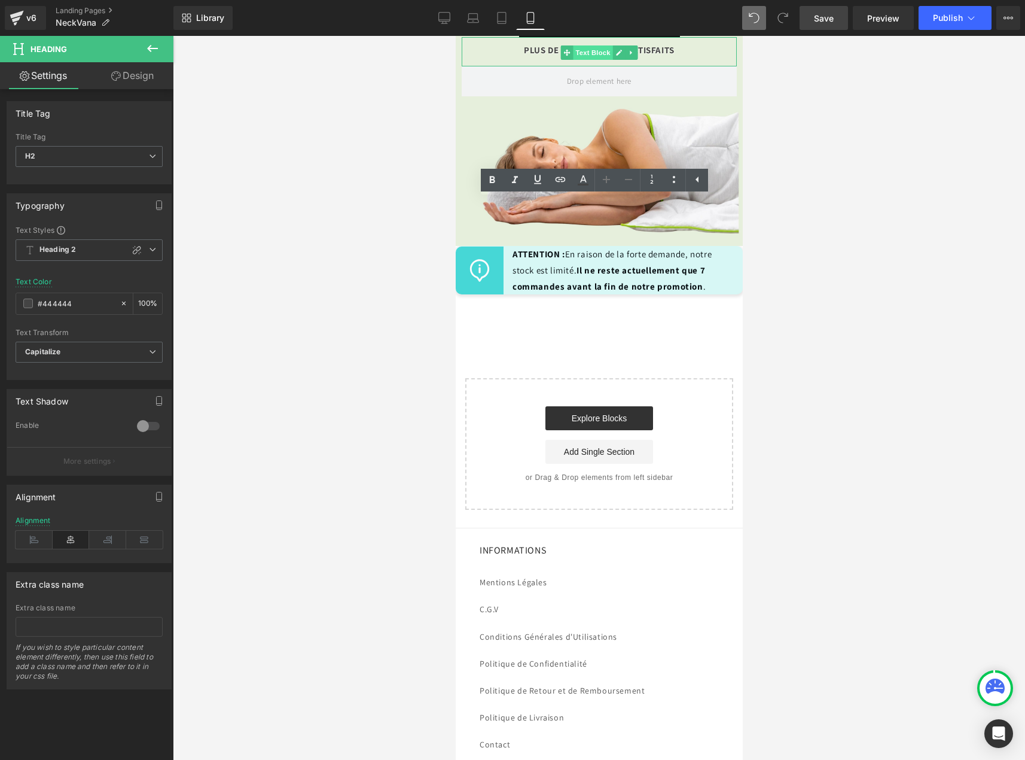
click at [572, 60] on span "Text Block" at bounding box center [591, 52] width 39 height 14
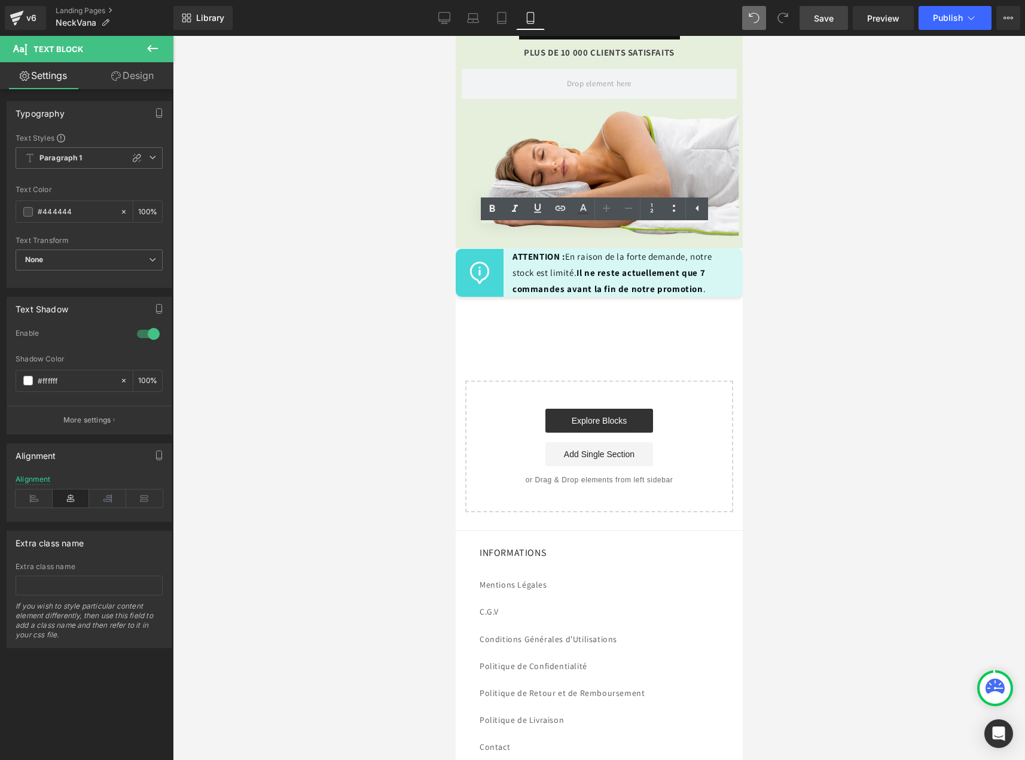
scroll to position [6515, 0]
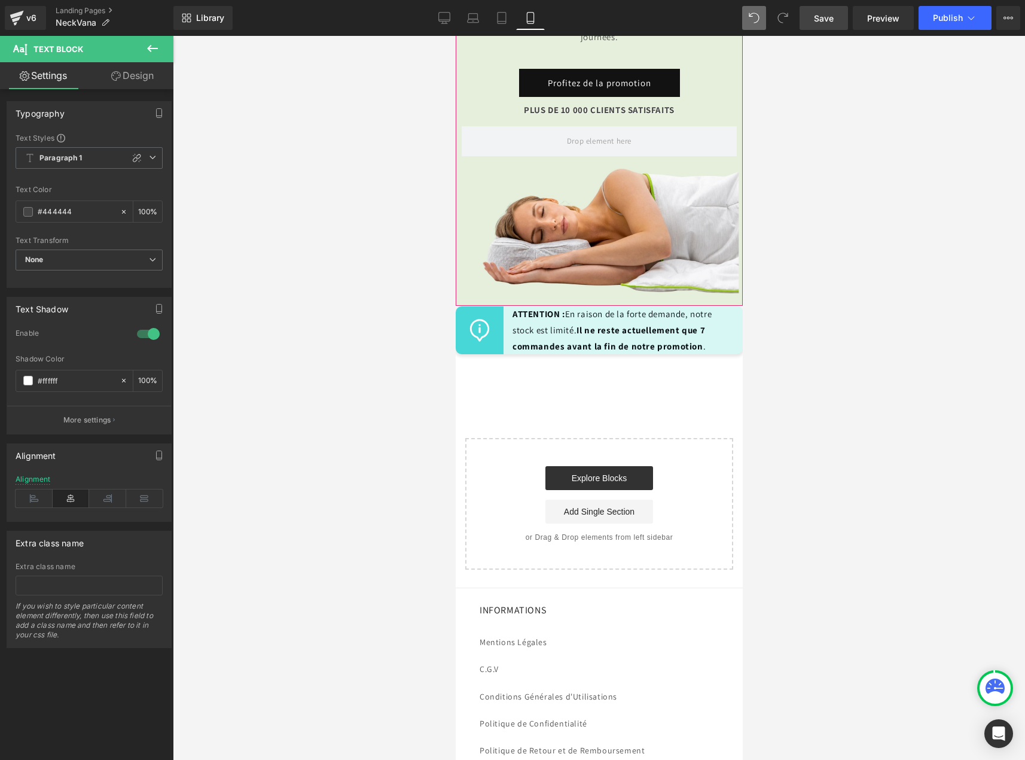
click at [503, 245] on div "Offrez-vous le confort que vous méritez avec NeckVana® essayez-le 90 nuits et r…" at bounding box center [598, 114] width 287 height 383
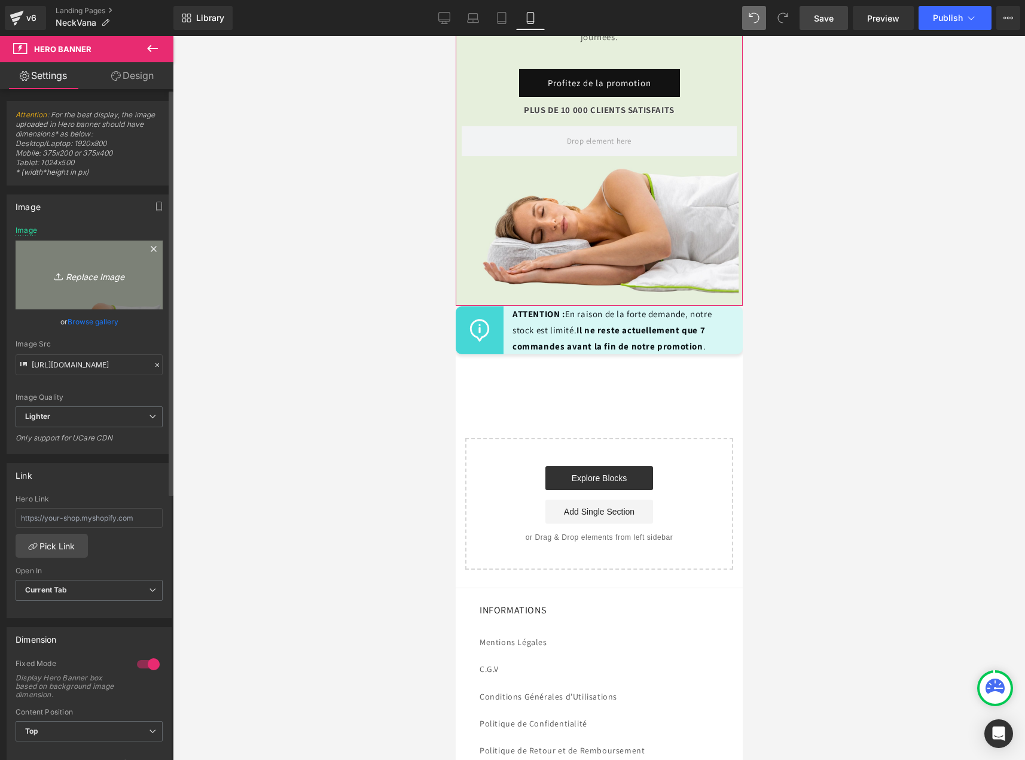
click at [106, 279] on icon "Replace Image" at bounding box center [89, 274] width 96 height 15
type input "C:\fakepath\banniere mobile down v2.jpg"
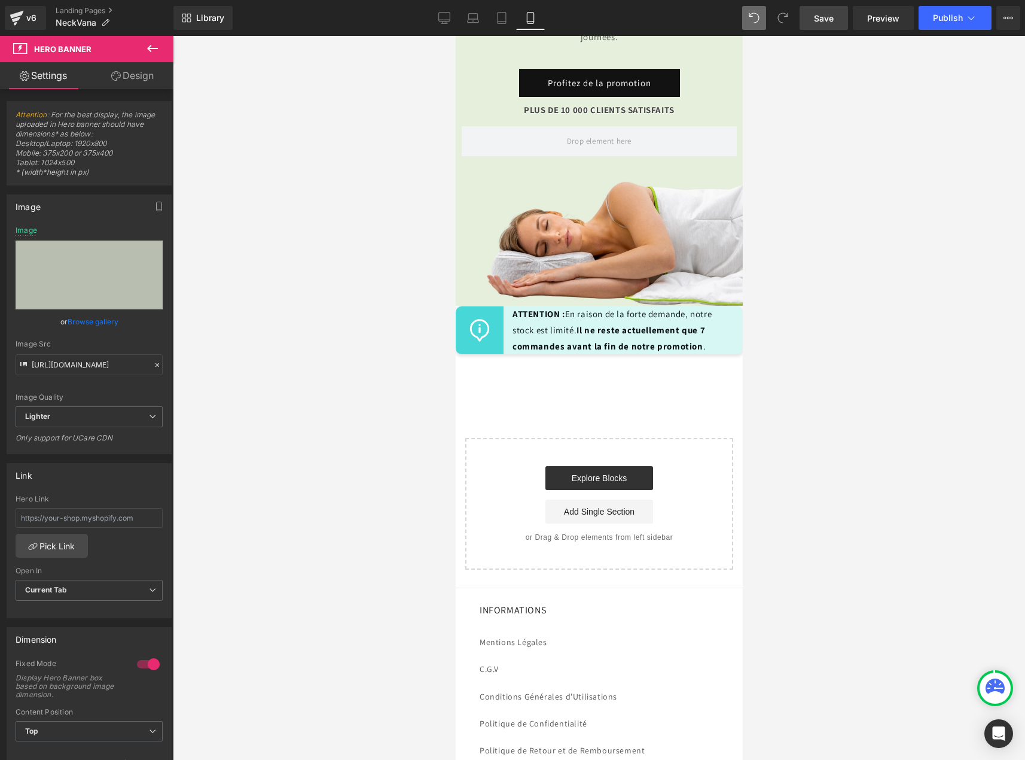
click at [828, 5] on div "Library Mobile Desktop Laptop Tablet Mobile Save Preview Publish Scheduled Upgr…" at bounding box center [599, 18] width 852 height 36
click at [821, 21] on span "Save" at bounding box center [824, 18] width 20 height 13
click at [937, 22] on span "Publish" at bounding box center [948, 18] width 30 height 10
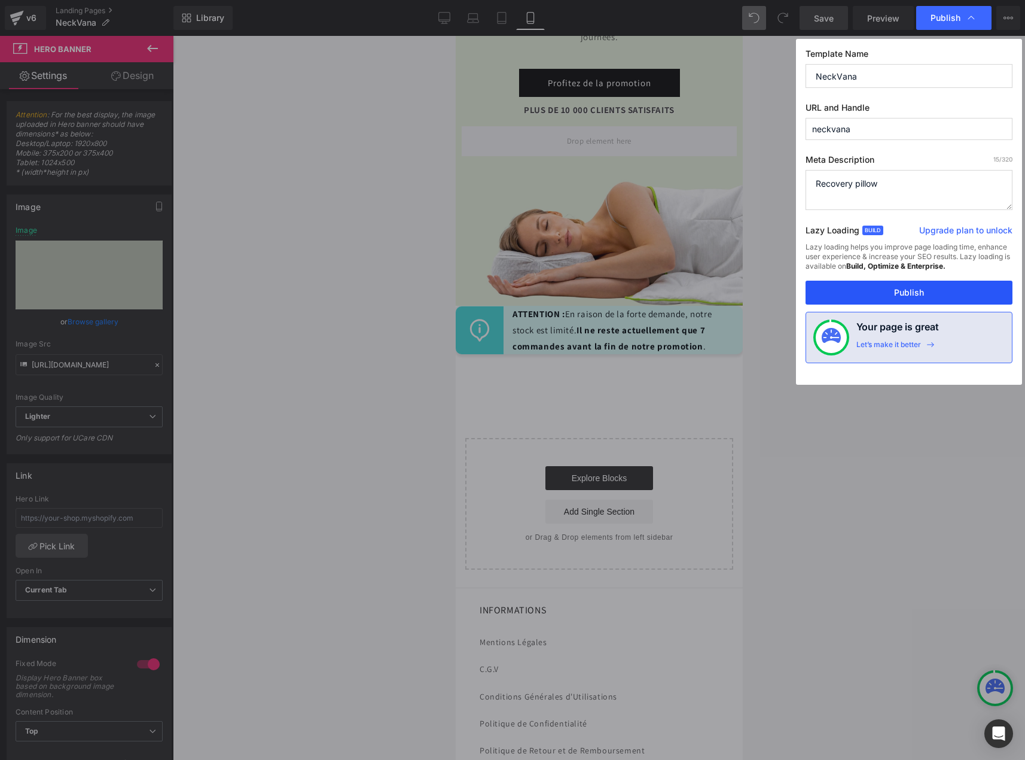
click at [891, 295] on button "Publish" at bounding box center [909, 292] width 207 height 24
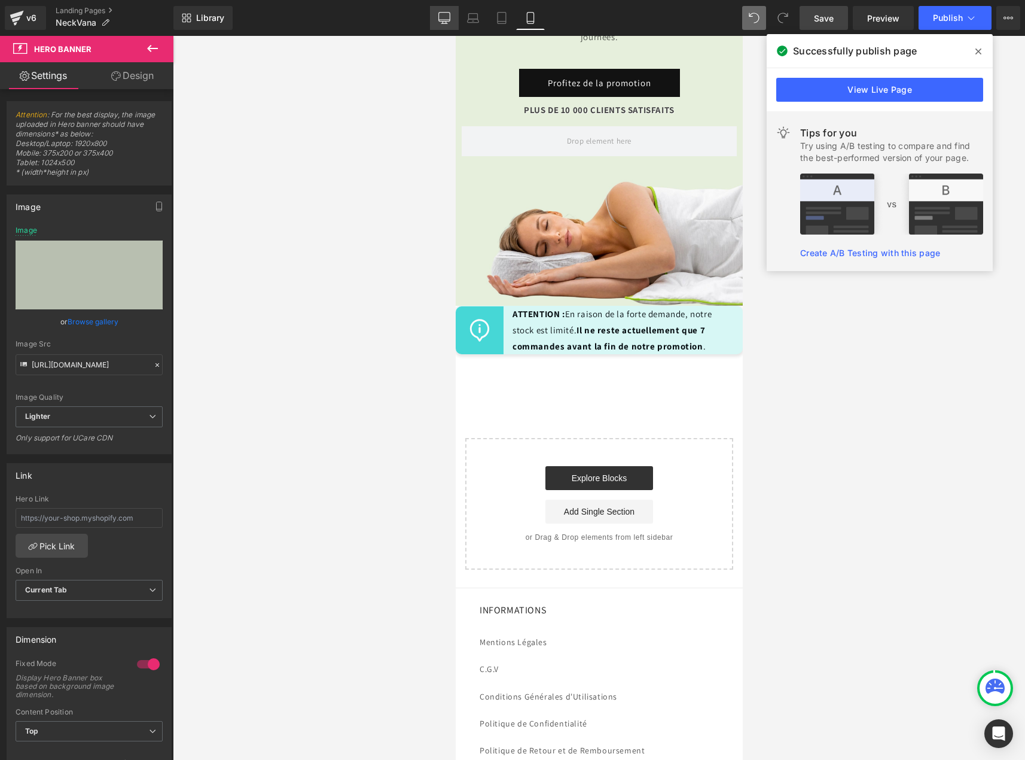
click at [442, 23] on icon at bounding box center [444, 18] width 12 height 12
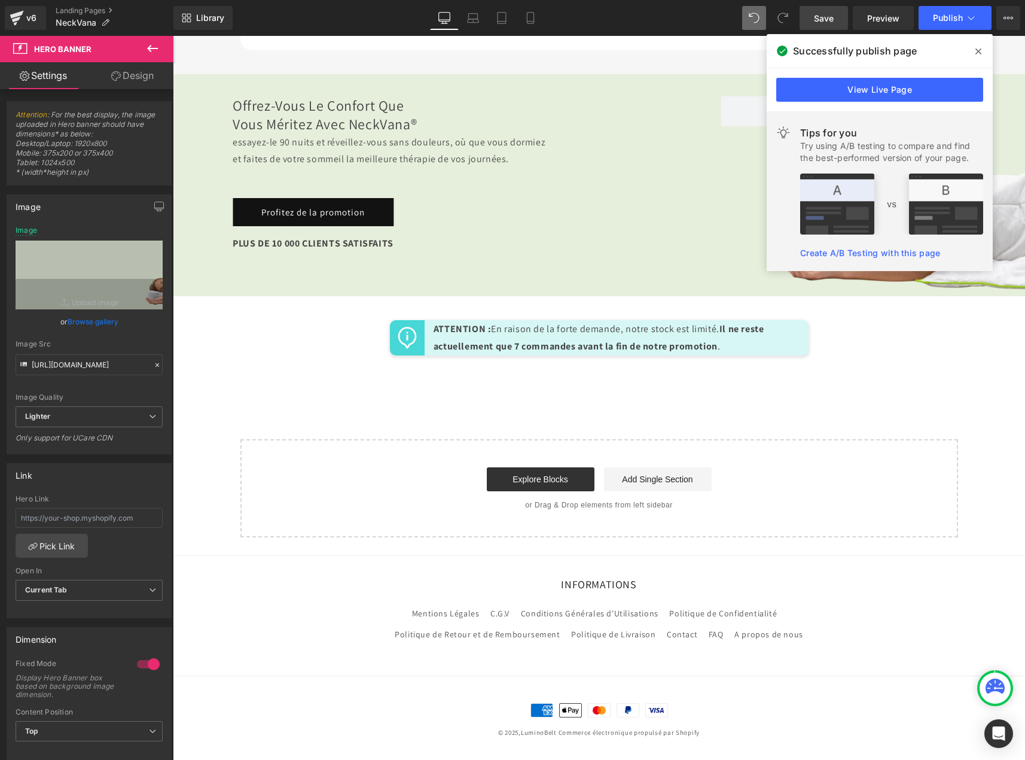
scroll to position [4884, 0]
click at [515, 22] on link "Tablet" at bounding box center [501, 18] width 29 height 24
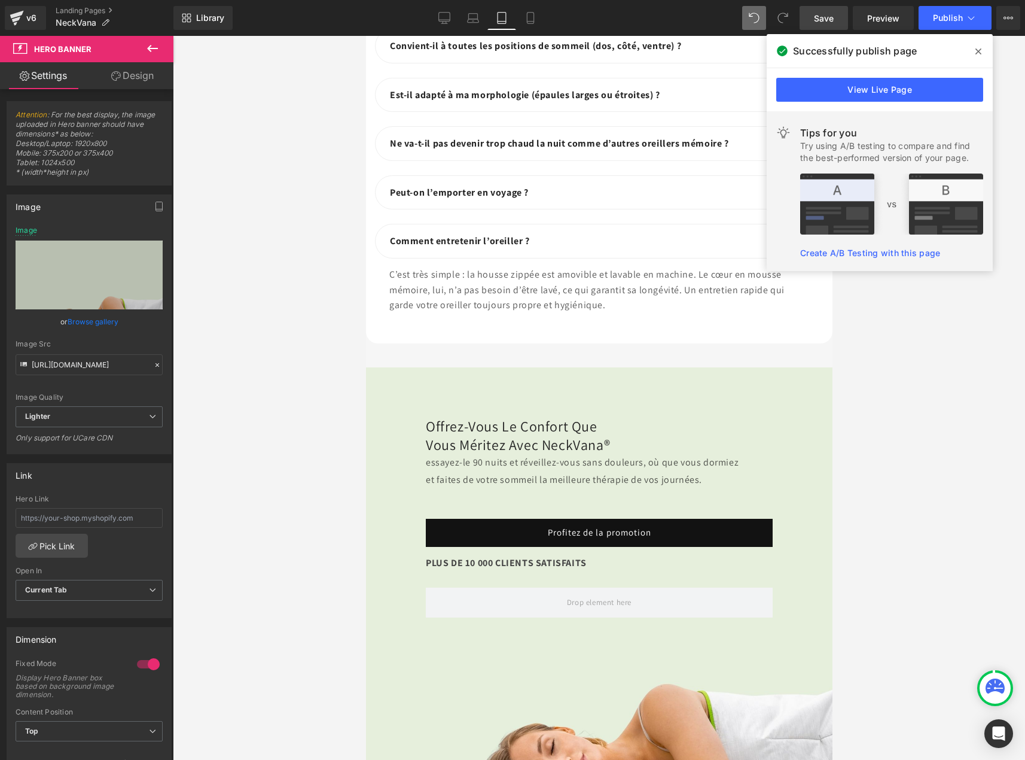
scroll to position [7257, 0]
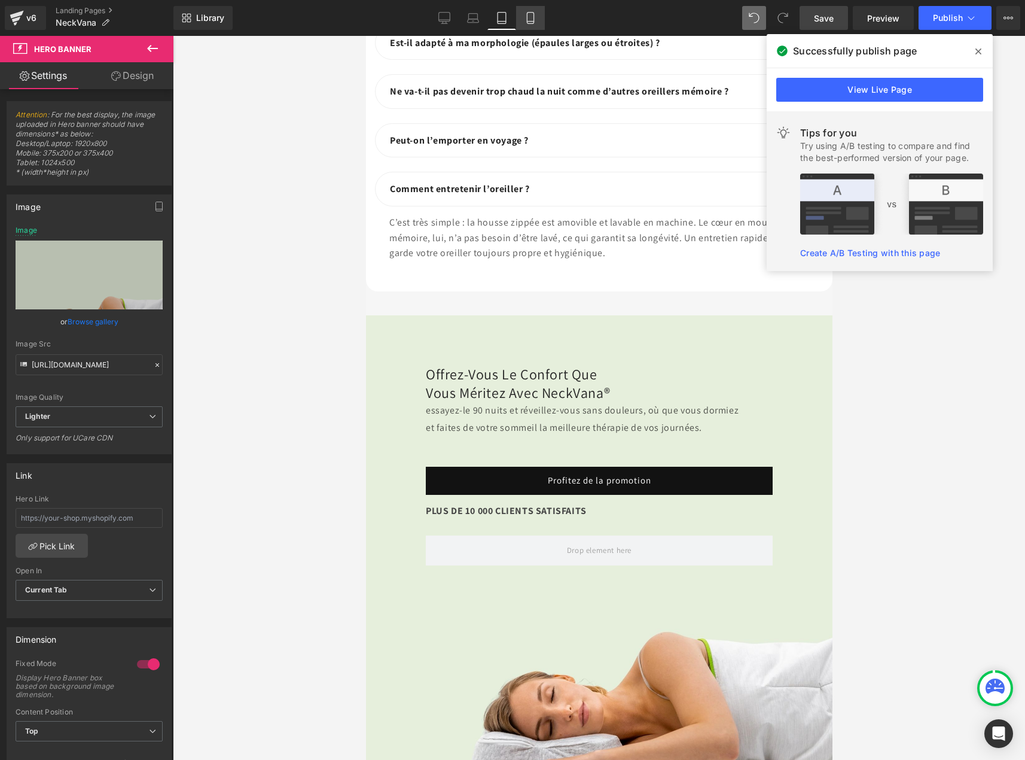
click at [527, 22] on icon at bounding box center [530, 18] width 7 height 11
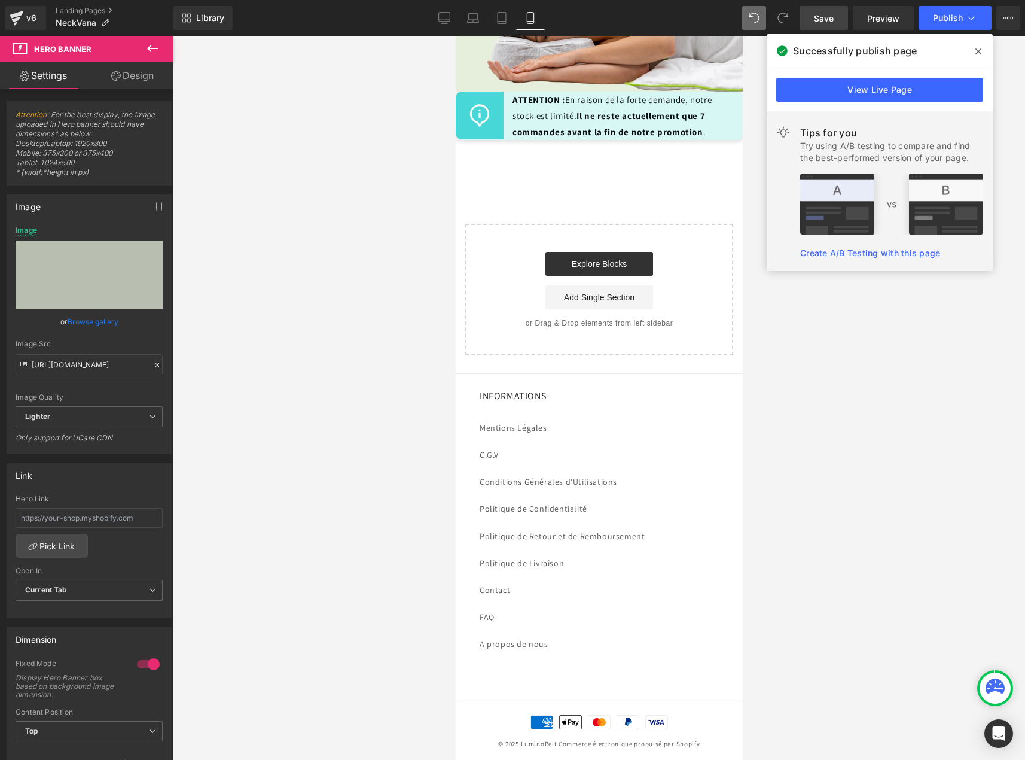
scroll to position [6554, 0]
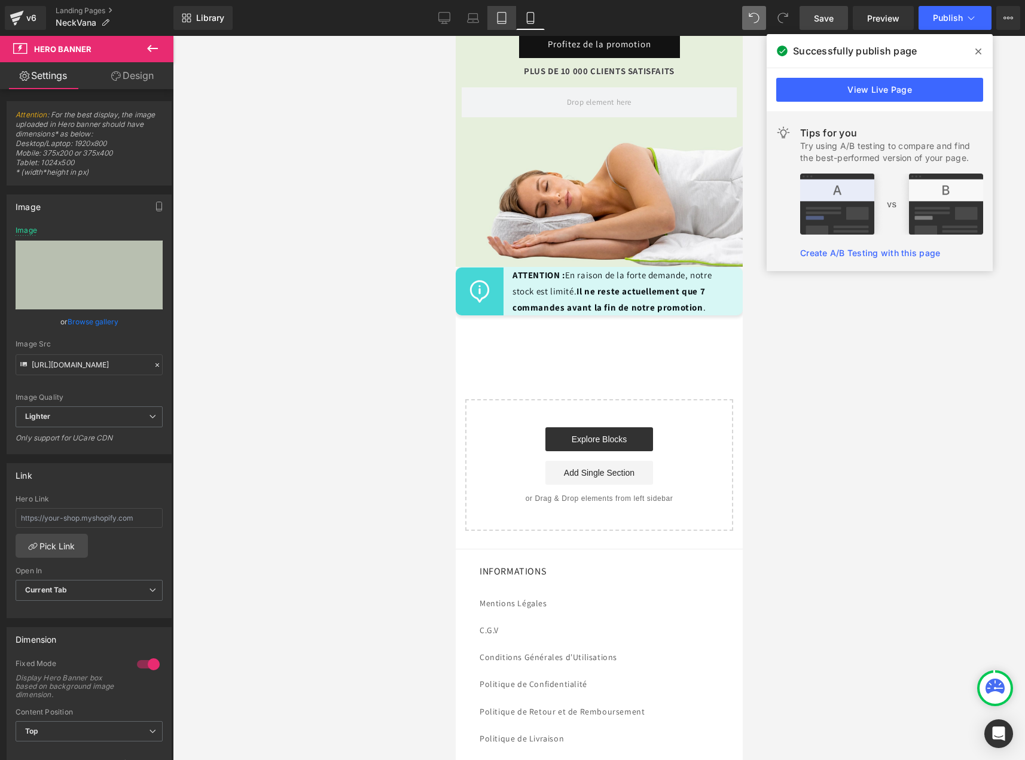
click at [503, 25] on link "Tablet" at bounding box center [501, 18] width 29 height 24
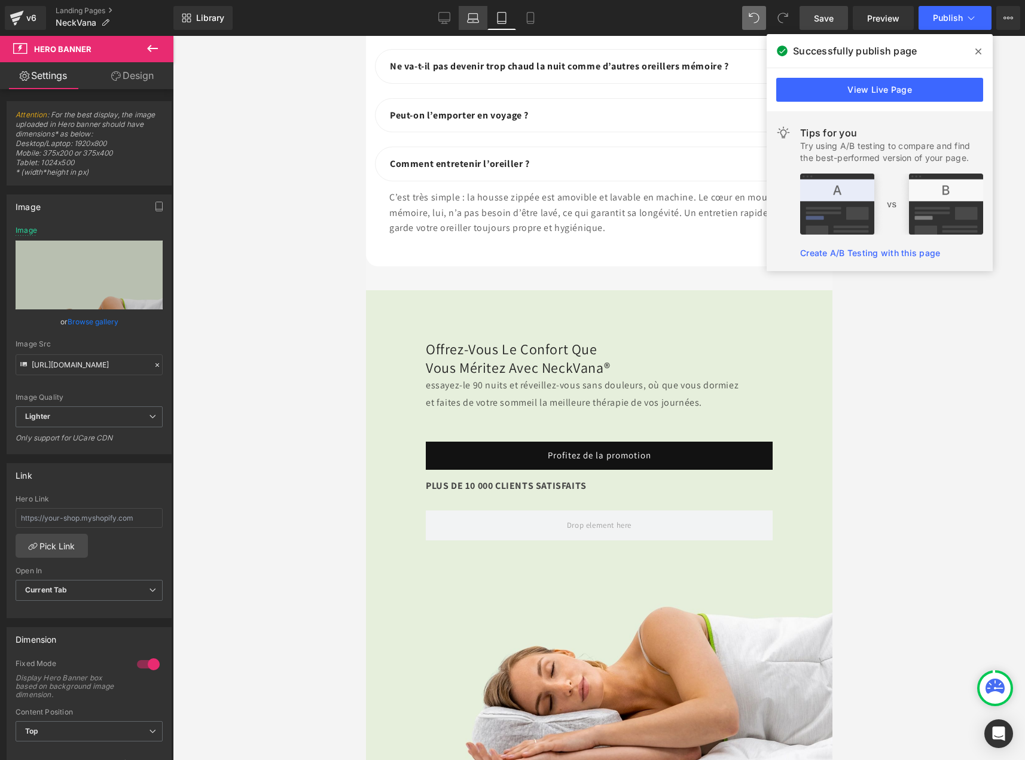
click at [475, 23] on icon at bounding box center [473, 21] width 11 height 4
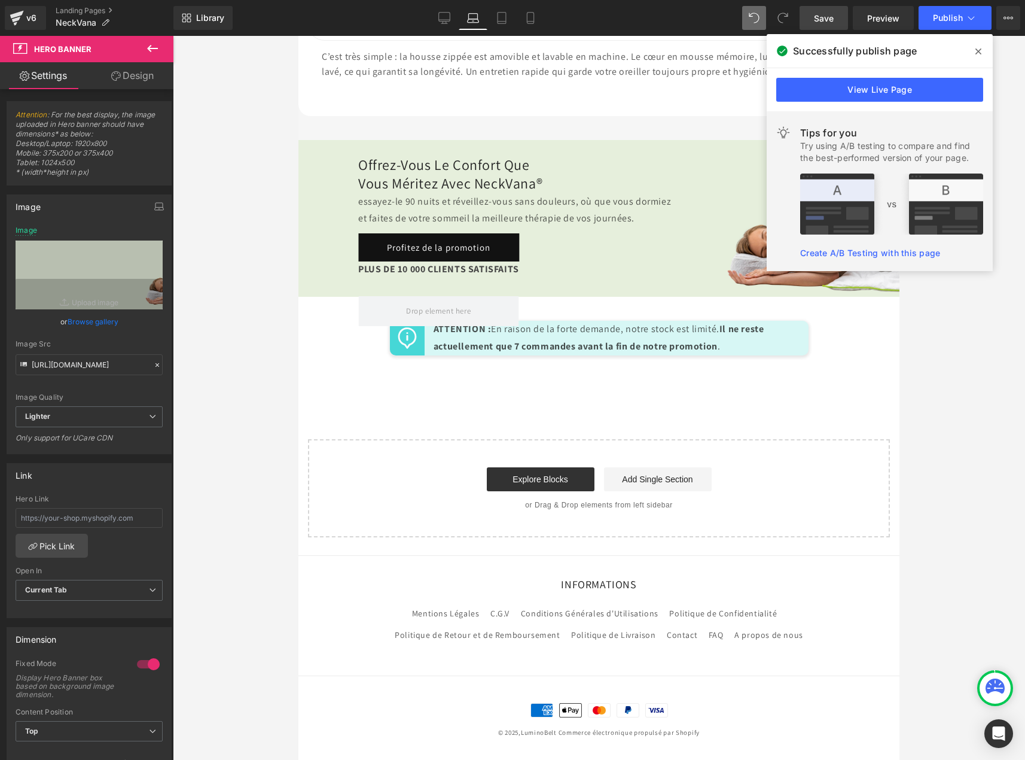
scroll to position [5402, 0]
click at [454, 23] on link "Desktop" at bounding box center [444, 18] width 29 height 24
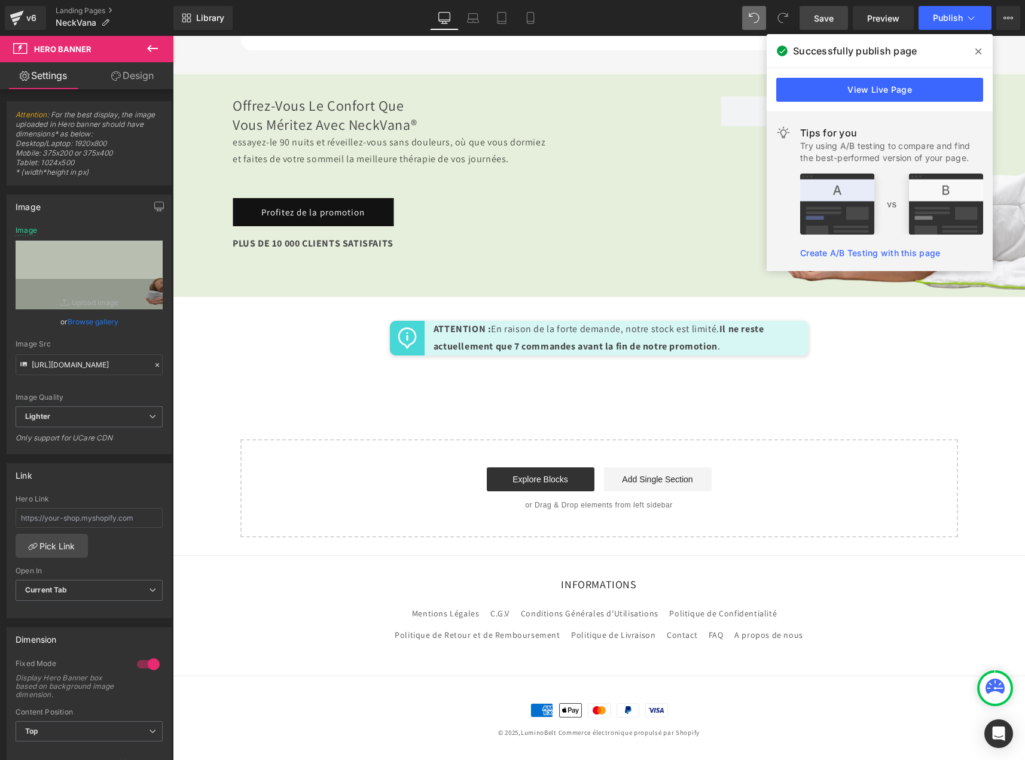
scroll to position [4943, 0]
click at [528, 17] on icon at bounding box center [531, 18] width 12 height 12
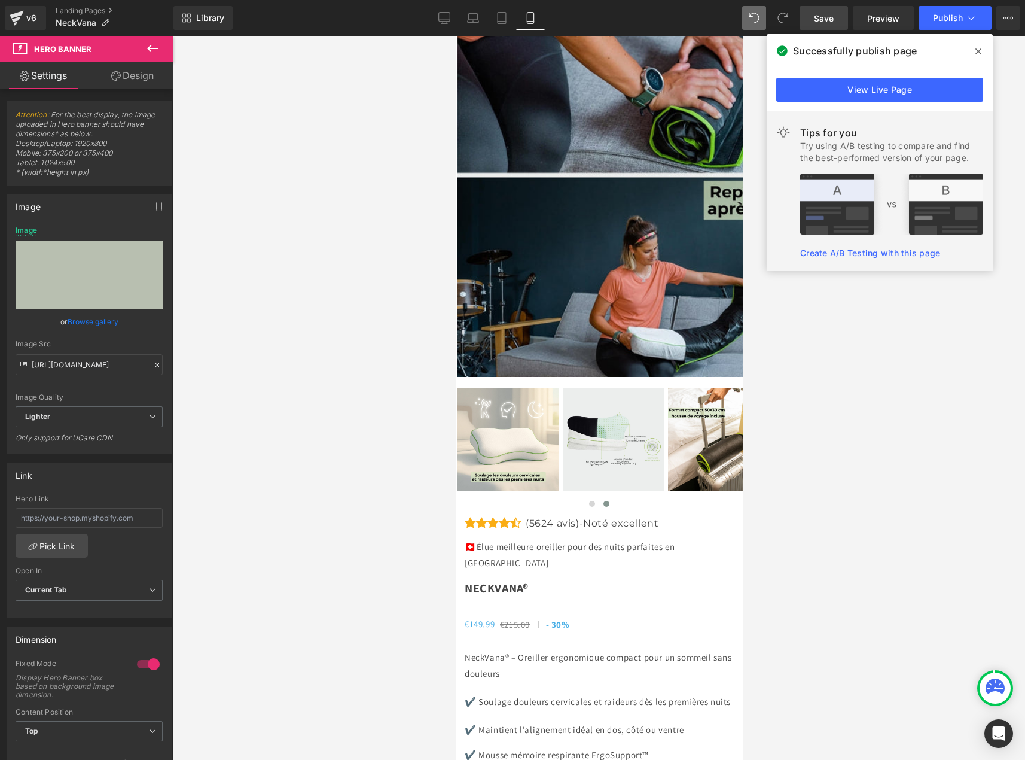
scroll to position [6489, 0]
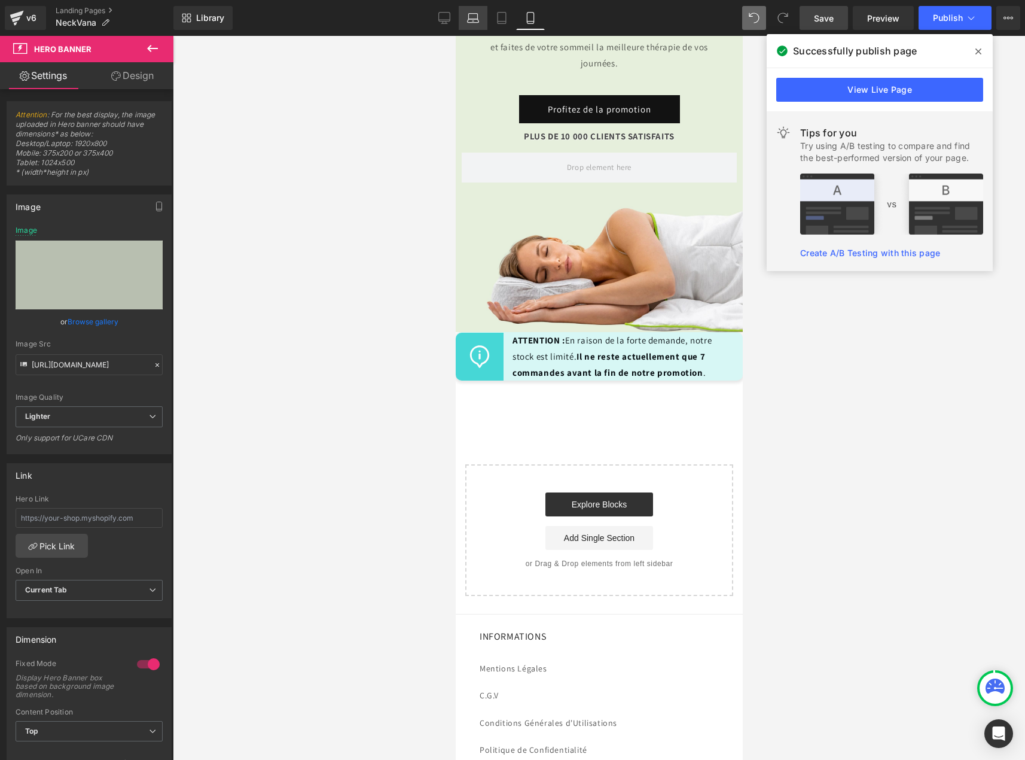
drag, startPoint x: 504, startPoint y: 25, endPoint x: 484, endPoint y: 26, distance: 19.8
click at [504, 25] on link "Tablet" at bounding box center [501, 18] width 29 height 24
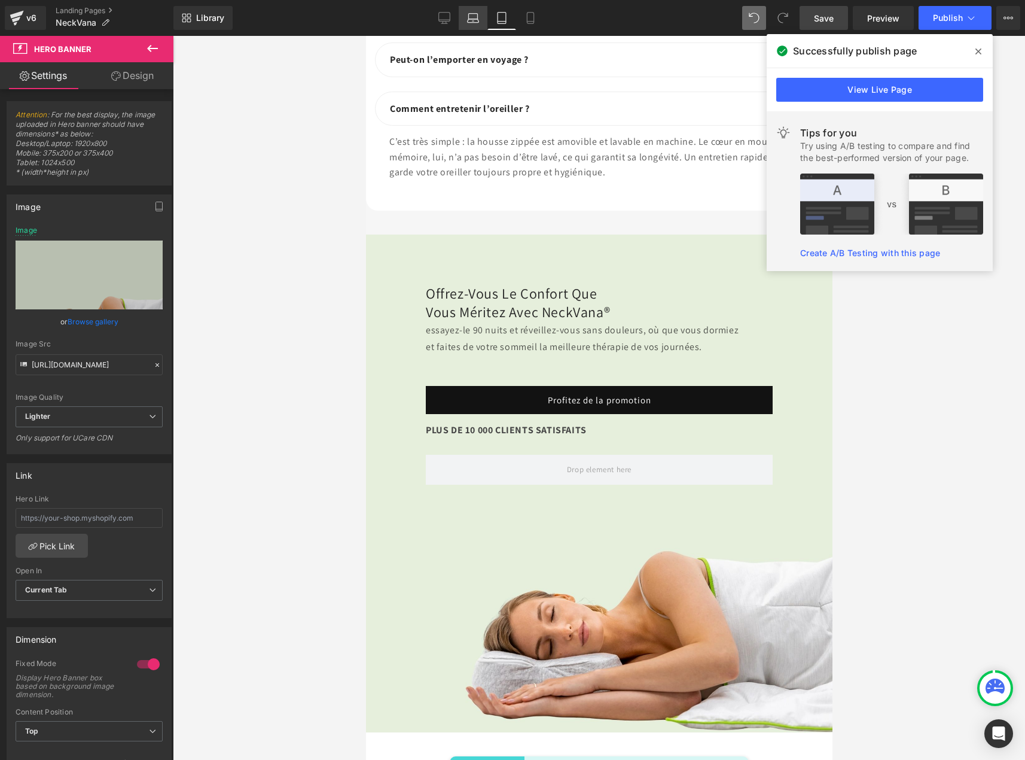
click at [474, 20] on icon at bounding box center [473, 18] width 12 height 12
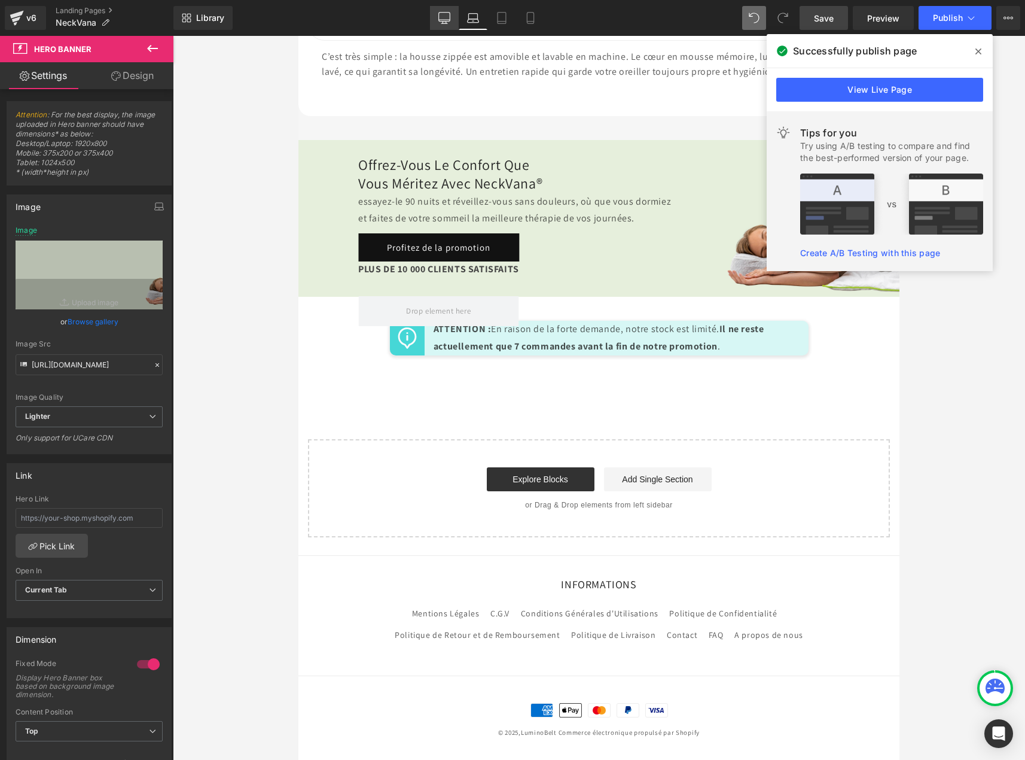
scroll to position [5450, 0]
click at [442, 23] on icon at bounding box center [444, 18] width 12 height 12
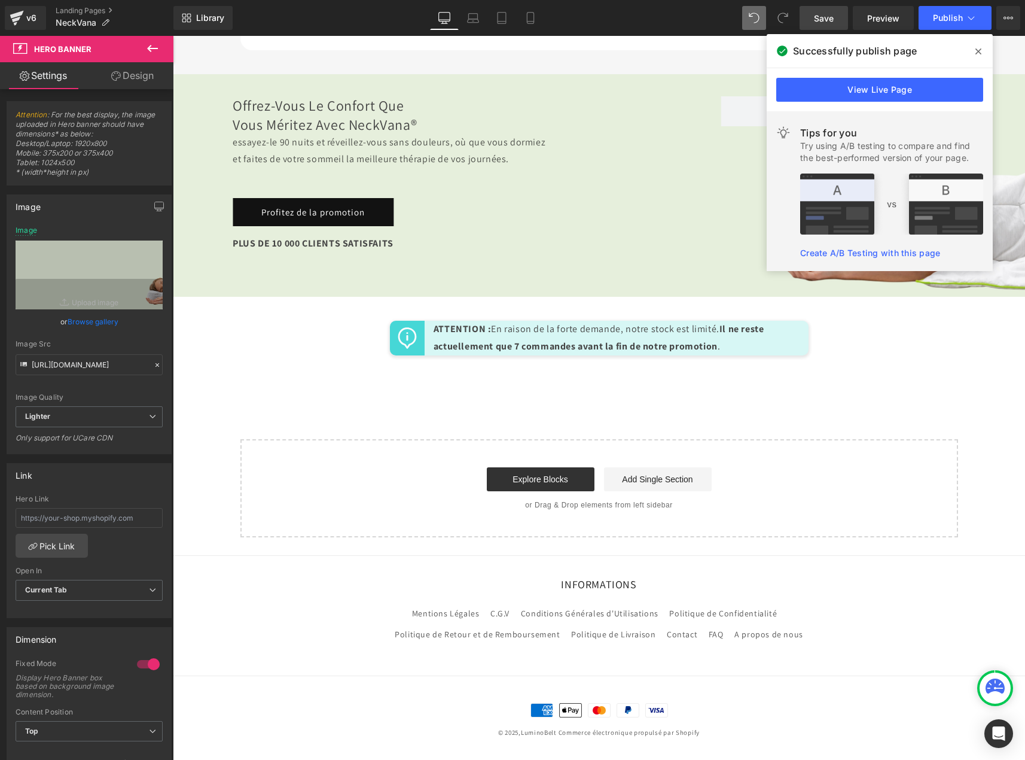
scroll to position [4990, 0]
click at [468, 23] on link "Laptop" at bounding box center [473, 18] width 29 height 24
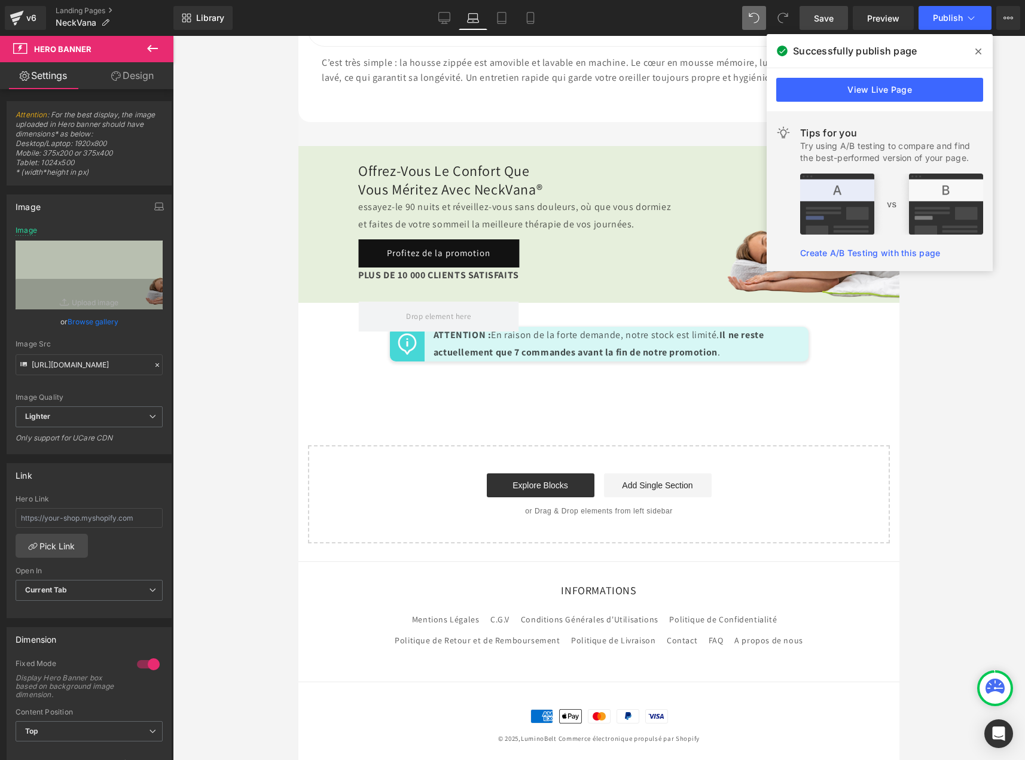
type input "https://ucarecdn.com/84c12836-2ece-4db1-8112-412252cd018e/-/format/auto/-/previ…"
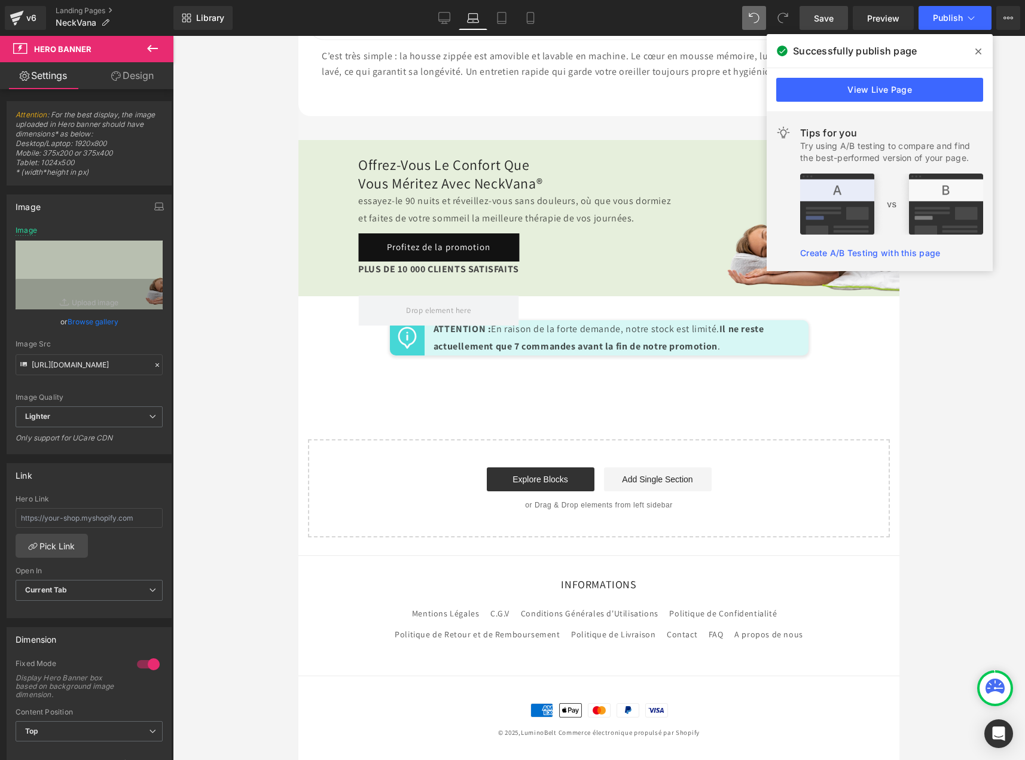
scroll to position [5451, 0]
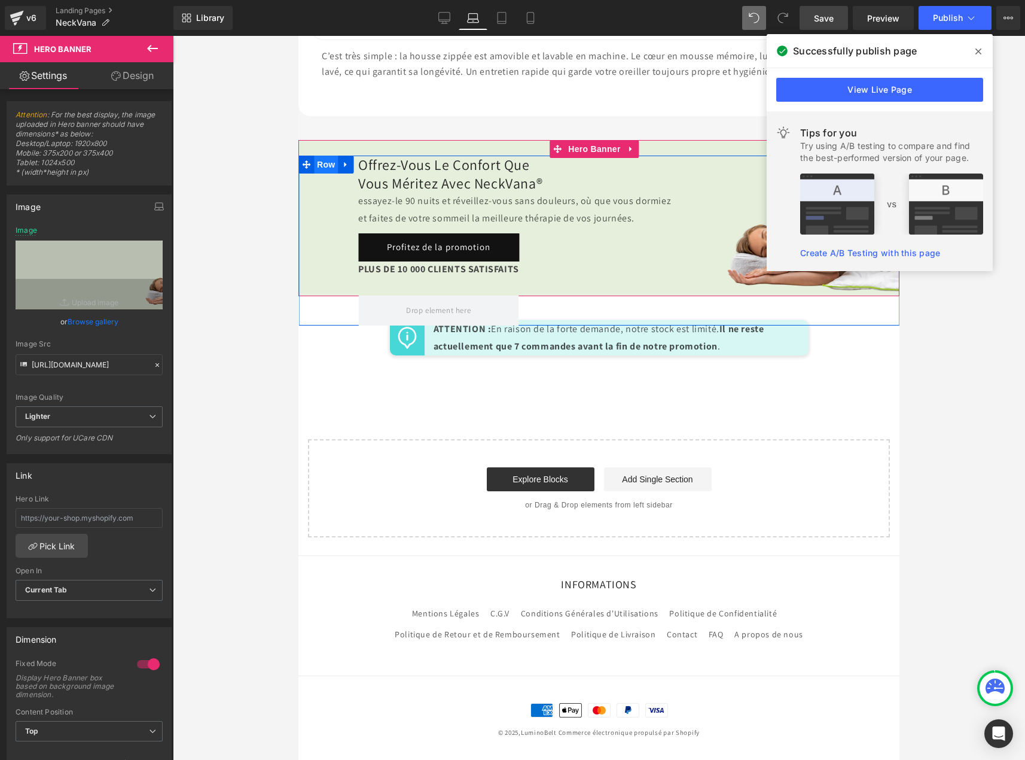
click at [320, 155] on span "Row" at bounding box center [326, 164] width 24 height 18
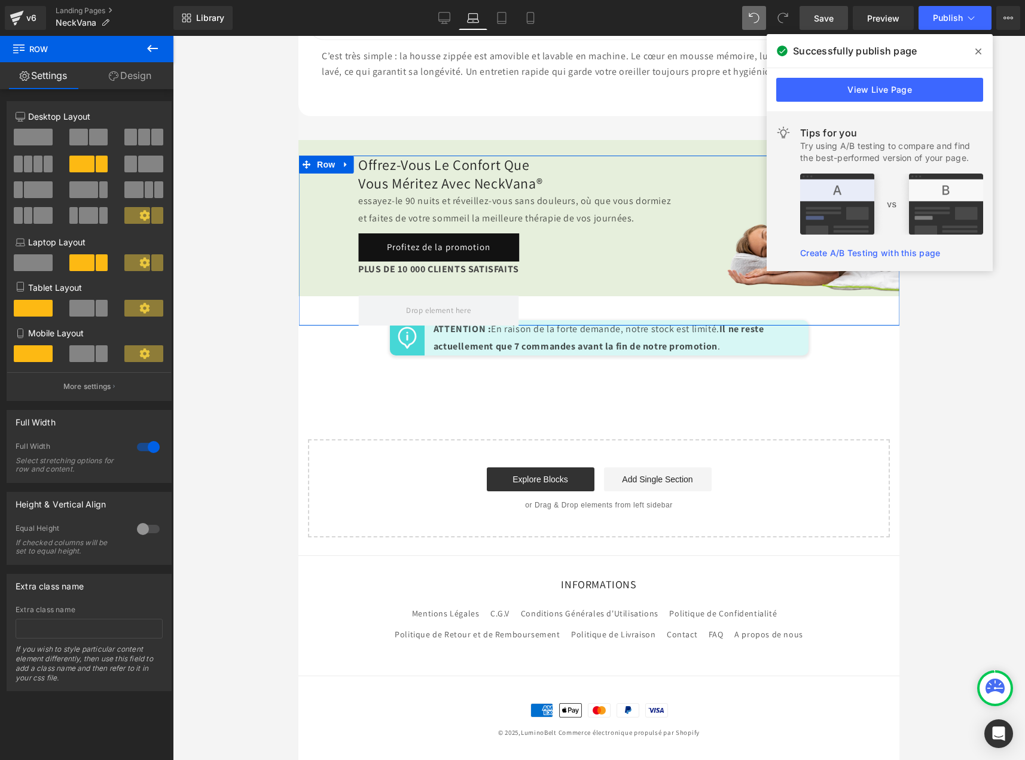
click at [115, 77] on icon at bounding box center [114, 76] width 10 height 10
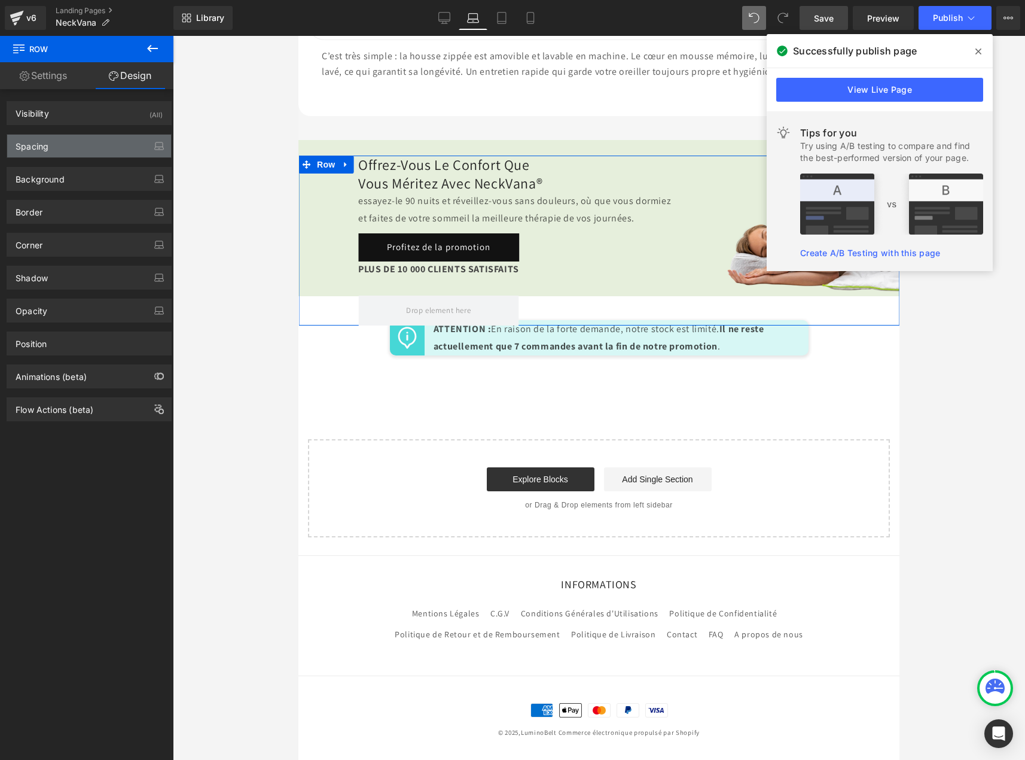
click at [68, 153] on div "Spacing" at bounding box center [89, 146] width 164 height 23
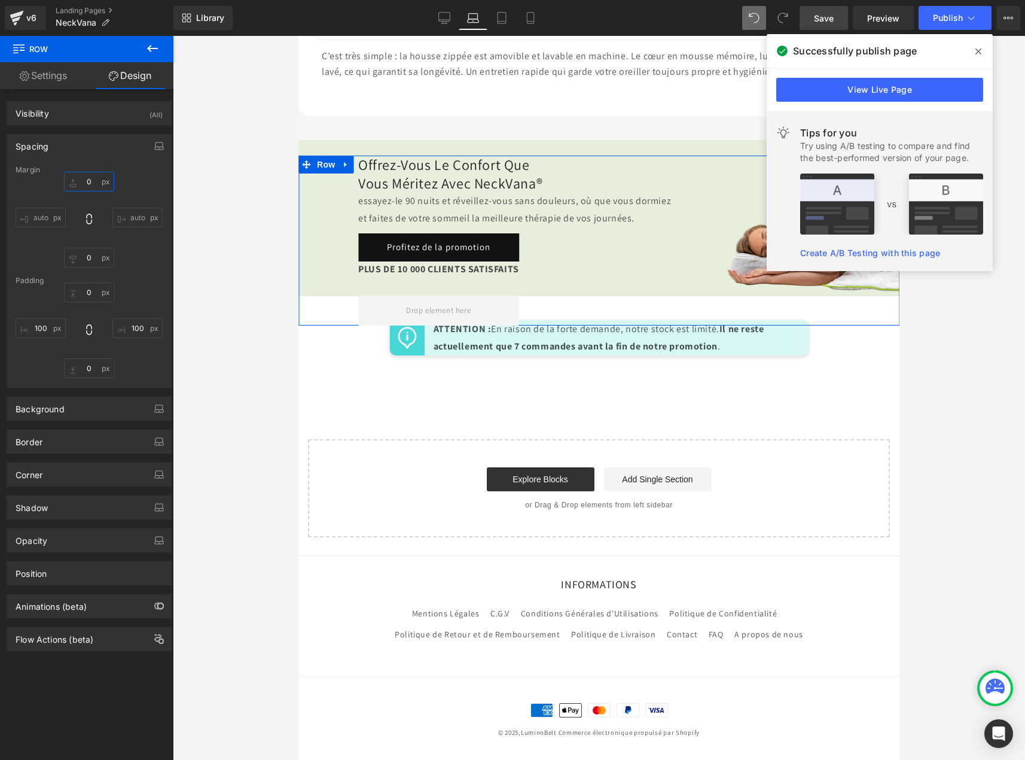
click at [90, 179] on input "0" at bounding box center [89, 182] width 50 height 20
type input "0"
type input "100"
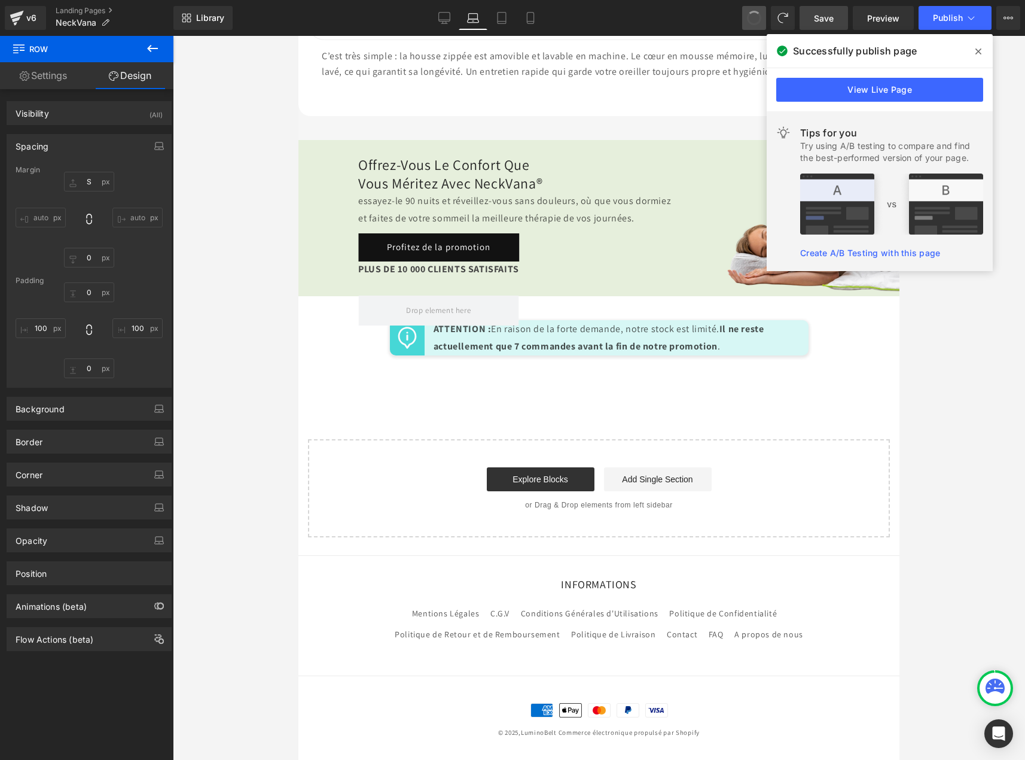
type input "0"
type input "100"
click at [85, 186] on input "0" at bounding box center [89, 182] width 50 height 20
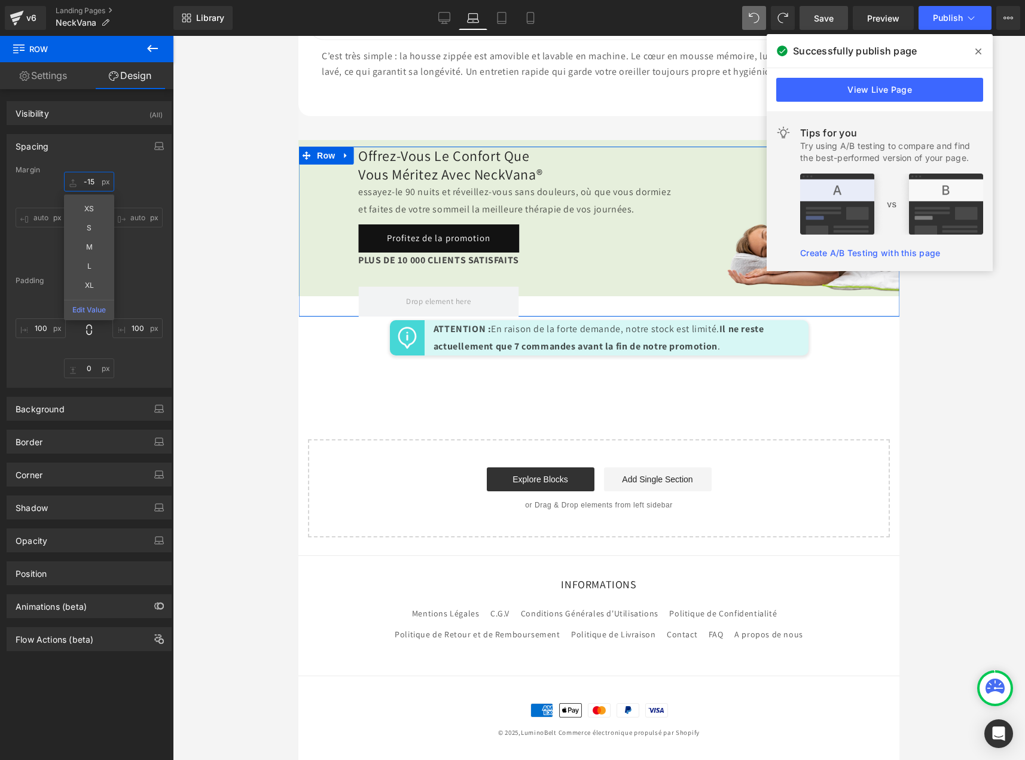
type input "-15"
click at [152, 289] on div "0px 0 100px 100 0px 0 100px 100" at bounding box center [89, 330] width 147 height 96
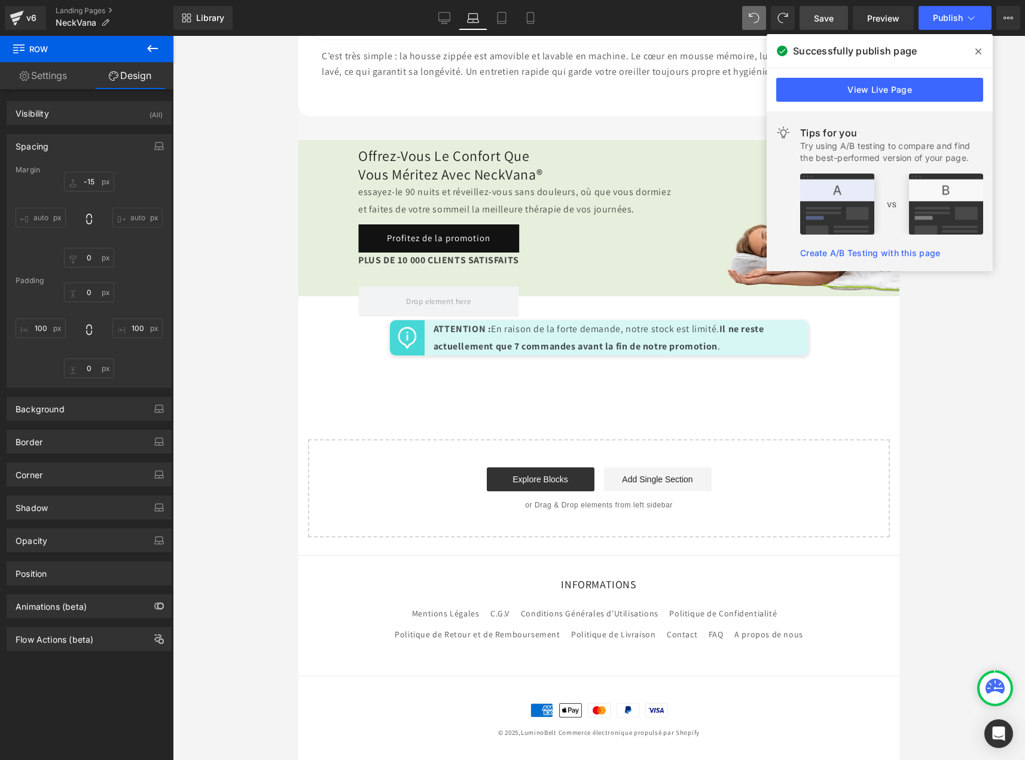
click at [153, 49] on icon at bounding box center [152, 48] width 11 height 7
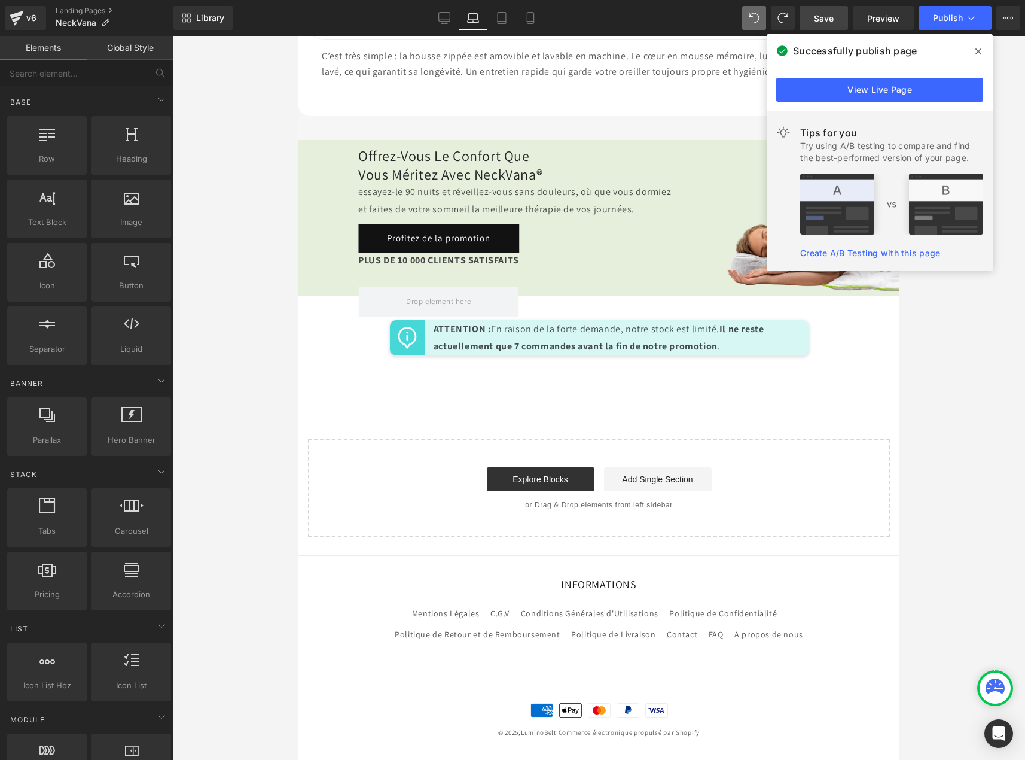
click at [830, 16] on span "Save" at bounding box center [824, 18] width 20 height 13
click at [979, 52] on icon at bounding box center [978, 51] width 6 height 6
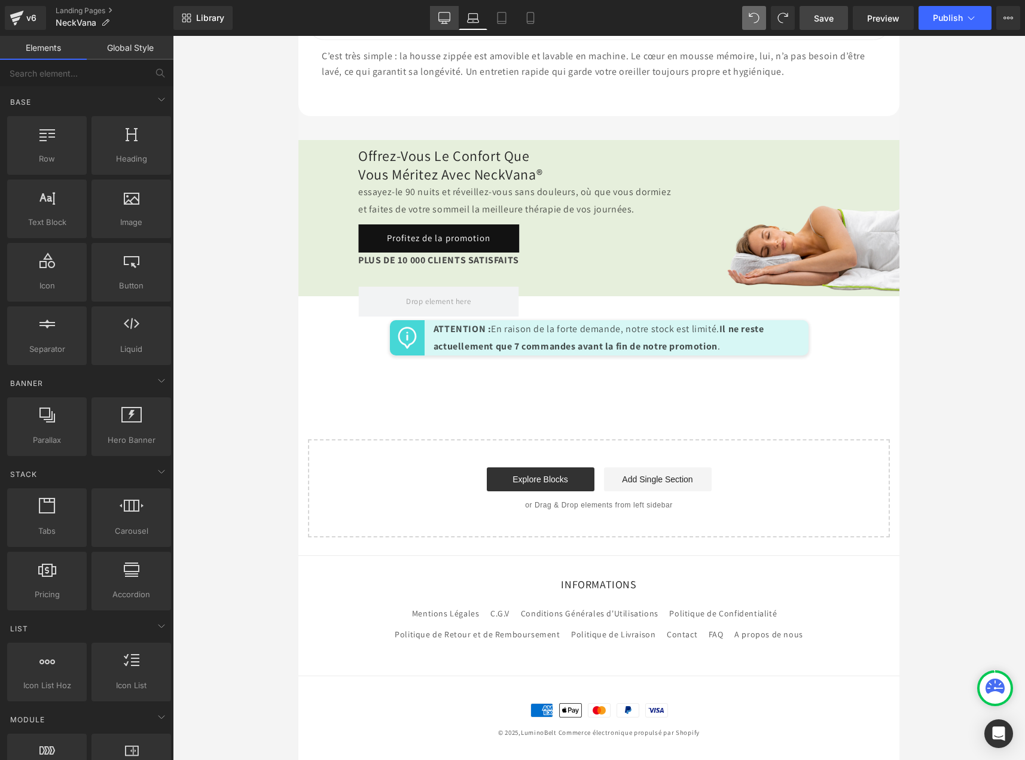
click at [443, 14] on icon at bounding box center [444, 18] width 12 height 12
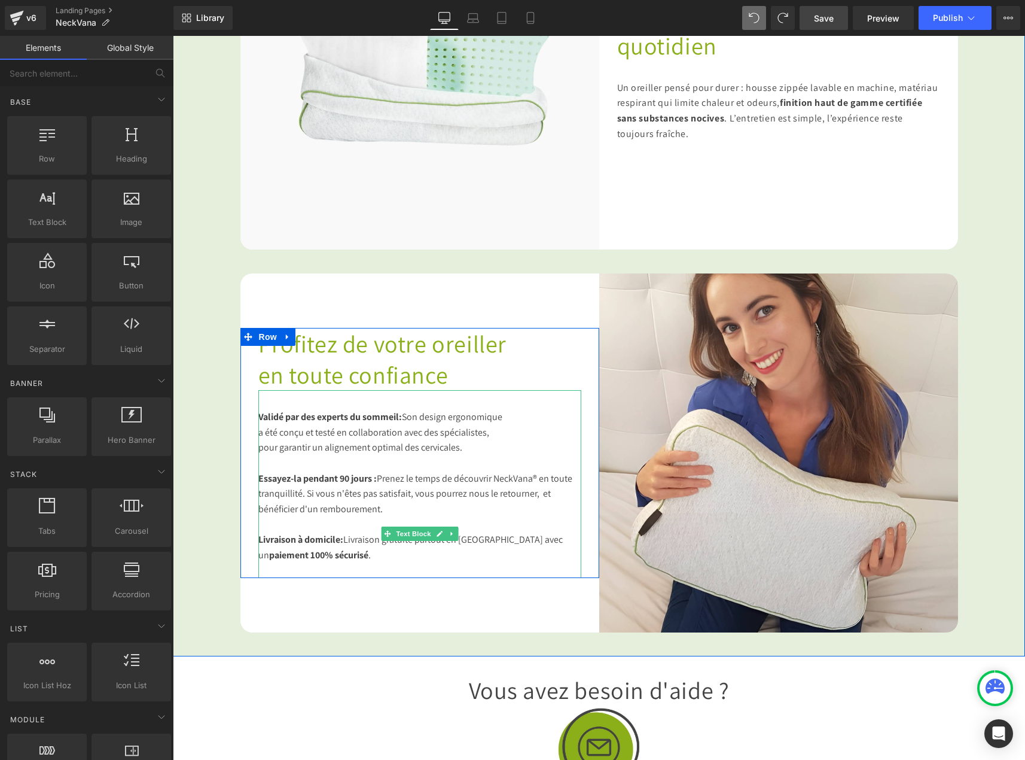
scroll to position [1771, 0]
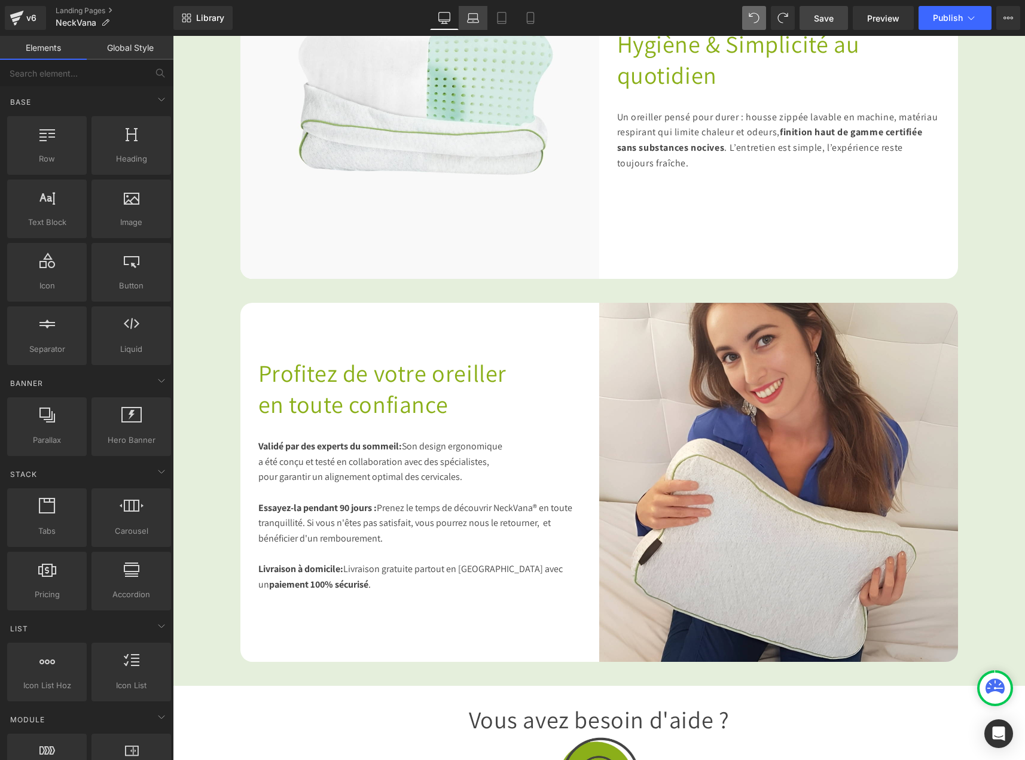
click at [467, 14] on icon at bounding box center [473, 18] width 12 height 12
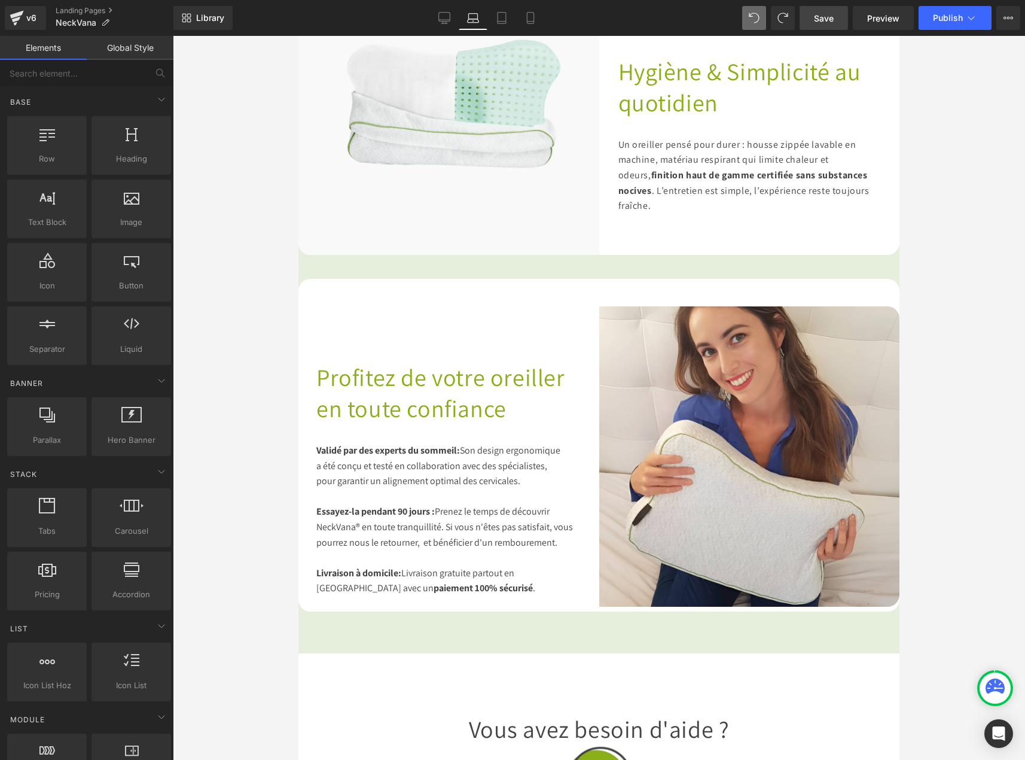
scroll to position [1759, 0]
click at [349, 379] on div "Profitez de votre oreiller en toute confiance Heading Validé par des experts du…" at bounding box center [448, 457] width 301 height 310
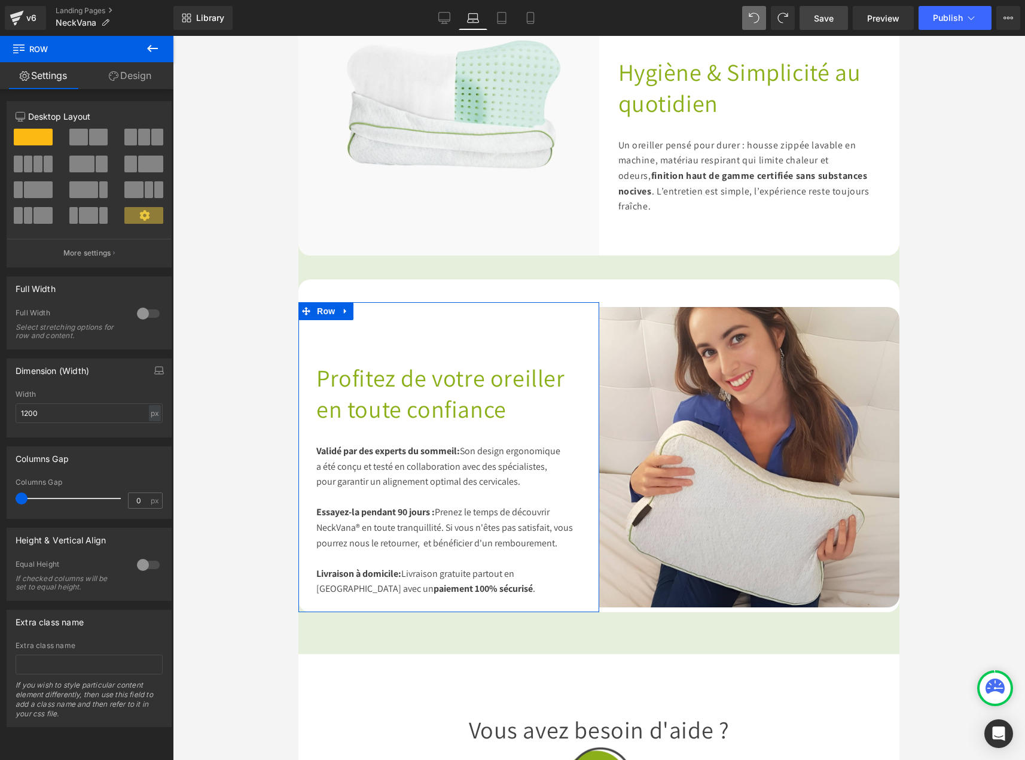
click at [142, 72] on link "Design" at bounding box center [130, 75] width 87 height 27
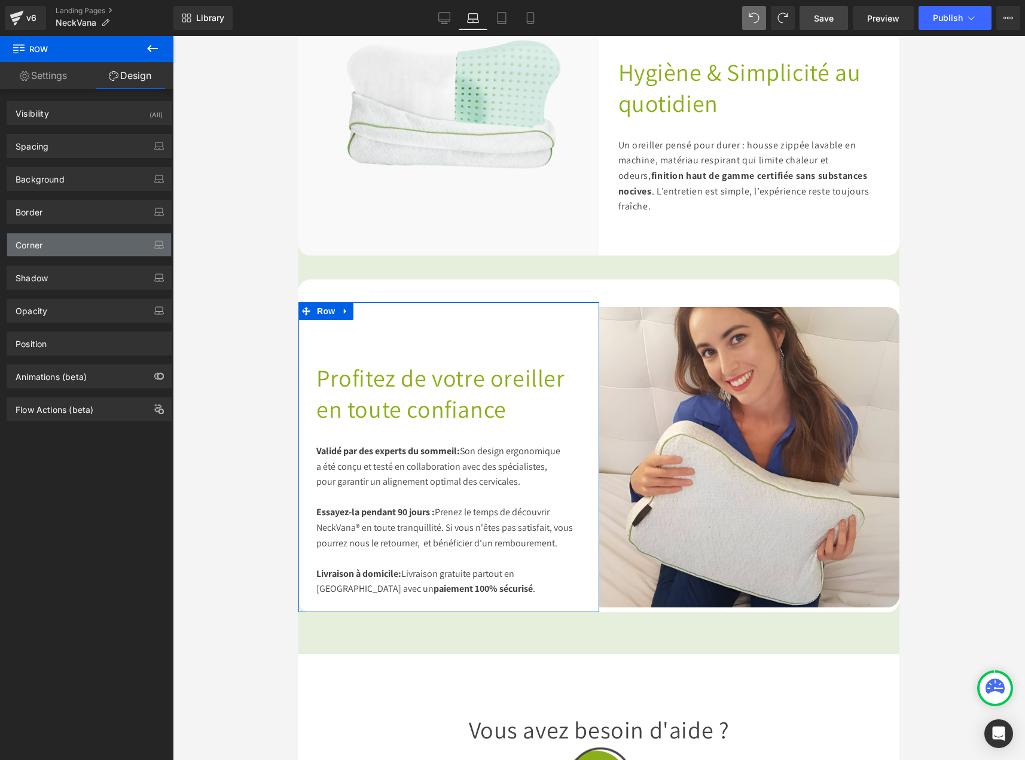
type input "#121212"
type input "75"
type input "0"
click at [52, 210] on div "Border" at bounding box center [89, 211] width 164 height 23
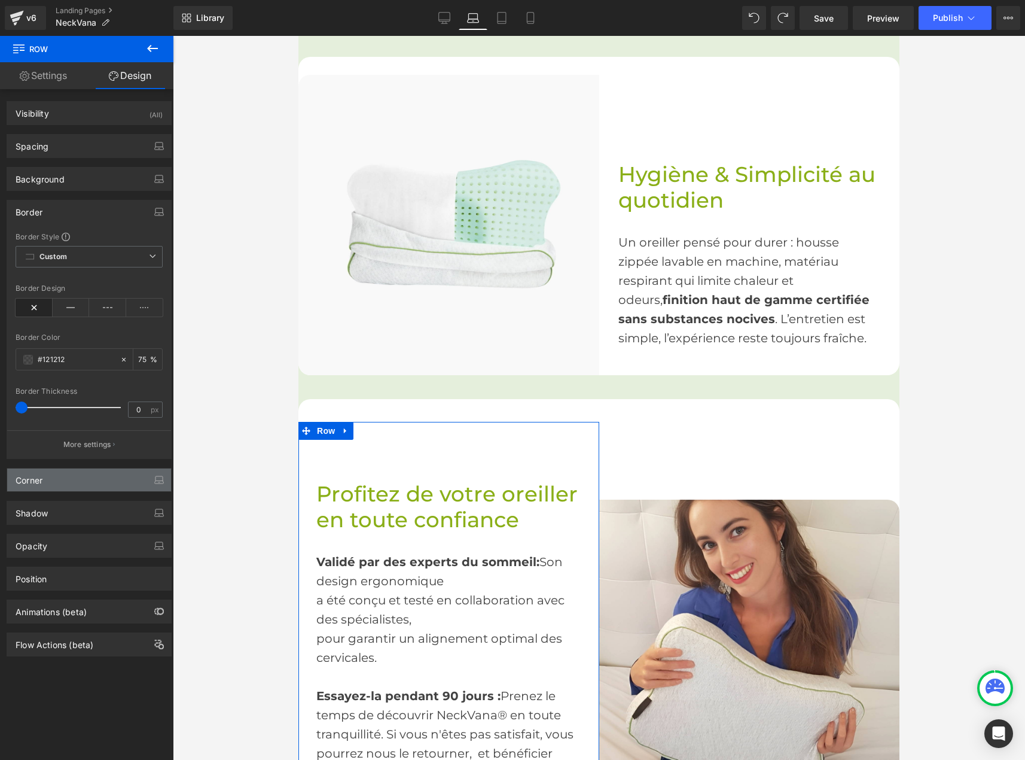
click at [59, 481] on div "Corner" at bounding box center [89, 479] width 164 height 23
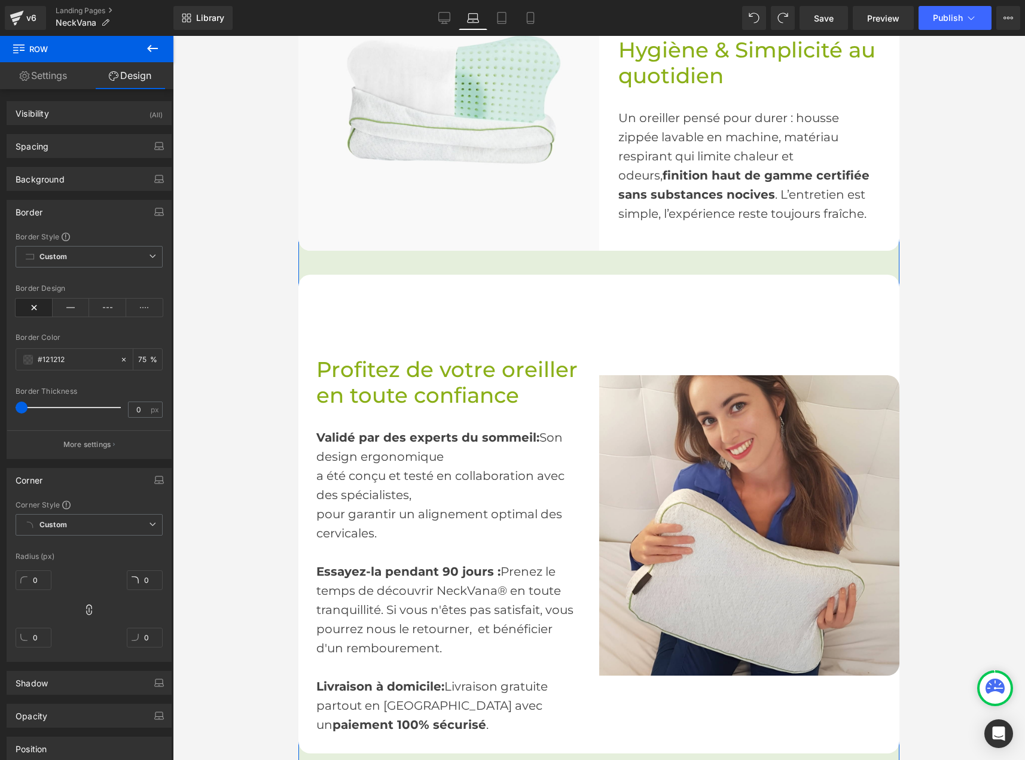
scroll to position [1938, 0]
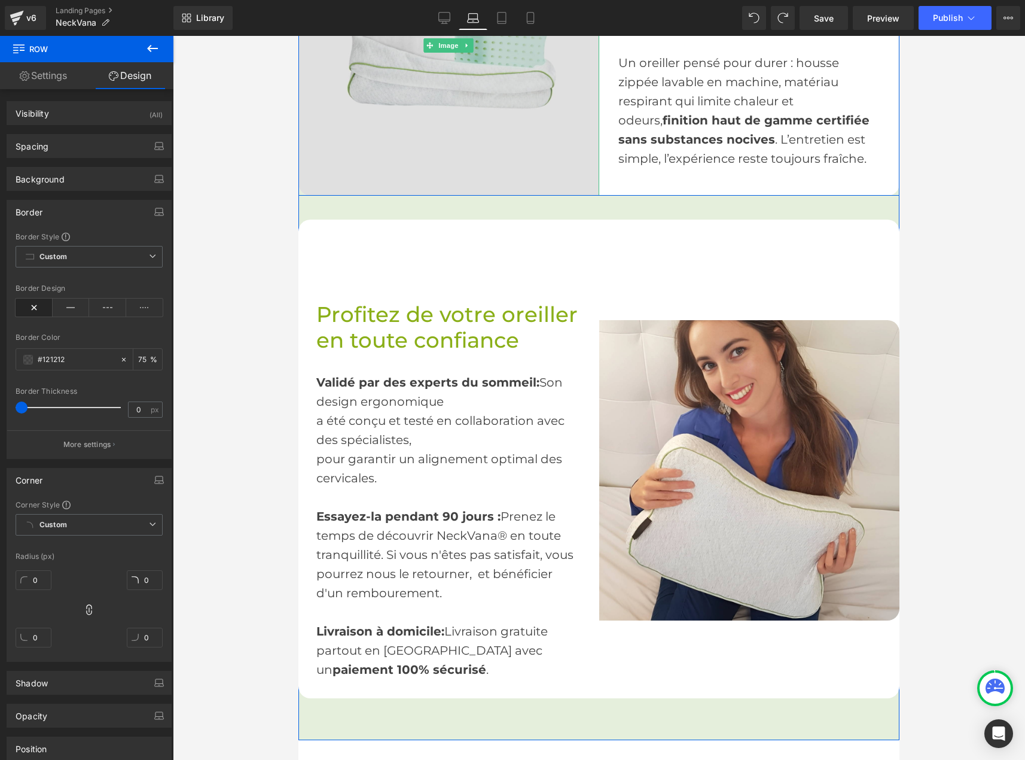
click at [358, 100] on img at bounding box center [448, 45] width 301 height 301
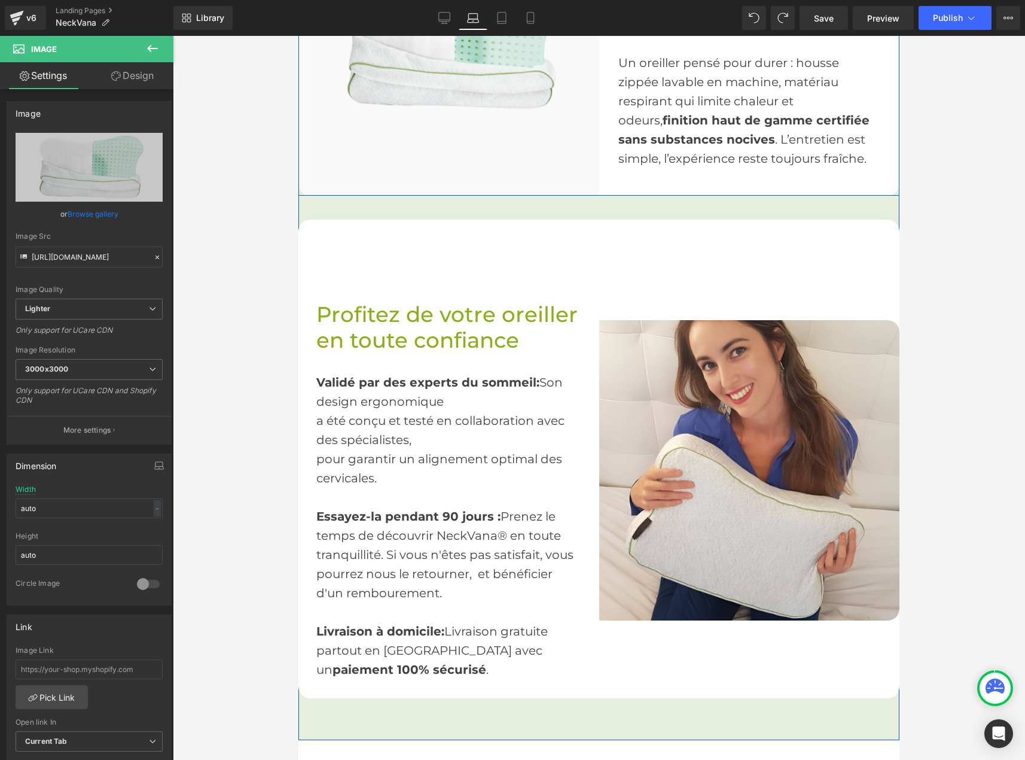
click at [719, 134] on div "Hygiène & Simplicité au quotidien Heading Un oreiller pensé pour durer : housse…" at bounding box center [749, 45] width 301 height 301
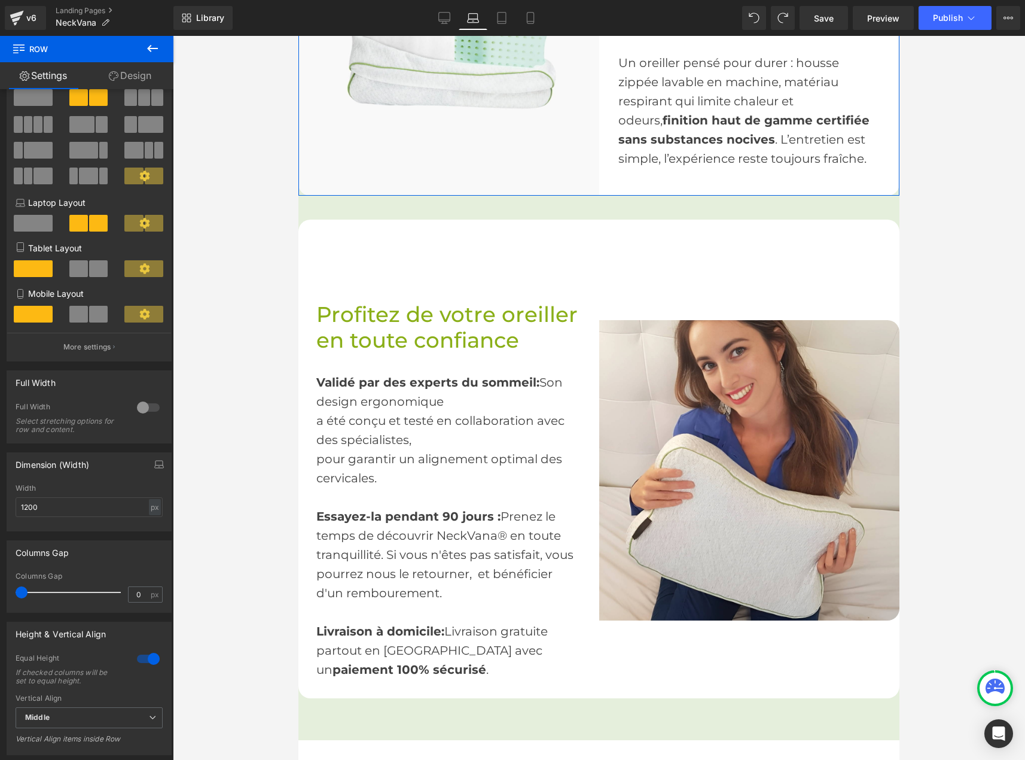
scroll to position [179, 0]
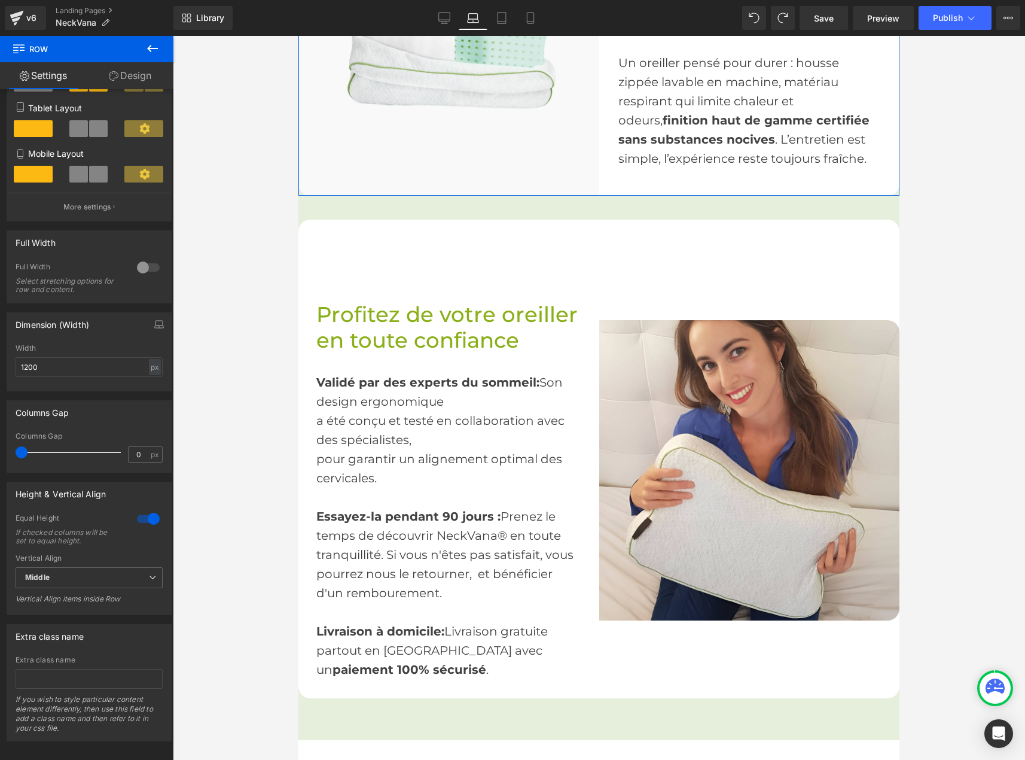
click at [118, 76] on link "Design" at bounding box center [130, 75] width 87 height 27
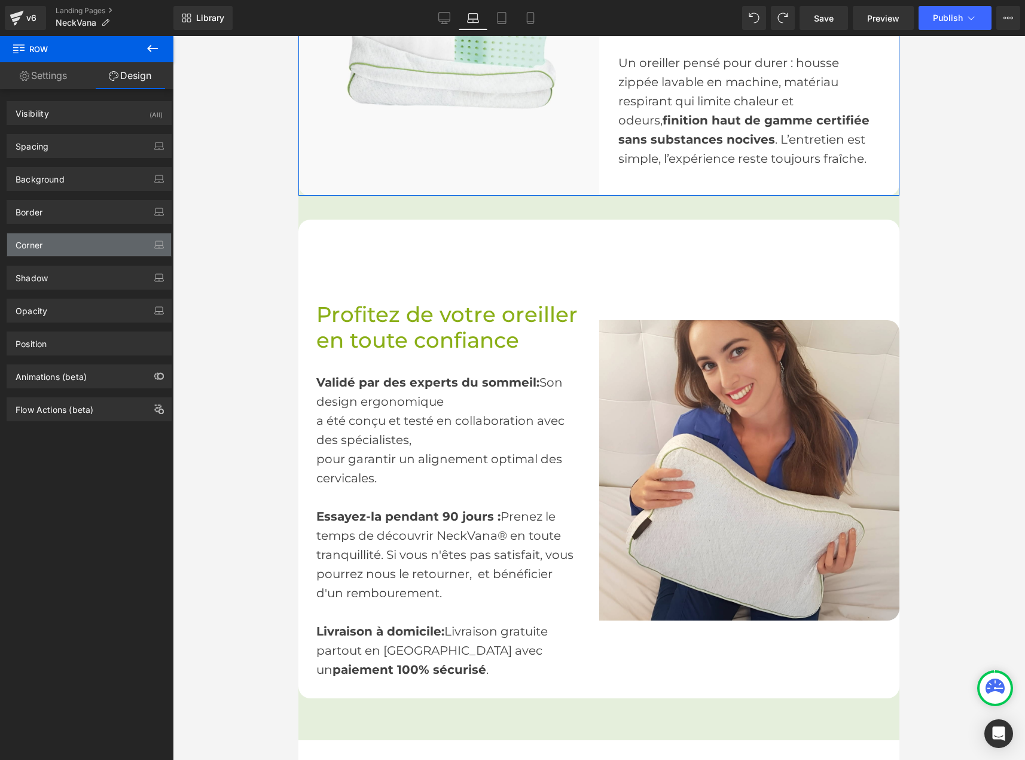
click at [47, 240] on div "Corner" at bounding box center [89, 244] width 164 height 23
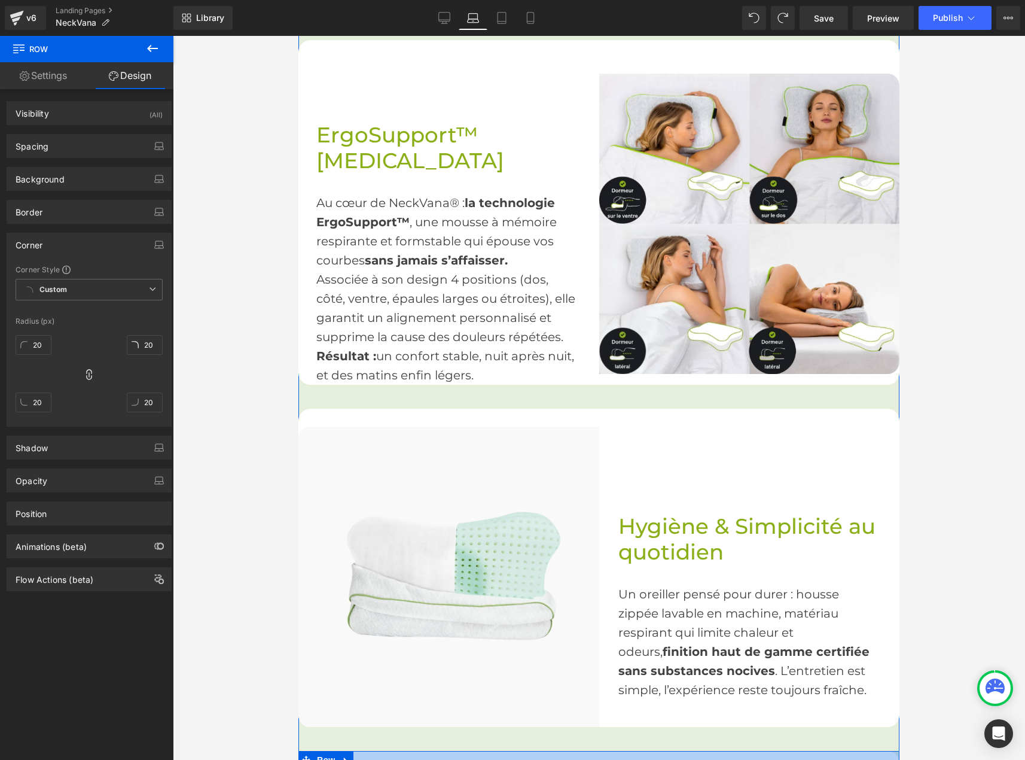
scroll to position [1400, 0]
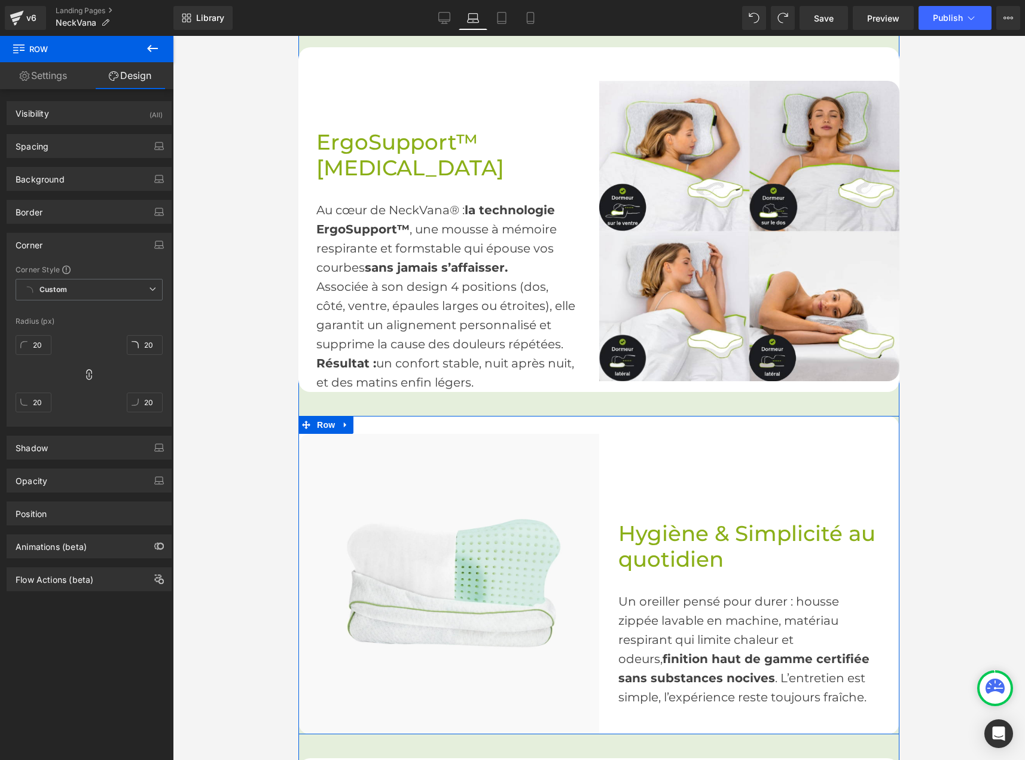
click at [821, 434] on div "Hygiène & Simplicité au quotidien Heading Un oreiller pensé pour durer : housse…" at bounding box center [749, 584] width 301 height 301
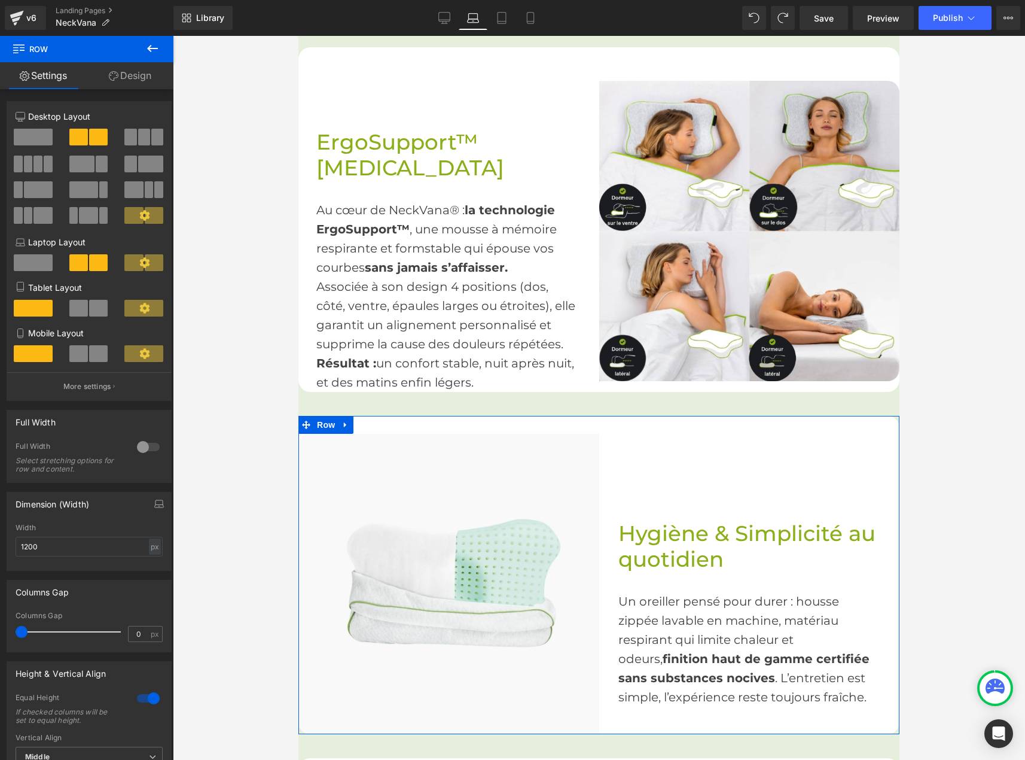
drag, startPoint x: 141, startPoint y: 74, endPoint x: 42, endPoint y: 422, distance: 362.5
click at [141, 74] on link "Design" at bounding box center [130, 75] width 87 height 27
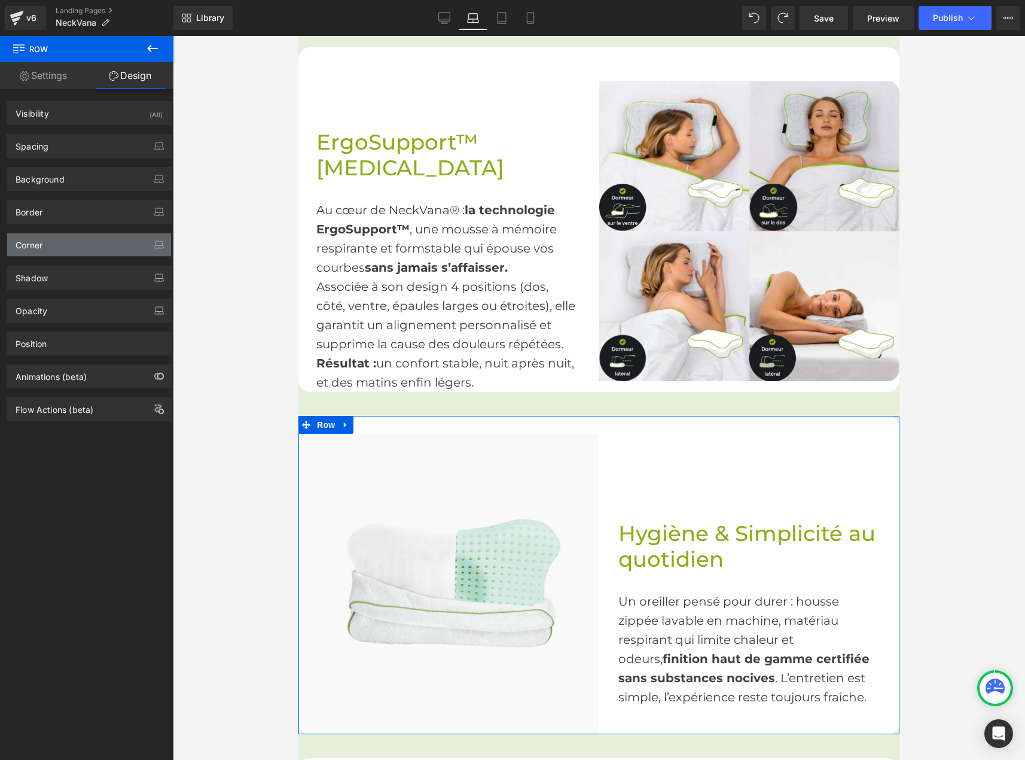
click at [66, 246] on div "Corner" at bounding box center [89, 244] width 164 height 23
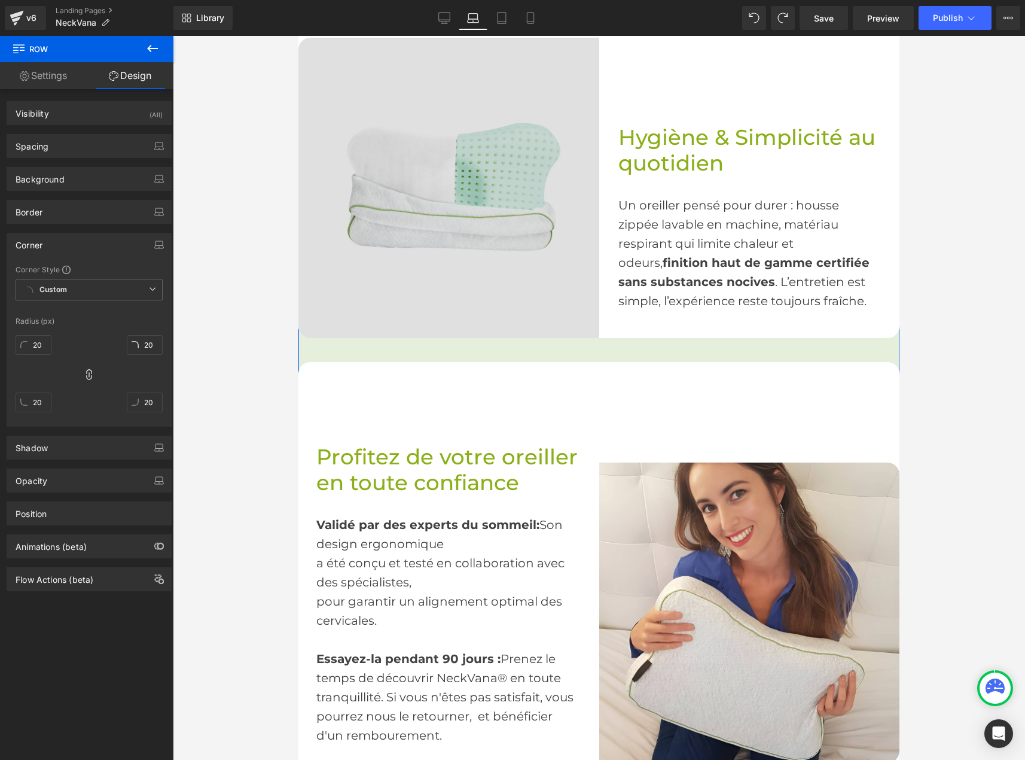
scroll to position [1819, 0]
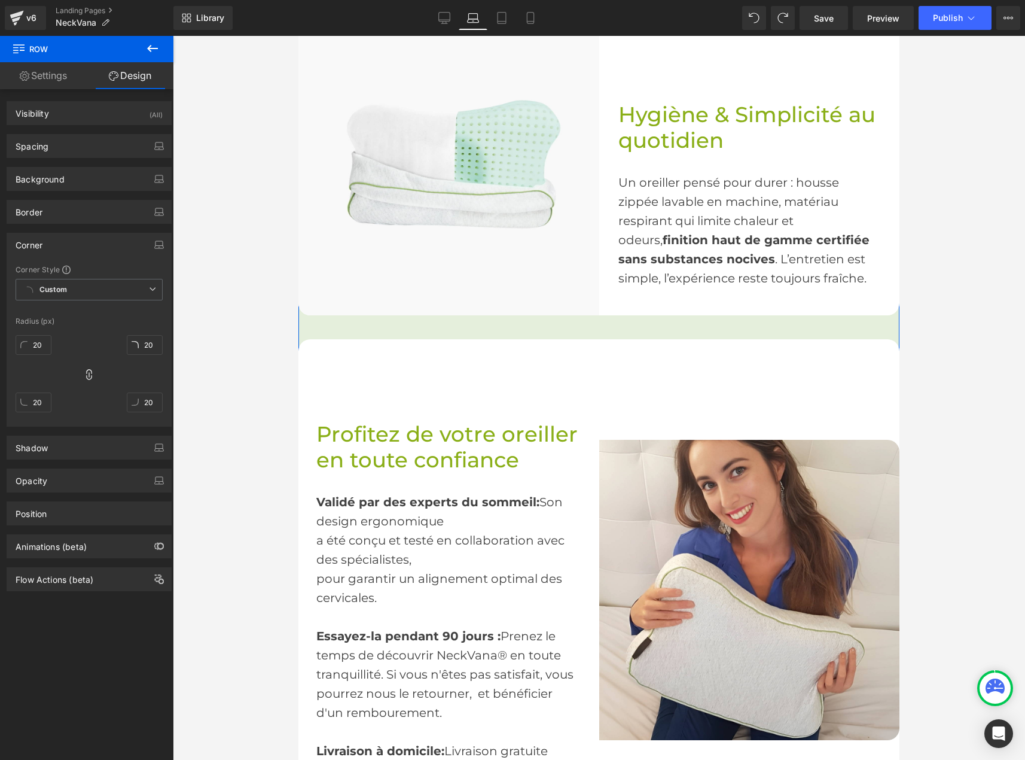
click at [664, 362] on div "Image" at bounding box center [749, 589] width 301 height 455
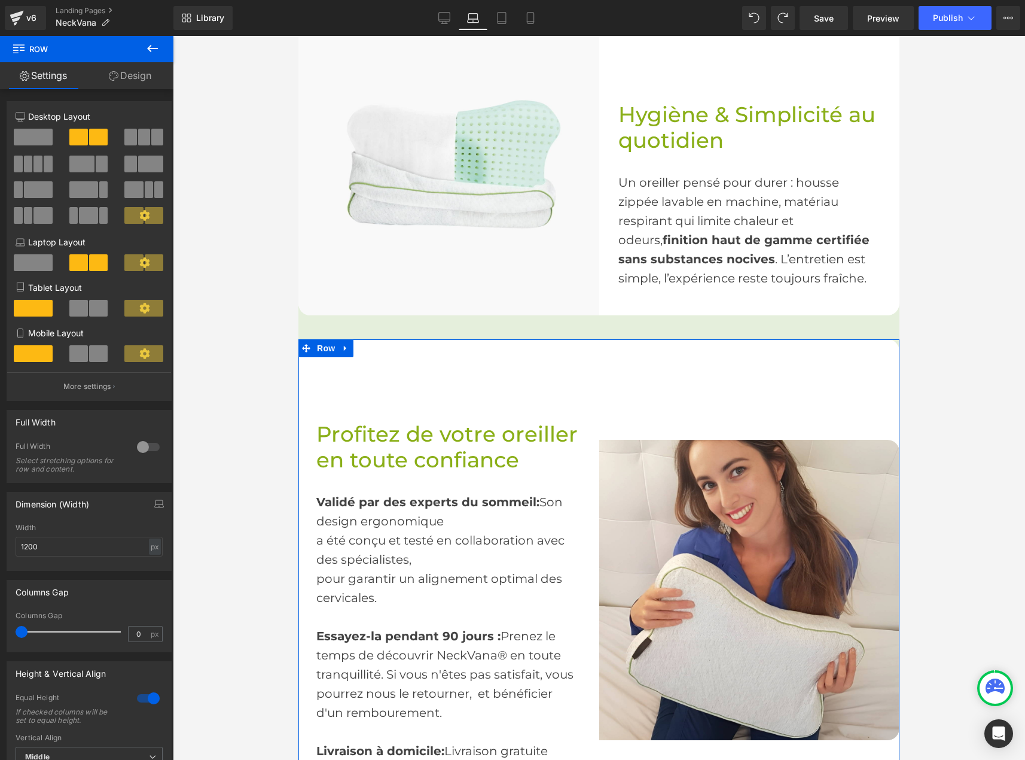
click at [123, 75] on link "Design" at bounding box center [130, 75] width 87 height 27
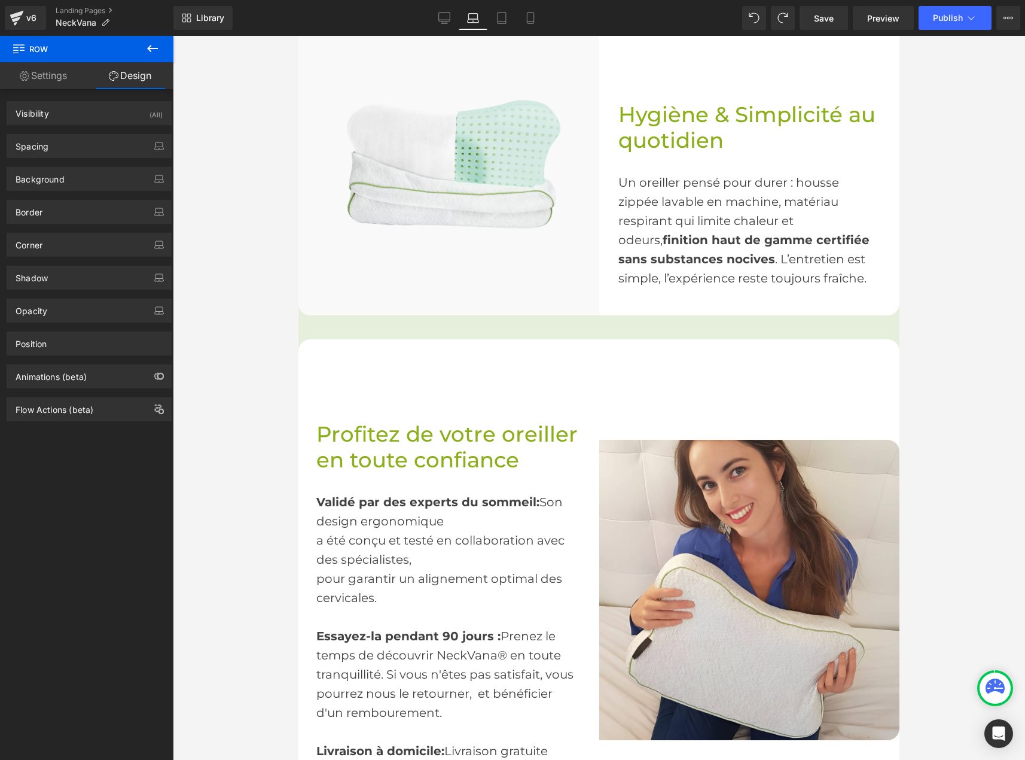
type input "20"
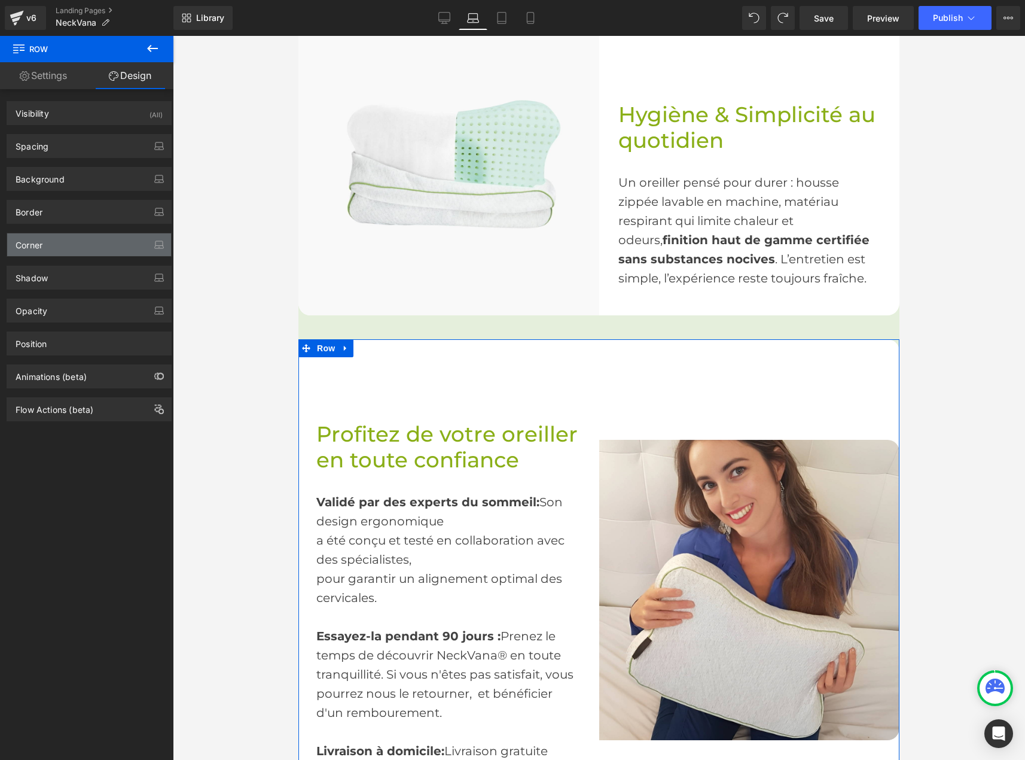
click at [56, 239] on div "Corner" at bounding box center [89, 244] width 164 height 23
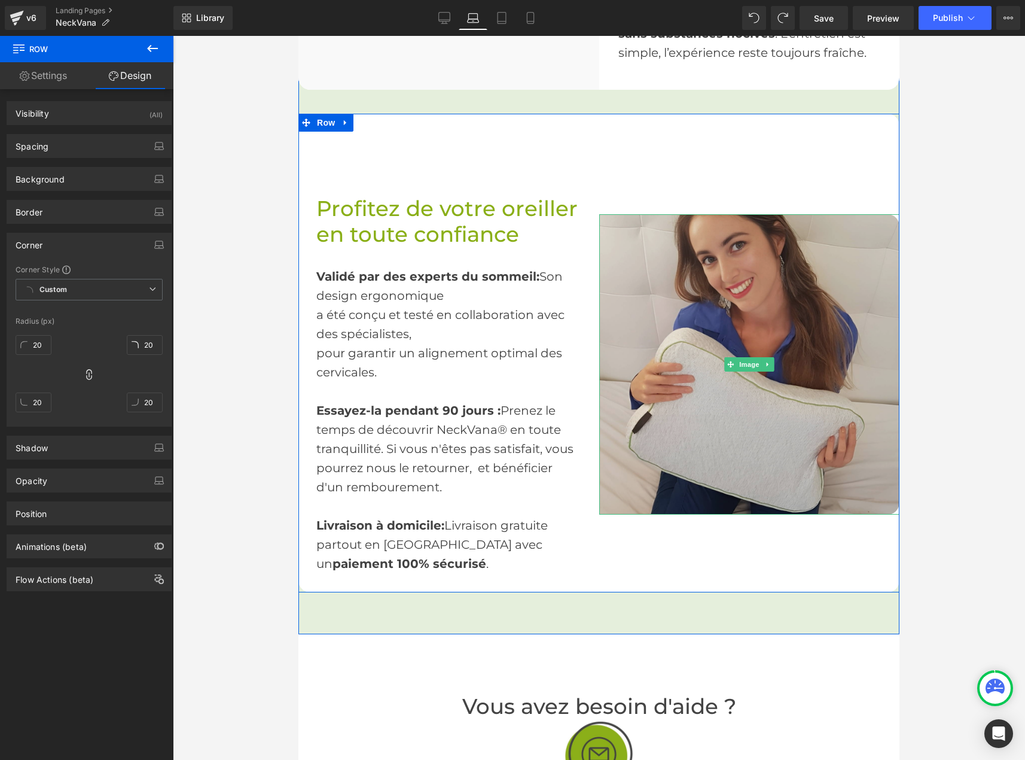
scroll to position [2237, 0]
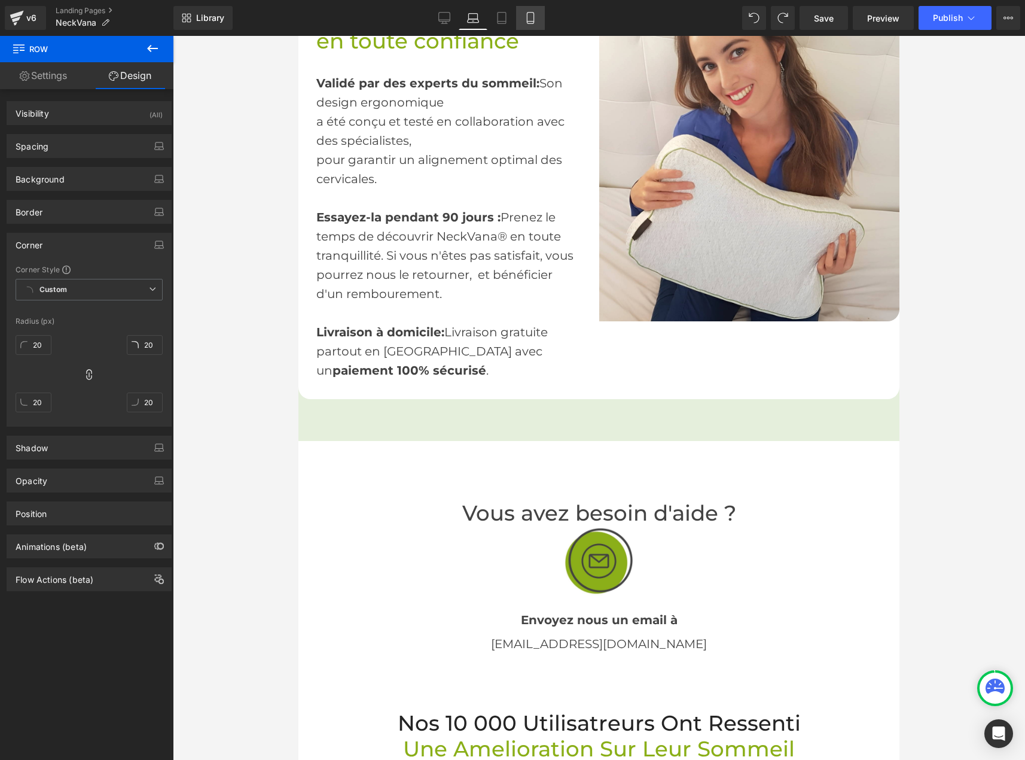
click at [523, 8] on link "Mobile" at bounding box center [530, 18] width 29 height 24
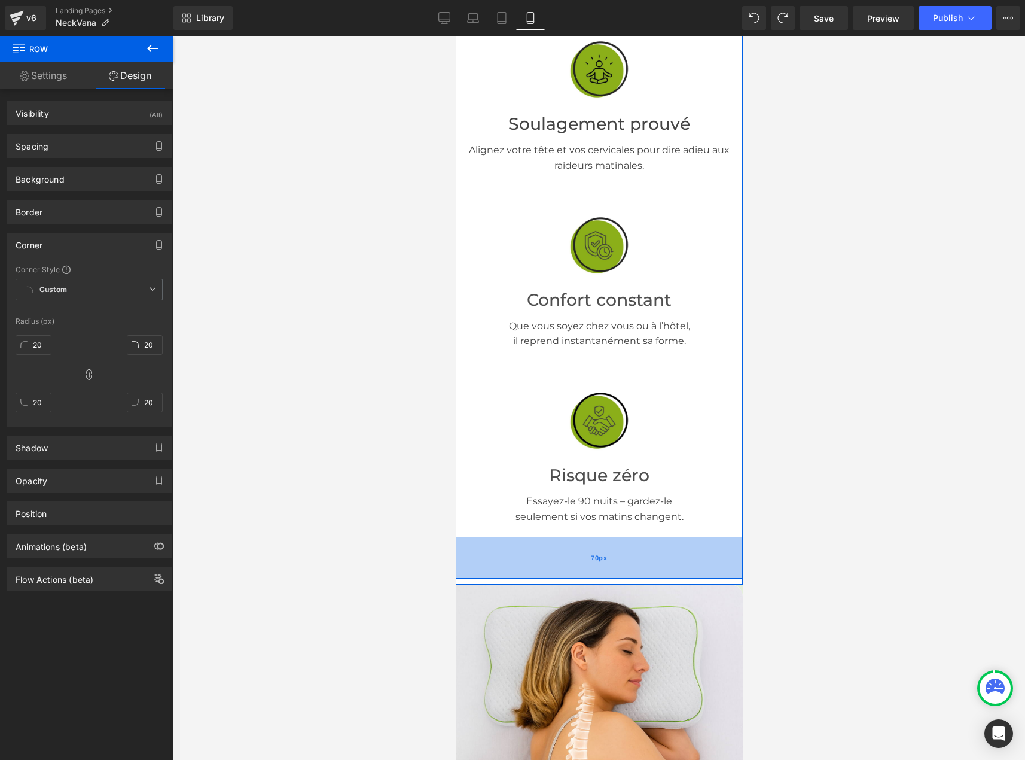
scroll to position [676, 0]
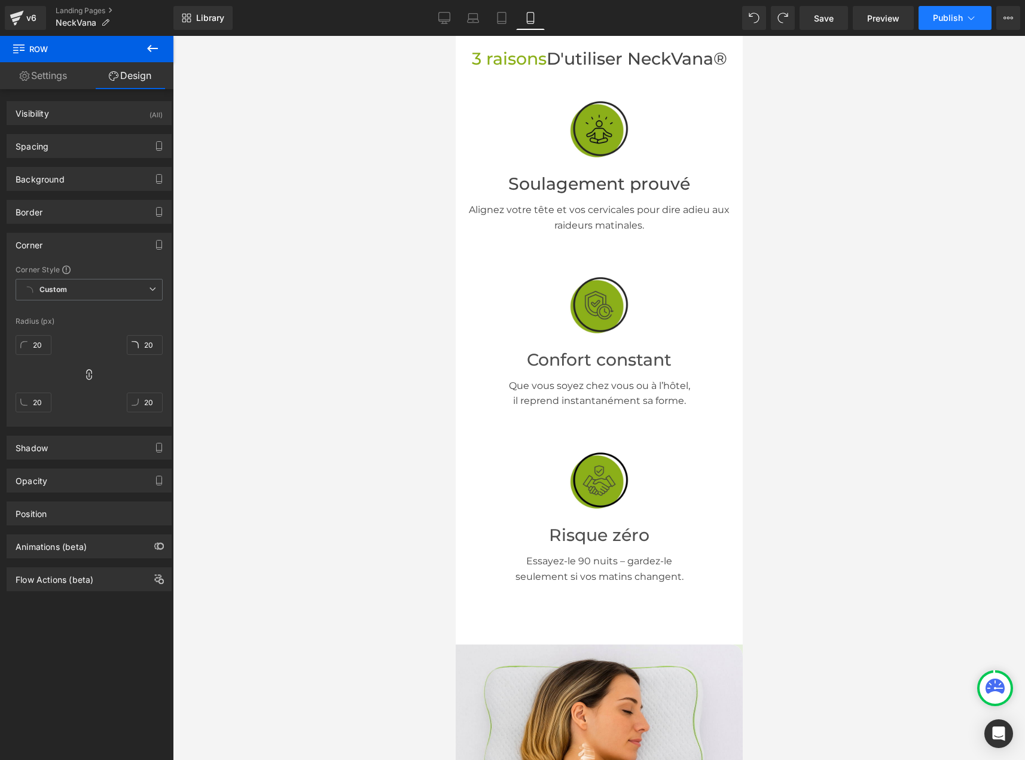
click at [962, 17] on span "Publish" at bounding box center [948, 18] width 30 height 10
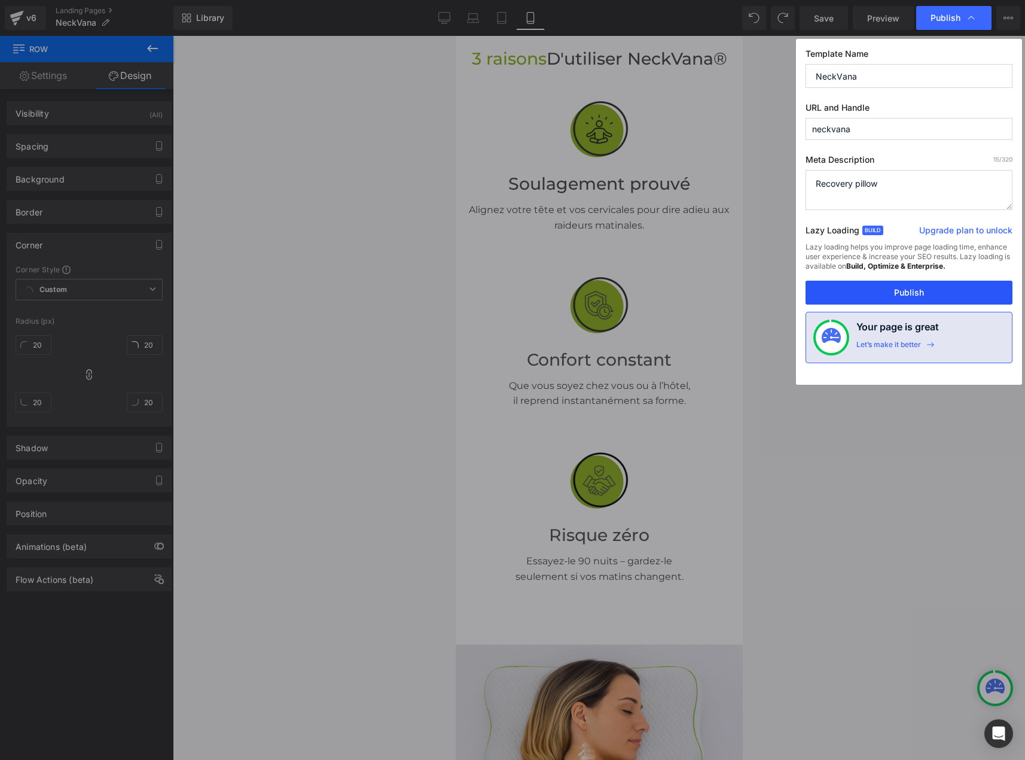
click at [910, 287] on button "Publish" at bounding box center [909, 292] width 207 height 24
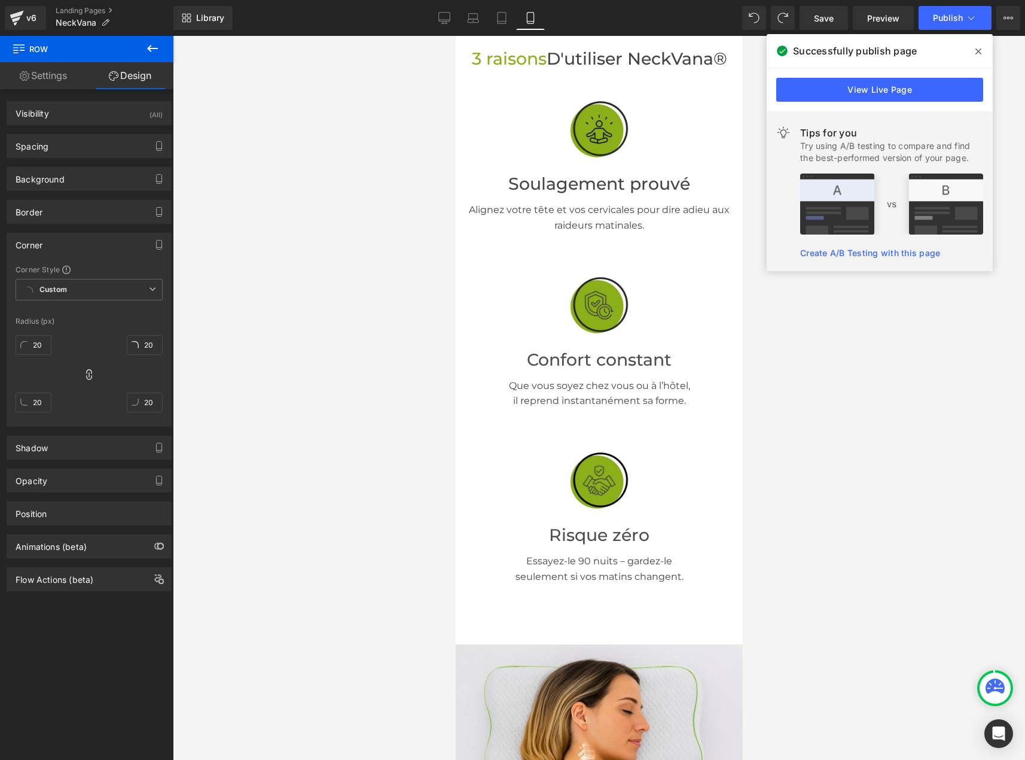
click at [288, 14] on div "Library Mobile Desktop Laptop Tablet Mobile Save Preview Publish Scheduled Upgr…" at bounding box center [599, 18] width 852 height 24
click at [149, 48] on icon at bounding box center [152, 48] width 11 height 7
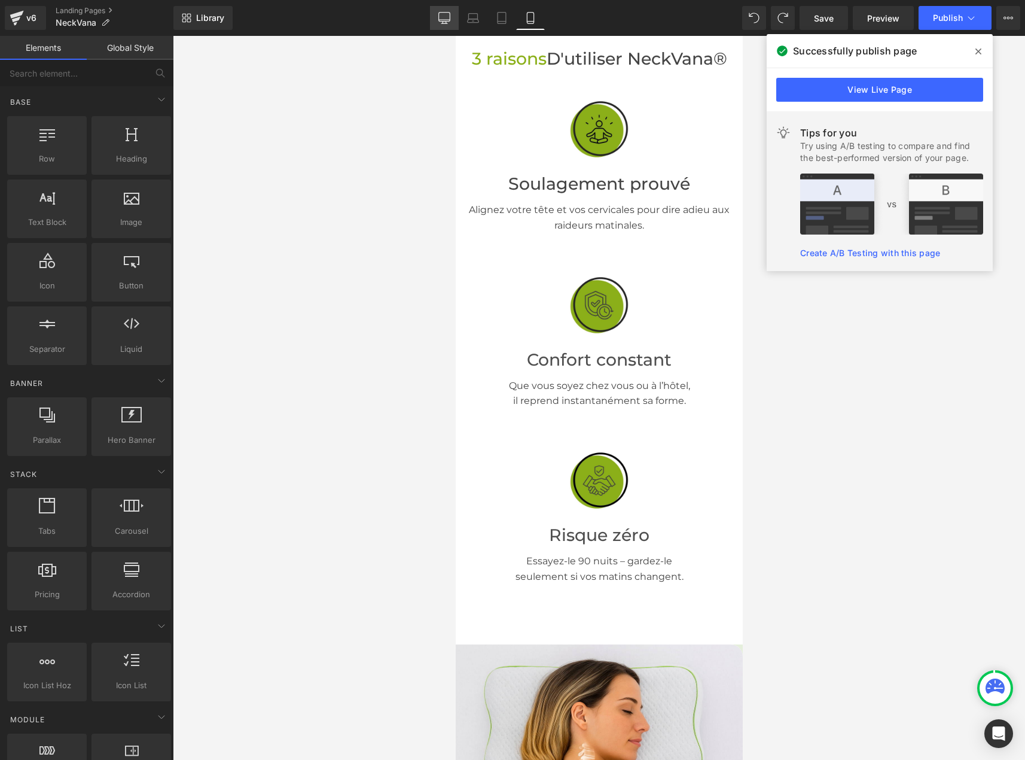
click at [440, 19] on icon at bounding box center [444, 17] width 11 height 9
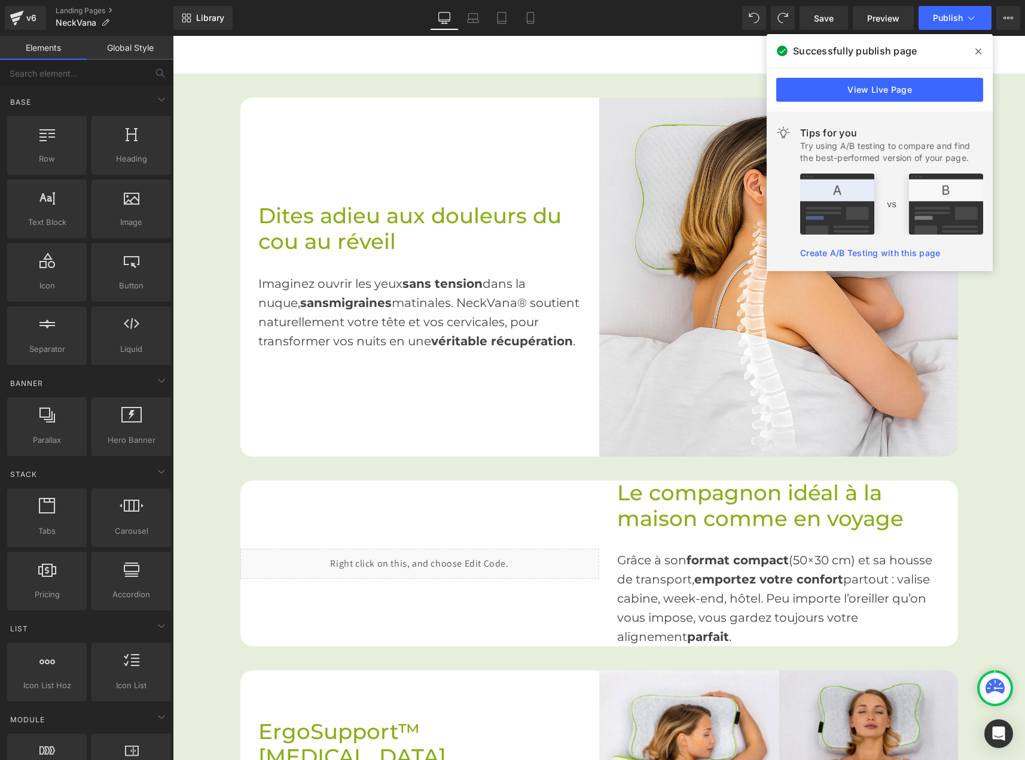
scroll to position [693, 0]
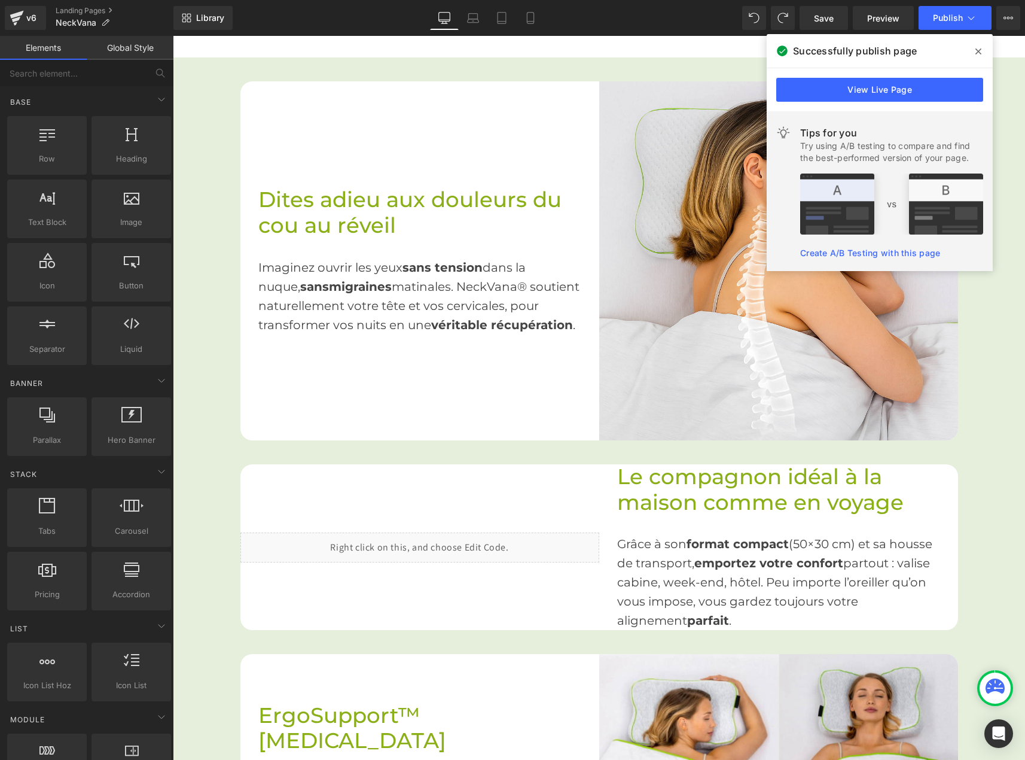
click at [984, 51] on span at bounding box center [978, 51] width 19 height 19
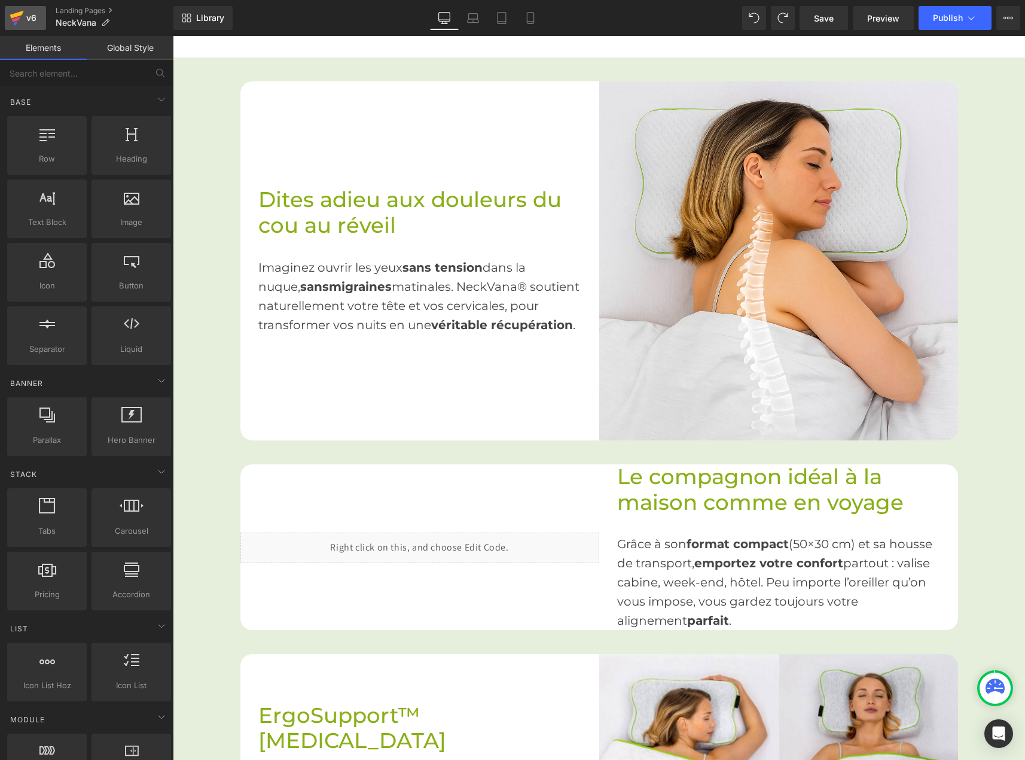
click at [30, 28] on link "v6" at bounding box center [25, 18] width 41 height 24
